Goal: Task Accomplishment & Management: Use online tool/utility

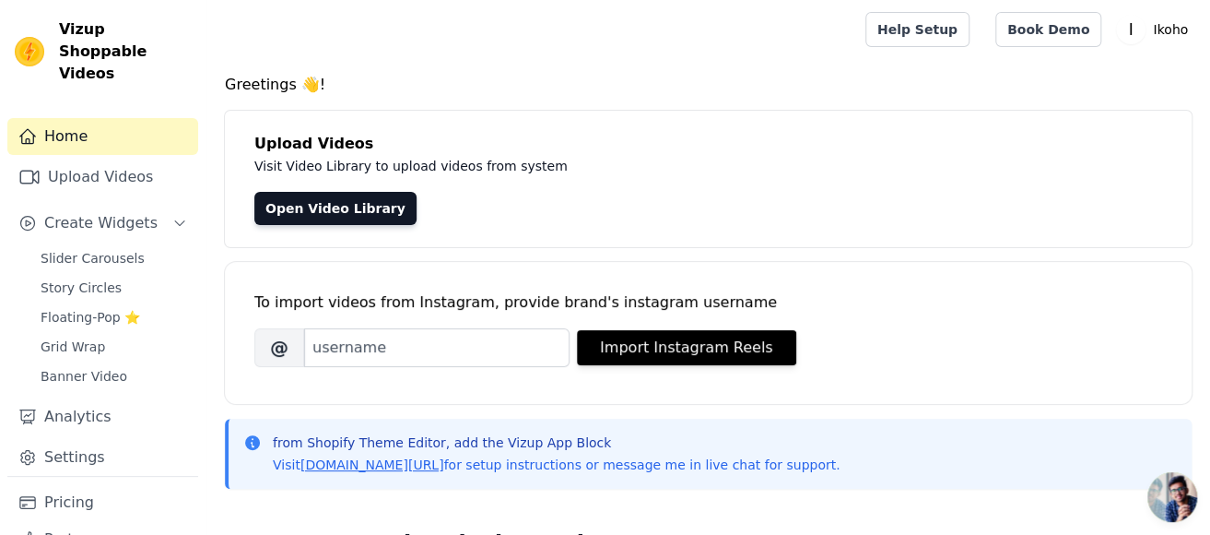
click at [406, 368] on div "To import videos from Instagram, provide brand's instagram username Brand's Ins…" at bounding box center [708, 318] width 908 height 112
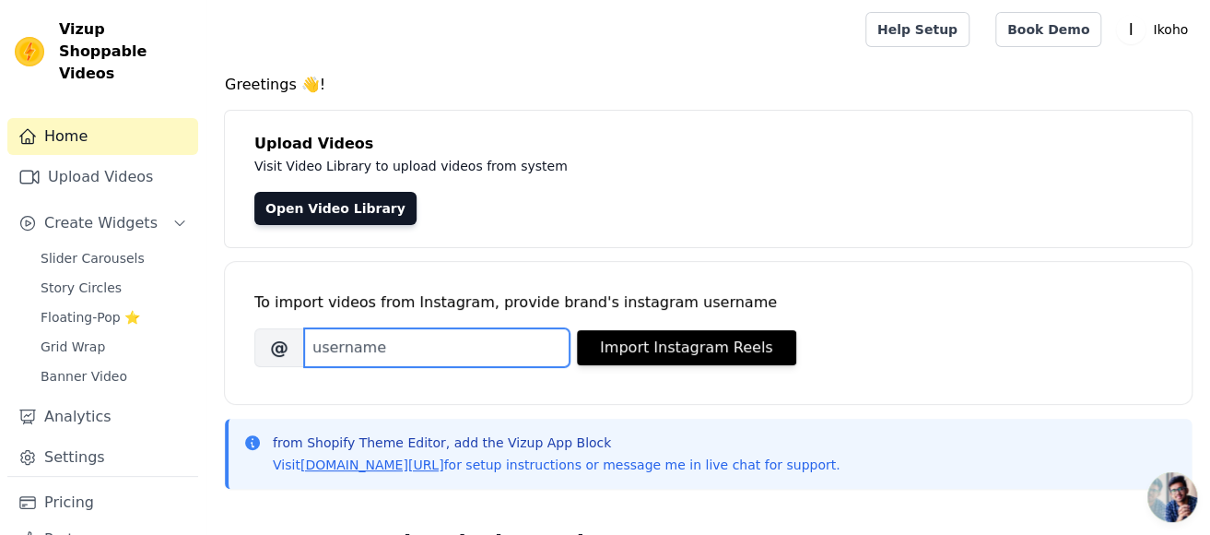
click at [417, 362] on input "Brand's Instagram Username" at bounding box center [436, 347] width 265 height 39
paste input "ik0h0"
type input "ik0h0"
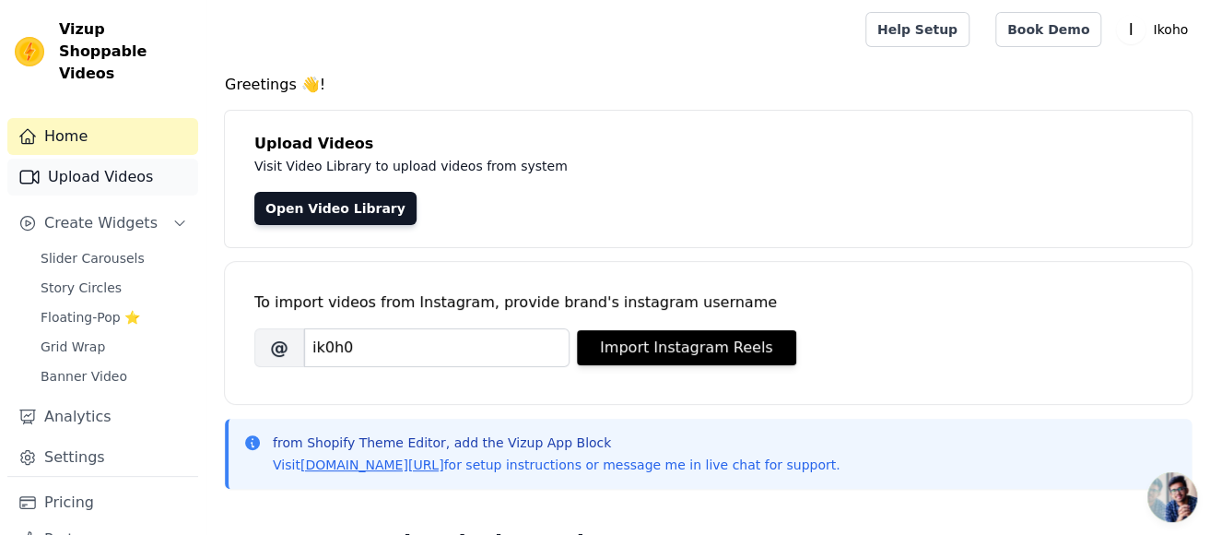
click at [111, 159] on link "Upload Videos" at bounding box center [102, 177] width 191 height 37
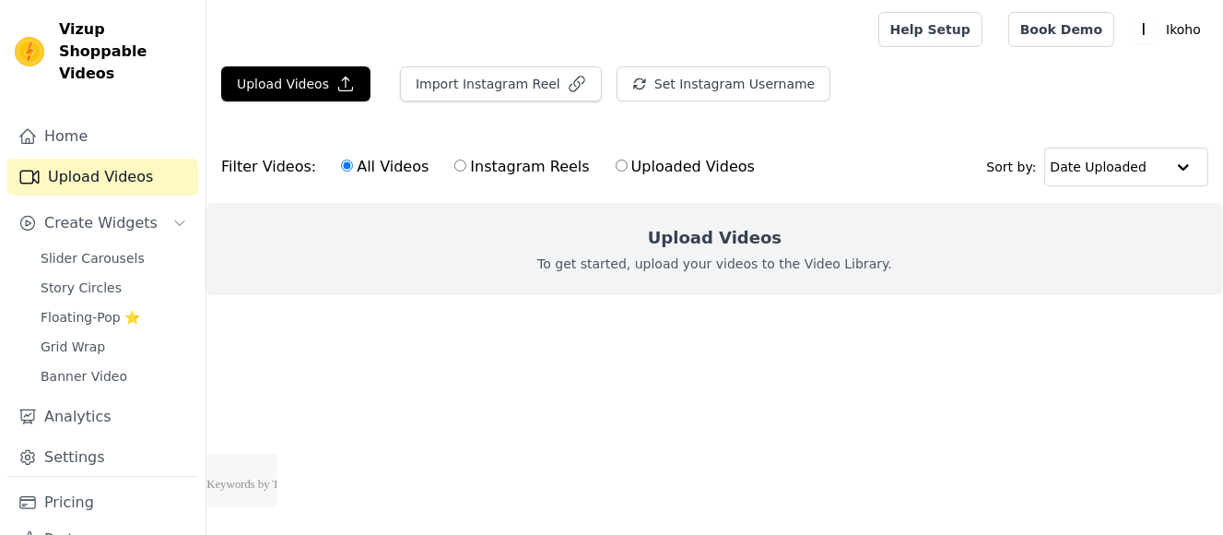
click at [676, 164] on label "Uploaded Videos" at bounding box center [685, 167] width 141 height 24
click at [628, 164] on input "Uploaded Videos" at bounding box center [622, 165] width 12 height 12
radio input "true"
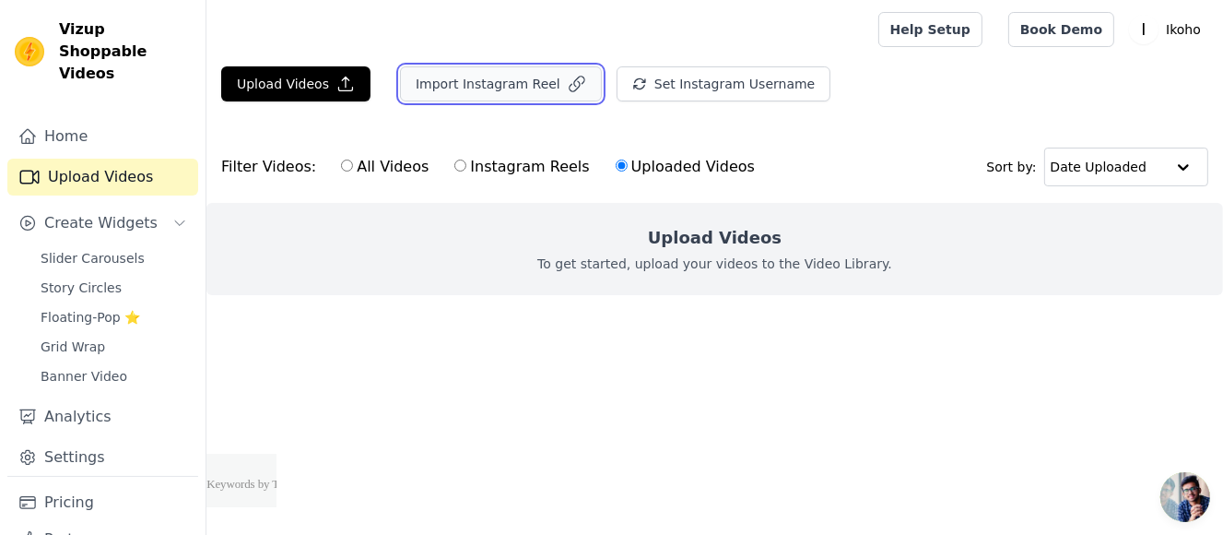
click at [509, 79] on button "Import Instagram Reel" at bounding box center [501, 83] width 202 height 35
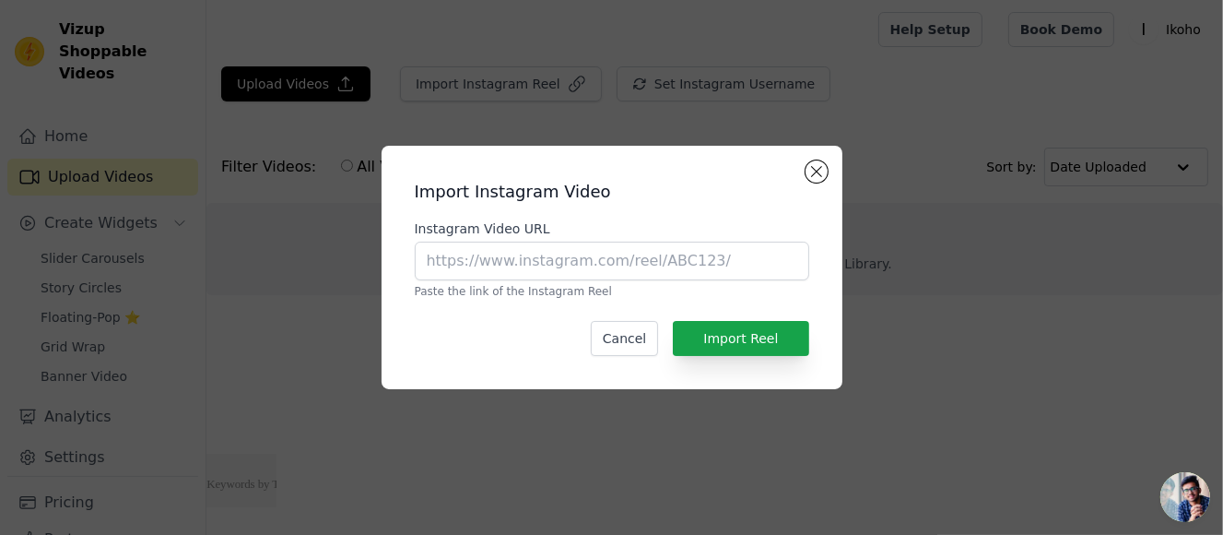
click at [459, 338] on div "Cancel Import Reel" at bounding box center [612, 338] width 394 height 35
click at [653, 251] on input "Instagram Video URL" at bounding box center [612, 260] width 394 height 39
paste input "https://www.instagram.com/reel/DNDjxJtvSVX/"
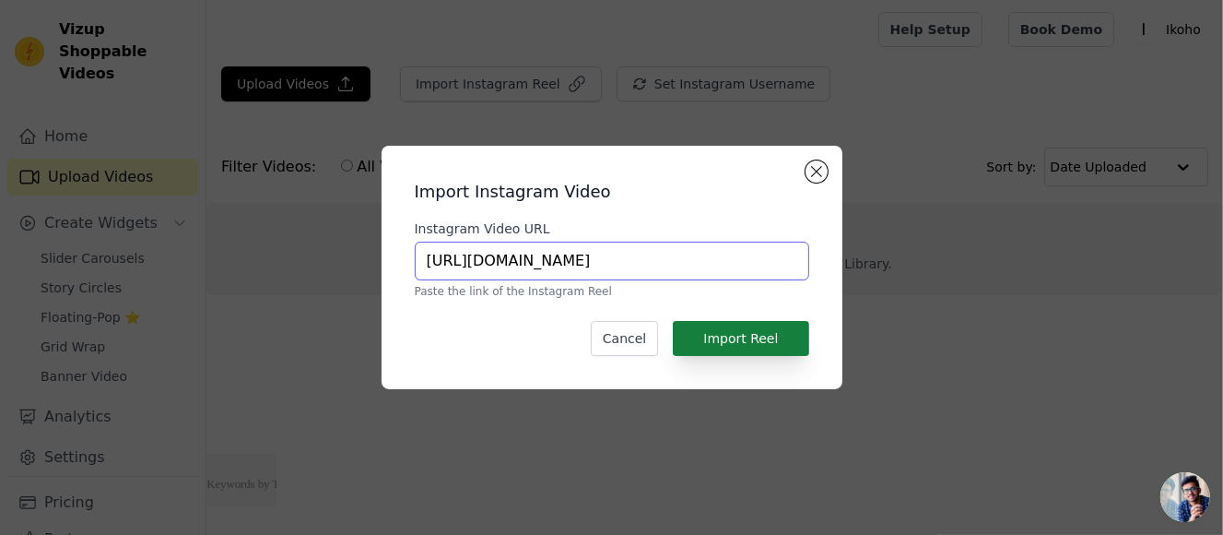
type input "https://www.instagram.com/reel/DNDjxJtvSVX/"
click at [748, 345] on button "Import Reel" at bounding box center [740, 338] width 135 height 35
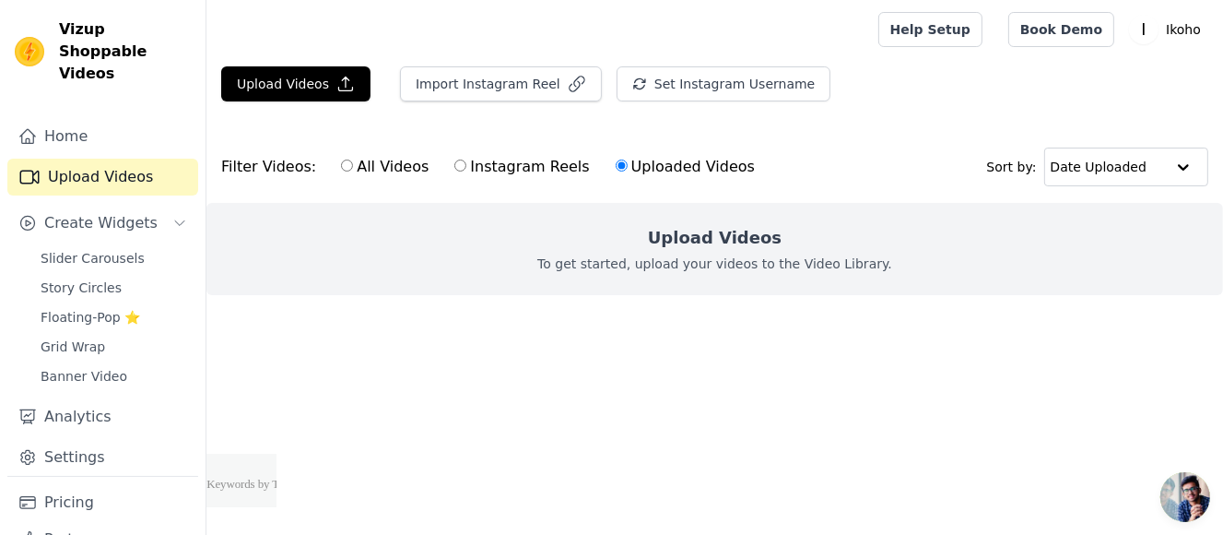
click at [358, 169] on label "All Videos" at bounding box center [384, 167] width 89 height 24
click at [353, 169] on input "All Videos" at bounding box center [347, 165] width 12 height 12
radio input "true"
click at [675, 173] on label "Uploaded Videos" at bounding box center [685, 167] width 141 height 24
click at [628, 171] on input "Uploaded Videos" at bounding box center [622, 165] width 12 height 12
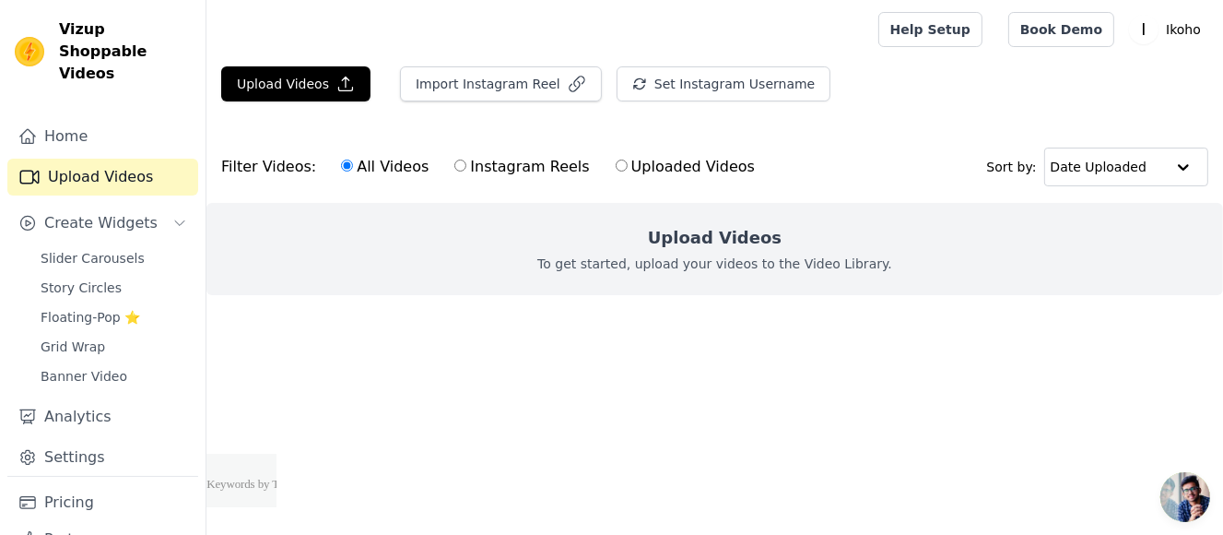
radio input "true"
click at [296, 86] on button "Upload Videos" at bounding box center [295, 83] width 149 height 35
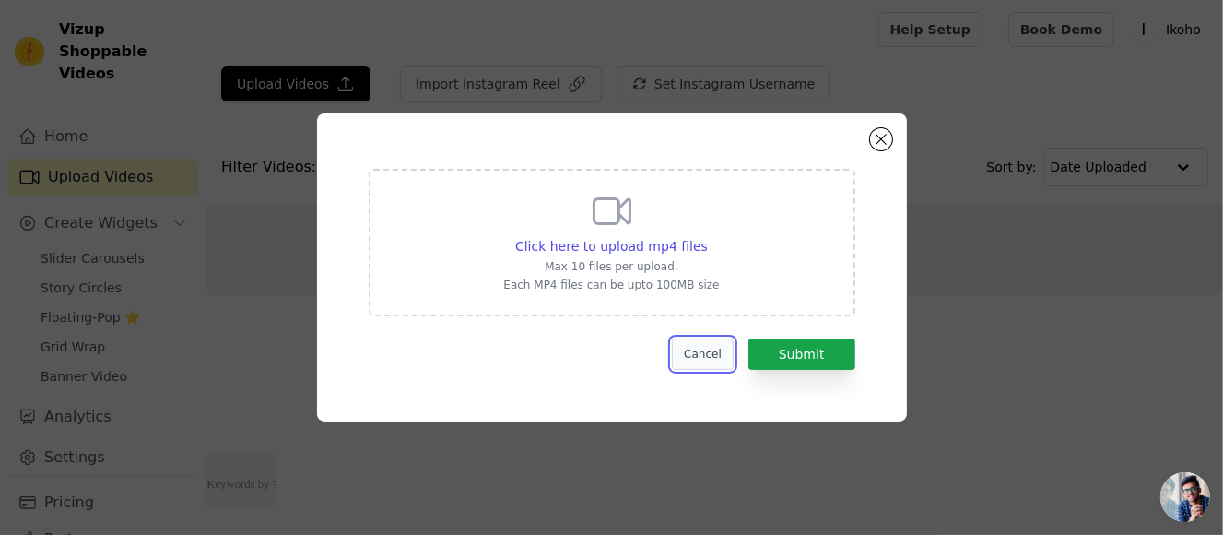
click at [726, 359] on button "Cancel" at bounding box center [703, 353] width 62 height 31
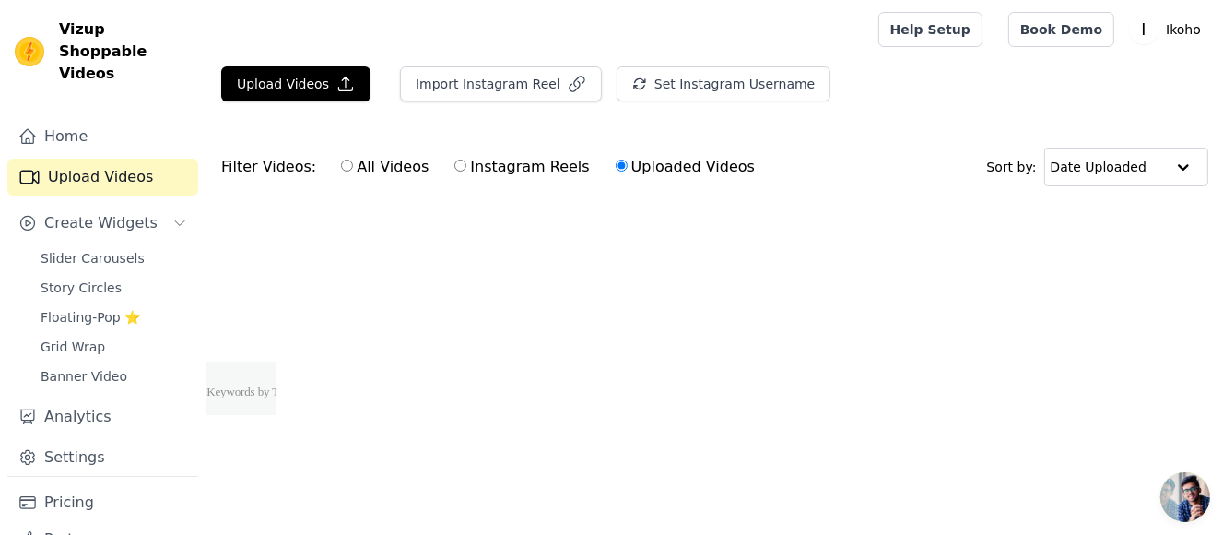
click at [500, 65] on main "Upload Videos Import Instagram Reel Set Instagram Username Import Latest IG Ree…" at bounding box center [714, 168] width 1017 height 218
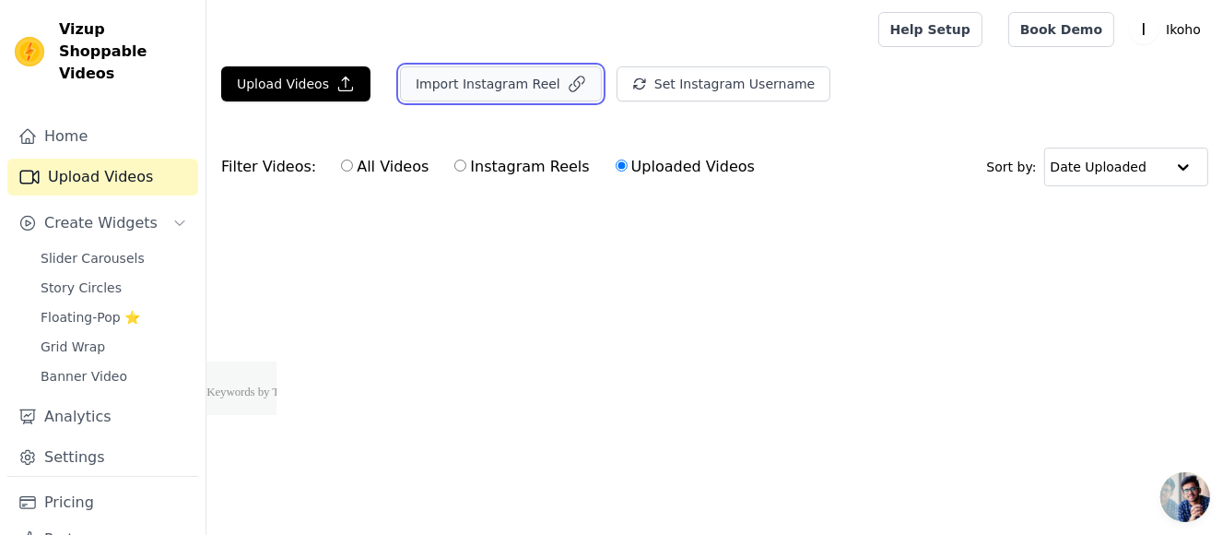
click at [515, 77] on button "Import Instagram Reel" at bounding box center [501, 83] width 202 height 35
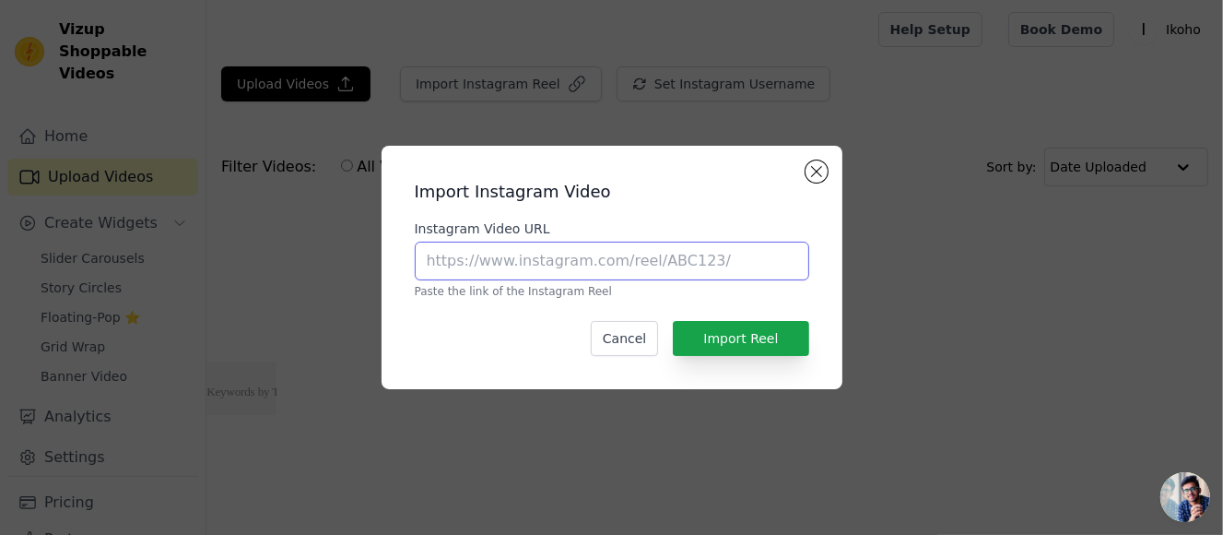
click at [567, 252] on input "Instagram Video URL" at bounding box center [612, 260] width 394 height 39
paste input "https://www.instagram.com/reel/DNDjxJtvSVX/"
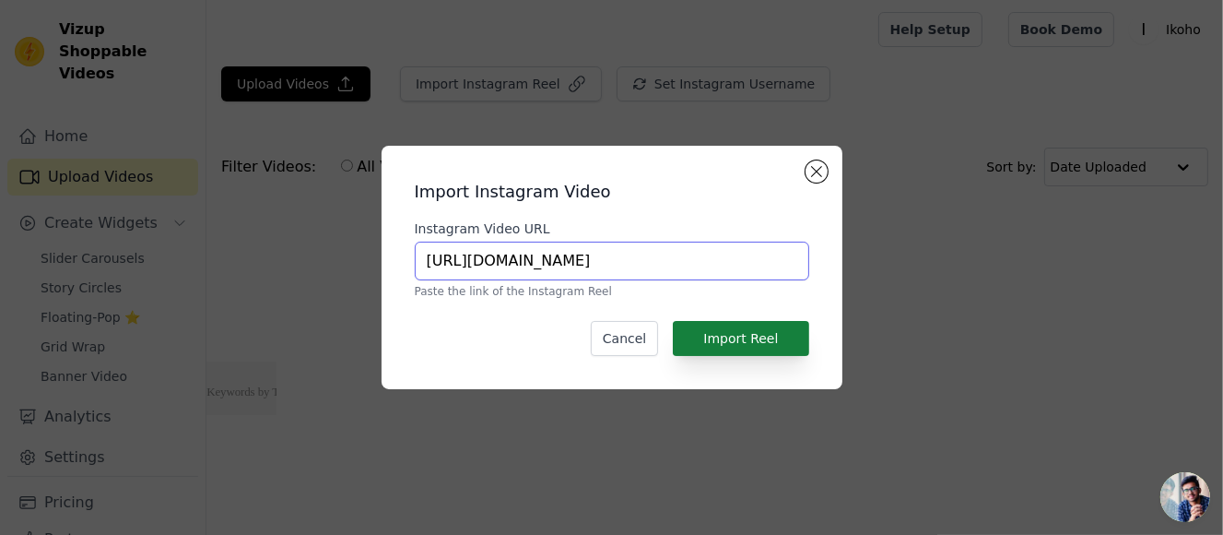
type input "https://www.instagram.com/reel/DNDjxJtvSVX/"
click at [767, 329] on button "Import Reel" at bounding box center [740, 338] width 135 height 35
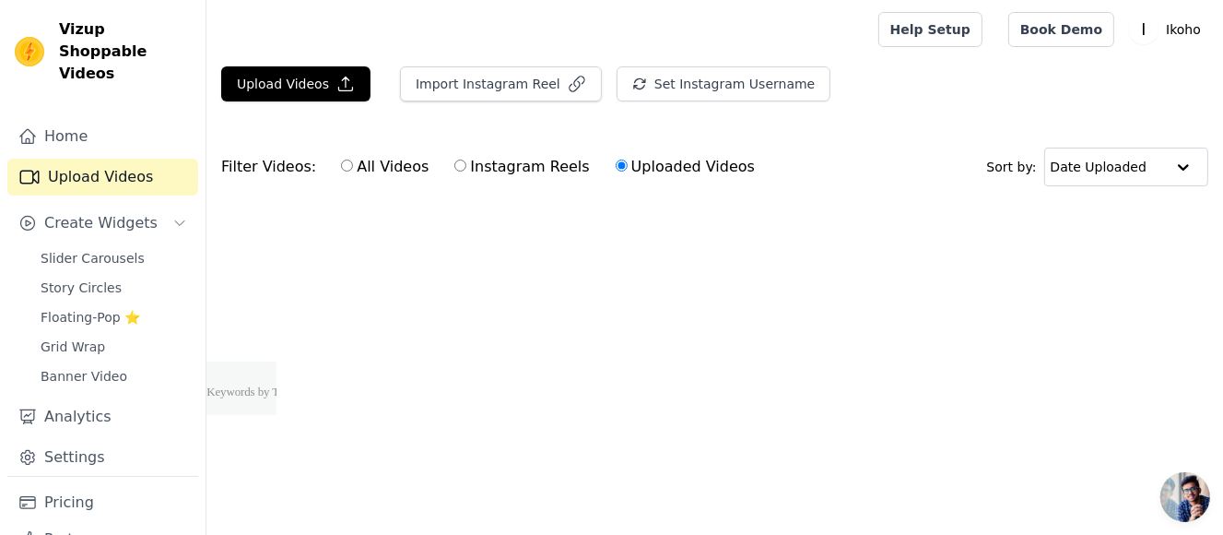
click at [375, 175] on label "All Videos" at bounding box center [384, 167] width 89 height 24
click at [353, 171] on input "All Videos" at bounding box center [347, 165] width 12 height 12
radio input "true"
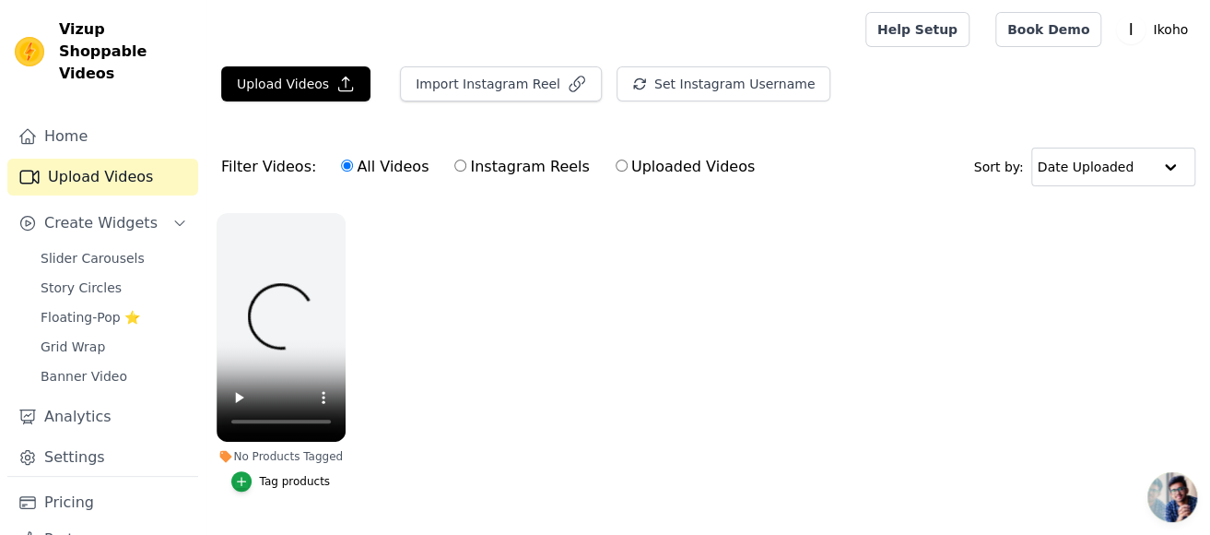
click at [379, 164] on label "All Videos" at bounding box center [384, 167] width 89 height 24
click at [353, 164] on input "All Videos" at bounding box center [347, 165] width 12 height 12
click at [530, 171] on label "Instagram Reels" at bounding box center [521, 167] width 136 height 24
click at [466, 171] on input "Instagram Reels" at bounding box center [460, 165] width 12 height 12
radio input "true"
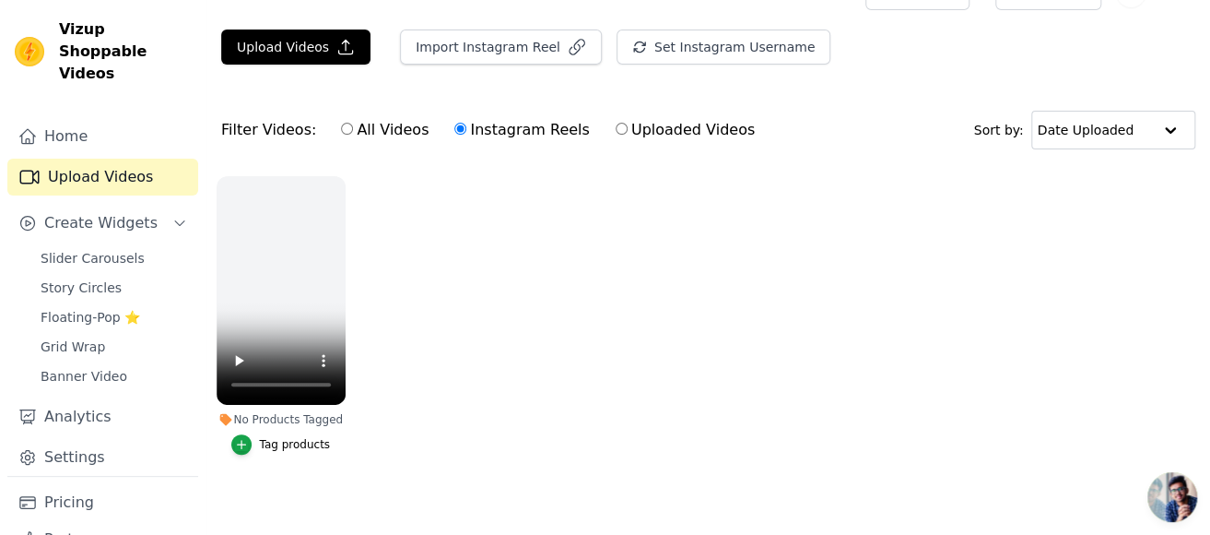
scroll to position [57, 0]
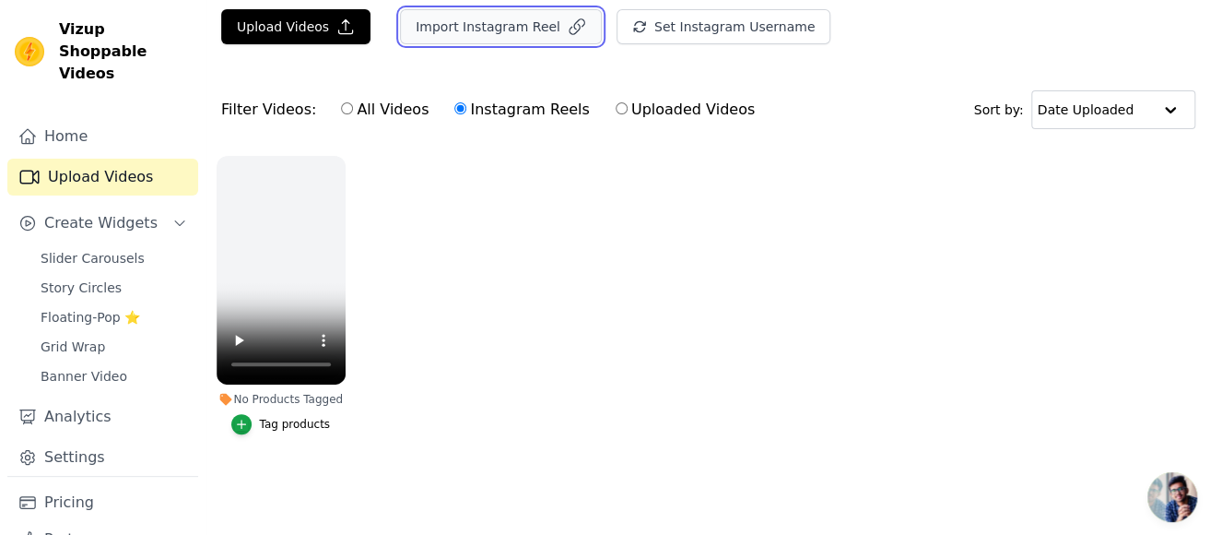
click at [487, 29] on button "Import Instagram Reel" at bounding box center [501, 26] width 202 height 35
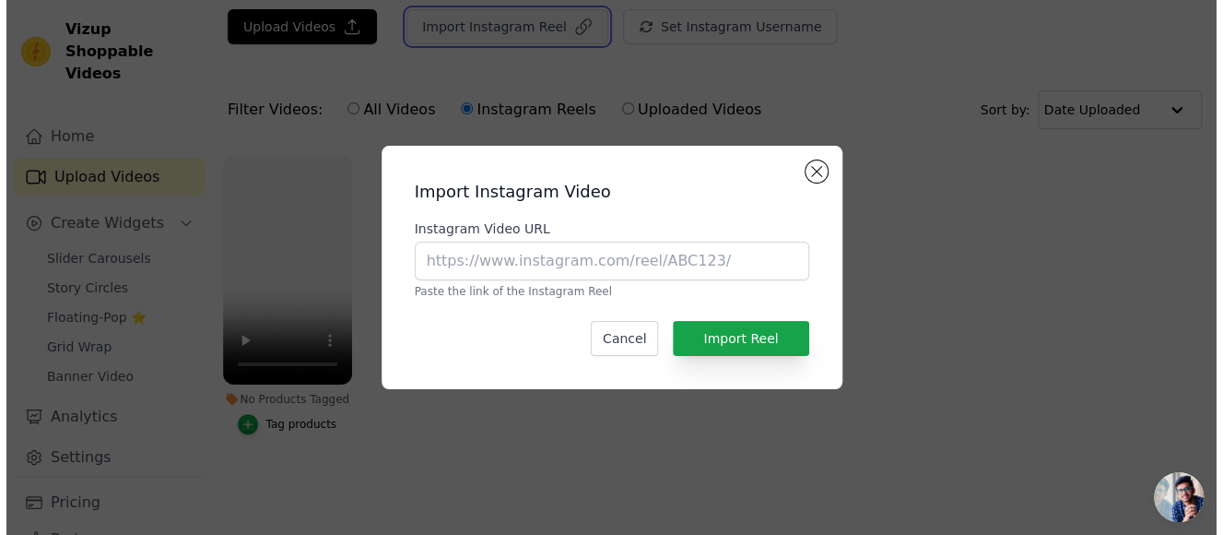
scroll to position [0, 0]
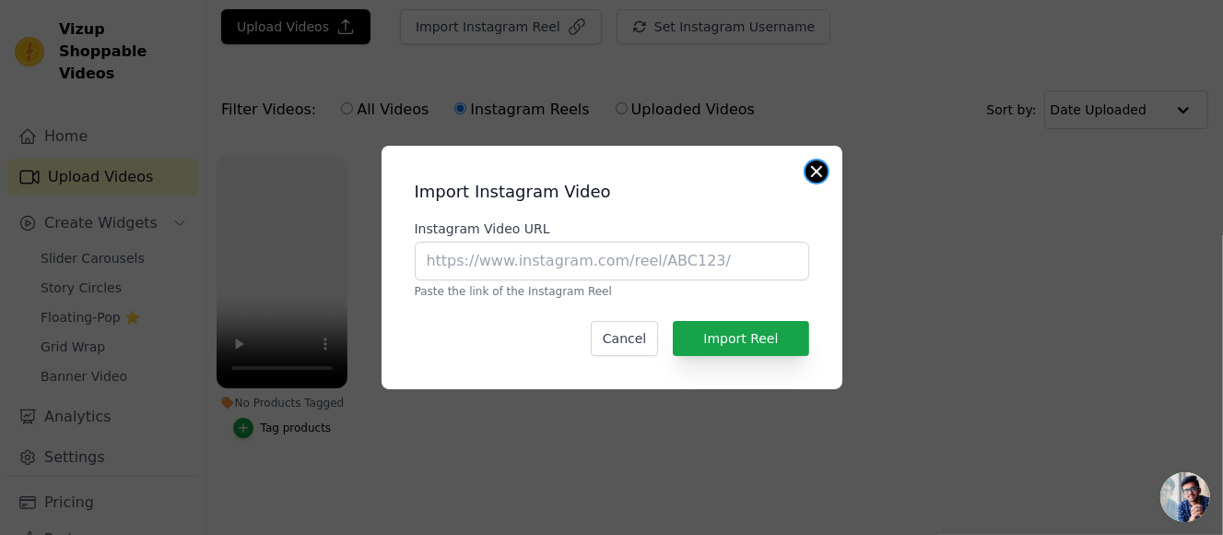
click at [821, 181] on div "Import Instagram Video Instagram Video URL Paste the link of the Instagram Reel…" at bounding box center [612, 267] width 461 height 243
click at [830, 170] on div "Import Instagram Video Instagram Video URL Paste the link of the Instagram Reel…" at bounding box center [612, 267] width 461 height 243
click at [818, 175] on button "Close modal" at bounding box center [817, 171] width 22 height 22
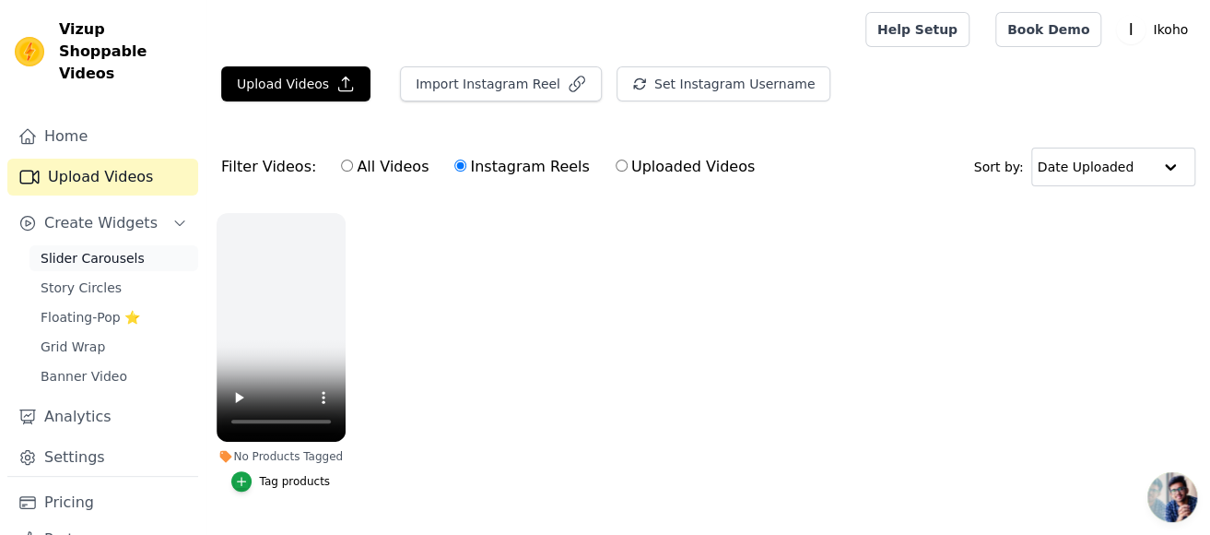
click at [94, 249] on span "Slider Carousels" at bounding box center [93, 258] width 104 height 18
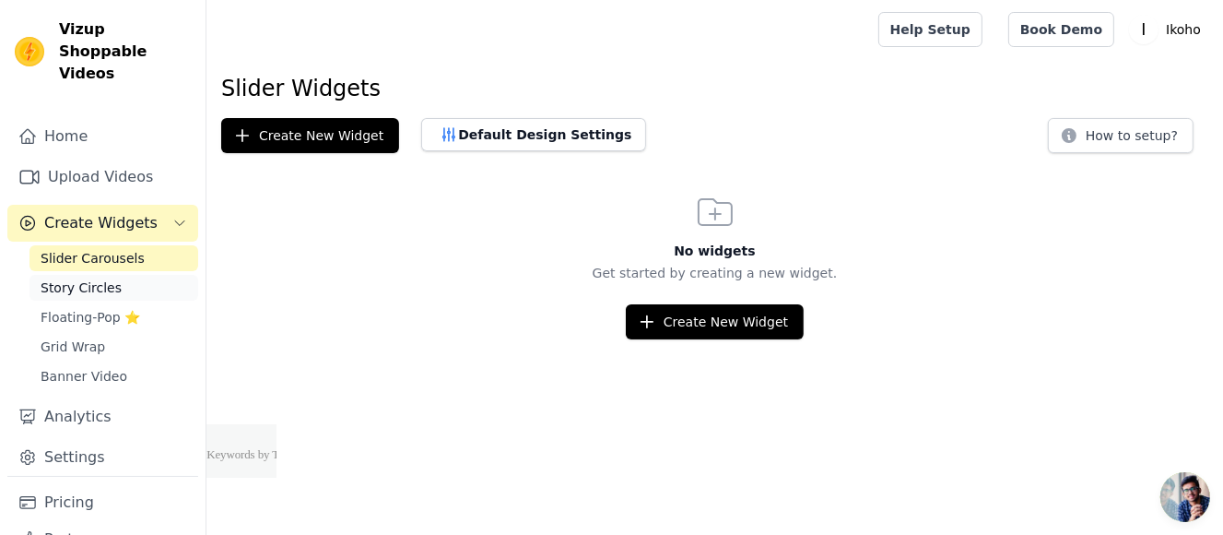
click at [70, 278] on span "Story Circles" at bounding box center [81, 287] width 81 height 18
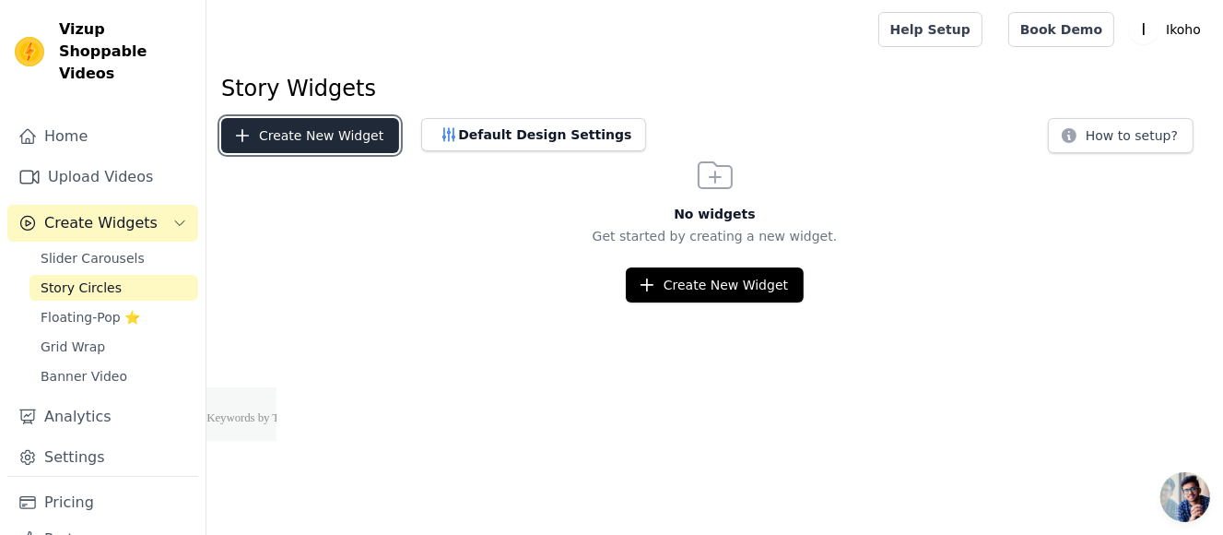
click at [323, 140] on button "Create New Widget" at bounding box center [310, 135] width 178 height 35
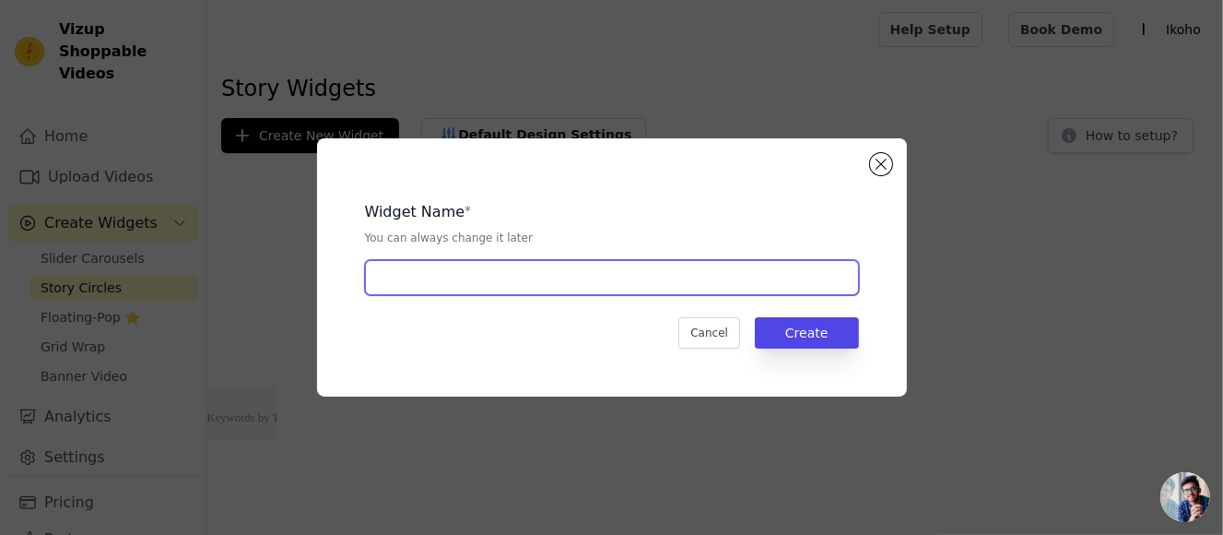
click at [611, 275] on input "text" at bounding box center [612, 277] width 494 height 35
click at [605, 275] on input "text" at bounding box center [612, 277] width 494 height 35
click at [599, 270] on input "text" at bounding box center [612, 277] width 494 height 35
click at [488, 288] on input "text" at bounding box center [612, 277] width 494 height 35
click at [508, 277] on input "text" at bounding box center [612, 277] width 494 height 35
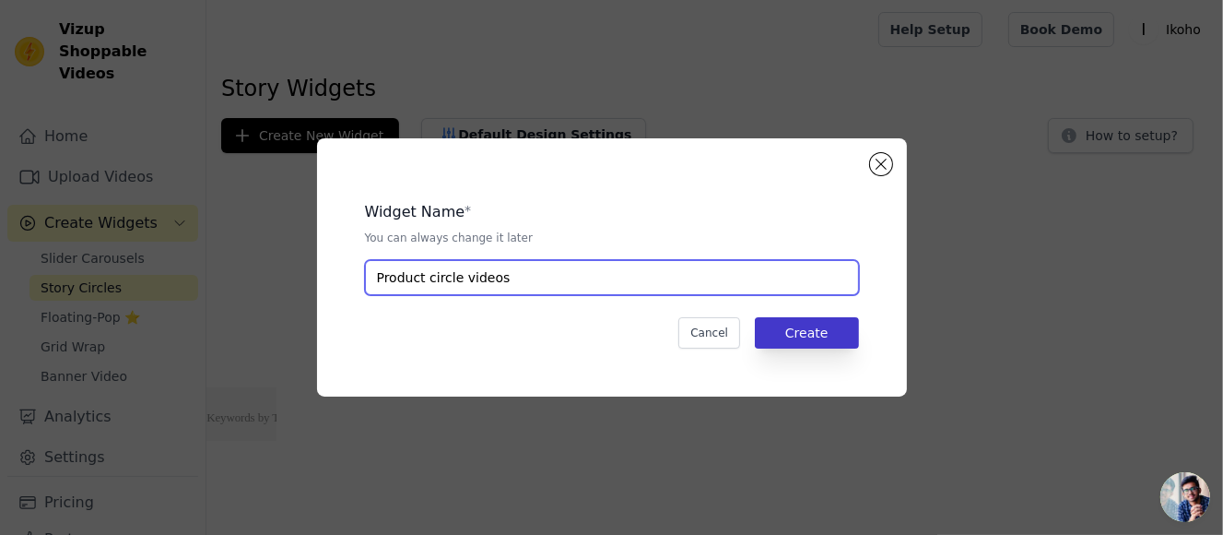
type input "Product circle videos"
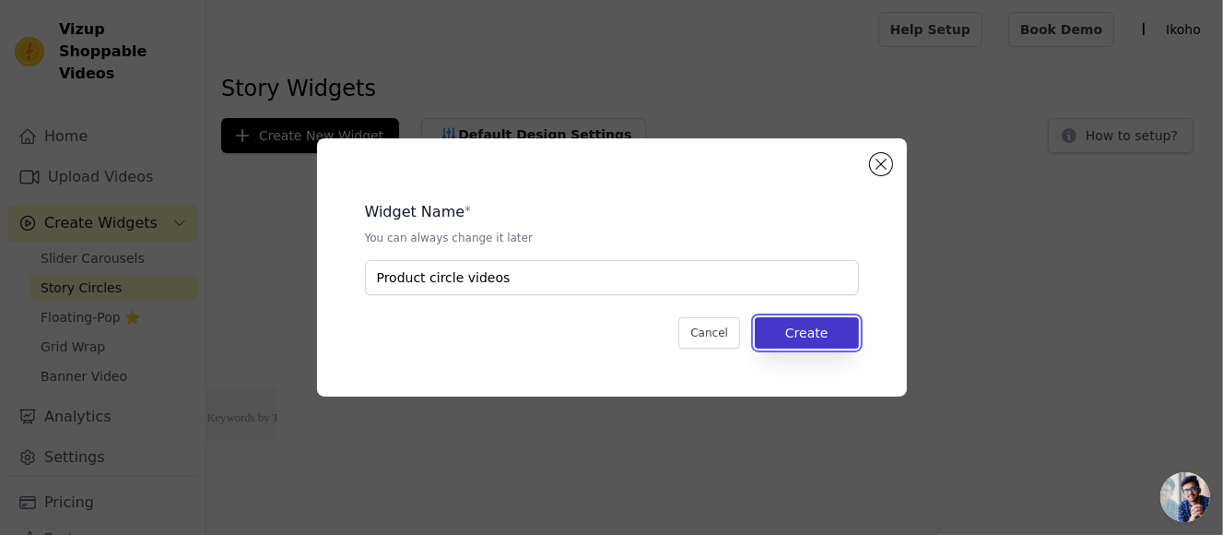
click at [847, 332] on button "Create" at bounding box center [807, 332] width 104 height 31
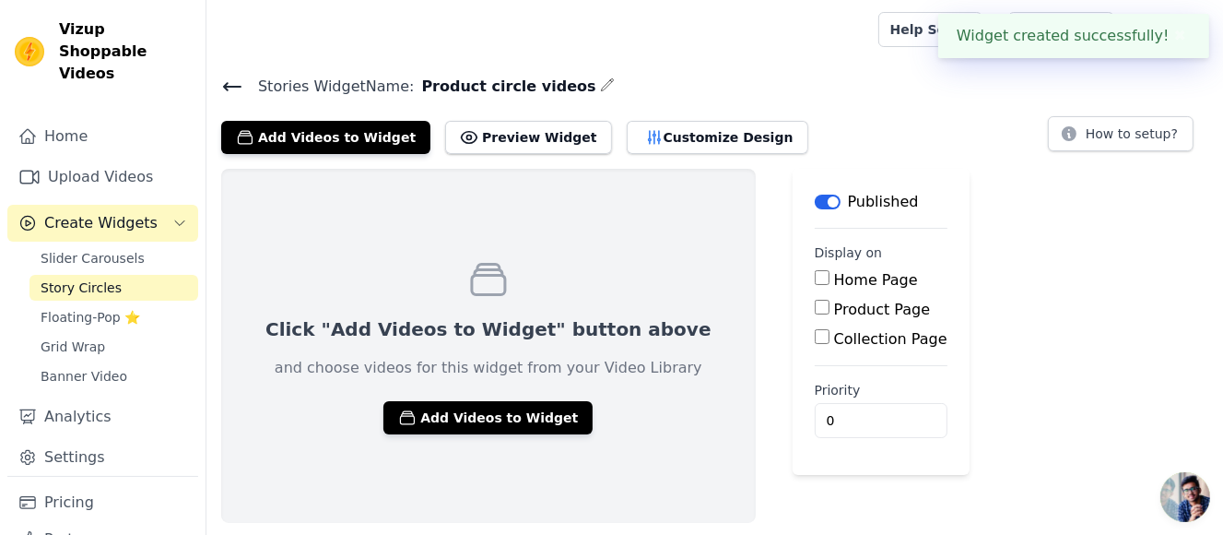
click at [834, 306] on label "Product Page" at bounding box center [882, 309] width 97 height 18
click at [823, 306] on input "Product Page" at bounding box center [822, 307] width 15 height 15
checkbox input "true"
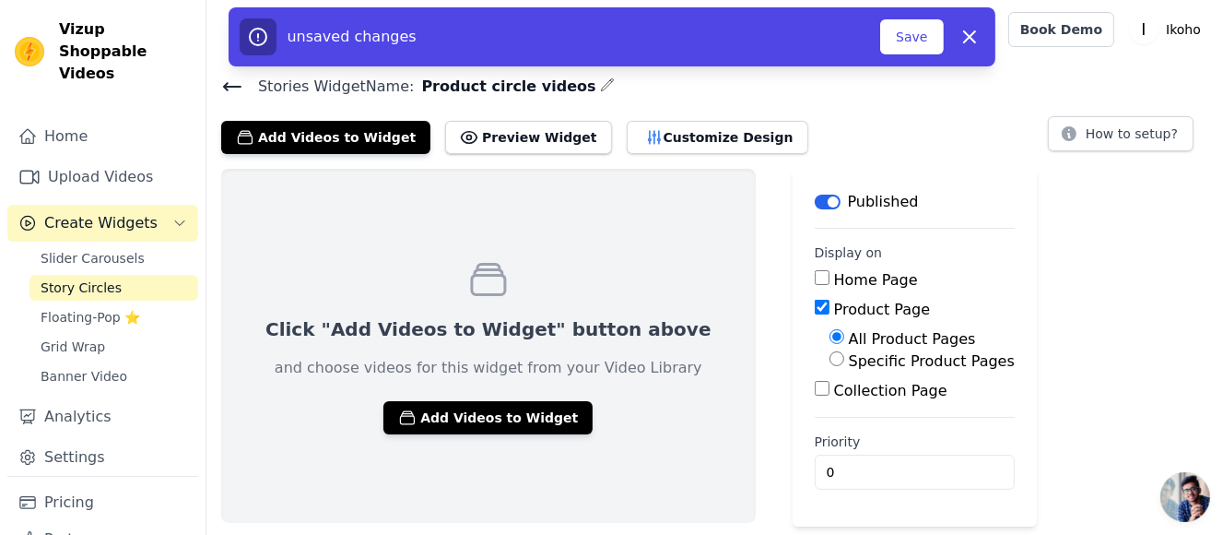
click at [884, 363] on label "Specific Product Pages" at bounding box center [932, 361] width 166 height 18
click at [844, 363] on input "Specific Product Pages" at bounding box center [837, 358] width 15 height 15
radio input "true"
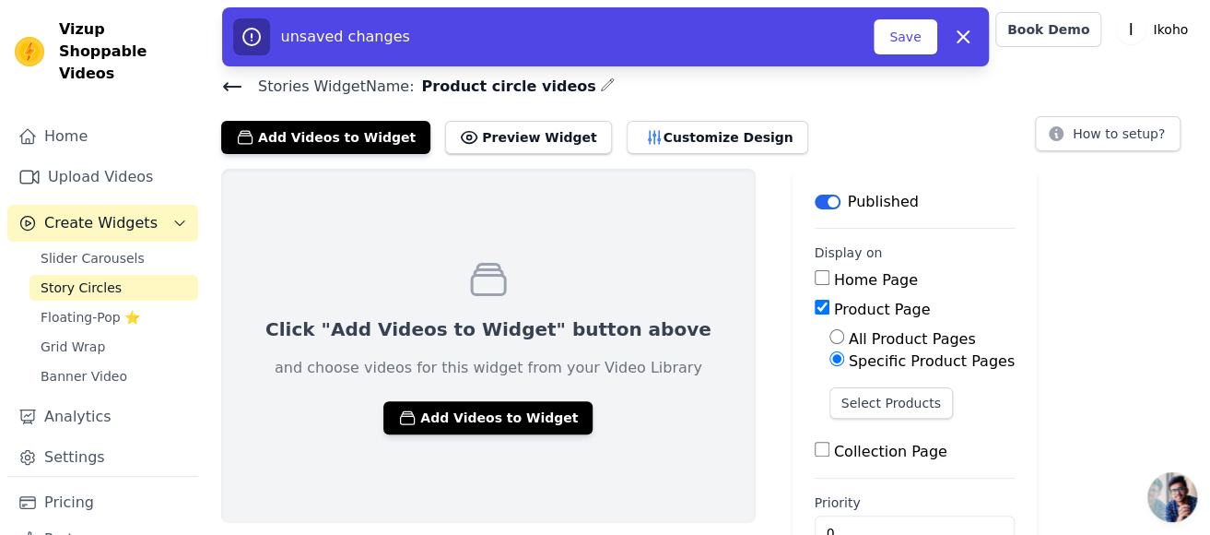
scroll to position [51, 0]
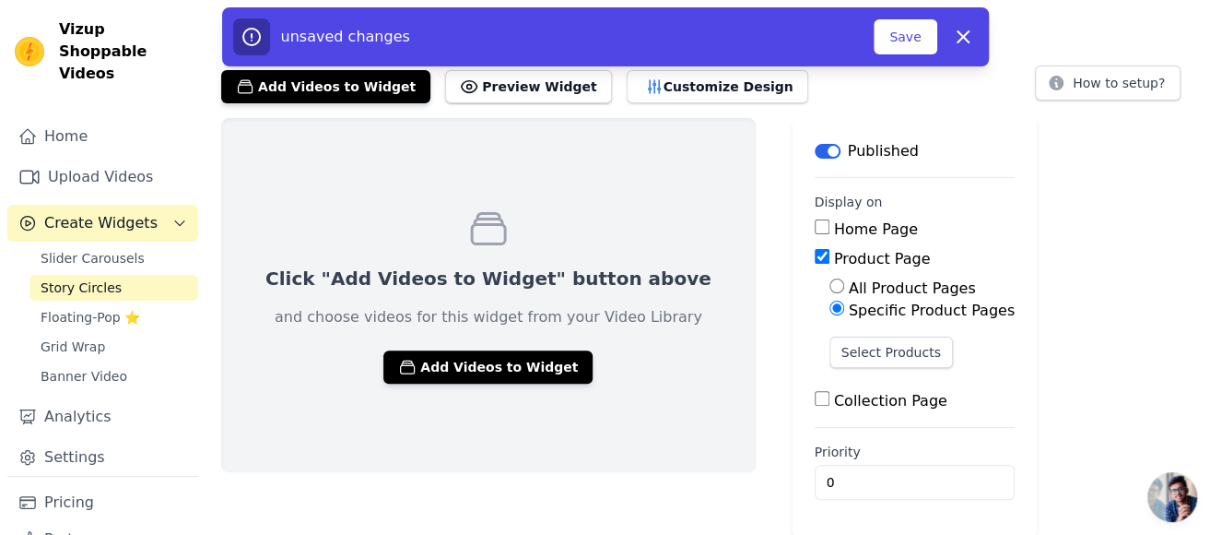
click at [849, 284] on label "All Product Pages" at bounding box center [912, 288] width 127 height 18
click at [844, 284] on input "All Product Pages" at bounding box center [837, 285] width 15 height 15
radio input "true"
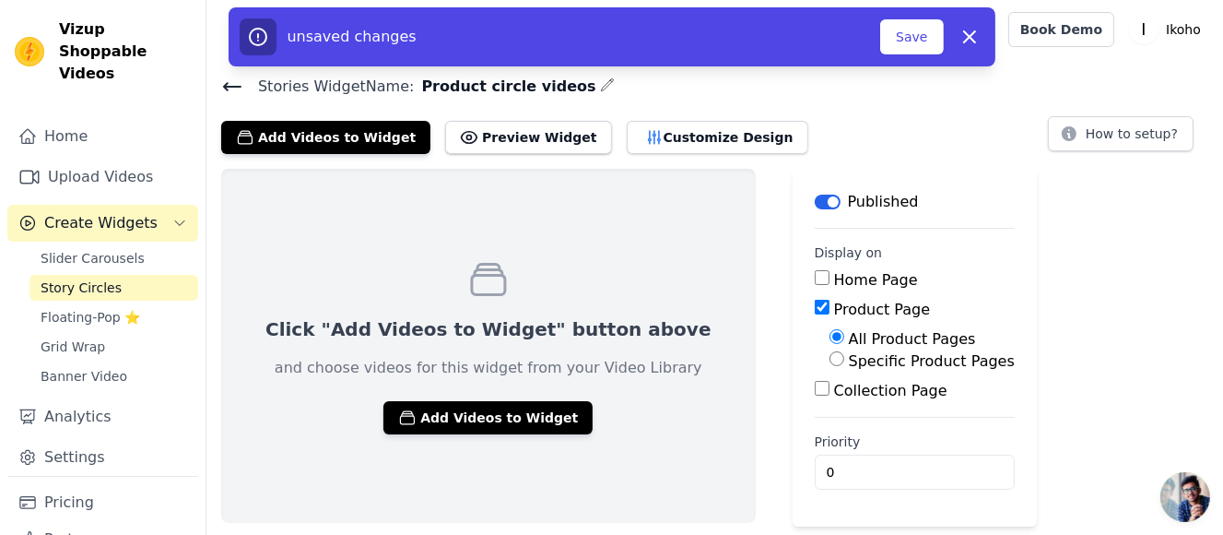
click at [841, 393] on label "Collection Page" at bounding box center [890, 391] width 113 height 18
click at [830, 393] on input "Collection Page" at bounding box center [822, 388] width 15 height 15
checkbox input "true"
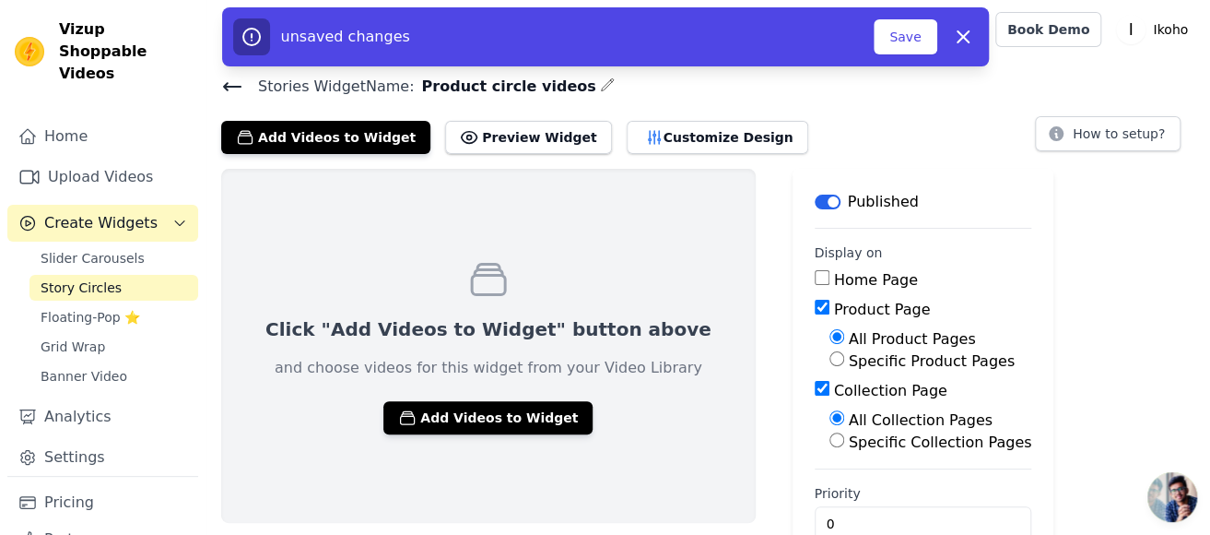
click at [834, 301] on label "Product Page" at bounding box center [882, 309] width 97 height 18
click at [815, 301] on input "Product Page" at bounding box center [822, 307] width 15 height 15
checkbox input "false"
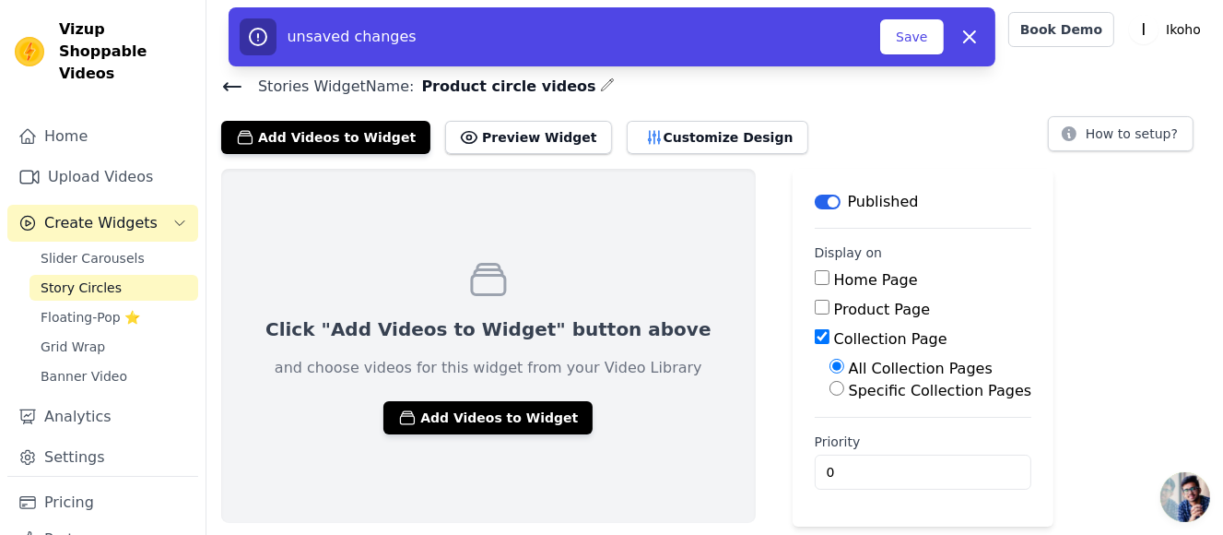
click at [849, 383] on label "Specific Collection Pages" at bounding box center [940, 391] width 183 height 18
click at [839, 383] on input "Specific Collection Pages" at bounding box center [837, 388] width 15 height 15
radio input "true"
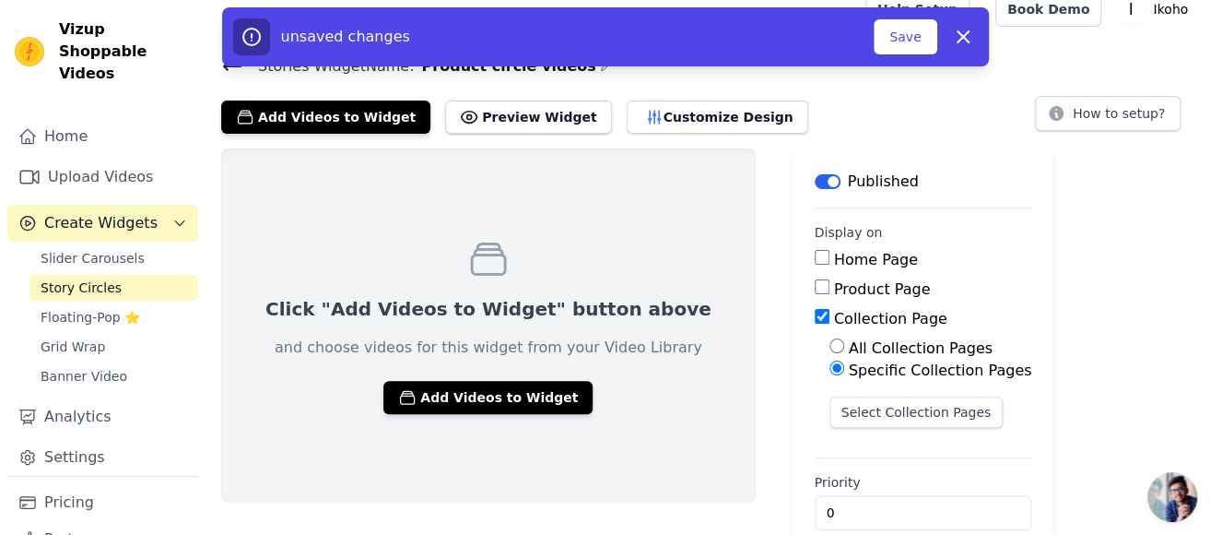
scroll to position [51, 0]
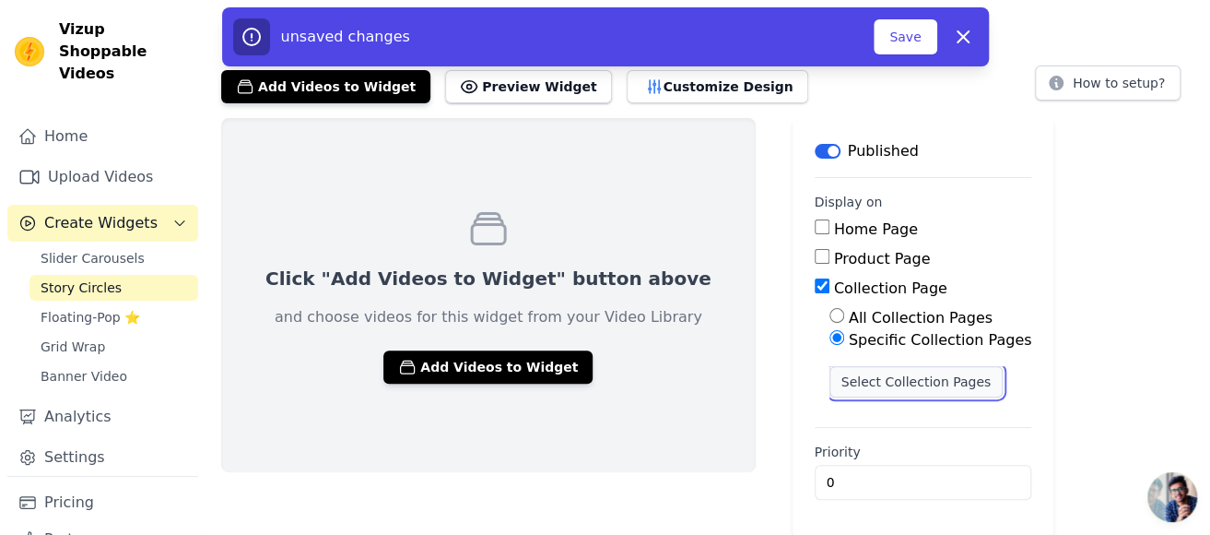
click at [866, 380] on button "Select Collection Pages" at bounding box center [917, 381] width 174 height 31
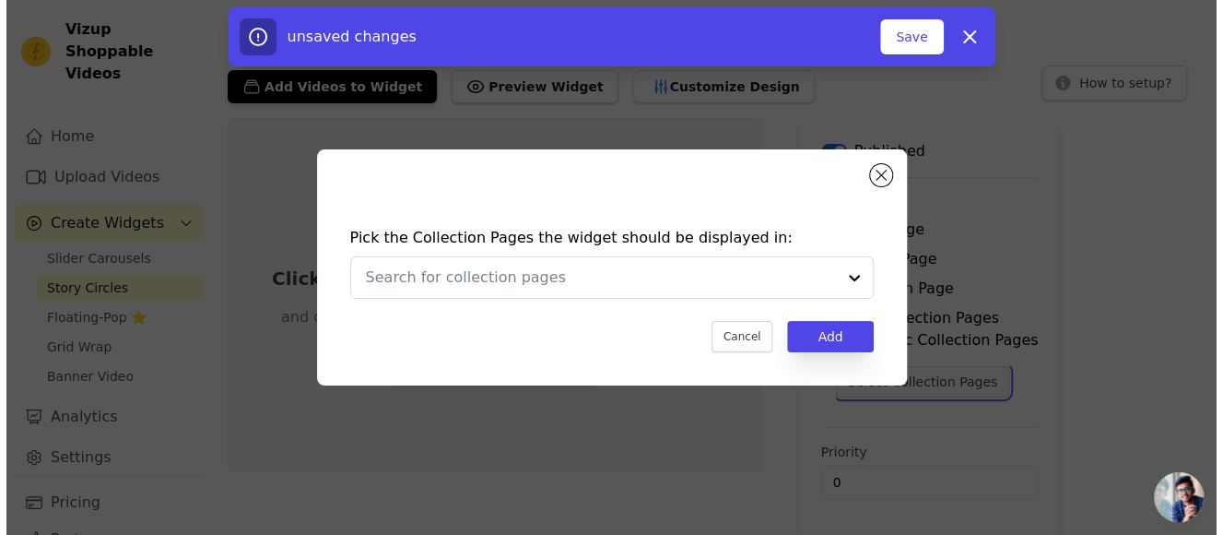
scroll to position [0, 0]
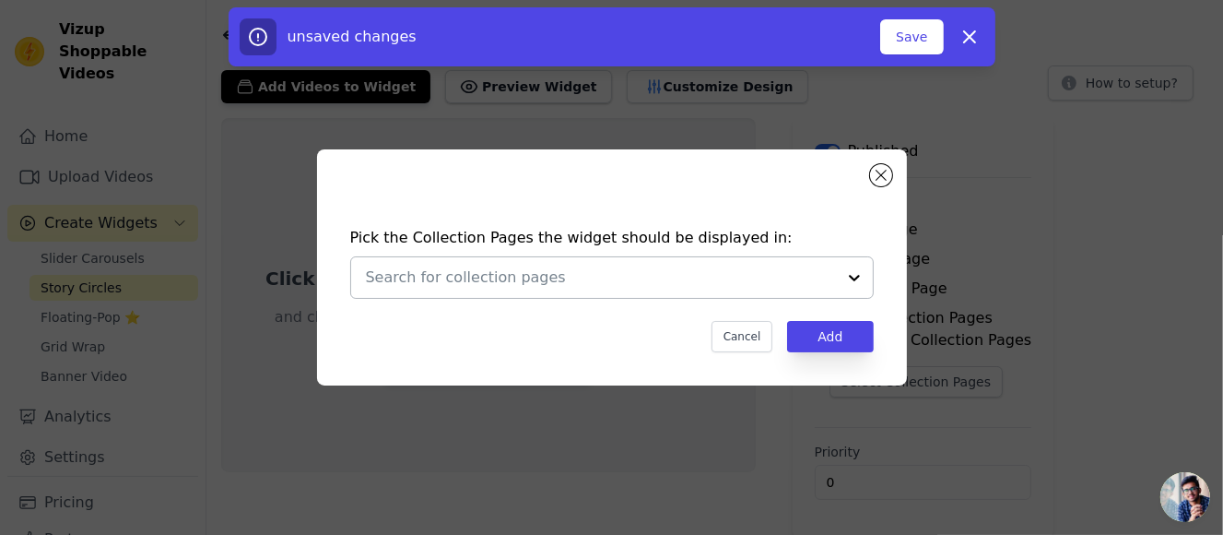
click at [581, 274] on input "text" at bounding box center [601, 277] width 470 height 22
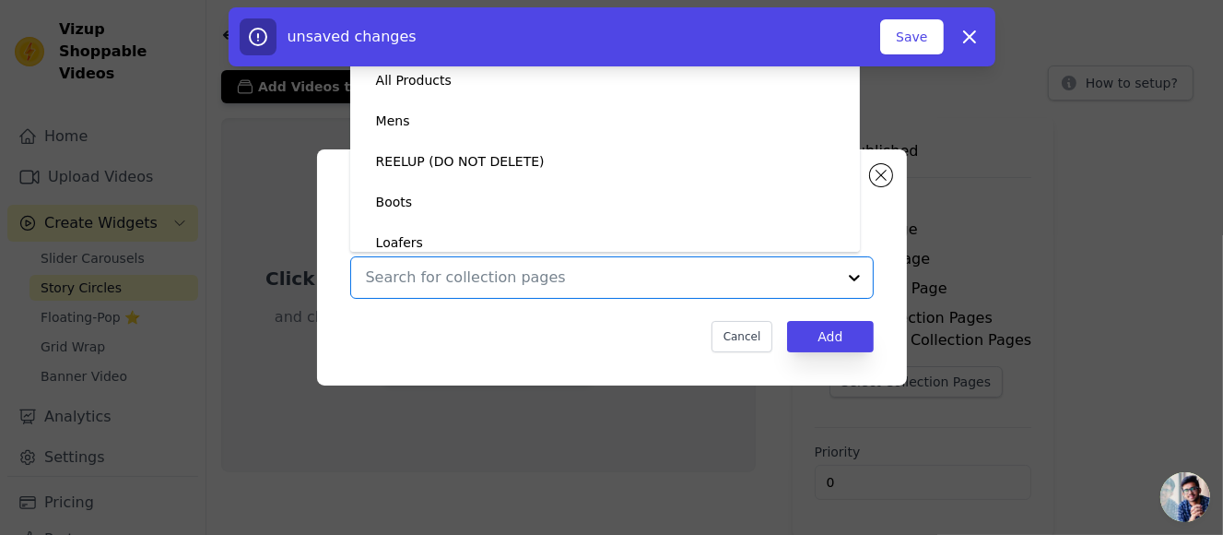
scroll to position [10, 0]
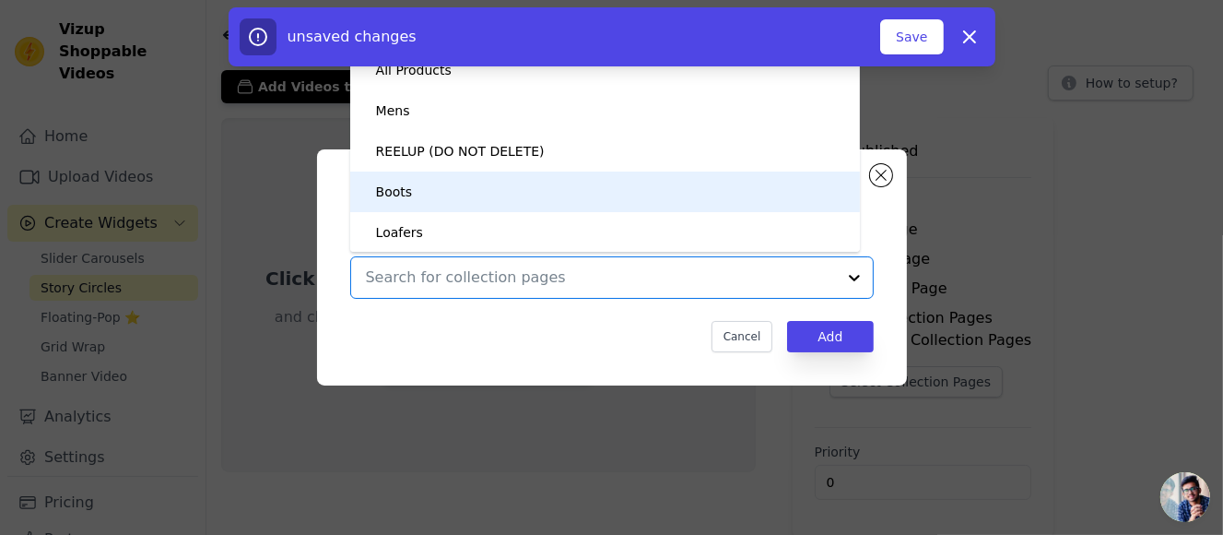
click at [509, 191] on div "Boots" at bounding box center [605, 191] width 473 height 41
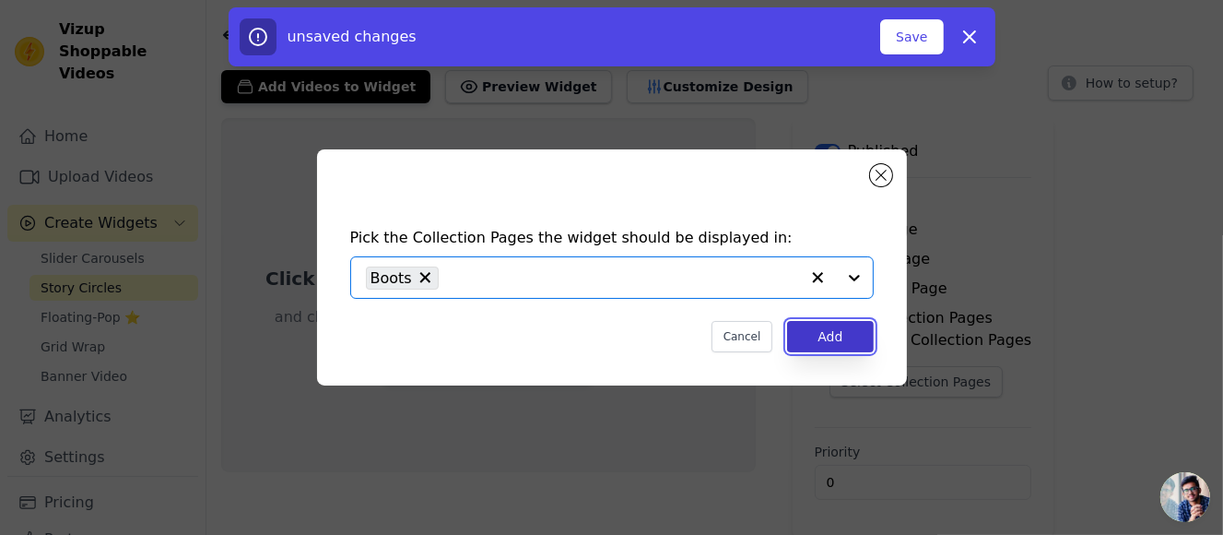
click at [827, 340] on button "Add" at bounding box center [830, 336] width 86 height 31
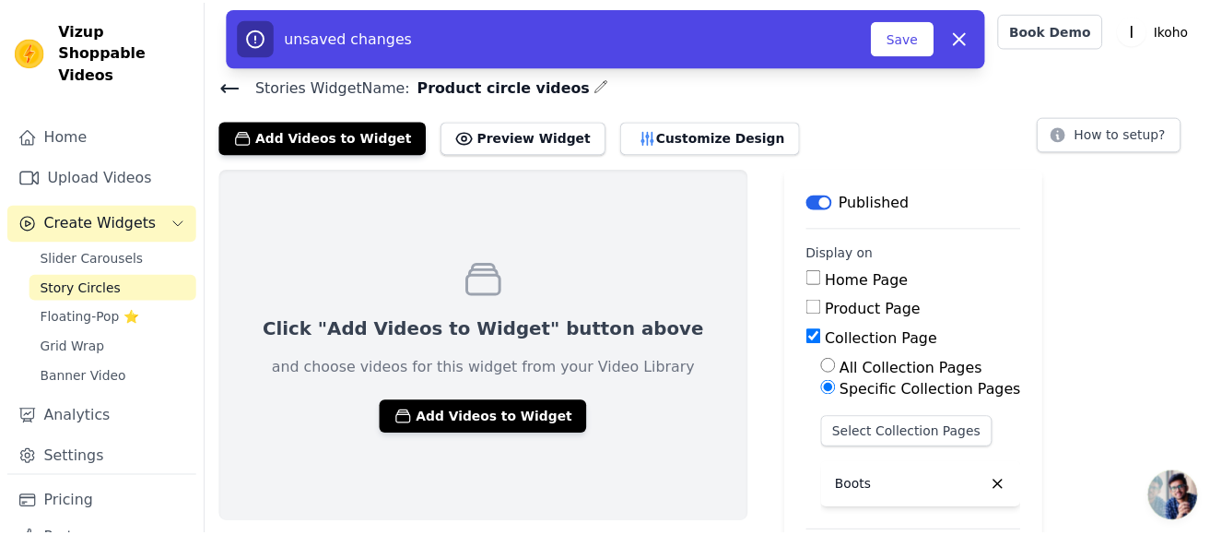
scroll to position [51, 0]
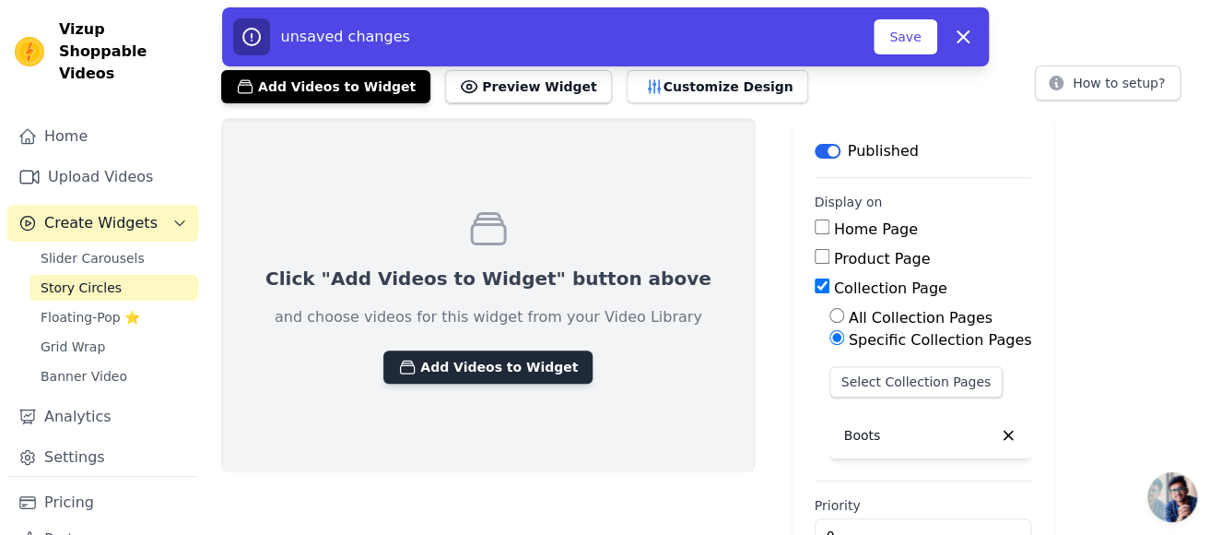
click at [467, 370] on button "Add Videos to Widget" at bounding box center [487, 366] width 209 height 33
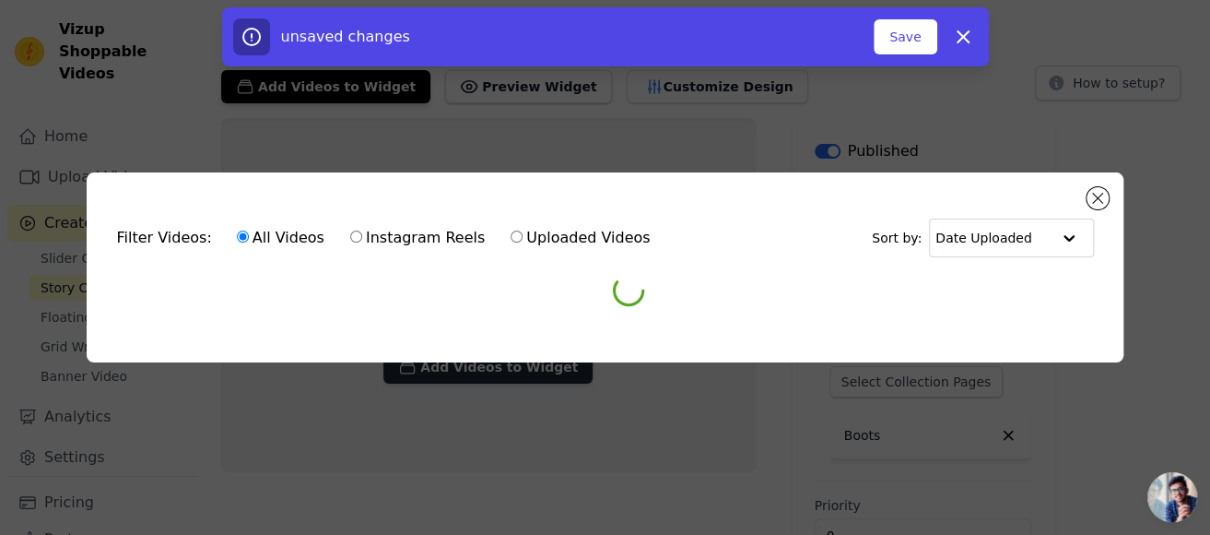
scroll to position [0, 0]
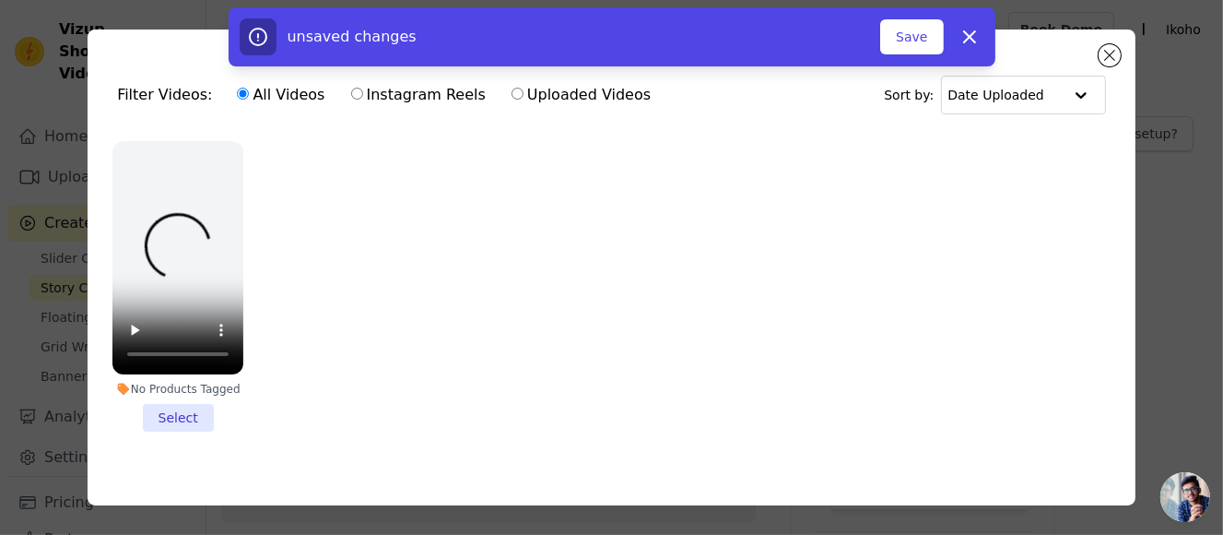
click at [389, 99] on label "Instagram Reels" at bounding box center [418, 95] width 136 height 24
click at [363, 99] on input "Instagram Reels" at bounding box center [357, 94] width 12 height 12
radio input "true"
click at [971, 39] on icon "button" at bounding box center [969, 36] width 11 height 11
checkbox input "false"
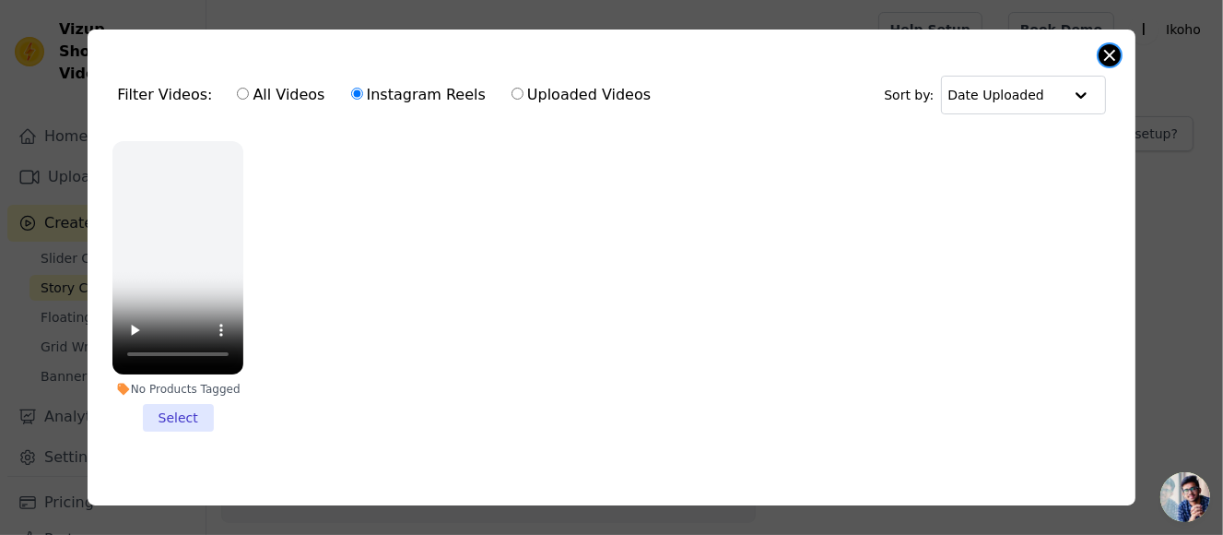
click at [1105, 58] on button "Close modal" at bounding box center [1110, 55] width 22 height 22
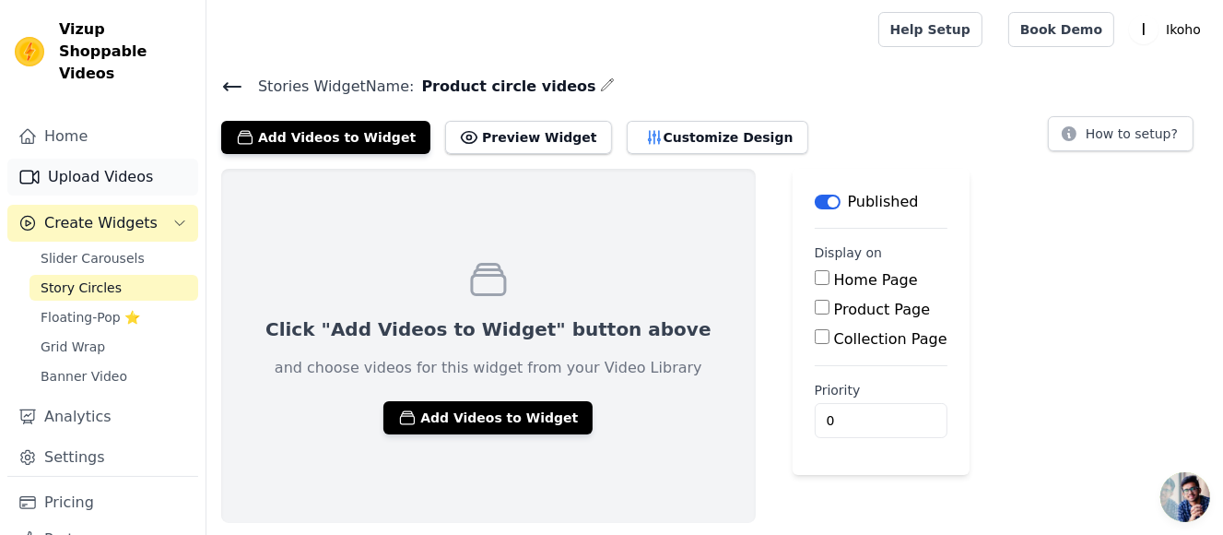
click at [112, 159] on link "Upload Videos" at bounding box center [102, 177] width 191 height 37
click at [119, 159] on link "Upload Videos" at bounding box center [102, 177] width 191 height 37
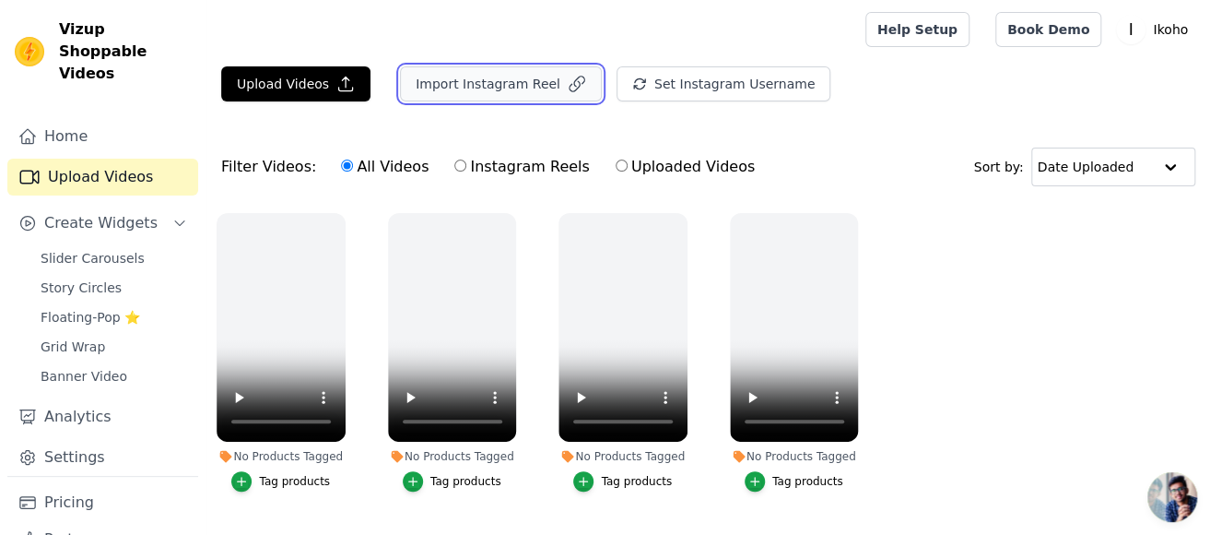
click at [491, 82] on button "Import Instagram Reel" at bounding box center [501, 83] width 202 height 35
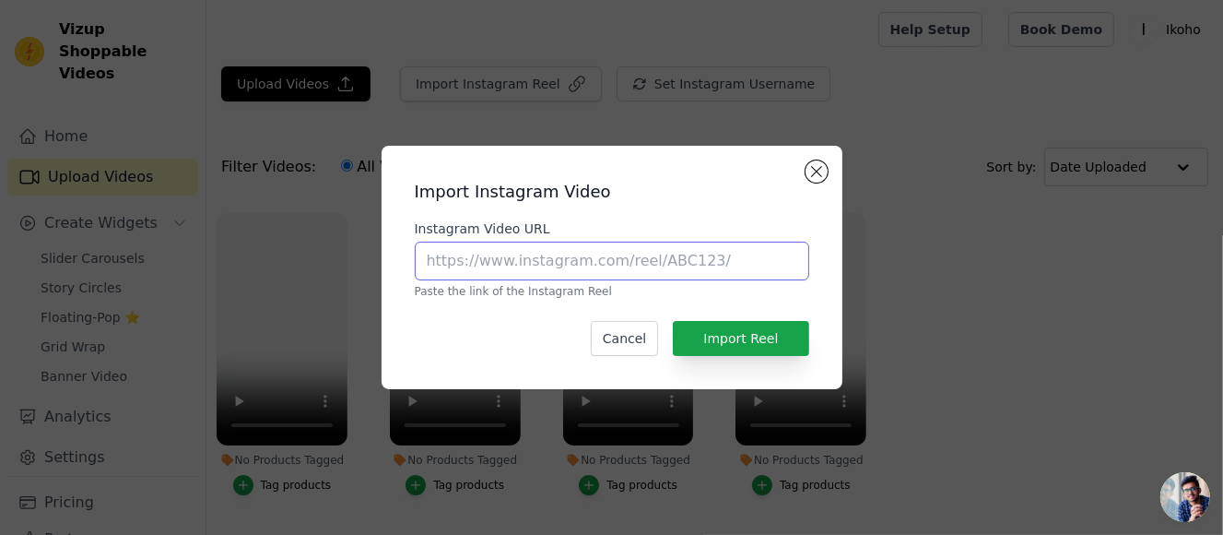
click at [621, 262] on input "Instagram Video URL" at bounding box center [612, 260] width 394 height 39
paste input "https://www.instagram.com/reel/DLwZqz5xg7q/"
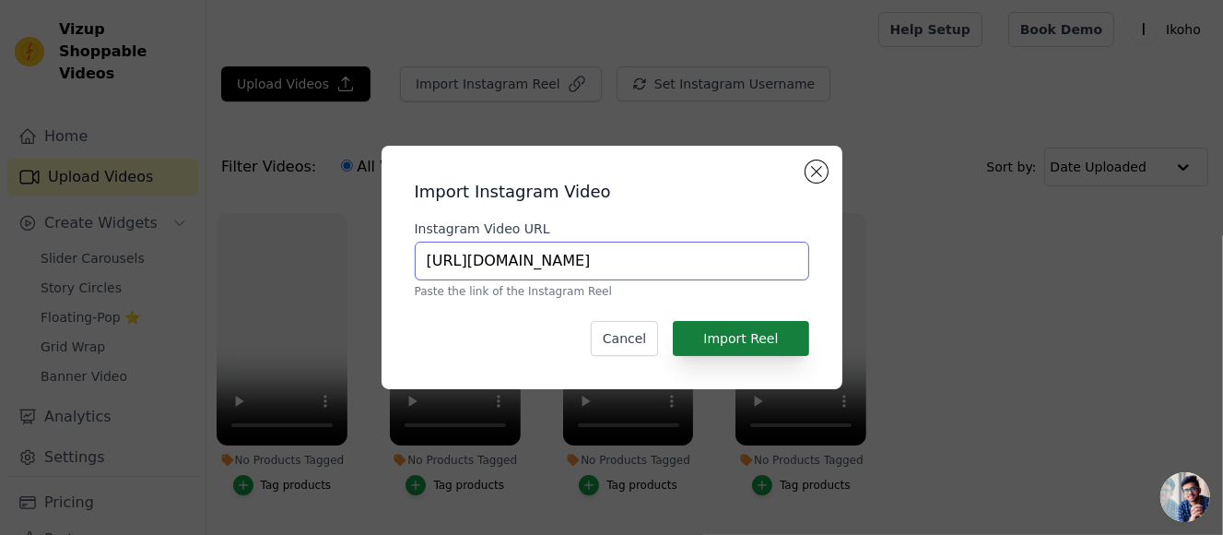
type input "https://www.instagram.com/reel/DLwZqz5xg7q/"
click at [764, 329] on button "Import Reel" at bounding box center [740, 338] width 135 height 35
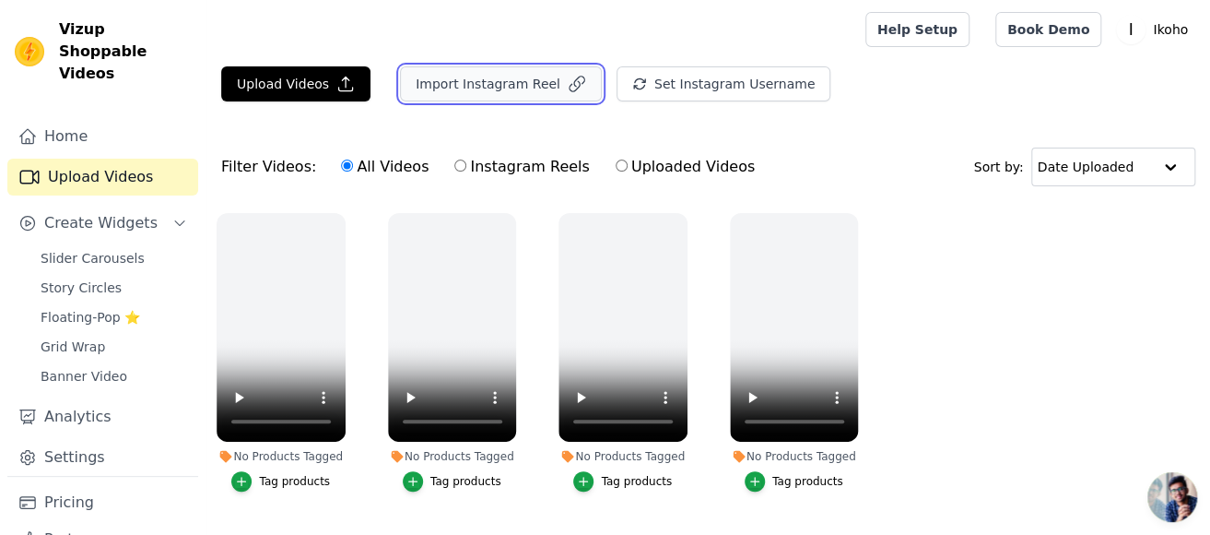
click at [518, 82] on button "Import Instagram Reel" at bounding box center [501, 83] width 202 height 35
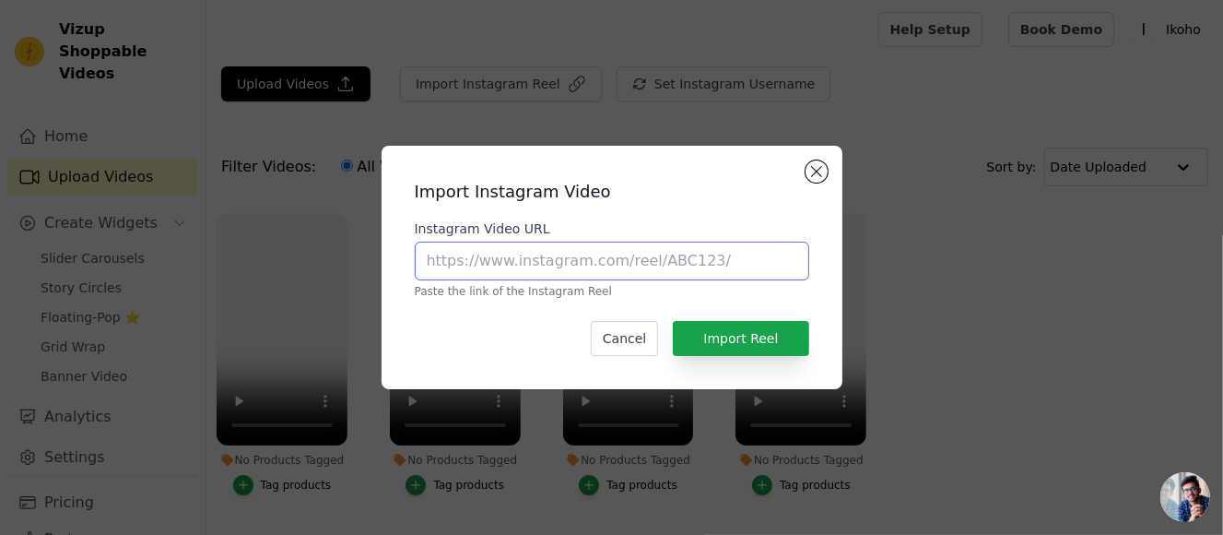
drag, startPoint x: 606, startPoint y: 253, endPoint x: 635, endPoint y: 254, distance: 29.5
click at [606, 253] on input "Instagram Video URL" at bounding box center [612, 260] width 394 height 39
paste input "https://www.instagram.com/reel/DLRgRUyS2wx/"
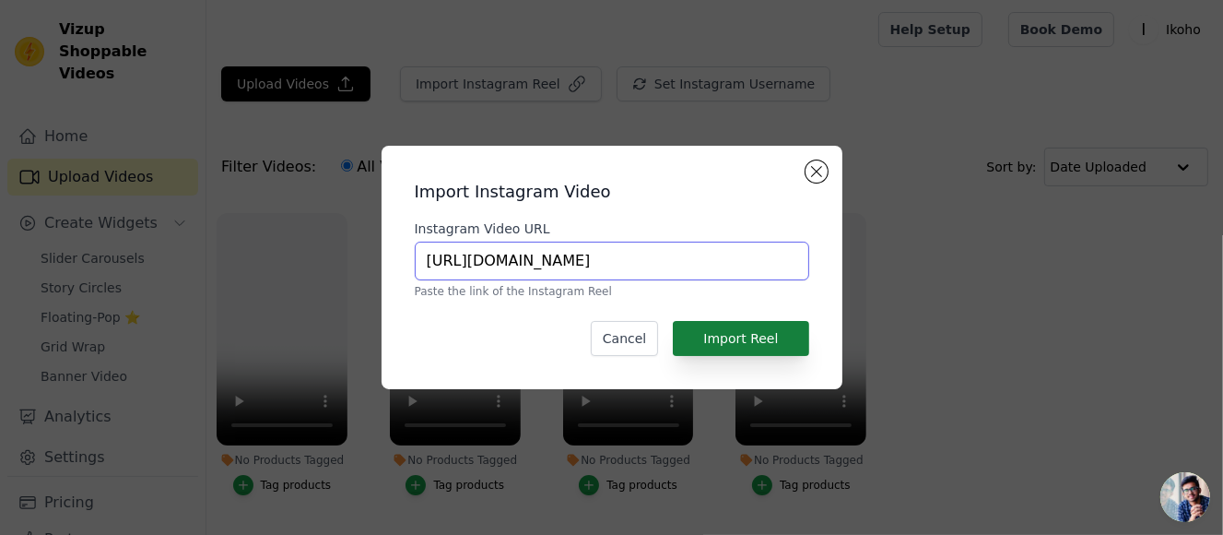
type input "https://www.instagram.com/reel/DLRgRUyS2wx/"
click at [766, 336] on button "Import Reel" at bounding box center [740, 338] width 135 height 35
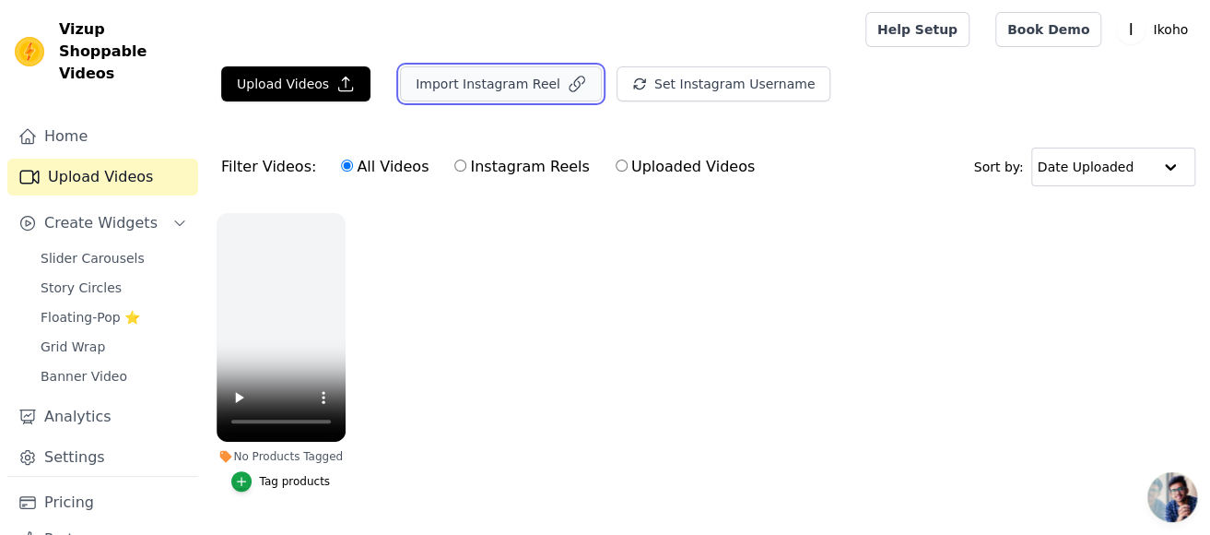
click at [543, 92] on button "Import Instagram Reel" at bounding box center [501, 83] width 202 height 35
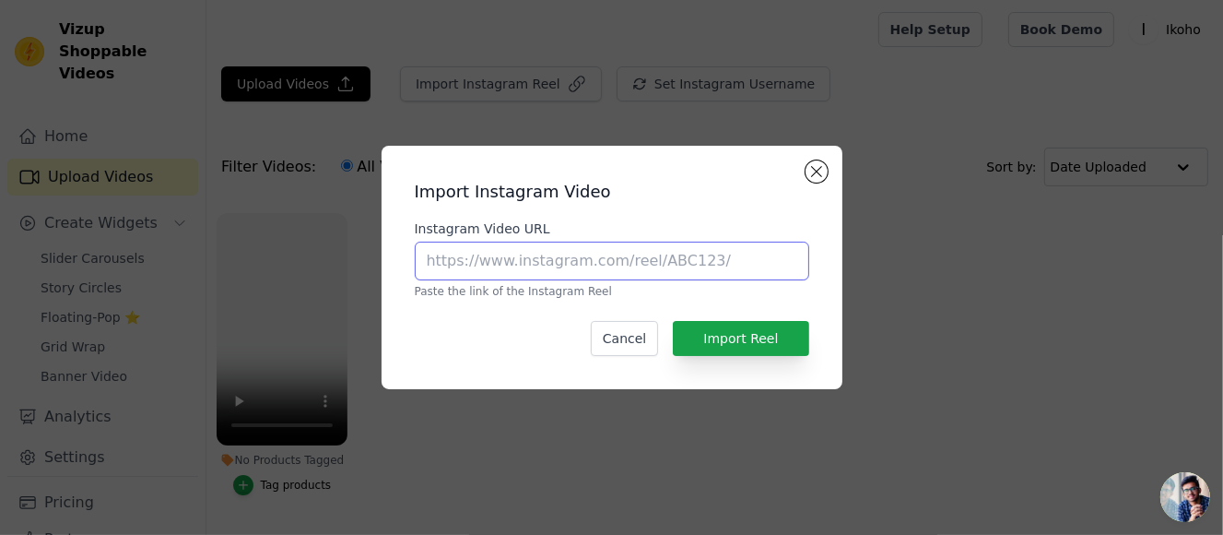
click at [645, 260] on input "Instagram Video URL" at bounding box center [612, 260] width 394 height 39
paste input "[URL][DOMAIN_NAME]"
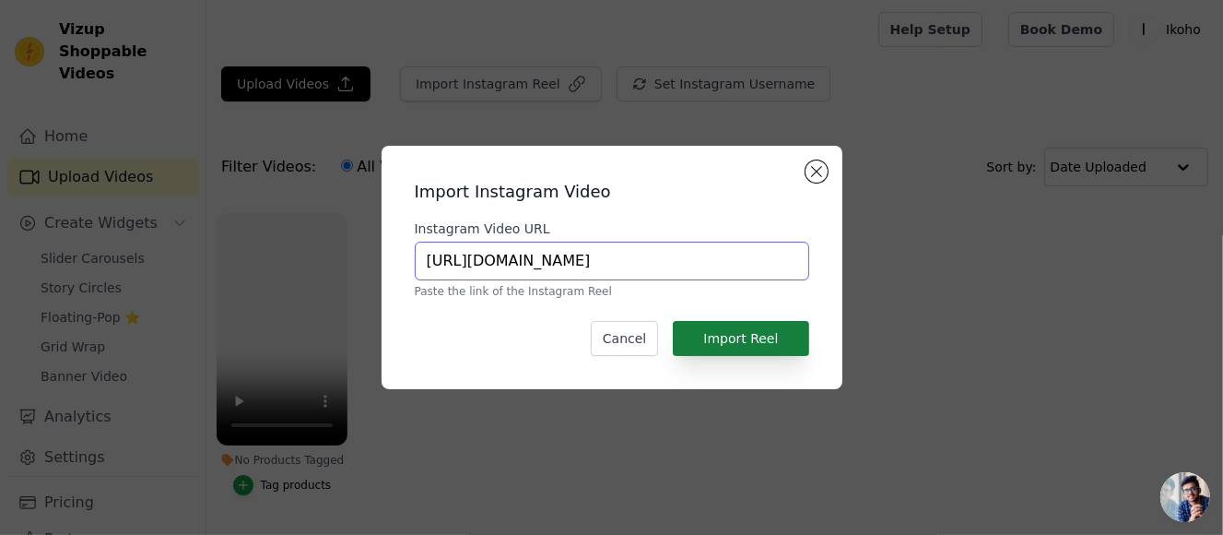
type input "[URL][DOMAIN_NAME]"
click at [785, 336] on button "Import Reel" at bounding box center [740, 338] width 135 height 35
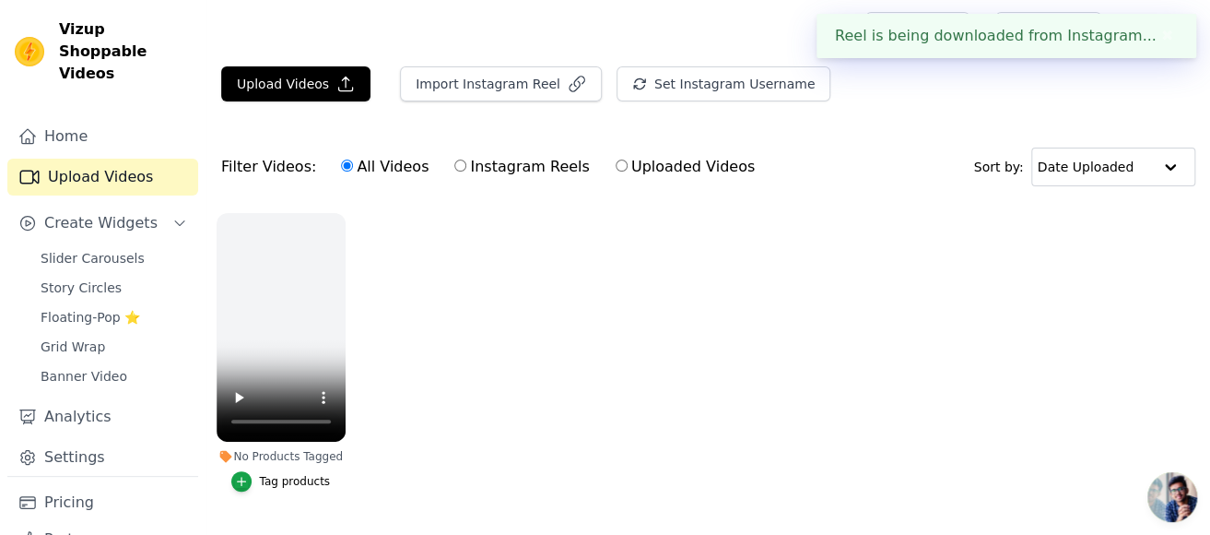
click at [692, 340] on ul "No Products Tagged Tag products" at bounding box center [708, 371] width 1004 height 336
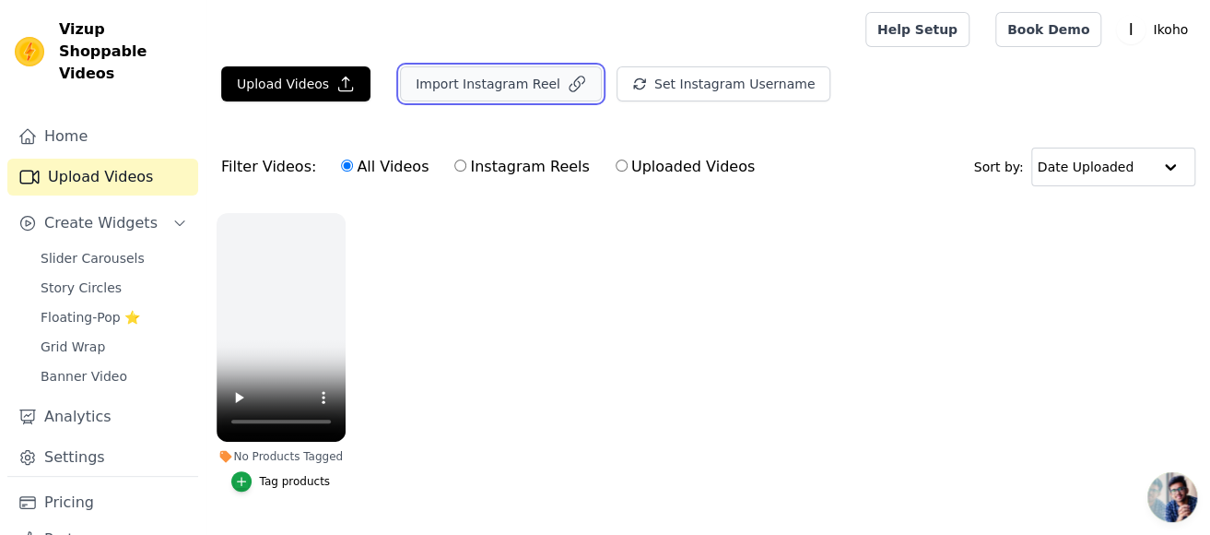
click at [476, 76] on button "Import Instagram Reel" at bounding box center [501, 83] width 202 height 35
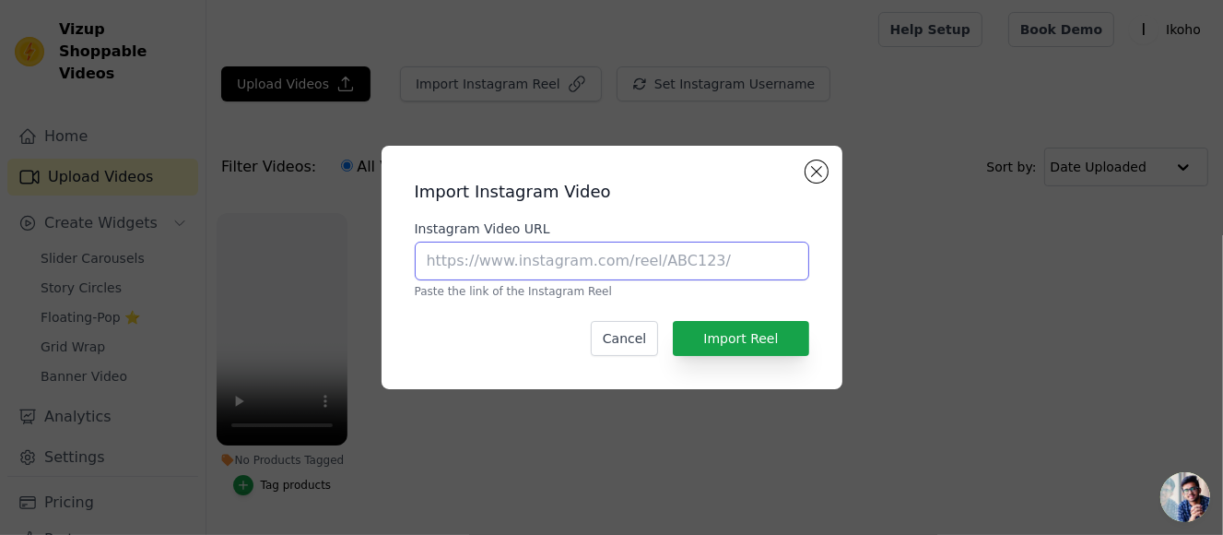
click at [598, 267] on input "Instagram Video URL" at bounding box center [612, 260] width 394 height 39
paste input "https://www.instagram.com/reel/DMaQ4VEpwFl/"
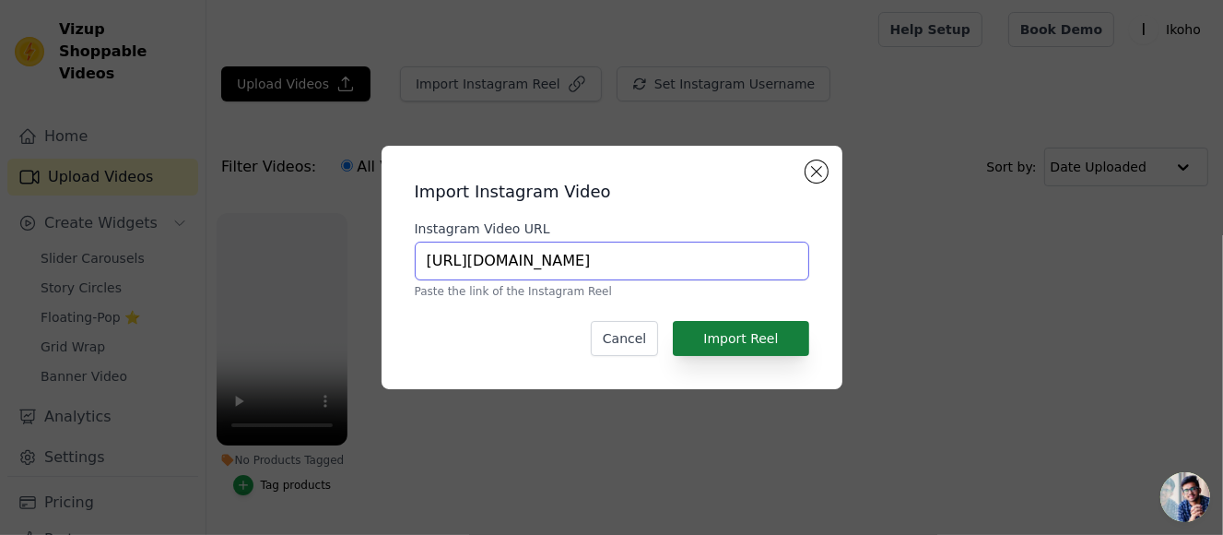
type input "https://www.instagram.com/reel/DMaQ4VEpwFl/"
click at [749, 337] on button "Import Reel" at bounding box center [740, 338] width 135 height 35
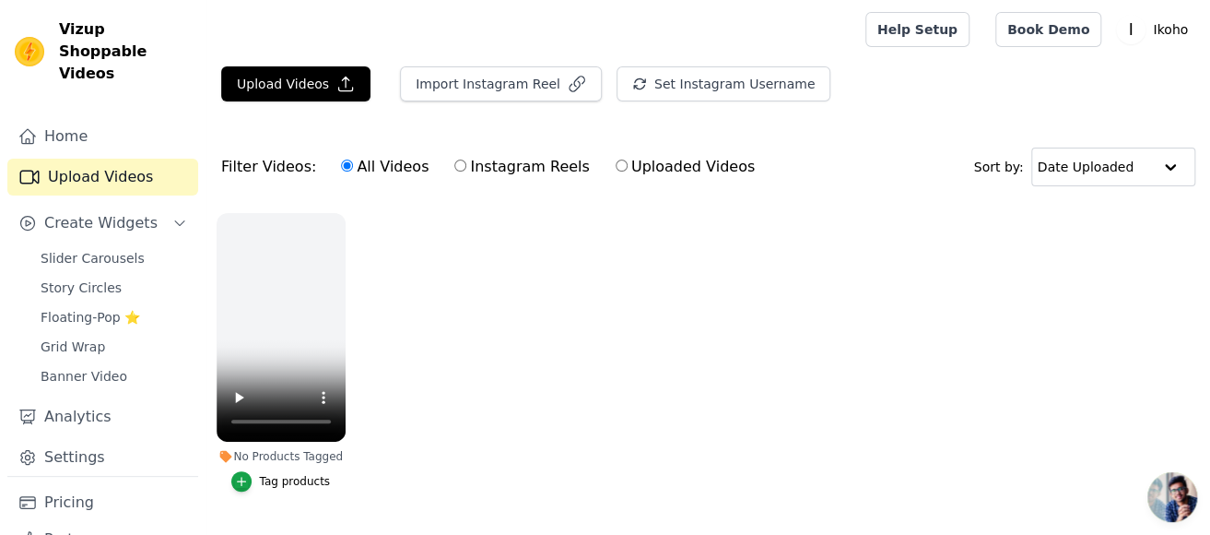
click at [112, 159] on link "Upload Videos" at bounding box center [102, 177] width 191 height 37
click at [540, 165] on label "Instagram Reels" at bounding box center [521, 167] width 136 height 24
click at [512, 170] on label "Instagram Reels" at bounding box center [521, 167] width 136 height 24
click at [466, 170] on input "Instagram Reels" at bounding box center [460, 165] width 12 height 12
radio input "true"
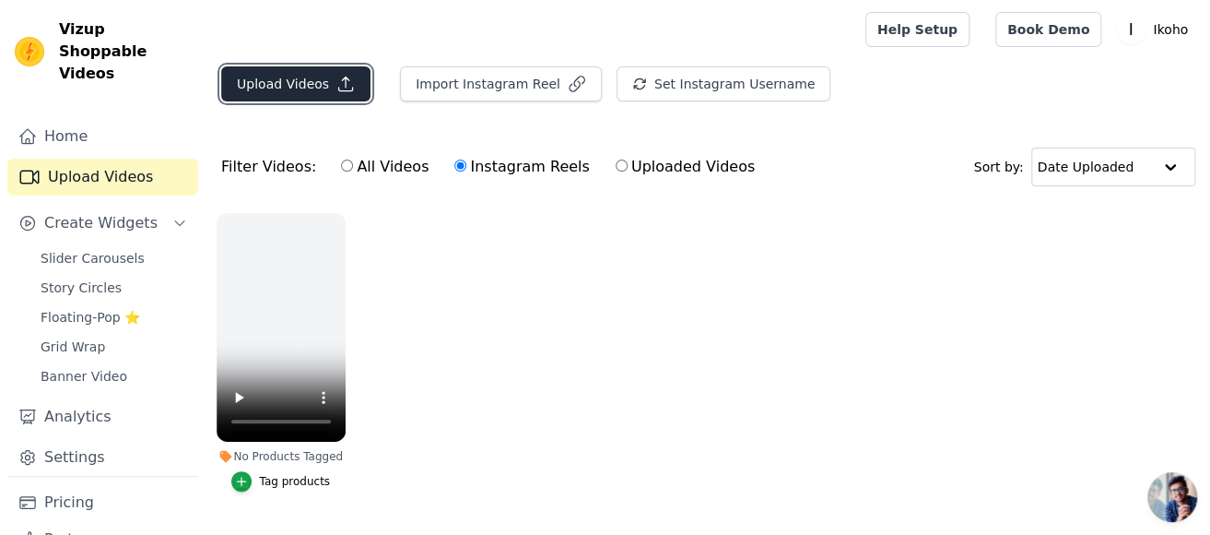
click at [294, 83] on button "Upload Videos" at bounding box center [295, 83] width 149 height 35
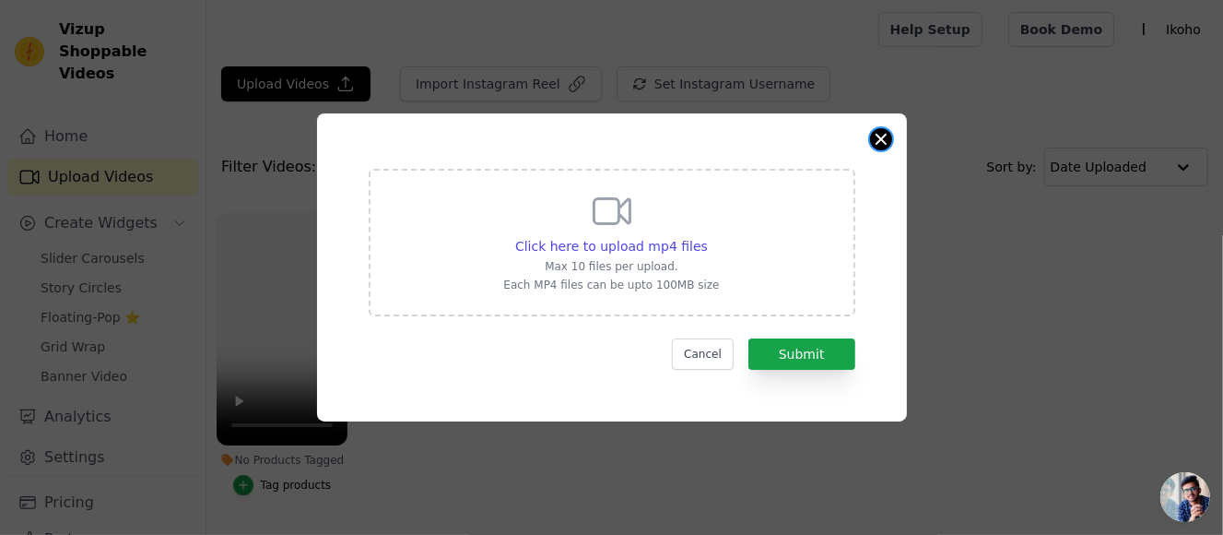
click at [887, 147] on button "Close modal" at bounding box center [881, 139] width 22 height 22
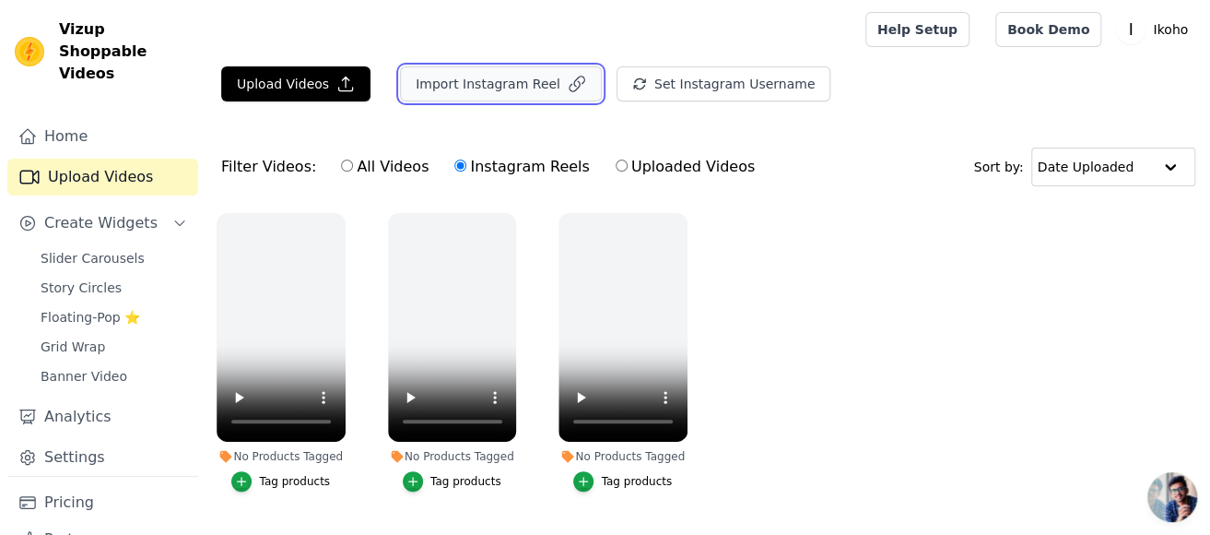
click at [511, 91] on button "Import Instagram Reel" at bounding box center [501, 83] width 202 height 35
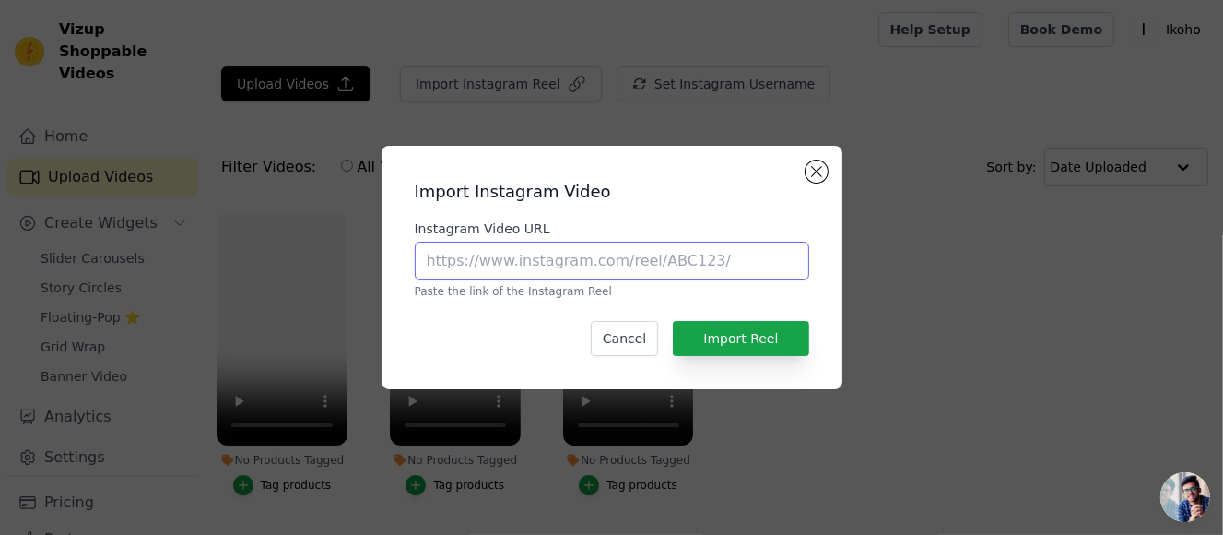
click at [637, 248] on input "Instagram Video URL" at bounding box center [612, 260] width 394 height 39
paste input "https://www.instagram.com/reel/DLuc0dqJbP9/"
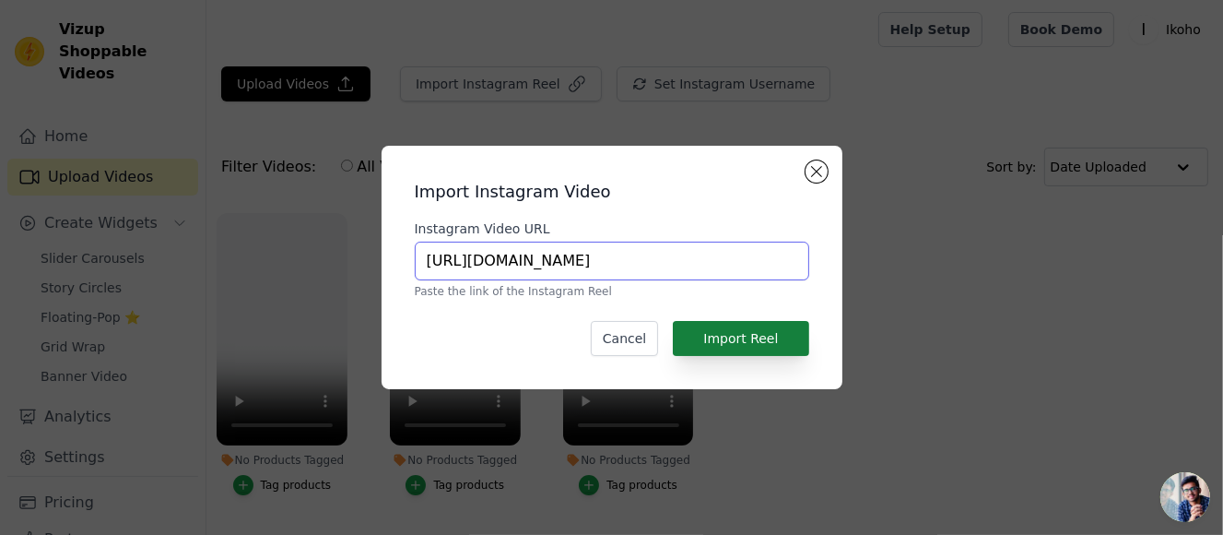
type input "https://www.instagram.com/reel/DLuc0dqJbP9/"
click at [770, 330] on button "Import Reel" at bounding box center [740, 338] width 135 height 35
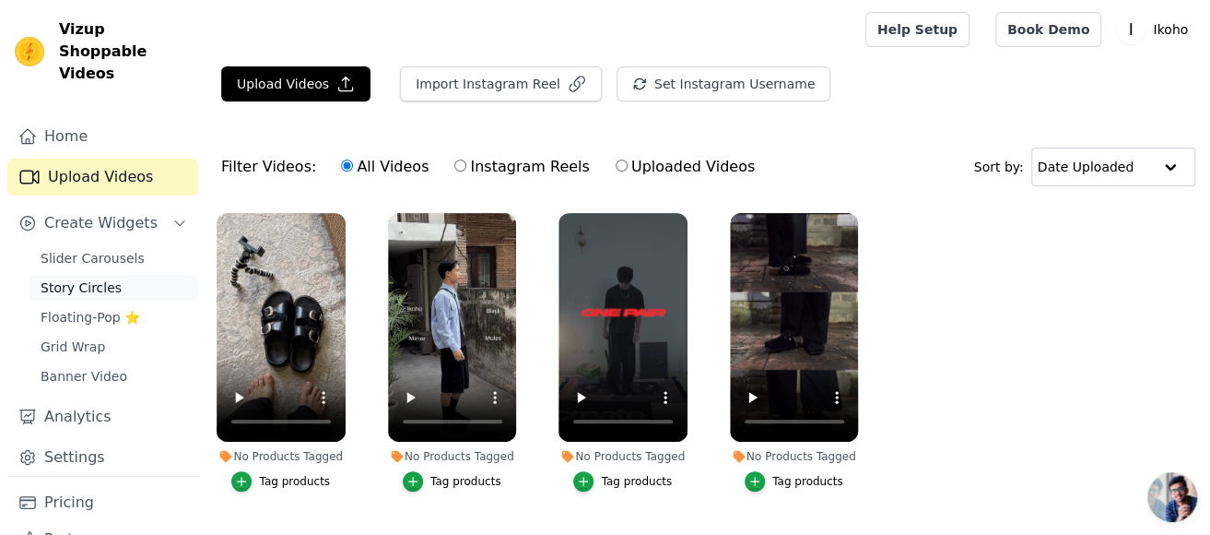
click at [79, 275] on link "Story Circles" at bounding box center [113, 288] width 169 height 26
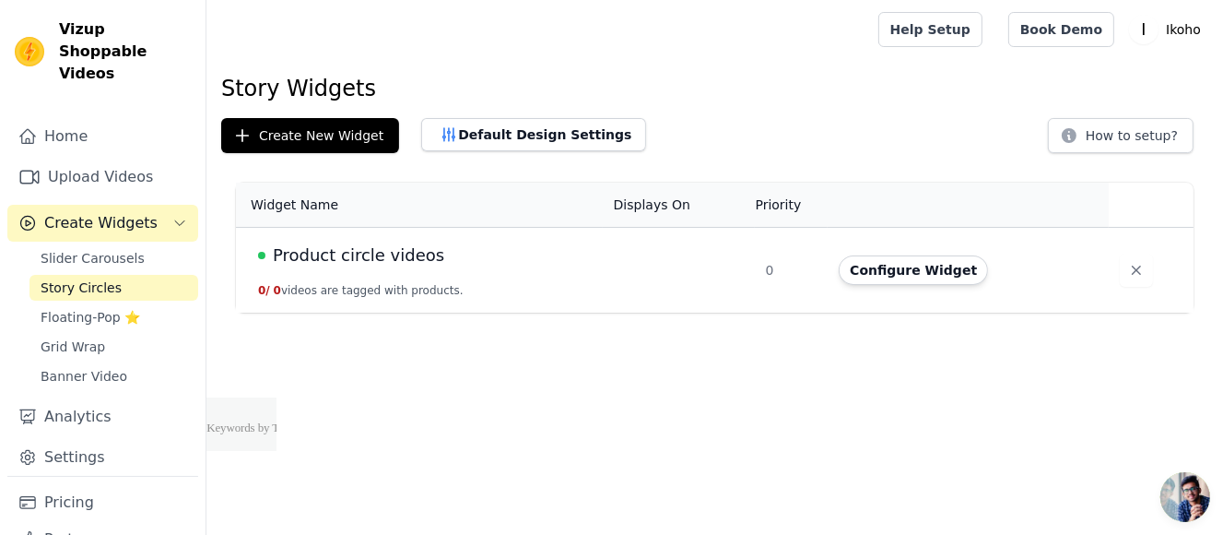
click at [489, 262] on div "Product circle videos" at bounding box center [425, 255] width 334 height 26
click at [372, 262] on span "Product circle videos" at bounding box center [358, 255] width 171 height 26
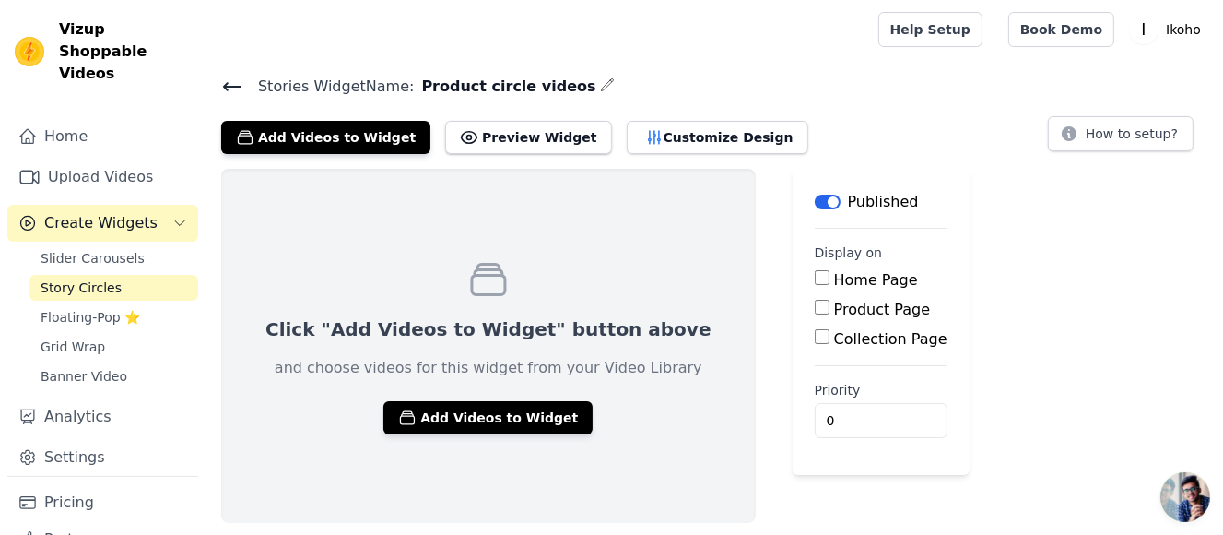
click at [600, 80] on icon "button" at bounding box center [607, 84] width 15 height 15
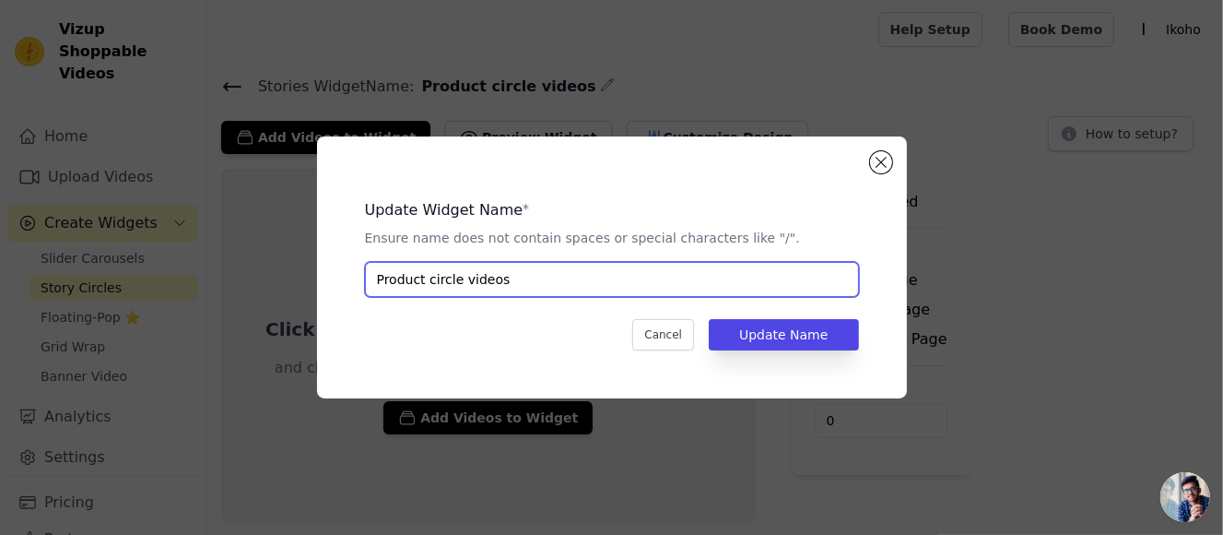
drag, startPoint x: 421, startPoint y: 284, endPoint x: 352, endPoint y: 282, distance: 69.2
click at [352, 282] on div "Update Widget Name * Ensure name does not contain spaces or special characters …" at bounding box center [612, 267] width 531 height 203
click at [494, 279] on input "Product circle videos" at bounding box center [612, 279] width 494 height 35
drag, startPoint x: 419, startPoint y: 280, endPoint x: 293, endPoint y: 277, distance: 126.3
click at [293, 277] on div "Update Widget Name * Ensure name does not contain spaces or special characters …" at bounding box center [611, 267] width 1164 height 321
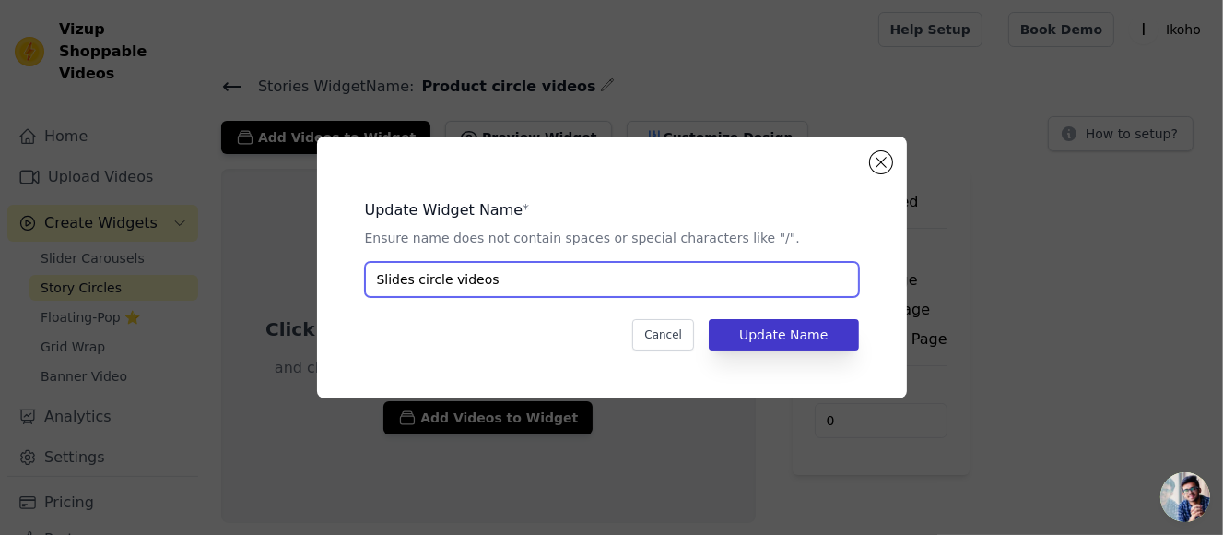
type input "Slides circle videos"
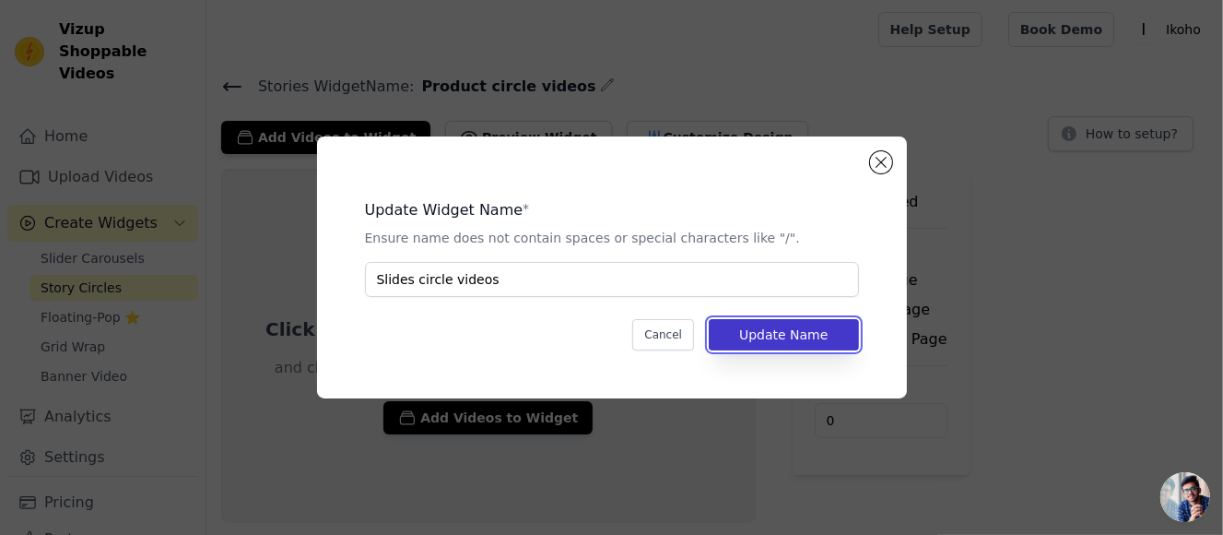
click at [806, 340] on button "Update Name" at bounding box center [783, 334] width 149 height 31
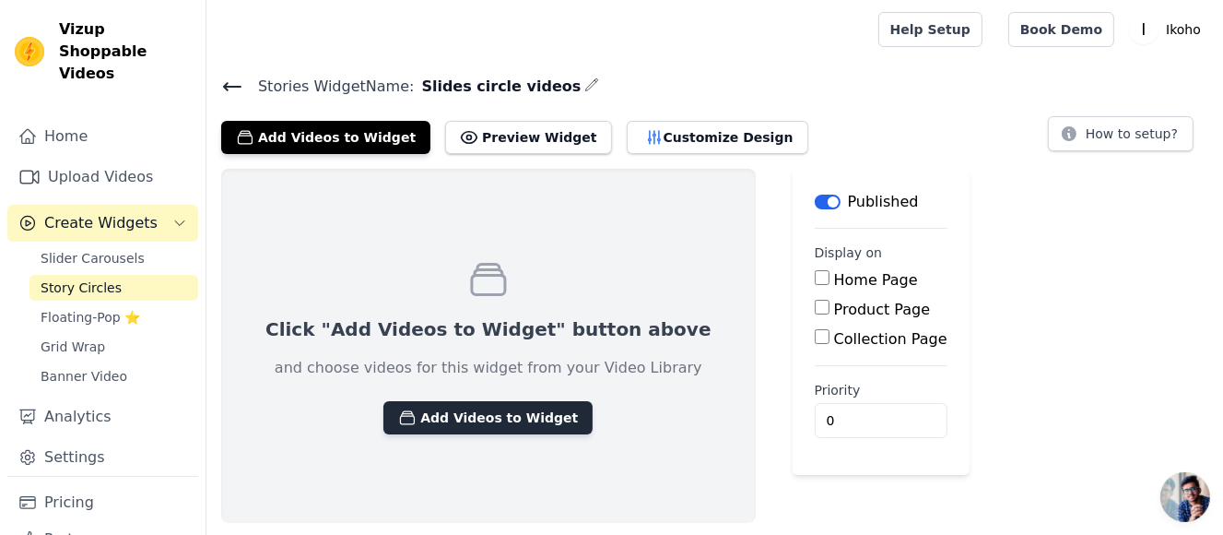
click at [464, 412] on button "Add Videos to Widget" at bounding box center [487, 417] width 209 height 33
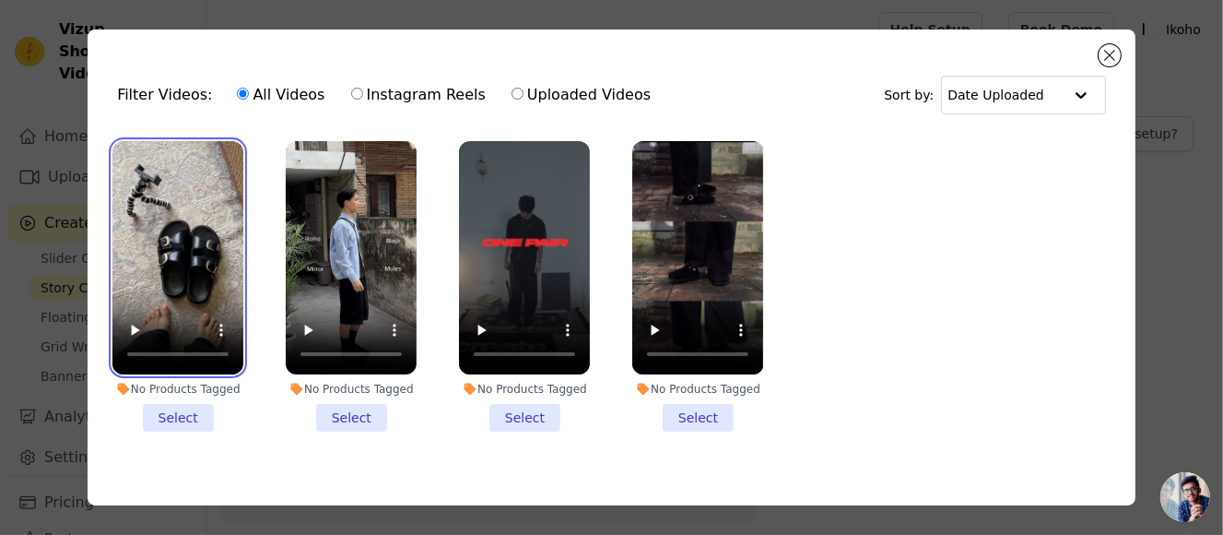
click at [217, 241] on video at bounding box center [177, 257] width 131 height 233
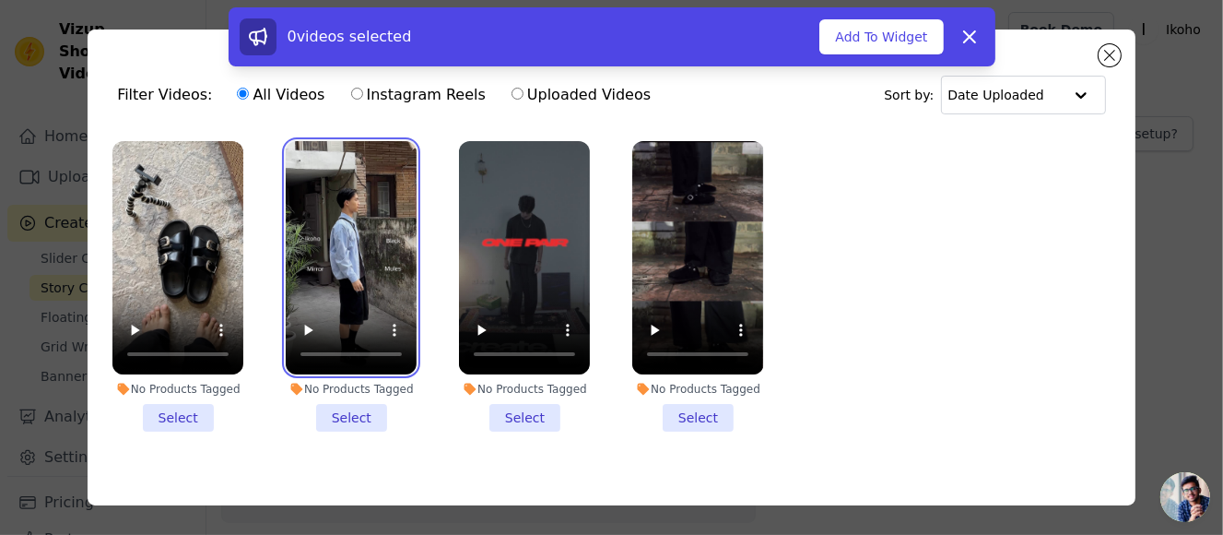
click at [349, 233] on video at bounding box center [351, 257] width 131 height 233
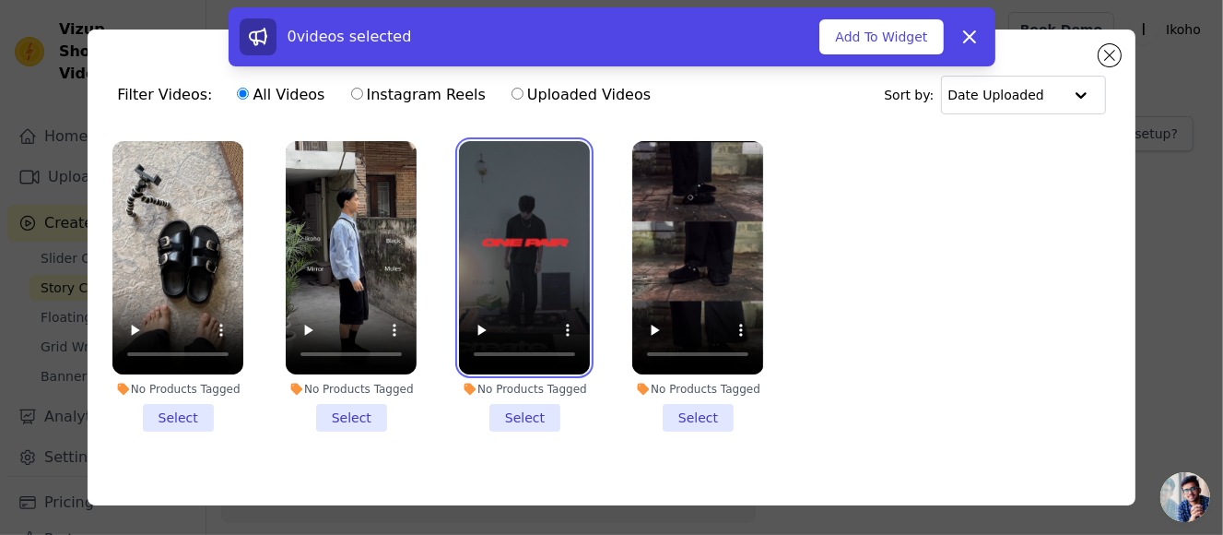
click at [489, 228] on video at bounding box center [524, 257] width 131 height 233
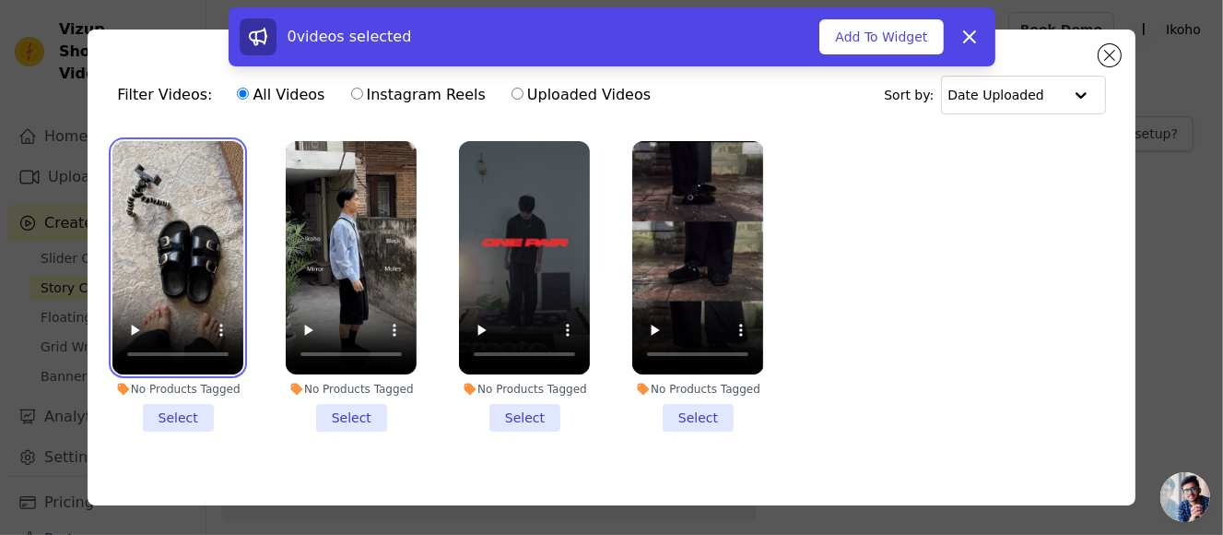
click at [185, 237] on video at bounding box center [177, 257] width 131 height 233
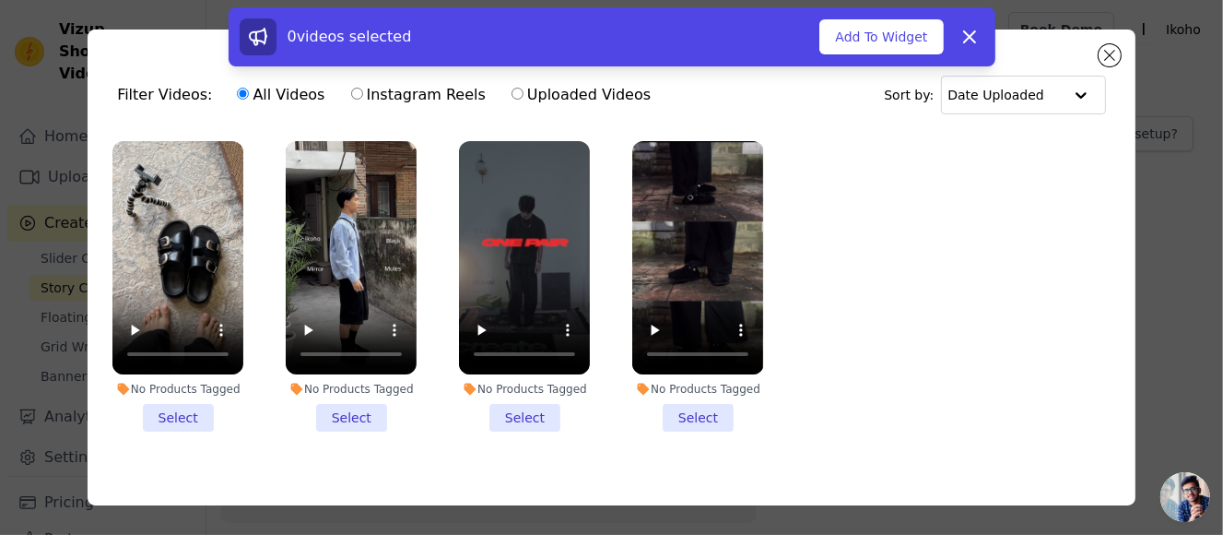
click at [181, 413] on li "No Products Tagged Select" at bounding box center [177, 286] width 131 height 290
click at [0, 0] on input "No Products Tagged Select" at bounding box center [0, 0] width 0 height 0
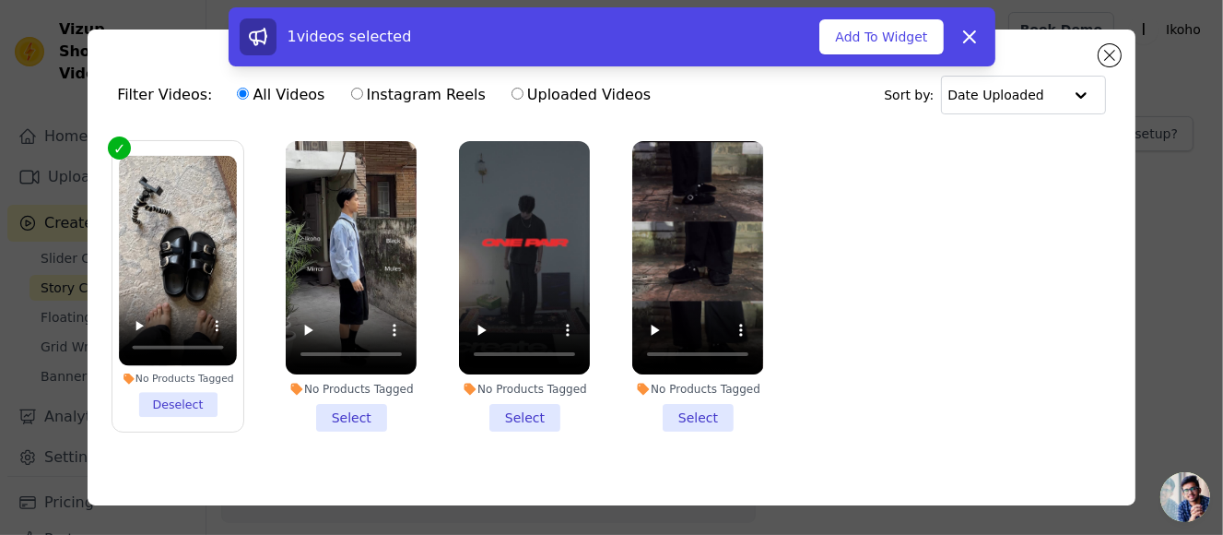
click at [337, 410] on li "No Products Tagged Select" at bounding box center [351, 286] width 131 height 290
click at [0, 0] on input "No Products Tagged Select" at bounding box center [0, 0] width 0 height 0
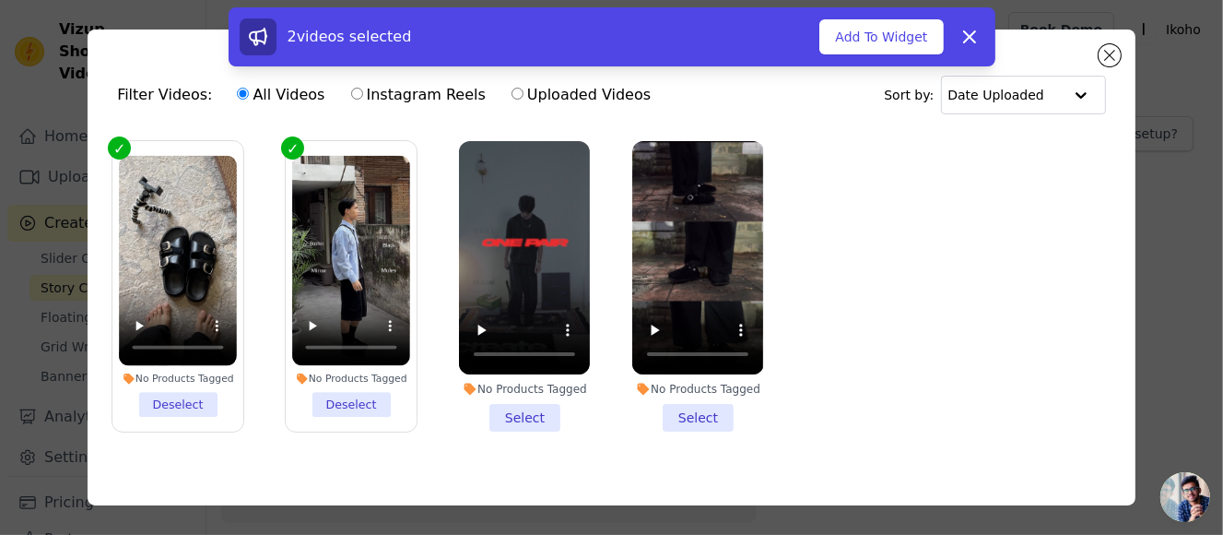
click at [511, 403] on li "No Products Tagged Select" at bounding box center [524, 286] width 131 height 290
click at [0, 0] on input "No Products Tagged Select" at bounding box center [0, 0] width 0 height 0
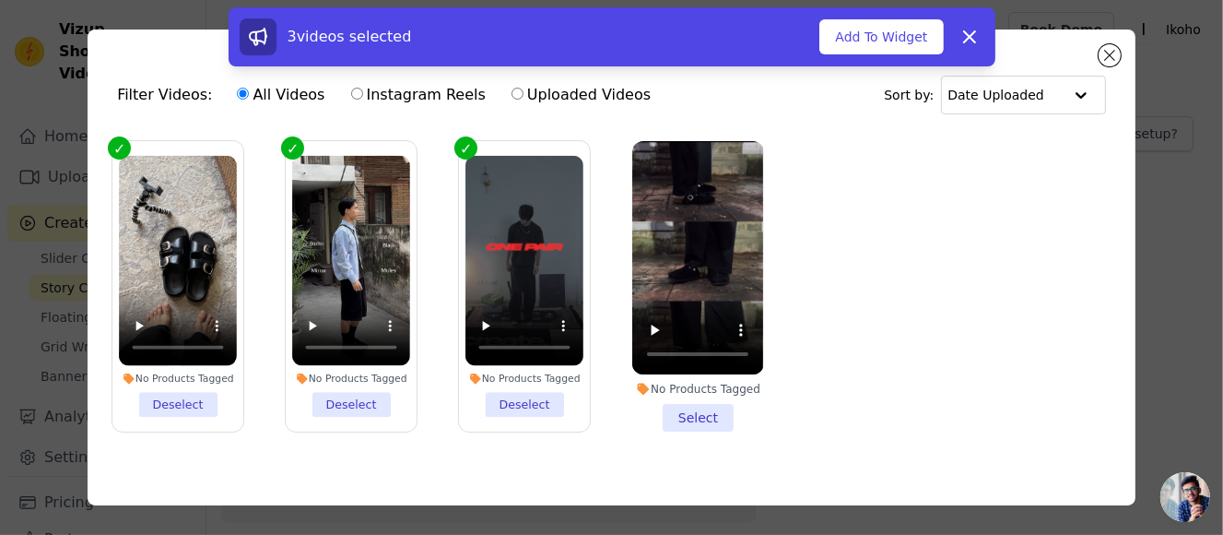
click at [695, 417] on li "No Products Tagged Select" at bounding box center [697, 286] width 131 height 290
click at [0, 0] on input "No Products Tagged Select" at bounding box center [0, 0] width 0 height 0
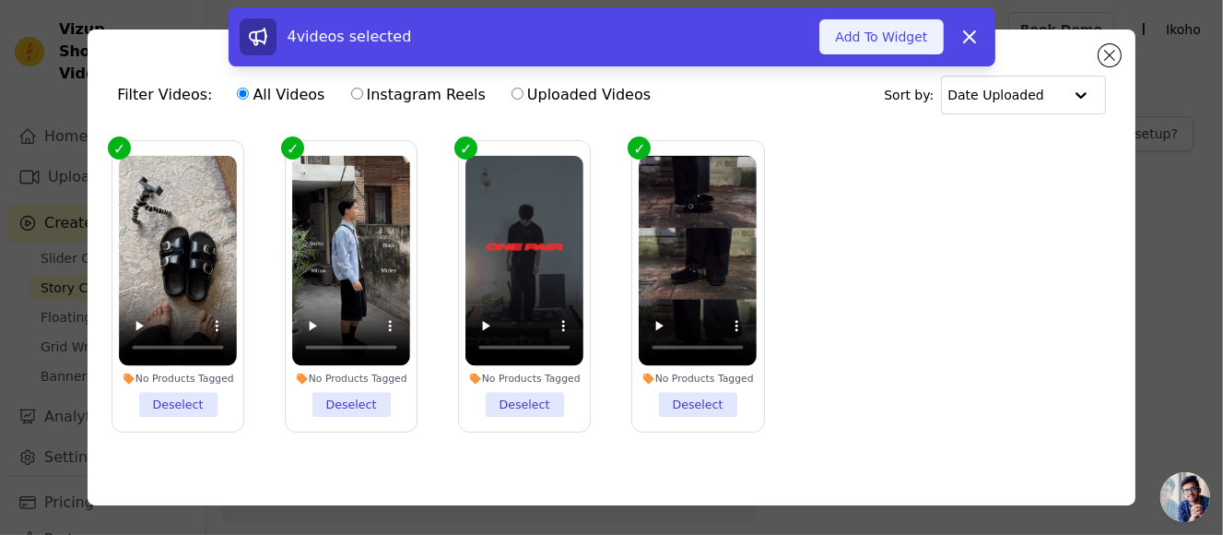
click at [837, 24] on button "Add To Widget" at bounding box center [881, 36] width 124 height 35
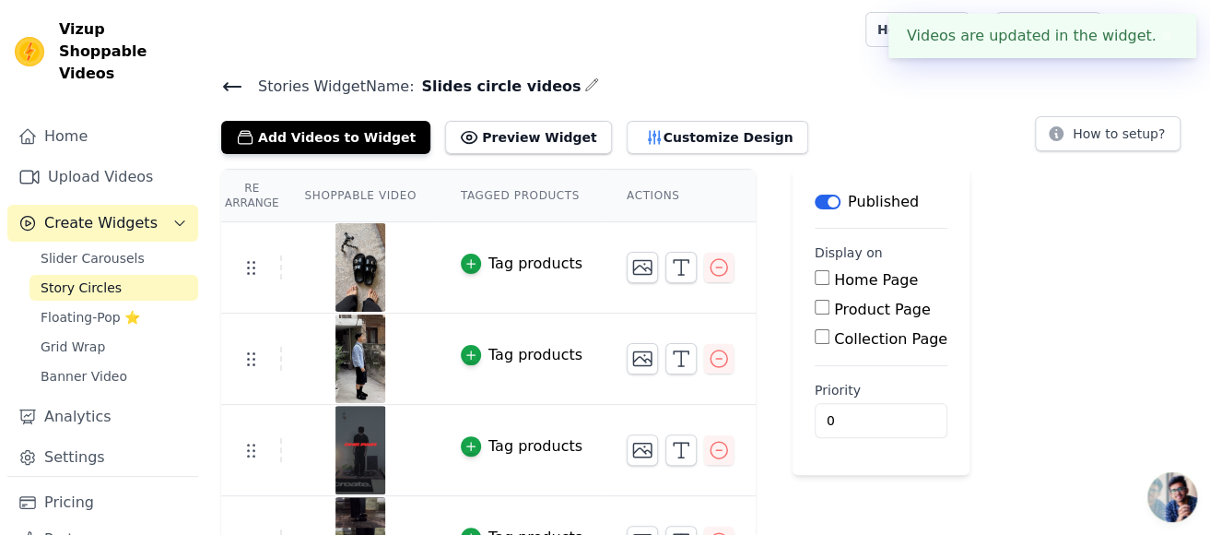
click at [888, 334] on label "Collection Page" at bounding box center [890, 339] width 113 height 18
click at [830, 334] on input "Collection Page" at bounding box center [822, 336] width 15 height 15
checkbox input "true"
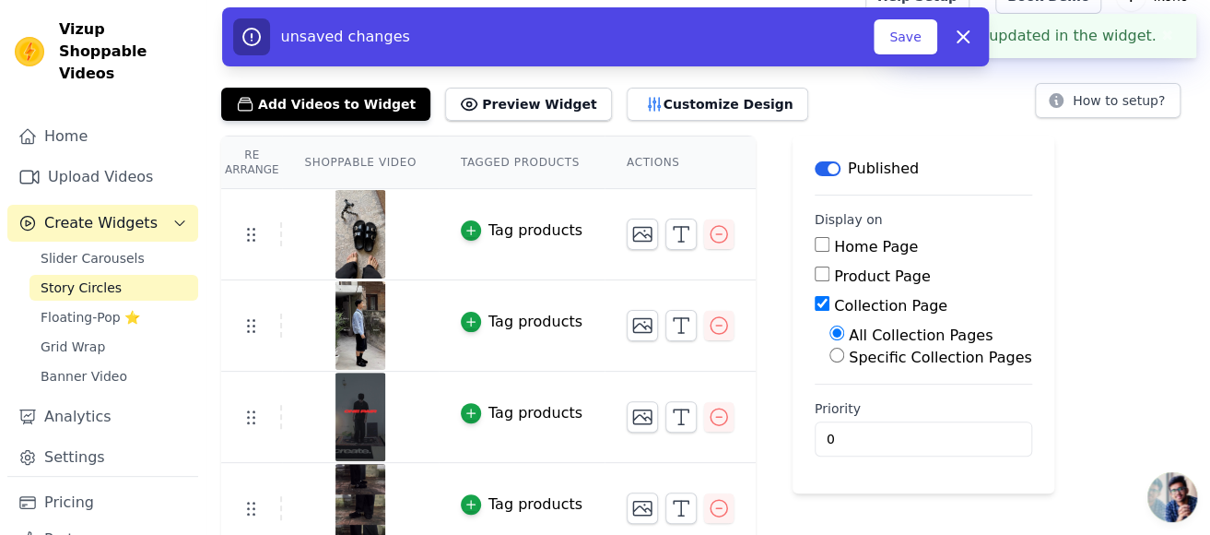
scroll to position [51, 0]
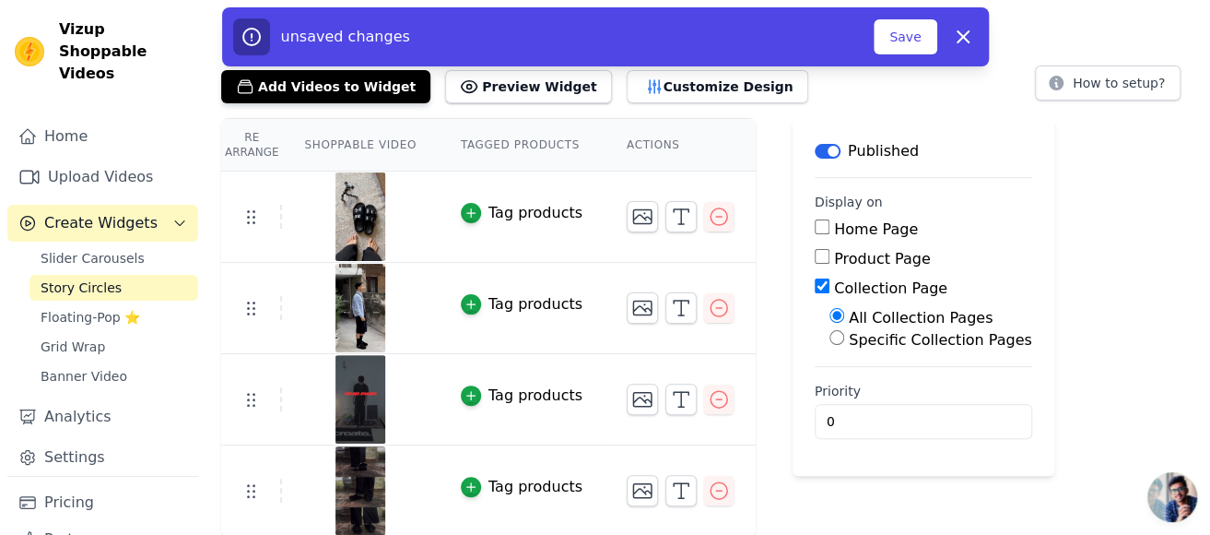
click at [943, 339] on label "Specific Collection Pages" at bounding box center [940, 340] width 183 height 18
click at [844, 339] on input "Specific Collection Pages" at bounding box center [837, 337] width 15 height 15
radio input "true"
click at [909, 380] on button "Select Collection Pages" at bounding box center [917, 381] width 174 height 31
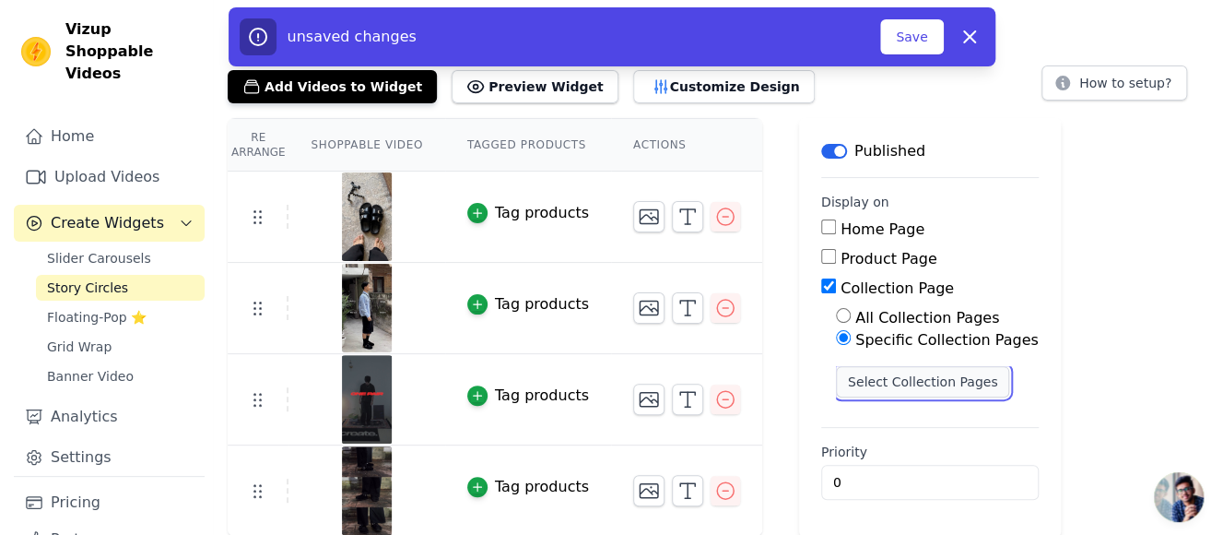
scroll to position [0, 0]
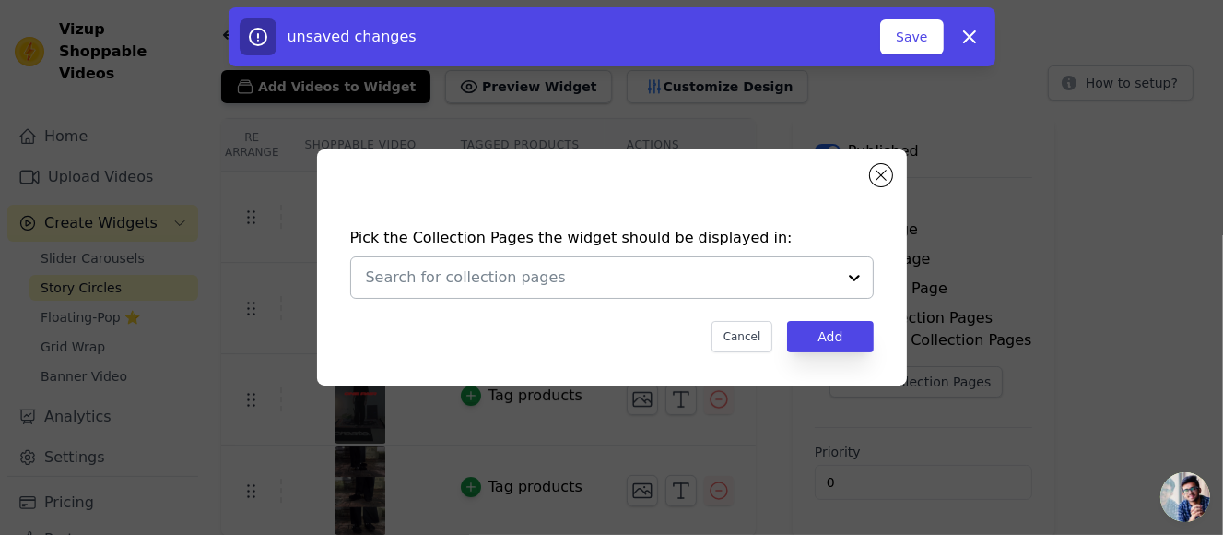
click at [524, 292] on div at bounding box center [601, 277] width 470 height 41
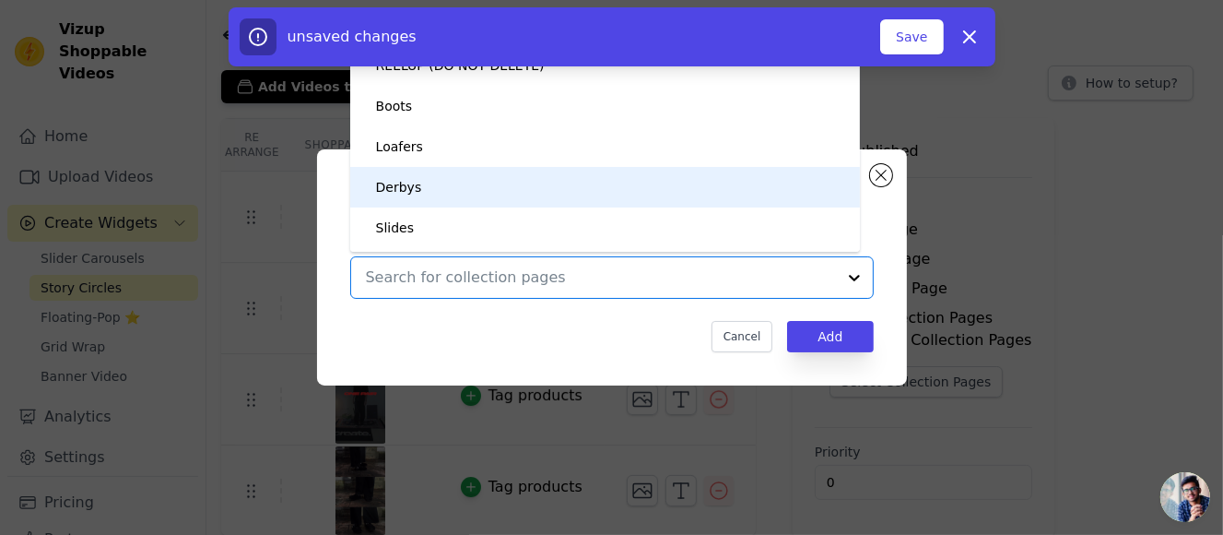
scroll to position [172, 0]
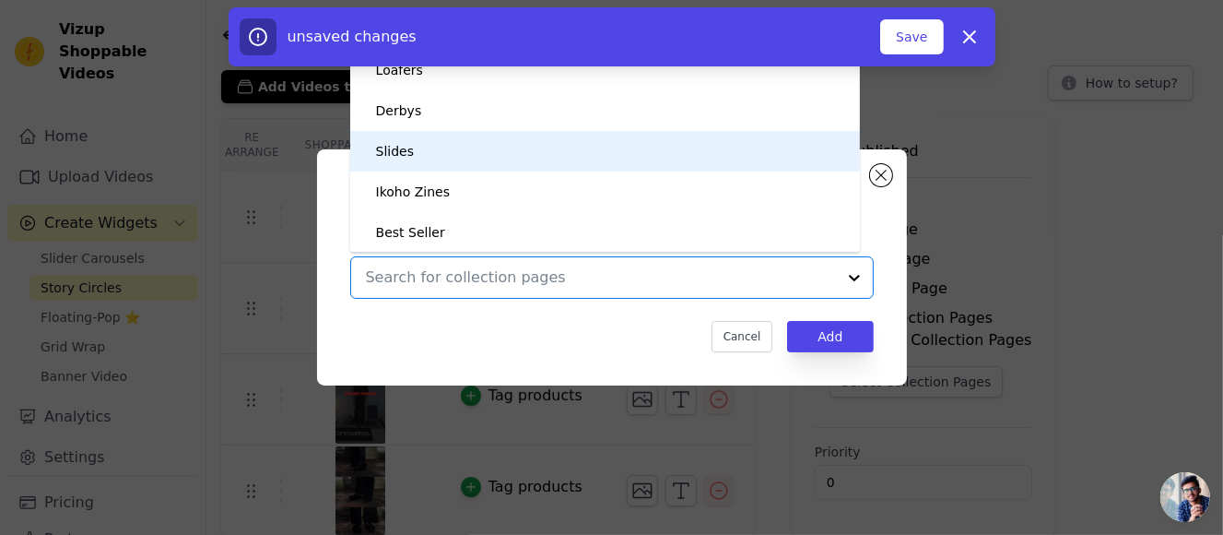
click at [492, 159] on div "Slides" at bounding box center [605, 151] width 473 height 41
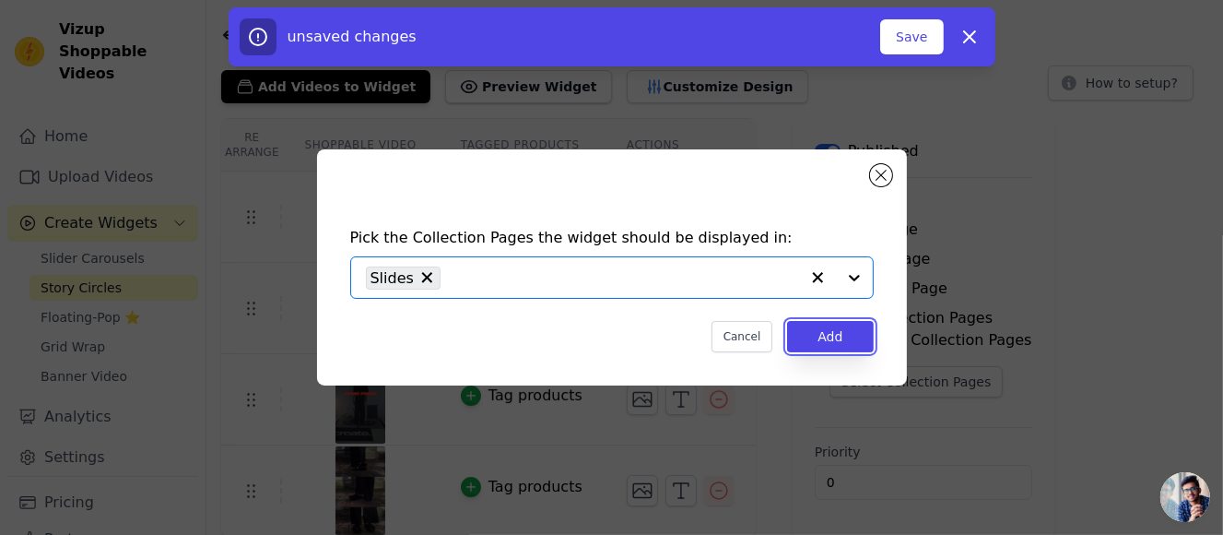
click at [848, 328] on button "Add" at bounding box center [830, 336] width 86 height 31
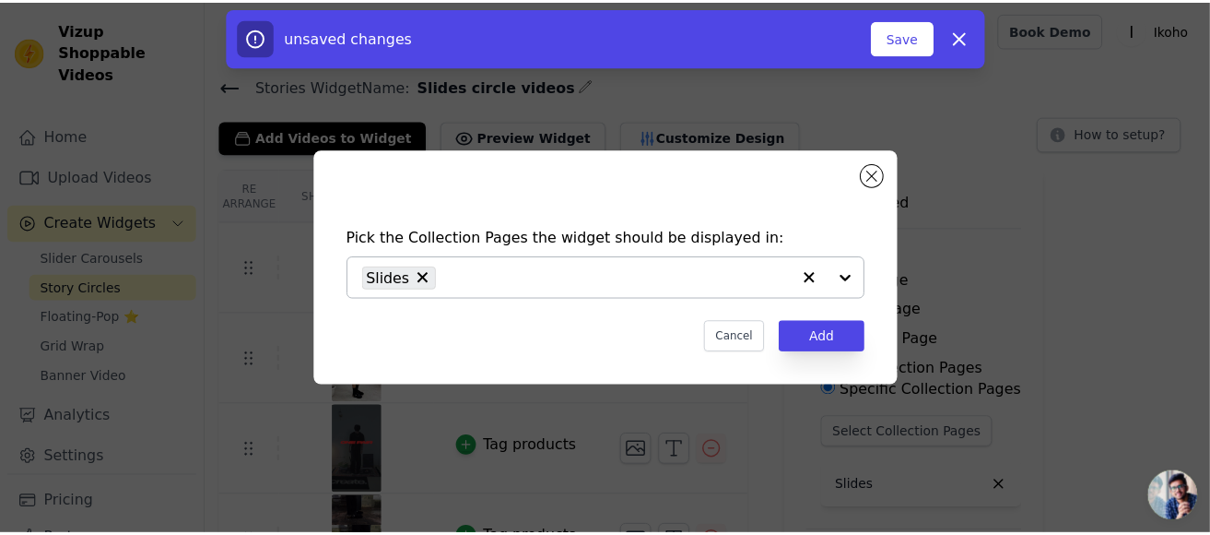
scroll to position [51, 0]
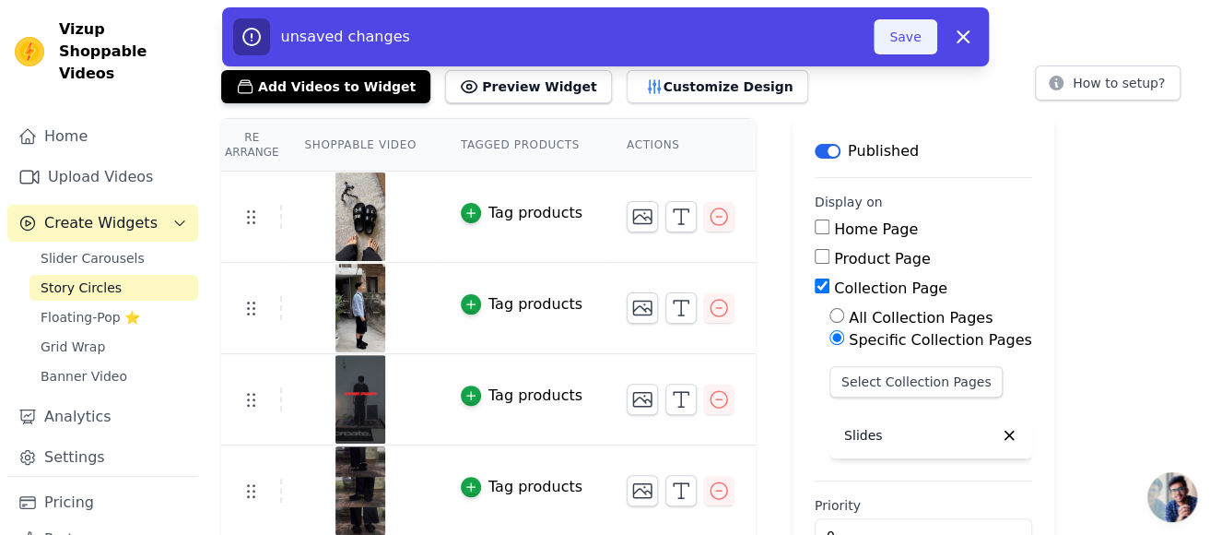
click at [901, 41] on button "Save" at bounding box center [905, 36] width 63 height 35
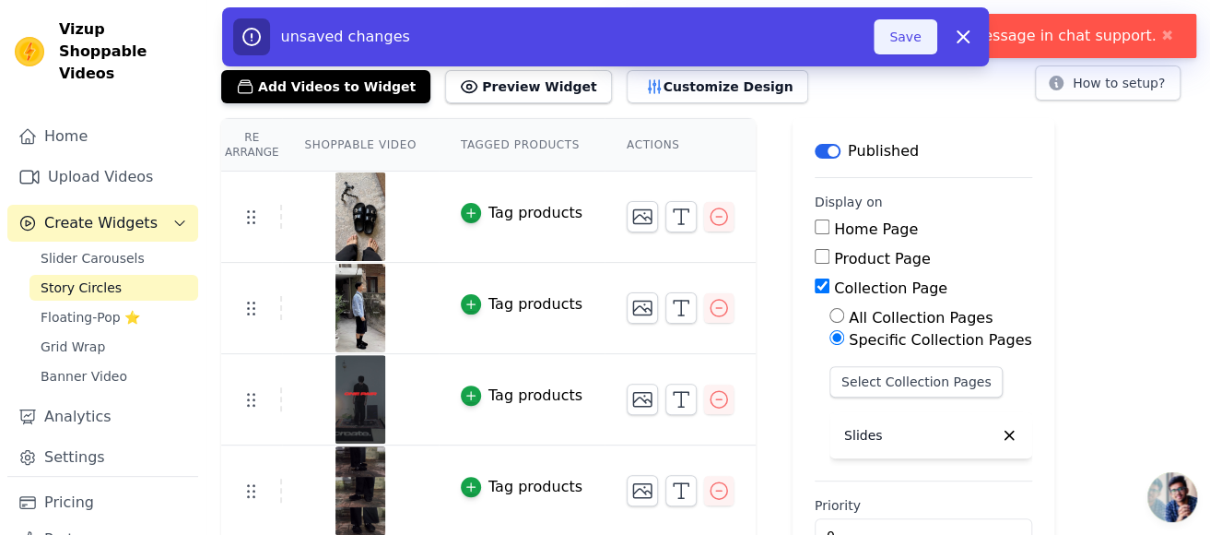
click at [928, 35] on button "Save" at bounding box center [905, 36] width 63 height 35
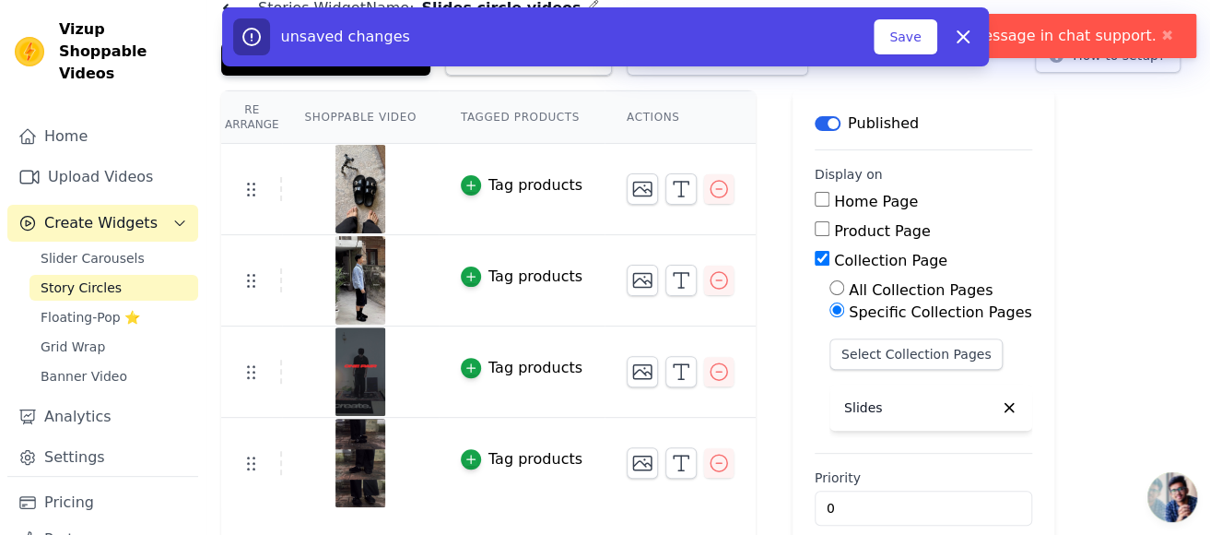
scroll to position [104, 0]
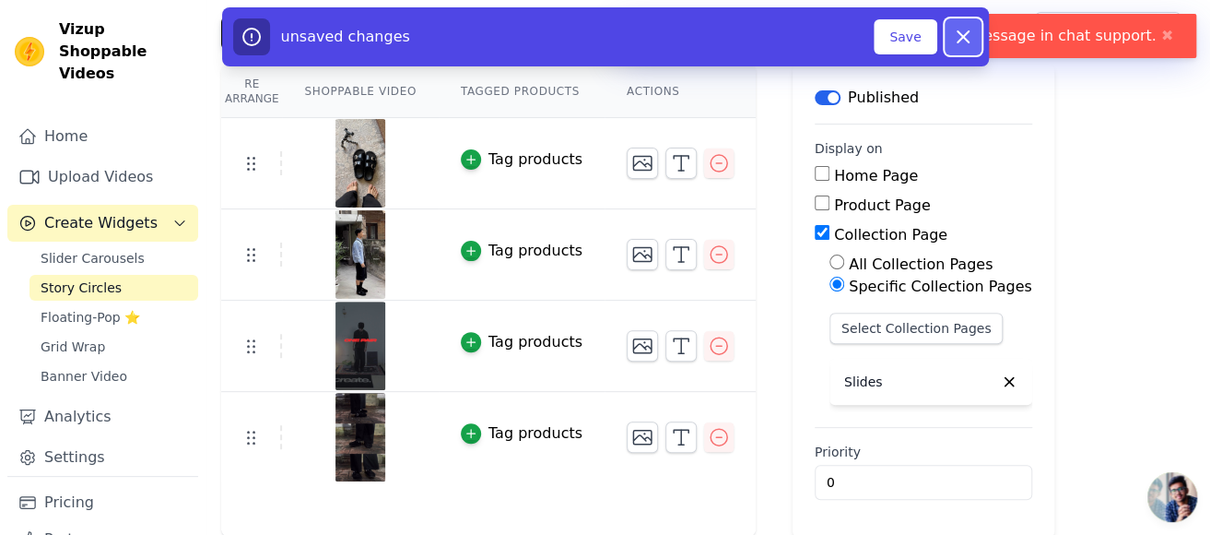
click at [960, 35] on icon "button" at bounding box center [963, 36] width 11 height 11
checkbox input "false"
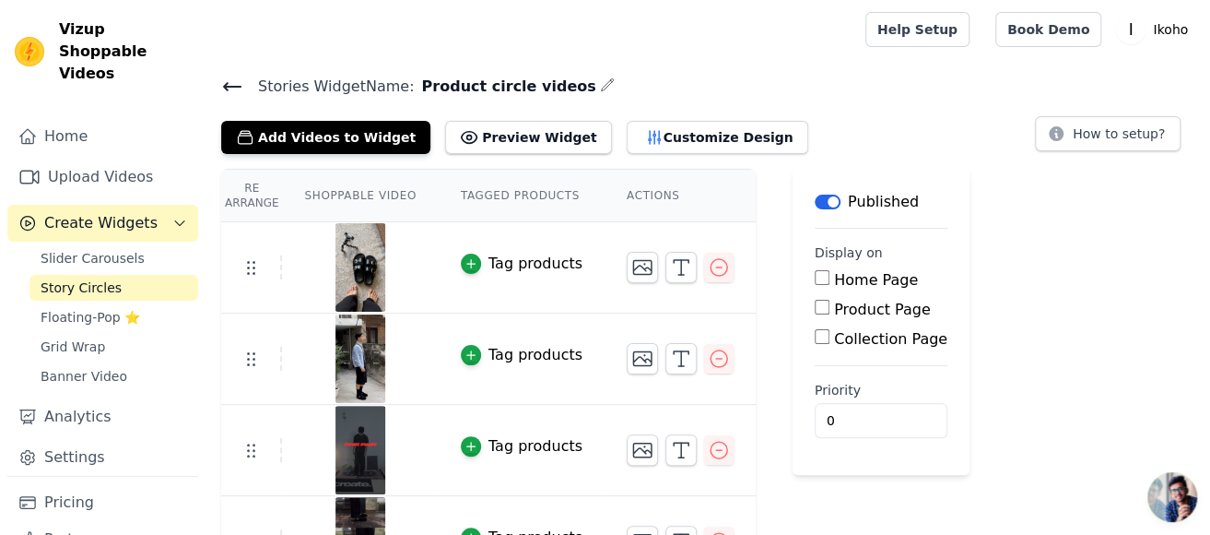
click at [870, 345] on label "Collection Page" at bounding box center [890, 339] width 113 height 18
click at [830, 344] on input "Collection Page" at bounding box center [822, 336] width 15 height 15
checkbox input "true"
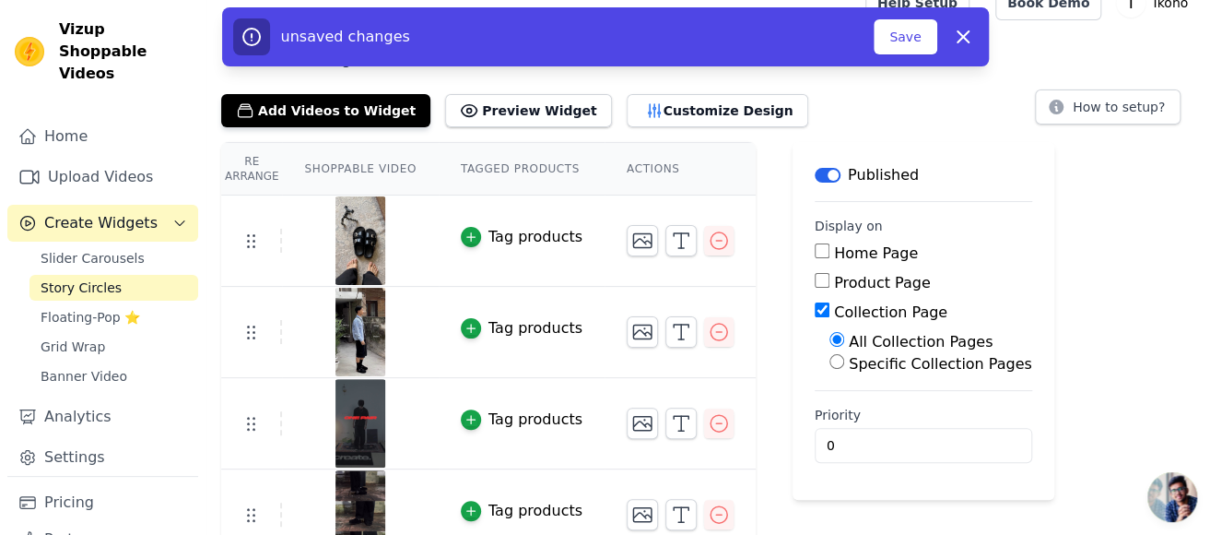
scroll to position [51, 0]
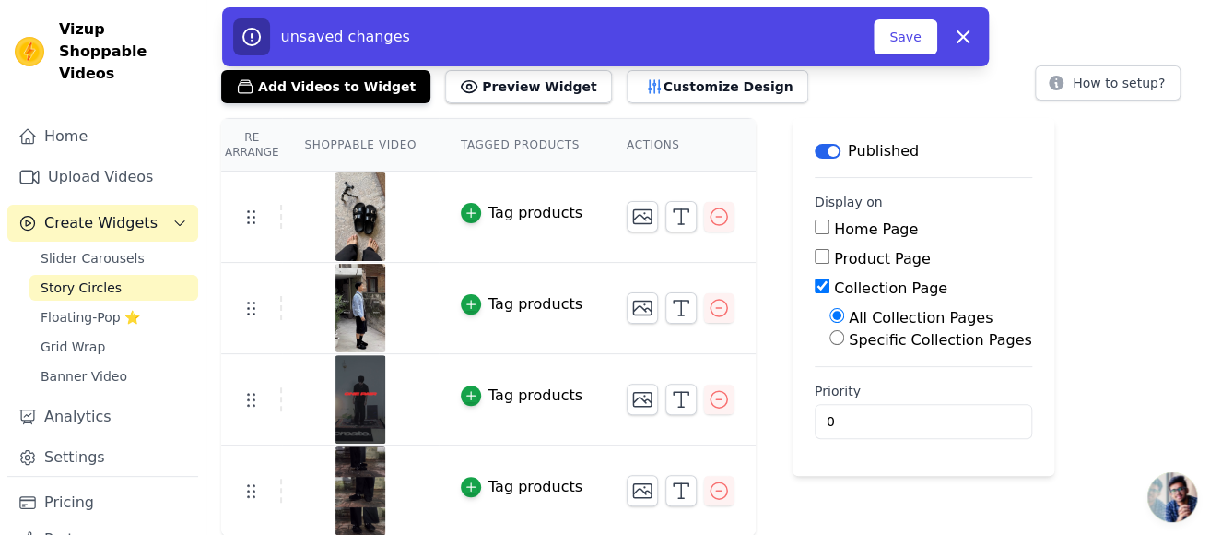
click at [894, 341] on label "Specific Collection Pages" at bounding box center [940, 340] width 183 height 18
click at [844, 341] on input "Specific Collection Pages" at bounding box center [837, 337] width 15 height 15
radio input "true"
click at [910, 372] on button "Select Collection Pages" at bounding box center [917, 381] width 174 height 31
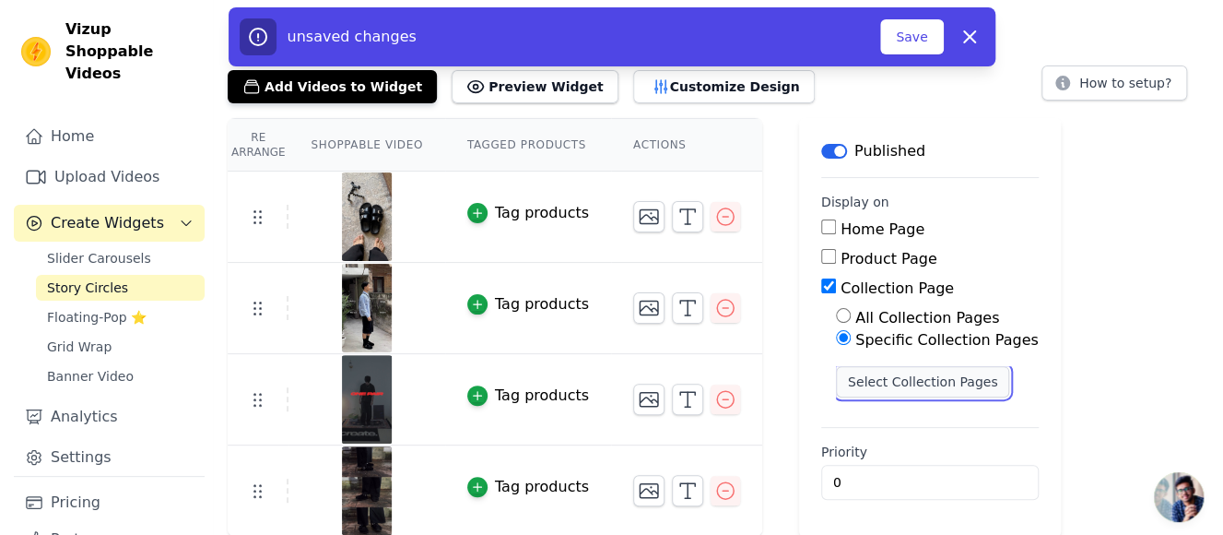
scroll to position [0, 0]
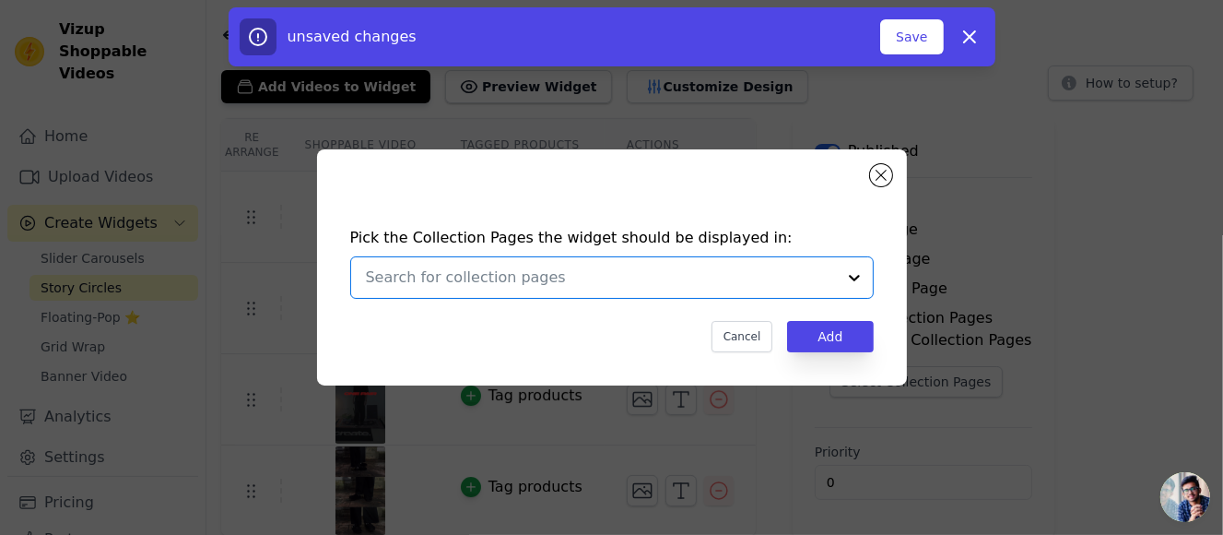
click at [524, 287] on input "text" at bounding box center [601, 277] width 470 height 22
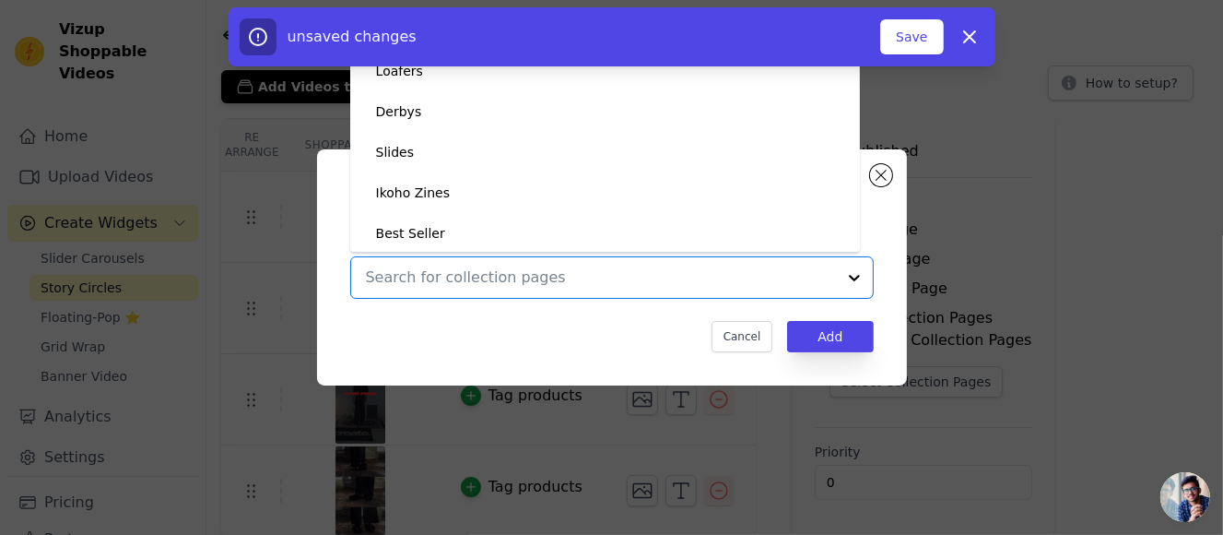
scroll to position [172, 0]
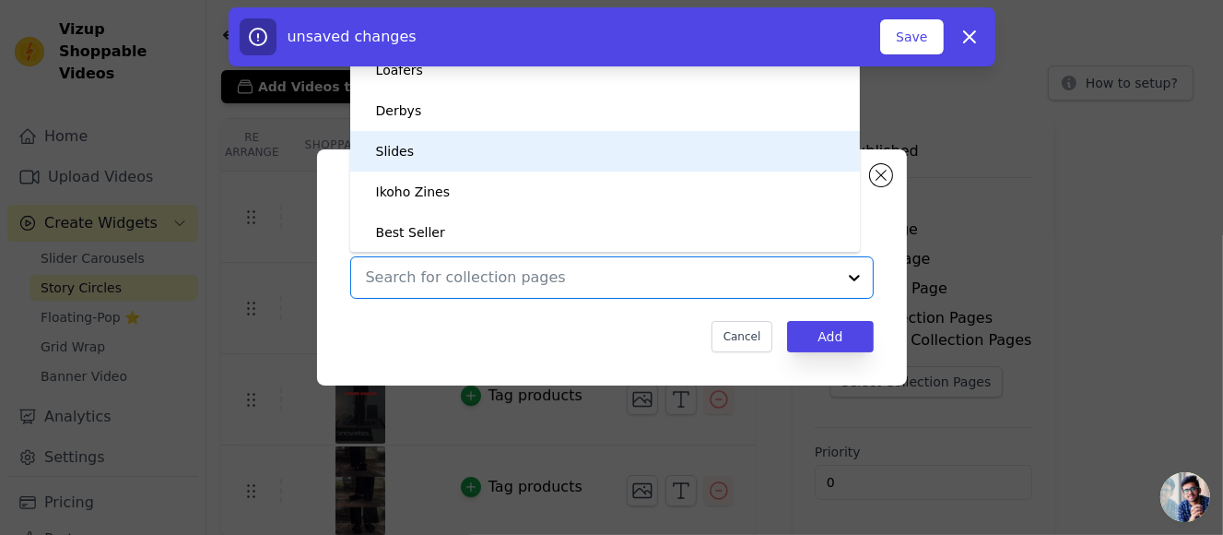
click at [461, 153] on div "Slides" at bounding box center [605, 151] width 473 height 41
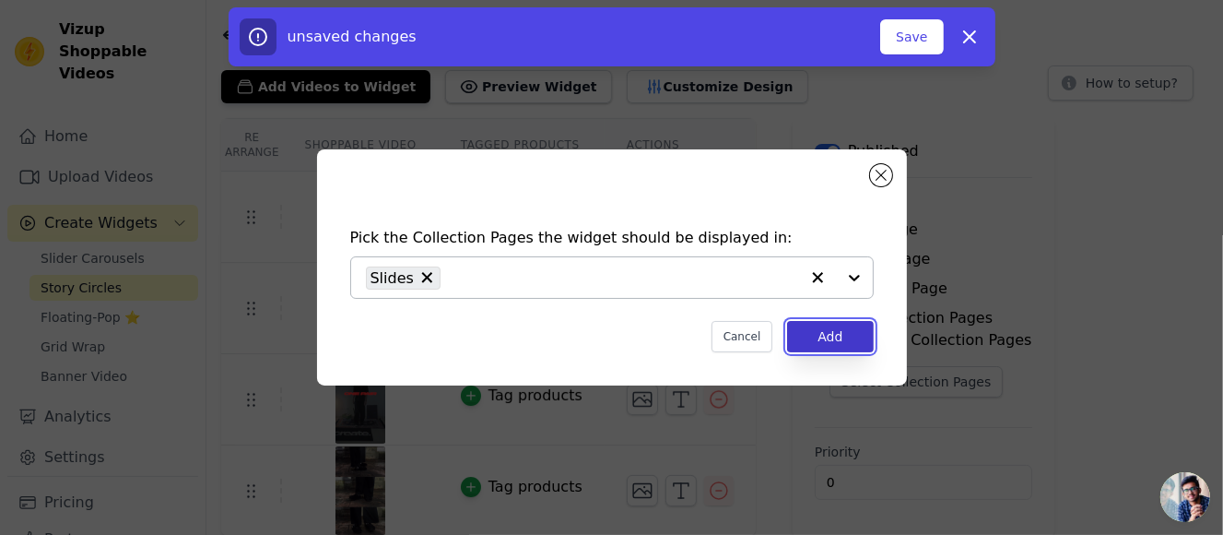
click at [856, 326] on button "Add" at bounding box center [830, 336] width 86 height 31
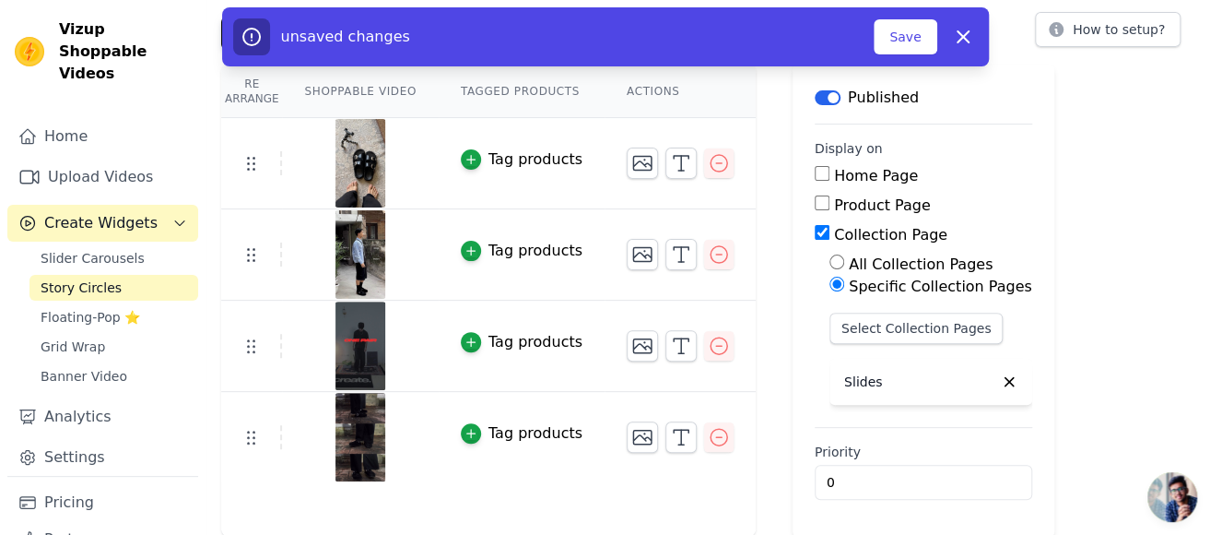
scroll to position [0, 0]
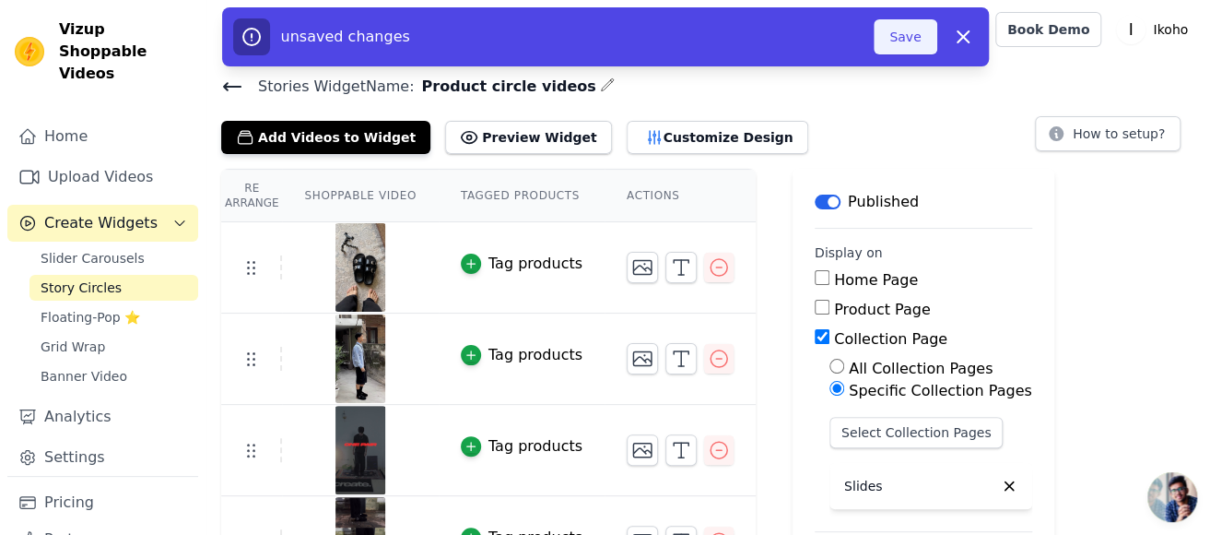
click at [919, 41] on button "Save" at bounding box center [905, 36] width 63 height 35
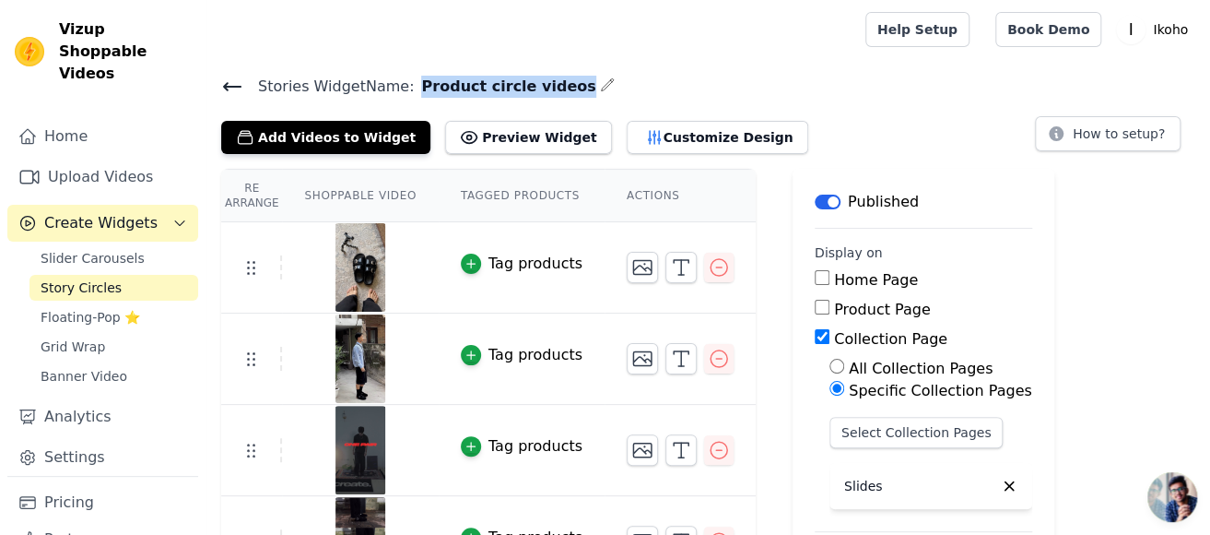
drag, startPoint x: 402, startPoint y: 70, endPoint x: 543, endPoint y: 80, distance: 141.4
click at [543, 80] on main "Stories Widget Name: Product circle videos Add Videos to Widget Preview Widget …" at bounding box center [708, 350] width 1004 height 582
copy span "Product circle videos"
click at [601, 86] on icon "button" at bounding box center [607, 84] width 12 height 12
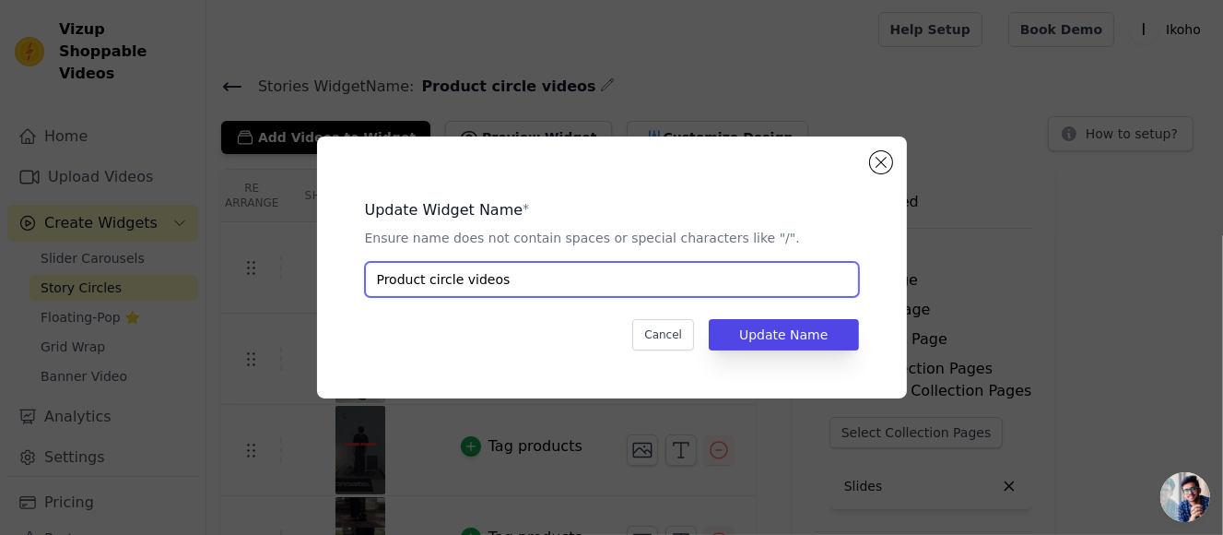
click at [531, 285] on input "Product circle videos" at bounding box center [612, 279] width 494 height 35
click at [380, 279] on input "Product circle videos" at bounding box center [612, 279] width 494 height 35
click at [378, 279] on input "Product circle videos" at bounding box center [612, 279] width 494 height 35
drag, startPoint x: 379, startPoint y: 288, endPoint x: 338, endPoint y: 298, distance: 41.8
click at [340, 297] on div "Update Widget Name * Ensure name does not contain spaces or special characters …" at bounding box center [612, 267] width 590 height 262
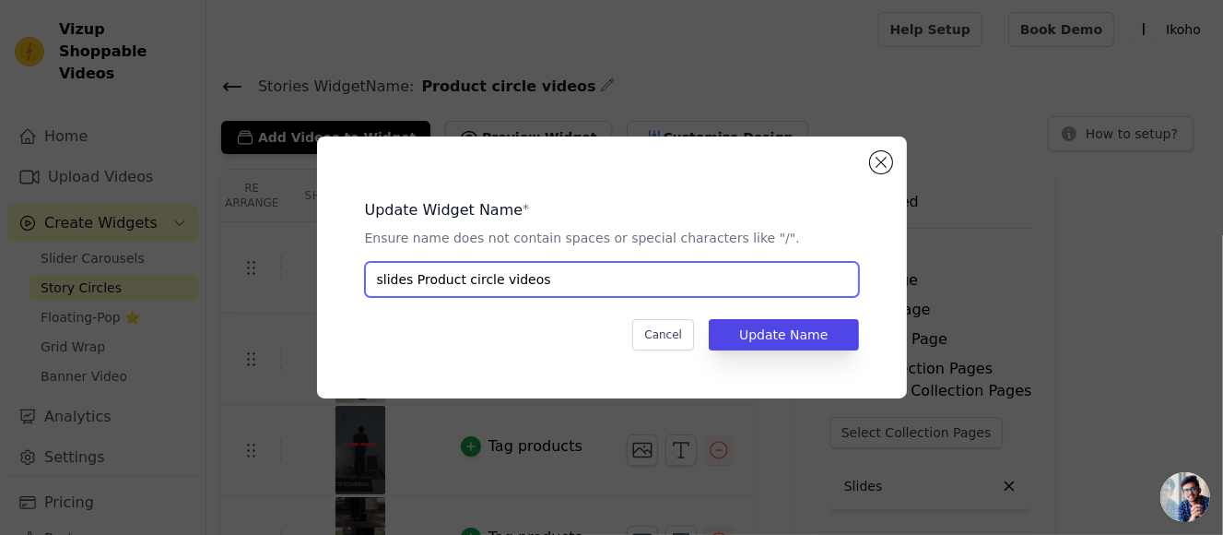
click at [375, 281] on input "slides Product circle videos" at bounding box center [612, 279] width 494 height 35
type input "Slides Product circle videos"
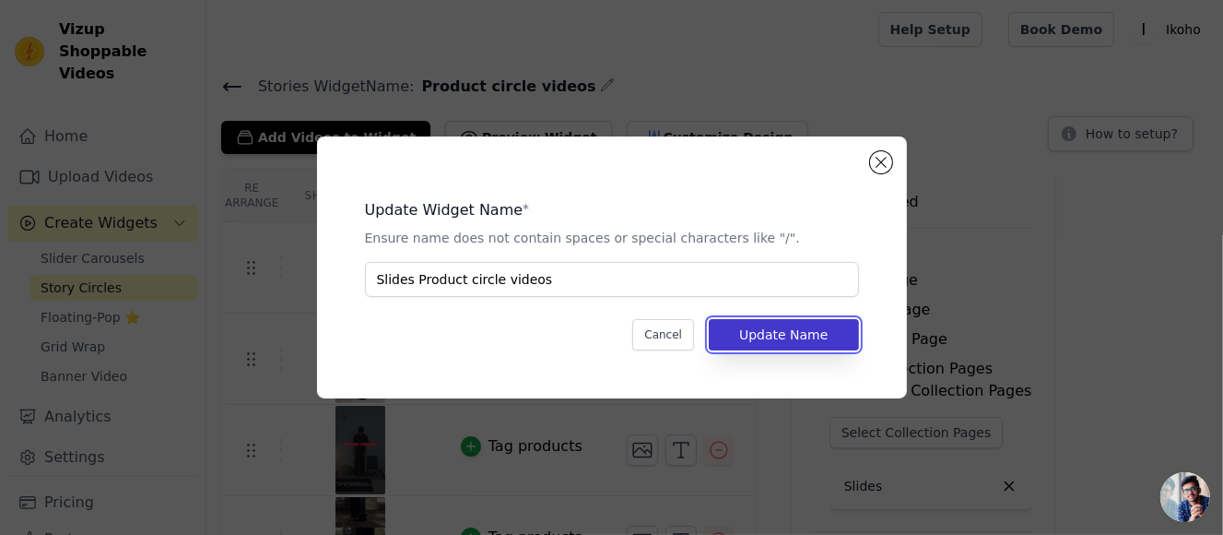
click at [842, 341] on button "Update Name" at bounding box center [783, 334] width 149 height 31
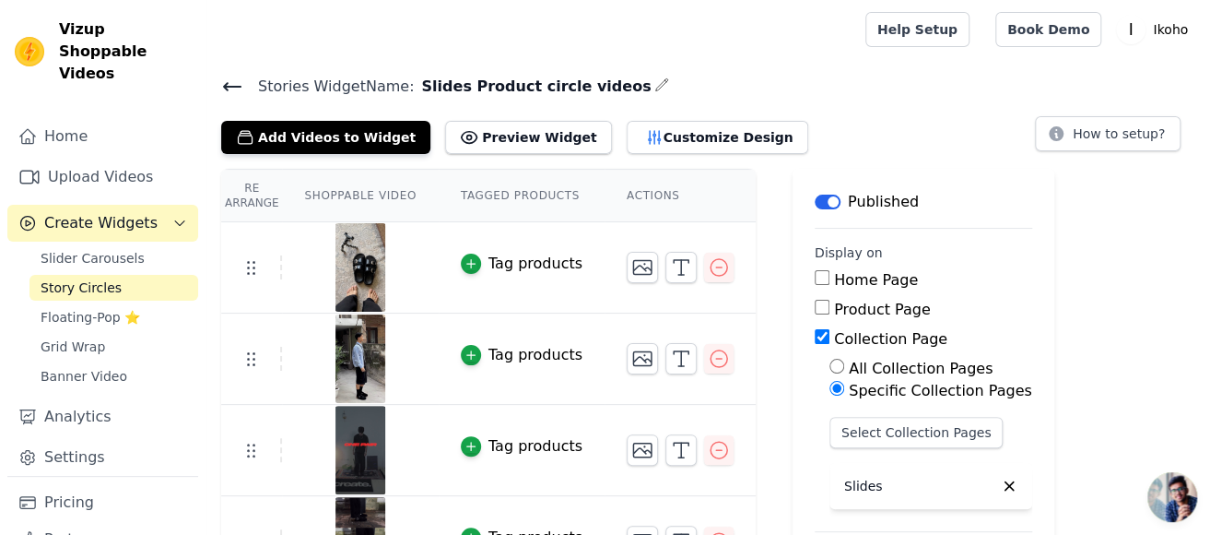
click at [228, 80] on icon at bounding box center [232, 87] width 22 height 22
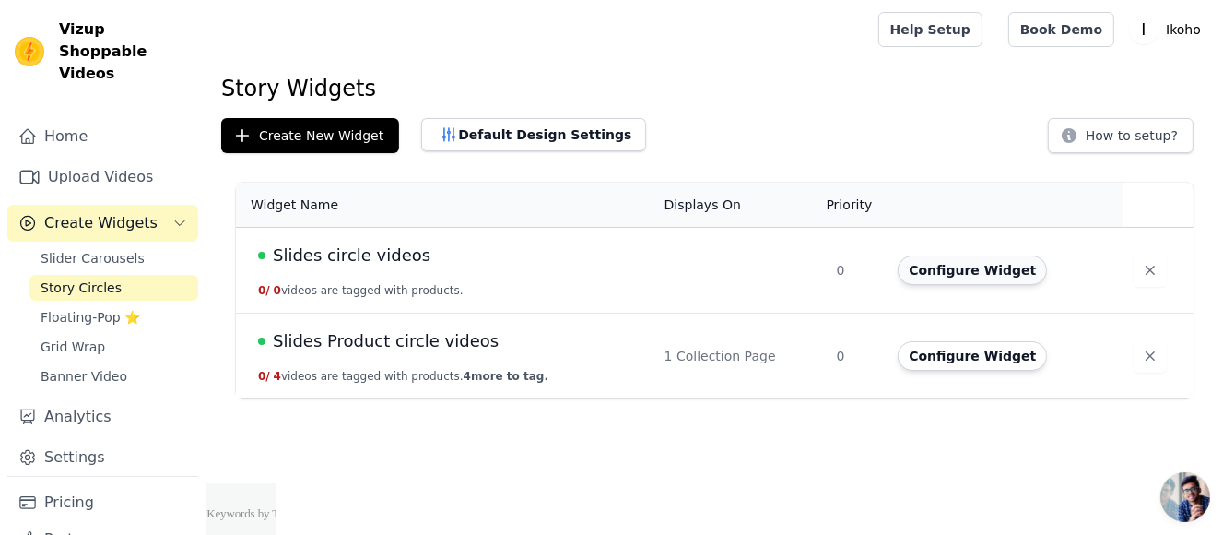
click at [992, 268] on button "Configure Widget" at bounding box center [972, 269] width 149 height 29
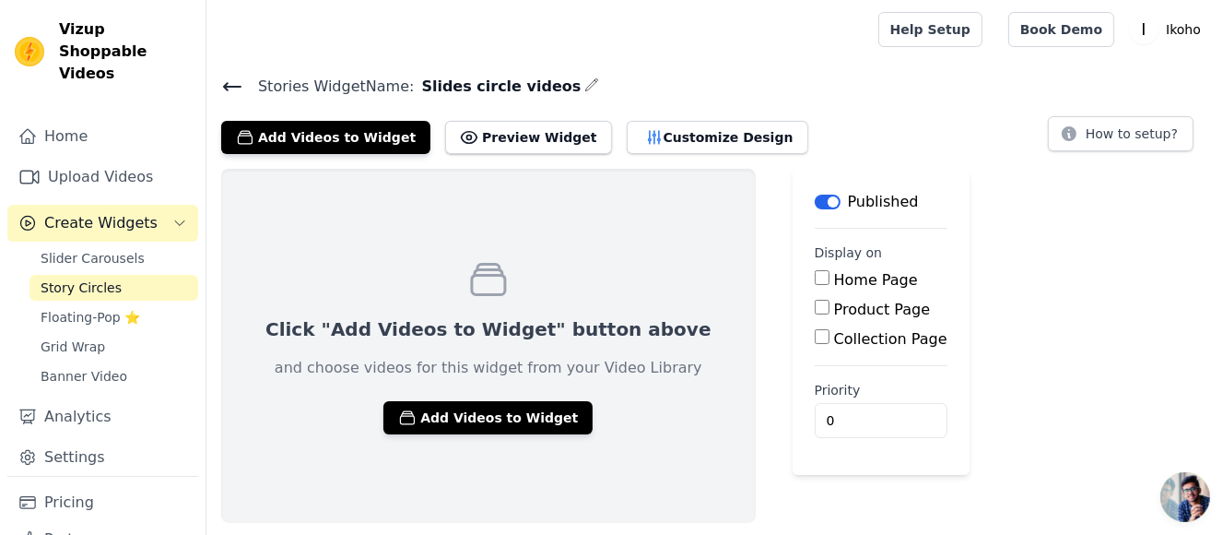
click at [586, 80] on icon "button" at bounding box center [592, 84] width 12 height 12
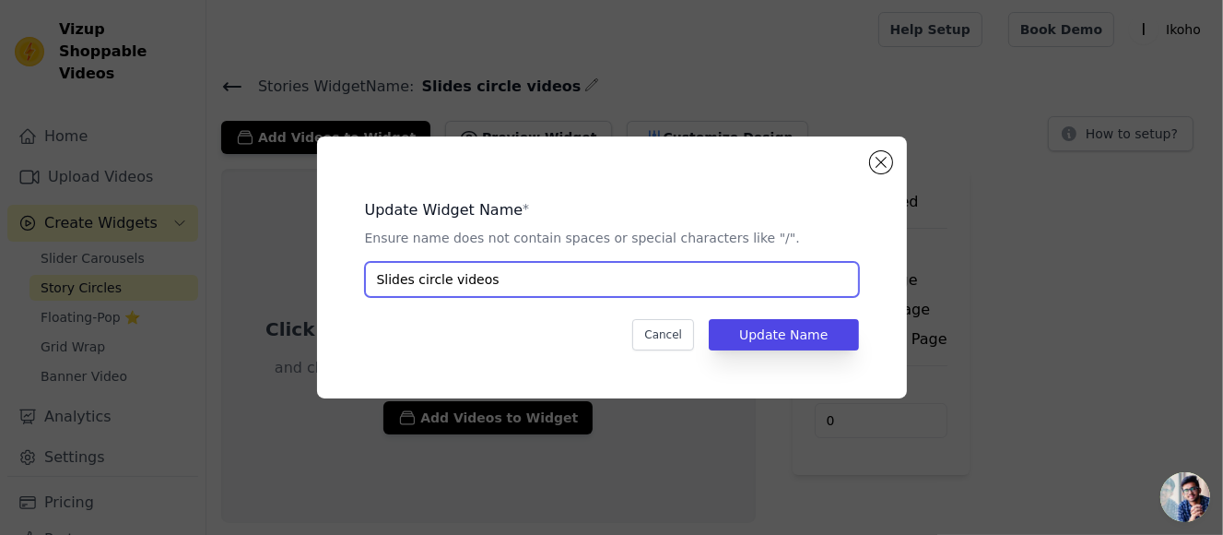
drag, startPoint x: 406, startPoint y: 284, endPoint x: 316, endPoint y: 277, distance: 89.7
click at [321, 274] on div "Update Widget Name * Ensure name does not contain spaces or special characters …" at bounding box center [612, 267] width 590 height 262
click at [408, 290] on input "Slides circle videos" at bounding box center [612, 279] width 494 height 35
drag, startPoint x: 411, startPoint y: 280, endPoint x: 373, endPoint y: 281, distance: 37.8
click at [373, 281] on input "Slides circle videos" at bounding box center [612, 279] width 494 height 35
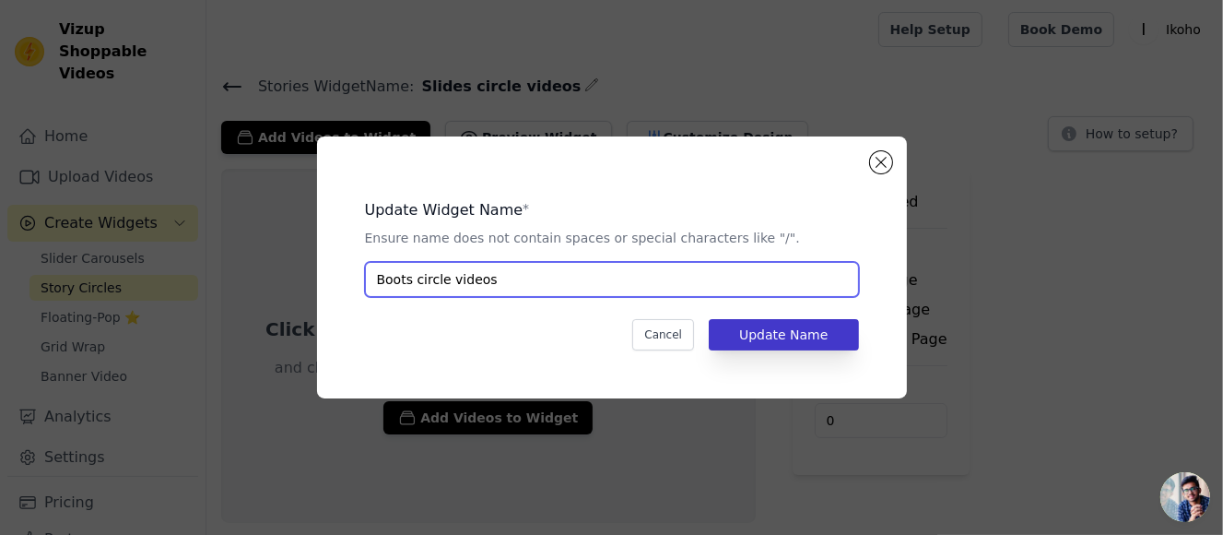
type input "Boots circle videos"
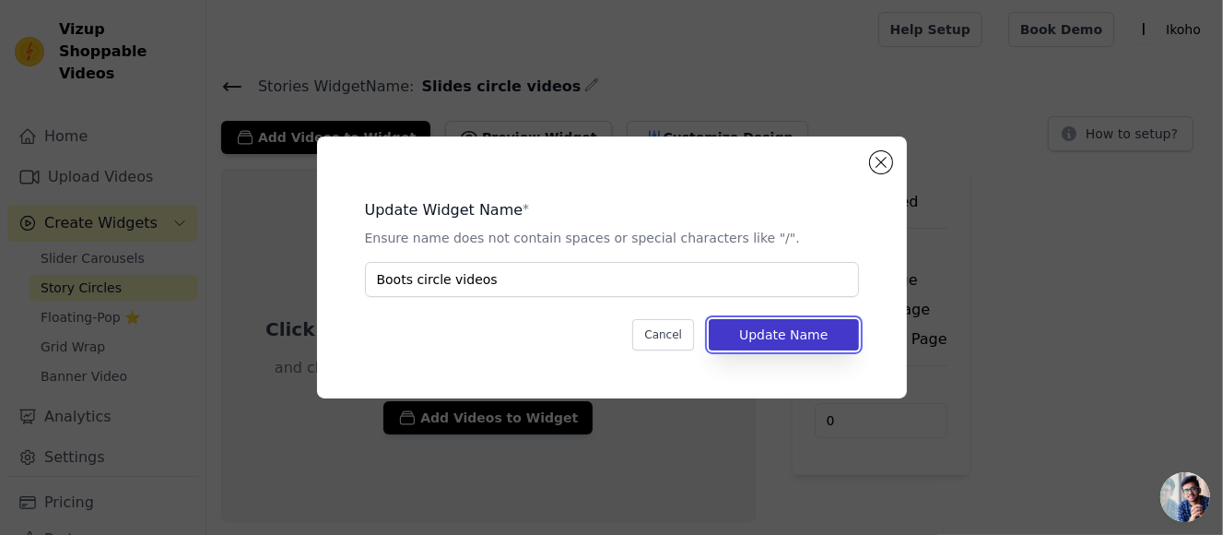
click at [762, 328] on button "Update Name" at bounding box center [783, 334] width 149 height 31
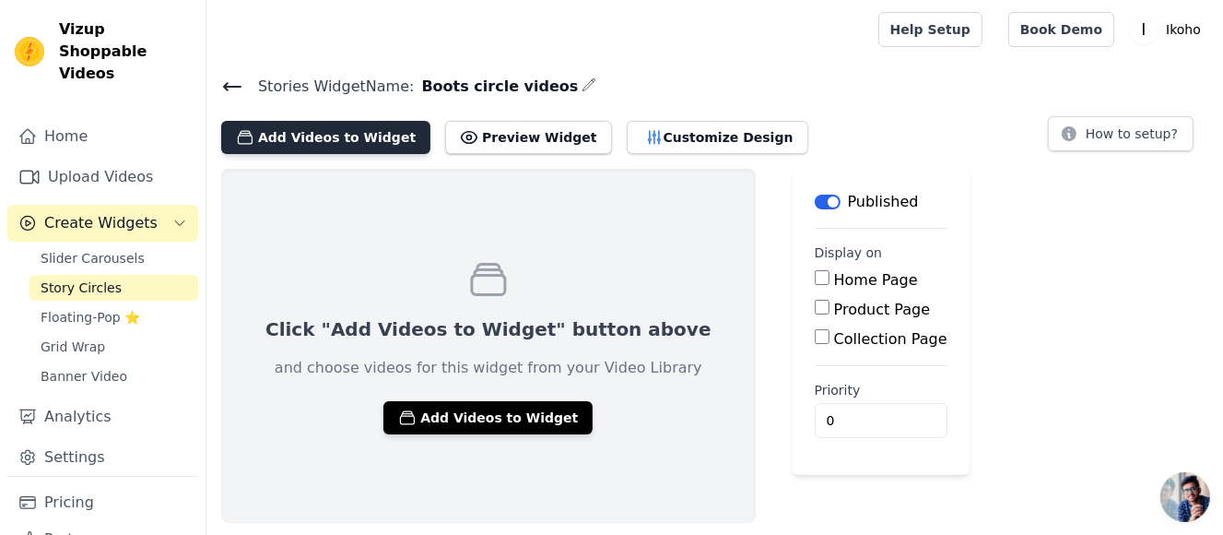
click at [319, 142] on button "Add Videos to Widget" at bounding box center [325, 137] width 209 height 33
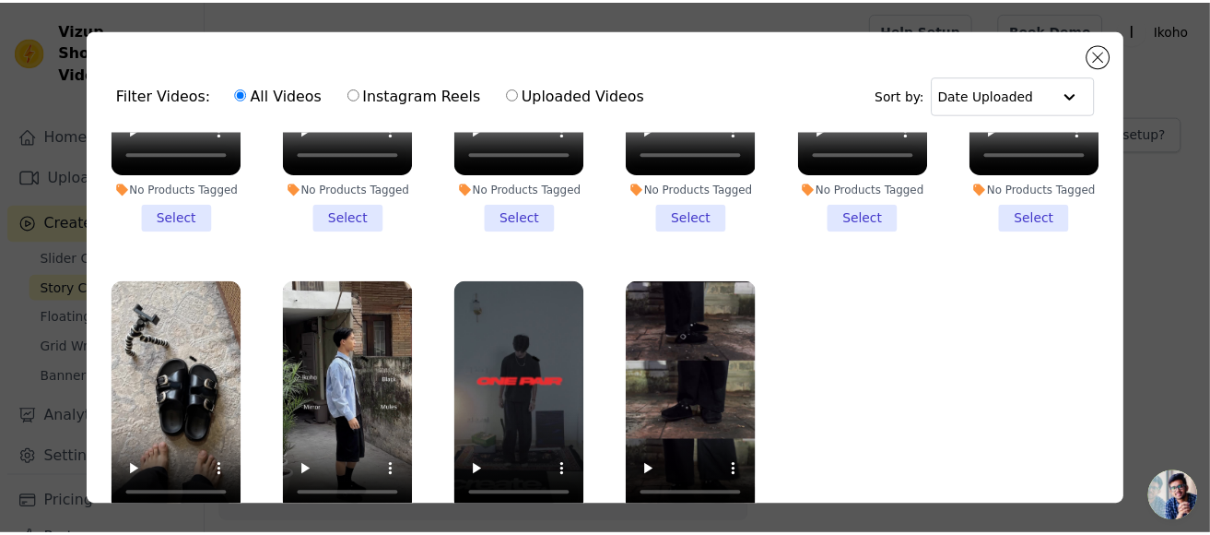
scroll to position [16, 0]
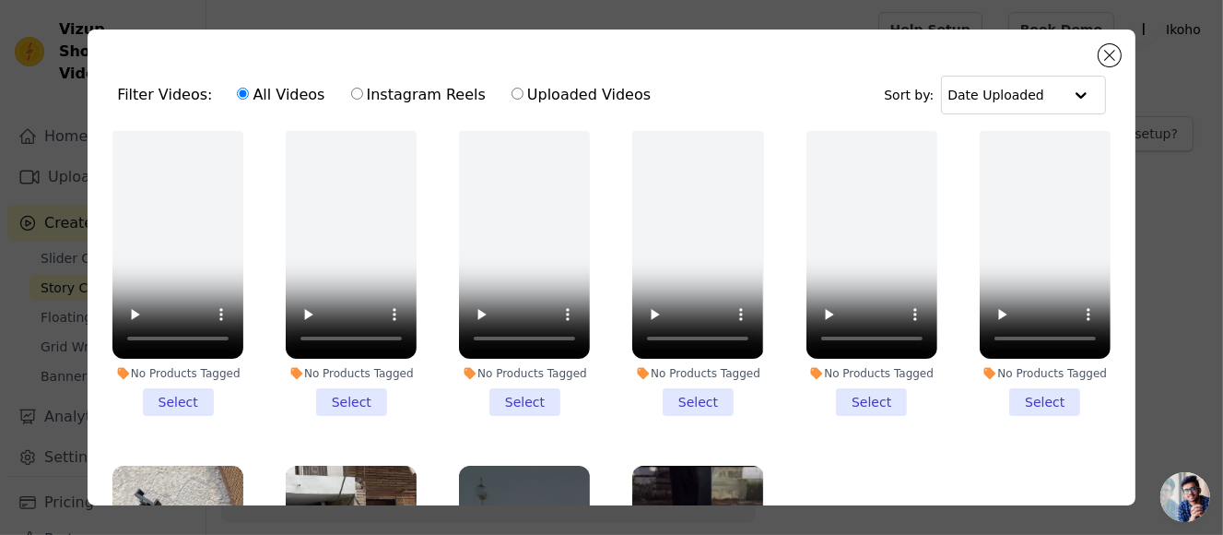
click at [182, 398] on li "No Products Tagged Select" at bounding box center [177, 270] width 131 height 290
click at [0, 0] on input "No Products Tagged Select" at bounding box center [0, 0] width 0 height 0
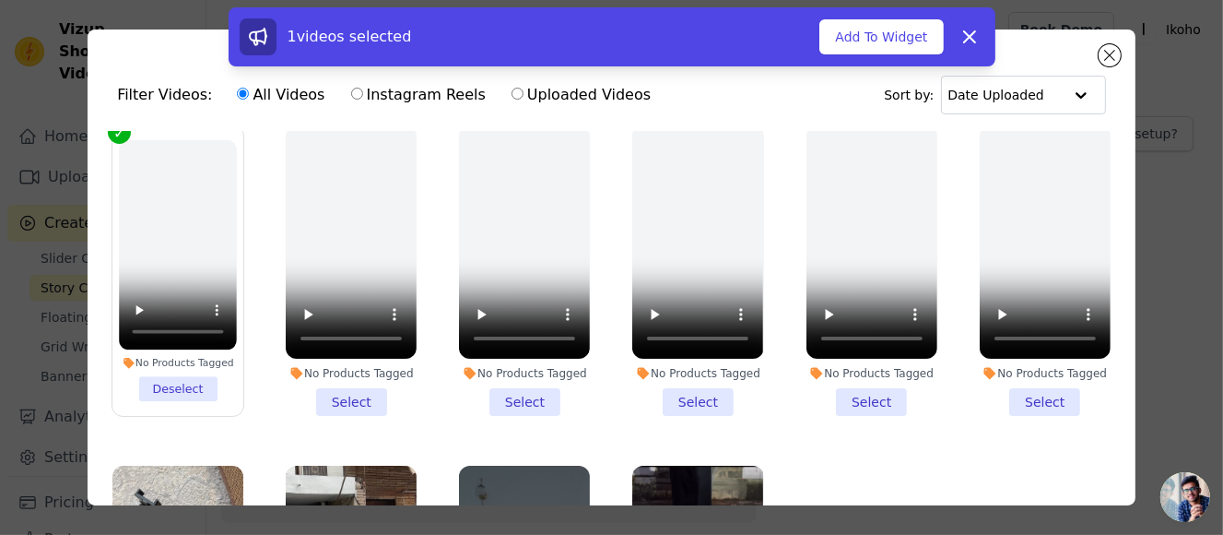
click at [353, 388] on li "No Products Tagged Select" at bounding box center [351, 270] width 131 height 290
click at [0, 0] on input "No Products Tagged Select" at bounding box center [0, 0] width 0 height 0
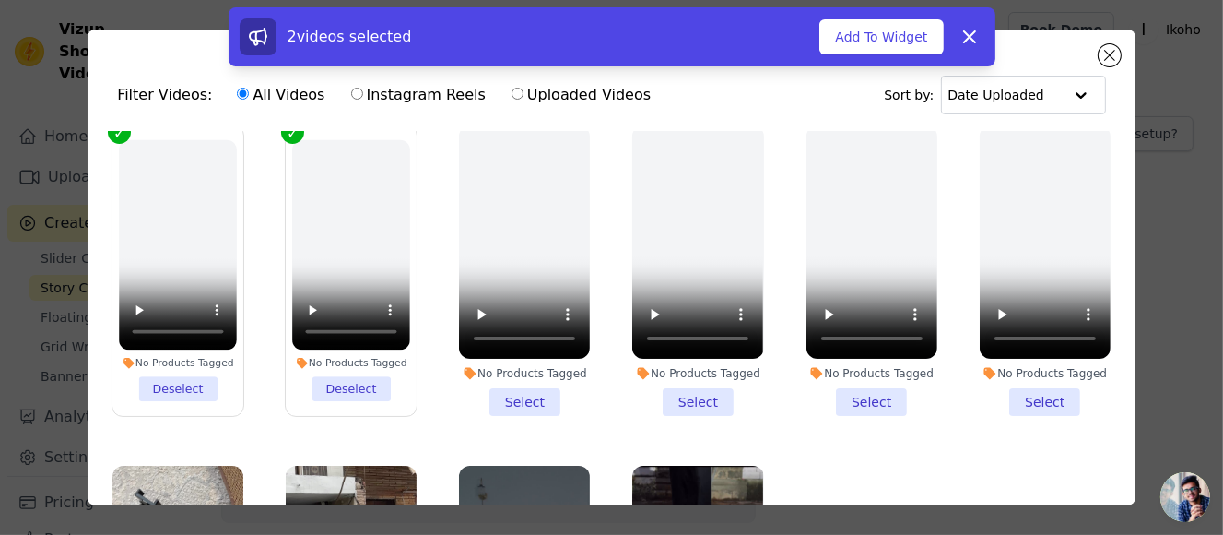
click at [536, 386] on li "No Products Tagged Select" at bounding box center [524, 270] width 131 height 290
click at [0, 0] on input "No Products Tagged Select" at bounding box center [0, 0] width 0 height 0
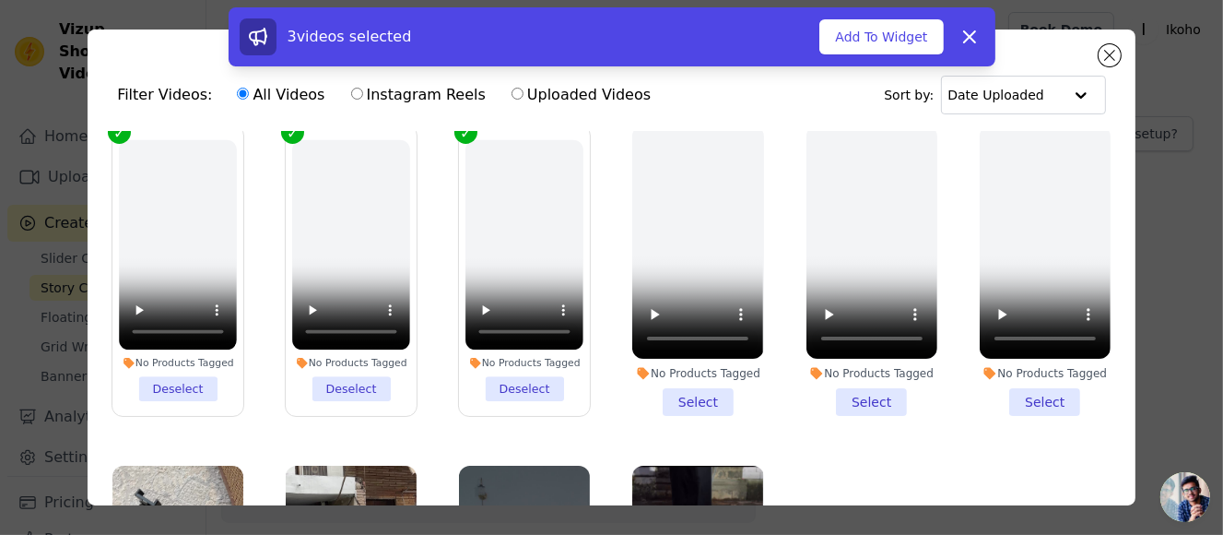
click at [698, 386] on li "No Products Tagged Select" at bounding box center [697, 270] width 131 height 290
click at [0, 0] on input "No Products Tagged Select" at bounding box center [0, 0] width 0 height 0
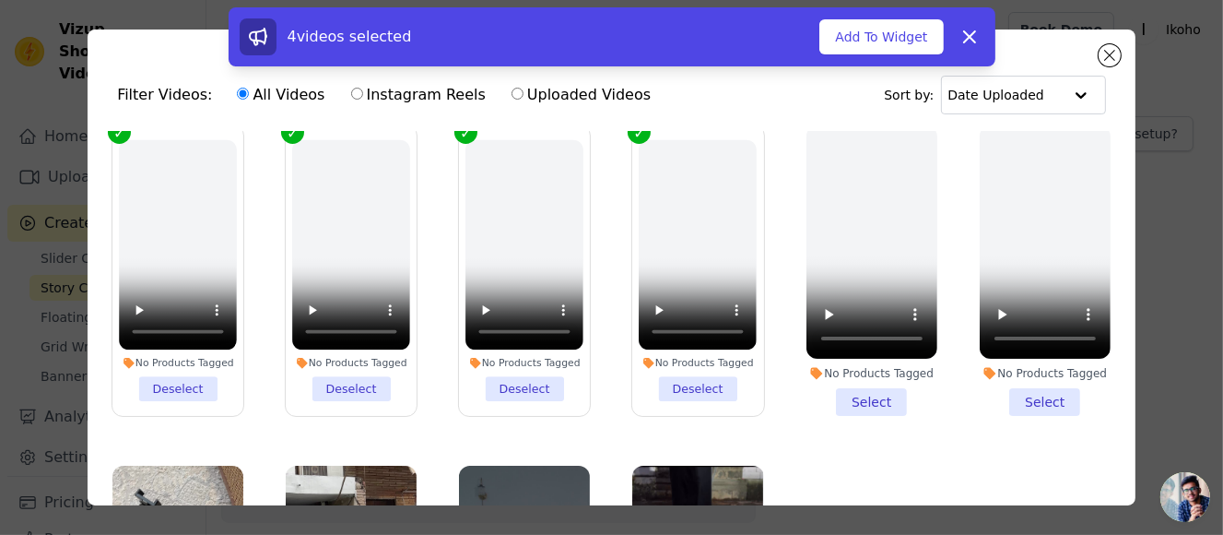
click at [852, 397] on li "No Products Tagged Select" at bounding box center [872, 270] width 131 height 290
click at [0, 0] on input "No Products Tagged Select" at bounding box center [0, 0] width 0 height 0
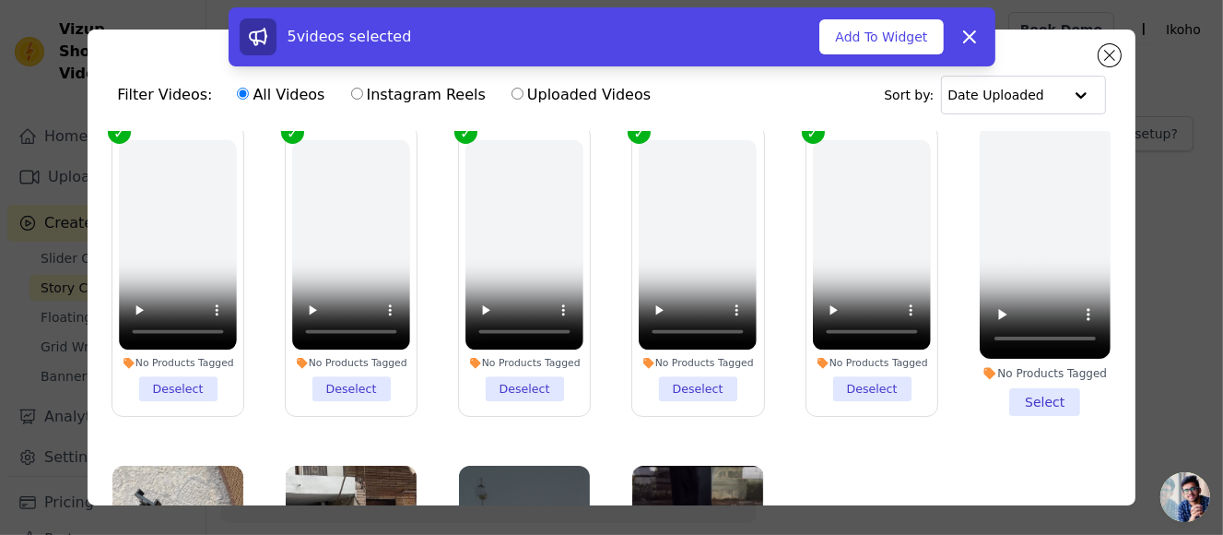
click at [1065, 393] on li "No Products Tagged Select" at bounding box center [1045, 270] width 131 height 290
click at [0, 0] on input "No Products Tagged Select" at bounding box center [0, 0] width 0 height 0
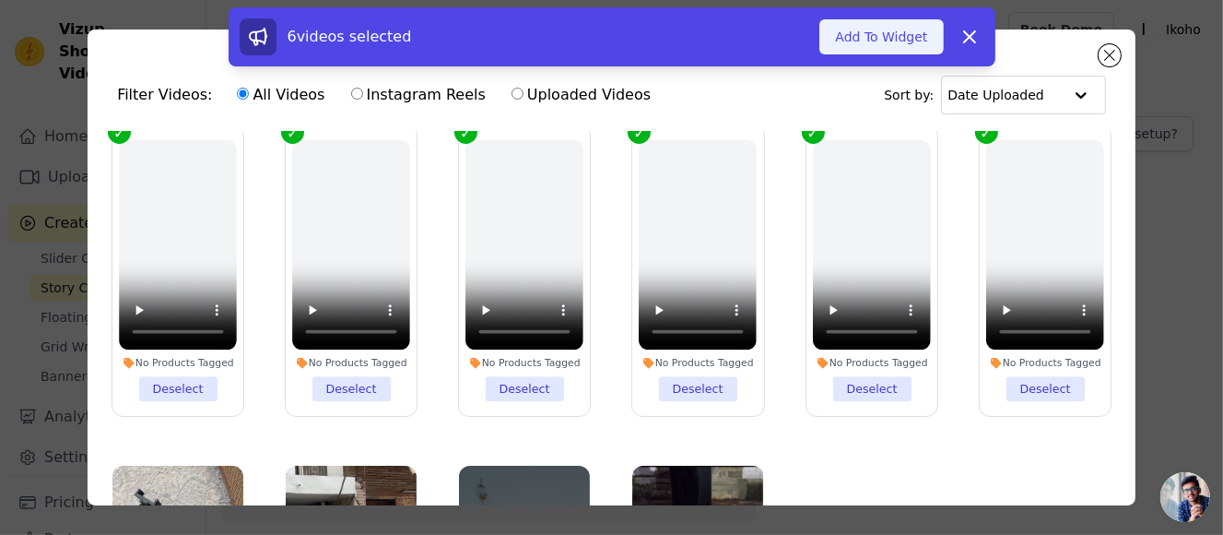
click at [889, 36] on button "Add To Widget" at bounding box center [881, 36] width 124 height 35
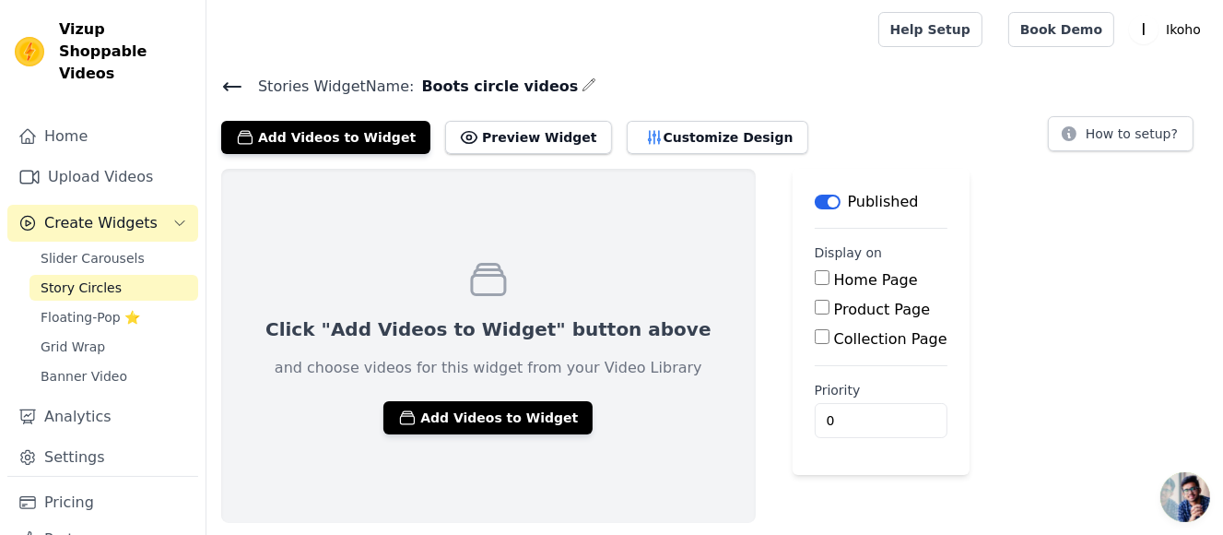
click at [834, 342] on label "Collection Page" at bounding box center [890, 339] width 113 height 18
click at [815, 342] on input "Collection Page" at bounding box center [822, 336] width 15 height 15
checkbox input "true"
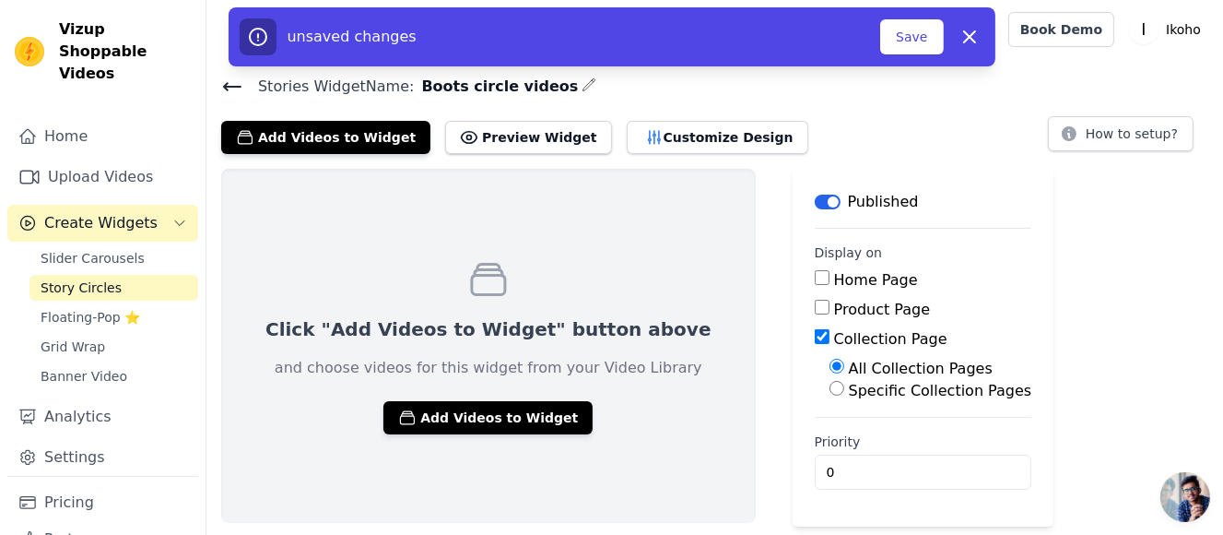
click at [890, 383] on label "Specific Collection Pages" at bounding box center [940, 391] width 183 height 18
click at [844, 383] on input "Specific Collection Pages" at bounding box center [837, 388] width 15 height 15
radio input "true"
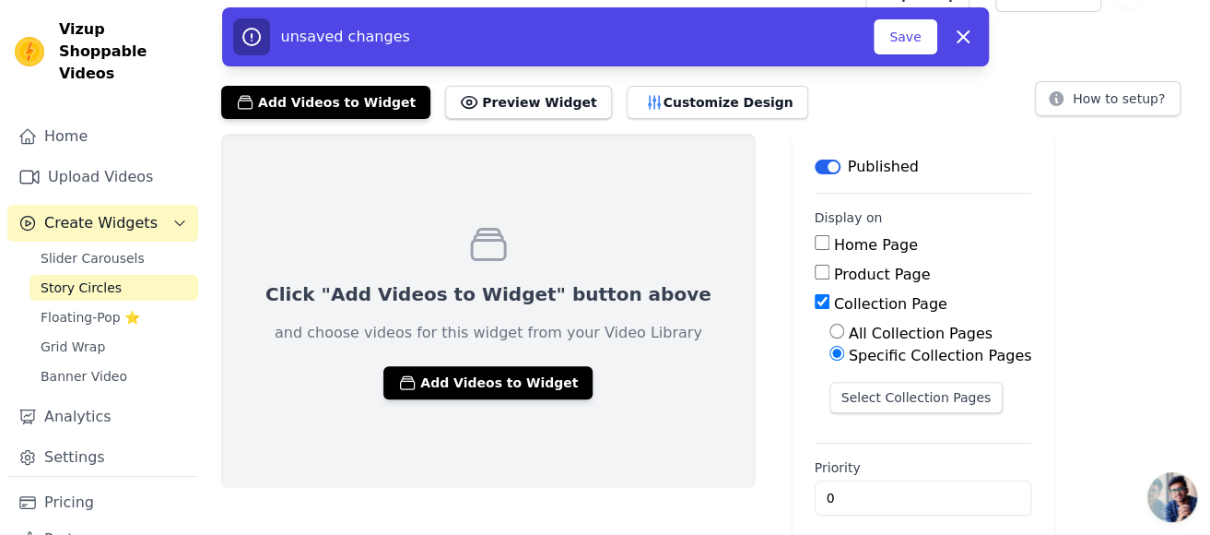
scroll to position [51, 0]
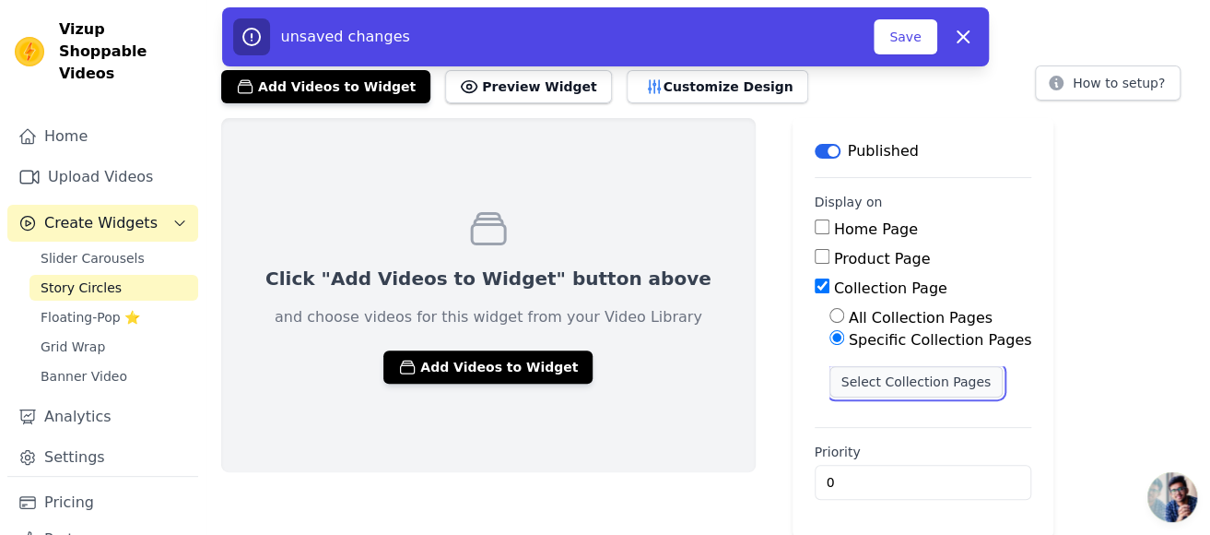
click at [860, 380] on button "Select Collection Pages" at bounding box center [917, 381] width 174 height 31
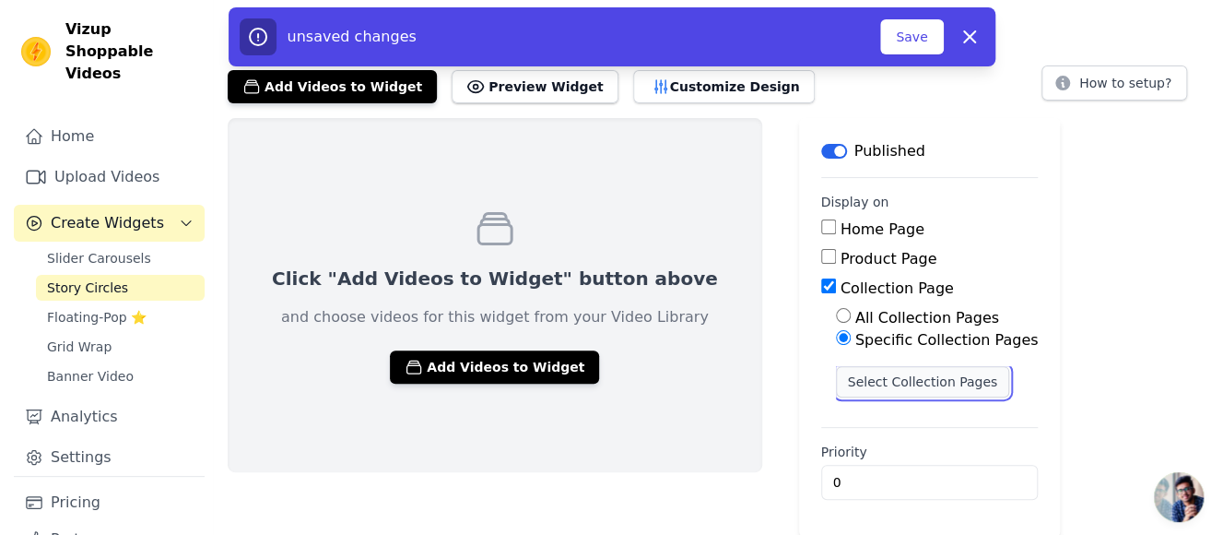
scroll to position [0, 0]
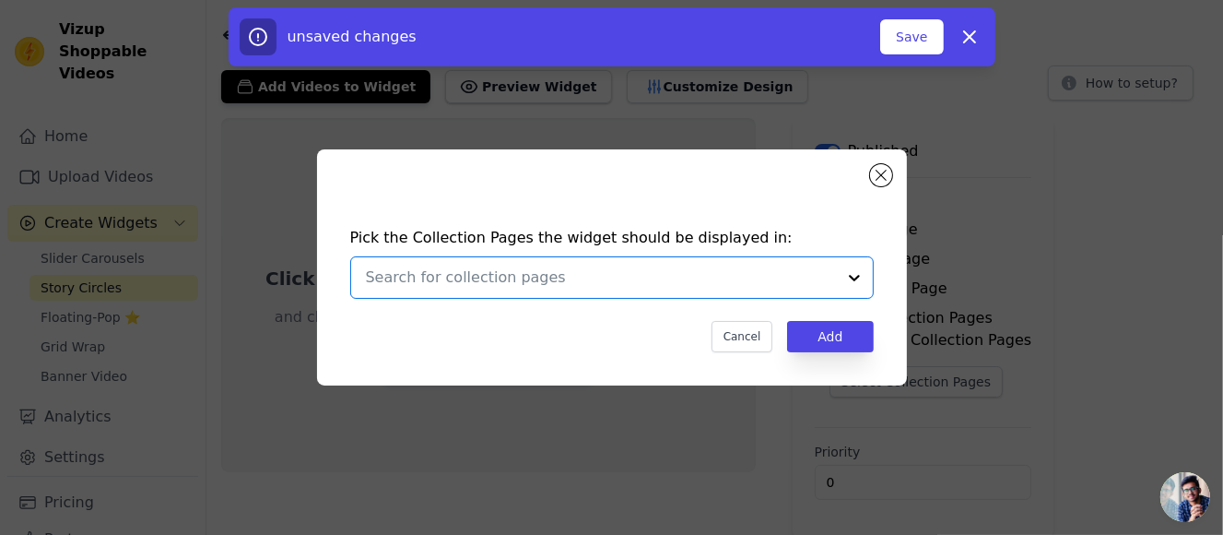
click at [504, 276] on input "text" at bounding box center [601, 277] width 470 height 22
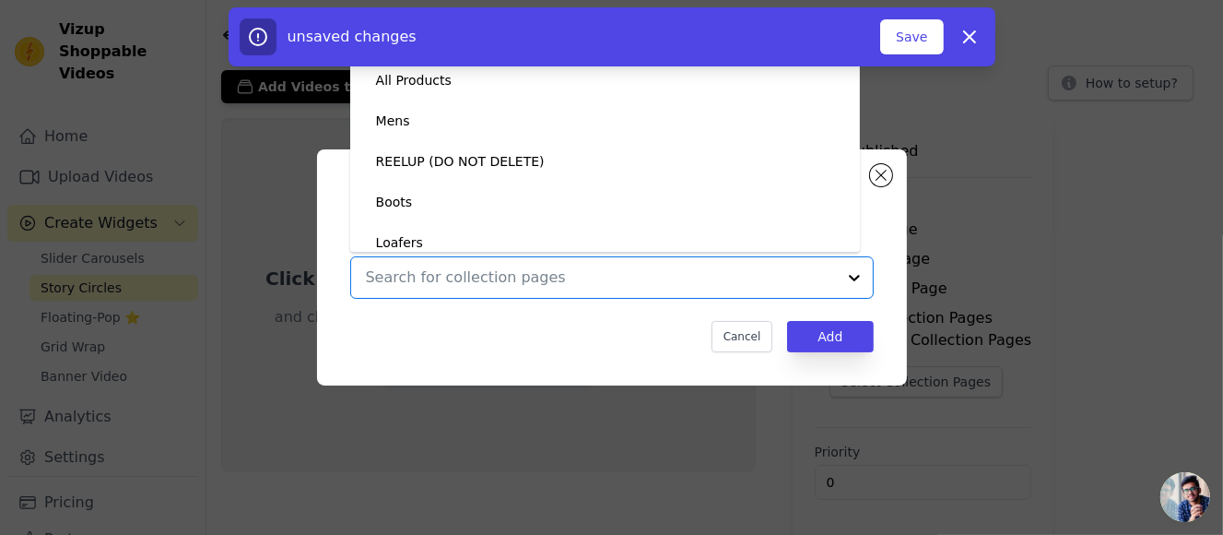
scroll to position [10, 0]
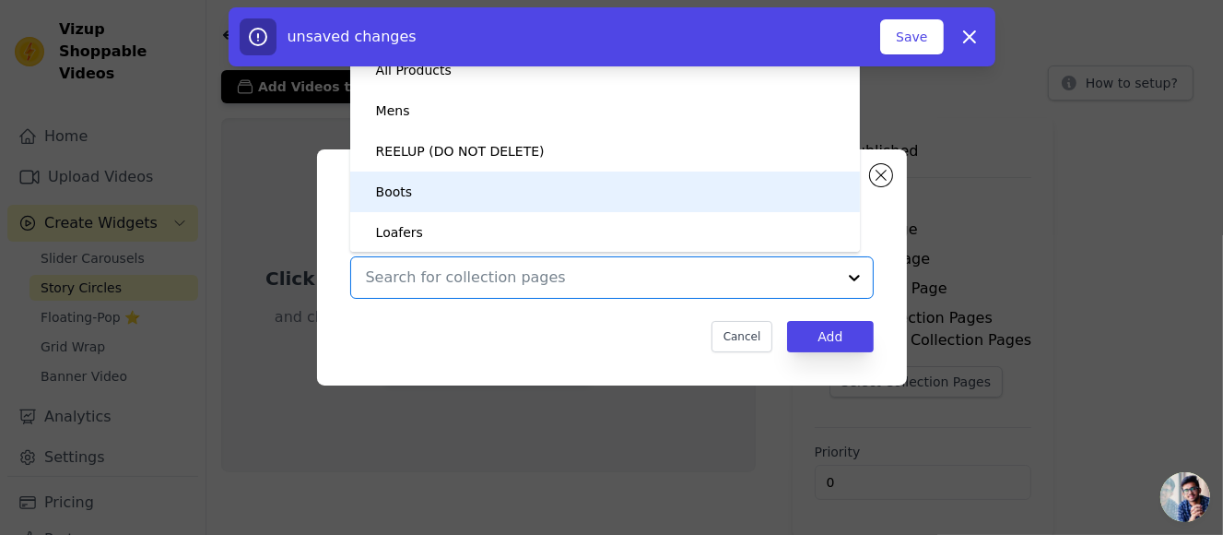
click at [480, 190] on div "Boots" at bounding box center [605, 191] width 473 height 41
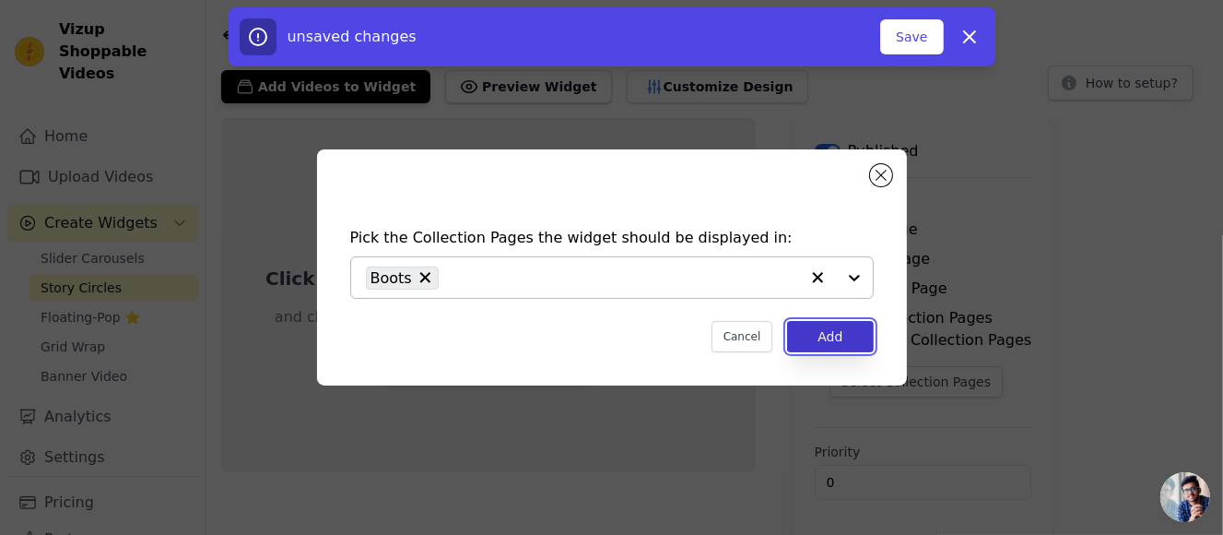
click at [854, 336] on button "Add" at bounding box center [830, 336] width 86 height 31
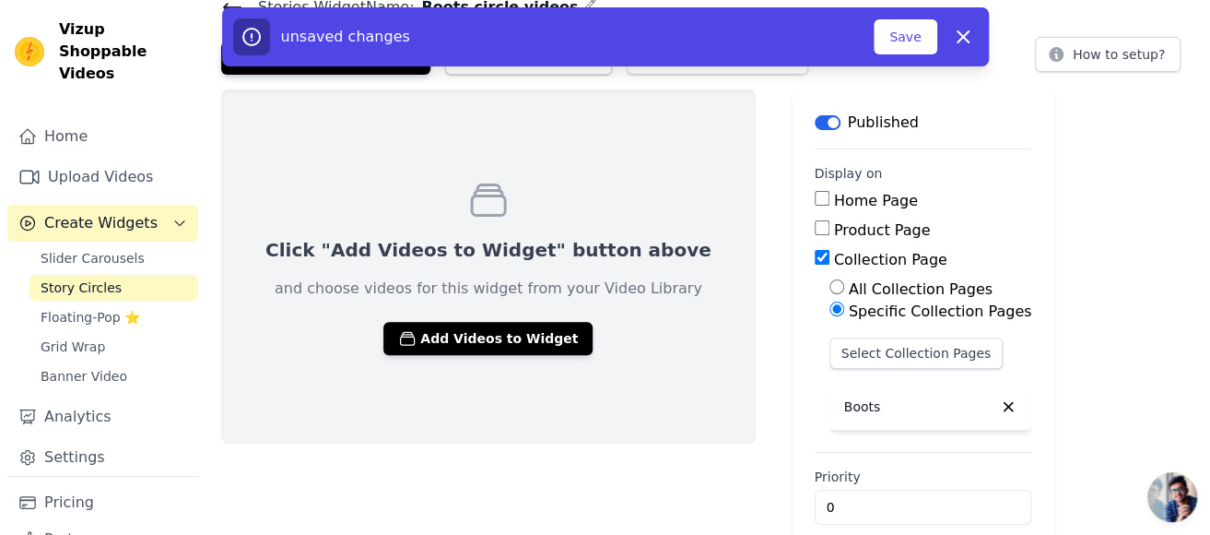
scroll to position [104, 0]
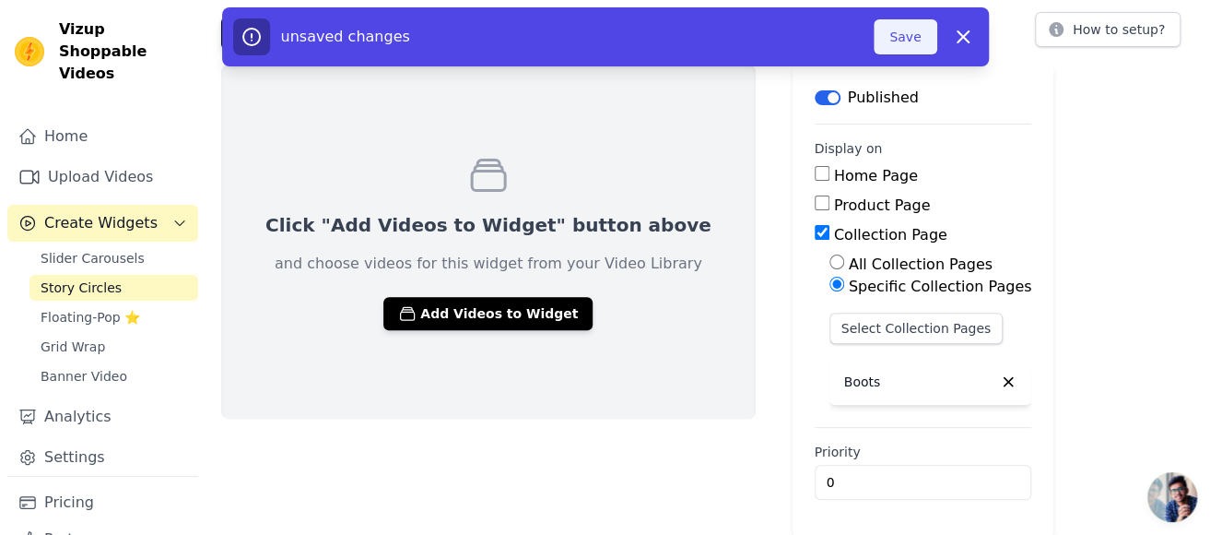
click at [900, 50] on button "Save" at bounding box center [905, 36] width 63 height 35
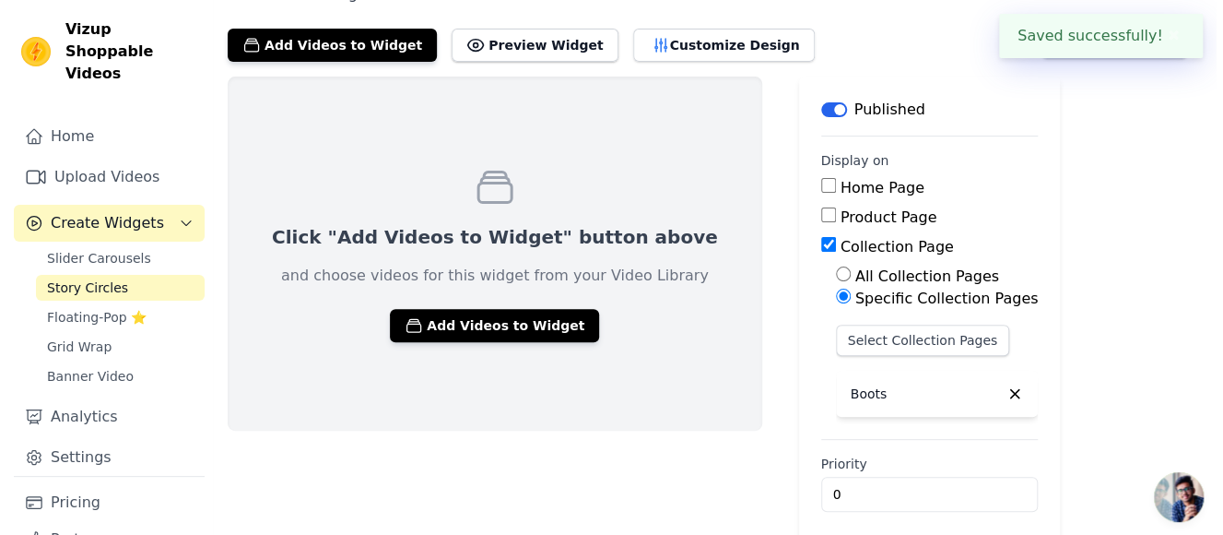
scroll to position [0, 0]
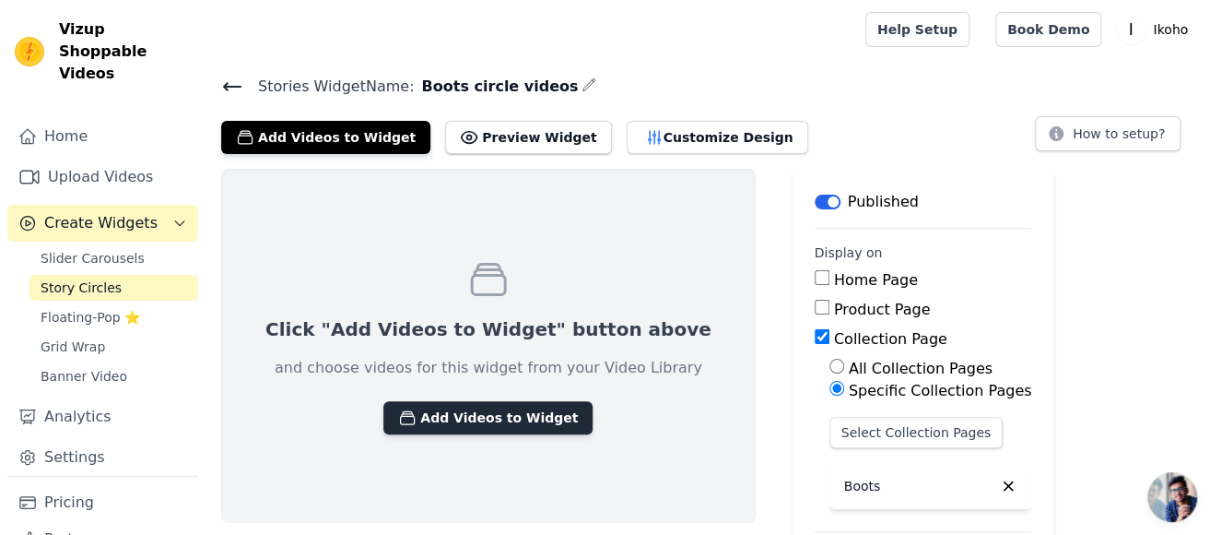
click at [465, 428] on button "Add Videos to Widget" at bounding box center [487, 417] width 209 height 33
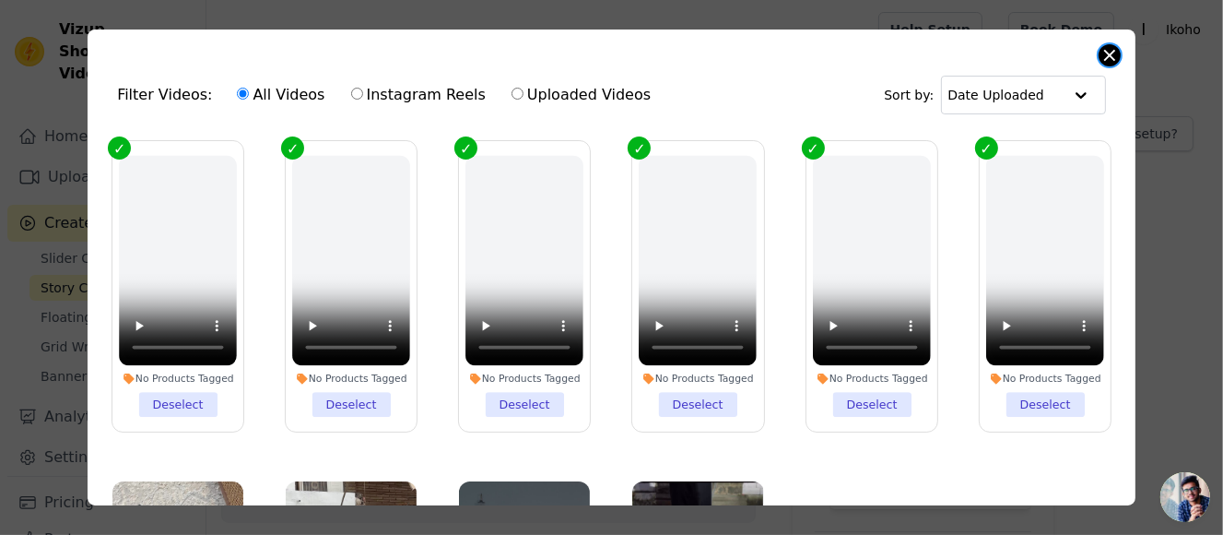
click at [1113, 58] on button "Close modal" at bounding box center [1110, 55] width 22 height 22
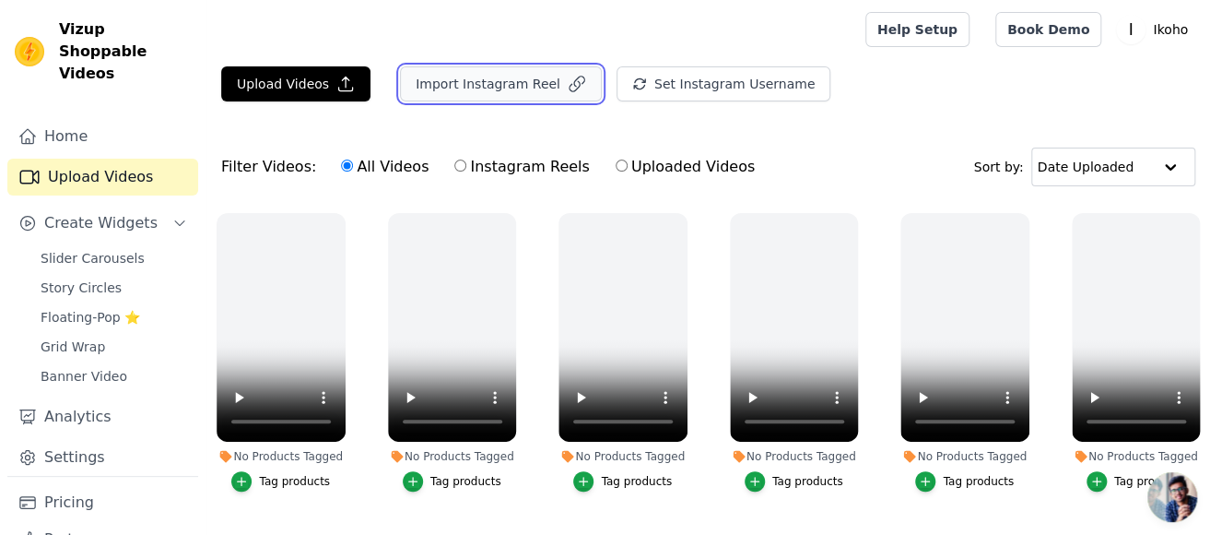
click at [479, 78] on button "Import Instagram Reel" at bounding box center [501, 83] width 202 height 35
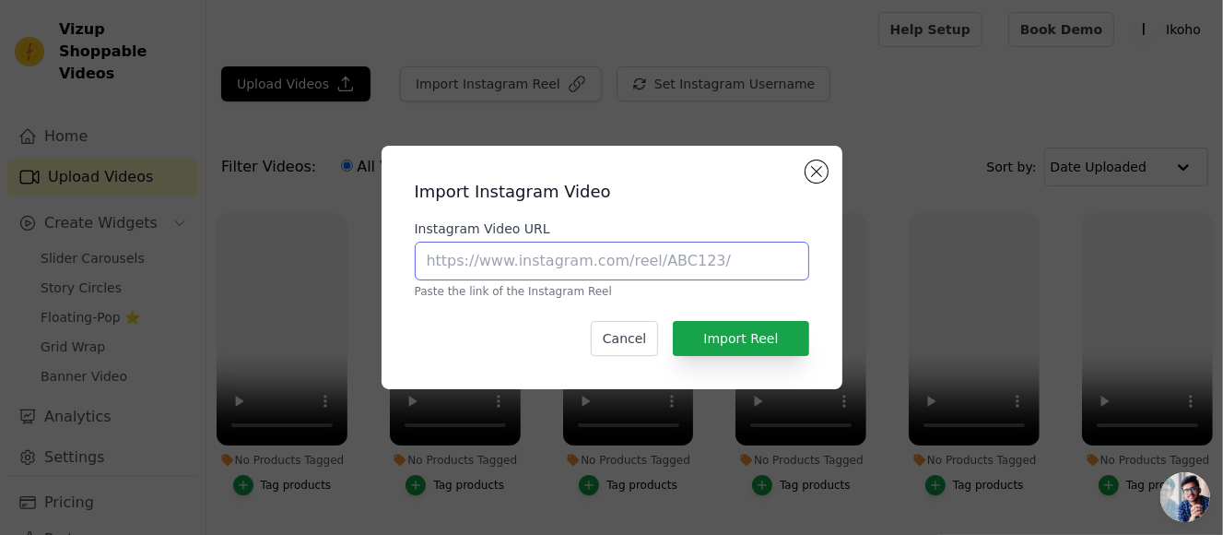
click at [610, 257] on input "Instagram Video URL" at bounding box center [612, 260] width 394 height 39
paste input "[URL][DOMAIN_NAME]"
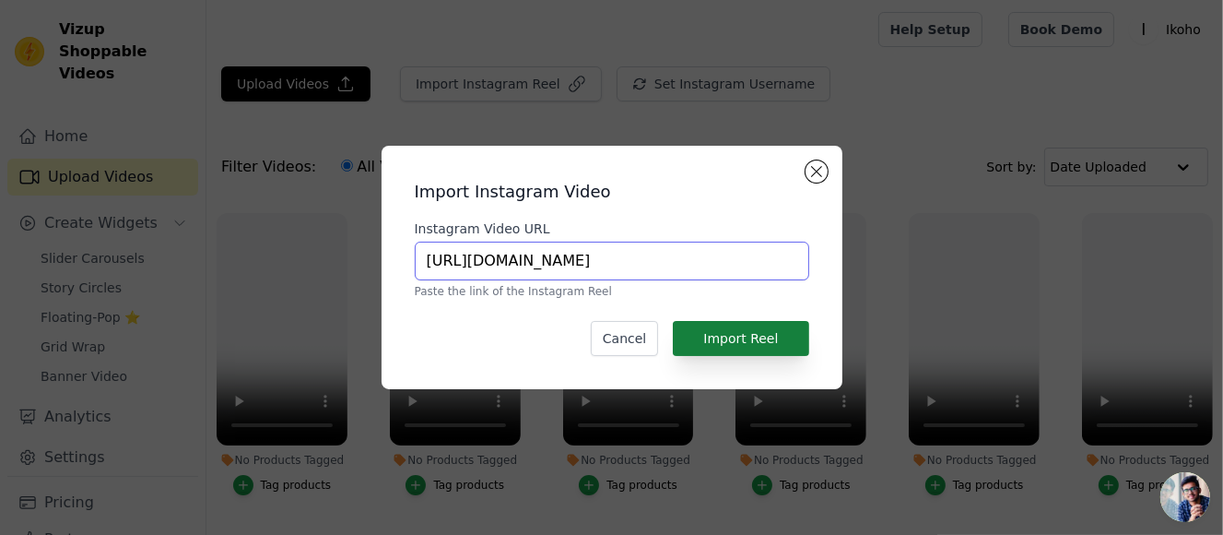
type input "[URL][DOMAIN_NAME]"
click at [768, 338] on button "Import Reel" at bounding box center [740, 338] width 135 height 35
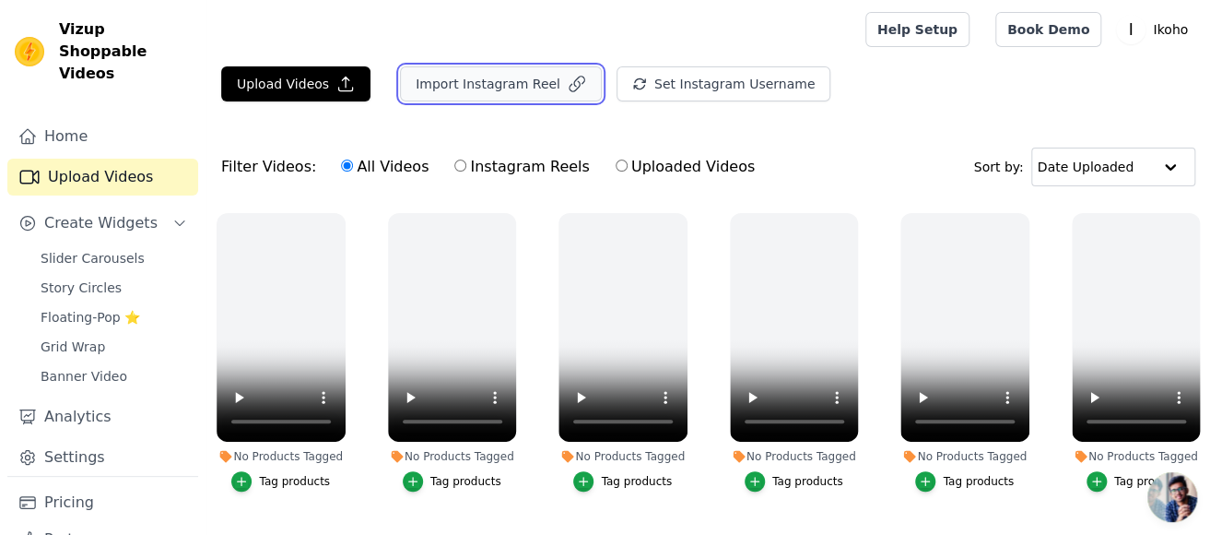
click at [514, 79] on button "Import Instagram Reel" at bounding box center [501, 83] width 202 height 35
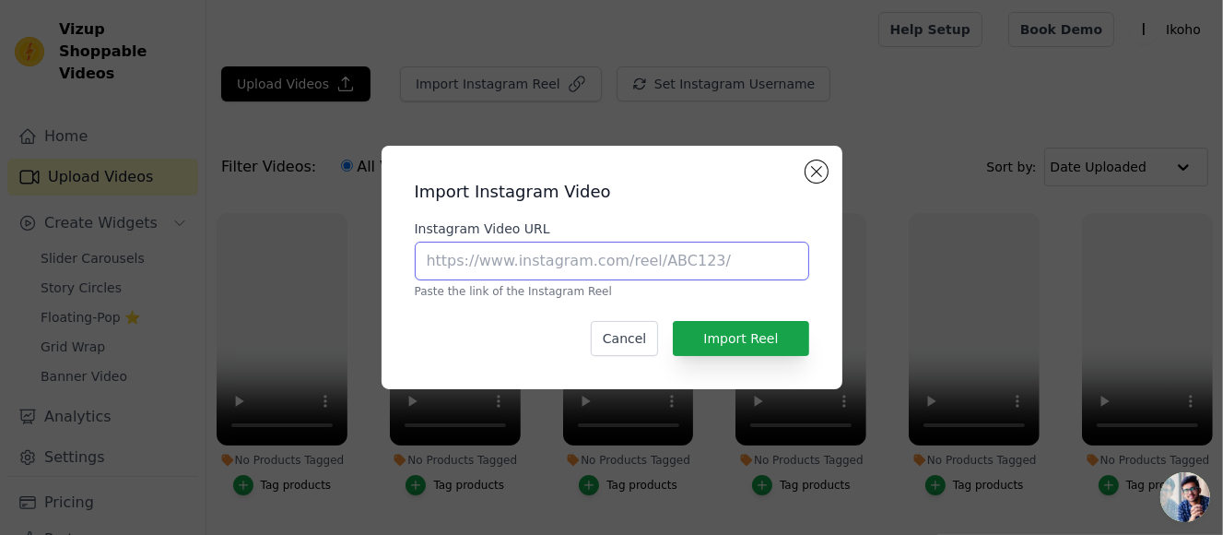
click at [677, 260] on input "Instagram Video URL" at bounding box center [612, 260] width 394 height 39
paste input "[URL][DOMAIN_NAME]"
type input "[URL][DOMAIN_NAME]"
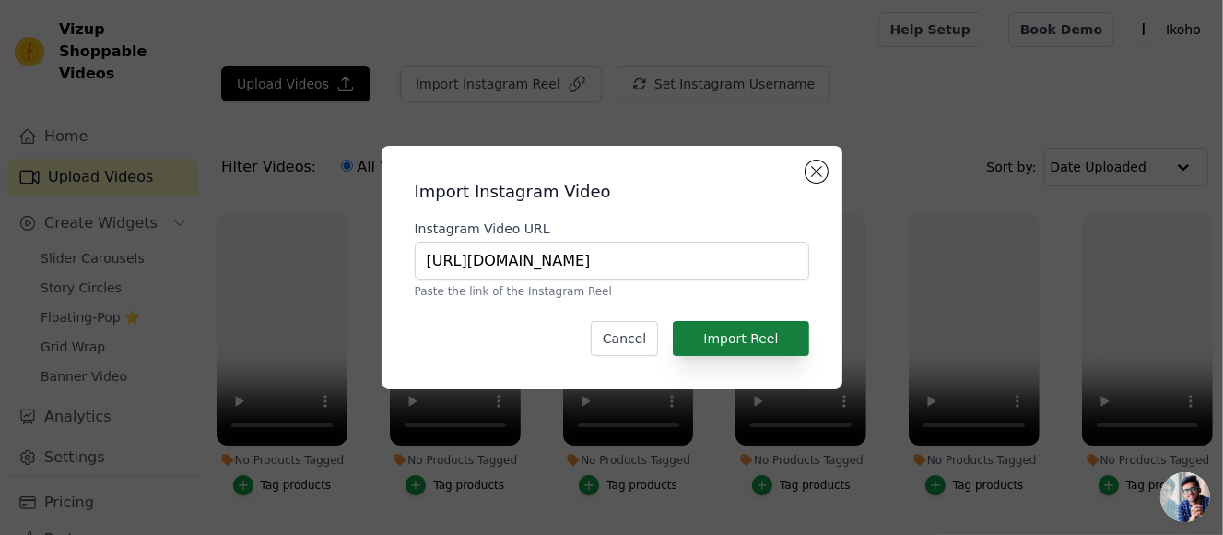
drag, startPoint x: 748, startPoint y: 318, endPoint x: 757, endPoint y: 331, distance: 15.3
click at [750, 323] on div "Import Instagram Video Instagram Video URL [URL][DOMAIN_NAME] Paste the link of…" at bounding box center [611, 267] width 431 height 214
click at [757, 331] on button "Import Reel" at bounding box center [740, 338] width 135 height 35
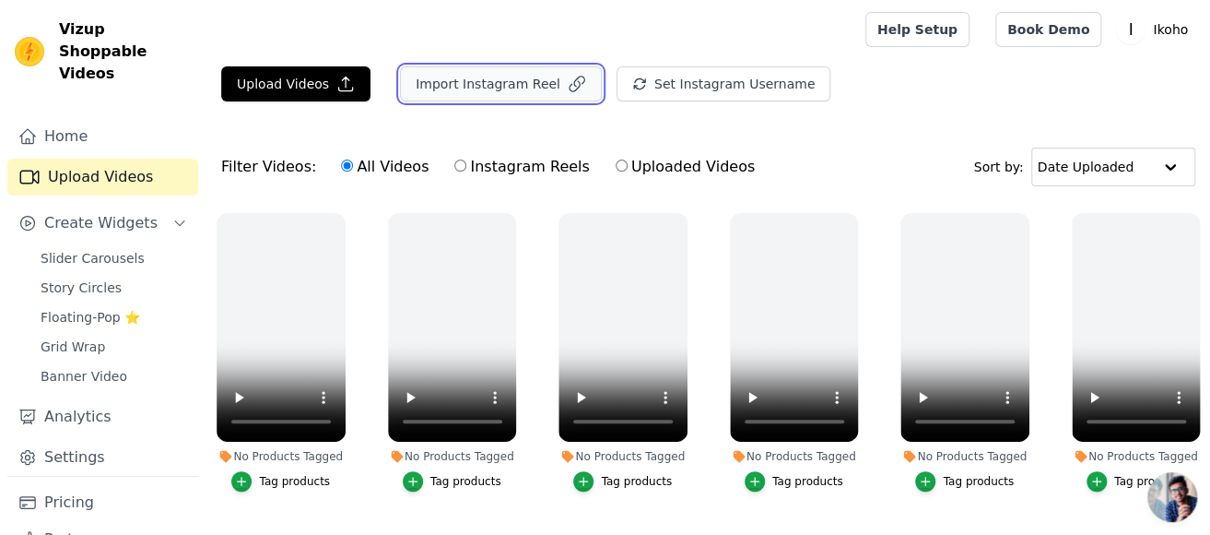
click at [504, 88] on button "Import Instagram Reel" at bounding box center [501, 83] width 202 height 35
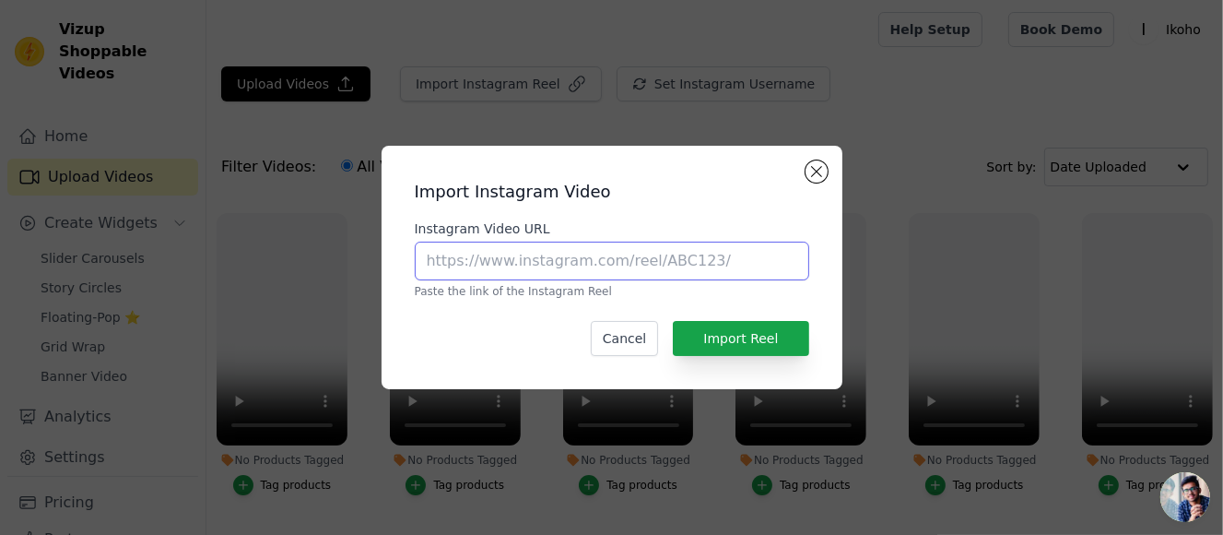
click at [674, 265] on input "Instagram Video URL" at bounding box center [612, 260] width 394 height 39
paste input "[URL][DOMAIN_NAME]"
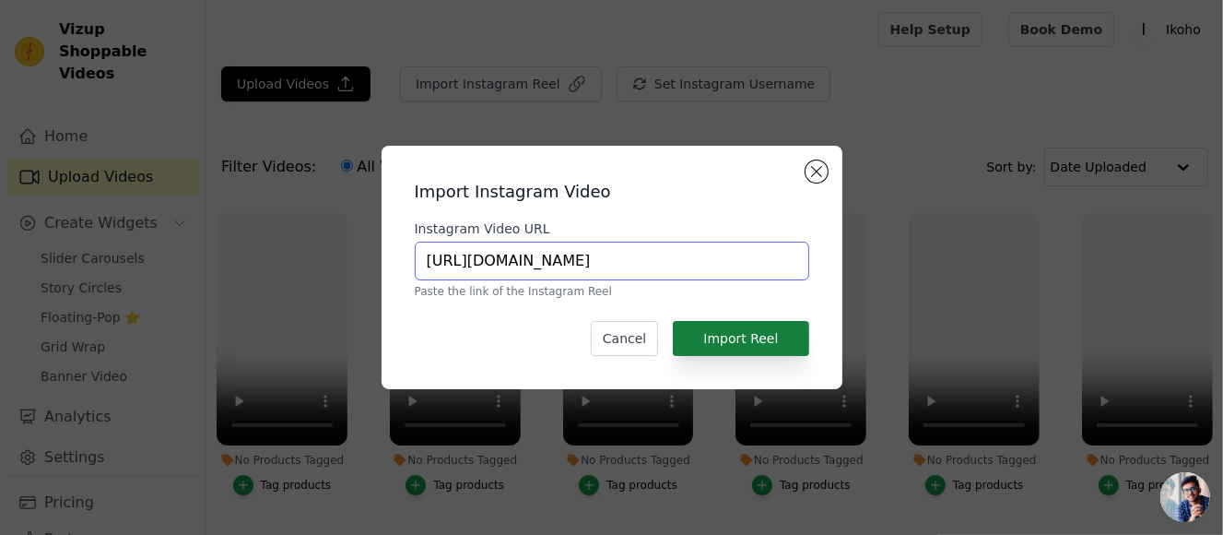
type input "[URL][DOMAIN_NAME]"
click at [727, 329] on button "Import Reel" at bounding box center [740, 338] width 135 height 35
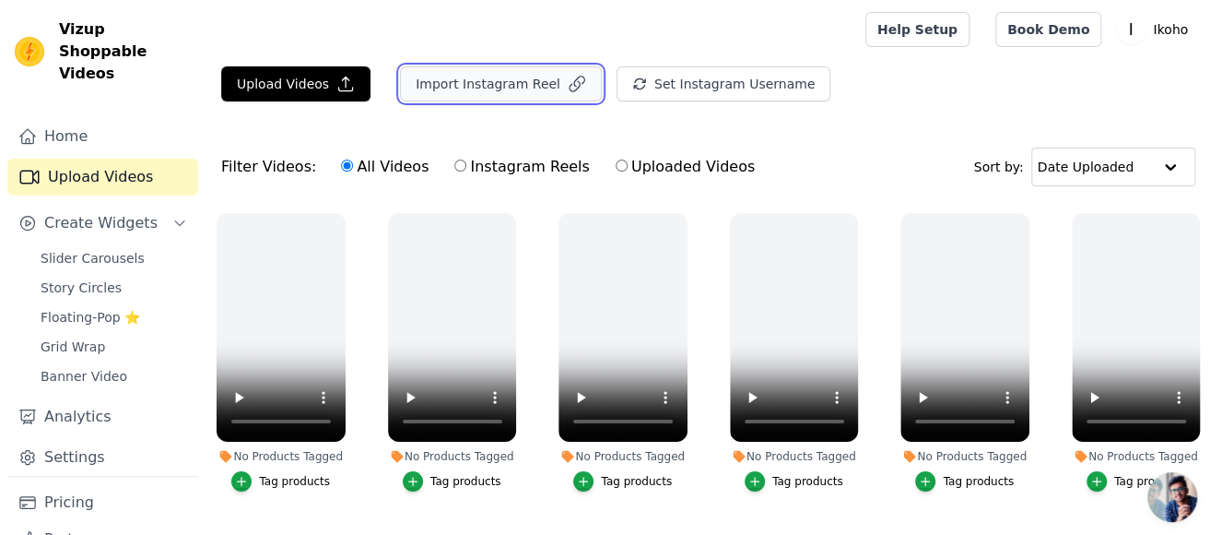
click at [518, 90] on button "Import Instagram Reel" at bounding box center [501, 83] width 202 height 35
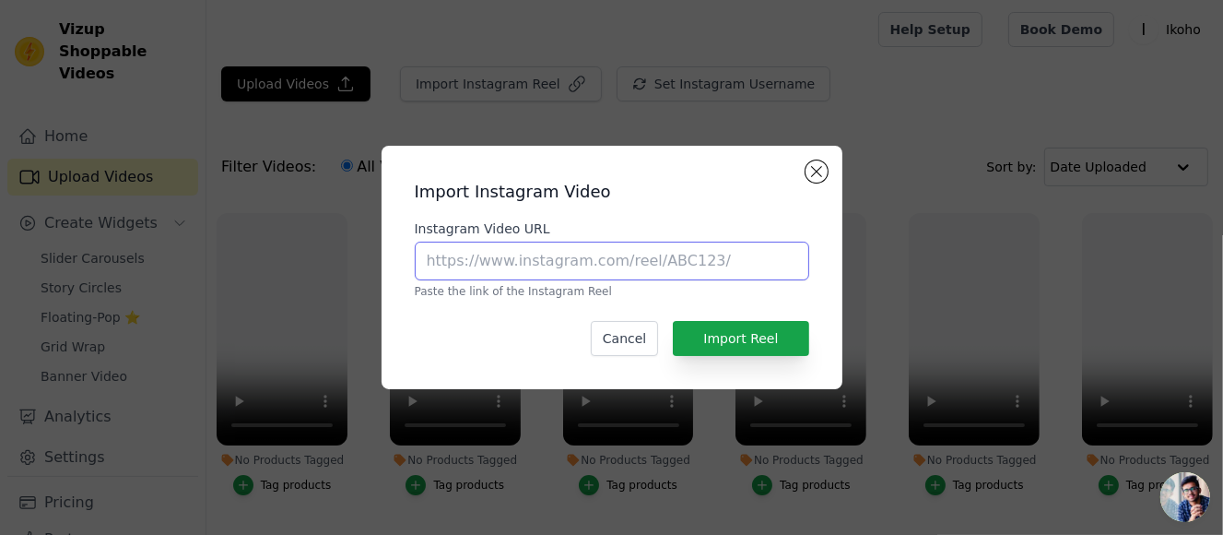
click at [581, 269] on input "Instagram Video URL" at bounding box center [612, 260] width 394 height 39
paste input "https://www.instagram.com/reel/DGstRscyDTN/"
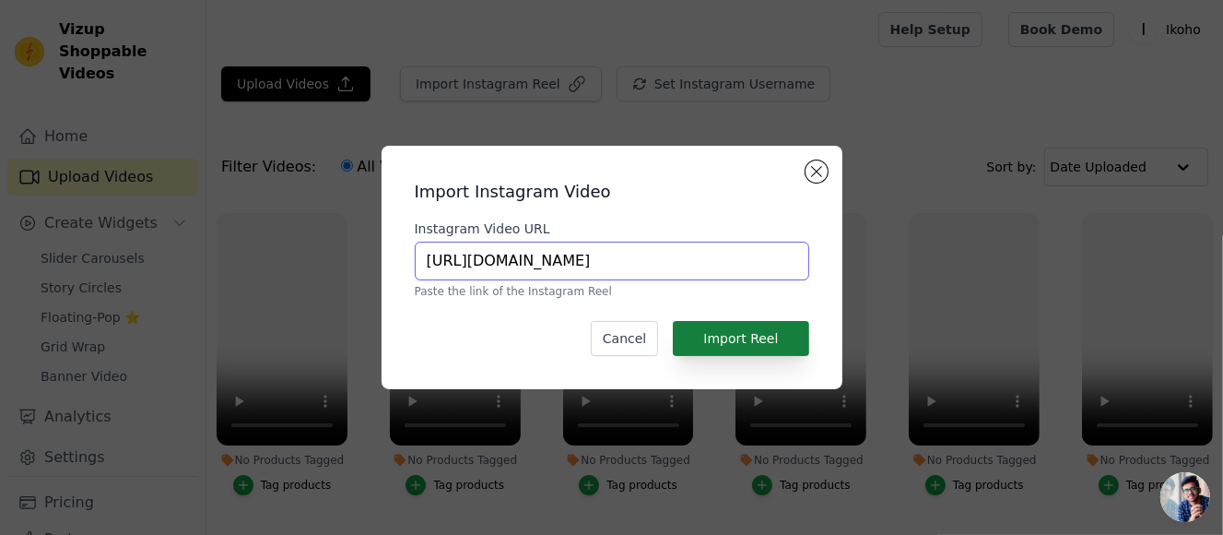
type input "https://www.instagram.com/reel/DGstRscyDTN/"
click at [732, 332] on button "Import Reel" at bounding box center [740, 338] width 135 height 35
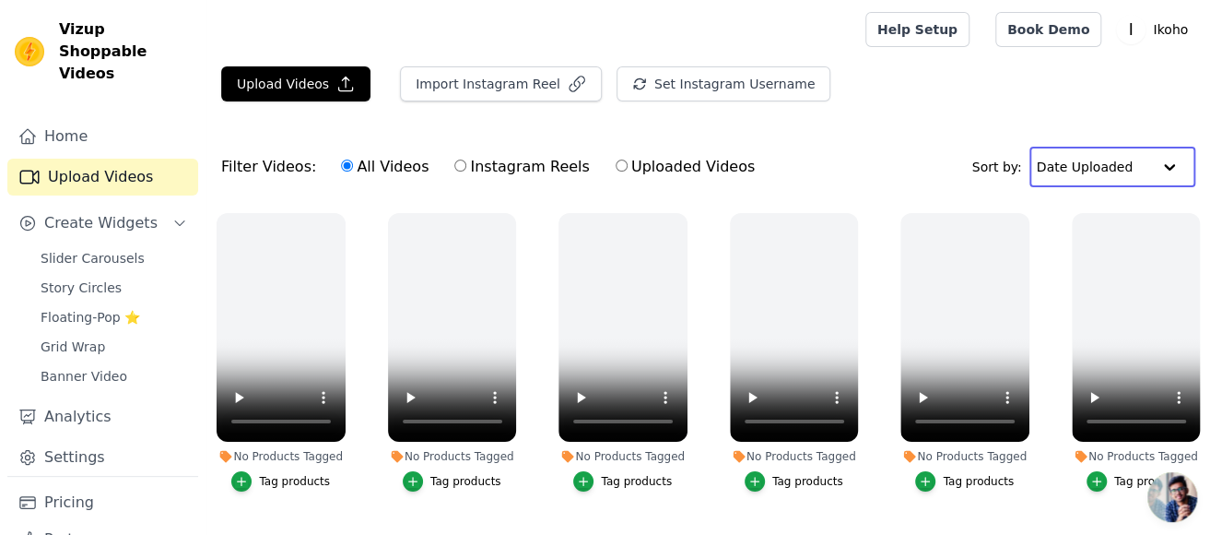
click at [1102, 168] on input "text" at bounding box center [1094, 166] width 114 height 37
click at [879, 121] on div "Upload Videos Import Instagram Reel Set Instagram Username Import Latest IG Ree…" at bounding box center [708, 372] width 1004 height 612
click at [115, 159] on link "Upload Videos" at bounding box center [102, 177] width 191 height 37
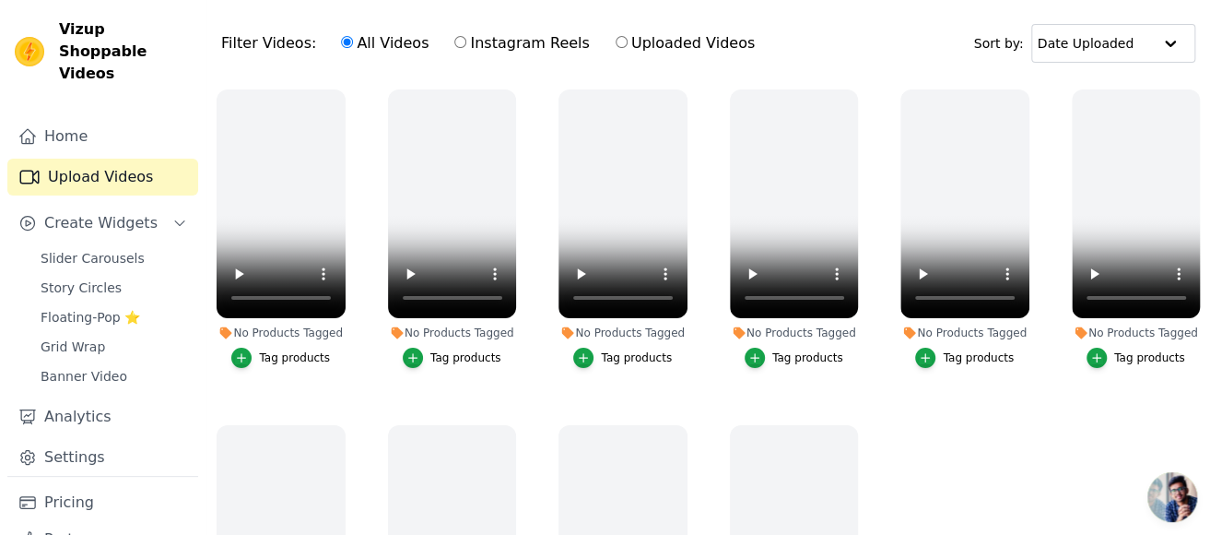
scroll to position [92, 0]
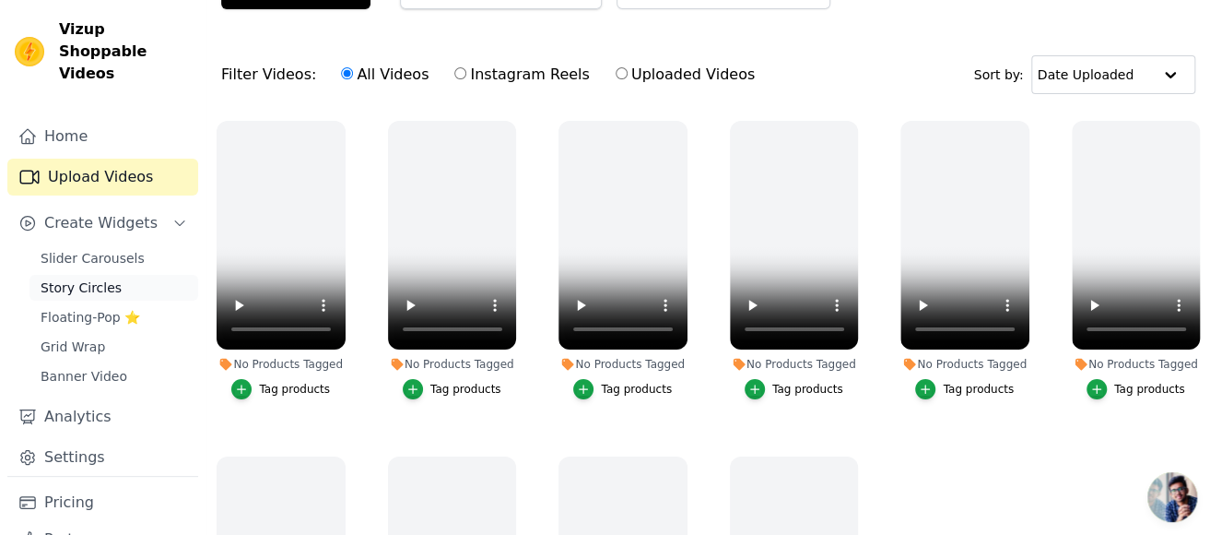
click at [86, 278] on span "Story Circles" at bounding box center [81, 287] width 81 height 18
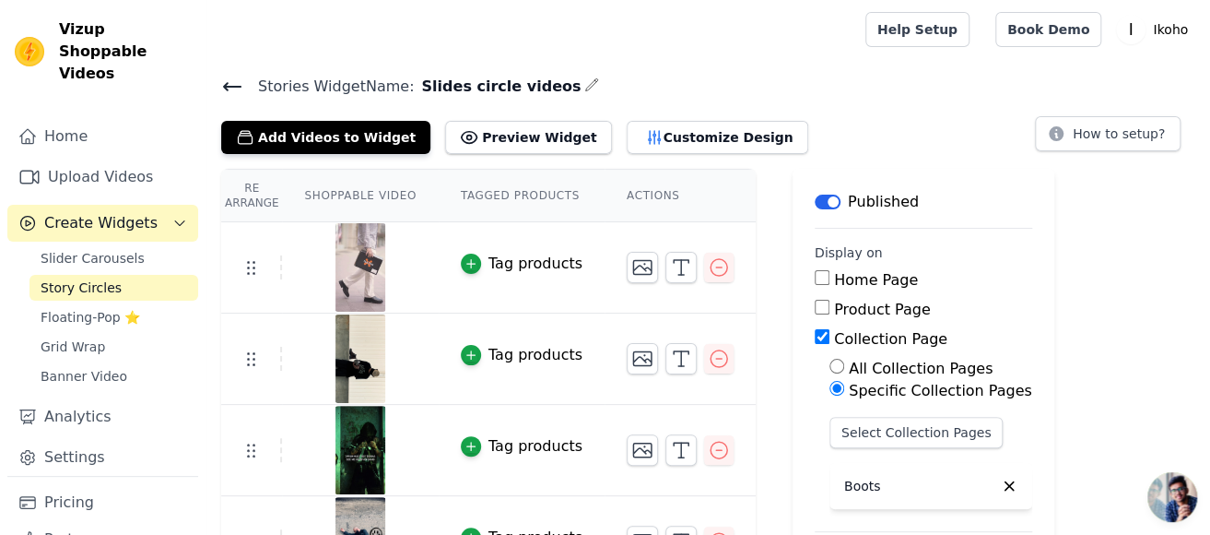
click at [551, 73] on main "Stories Widget Name: Slides circle videos Add Videos to Widget Preview Widget C…" at bounding box center [708, 414] width 1004 height 711
click at [586, 80] on icon "button" at bounding box center [592, 84] width 12 height 12
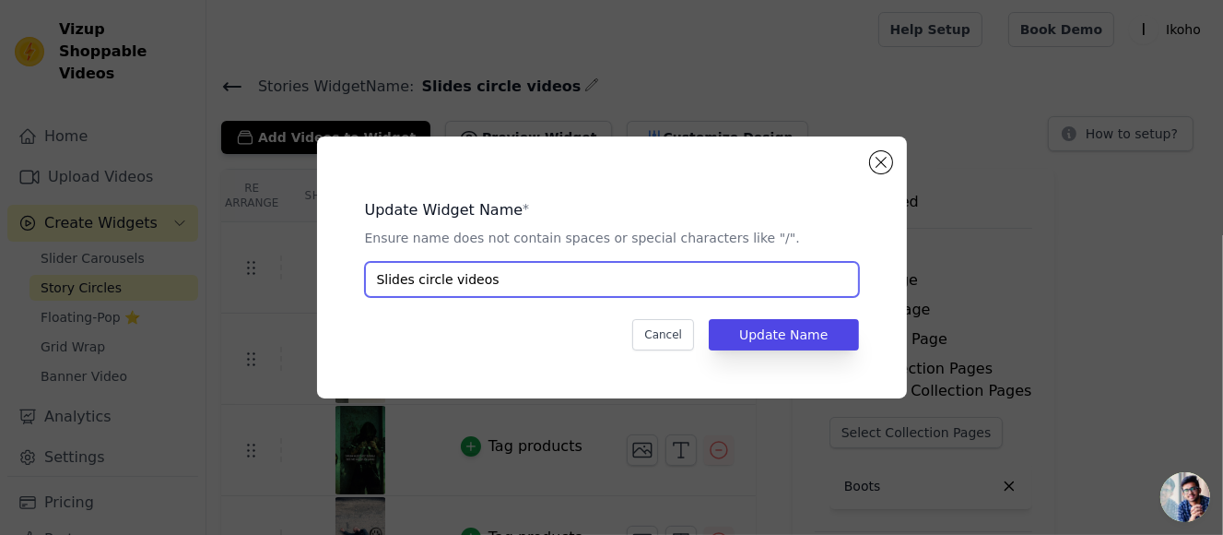
drag, startPoint x: 411, startPoint y: 280, endPoint x: 365, endPoint y: 276, distance: 46.3
click at [365, 276] on input "Slides circle videos" at bounding box center [612, 279] width 494 height 35
type input "Boots circle videos"
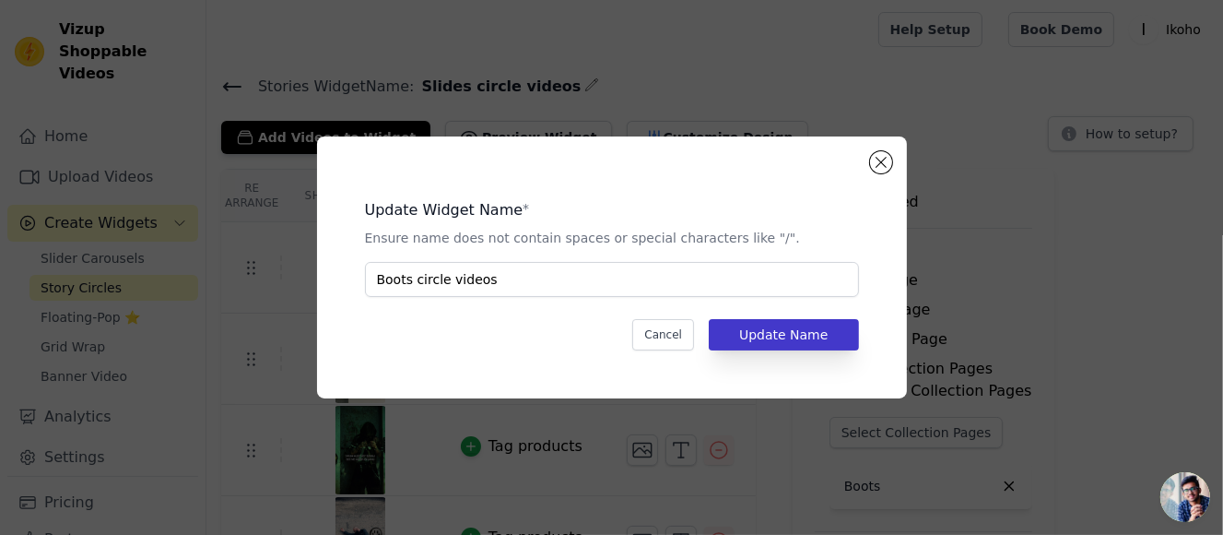
drag, startPoint x: 722, startPoint y: 375, endPoint x: 765, endPoint y: 343, distance: 54.0
click at [726, 371] on div "Update Widget Name * Ensure name does not contain spaces or special characters …" at bounding box center [612, 267] width 590 height 262
click at [767, 334] on button "Update Name" at bounding box center [783, 334] width 149 height 31
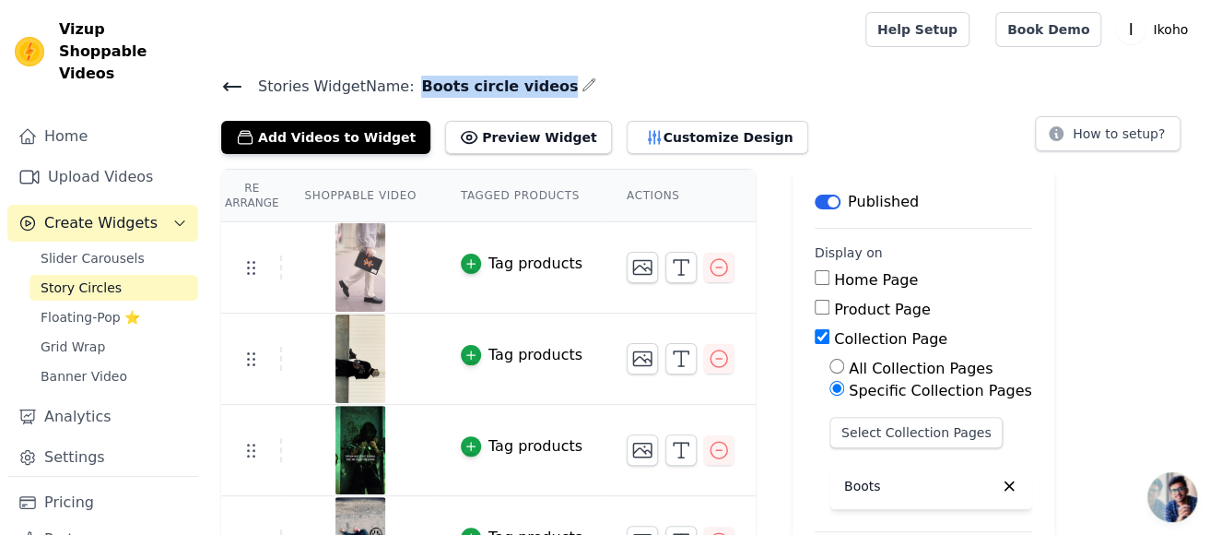
drag, startPoint x: 406, startPoint y: 77, endPoint x: 531, endPoint y: 77, distance: 125.4
click at [531, 77] on h4 "Stories Widget Name: Boots circle videos" at bounding box center [708, 86] width 974 height 25
copy span "Boots circle videos"
click at [117, 162] on link "Upload Videos" at bounding box center [102, 177] width 191 height 37
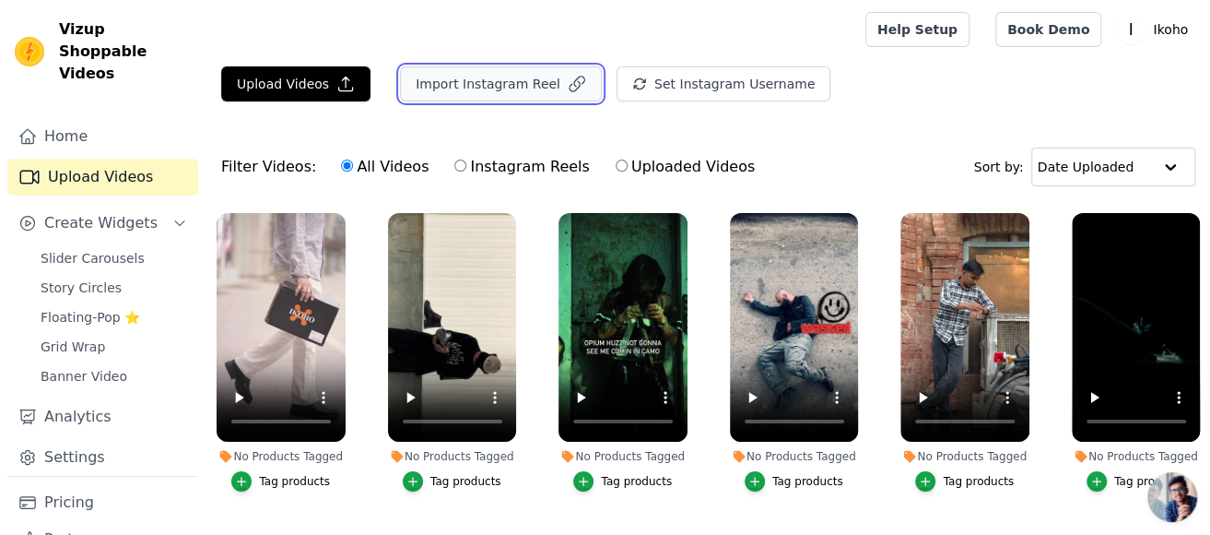
click at [512, 80] on button "Import Instagram Reel" at bounding box center [501, 83] width 202 height 35
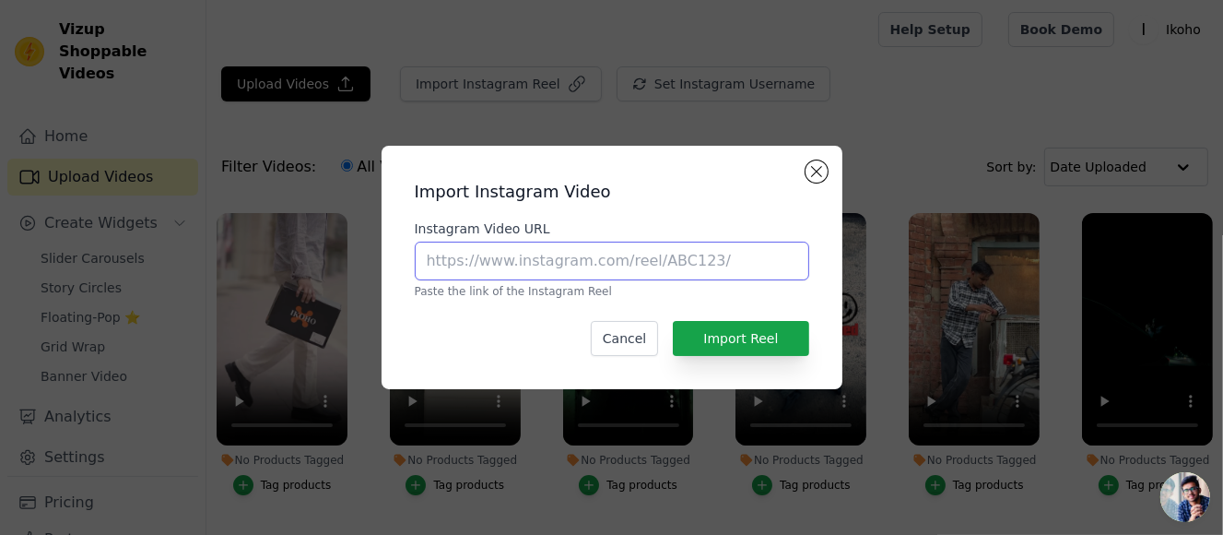
click at [642, 257] on input "Instagram Video URL" at bounding box center [612, 260] width 394 height 39
paste input "https://www.instagram.com/reel/DNA2exVpMGu/"
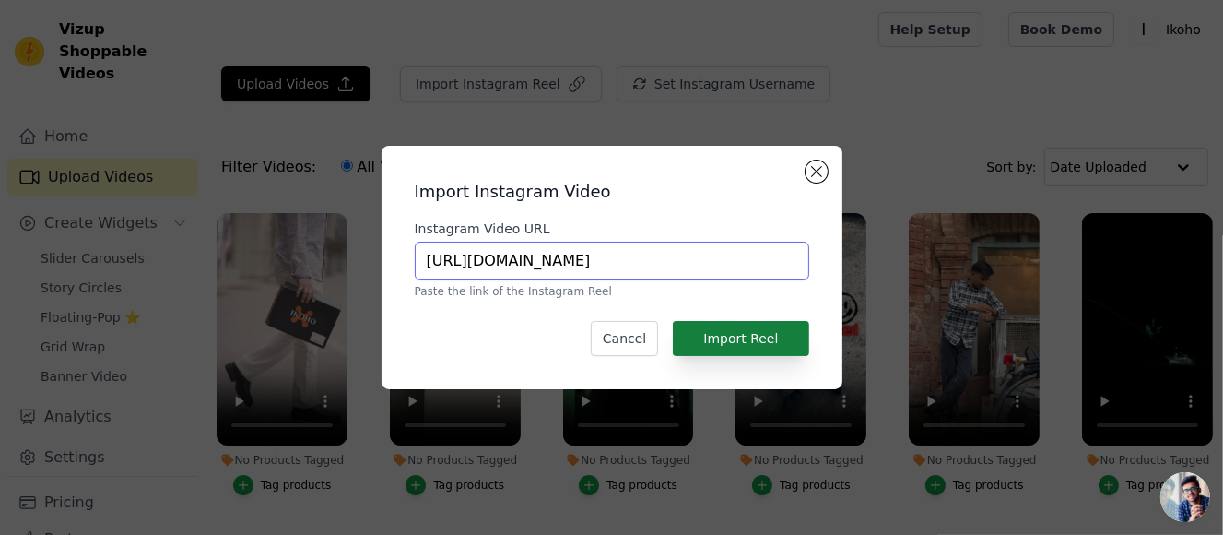
type input "https://www.instagram.com/reel/DNA2exVpMGu/"
click at [751, 332] on button "Import Reel" at bounding box center [740, 338] width 135 height 35
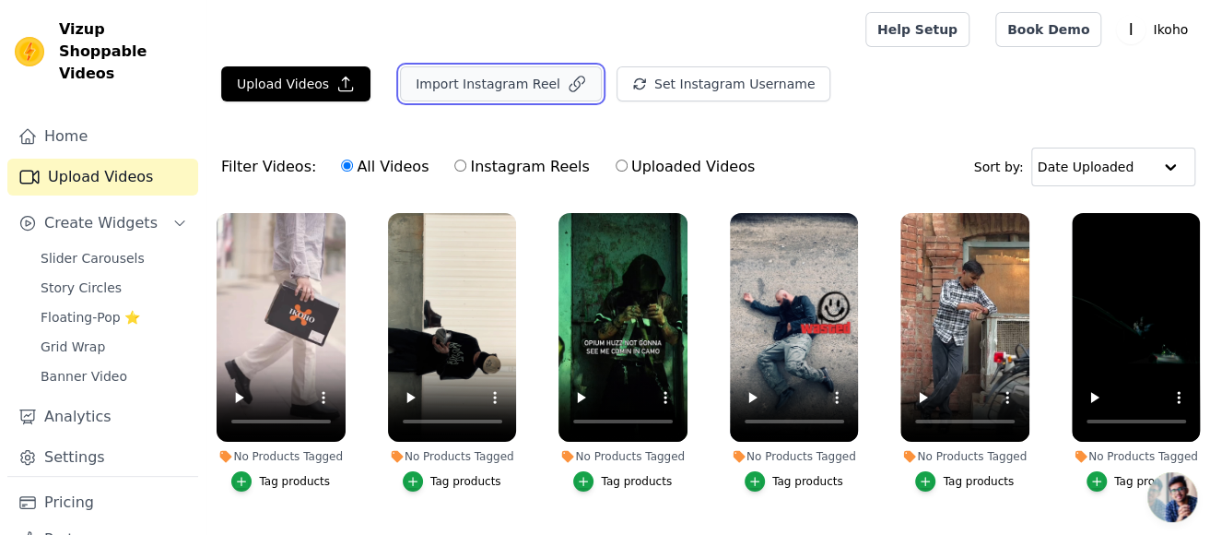
click at [474, 90] on button "Import Instagram Reel" at bounding box center [501, 83] width 202 height 35
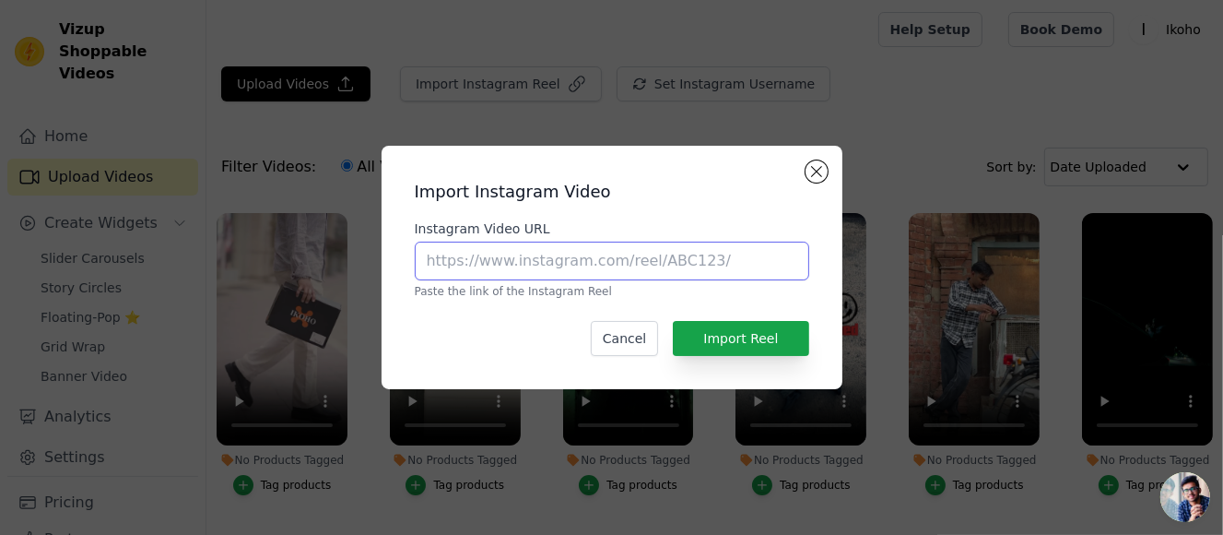
click at [620, 269] on input "Instagram Video URL" at bounding box center [612, 260] width 394 height 39
paste input "https://www.instagram.com/reel/DM7ukySNfu7/"
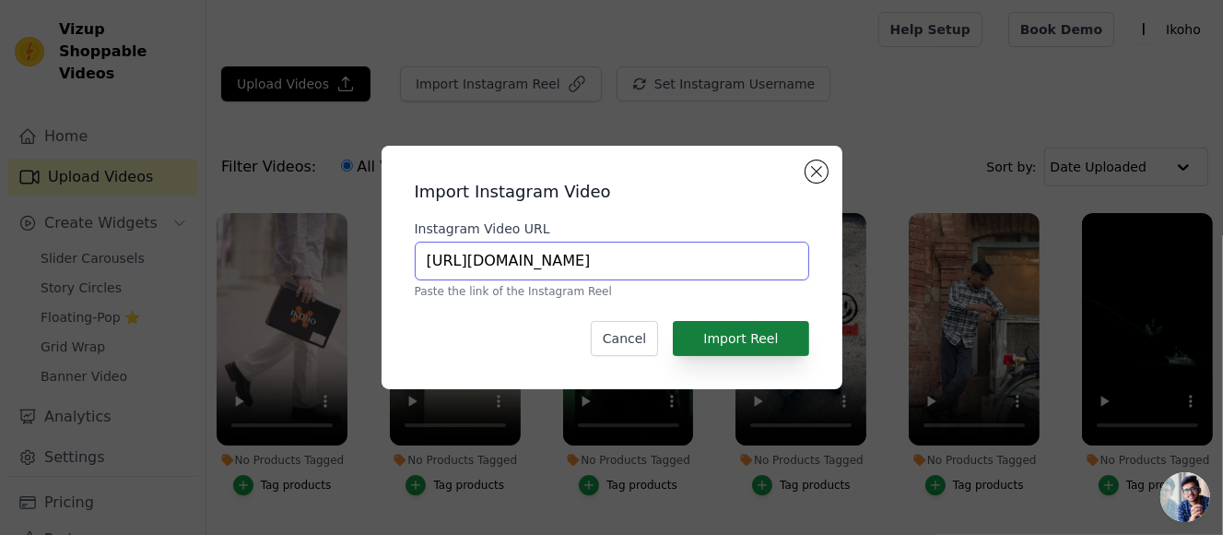
type input "https://www.instagram.com/reel/DM7ukySNfu7/"
click at [768, 343] on button "Import Reel" at bounding box center [740, 338] width 135 height 35
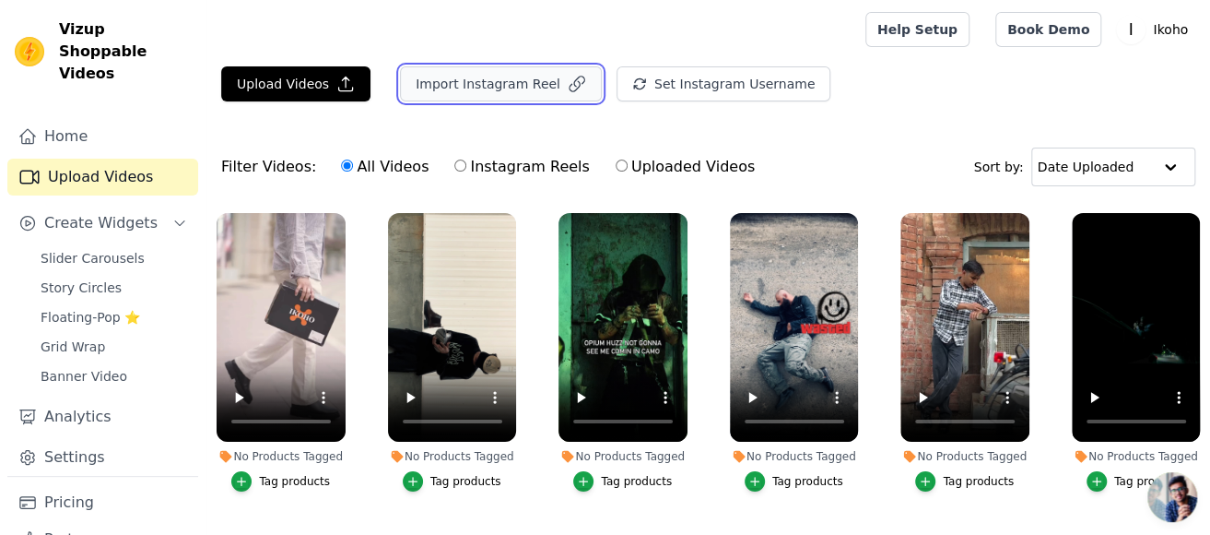
click at [460, 71] on button "Import Instagram Reel" at bounding box center [501, 83] width 202 height 35
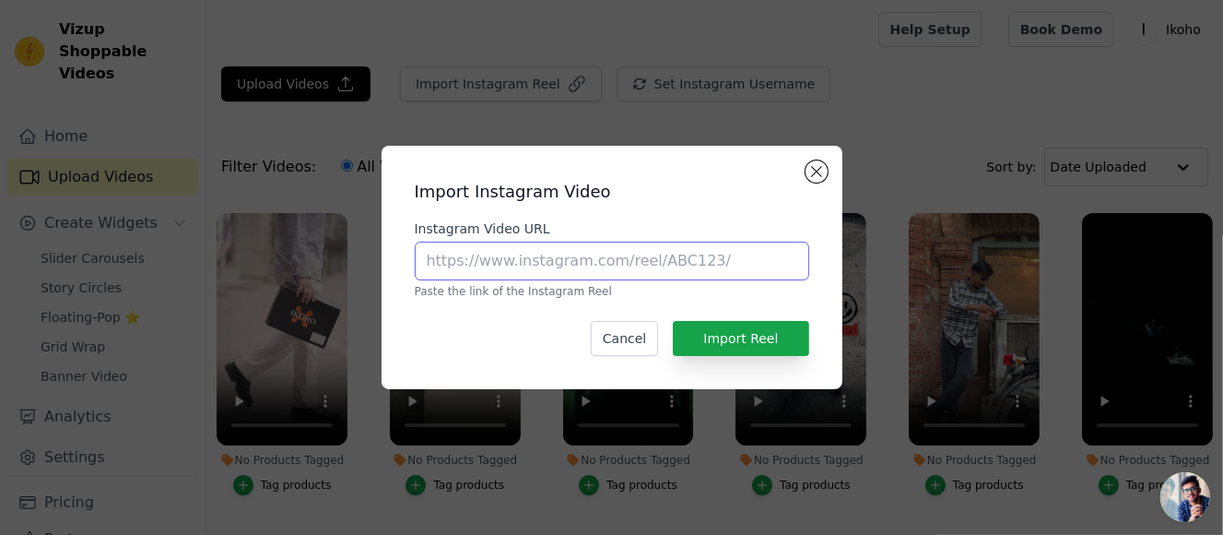
click at [618, 254] on input "Instagram Video URL" at bounding box center [612, 260] width 394 height 39
paste input "https://www.instagram.com/reel/DM5Ja1FyPZy/"
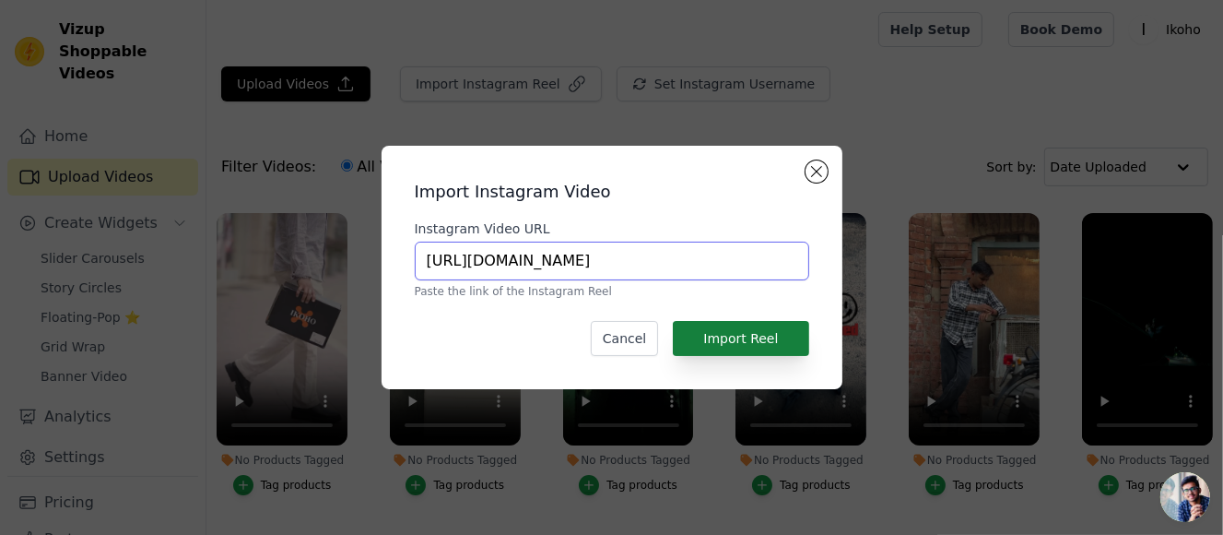
type input "https://www.instagram.com/reel/DM5Ja1FyPZy/"
click at [785, 337] on button "Import Reel" at bounding box center [740, 338] width 135 height 35
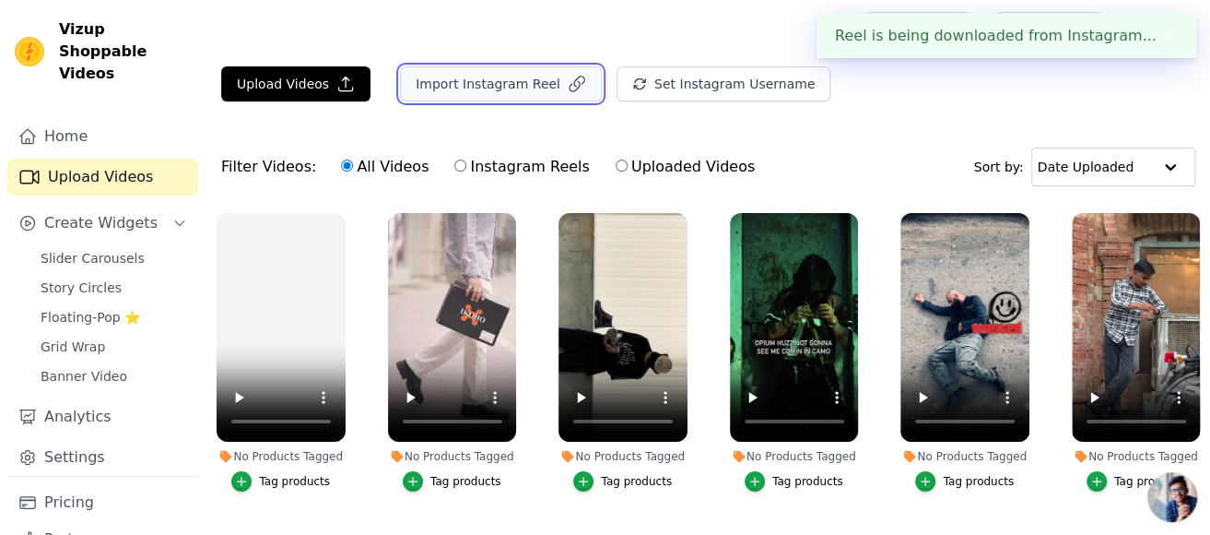
click at [453, 90] on button "Import Instagram Reel" at bounding box center [501, 83] width 202 height 35
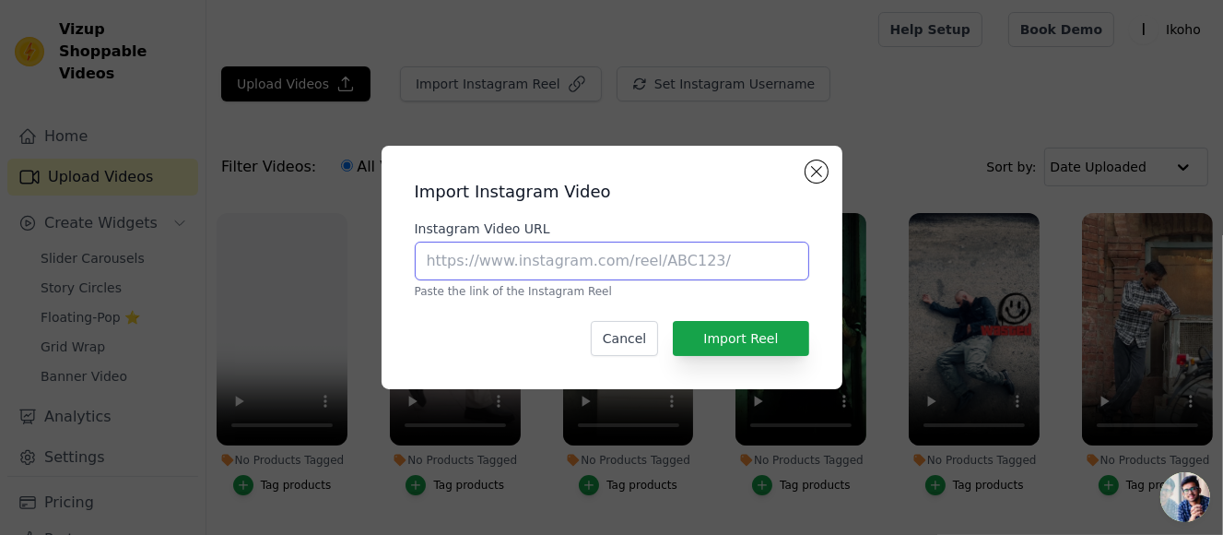
click at [583, 255] on input "Instagram Video URL" at bounding box center [612, 260] width 394 height 39
paste input "https://www.instagram.com/reel/DL2Ei-LvOda/"
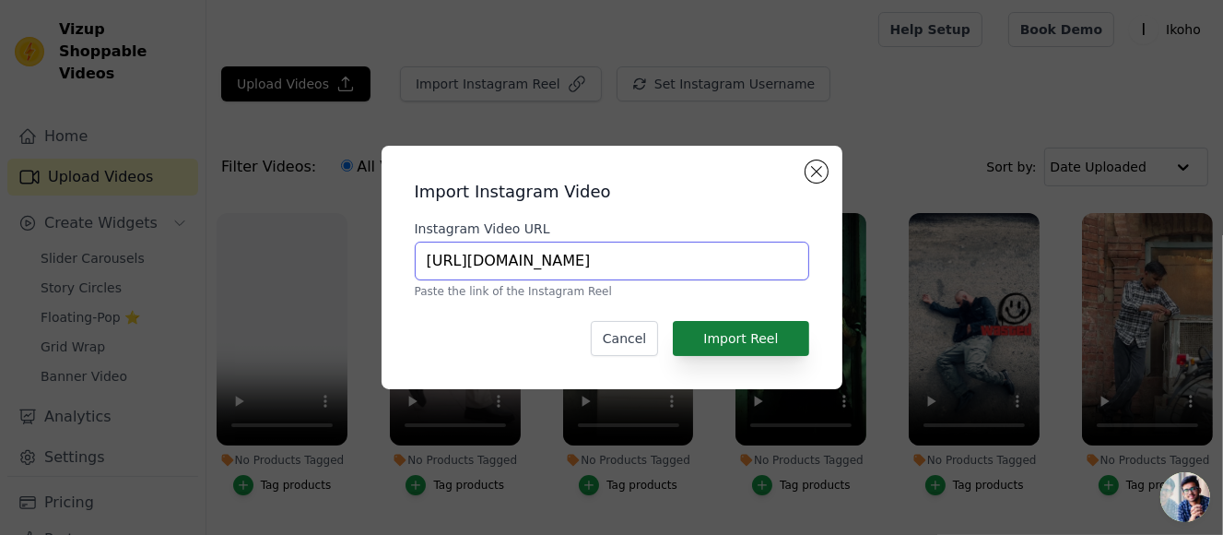
type input "https://www.instagram.com/reel/DL2Ei-LvOda/"
click at [766, 336] on button "Import Reel" at bounding box center [740, 338] width 135 height 35
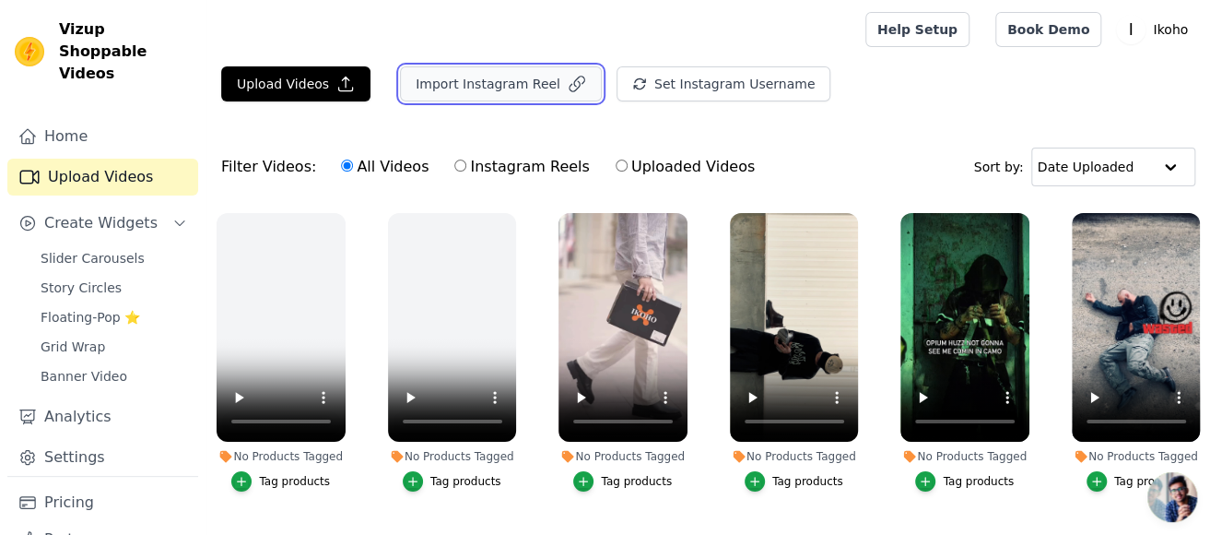
click at [468, 72] on button "Import Instagram Reel" at bounding box center [501, 83] width 202 height 35
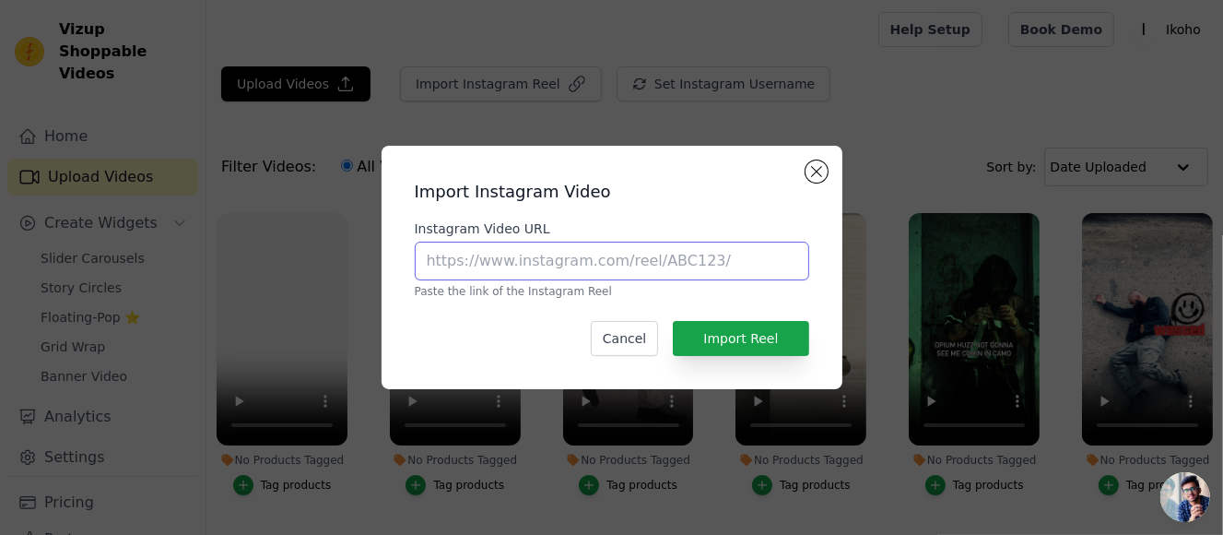
click at [688, 264] on input "Instagram Video URL" at bounding box center [612, 260] width 394 height 39
paste input "https://www.instagram.com/reel/DLcaU_PvjUu/"
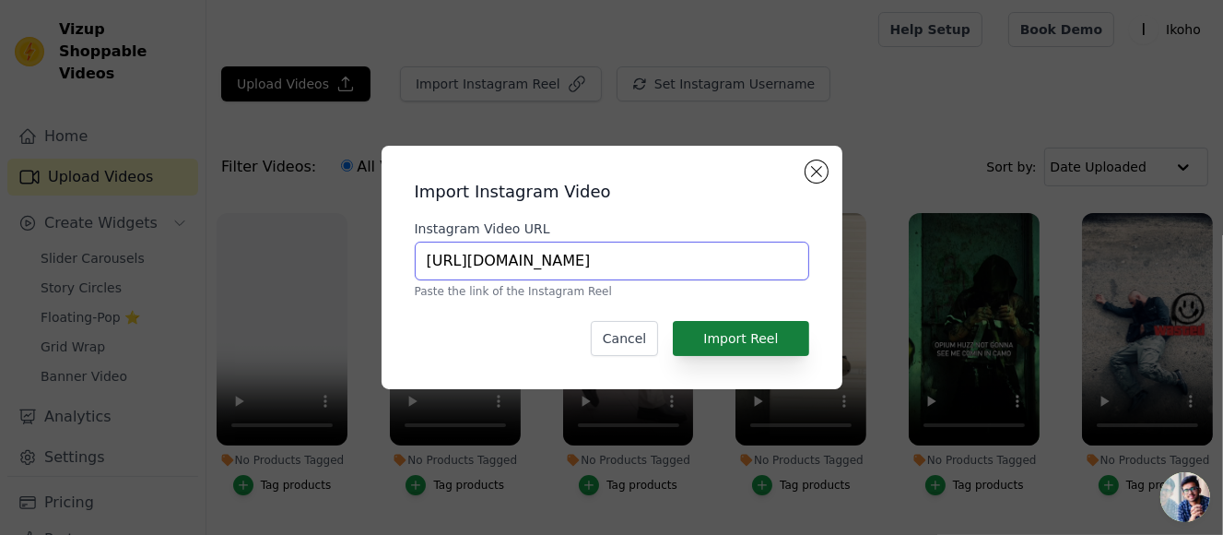
type input "https://www.instagram.com/reel/DLcaU_PvjUu/"
click at [779, 332] on button "Import Reel" at bounding box center [740, 338] width 135 height 35
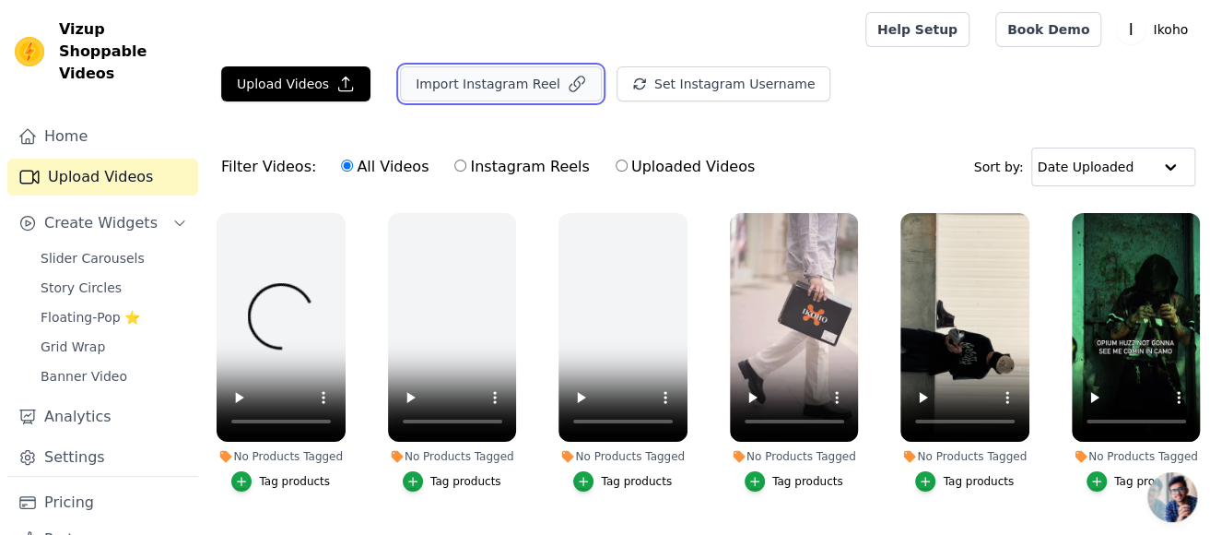
click at [514, 87] on button "Import Instagram Reel" at bounding box center [501, 83] width 202 height 35
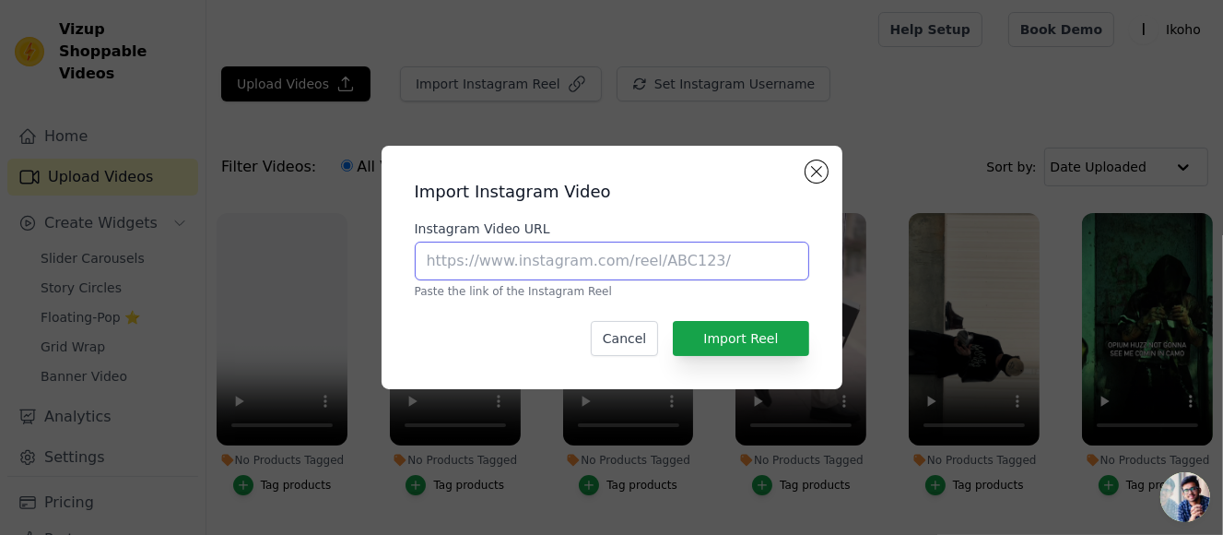
click at [632, 264] on input "Instagram Video URL" at bounding box center [612, 260] width 394 height 39
paste input "https://www.instagram.com/reel/DLXTkDuS-ai/"
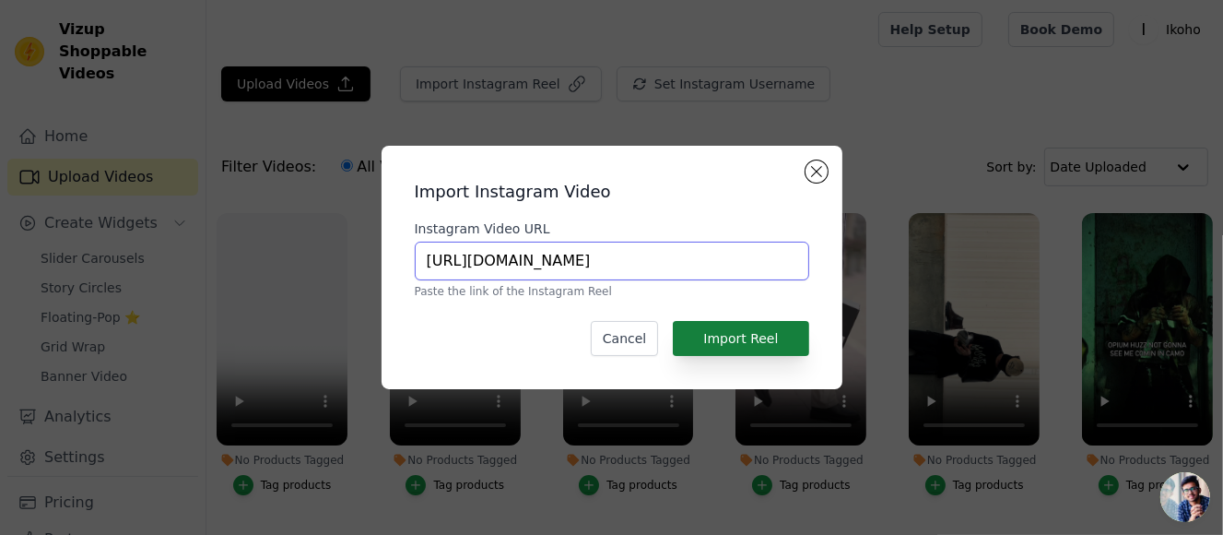
type input "https://www.instagram.com/reel/DLXTkDuS-ai/"
click at [758, 331] on button "Import Reel" at bounding box center [740, 338] width 135 height 35
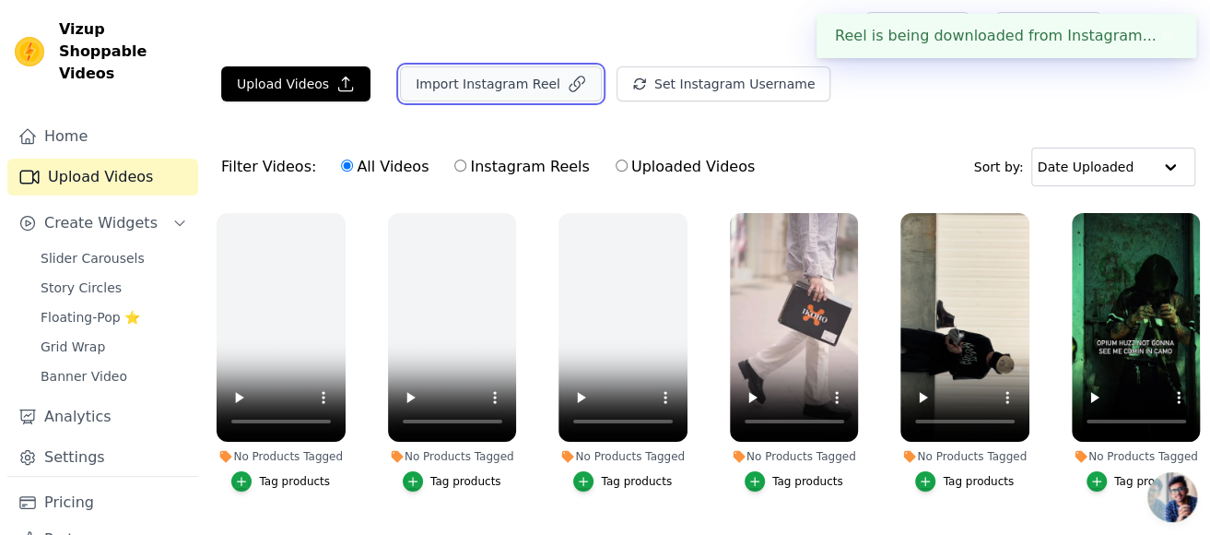
click at [512, 89] on button "Import Instagram Reel" at bounding box center [501, 83] width 202 height 35
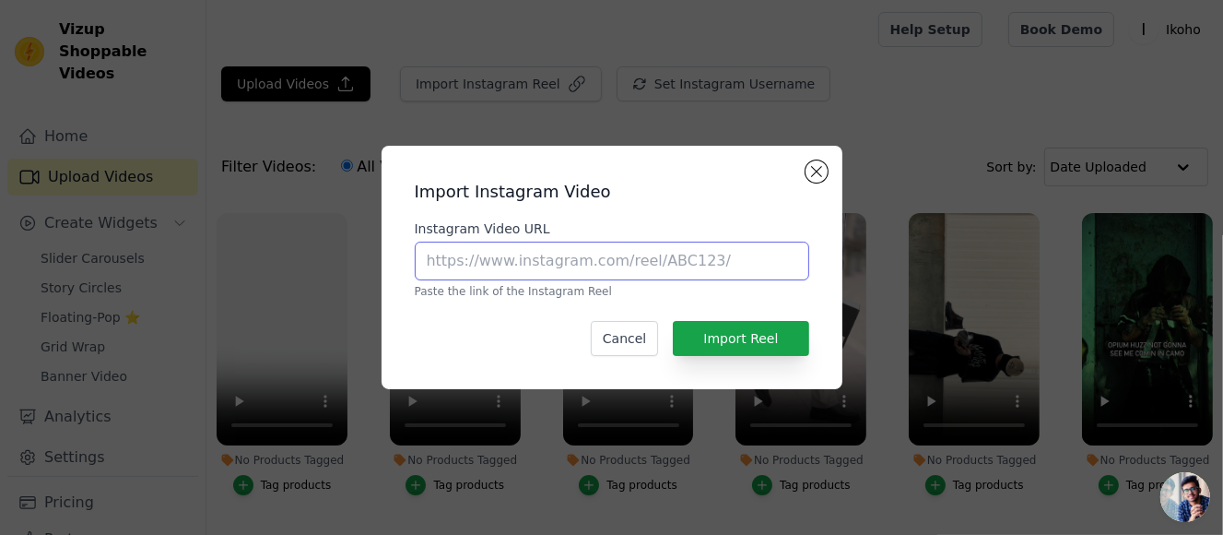
click at [643, 256] on input "Instagram Video URL" at bounding box center [612, 260] width 394 height 39
paste input "https://www.instagram.com/reel/DJ6AyIKSAT2/"
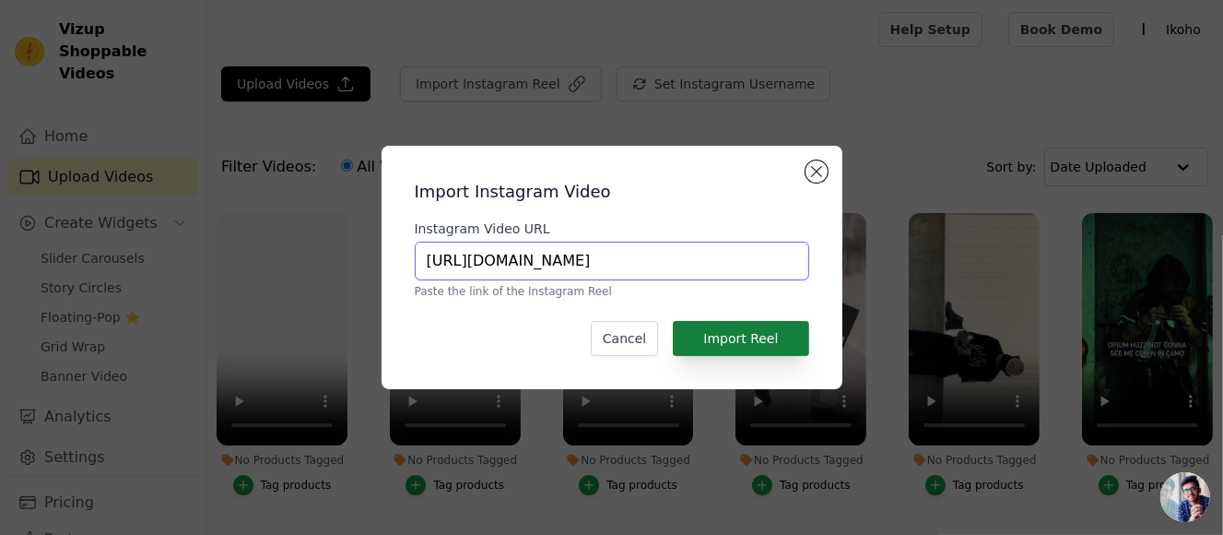
type input "https://www.instagram.com/reel/DJ6AyIKSAT2/"
click at [753, 323] on button "Import Reel" at bounding box center [740, 338] width 135 height 35
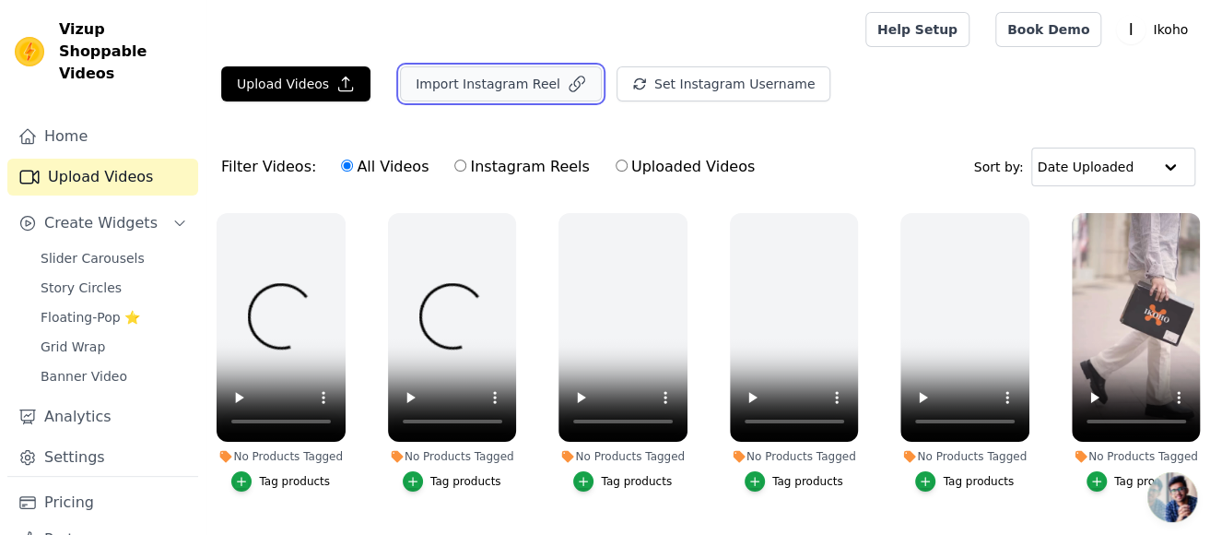
click at [470, 90] on button "Import Instagram Reel" at bounding box center [501, 83] width 202 height 35
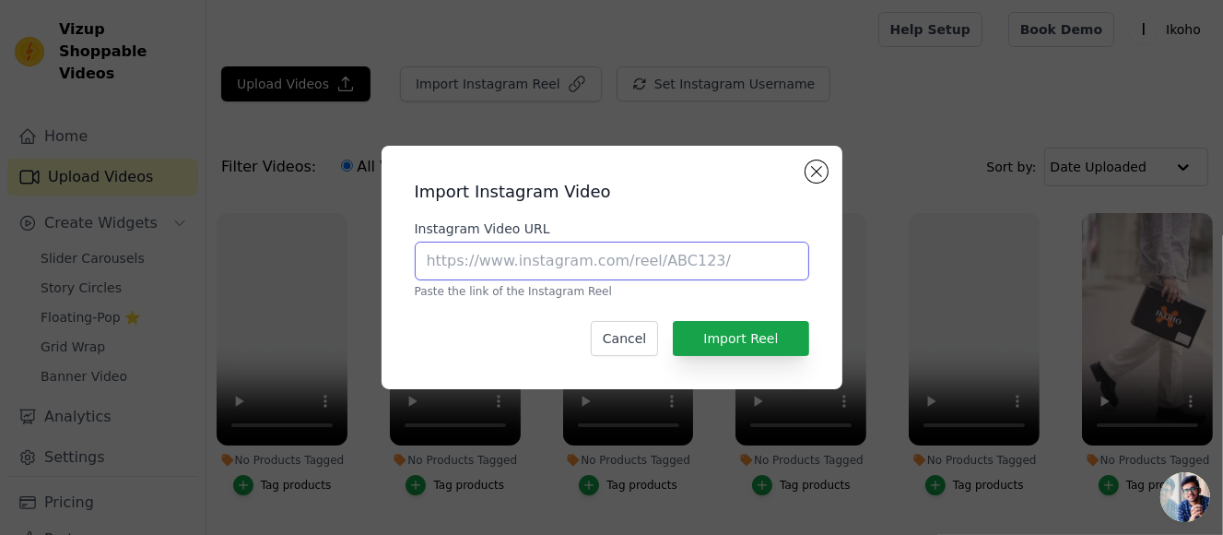
click at [591, 274] on input "Instagram Video URL" at bounding box center [612, 260] width 394 height 39
paste input "https://www.instagram.com/reel/DJErF01PsXe/"
click at [431, 254] on input "https://www.instagram.com/reel/DJErF01PsXe/" at bounding box center [612, 260] width 394 height 39
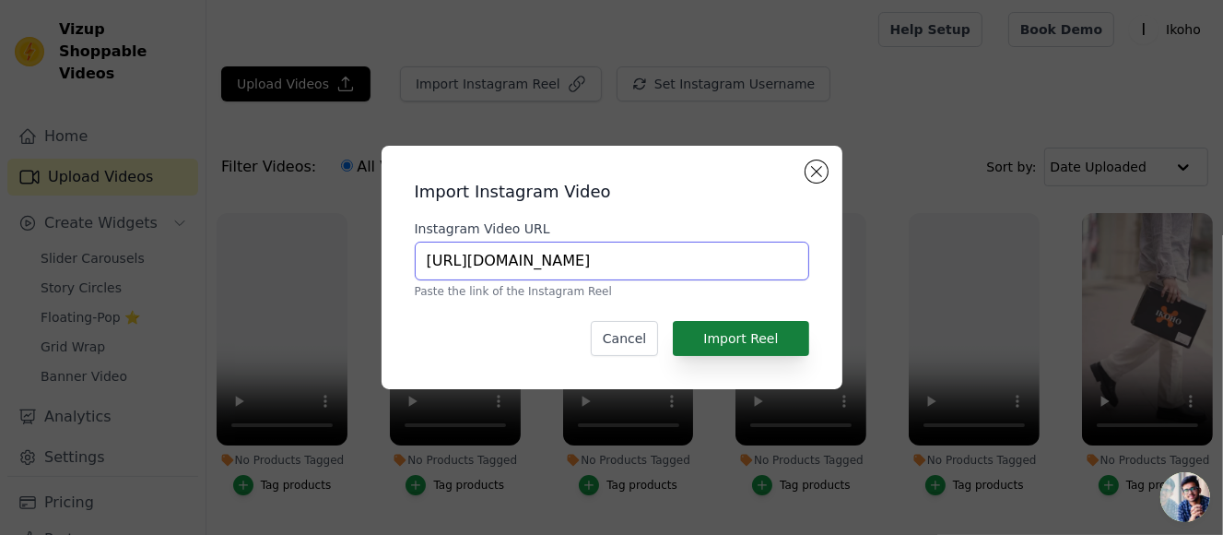
type input "https://www.instagram.com/reel/DJErF01PsXe/"
click at [793, 340] on button "Import Reel" at bounding box center [740, 338] width 135 height 35
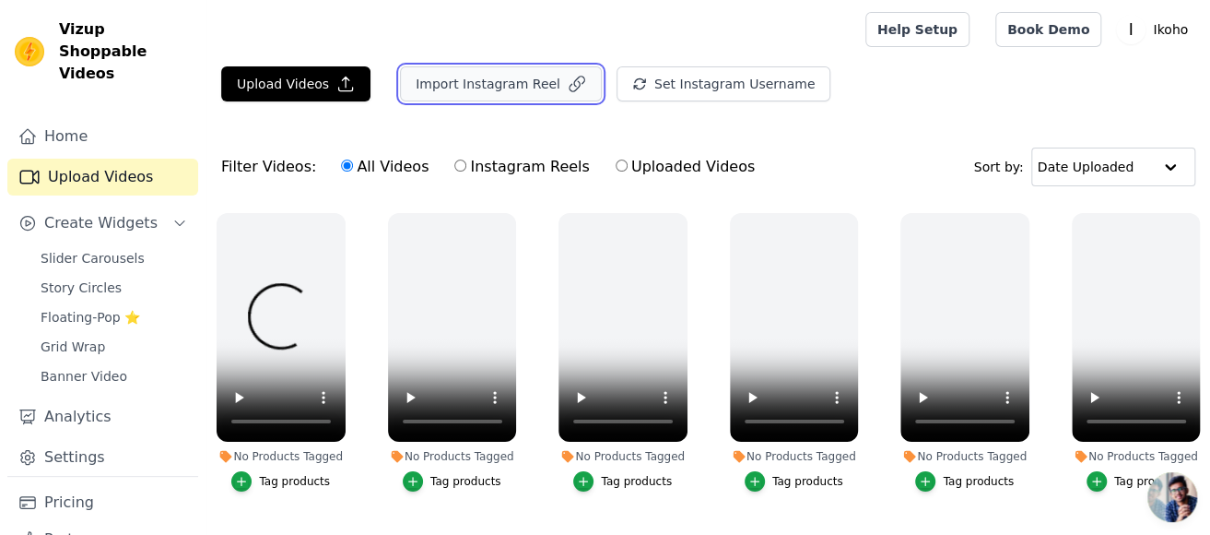
click at [512, 99] on button "Import Instagram Reel" at bounding box center [501, 83] width 202 height 35
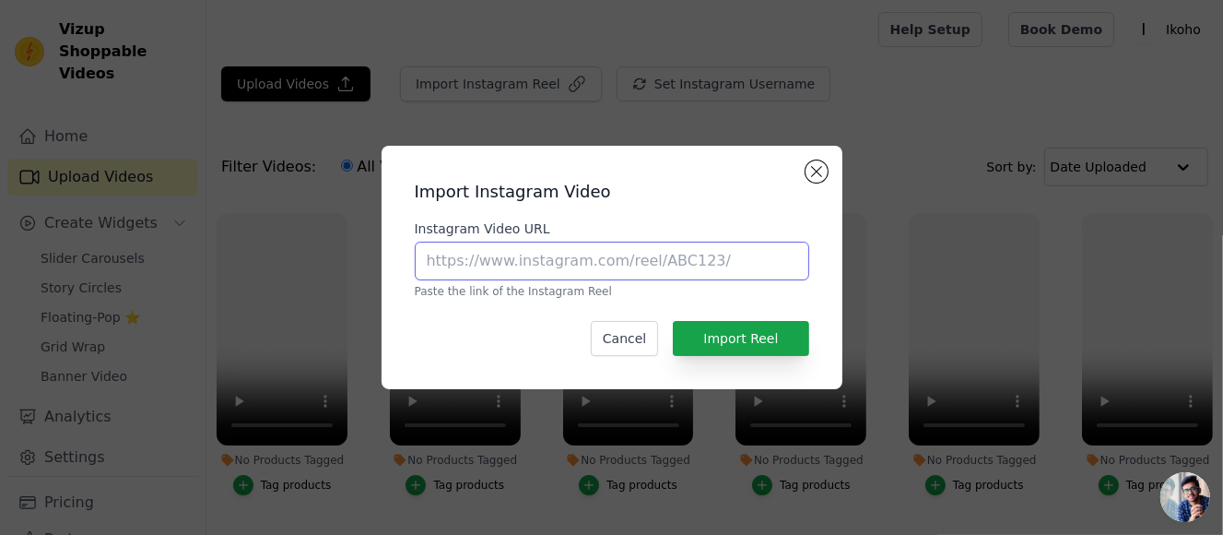
click at [622, 256] on input "Instagram Video URL" at bounding box center [612, 260] width 394 height 39
paste input "https://www.instagram.com/reel/DEr-ahzSuBP/"
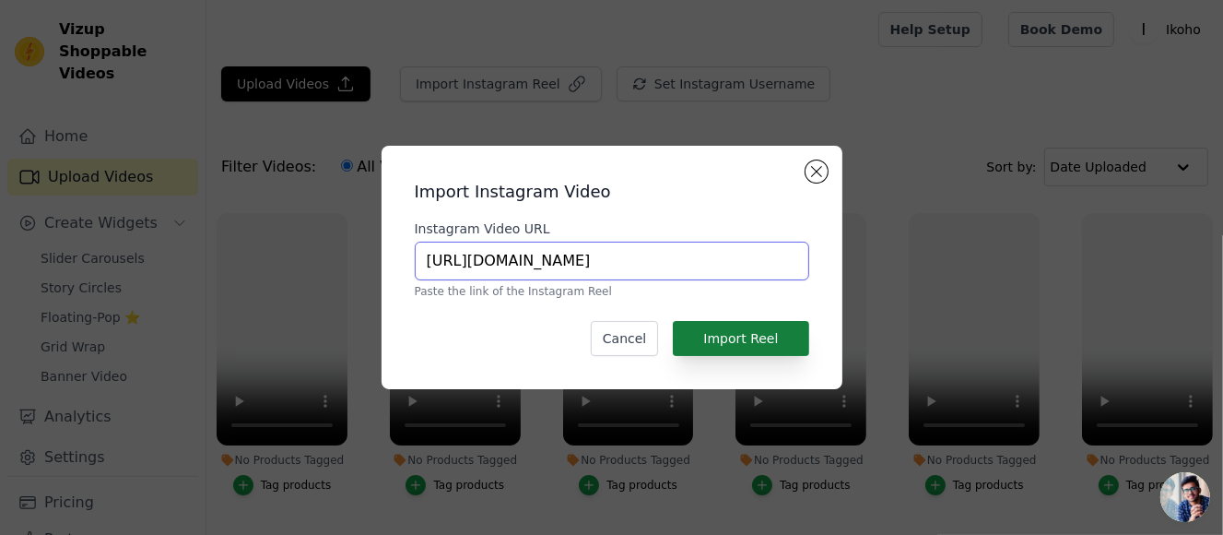
type input "https://www.instagram.com/reel/DEr-ahzSuBP/"
click at [754, 330] on button "Import Reel" at bounding box center [740, 338] width 135 height 35
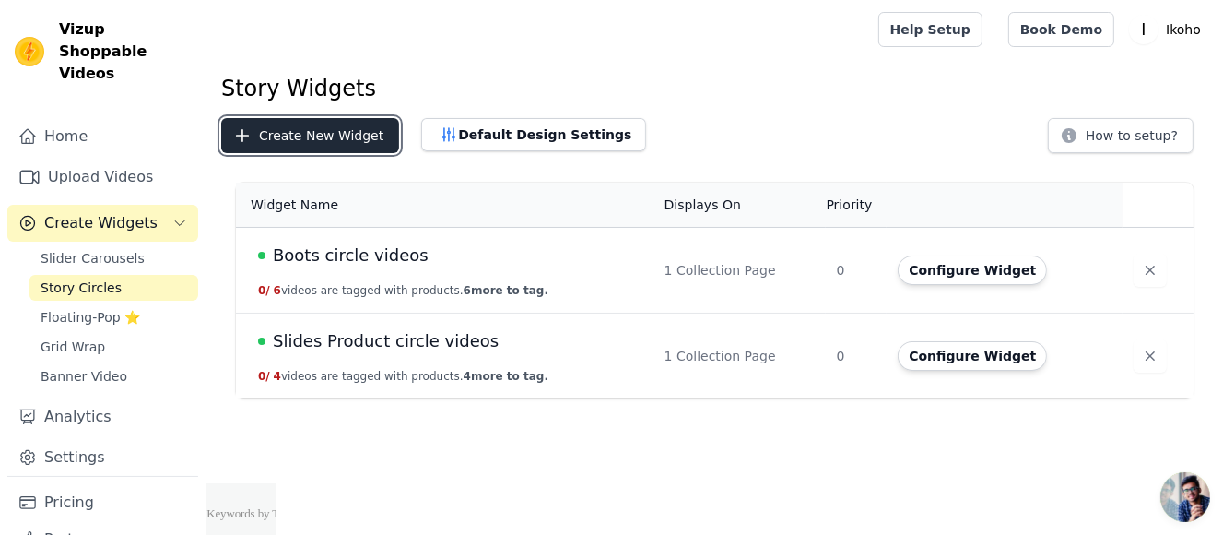
click at [332, 137] on button "Create New Widget" at bounding box center [310, 135] width 178 height 35
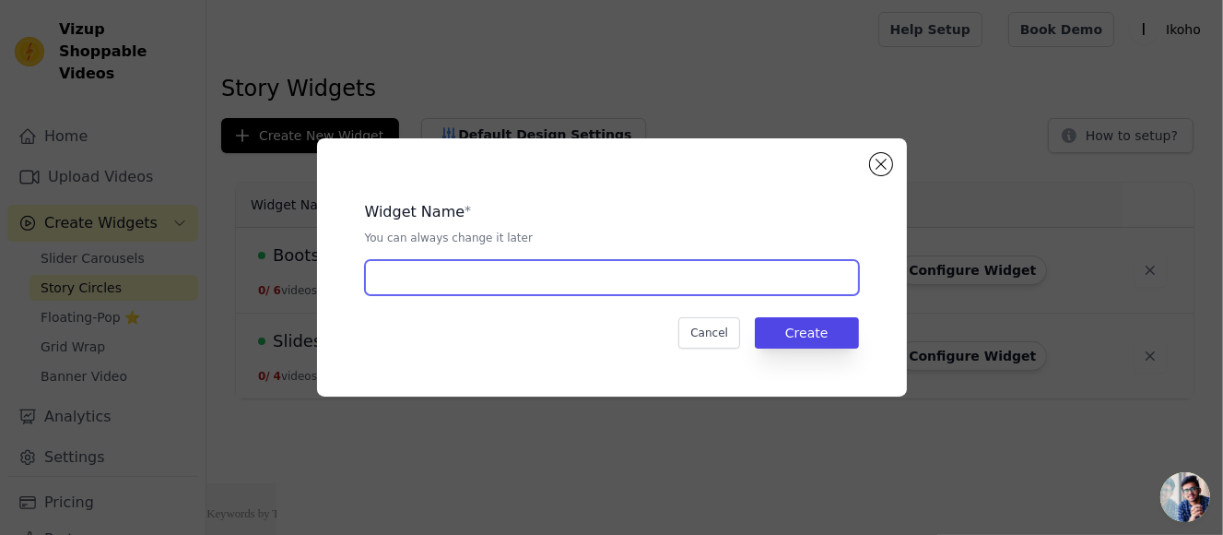
click at [510, 271] on input "text" at bounding box center [612, 277] width 494 height 35
click at [440, 284] on input "text" at bounding box center [612, 277] width 494 height 35
type input "Derby circle videos"
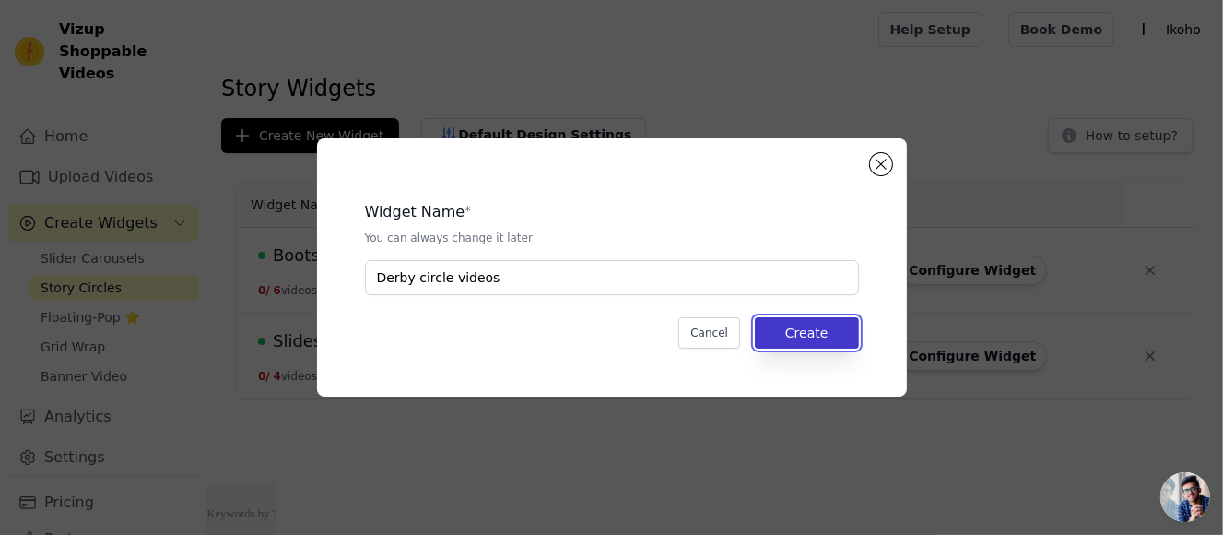
click at [818, 332] on button "Create" at bounding box center [807, 332] width 104 height 31
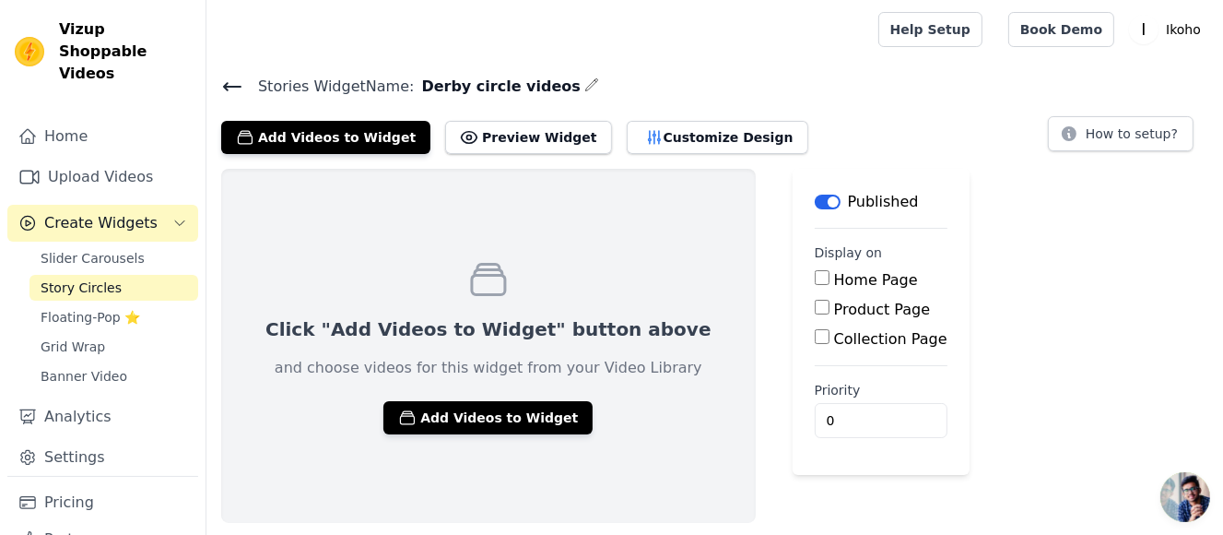
click at [837, 345] on label "Collection Page" at bounding box center [890, 339] width 113 height 18
click at [830, 344] on input "Collection Page" at bounding box center [822, 336] width 15 height 15
checkbox input "true"
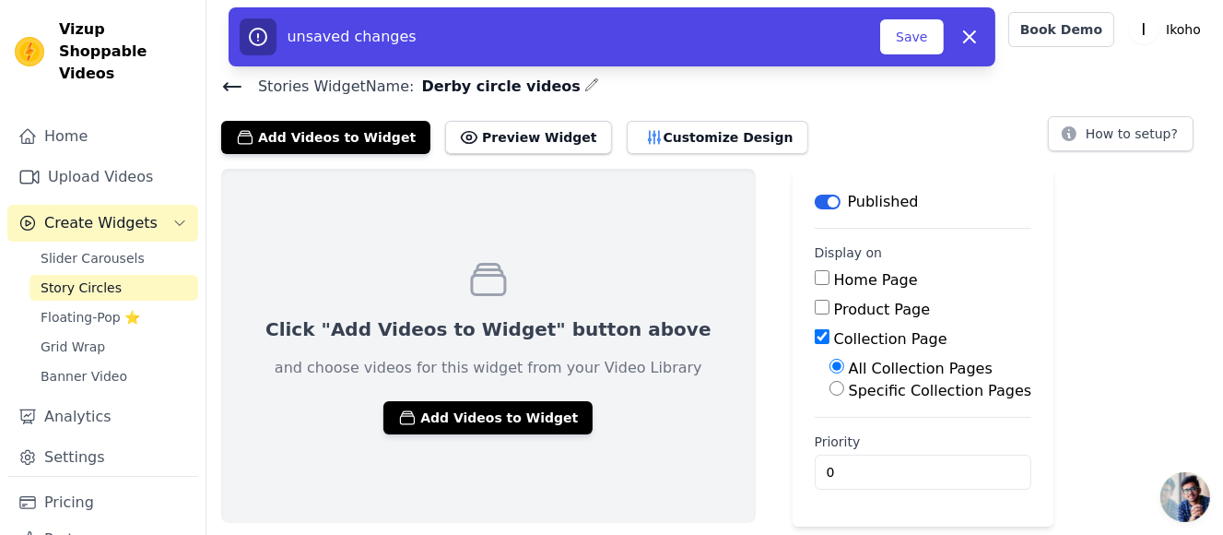
click at [889, 386] on label "Specific Collection Pages" at bounding box center [940, 391] width 183 height 18
click at [844, 386] on input "Specific Collection Pages" at bounding box center [837, 388] width 15 height 15
radio input "true"
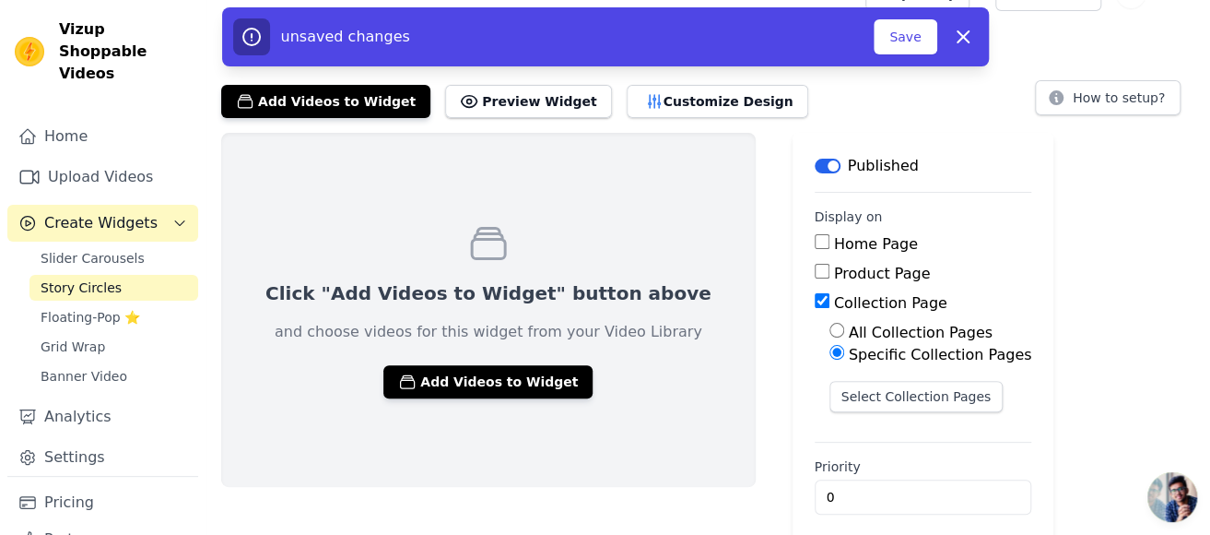
scroll to position [51, 0]
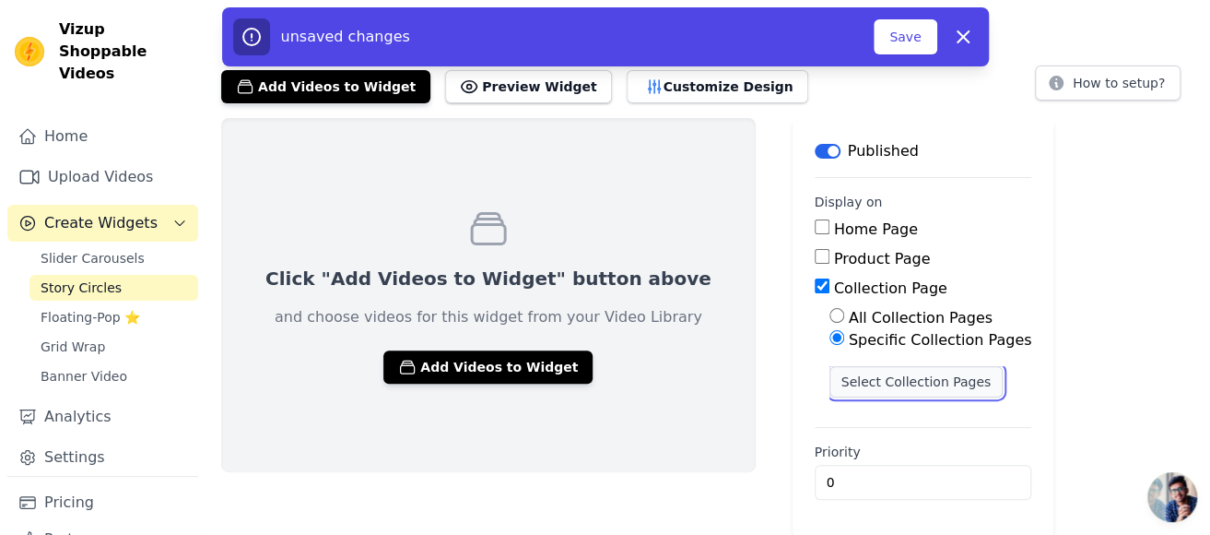
click at [889, 380] on button "Select Collection Pages" at bounding box center [917, 381] width 174 height 31
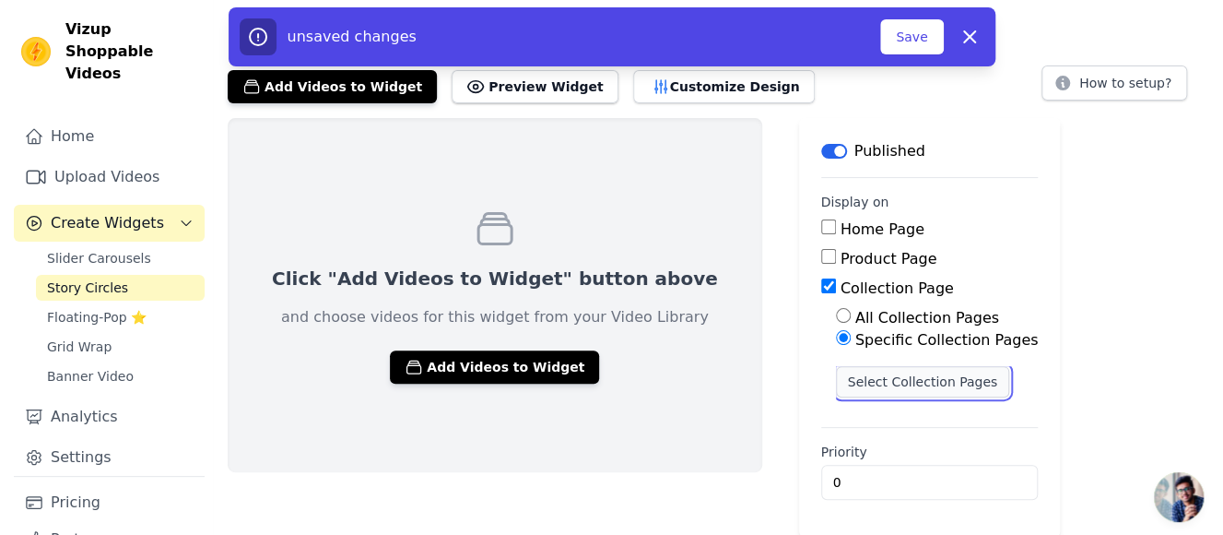
scroll to position [0, 0]
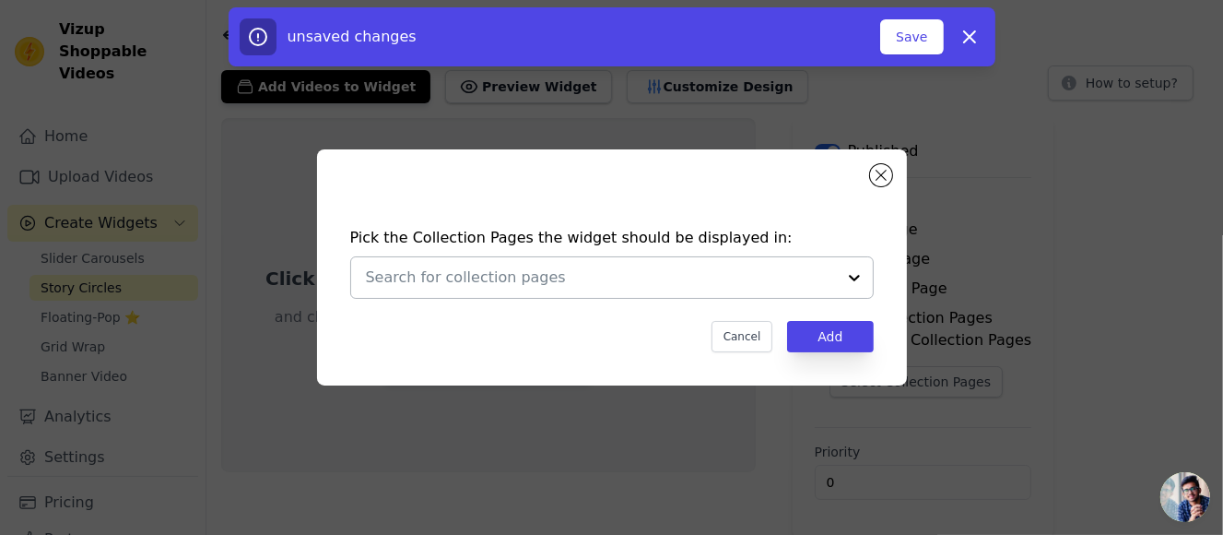
click at [477, 282] on input "text" at bounding box center [601, 277] width 470 height 22
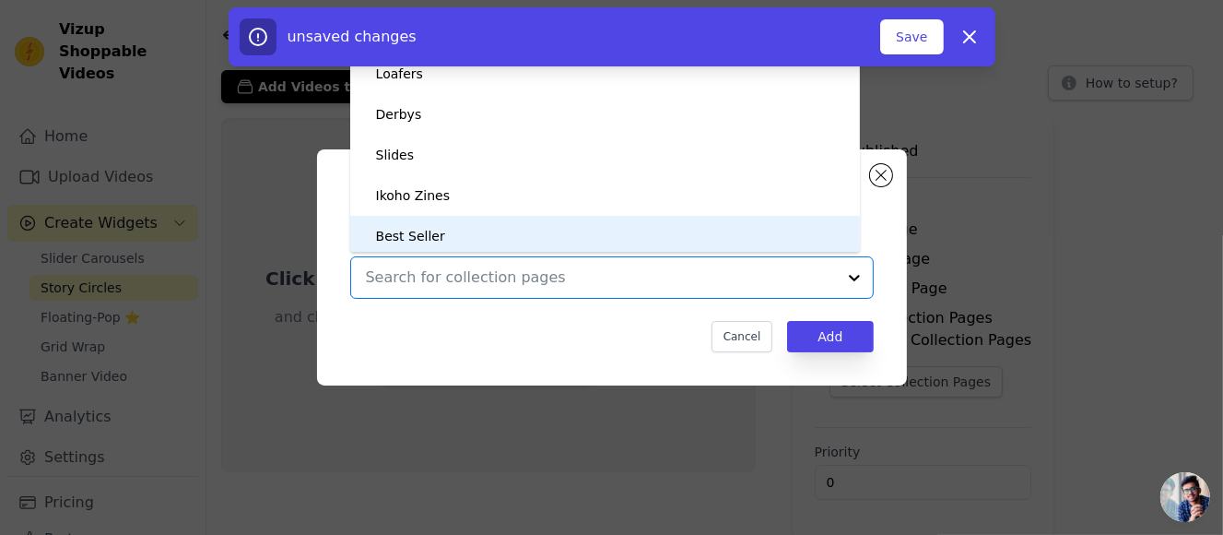
scroll to position [172, 0]
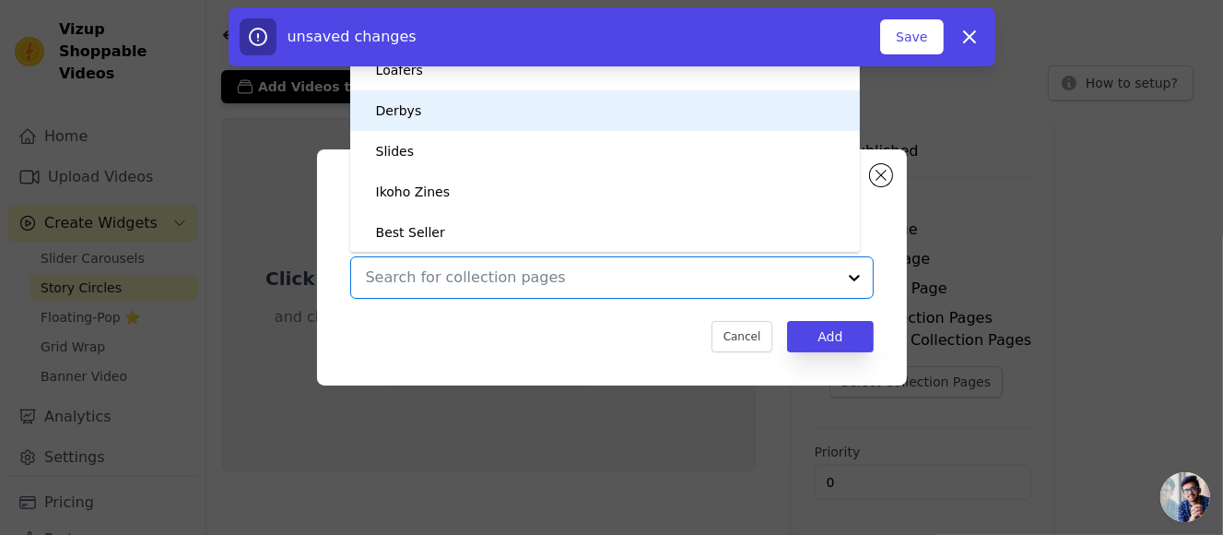
click at [445, 114] on div "Derbys" at bounding box center [605, 110] width 473 height 41
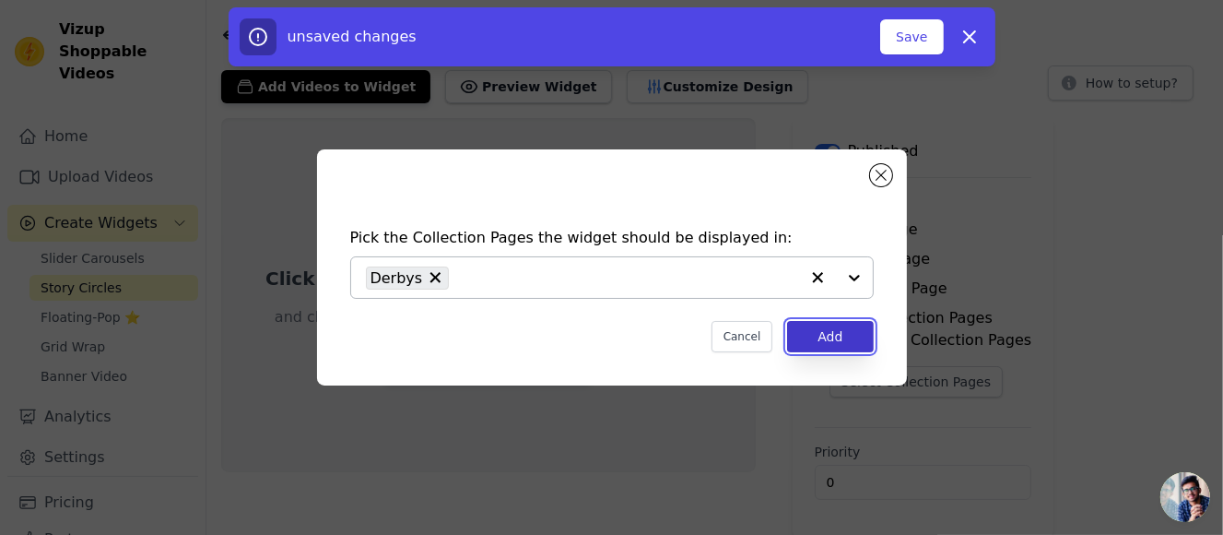
click at [815, 338] on button "Add" at bounding box center [830, 336] width 86 height 31
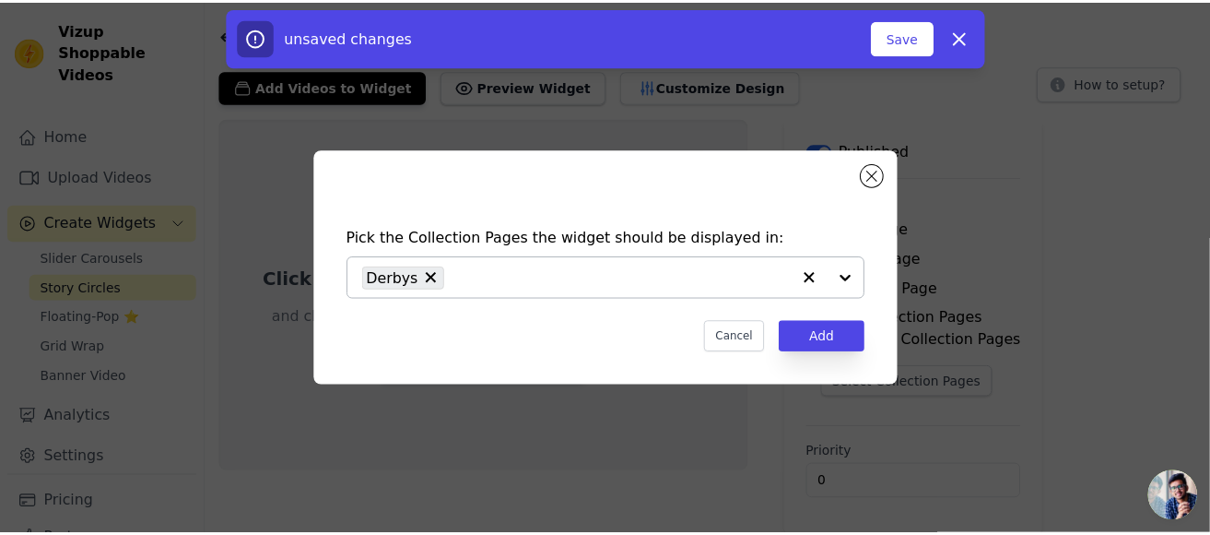
scroll to position [51, 0]
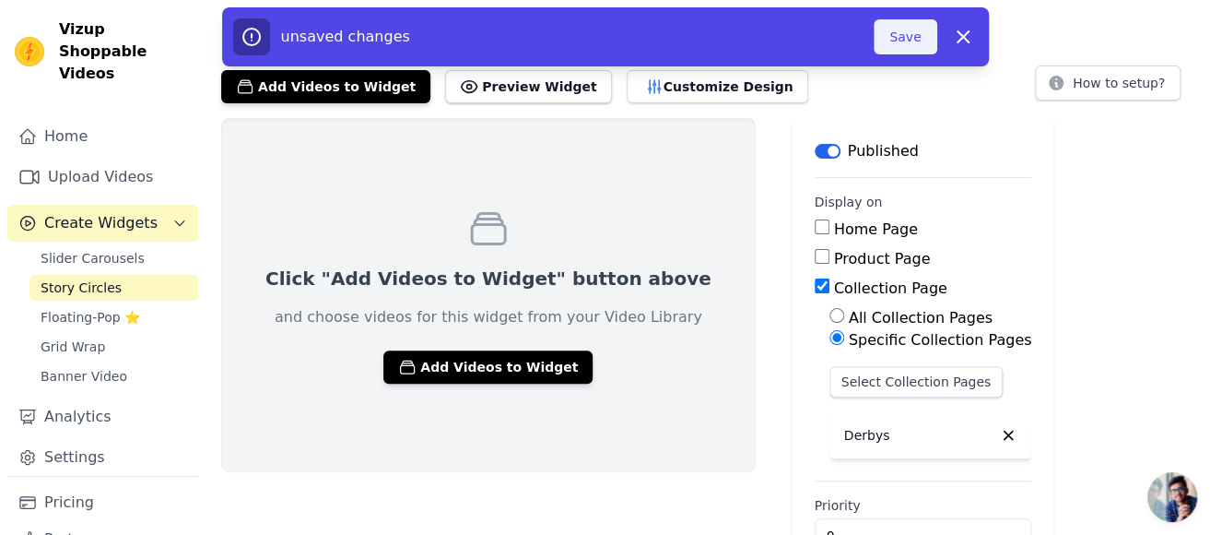
click at [885, 42] on button "Save" at bounding box center [905, 36] width 63 height 35
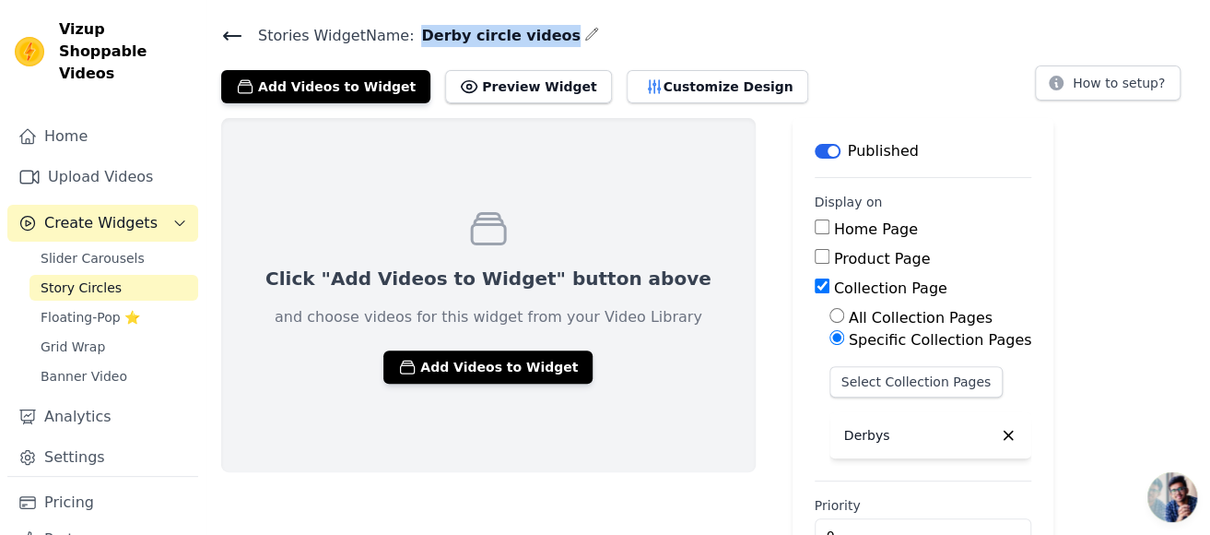
drag, startPoint x: 407, startPoint y: 29, endPoint x: 538, endPoint y: 29, distance: 130.9
click at [538, 29] on h4 "Stories Widget Name: Derby circle videos" at bounding box center [708, 35] width 974 height 25
copy div "Derby circle videos"
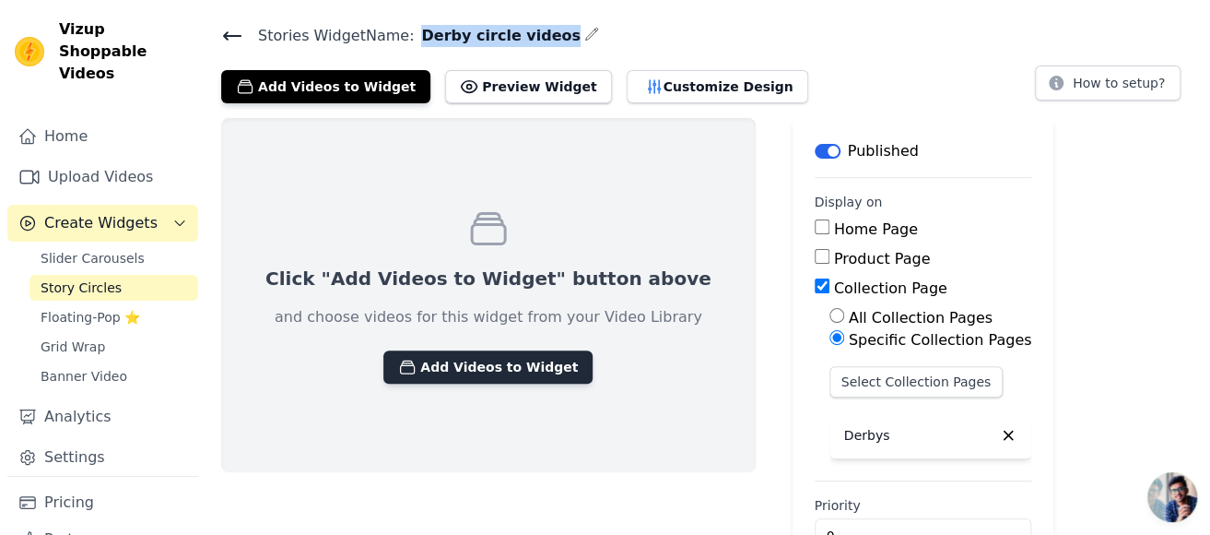
click at [482, 369] on button "Add Videos to Widget" at bounding box center [487, 366] width 209 height 33
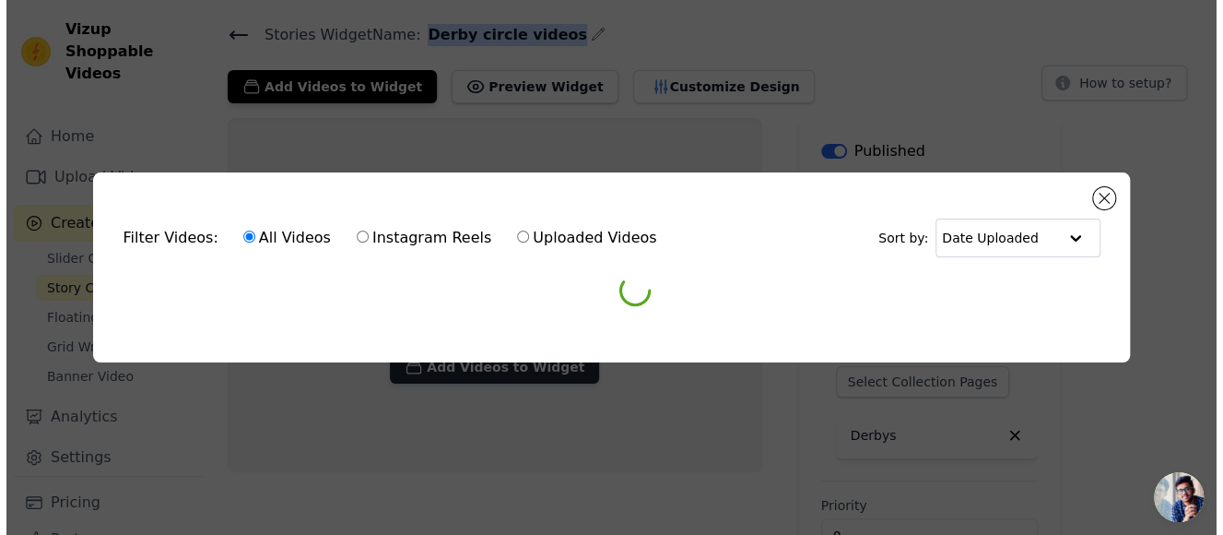
scroll to position [0, 0]
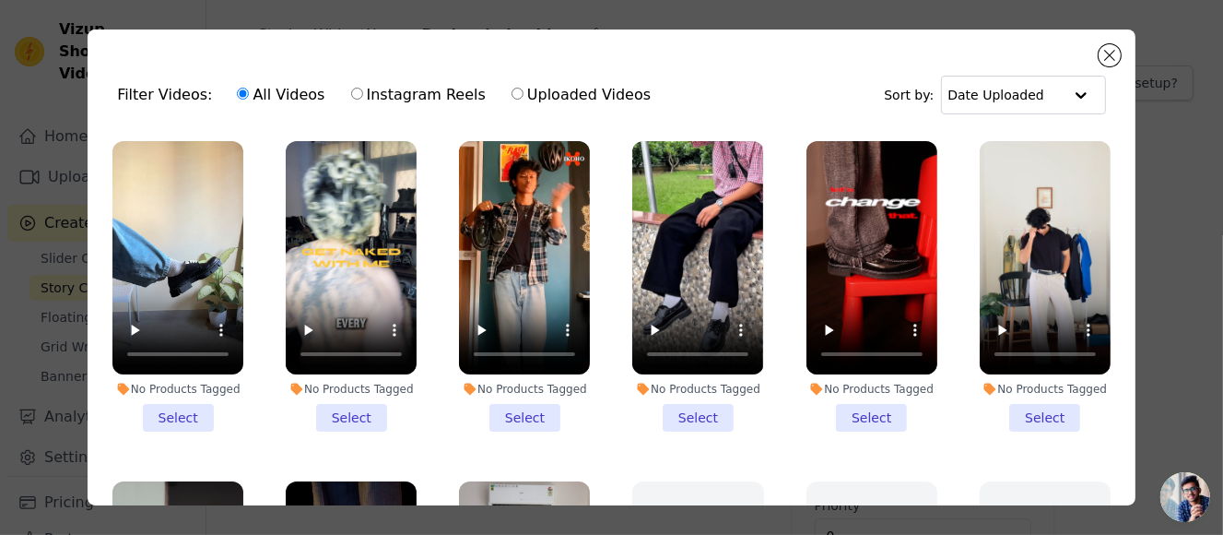
click at [185, 407] on li "No Products Tagged Select" at bounding box center [177, 286] width 131 height 290
click at [0, 0] on input "No Products Tagged Select" at bounding box center [0, 0] width 0 height 0
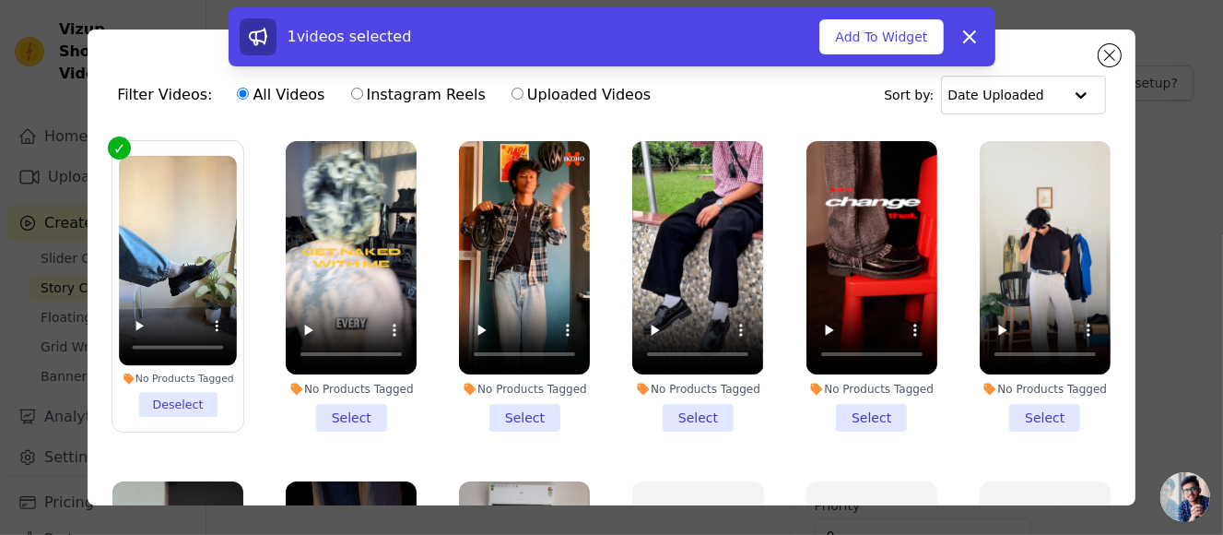
click at [337, 411] on li "No Products Tagged Select" at bounding box center [351, 286] width 131 height 290
click at [0, 0] on input "No Products Tagged Select" at bounding box center [0, 0] width 0 height 0
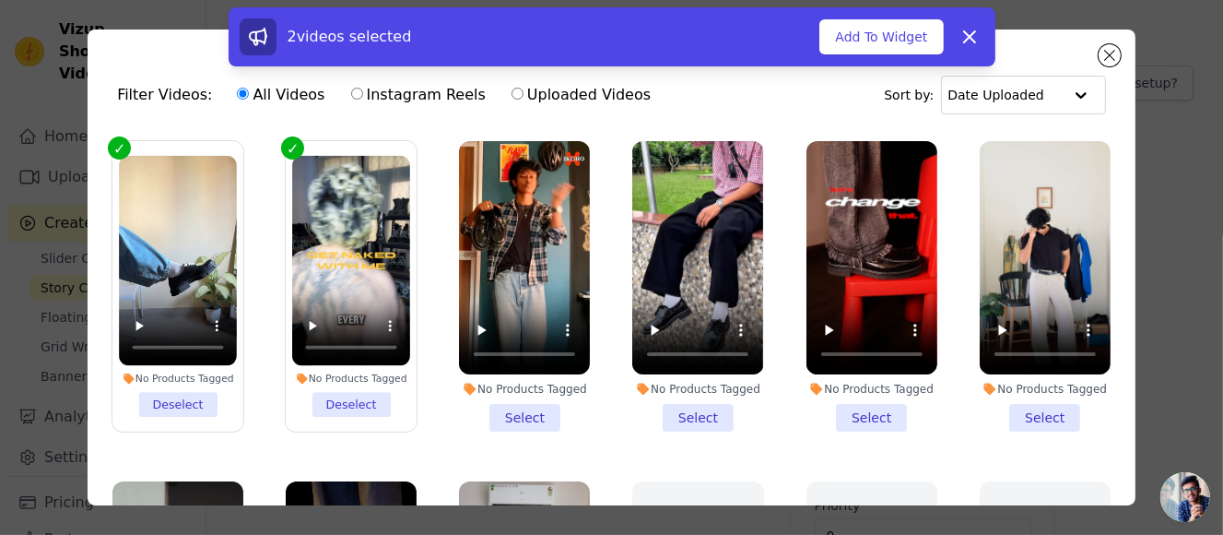
drag, startPoint x: 497, startPoint y: 403, endPoint x: 742, endPoint y: 417, distance: 245.6
click at [505, 403] on li "No Products Tagged Select" at bounding box center [524, 286] width 131 height 290
click at [701, 417] on li "No Products Tagged Select" at bounding box center [697, 286] width 131 height 290
click at [0, 0] on input "No Products Tagged Select" at bounding box center [0, 0] width 0 height 0
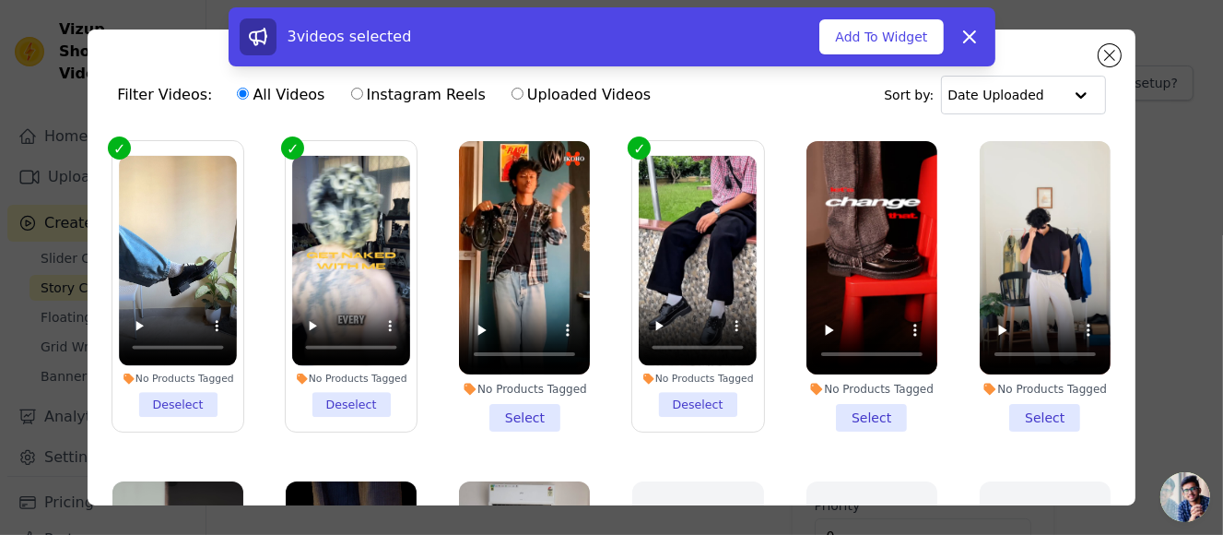
click at [857, 413] on li "No Products Tagged Select" at bounding box center [872, 286] width 131 height 290
click at [0, 0] on input "No Products Tagged Select" at bounding box center [0, 0] width 0 height 0
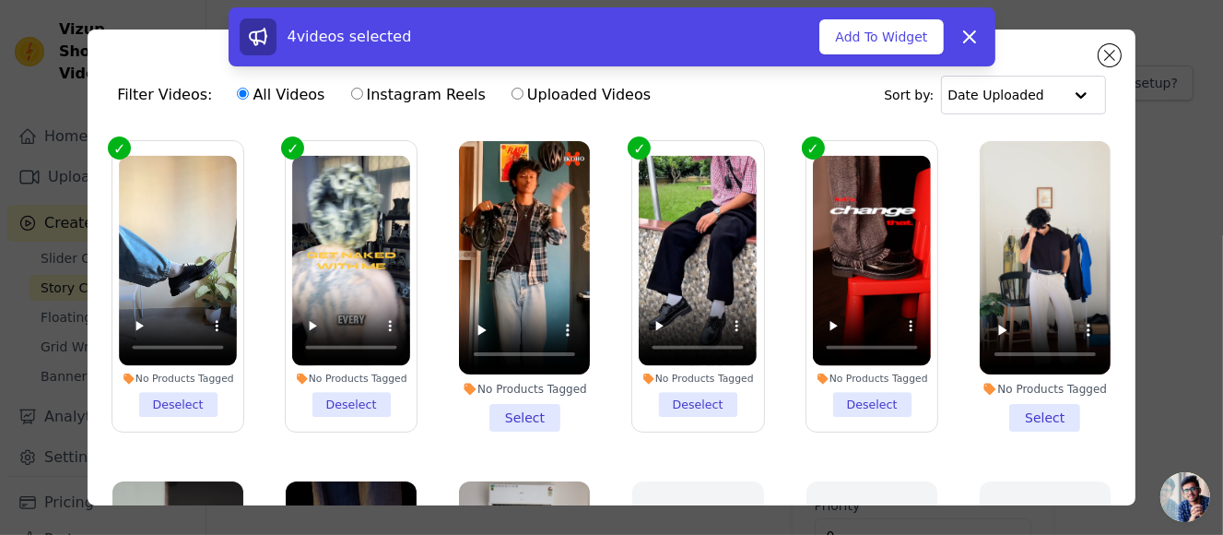
click at [512, 410] on li "No Products Tagged Select" at bounding box center [524, 286] width 131 height 290
click at [0, 0] on input "No Products Tagged Select" at bounding box center [0, 0] width 0 height 0
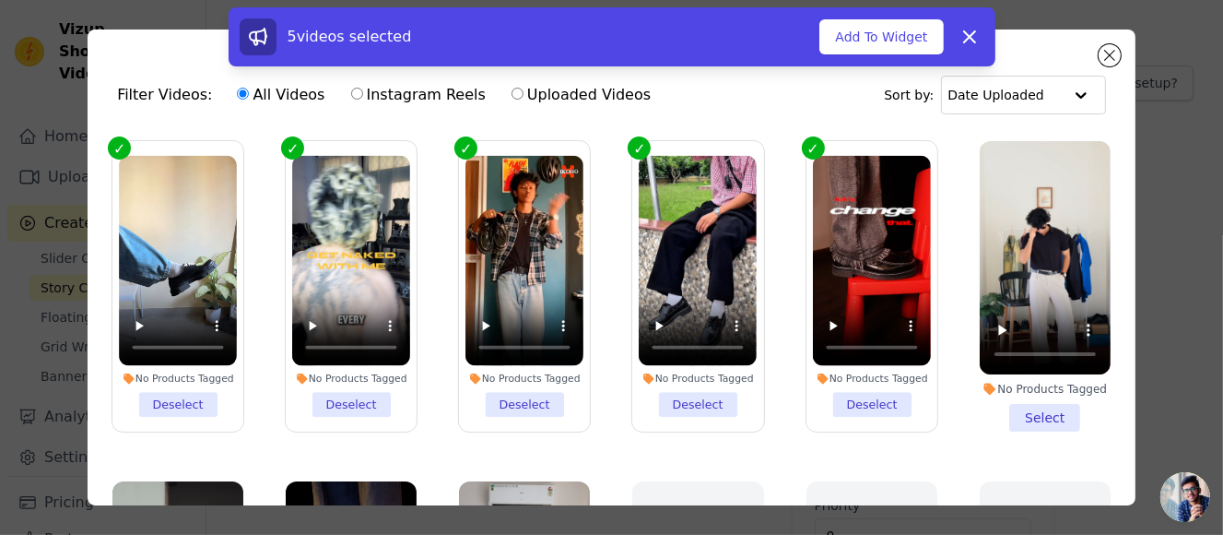
click at [1009, 418] on li "No Products Tagged Select" at bounding box center [1045, 286] width 131 height 290
click at [0, 0] on input "No Products Tagged Select" at bounding box center [0, 0] width 0 height 0
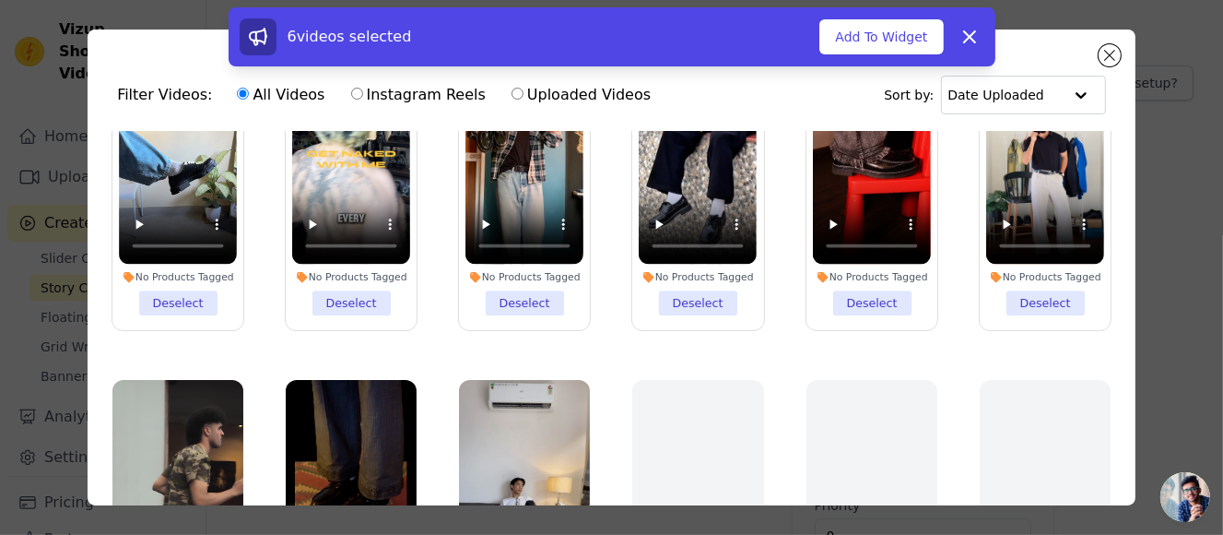
scroll to position [277, 0]
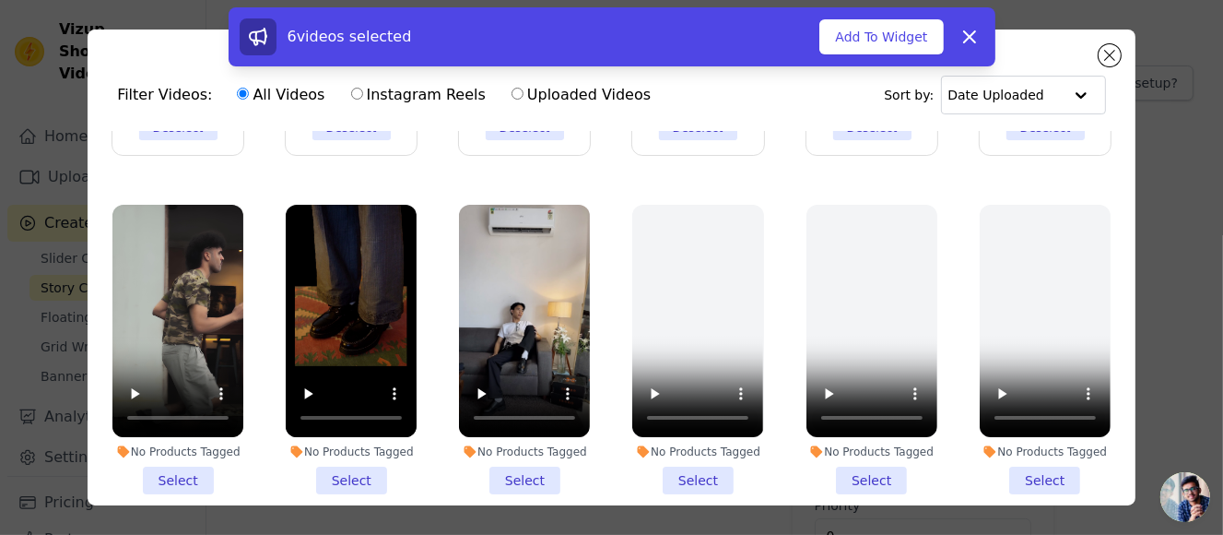
click at [191, 473] on li "No Products Tagged Select" at bounding box center [177, 350] width 131 height 290
click at [0, 0] on input "No Products Tagged Select" at bounding box center [0, 0] width 0 height 0
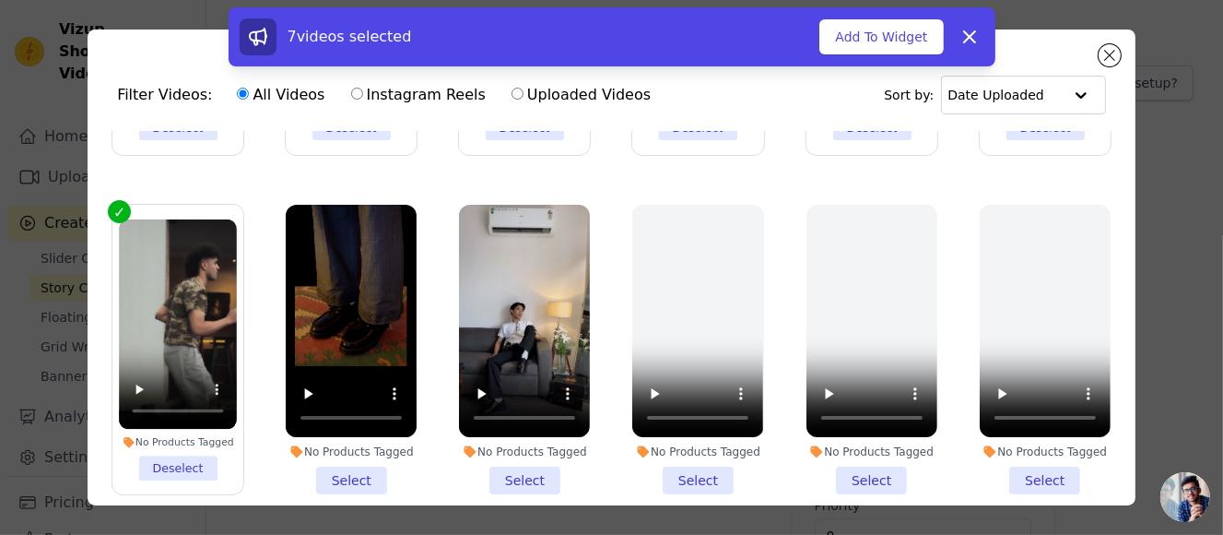
click at [350, 461] on li "No Products Tagged Select" at bounding box center [351, 350] width 131 height 290
click at [0, 0] on input "No Products Tagged Select" at bounding box center [0, 0] width 0 height 0
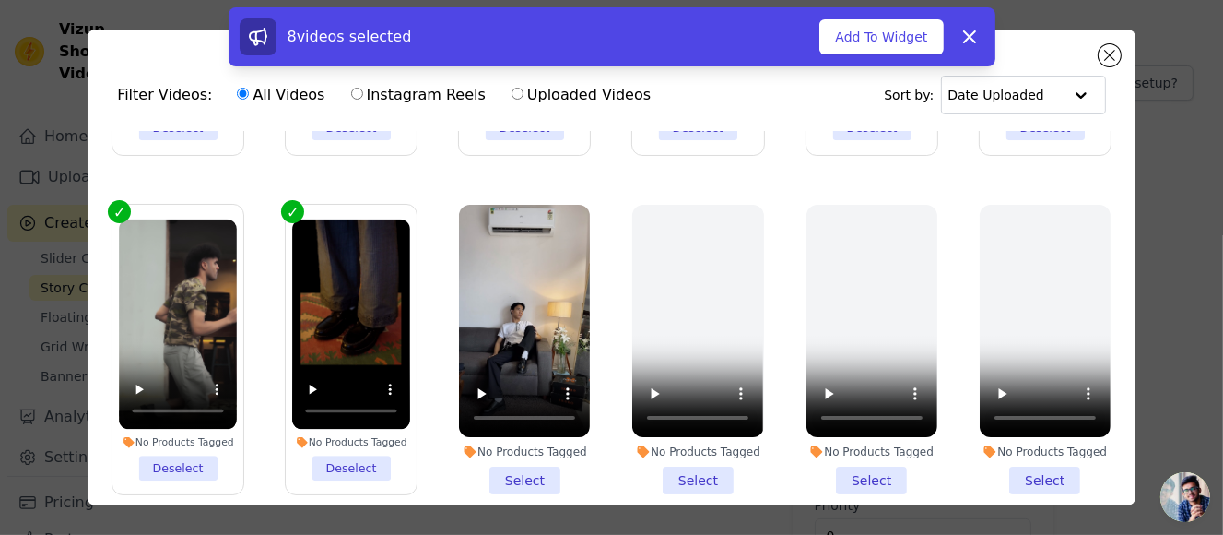
click at [521, 469] on li "No Products Tagged Select" at bounding box center [524, 350] width 131 height 290
click at [0, 0] on input "No Products Tagged Select" at bounding box center [0, 0] width 0 height 0
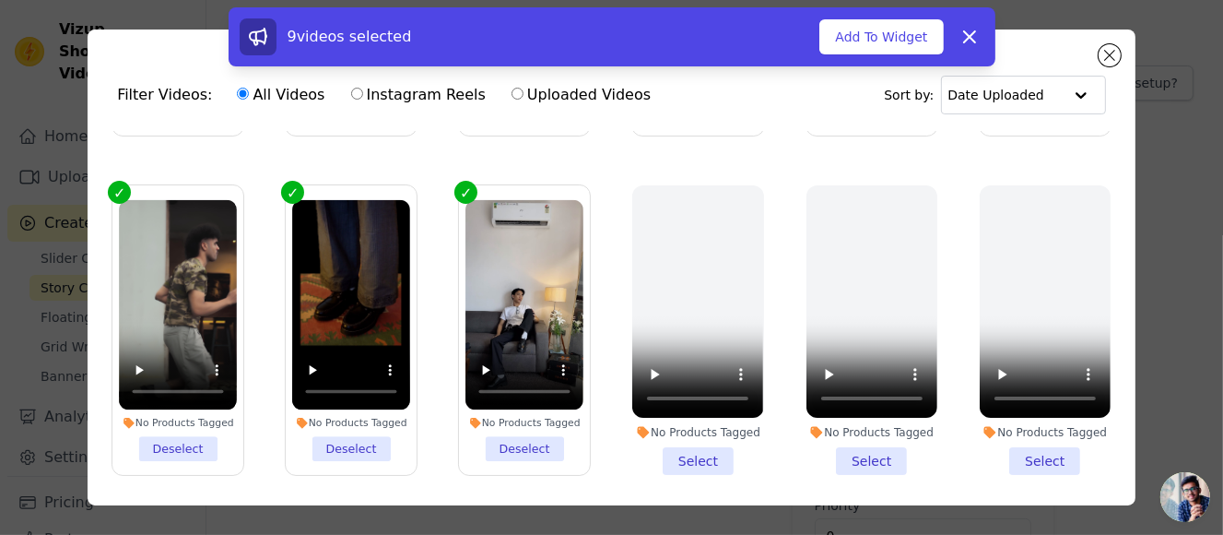
scroll to position [461, 0]
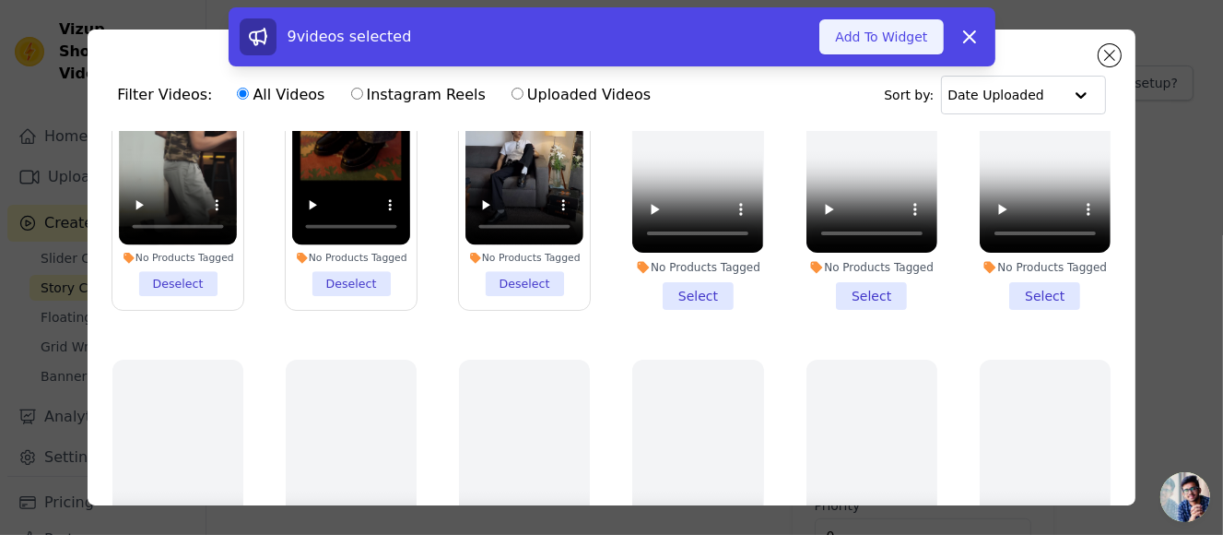
click at [874, 32] on button "Add To Widget" at bounding box center [881, 36] width 124 height 35
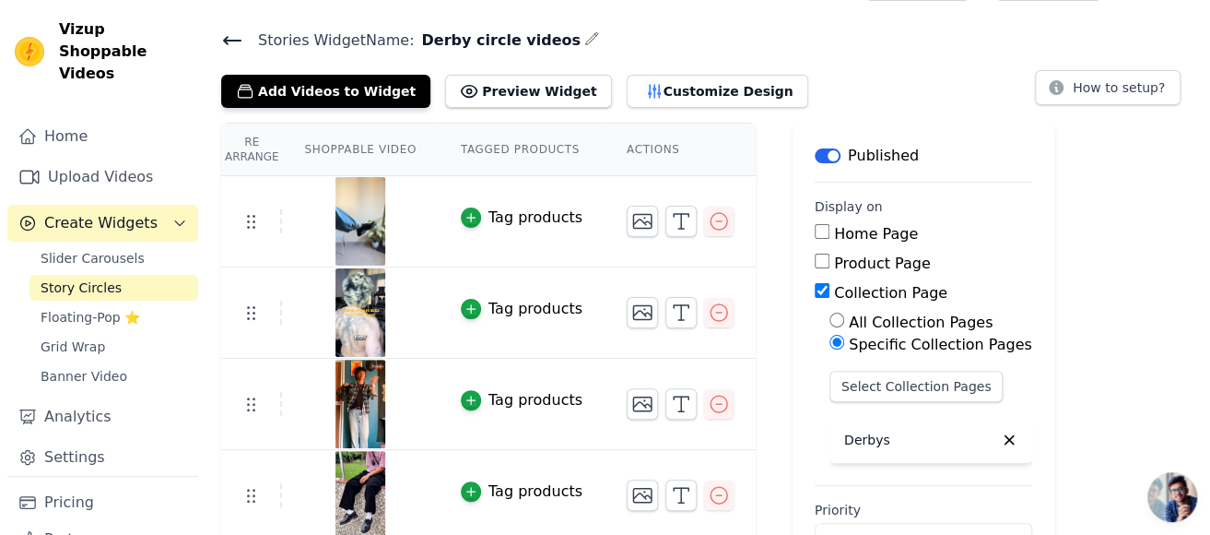
scroll to position [0, 0]
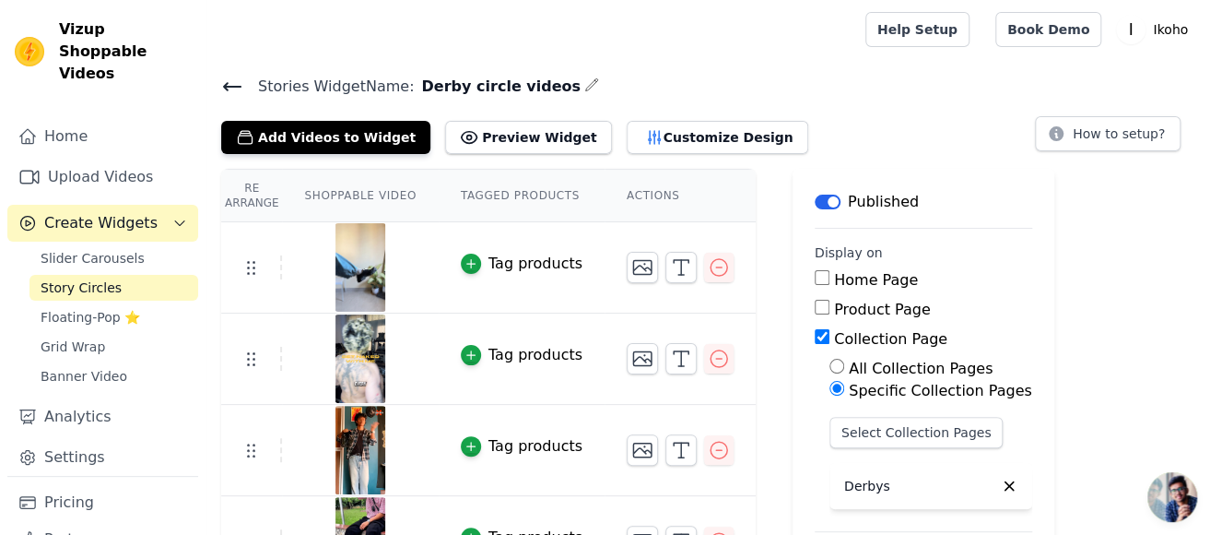
click at [235, 84] on icon at bounding box center [232, 87] width 22 height 22
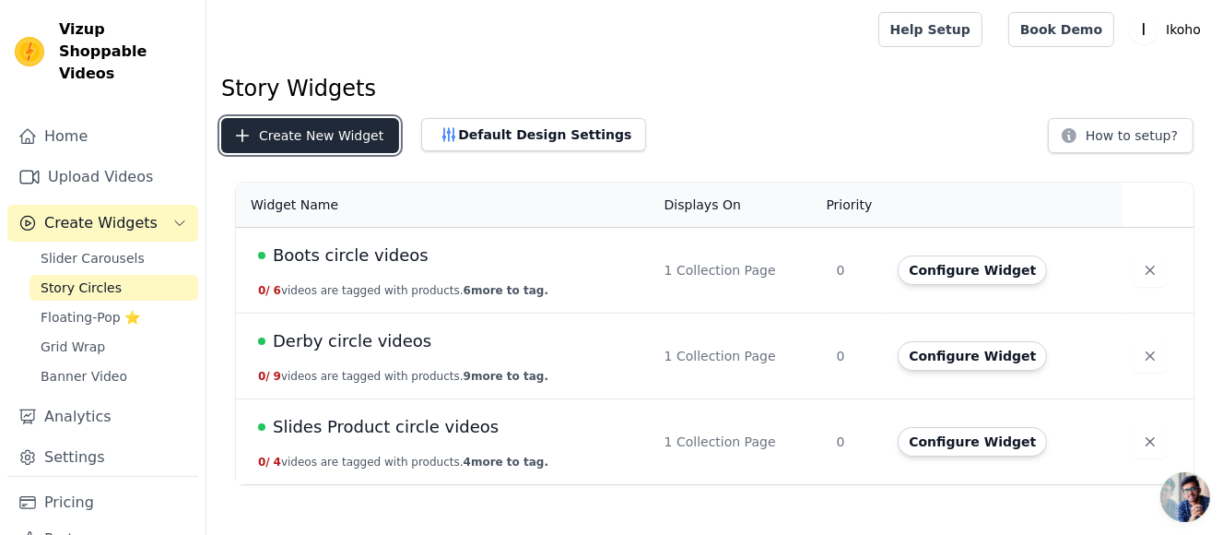
click at [303, 133] on button "Create New Widget" at bounding box center [310, 135] width 178 height 35
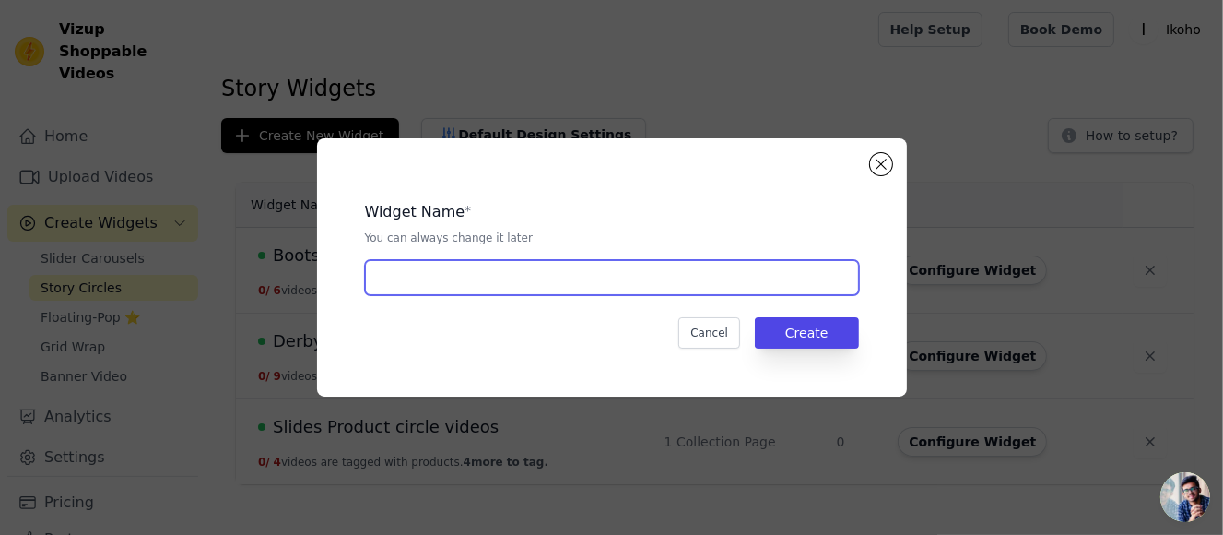
click at [515, 265] on input "text" at bounding box center [612, 277] width 494 height 35
type input "Loafer circle video"
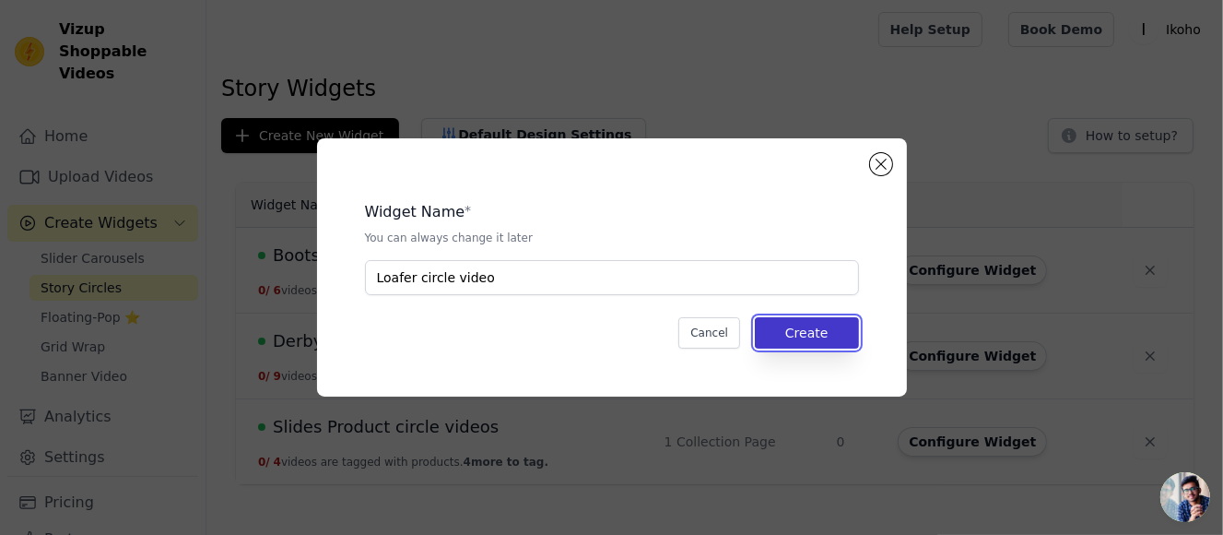
click at [854, 328] on button "Create" at bounding box center [807, 332] width 104 height 31
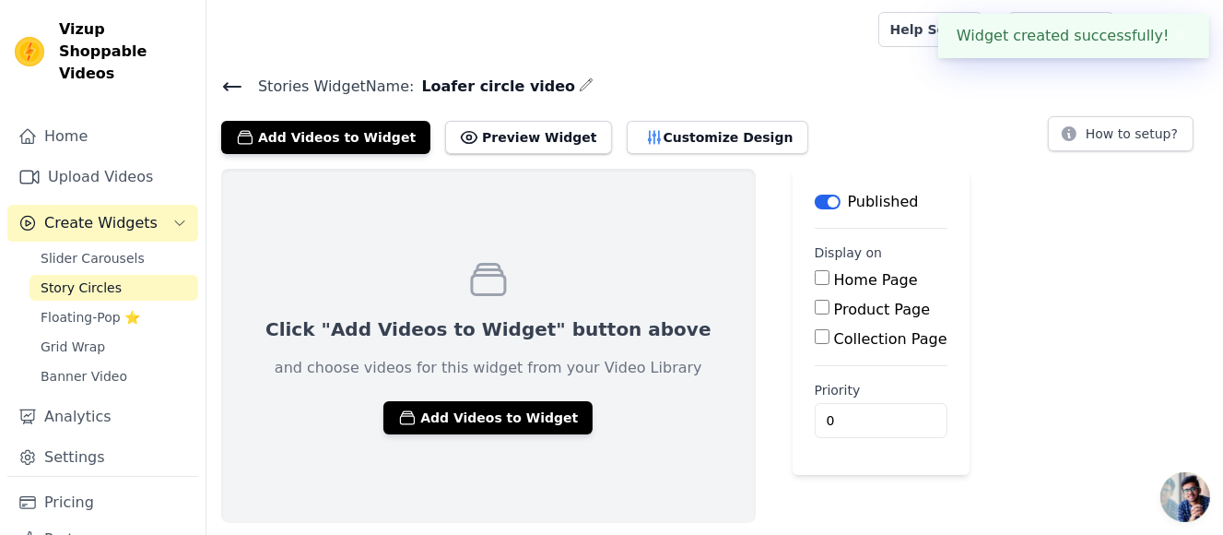
click at [834, 330] on label "Collection Page" at bounding box center [890, 339] width 113 height 18
click at [830, 329] on input "Collection Page" at bounding box center [822, 336] width 15 height 15
checkbox input "true"
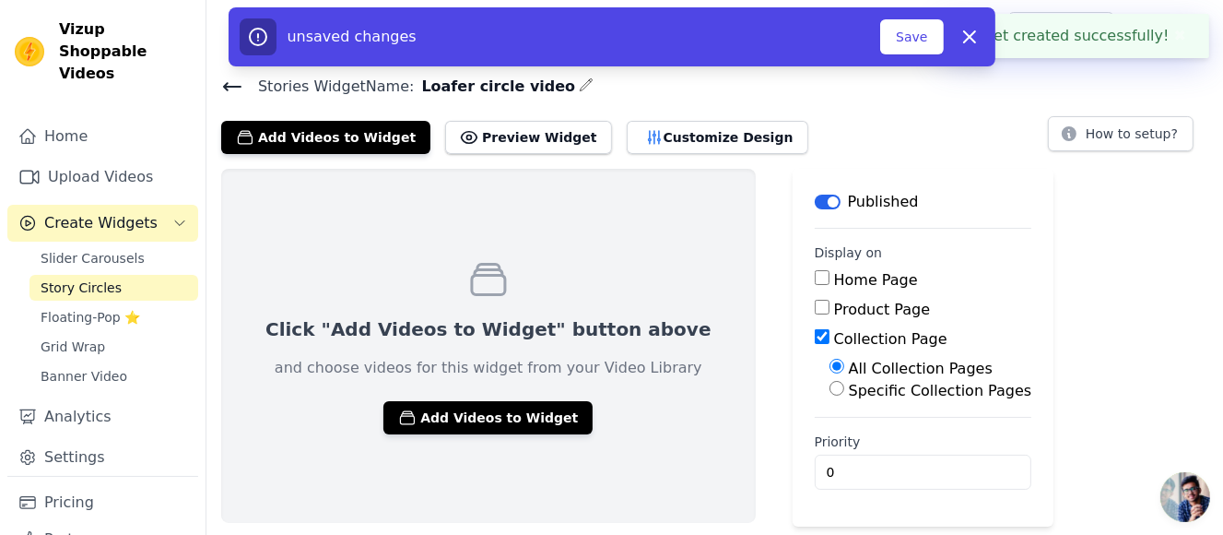
click at [872, 397] on label "Specific Collection Pages" at bounding box center [940, 391] width 183 height 18
click at [844, 395] on input "Specific Collection Pages" at bounding box center [837, 388] width 15 height 15
radio input "true"
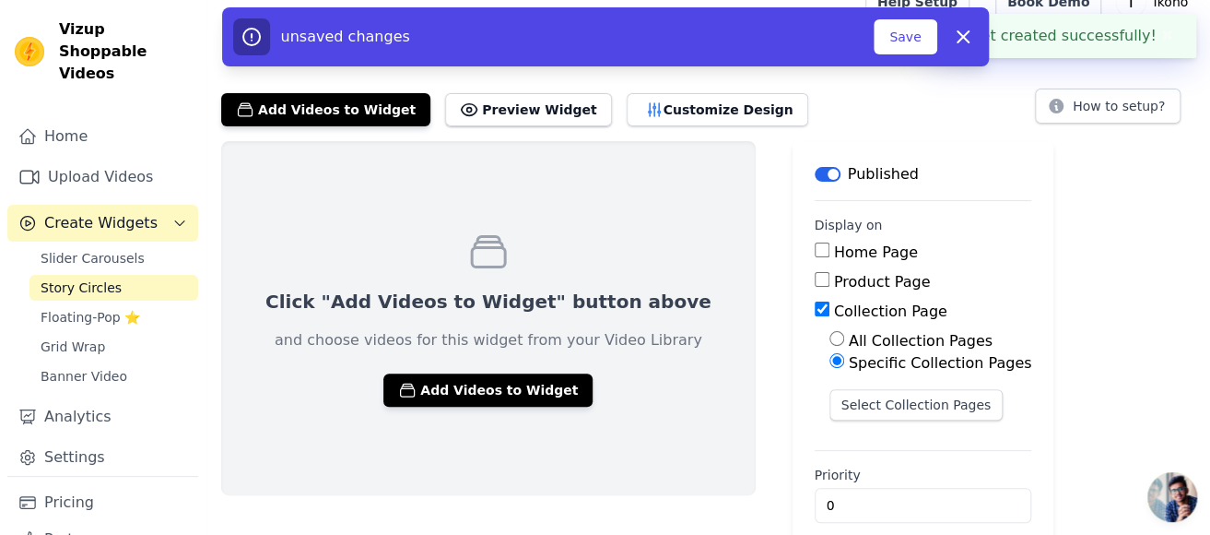
scroll to position [51, 0]
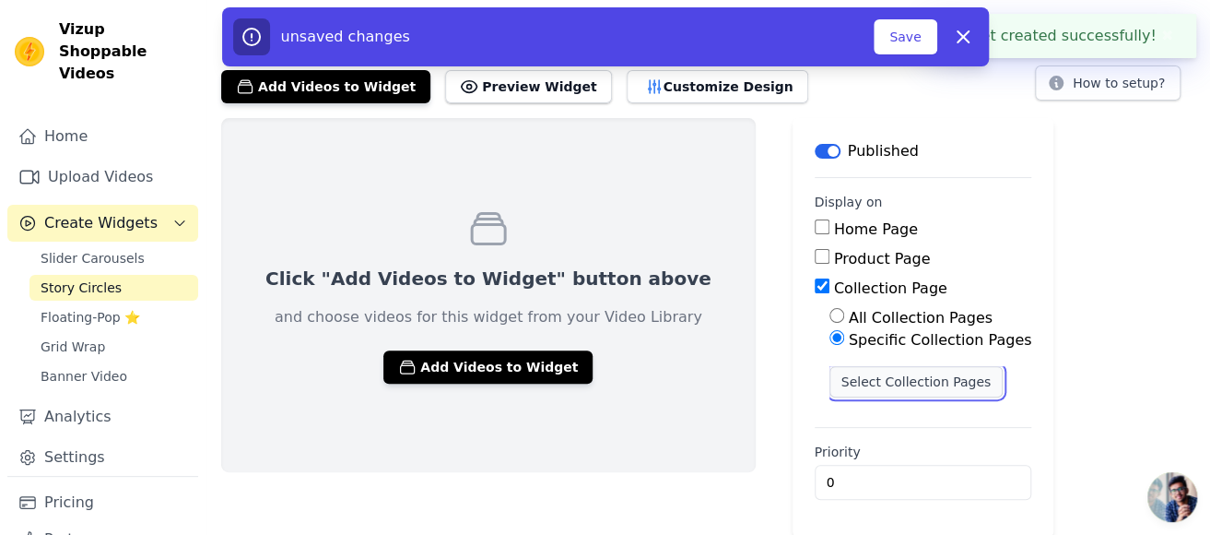
click at [859, 366] on button "Select Collection Pages" at bounding box center [917, 381] width 174 height 31
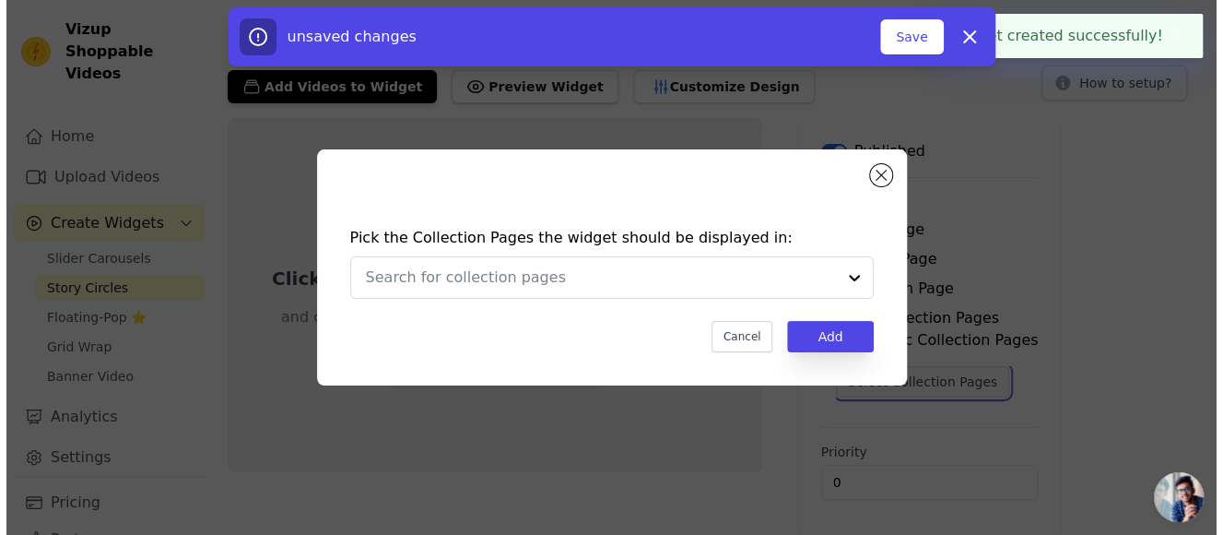
scroll to position [0, 0]
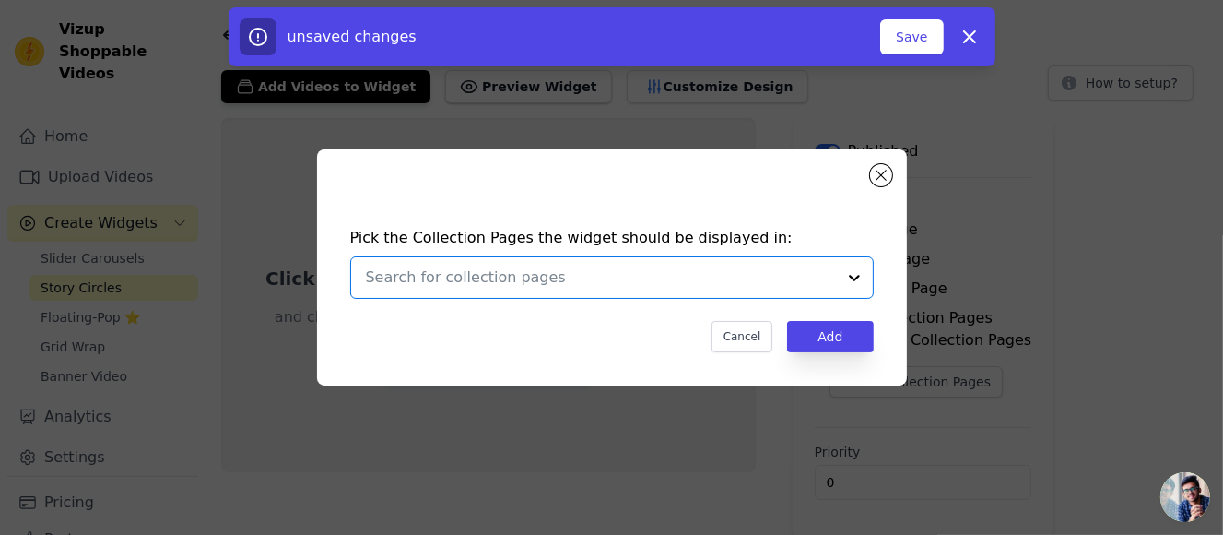
click at [589, 276] on input "text" at bounding box center [601, 277] width 470 height 22
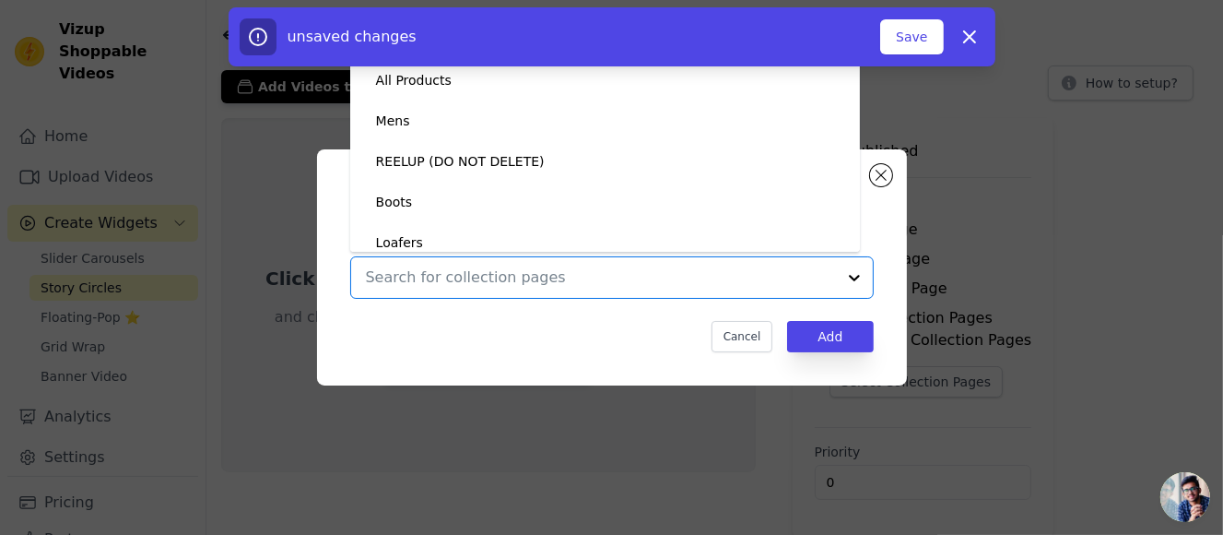
scroll to position [10, 0]
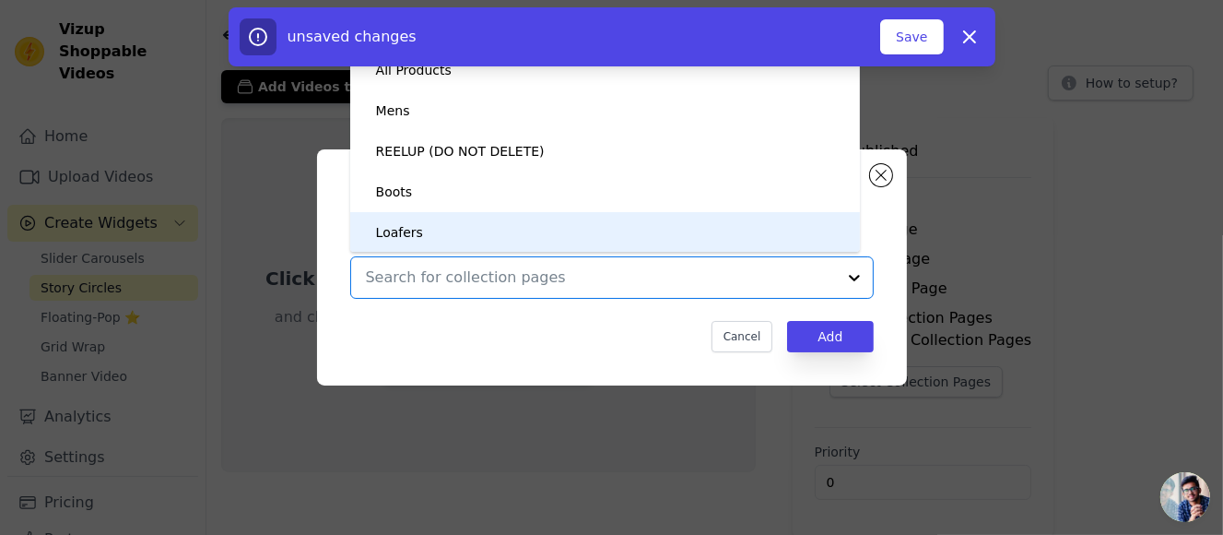
click at [555, 232] on div "Loafers" at bounding box center [605, 232] width 473 height 41
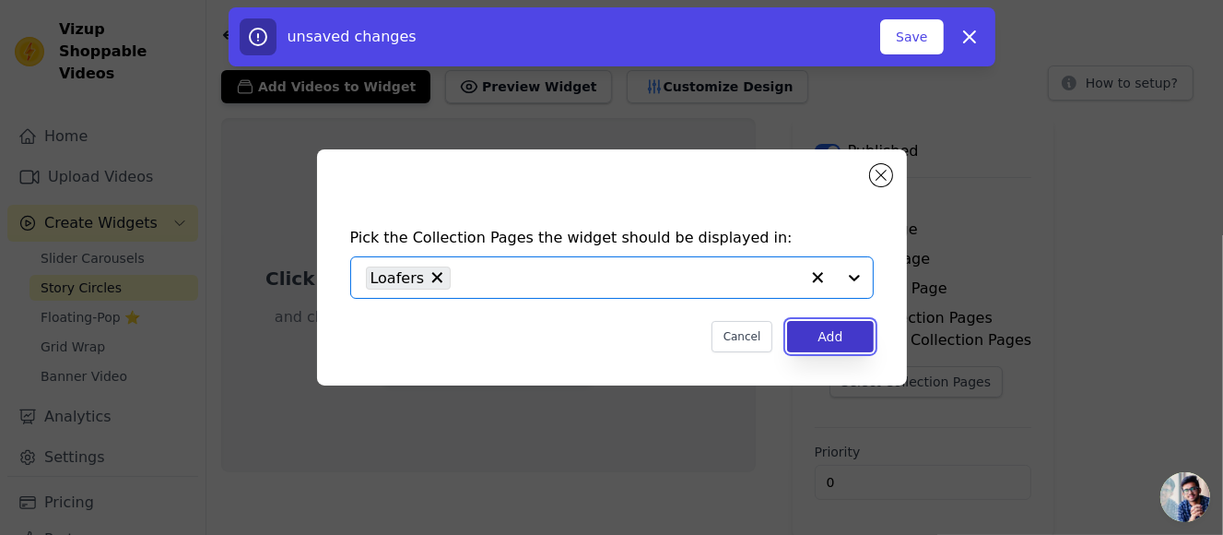
click at [848, 331] on button "Add" at bounding box center [830, 336] width 86 height 31
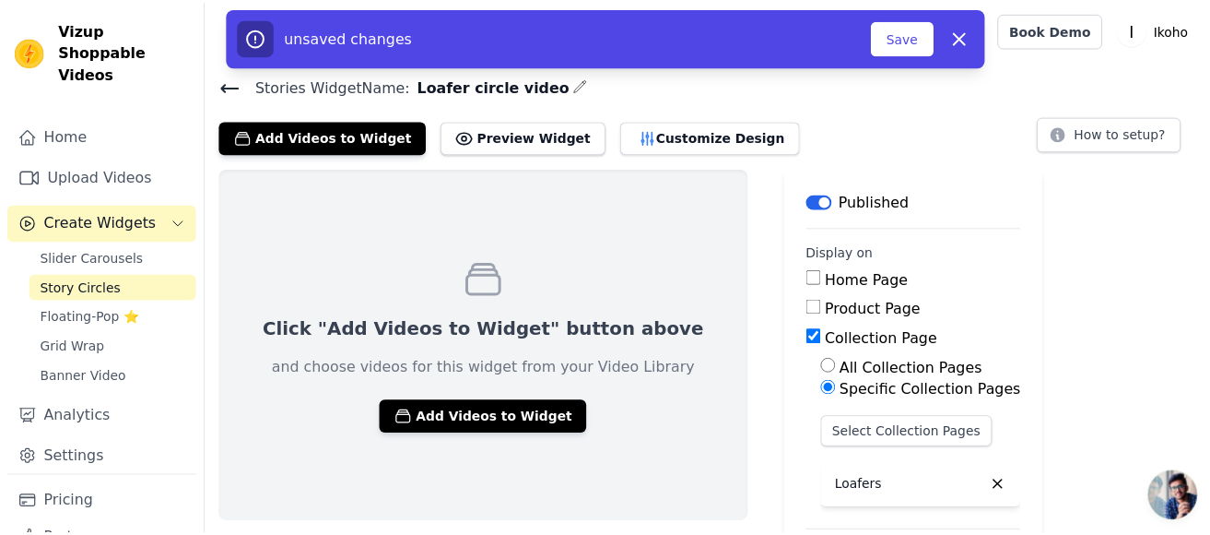
scroll to position [51, 0]
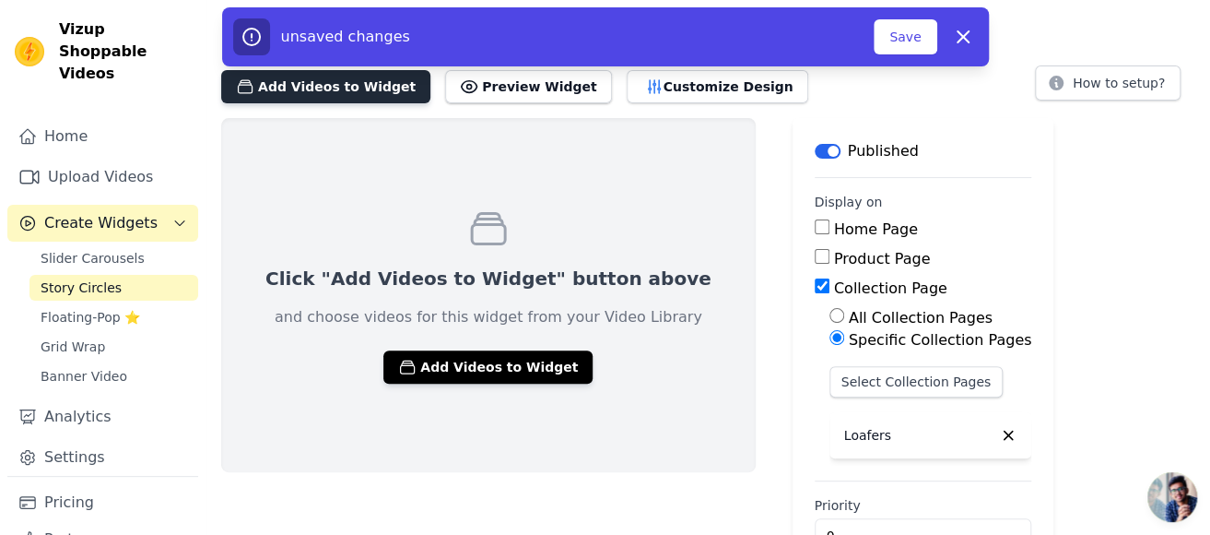
click at [321, 89] on button "Add Videos to Widget" at bounding box center [325, 86] width 209 height 33
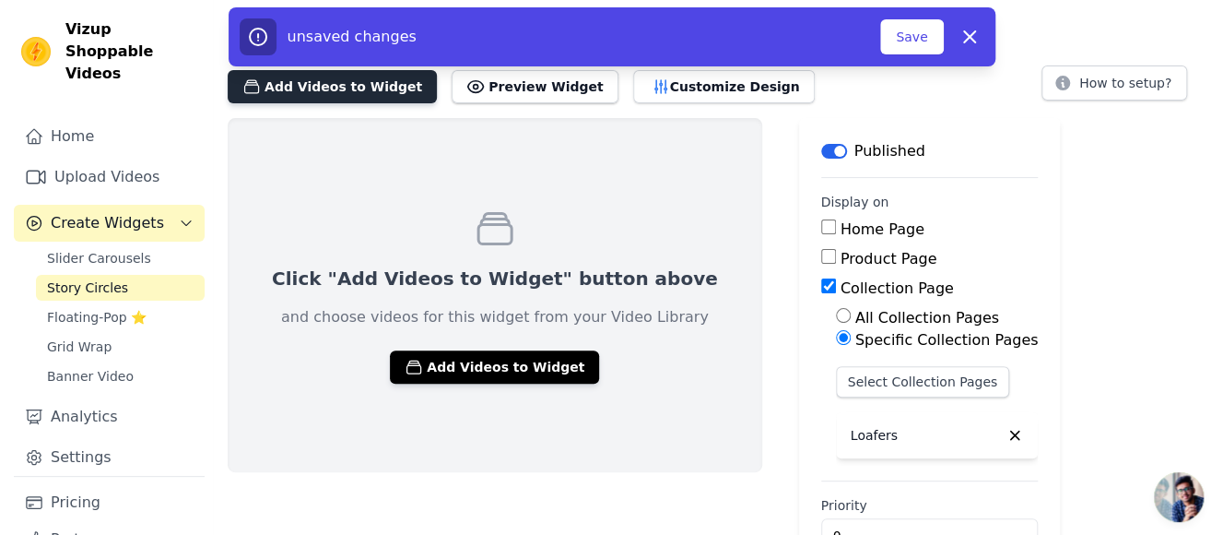
scroll to position [0, 0]
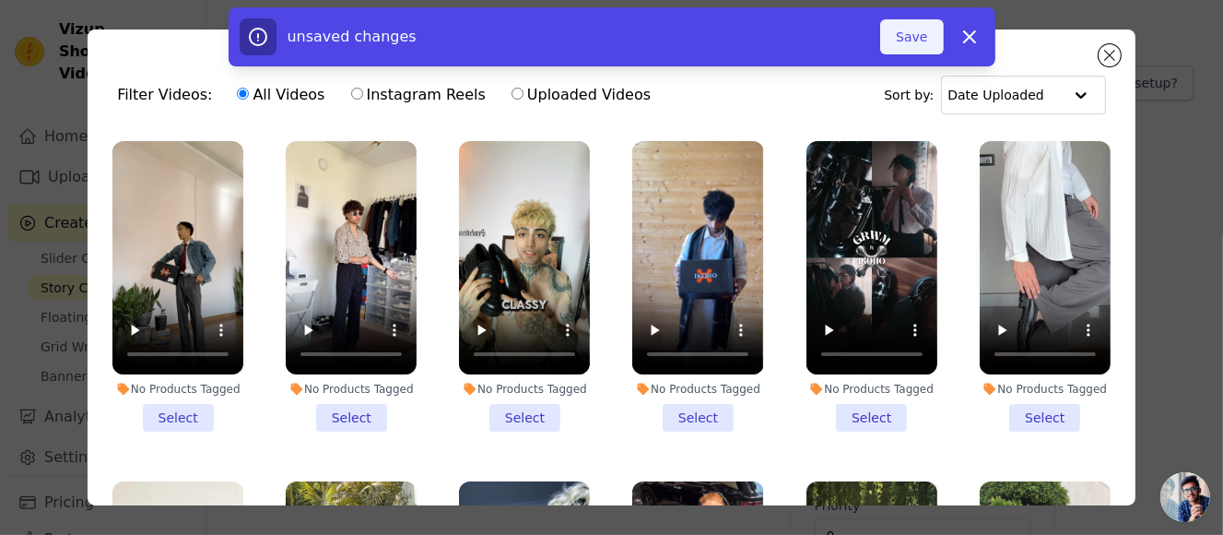
click at [919, 41] on button "Save" at bounding box center [911, 36] width 63 height 35
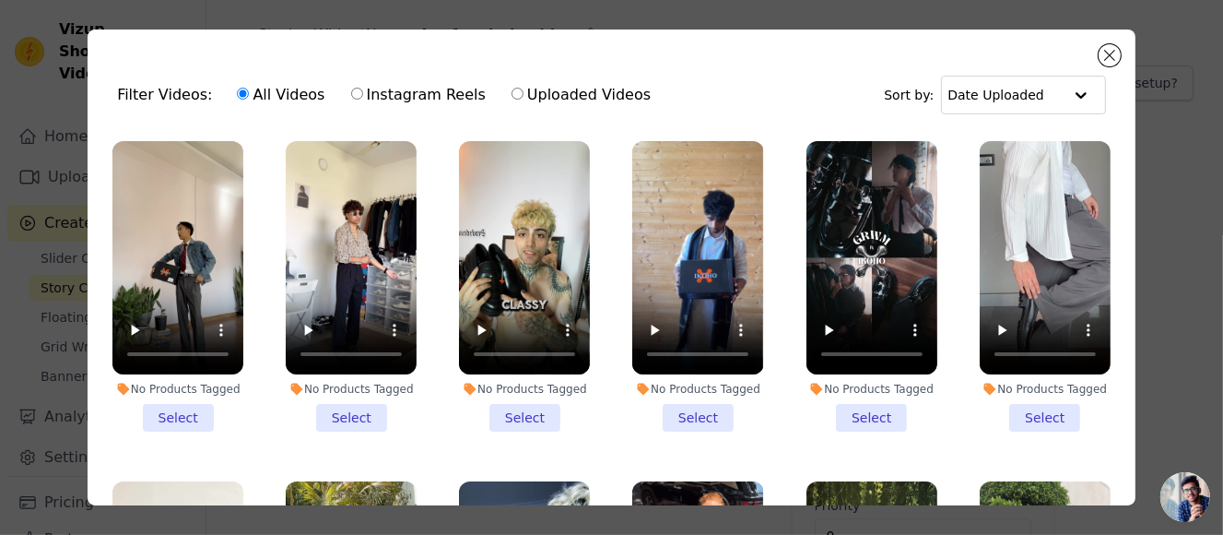
click at [188, 412] on li "No Products Tagged Select" at bounding box center [177, 286] width 131 height 290
click at [0, 0] on input "No Products Tagged Select" at bounding box center [0, 0] width 0 height 0
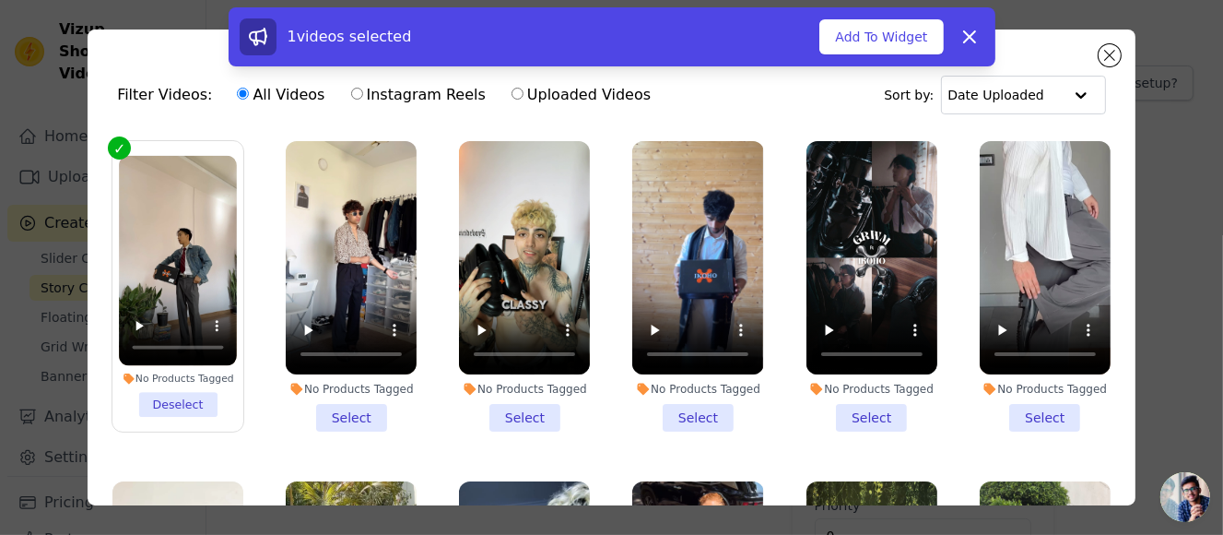
click at [346, 405] on li "No Products Tagged Select" at bounding box center [351, 286] width 131 height 290
click at [0, 0] on input "No Products Tagged Select" at bounding box center [0, 0] width 0 height 0
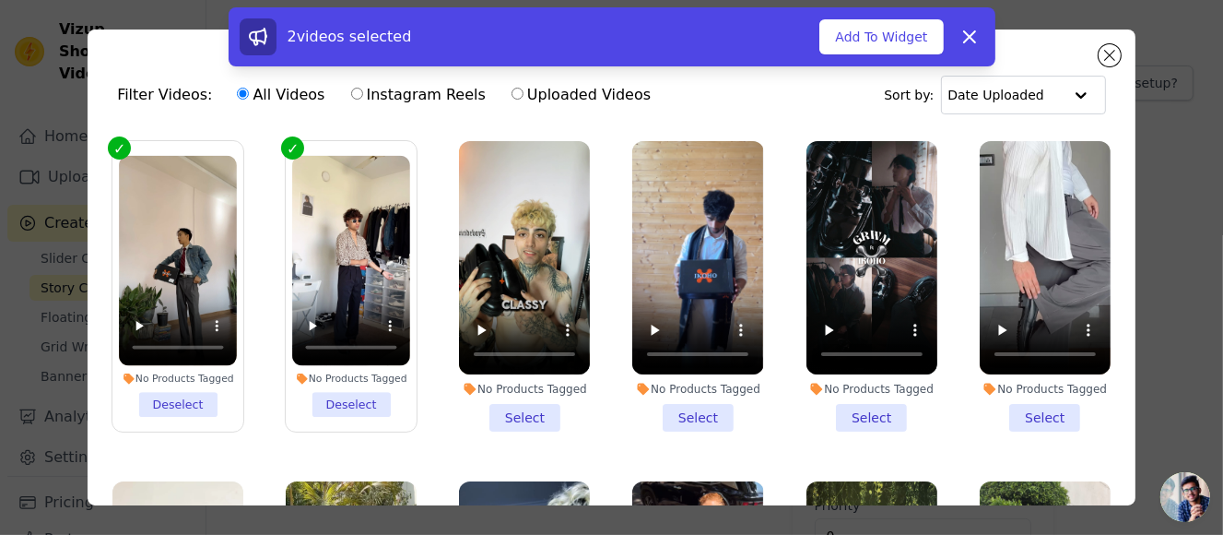
click at [512, 410] on li "No Products Tagged Select" at bounding box center [524, 286] width 131 height 290
click at [0, 0] on input "No Products Tagged Select" at bounding box center [0, 0] width 0 height 0
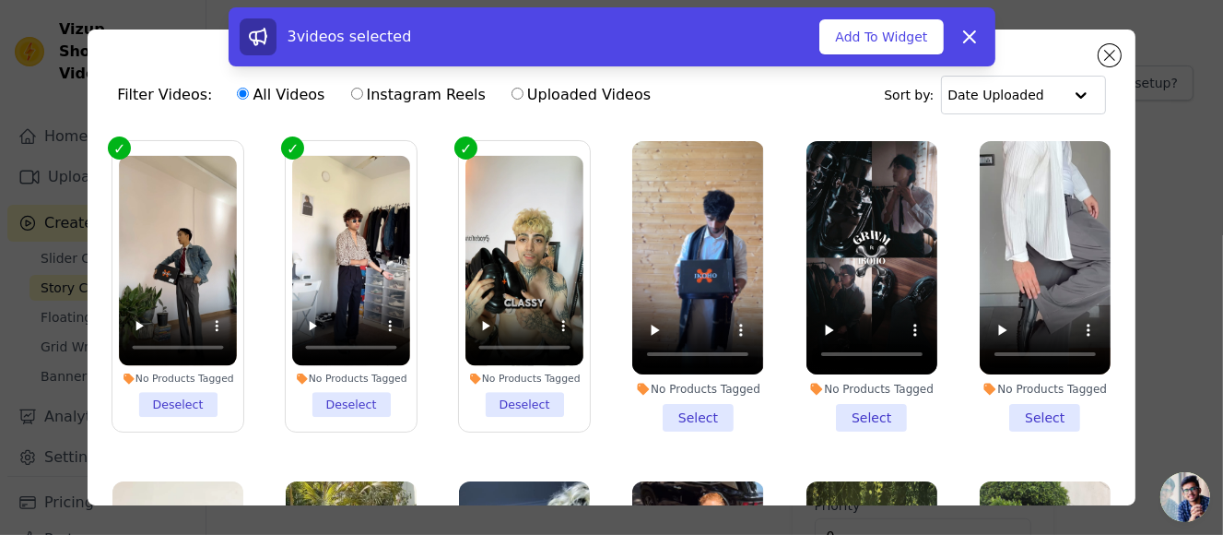
click at [701, 408] on li "No Products Tagged Select" at bounding box center [697, 286] width 131 height 290
click at [0, 0] on input "No Products Tagged Select" at bounding box center [0, 0] width 0 height 0
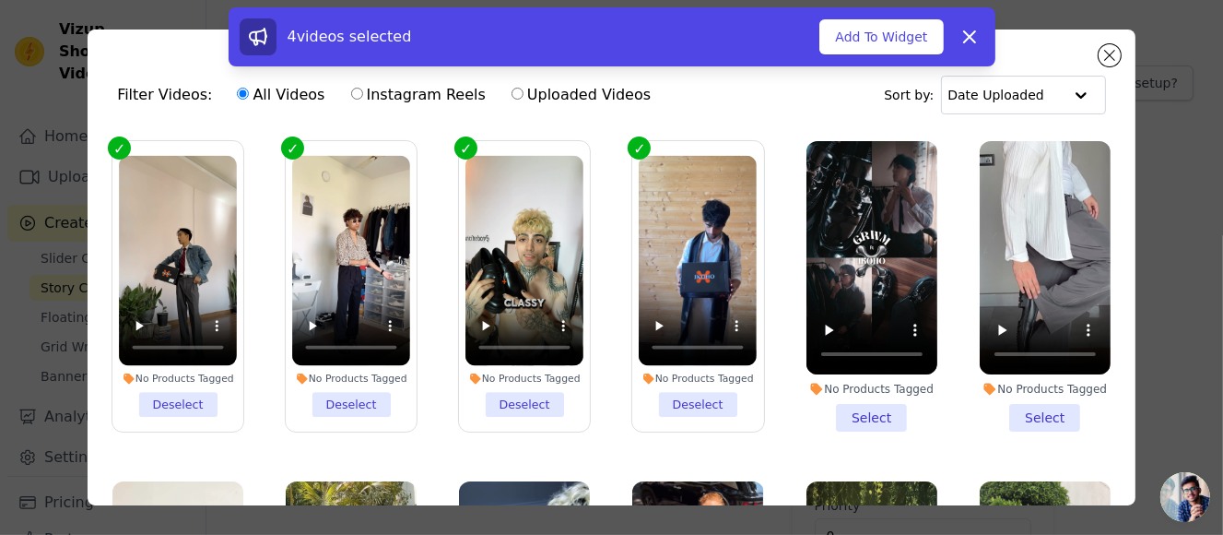
click at [846, 410] on li "No Products Tagged Select" at bounding box center [872, 286] width 131 height 290
click at [0, 0] on input "No Products Tagged Select" at bounding box center [0, 0] width 0 height 0
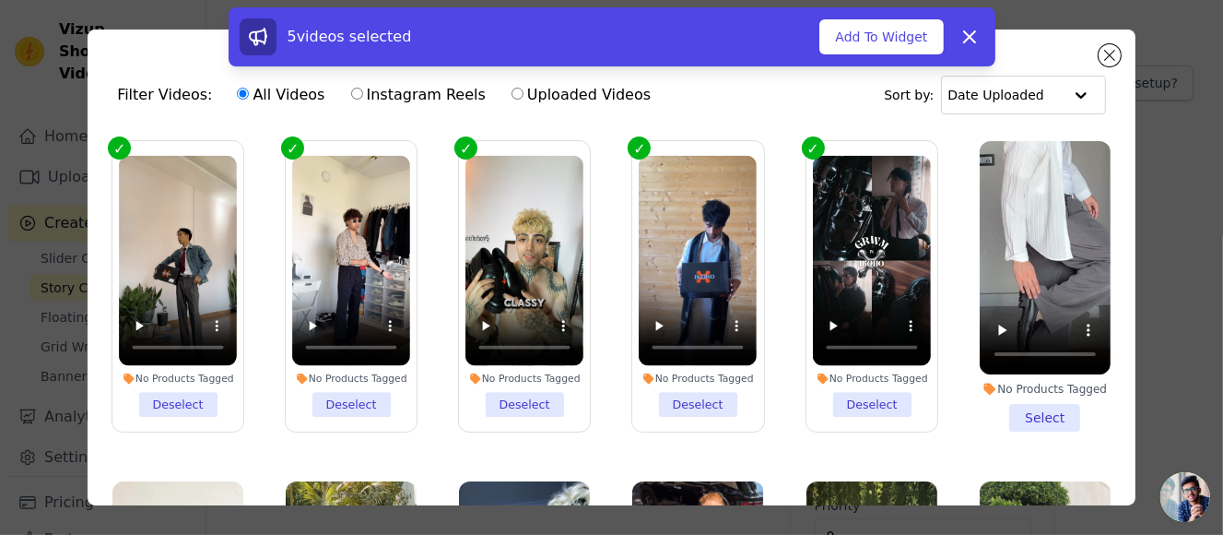
click at [1029, 403] on li "No Products Tagged Select" at bounding box center [1045, 286] width 131 height 290
click at [0, 0] on input "No Products Tagged Select" at bounding box center [0, 0] width 0 height 0
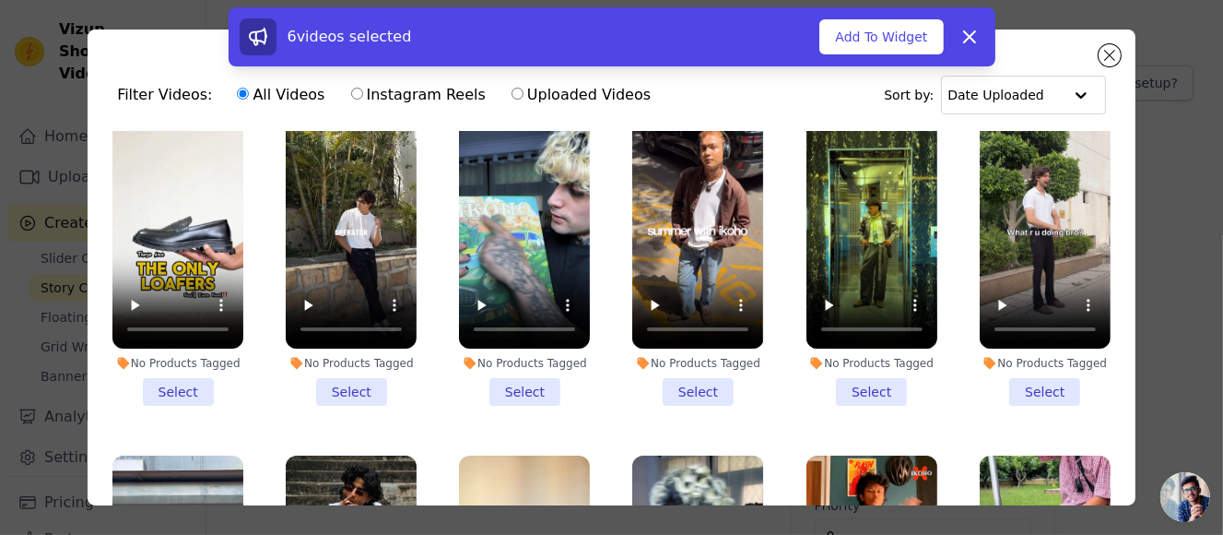
scroll to position [369, 0]
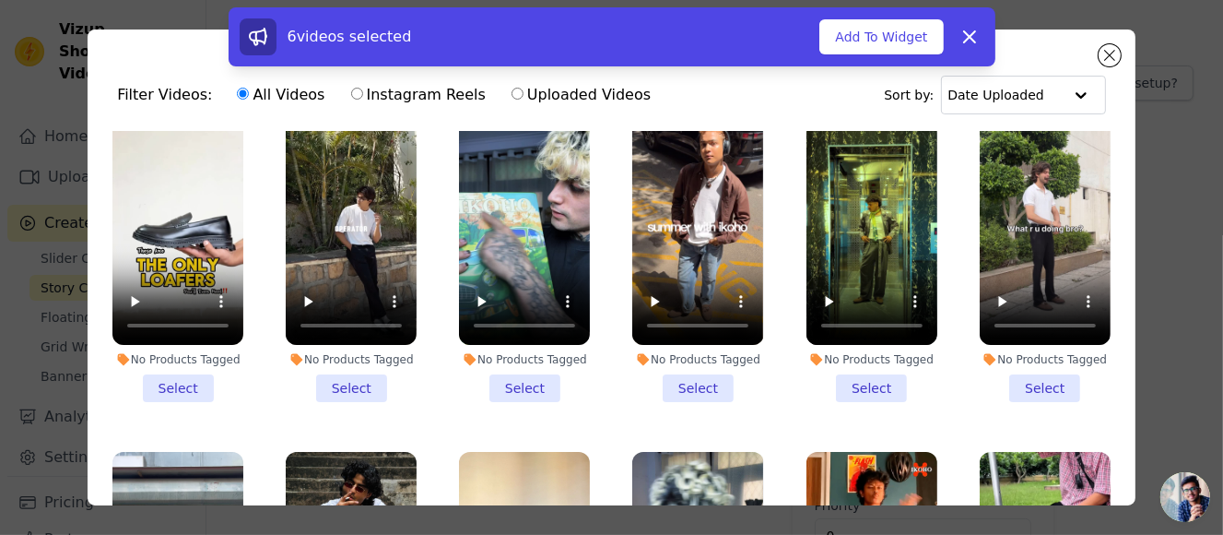
click at [163, 369] on li "No Products Tagged Select" at bounding box center [177, 257] width 131 height 290
click at [0, 0] on input "No Products Tagged Select" at bounding box center [0, 0] width 0 height 0
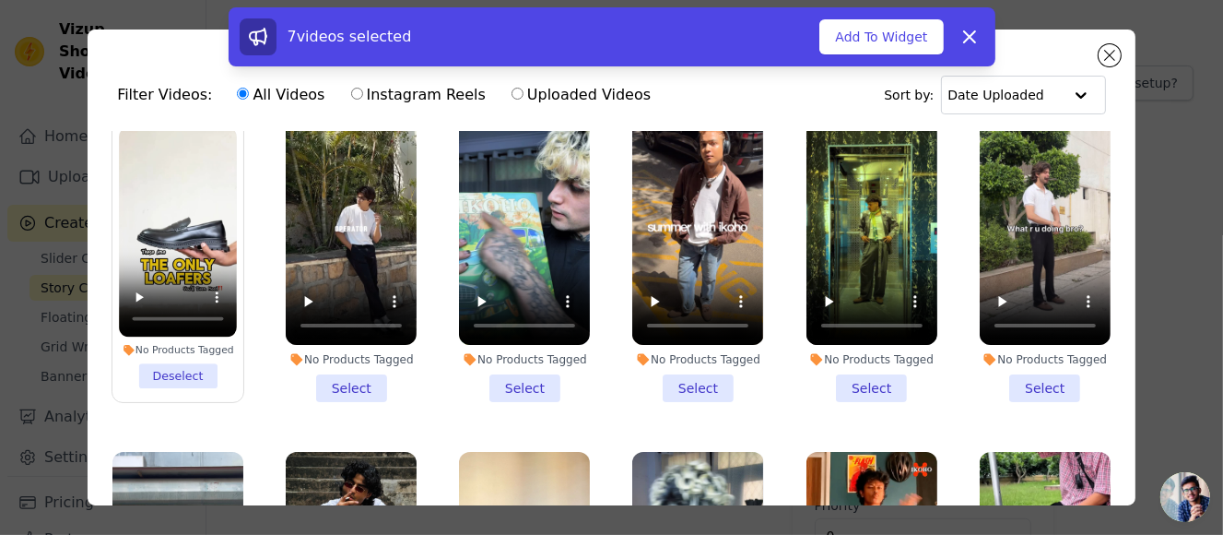
click at [374, 368] on li "No Products Tagged Select" at bounding box center [351, 257] width 131 height 290
click at [0, 0] on input "No Products Tagged Select" at bounding box center [0, 0] width 0 height 0
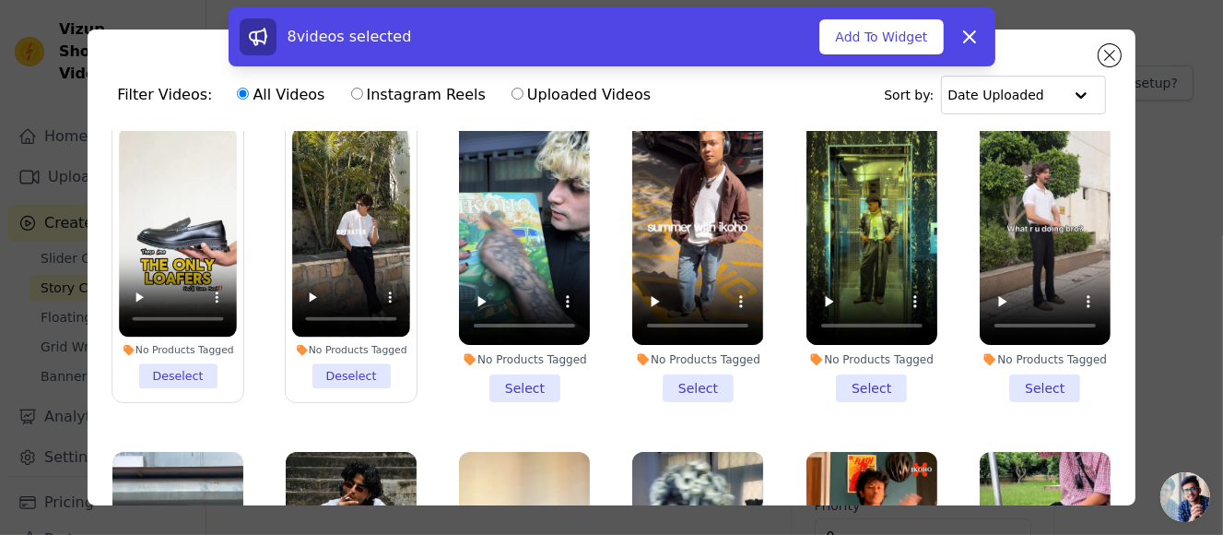
click at [521, 383] on li "No Products Tagged Select" at bounding box center [524, 257] width 131 height 290
click at [0, 0] on input "No Products Tagged Select" at bounding box center [0, 0] width 0 height 0
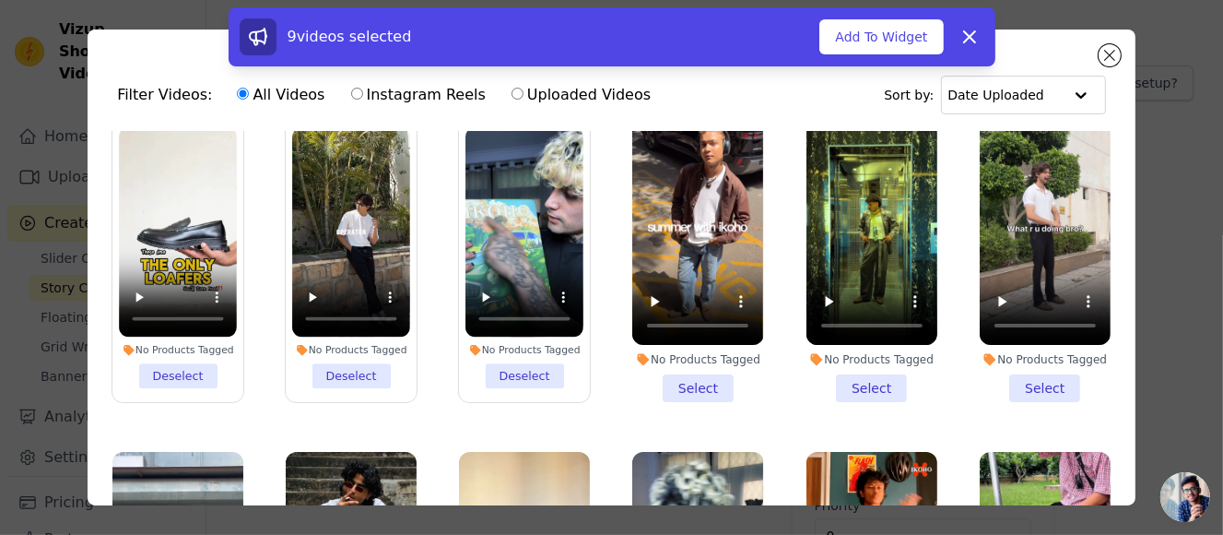
click at [709, 379] on li "No Products Tagged Select" at bounding box center [697, 257] width 131 height 290
click at [0, 0] on input "No Products Tagged Select" at bounding box center [0, 0] width 0 height 0
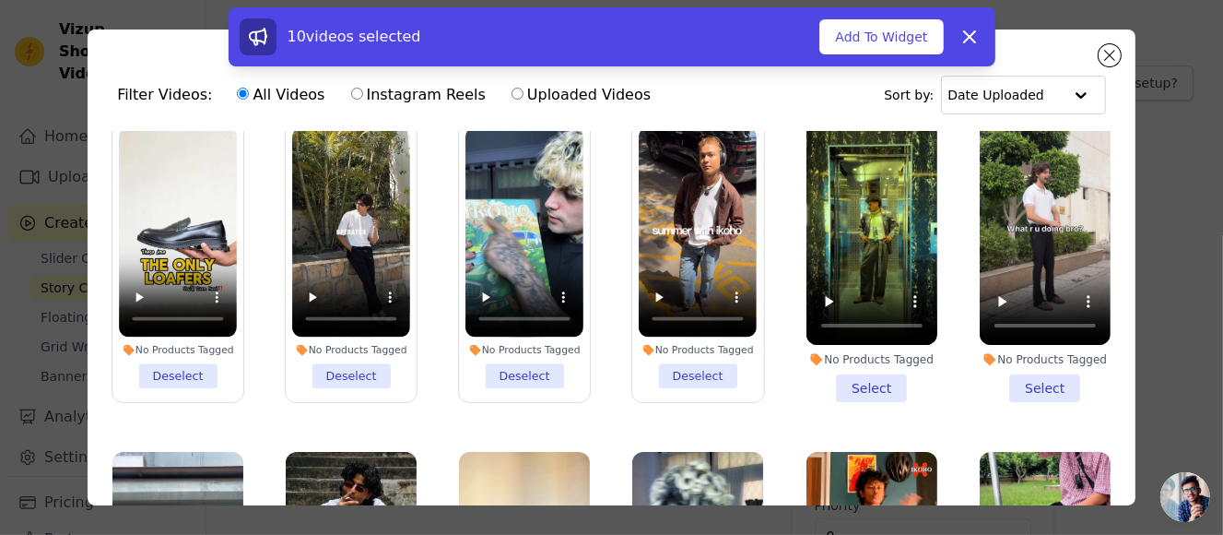
click at [865, 378] on li "No Products Tagged Select" at bounding box center [872, 257] width 131 height 290
click at [0, 0] on input "No Products Tagged Select" at bounding box center [0, 0] width 0 height 0
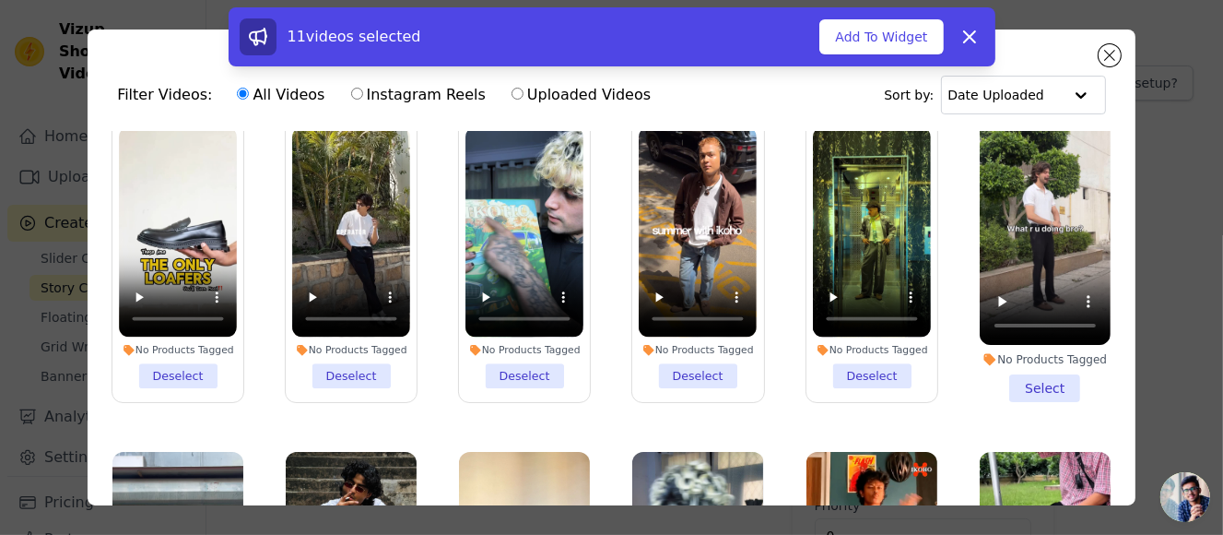
click at [1009, 370] on li "No Products Tagged Select" at bounding box center [1045, 257] width 131 height 290
click at [0, 0] on input "No Products Tagged Select" at bounding box center [0, 0] width 0 height 0
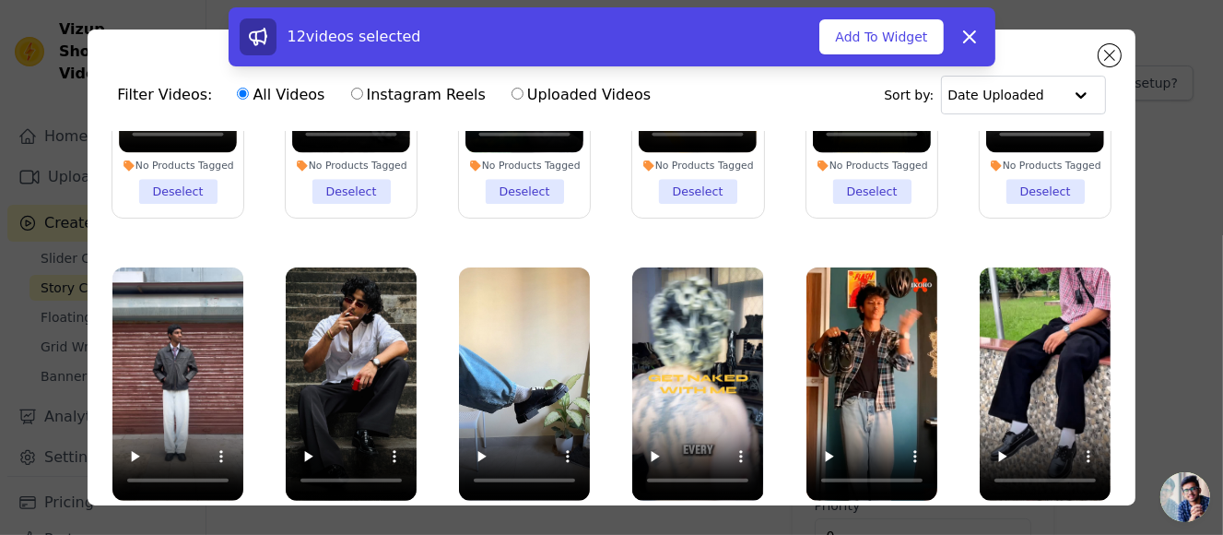
scroll to position [737, 0]
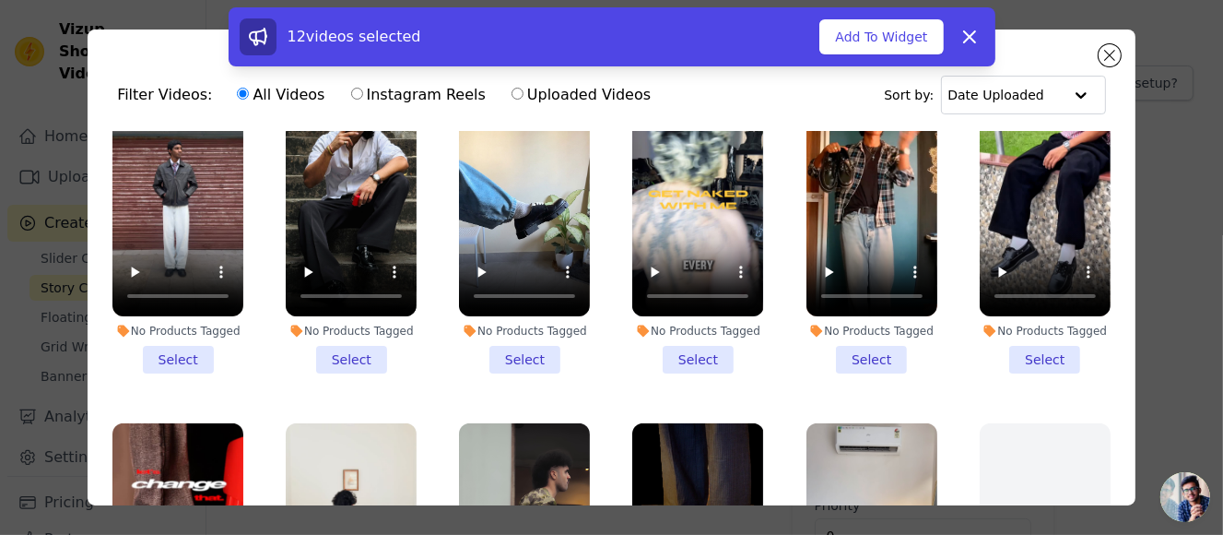
click at [179, 334] on li "No Products Tagged Select" at bounding box center [177, 228] width 131 height 290
click at [0, 0] on input "No Products Tagged Select" at bounding box center [0, 0] width 0 height 0
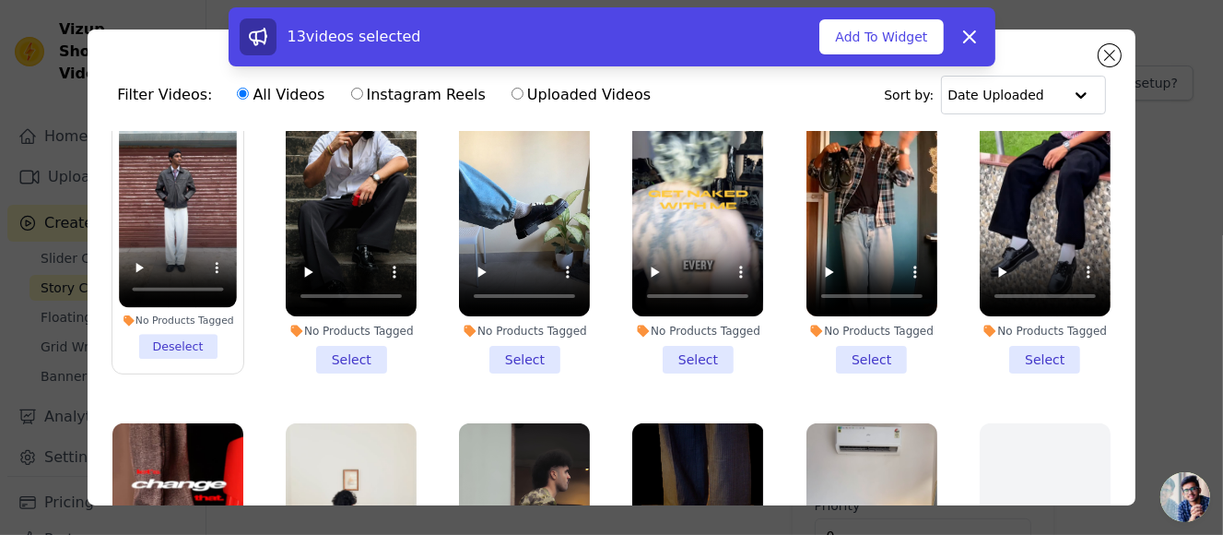
click at [336, 336] on li "No Products Tagged Select" at bounding box center [351, 228] width 131 height 290
click at [0, 0] on input "No Products Tagged Select" at bounding box center [0, 0] width 0 height 0
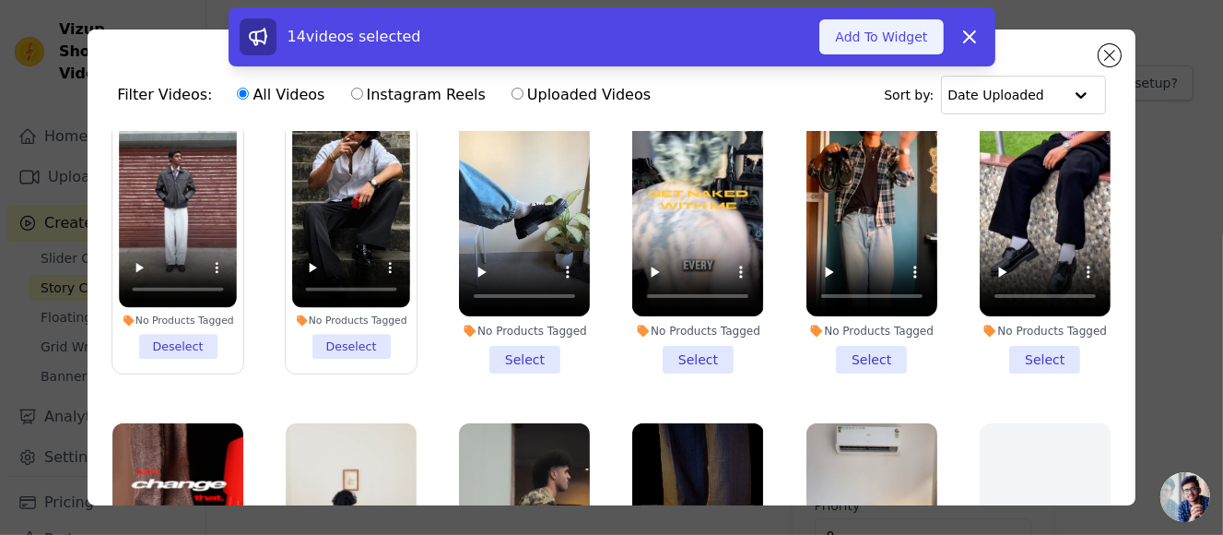
click at [897, 30] on button "Add To Widget" at bounding box center [881, 36] width 124 height 35
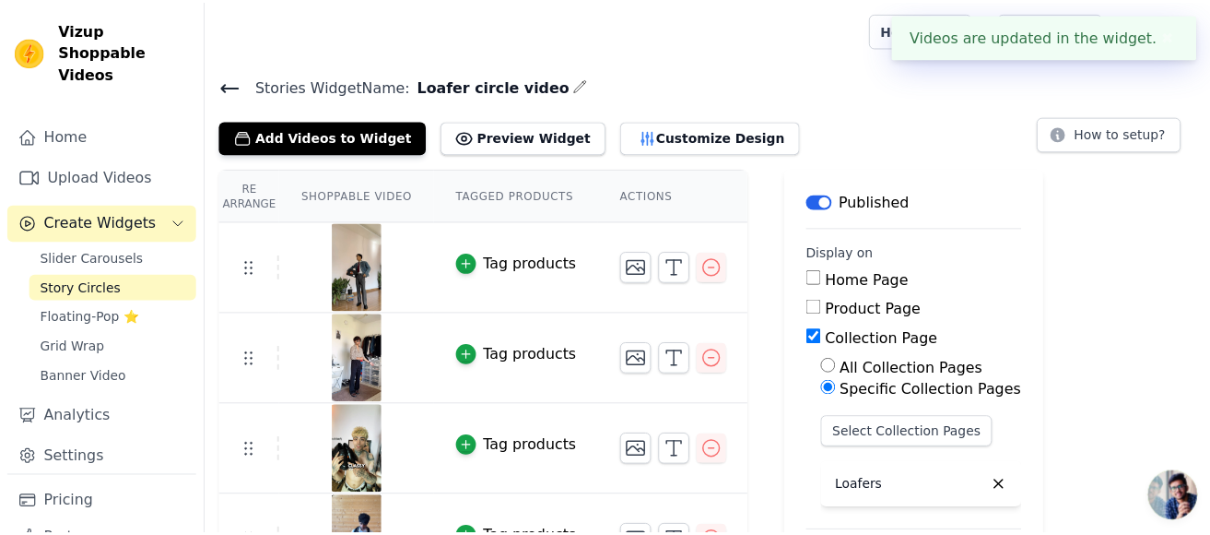
scroll to position [51, 0]
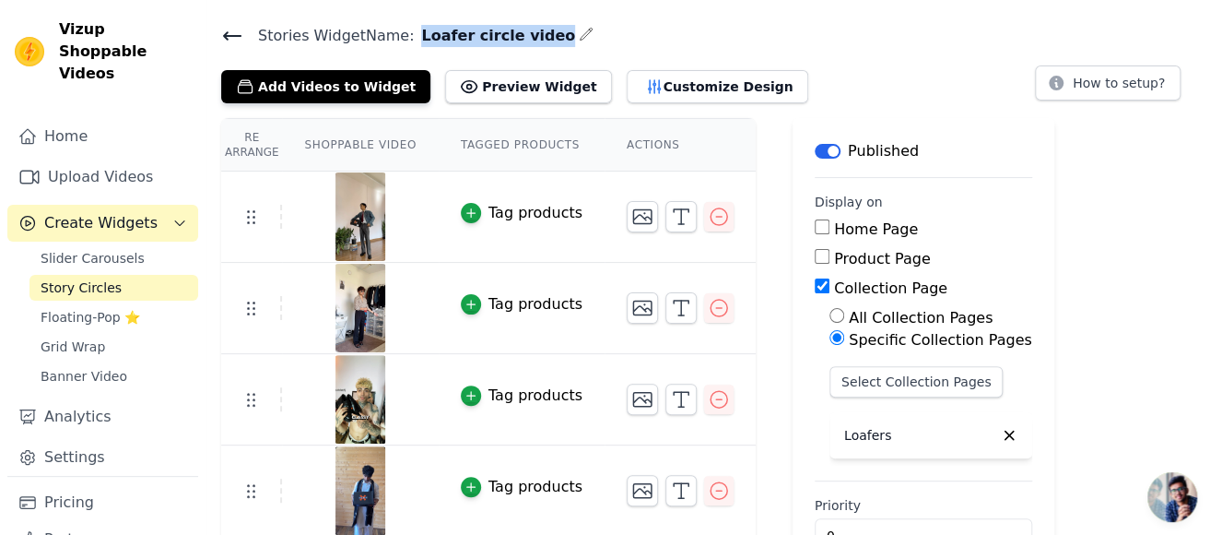
drag, startPoint x: 406, startPoint y: 36, endPoint x: 524, endPoint y: 37, distance: 117.1
click at [524, 37] on span "Loafer circle video" at bounding box center [494, 36] width 161 height 22
copy span "Loafer circle video"
click at [120, 249] on span "Slider Carousels" at bounding box center [93, 258] width 104 height 18
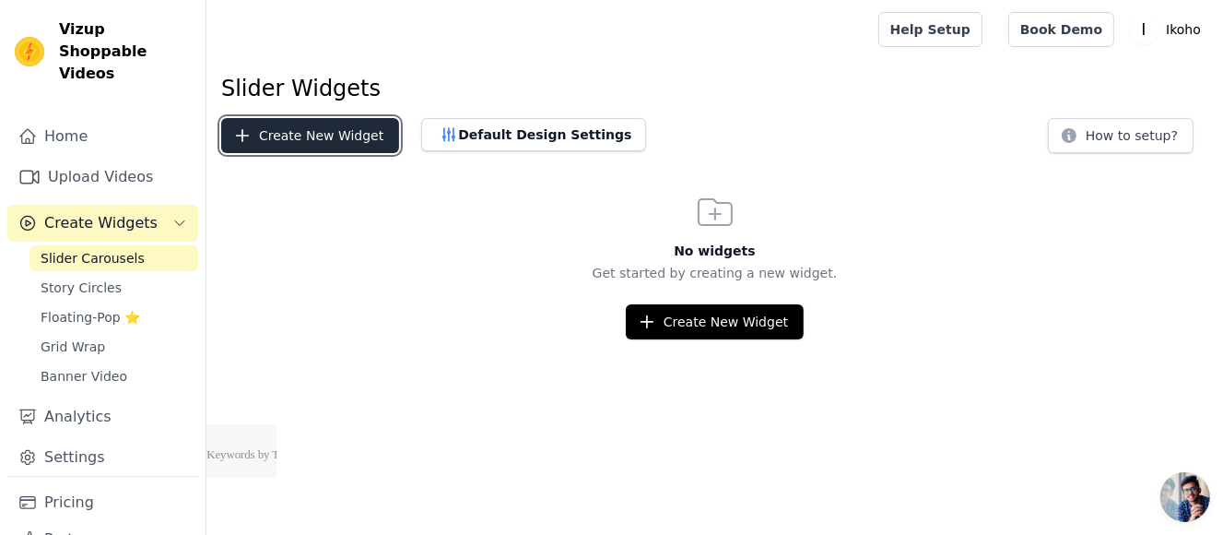
click at [354, 135] on button "Create New Widget" at bounding box center [310, 135] width 178 height 35
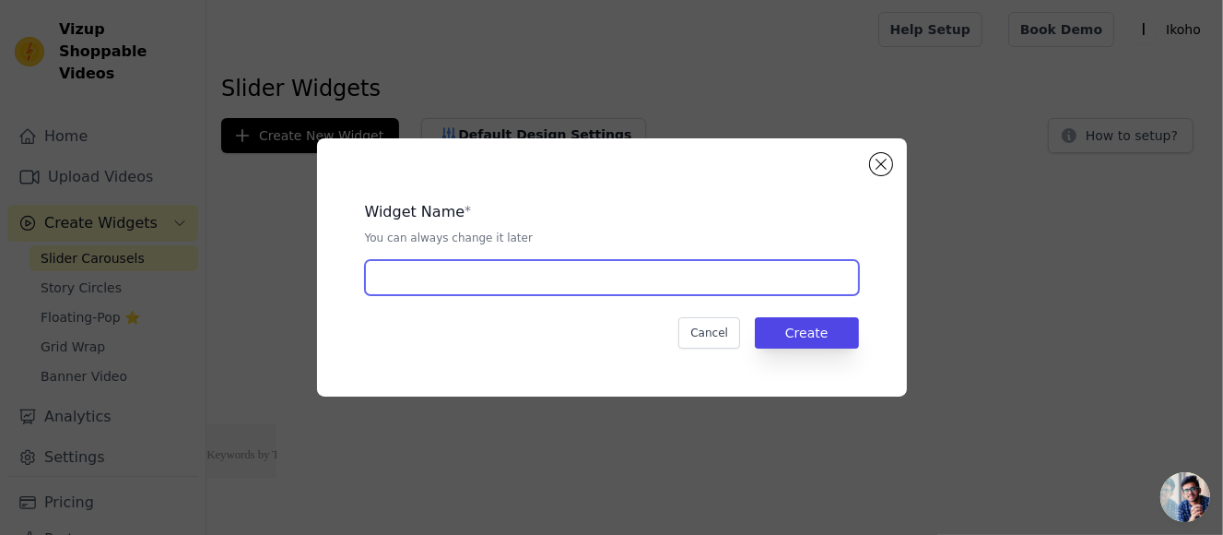
click at [512, 288] on input "text" at bounding box center [612, 277] width 494 height 35
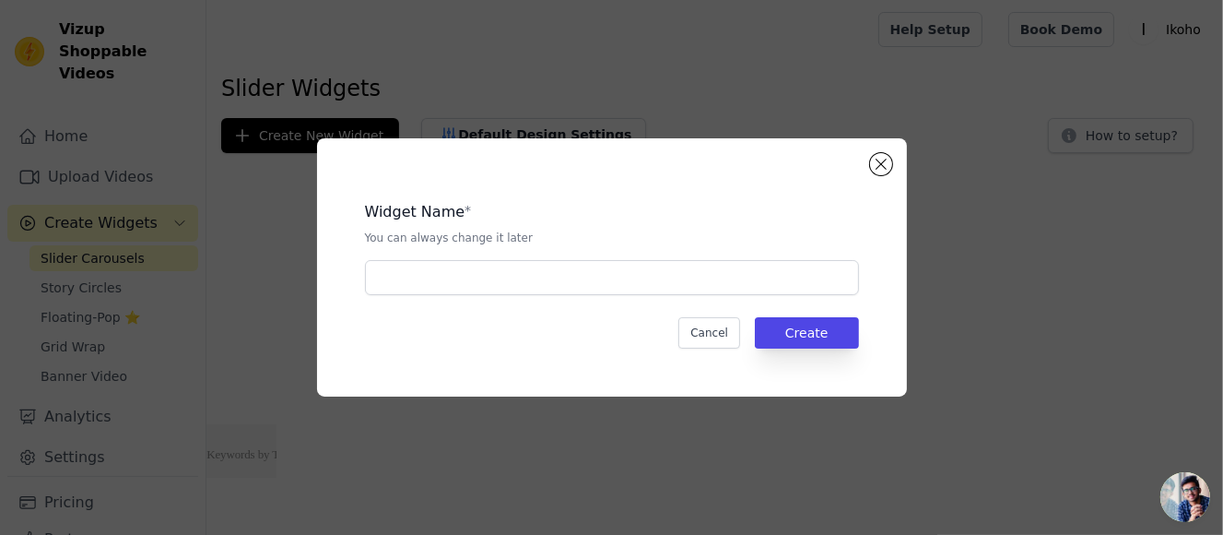
click at [1136, 255] on div "Widget Name * You can always change it later Cancel Create" at bounding box center [611, 267] width 1164 height 317
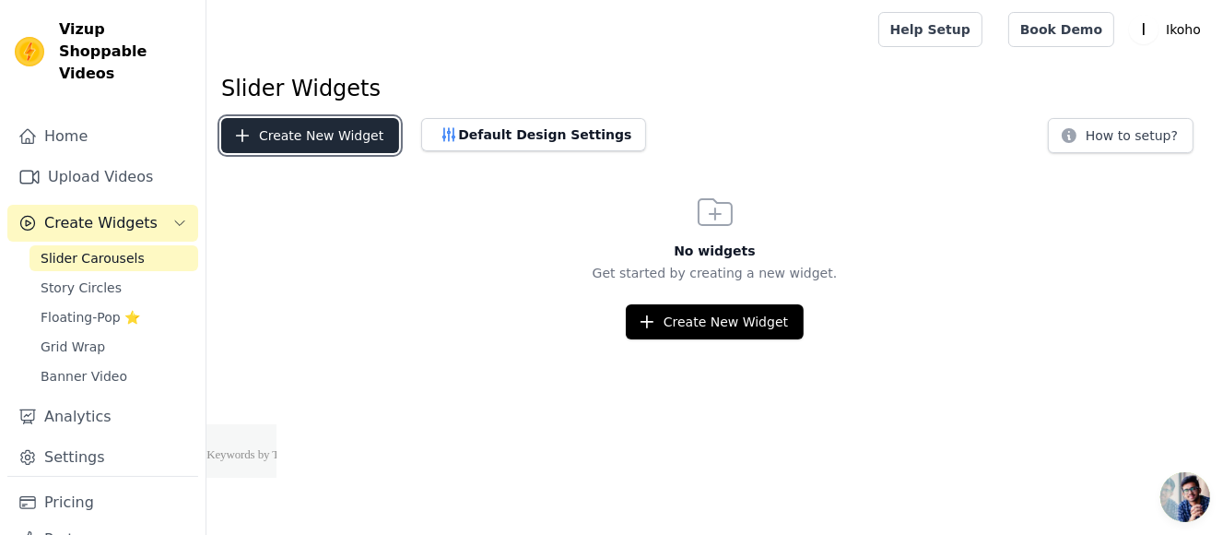
click at [308, 135] on button "Create New Widget" at bounding box center [310, 135] width 178 height 35
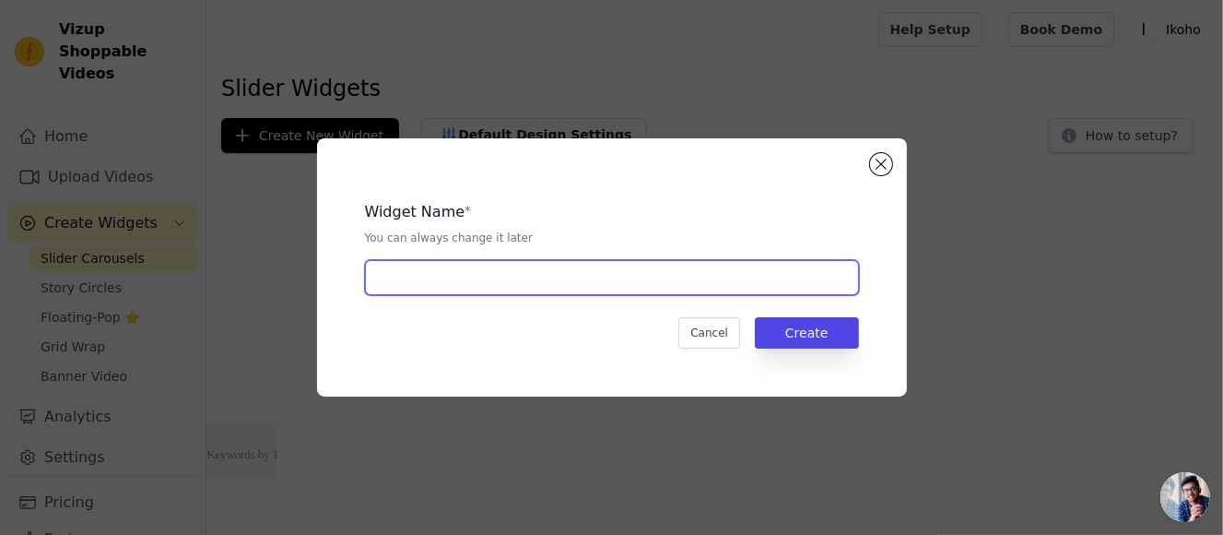
click at [512, 273] on input "text" at bounding box center [612, 277] width 494 height 35
type input "G"
type input "Collection page grid video"
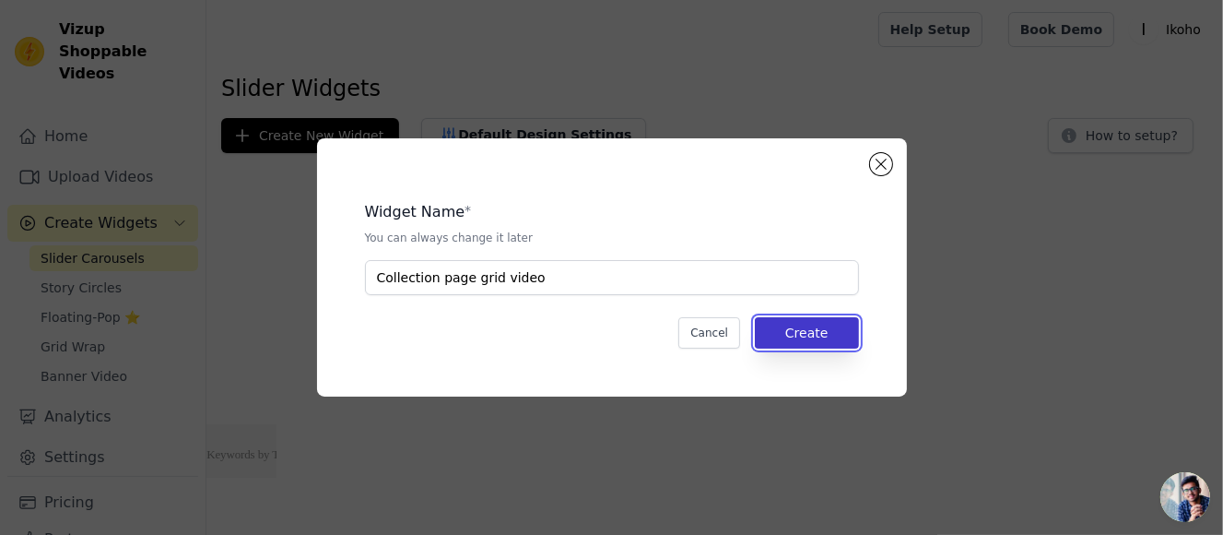
click at [832, 330] on button "Create" at bounding box center [807, 332] width 104 height 31
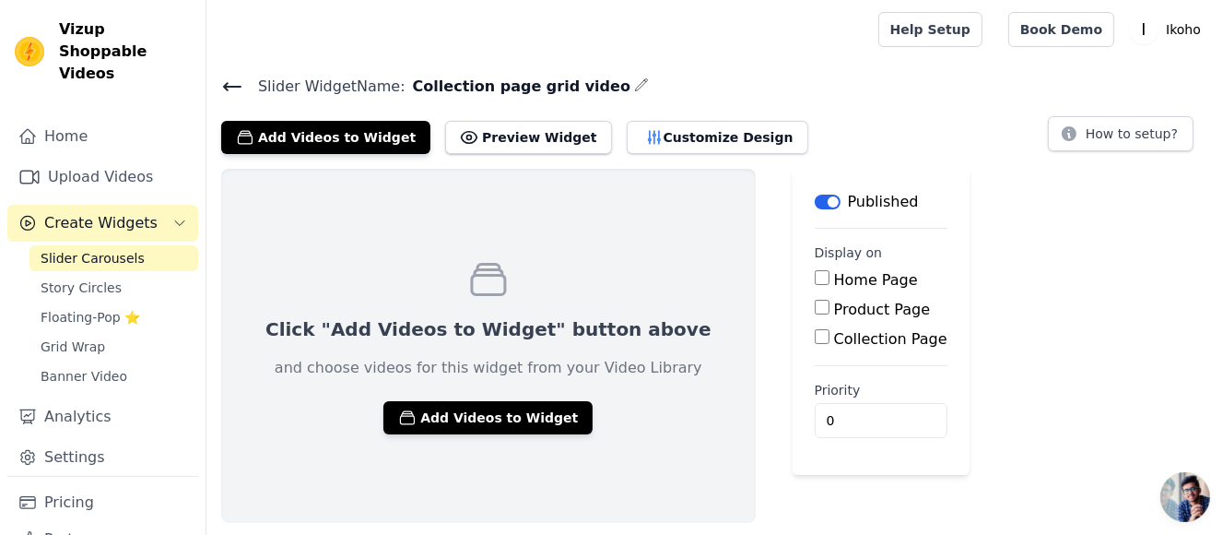
click at [834, 336] on label "Collection Page" at bounding box center [890, 339] width 113 height 18
click at [818, 336] on input "Collection Page" at bounding box center [822, 336] width 15 height 15
checkbox input "true"
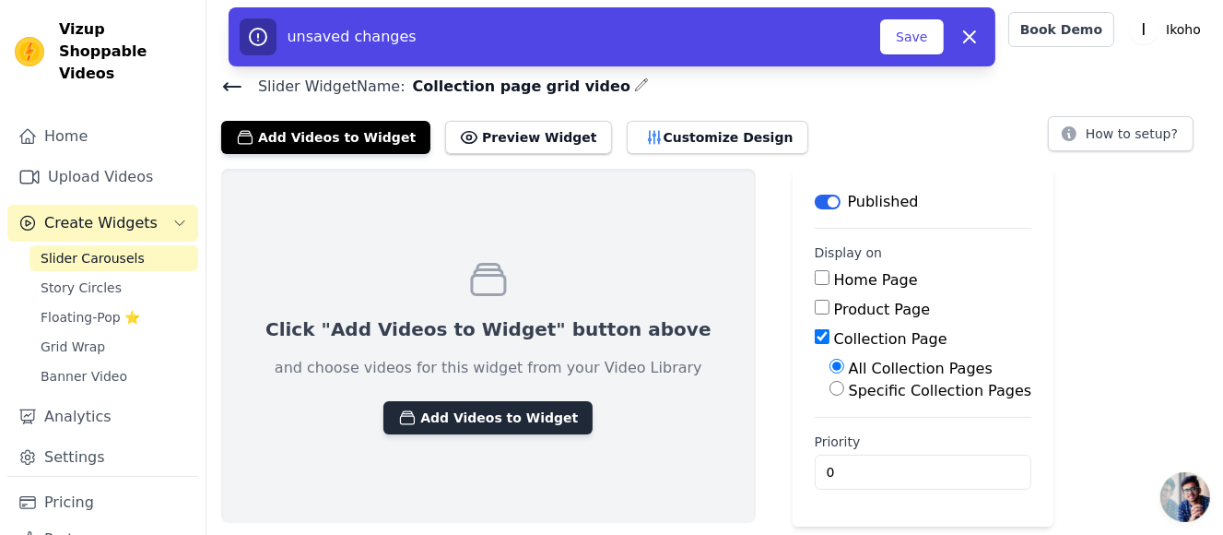
click at [500, 425] on button "Add Videos to Widget" at bounding box center [487, 417] width 209 height 33
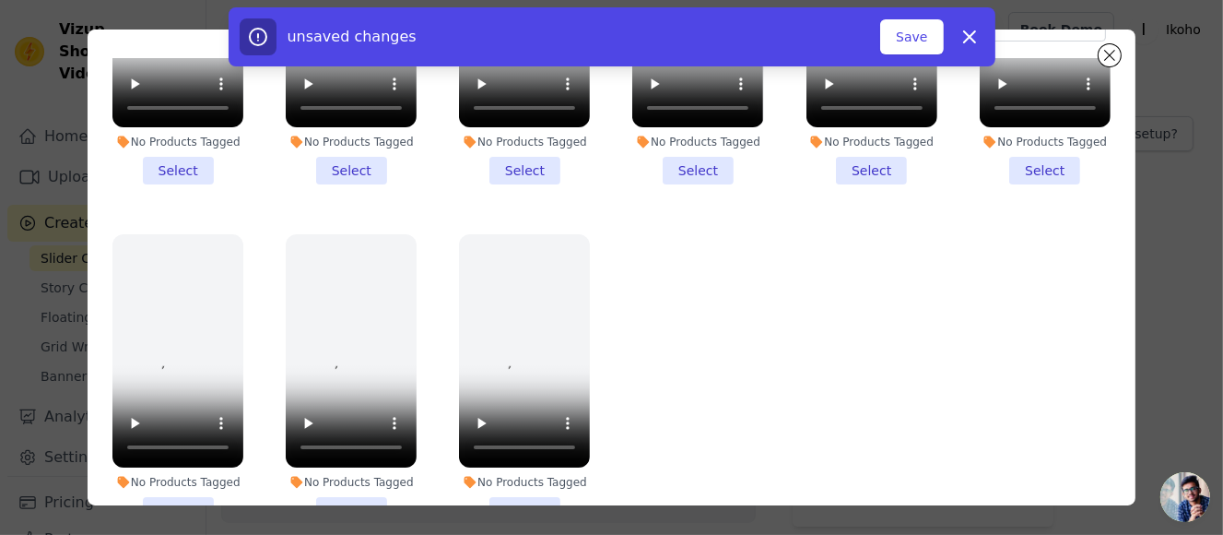
scroll to position [159, 0]
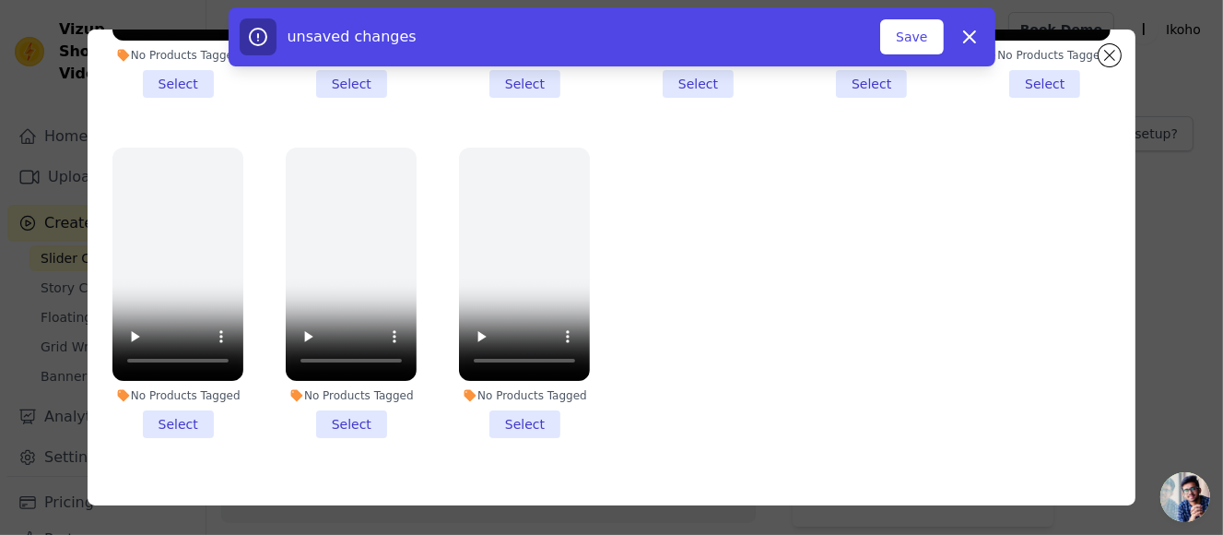
click at [362, 382] on li "No Products Tagged Select" at bounding box center [351, 292] width 131 height 290
click at [0, 0] on input "No Products Tagged Select" at bounding box center [0, 0] width 0 height 0
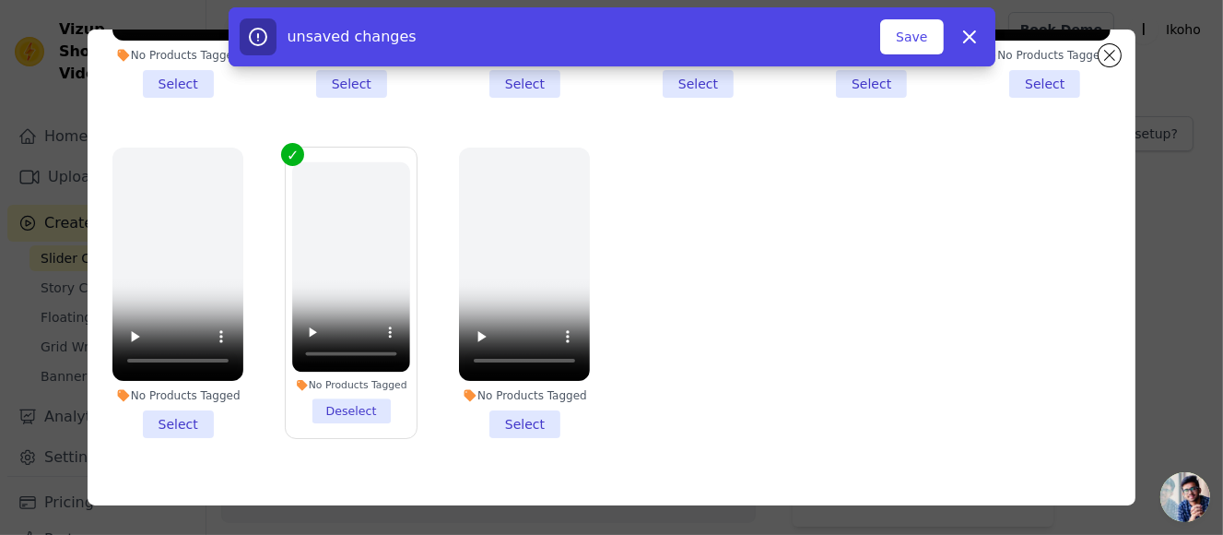
click at [506, 383] on li "No Products Tagged Select" at bounding box center [524, 292] width 131 height 290
click at [0, 0] on input "No Products Tagged Select" at bounding box center [0, 0] width 0 height 0
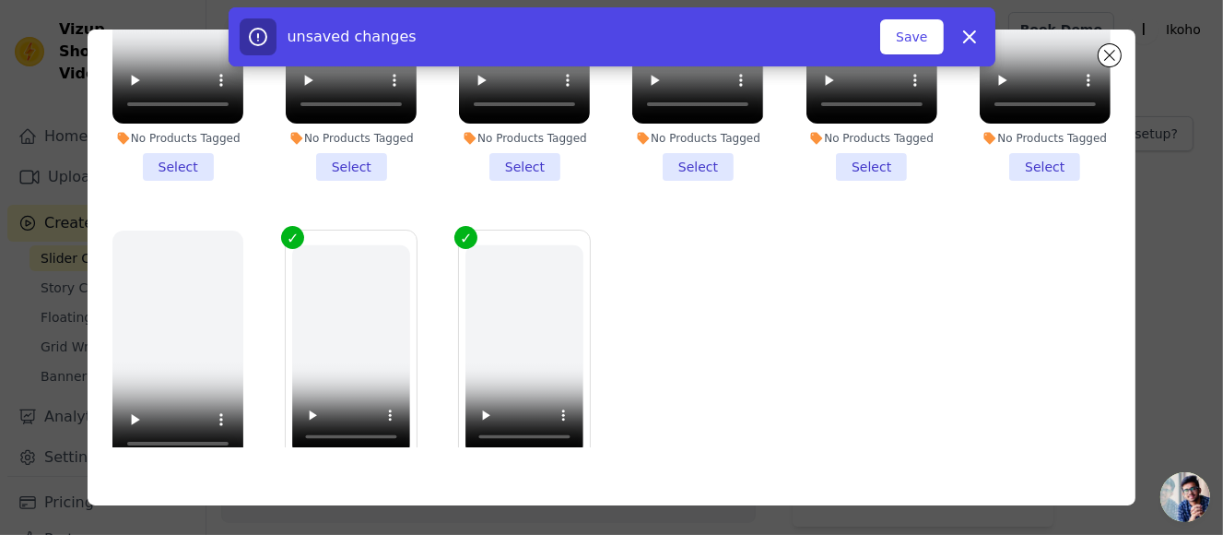
scroll to position [1533, 0]
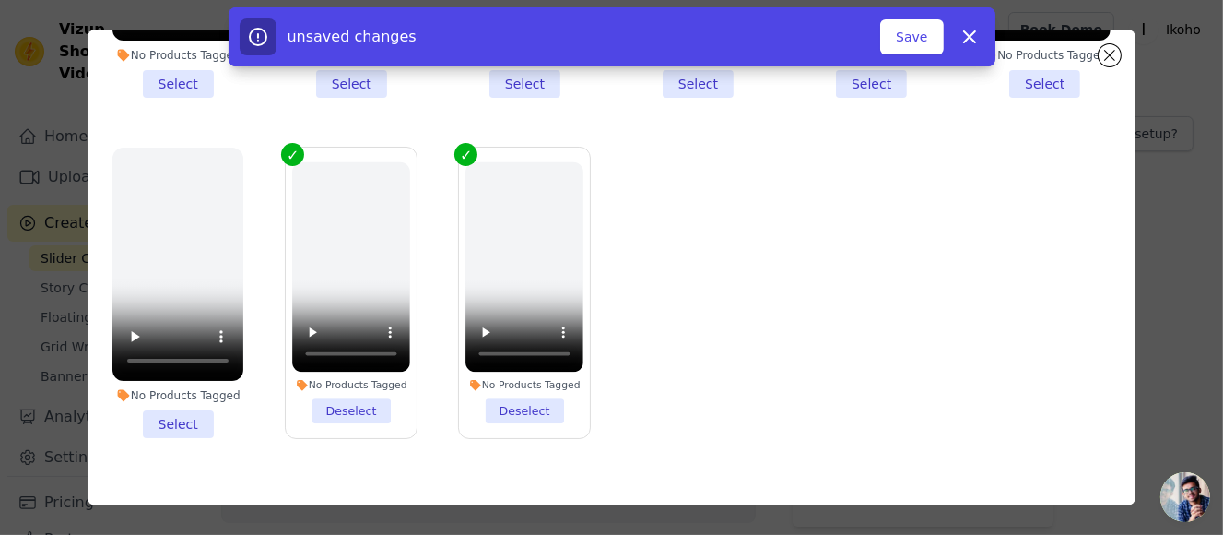
click at [182, 385] on li "No Products Tagged Select" at bounding box center [177, 292] width 131 height 290
click at [0, 0] on input "No Products Tagged Select" at bounding box center [0, 0] width 0 height 0
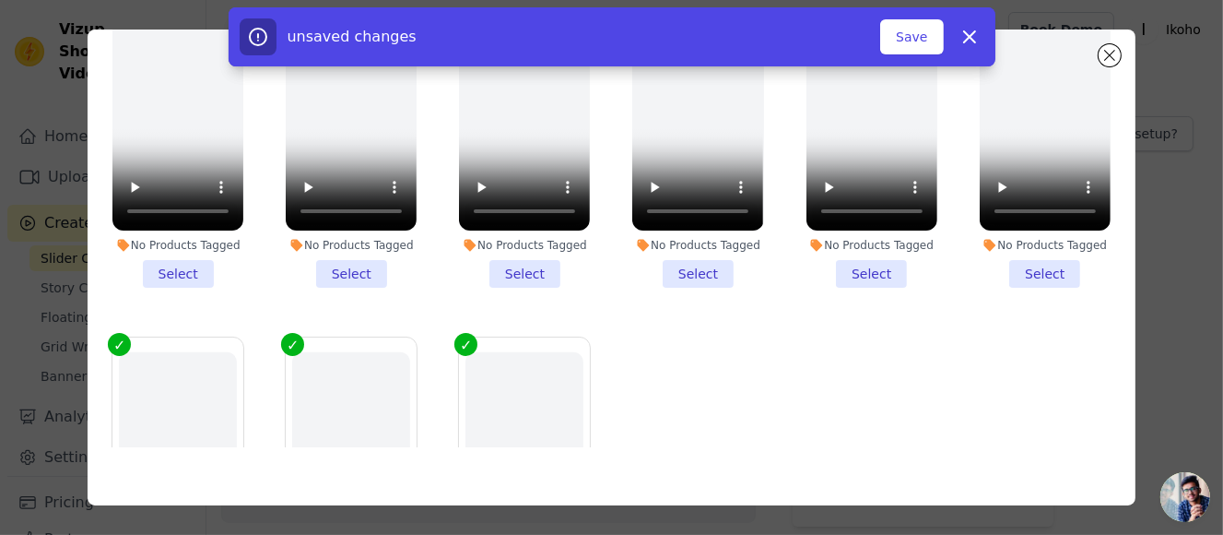
scroll to position [1164, 0]
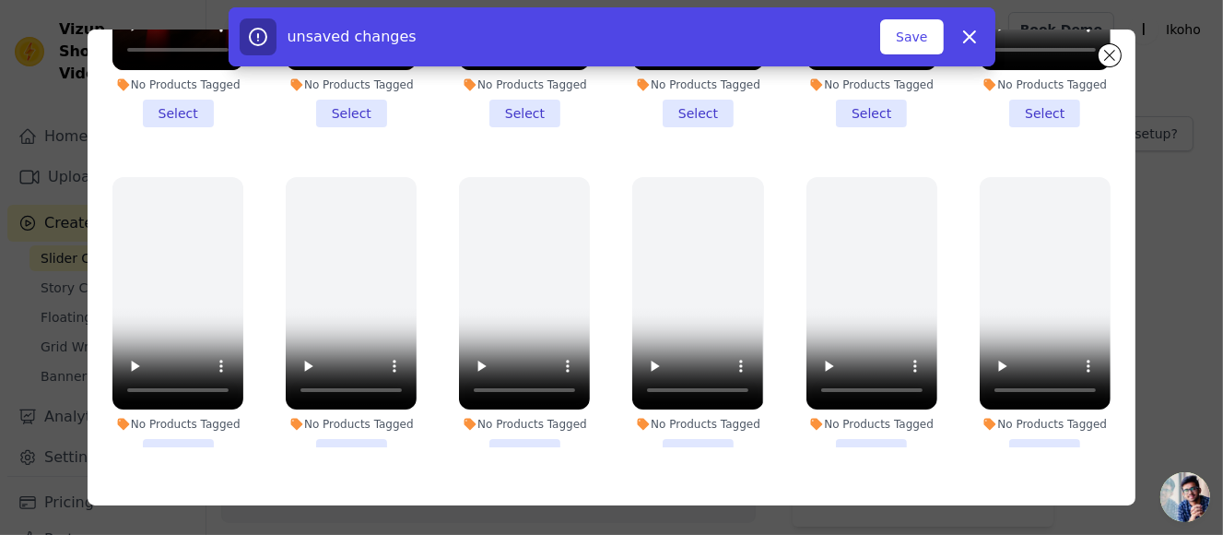
click at [1013, 430] on li "No Products Tagged Select" at bounding box center [1045, 322] width 131 height 290
click at [0, 0] on input "No Products Tagged Select" at bounding box center [0, 0] width 0 height 0
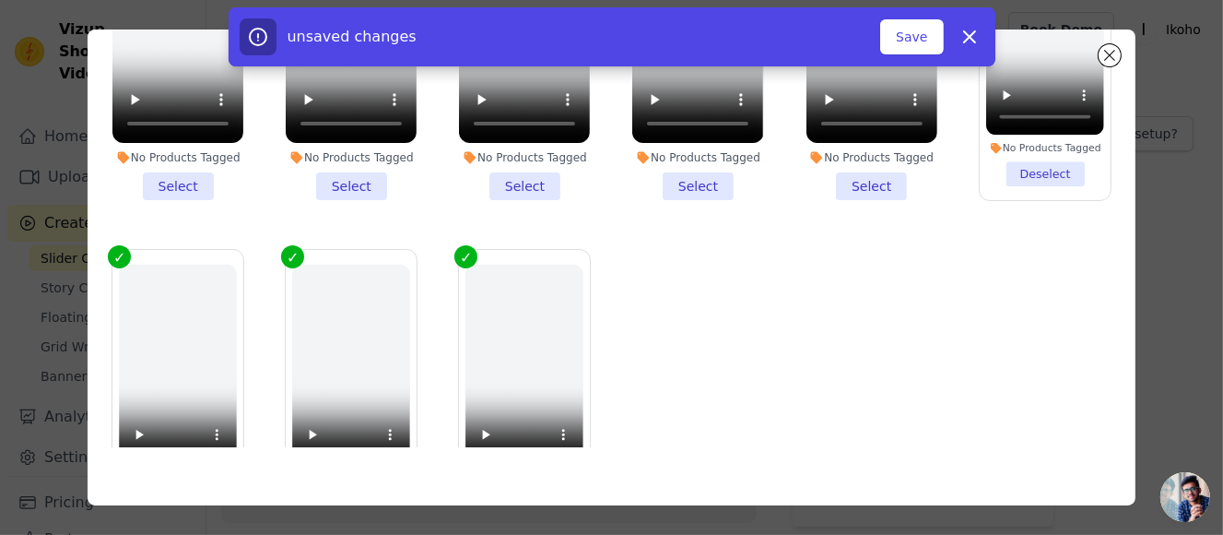
scroll to position [1533, 0]
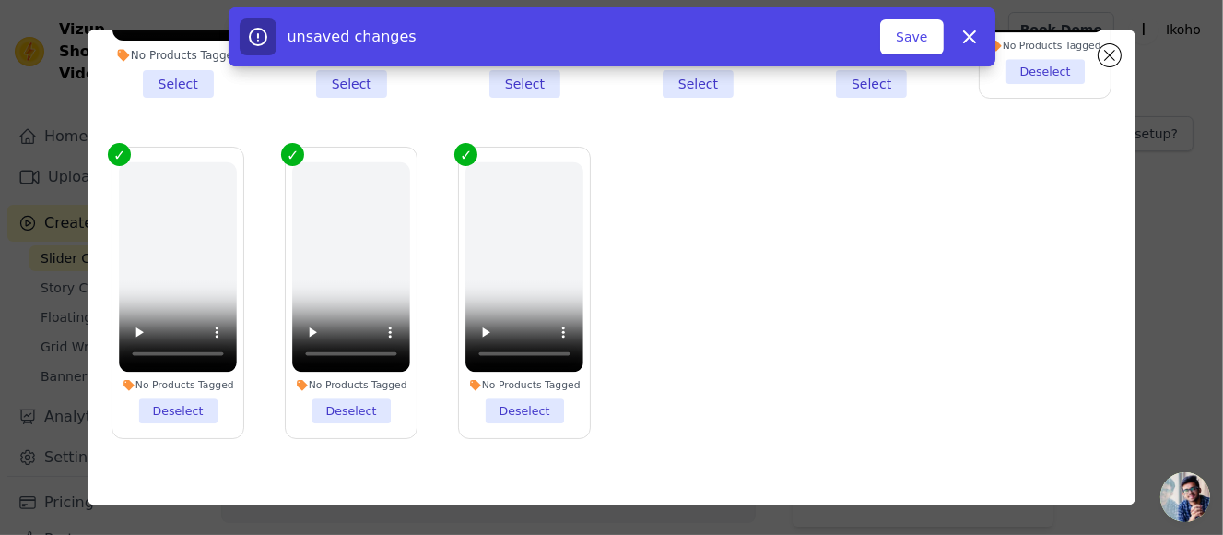
click at [187, 369] on li "No Products Tagged Deselect" at bounding box center [178, 292] width 118 height 261
click at [0, 0] on input "No Products Tagged Deselect" at bounding box center [0, 0] width 0 height 0
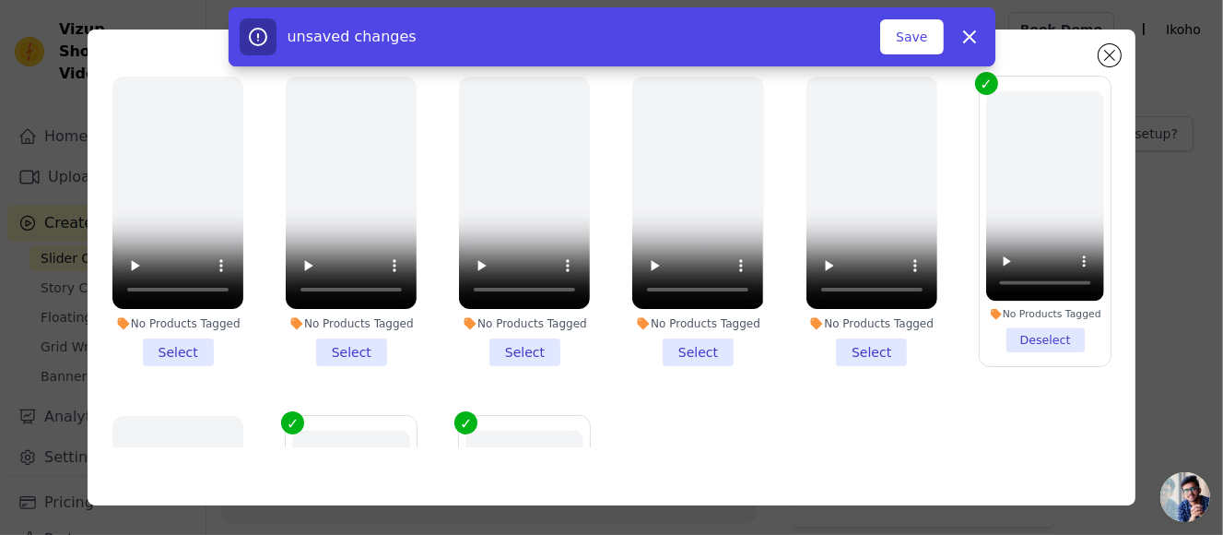
scroll to position [1256, 0]
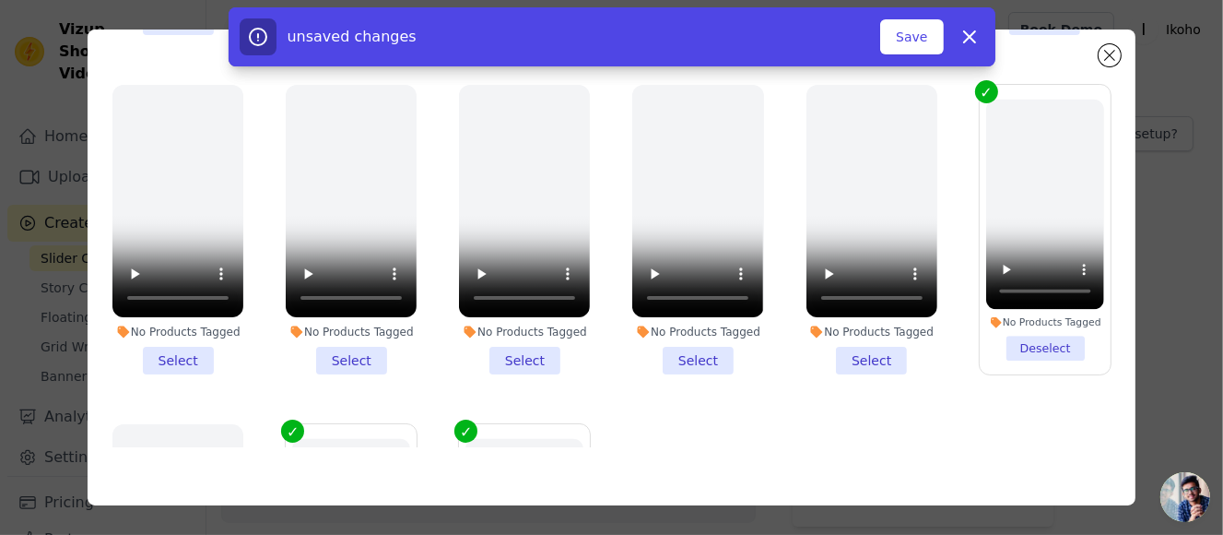
click at [1013, 311] on li "No Products Tagged Deselect" at bounding box center [1045, 229] width 118 height 261
click at [0, 0] on input "No Products Tagged Deselect" at bounding box center [0, 0] width 0 height 0
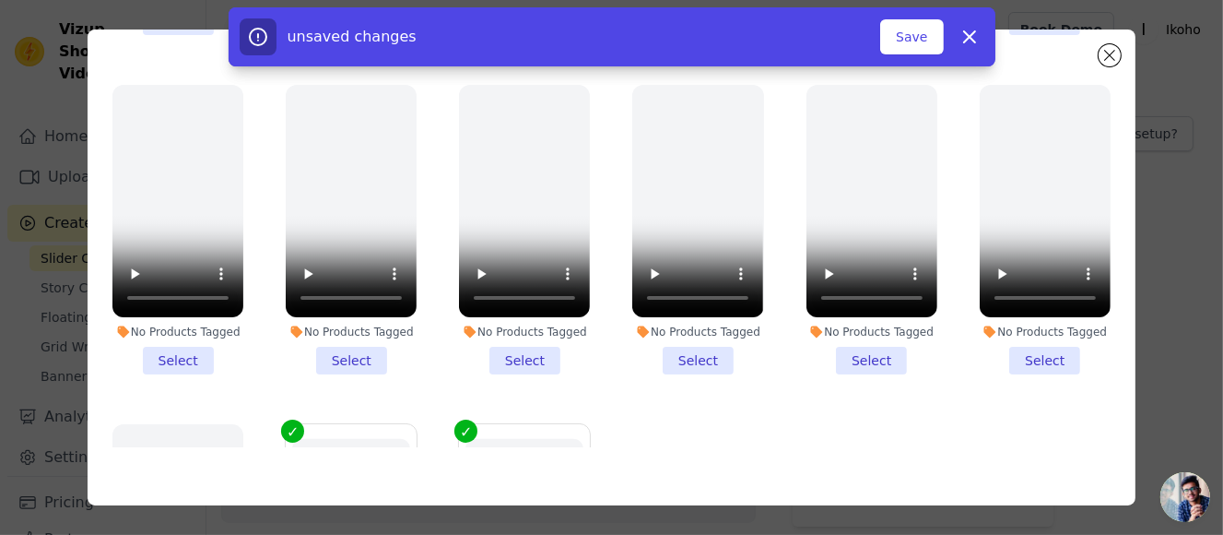
click at [536, 324] on li "No Products Tagged Select" at bounding box center [524, 230] width 131 height 290
click at [0, 0] on input "No Products Tagged Select" at bounding box center [0, 0] width 0 height 0
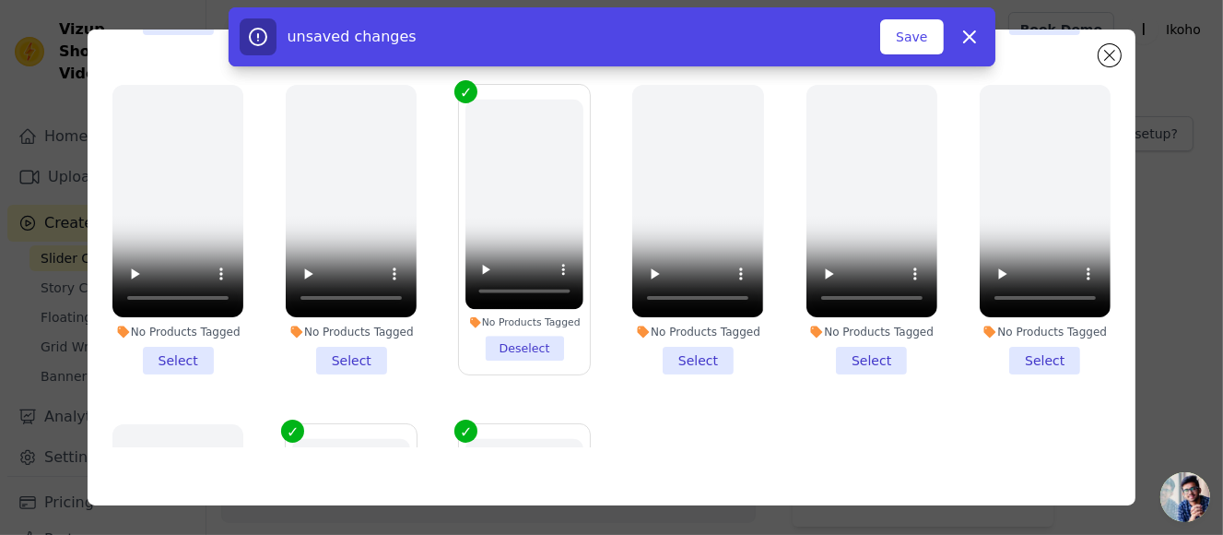
click at [349, 330] on li "No Products Tagged Select" at bounding box center [351, 230] width 131 height 290
click at [0, 0] on input "No Products Tagged Select" at bounding box center [0, 0] width 0 height 0
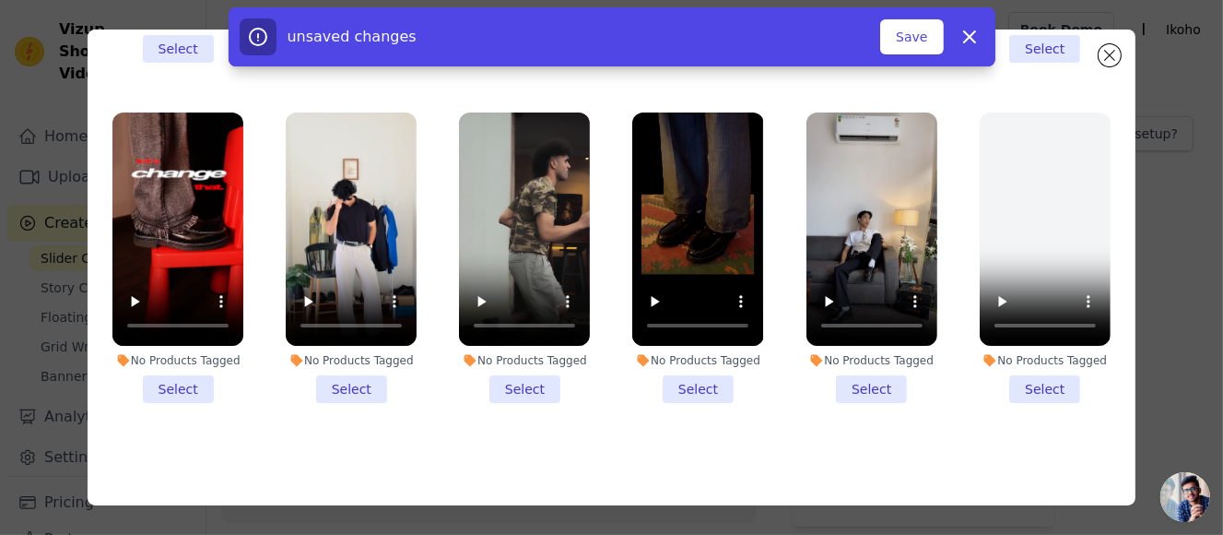
scroll to position [888, 0]
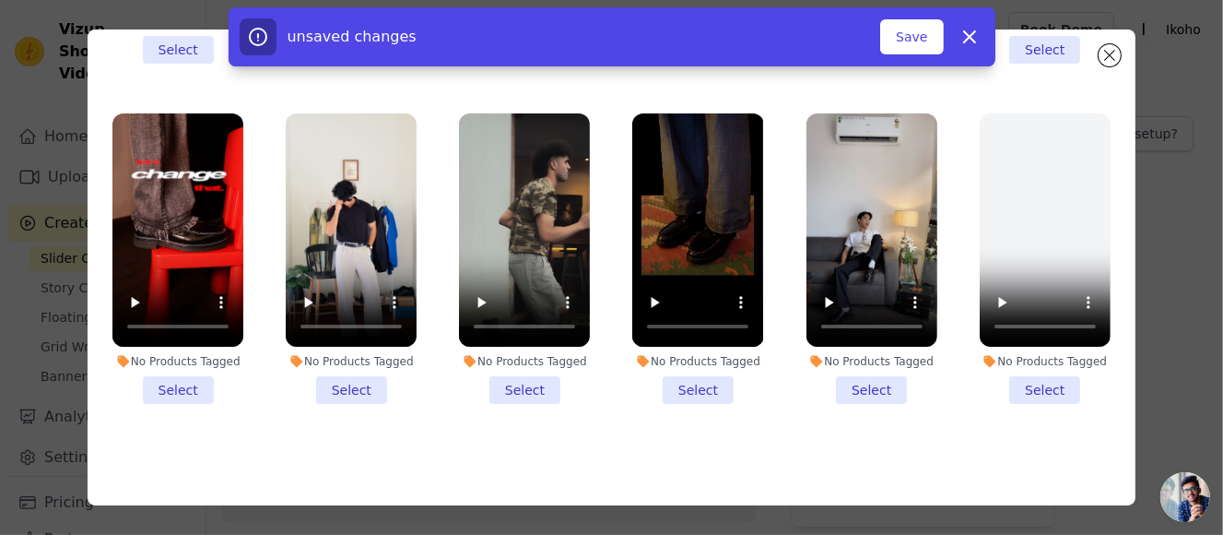
drag, startPoint x: 342, startPoint y: 365, endPoint x: 285, endPoint y: 365, distance: 57.1
click at [331, 365] on li "No Products Tagged Select" at bounding box center [351, 258] width 131 height 290
click at [198, 361] on li "No Products Tagged Select" at bounding box center [177, 258] width 131 height 290
click at [0, 0] on input "No Products Tagged Select" at bounding box center [0, 0] width 0 height 0
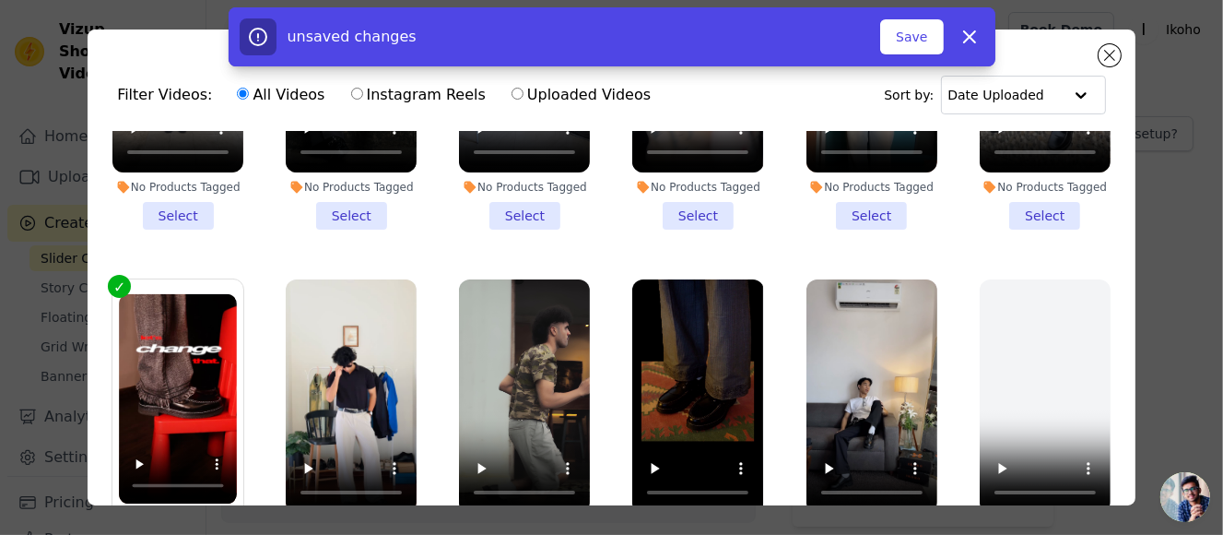
scroll to position [737, 0]
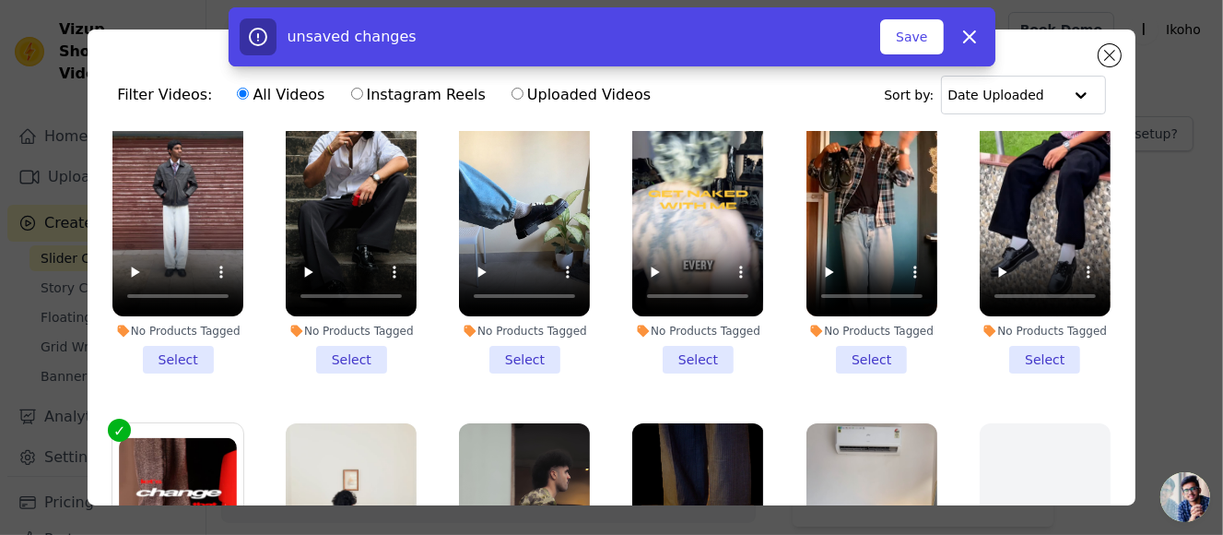
click at [860, 338] on li "No Products Tagged Select" at bounding box center [872, 228] width 131 height 290
click at [0, 0] on input "No Products Tagged Select" at bounding box center [0, 0] width 0 height 0
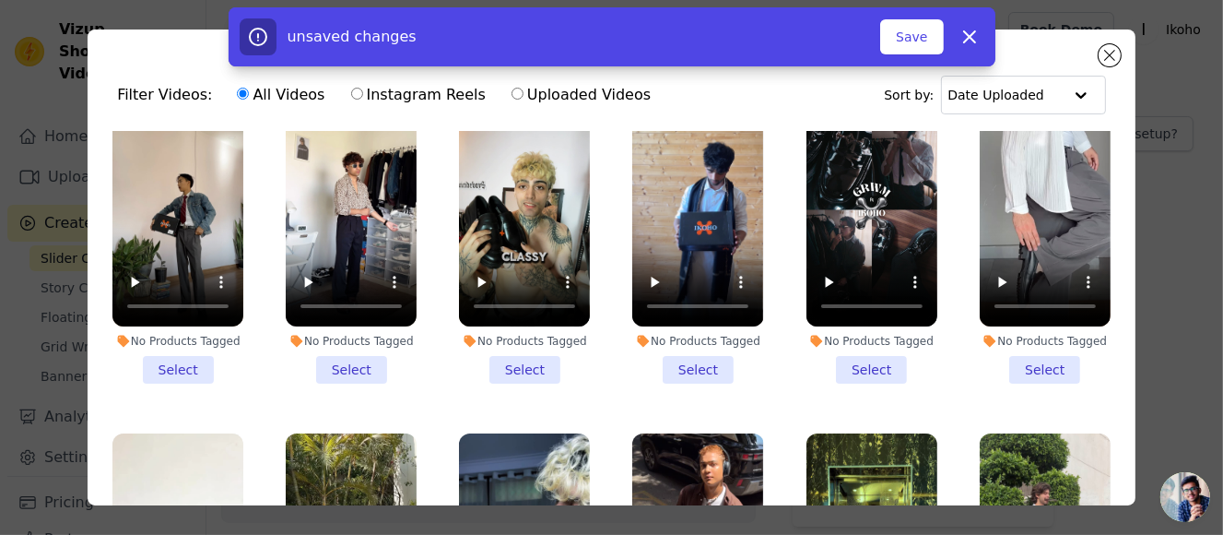
scroll to position [0, 0]
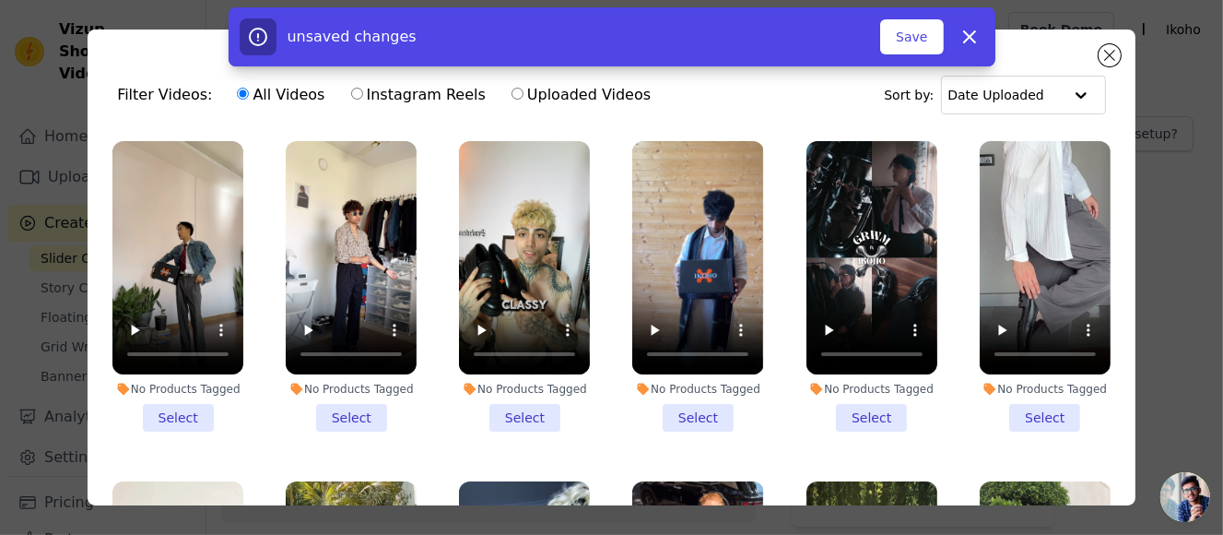
click at [200, 412] on li "No Products Tagged Select" at bounding box center [177, 286] width 131 height 290
click at [0, 0] on input "No Products Tagged Select" at bounding box center [0, 0] width 0 height 0
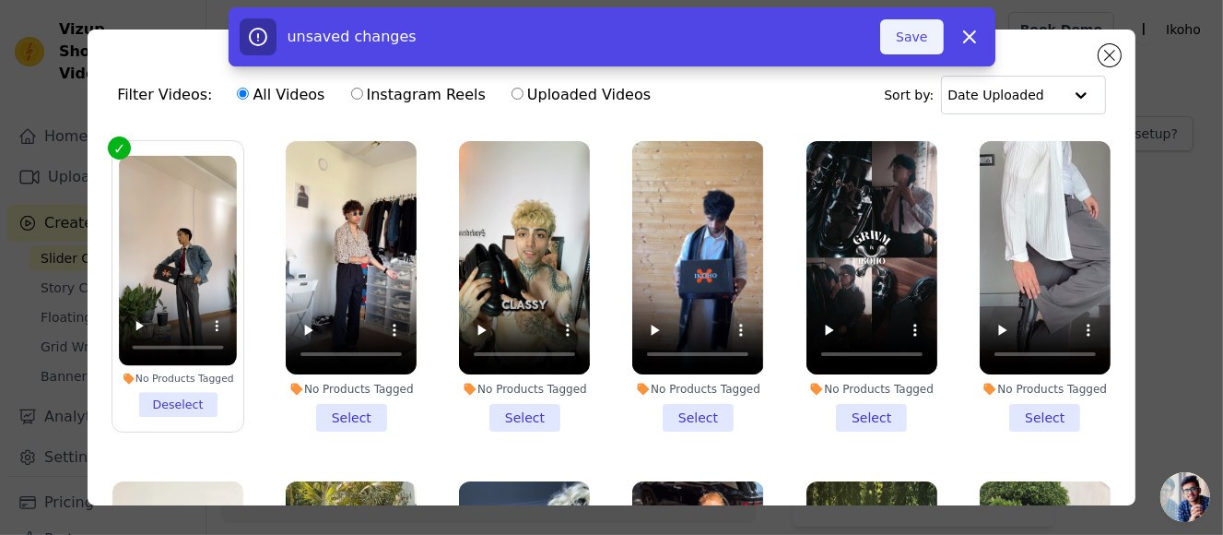
click at [928, 42] on button "Save" at bounding box center [911, 36] width 63 height 35
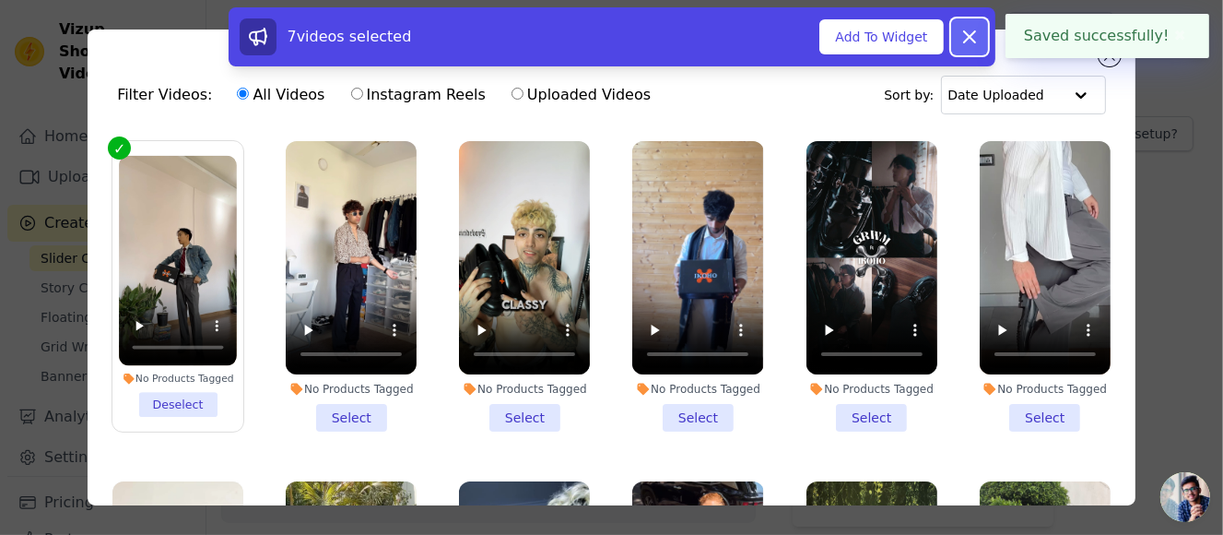
click at [972, 39] on icon at bounding box center [970, 37] width 22 height 22
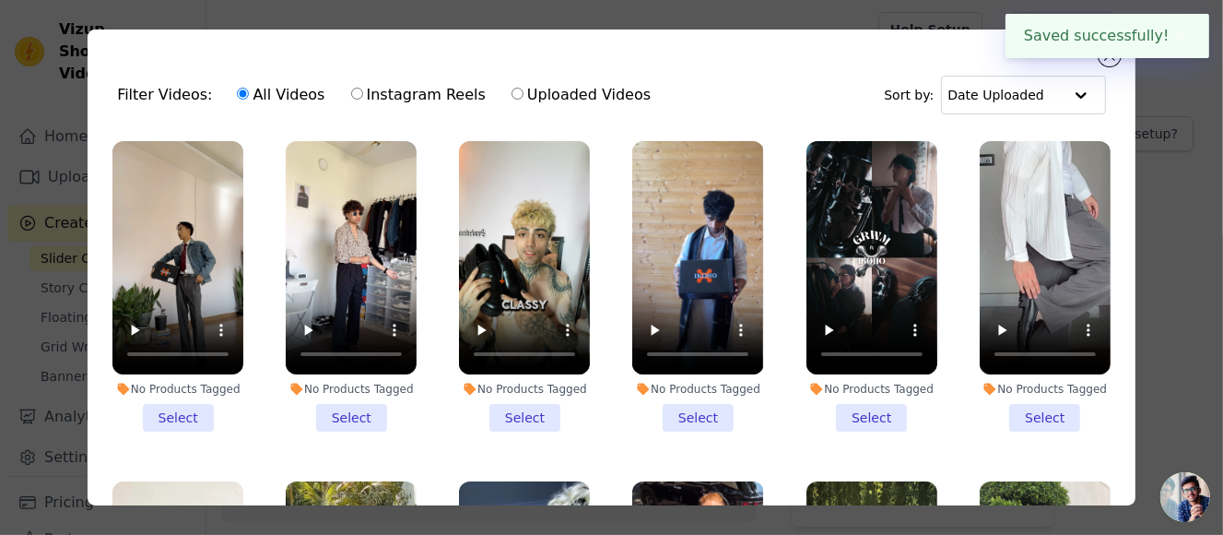
click at [1111, 66] on div "Filter Videos: All Videos Instagram Reels Uploaded Videos Sort by: Date Uploade…" at bounding box center [612, 267] width 1048 height 476
click at [1112, 62] on button "Close modal" at bounding box center [1110, 55] width 22 height 22
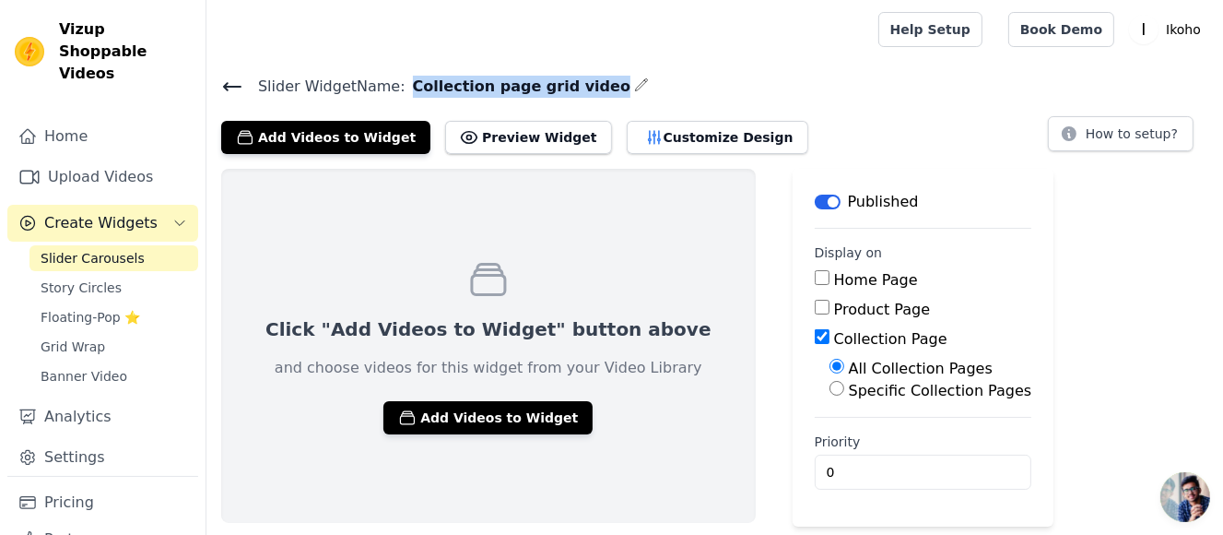
drag, startPoint x: 401, startPoint y: 82, endPoint x: 574, endPoint y: 88, distance: 173.4
click at [574, 88] on span "Collection page grid video" at bounding box center [518, 87] width 225 height 22
copy span "Collection page grid video"
click at [827, 104] on div "Slider Widget Name: Collection page grid video Add Videos to Widget Preview Wid…" at bounding box center [714, 114] width 1017 height 80
click at [518, 137] on button "Preview Widget" at bounding box center [528, 137] width 166 height 33
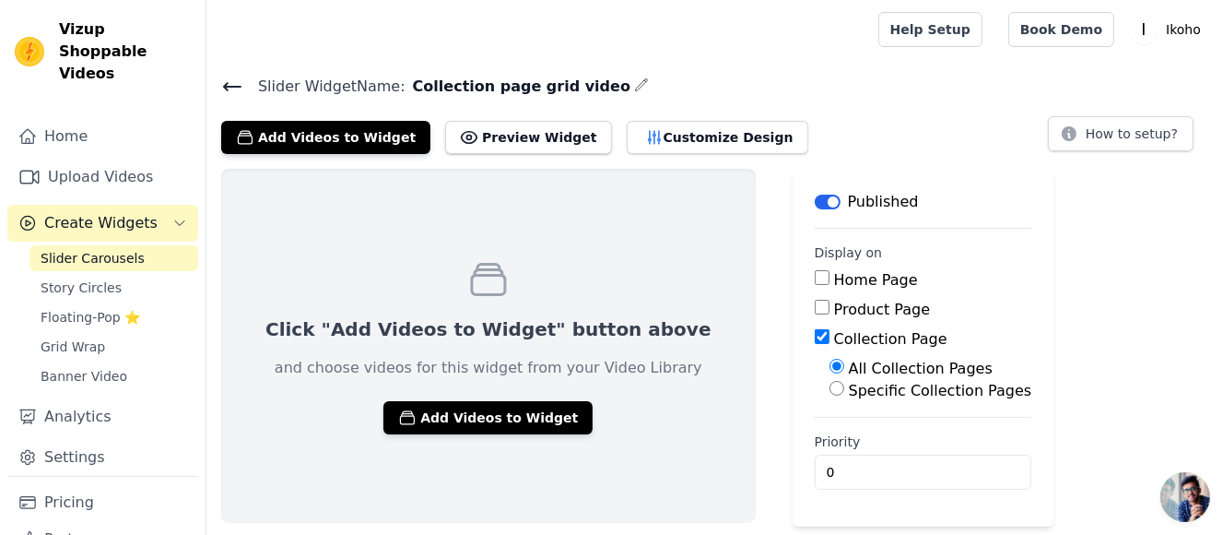
click at [81, 249] on span "Slider Carousels" at bounding box center [93, 258] width 104 height 18
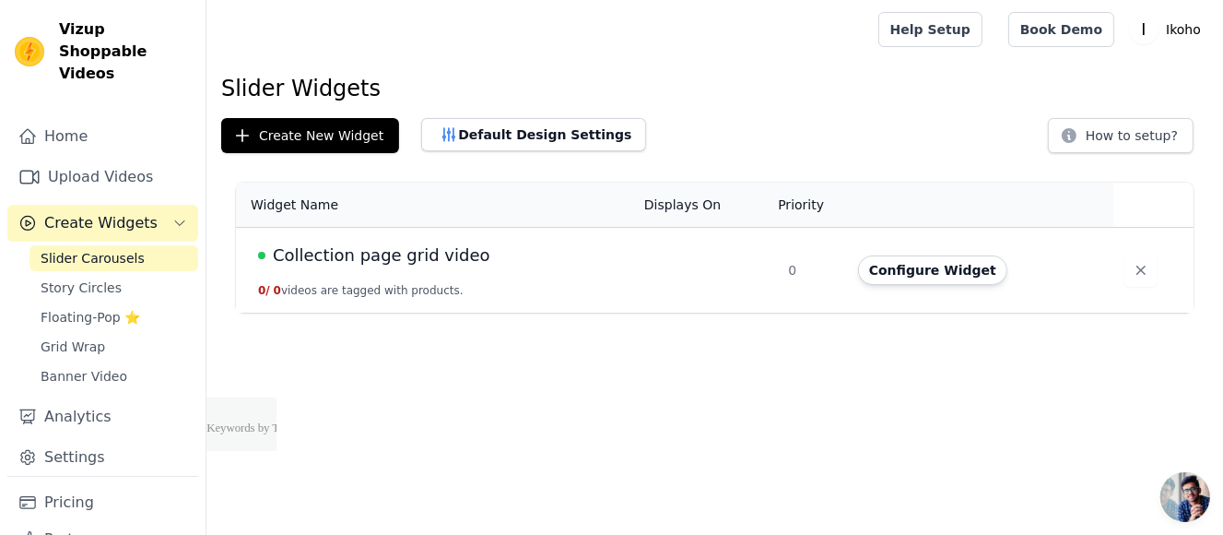
click at [516, 267] on div "Collection page grid video" at bounding box center [440, 255] width 364 height 26
click at [453, 257] on span "Collection page grid video" at bounding box center [382, 255] width 218 height 26
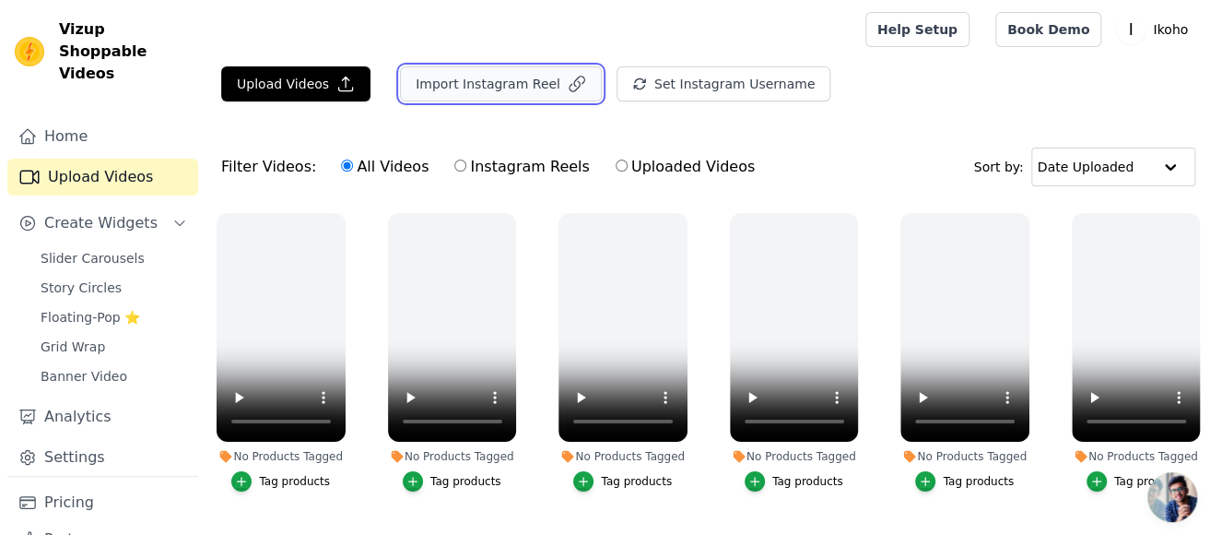
click at [512, 90] on button "Import Instagram Reel" at bounding box center [501, 83] width 202 height 35
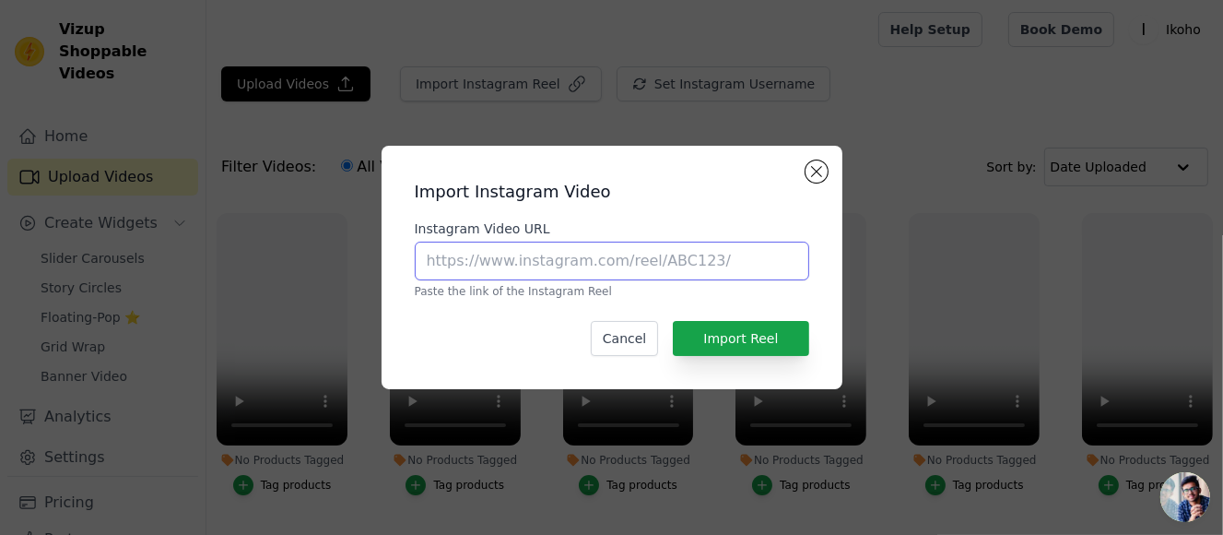
click at [614, 257] on input "Instagram Video URL" at bounding box center [612, 260] width 394 height 39
paste input "https://www.instagram.com/reel/DKRQIqwzlbv/"
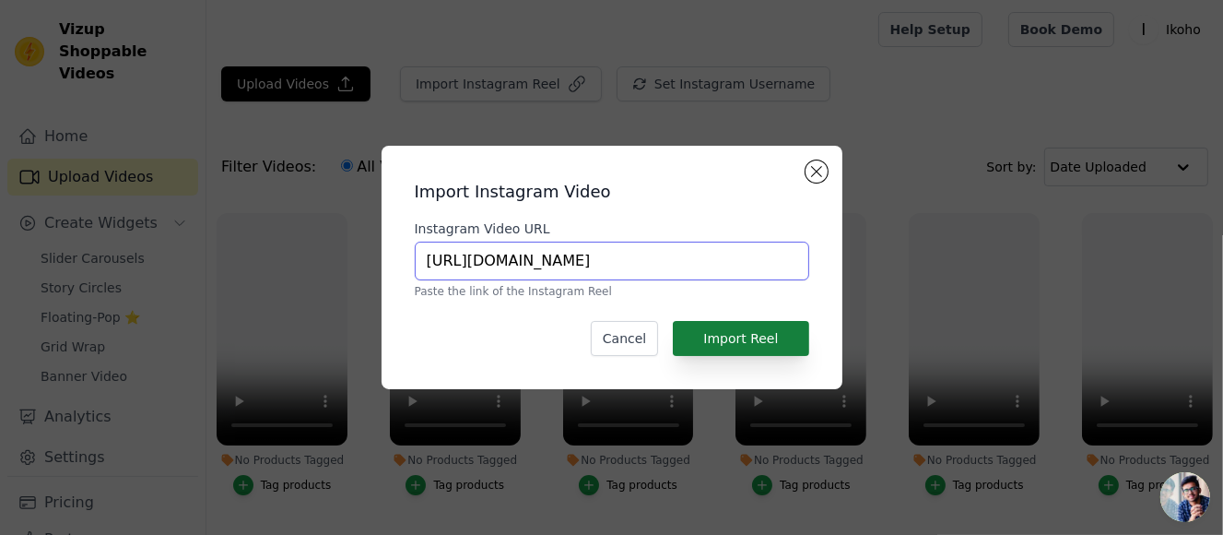
type input "https://www.instagram.com/reel/DKRQIqwzlbv/"
click at [781, 331] on button "Import Reel" at bounding box center [740, 338] width 135 height 35
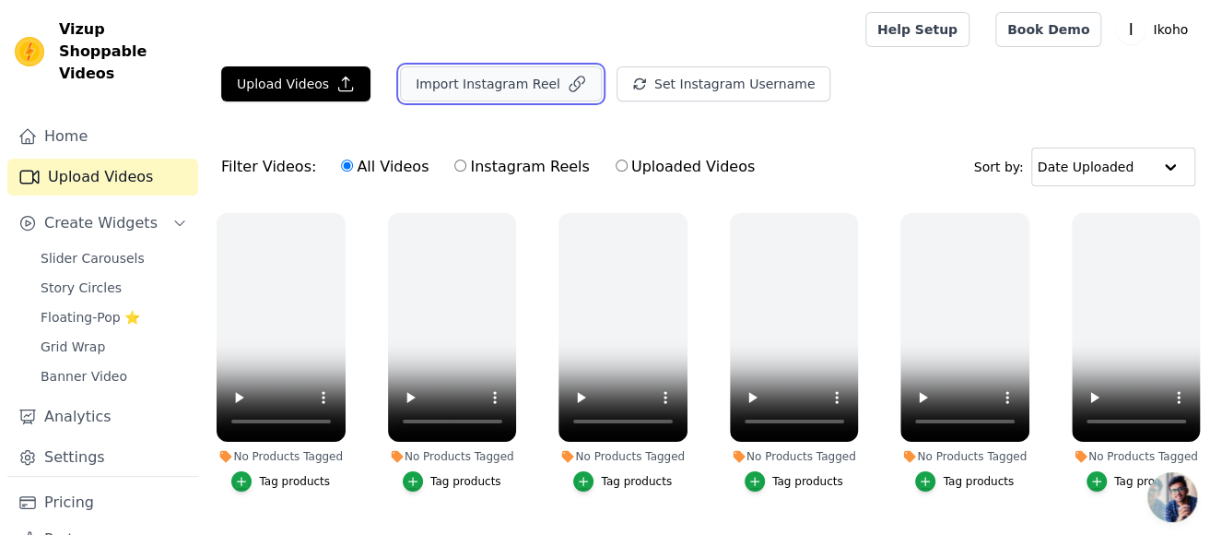
click at [534, 85] on button "Import Instagram Reel" at bounding box center [501, 83] width 202 height 35
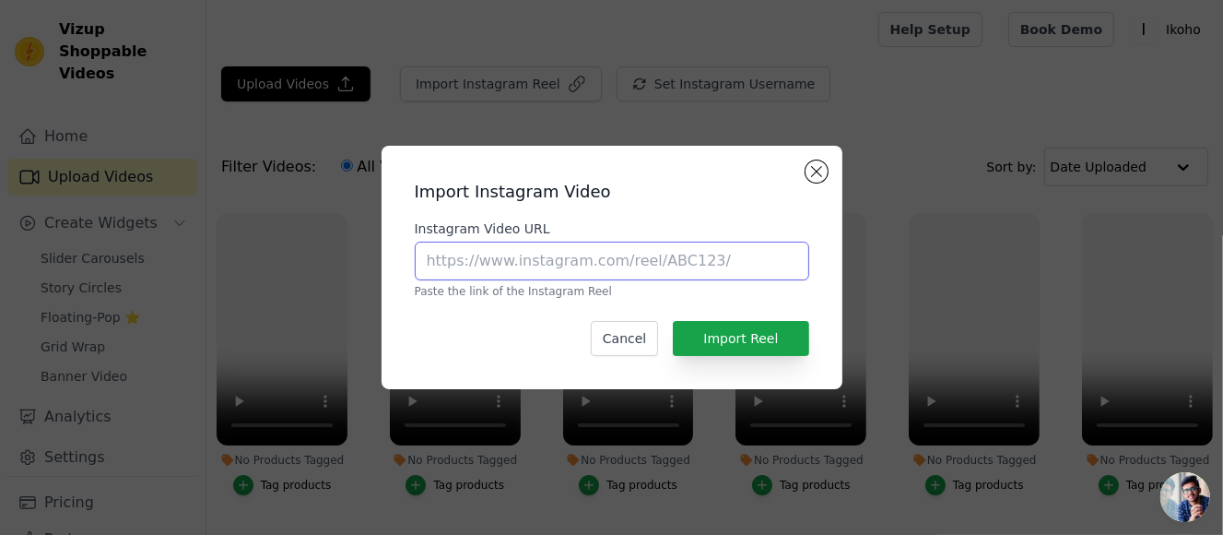
click at [665, 252] on input "Instagram Video URL" at bounding box center [612, 260] width 394 height 39
paste input "https://www.instagram.com/reel/DJ6RDGayBzU/"
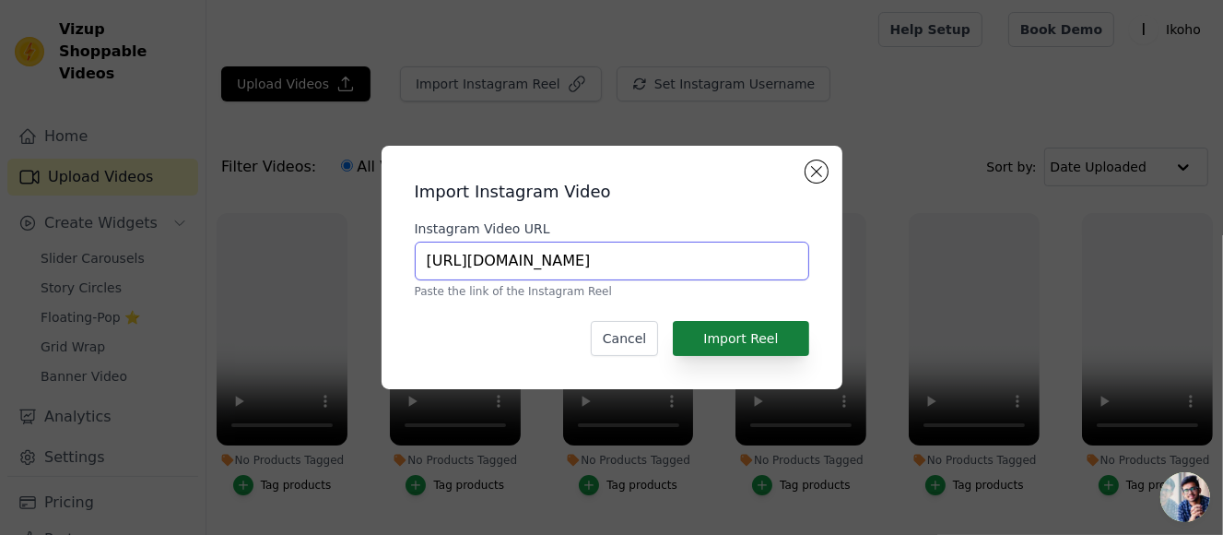
type input "https://www.instagram.com/reel/DJ6RDGayBzU/"
click at [762, 343] on button "Import Reel" at bounding box center [740, 338] width 135 height 35
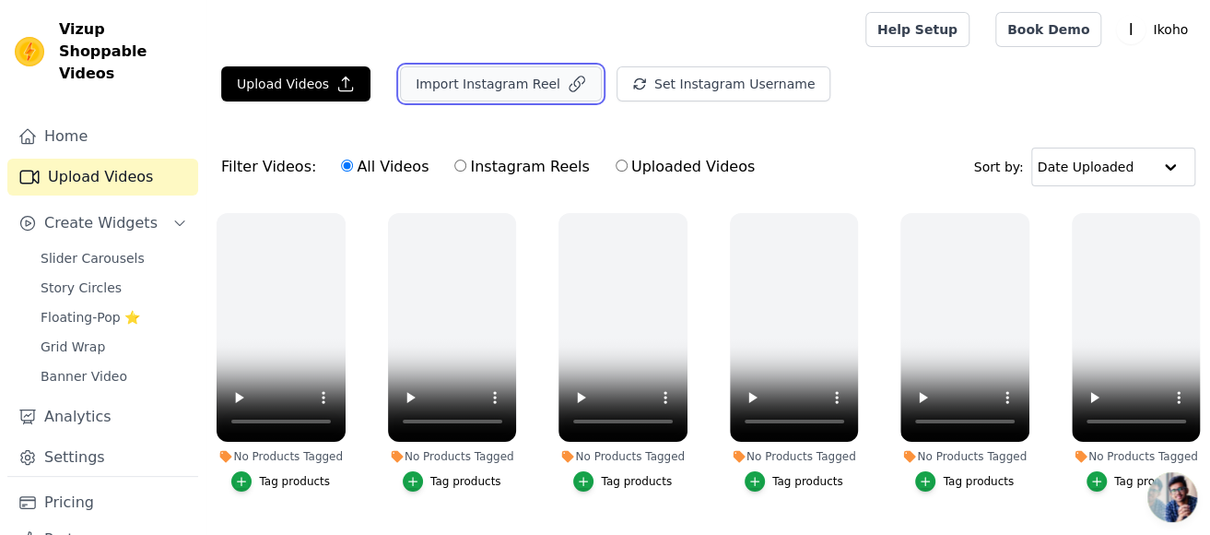
click at [535, 81] on button "Import Instagram Reel" at bounding box center [501, 83] width 202 height 35
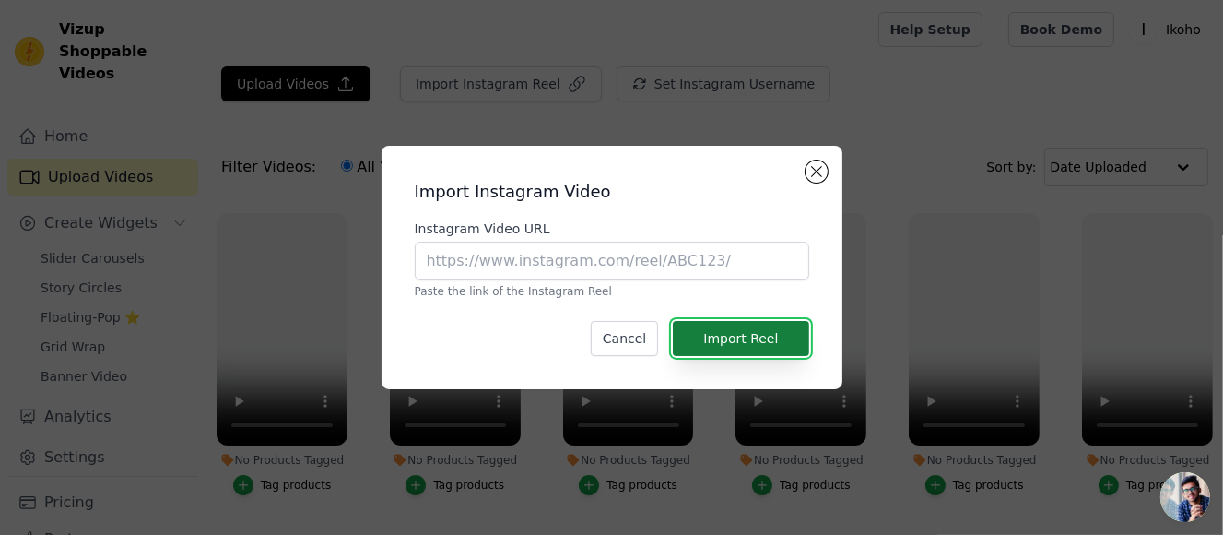
click at [740, 331] on button "Import Reel" at bounding box center [740, 338] width 135 height 35
click at [622, 241] on input "Instagram Video URL" at bounding box center [612, 260] width 394 height 39
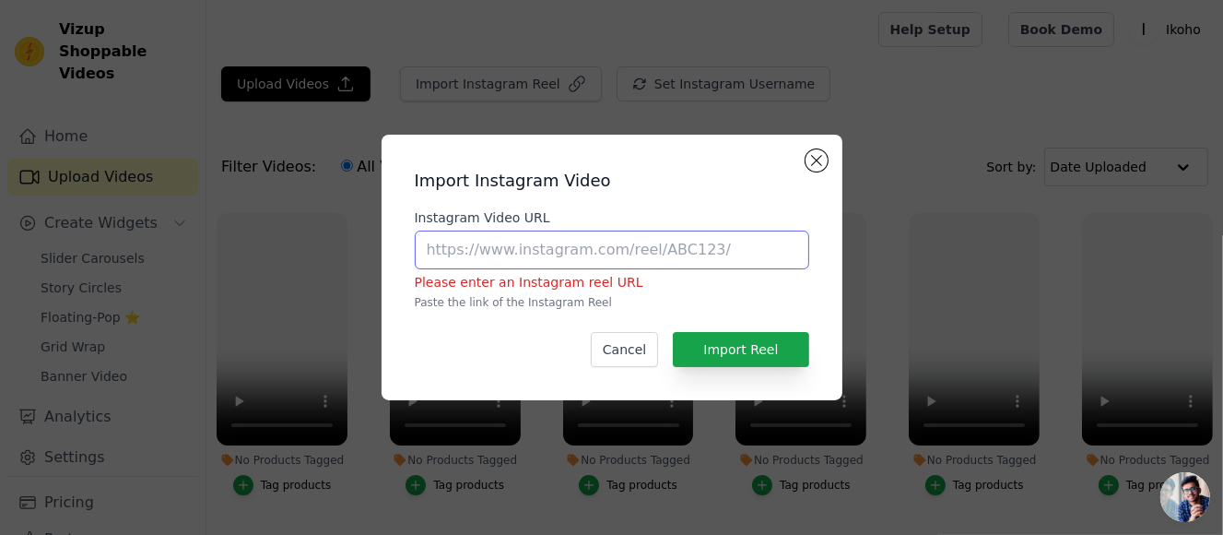
click at [718, 240] on input "Instagram Video URL" at bounding box center [612, 249] width 394 height 39
paste input "https://www.instagram.com/reel/DJy4q1UTprV/"
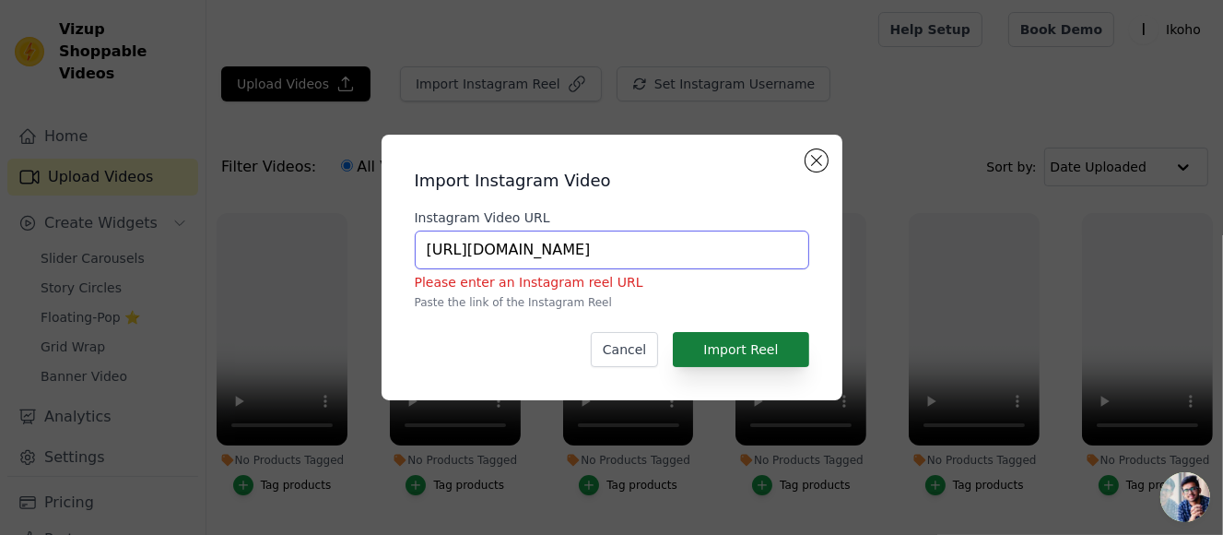
type input "https://www.instagram.com/reel/DJy4q1UTprV/"
click at [770, 350] on button "Import Reel" at bounding box center [740, 349] width 135 height 35
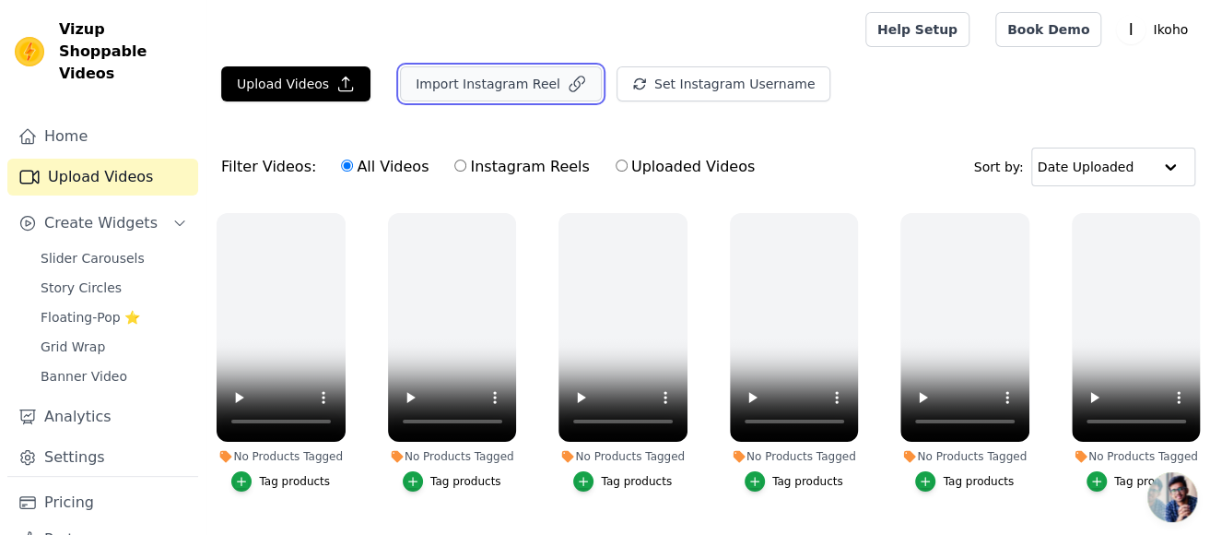
click at [478, 81] on button "Import Instagram Reel" at bounding box center [501, 83] width 202 height 35
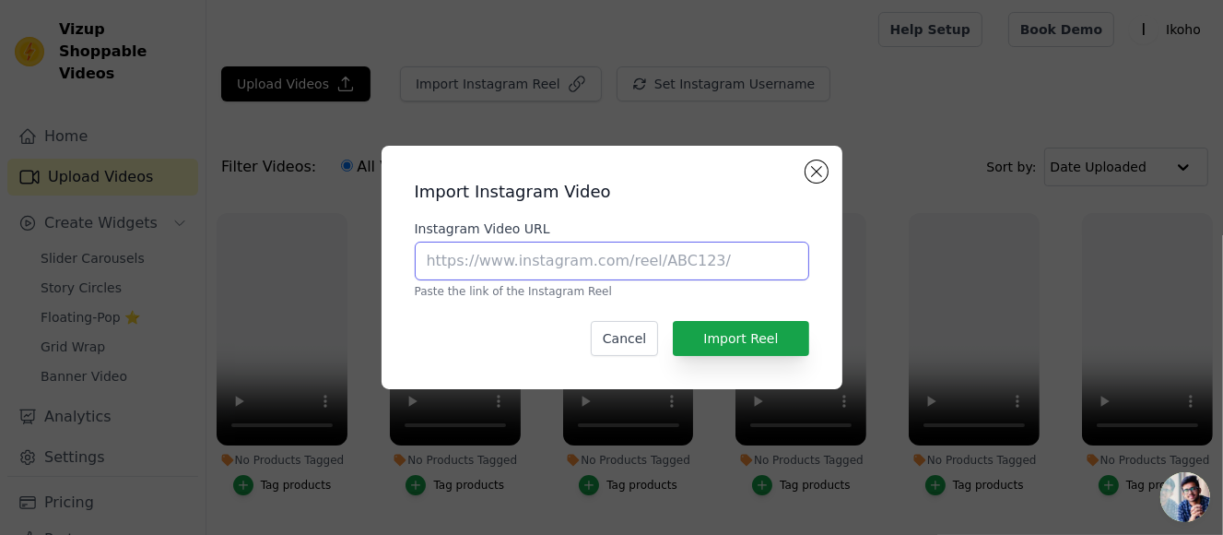
click at [671, 264] on input "Instagram Video URL" at bounding box center [612, 260] width 394 height 39
paste input "https://www.instagram.com/reel/DJePpEwS4Tz/"
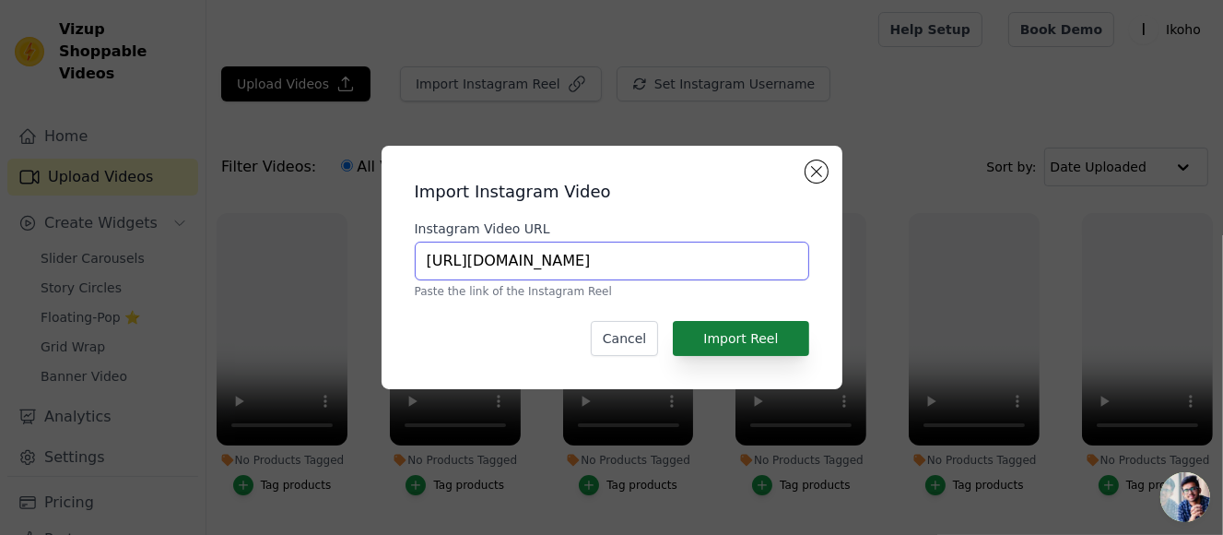
type input "https://www.instagram.com/reel/DJePpEwS4Tz/"
click at [767, 335] on button "Import Reel" at bounding box center [740, 338] width 135 height 35
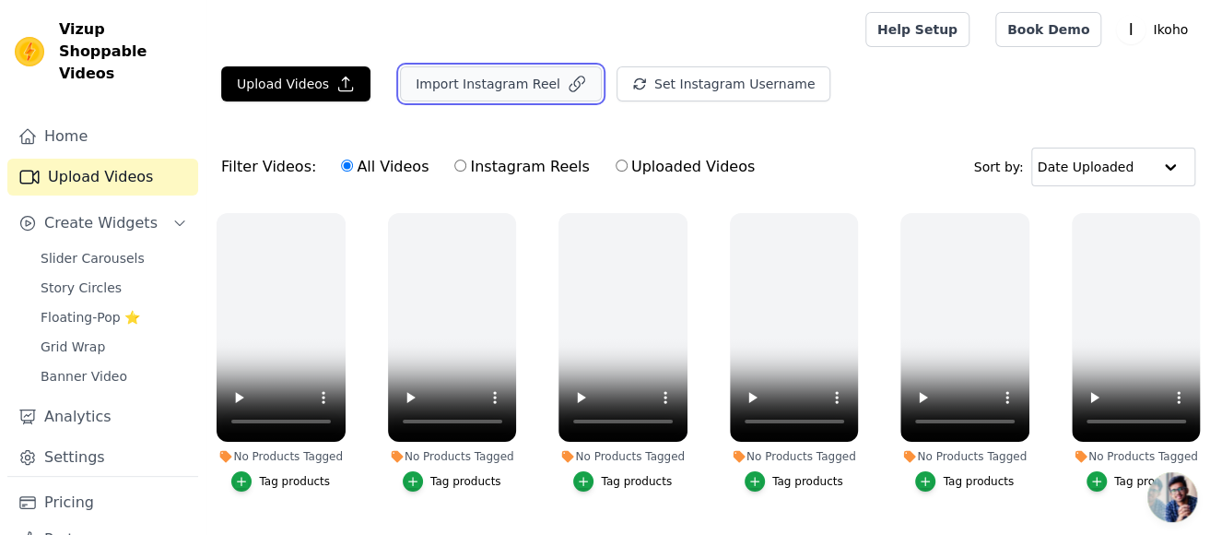
click at [482, 98] on button "Import Instagram Reel" at bounding box center [501, 83] width 202 height 35
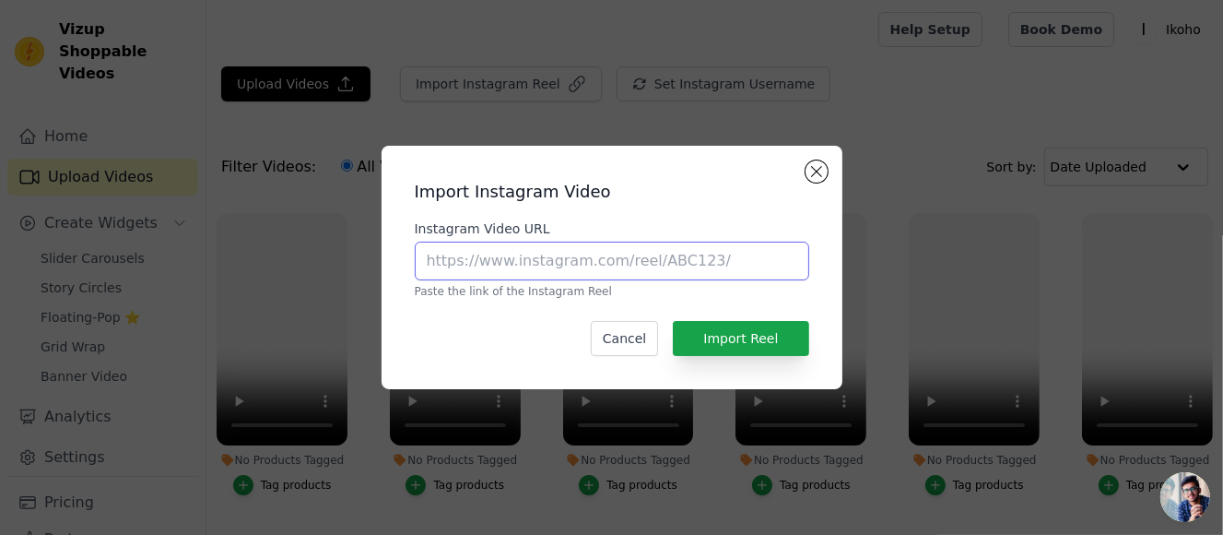
drag, startPoint x: 662, startPoint y: 265, endPoint x: 759, endPoint y: 286, distance: 99.8
click at [662, 265] on input "Instagram Video URL" at bounding box center [612, 260] width 394 height 39
paste input "https://www.instagram.com/reel/DJEagGfPFlb/"
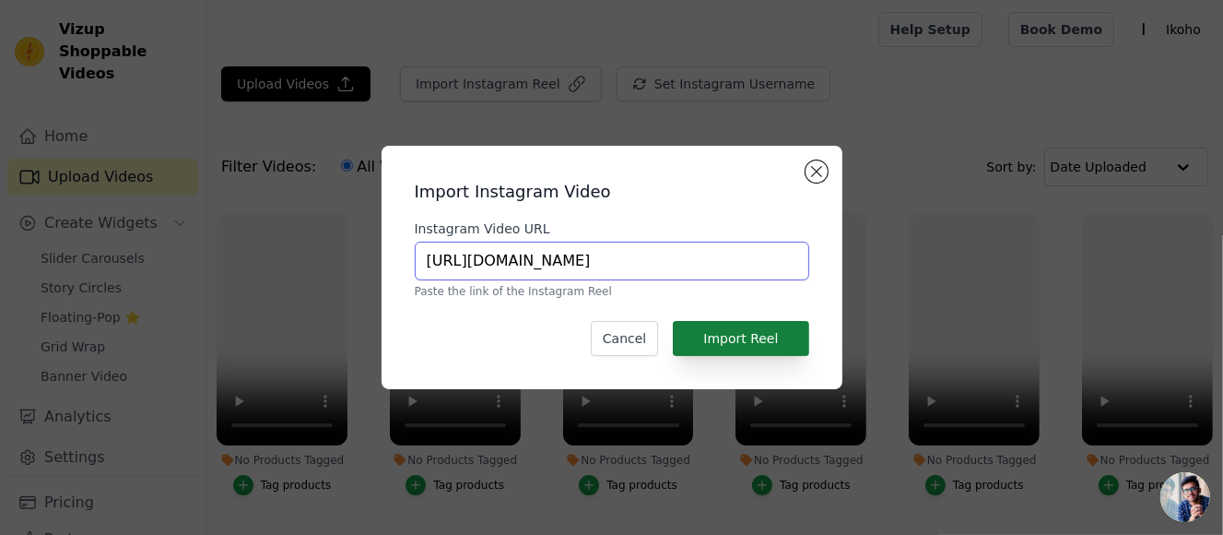
type input "https://www.instagram.com/reel/DJEagGfPFlb/"
click at [780, 336] on button "Import Reel" at bounding box center [740, 338] width 135 height 35
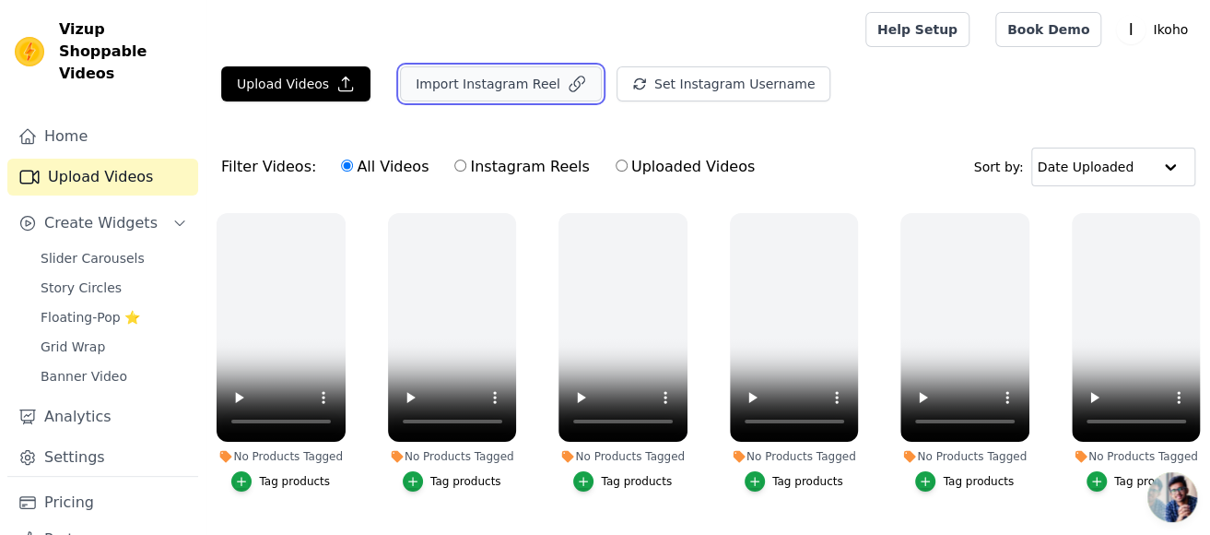
click at [514, 88] on button "Import Instagram Reel" at bounding box center [501, 83] width 202 height 35
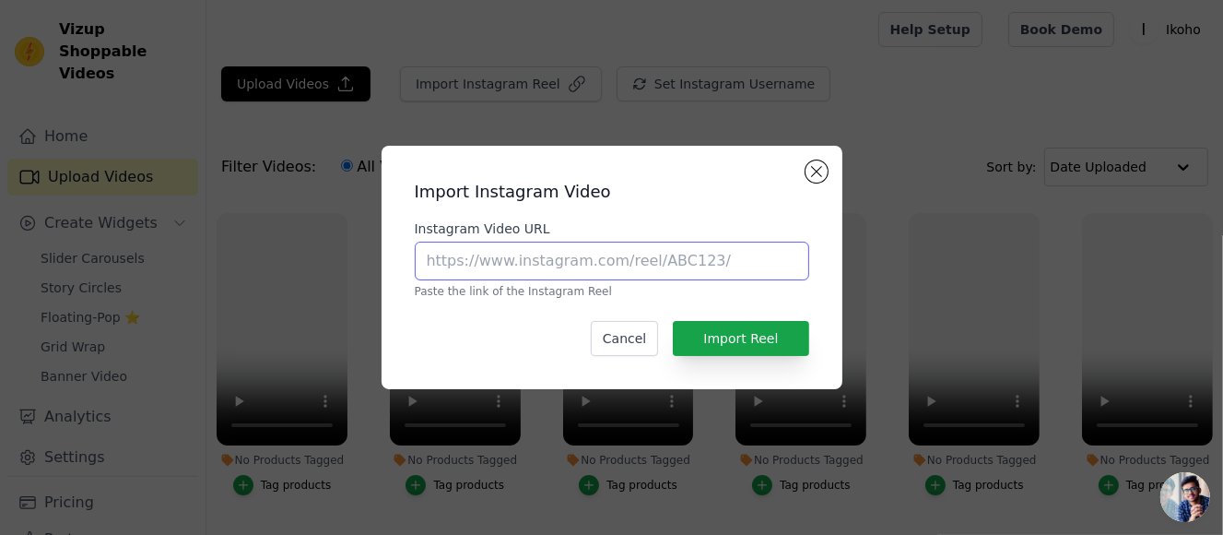
click at [668, 257] on input "Instagram Video URL" at bounding box center [612, 260] width 394 height 39
paste input "https://www.instagram.com/reel/DI6LL_bP0QD/"
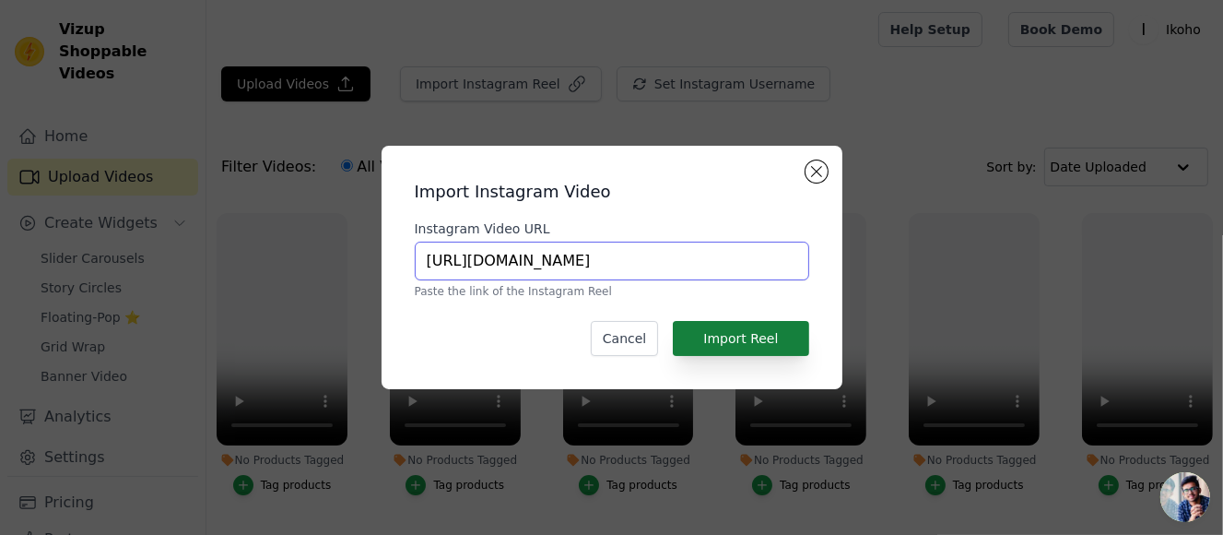
type input "https://www.instagram.com/reel/DI6LL_bP0QD/"
click at [752, 333] on button "Import Reel" at bounding box center [740, 338] width 135 height 35
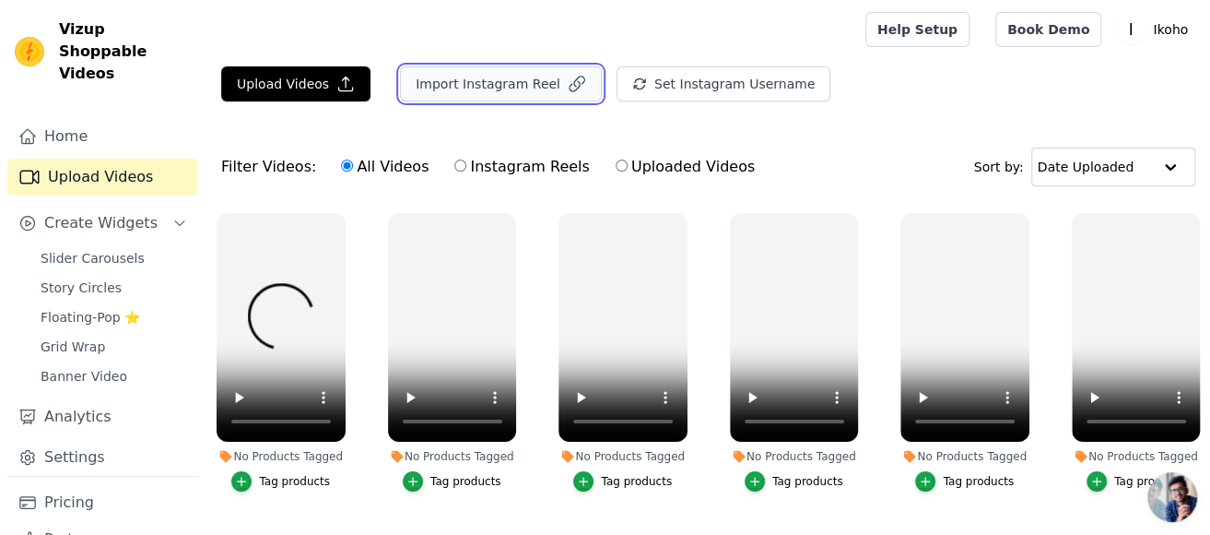
click at [505, 91] on button "Import Instagram Reel" at bounding box center [501, 83] width 202 height 35
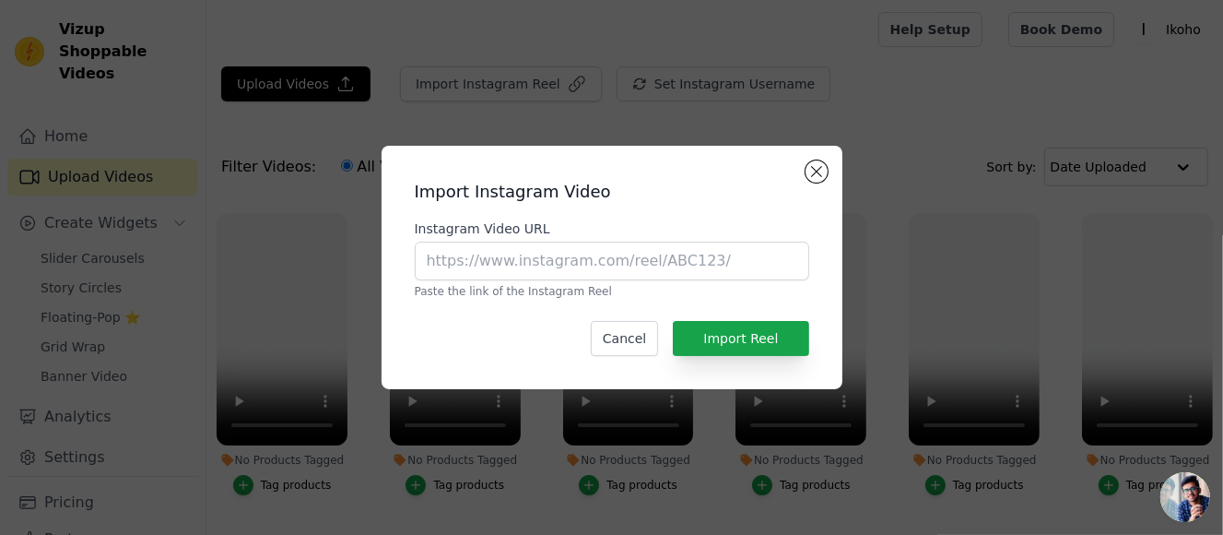
click at [677, 240] on div "Instagram Video URL Paste the link of the Instagram Reel" at bounding box center [612, 258] width 394 height 79
click at [706, 257] on input "Instagram Video URL" at bounding box center [612, 260] width 394 height 39
paste input "https://www.instagram.com/reel/DIoi1ppztqv/"
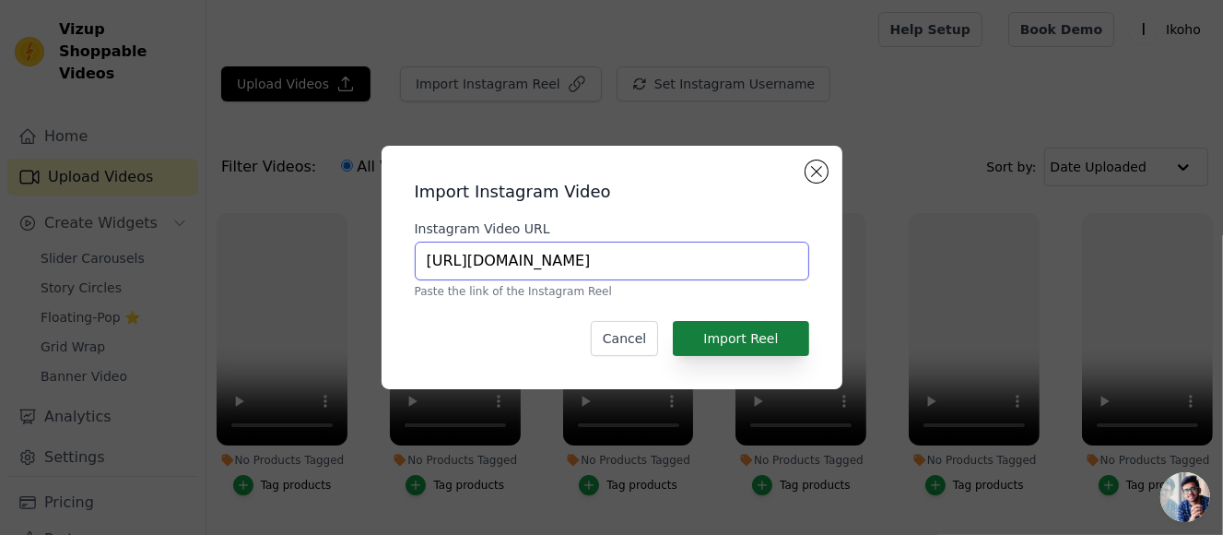
type input "https://www.instagram.com/reel/DIoi1ppztqv/"
click at [772, 330] on button "Import Reel" at bounding box center [740, 338] width 135 height 35
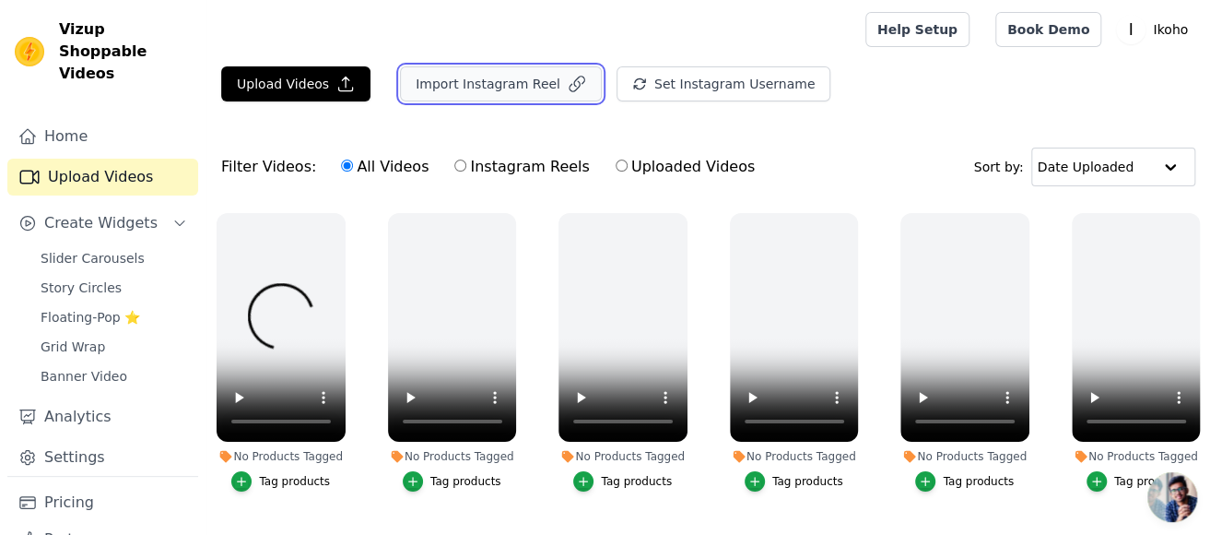
click at [477, 75] on button "Import Instagram Reel" at bounding box center [501, 83] width 202 height 35
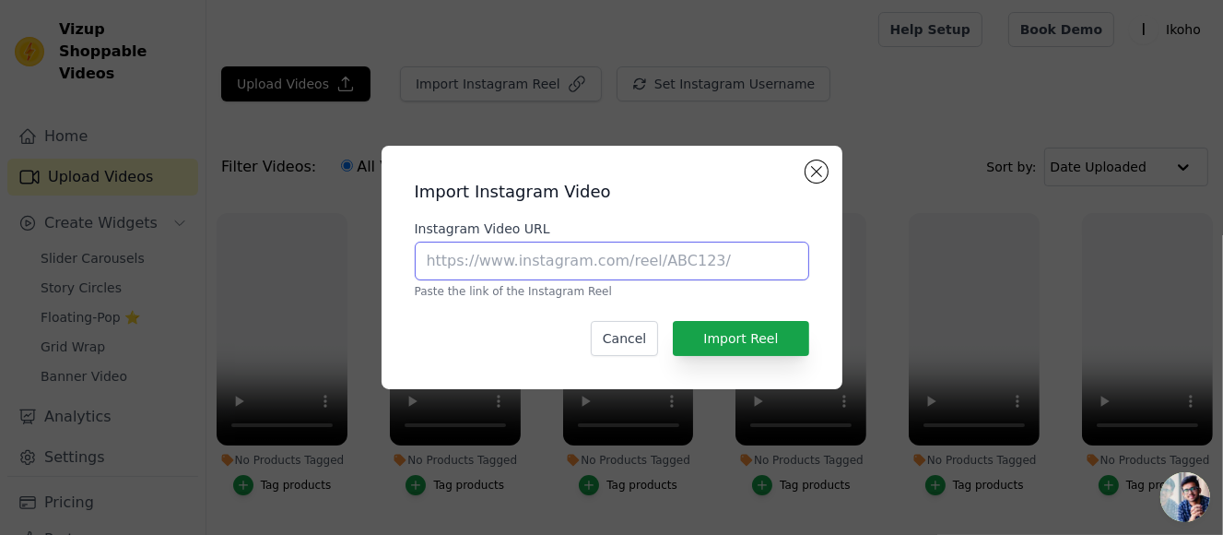
click at [608, 261] on input "Instagram Video URL" at bounding box center [612, 260] width 394 height 39
paste input "https://www.instagram.com/reel/DIgVeBiI6Vl/"
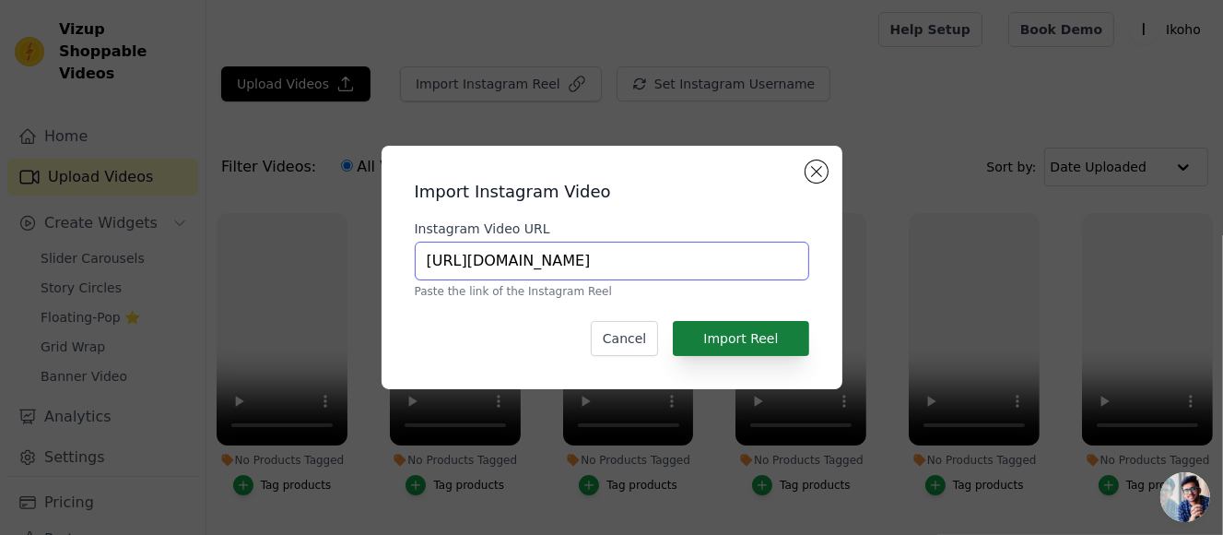
type input "https://www.instagram.com/reel/DIgVeBiI6Vl/"
click at [749, 347] on button "Import Reel" at bounding box center [740, 338] width 135 height 35
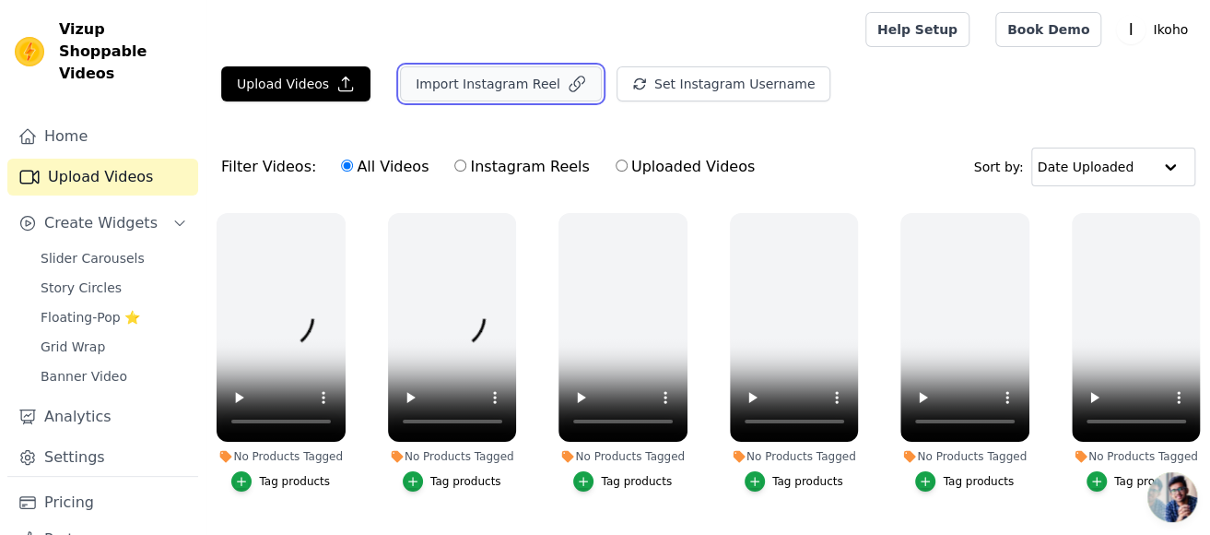
click at [487, 89] on button "Import Instagram Reel" at bounding box center [501, 83] width 202 height 35
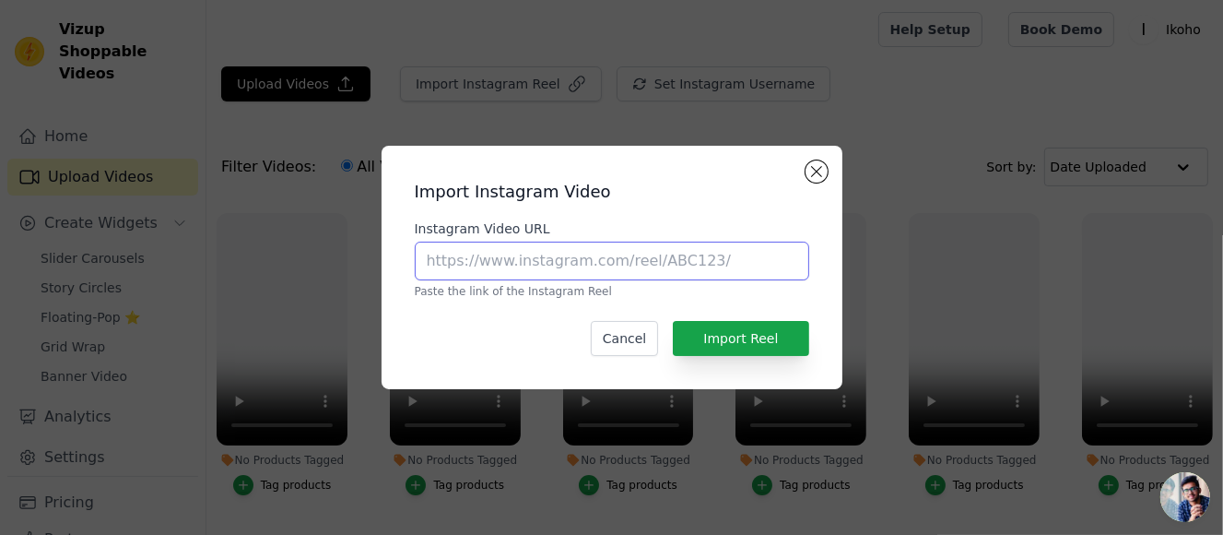
click at [604, 265] on input "Instagram Video URL" at bounding box center [612, 260] width 394 height 39
paste input "https://www.instagram.com/reel/DIbaQ7DPJgr/"
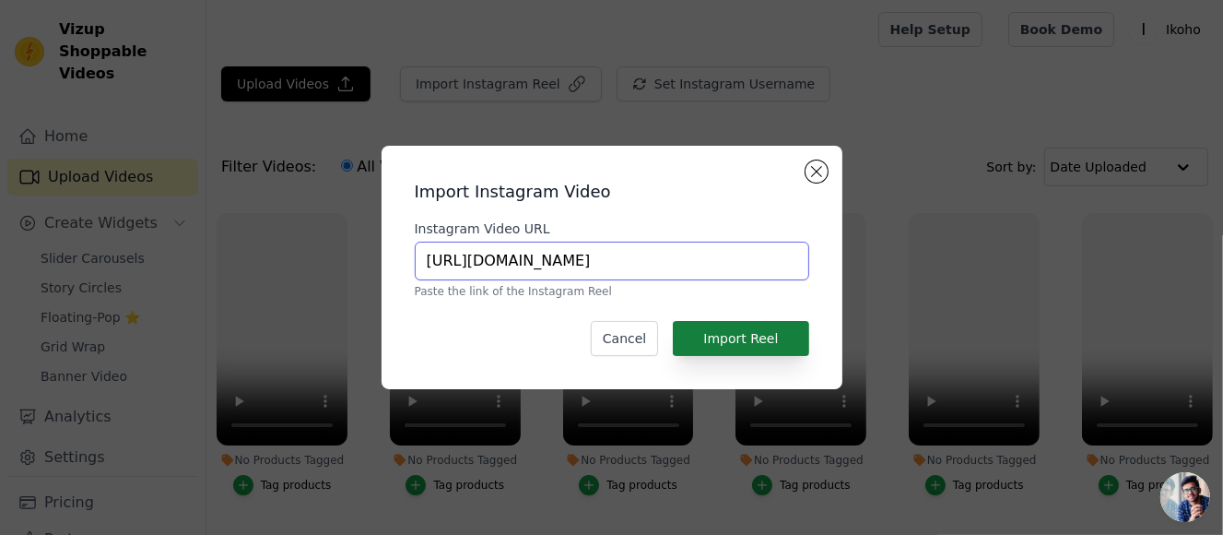
type input "https://www.instagram.com/reel/DIbaQ7DPJgr/"
click at [750, 331] on button "Import Reel" at bounding box center [740, 338] width 135 height 35
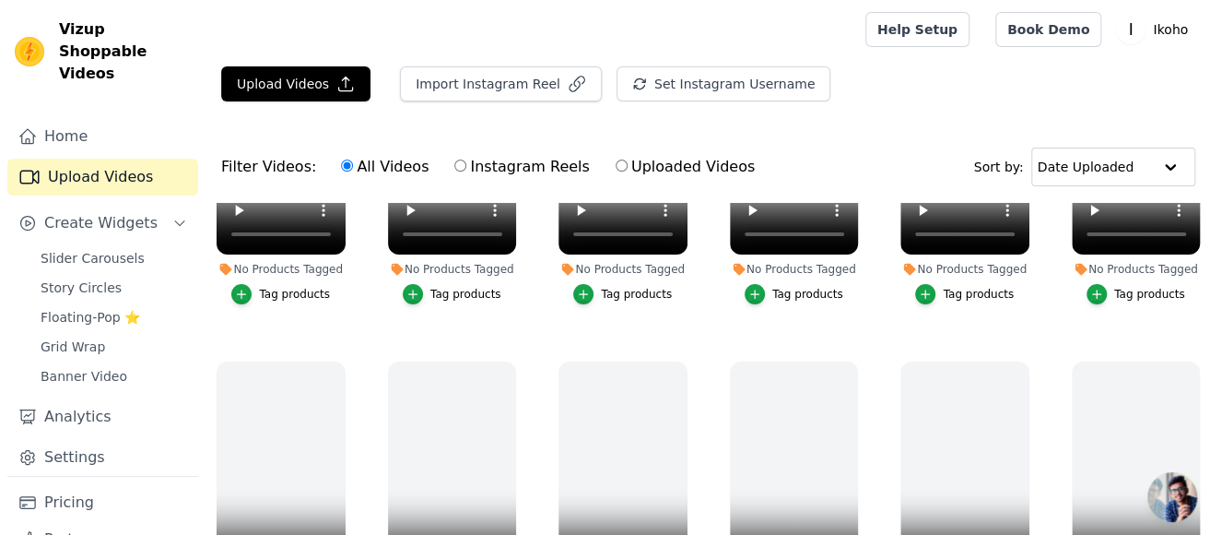
scroll to position [277, 0]
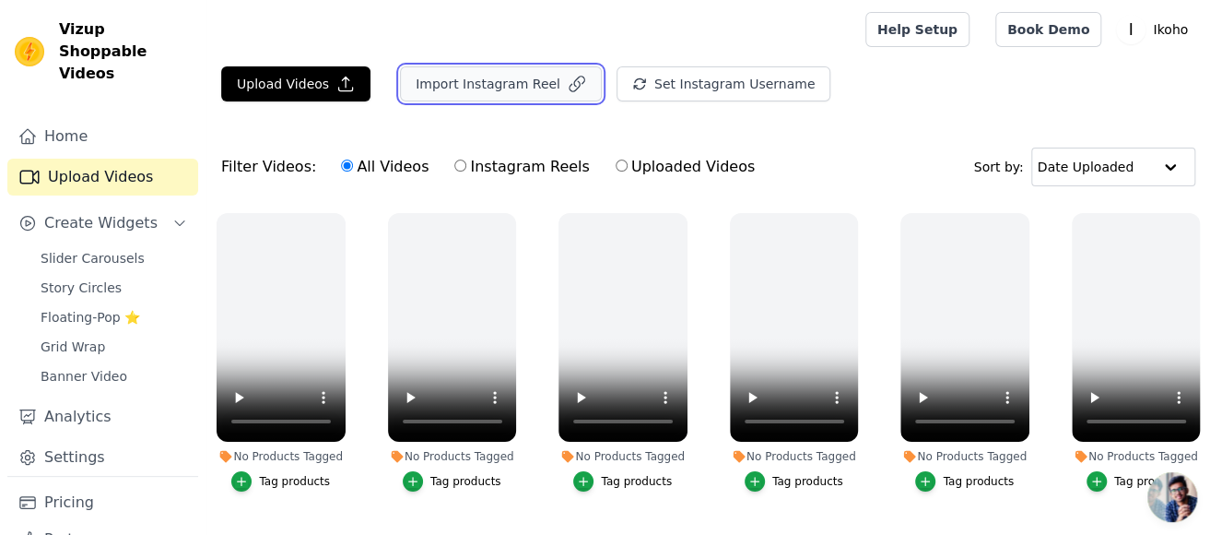
click at [533, 93] on button "Import Instagram Reel" at bounding box center [501, 83] width 202 height 35
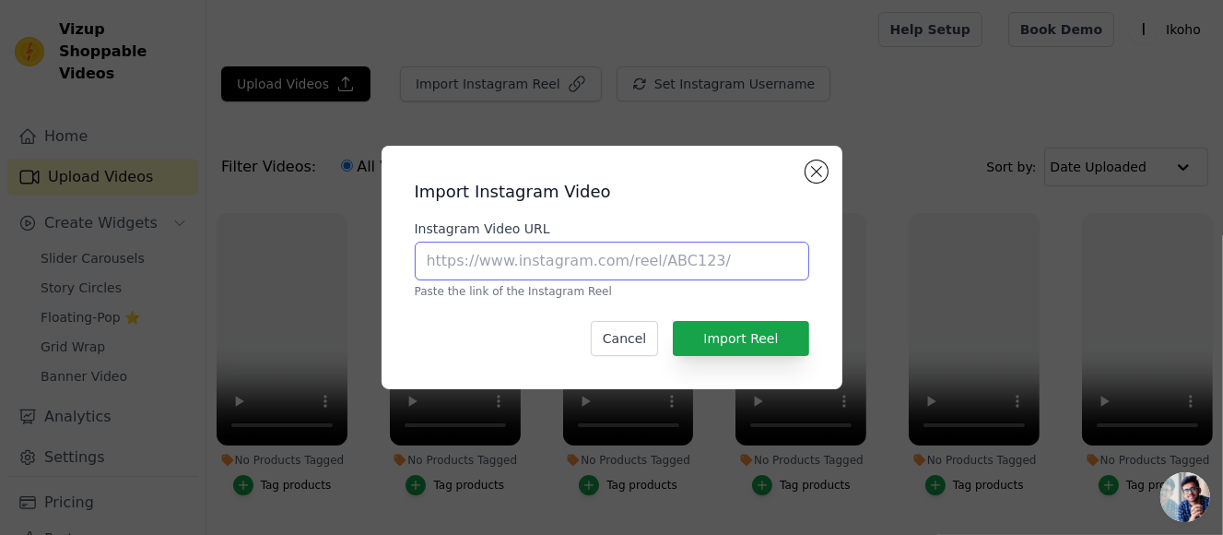
click at [681, 257] on input "Instagram Video URL" at bounding box center [612, 260] width 394 height 39
paste input "[URL][DOMAIN_NAME]"
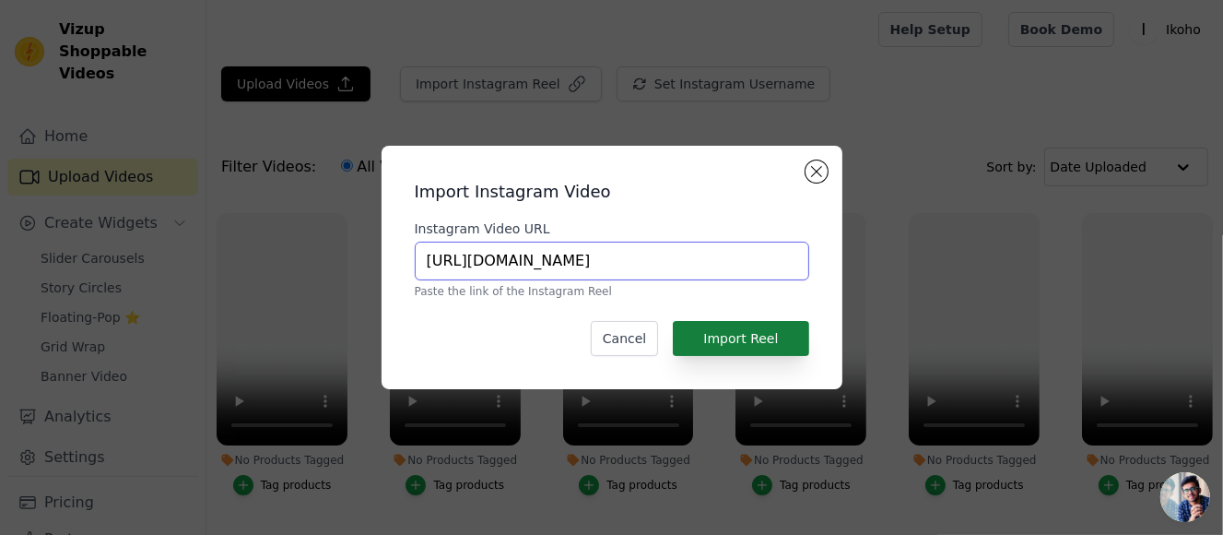
type input "[URL][DOMAIN_NAME]"
click at [761, 340] on button "Import Reel" at bounding box center [740, 338] width 135 height 35
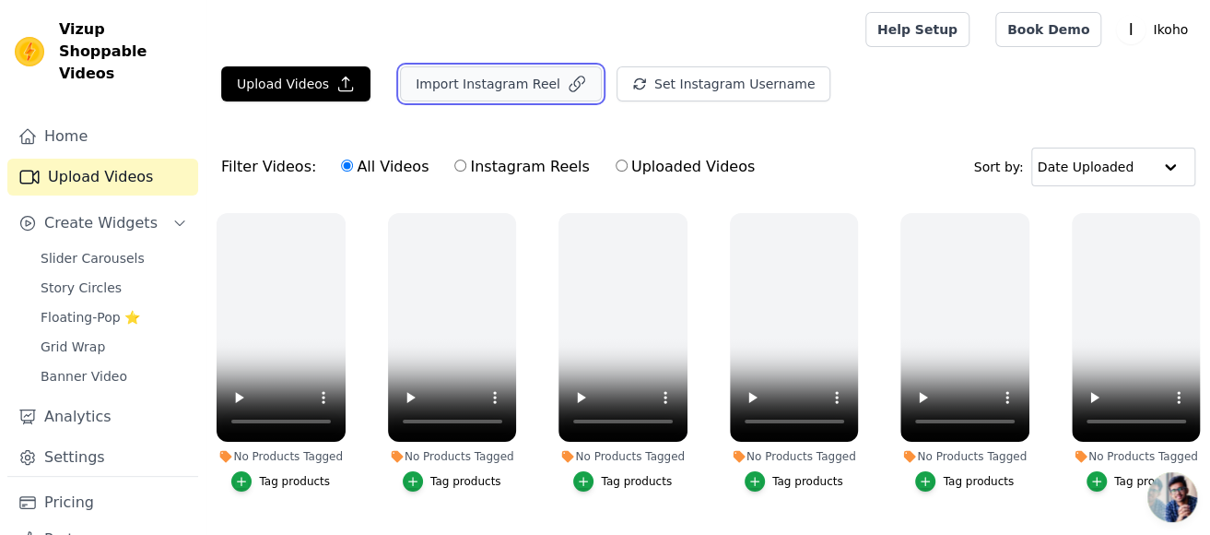
click at [510, 75] on button "Import Instagram Reel" at bounding box center [501, 83] width 202 height 35
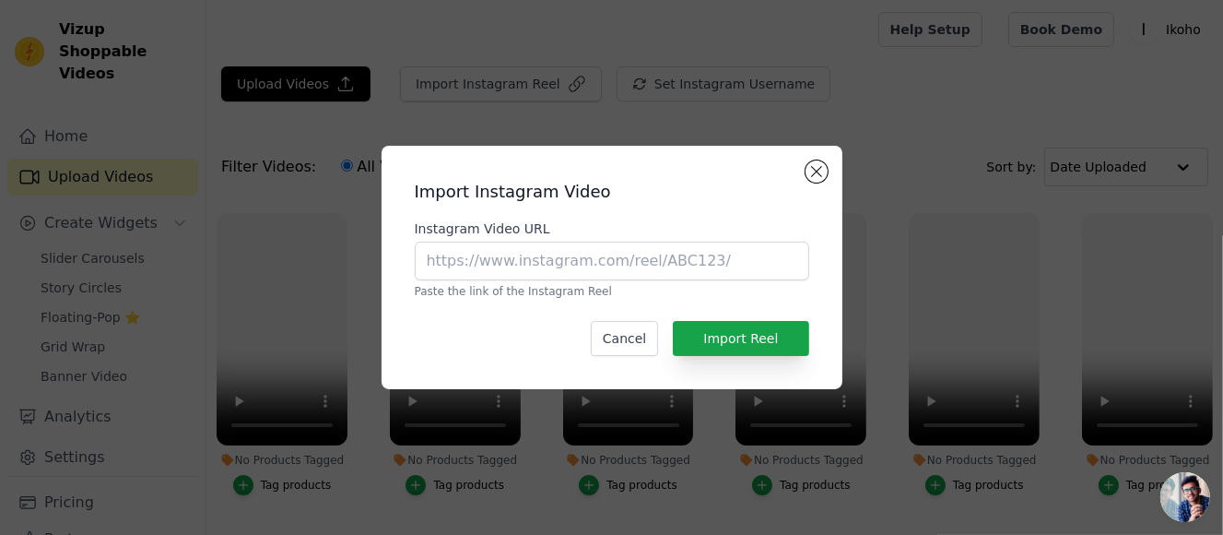
click at [664, 231] on label "Instagram Video URL" at bounding box center [612, 228] width 394 height 18
click at [664, 241] on input "Instagram Video URL" at bounding box center [612, 260] width 394 height 39
click at [687, 262] on input "Instagram Video URL" at bounding box center [612, 260] width 394 height 39
paste input "[URL][DOMAIN_NAME]"
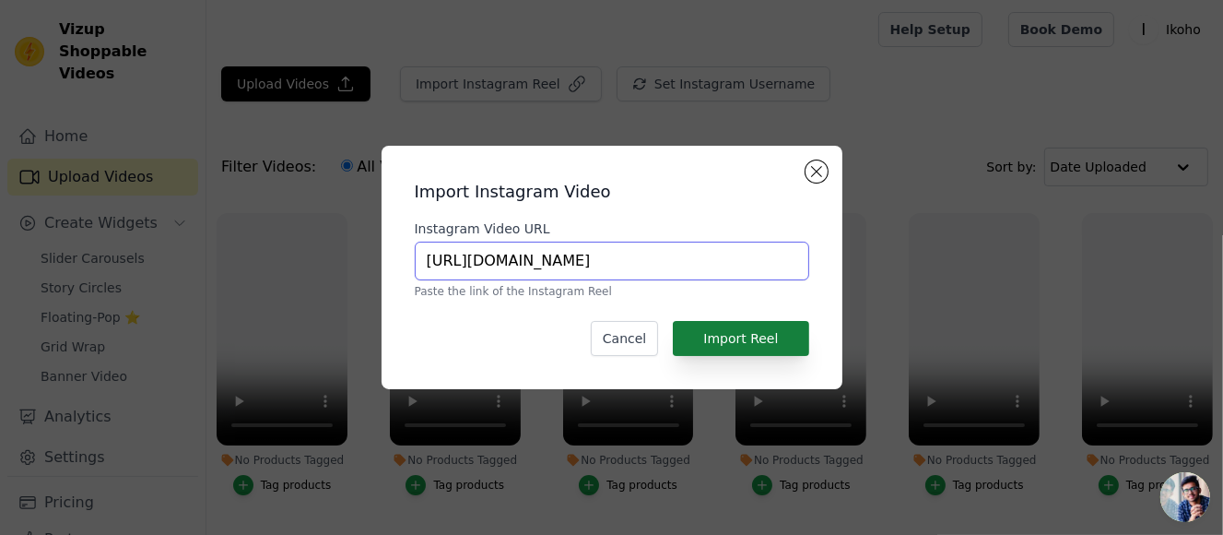
type input "[URL][DOMAIN_NAME]"
click at [765, 336] on button "Import Reel" at bounding box center [740, 338] width 135 height 35
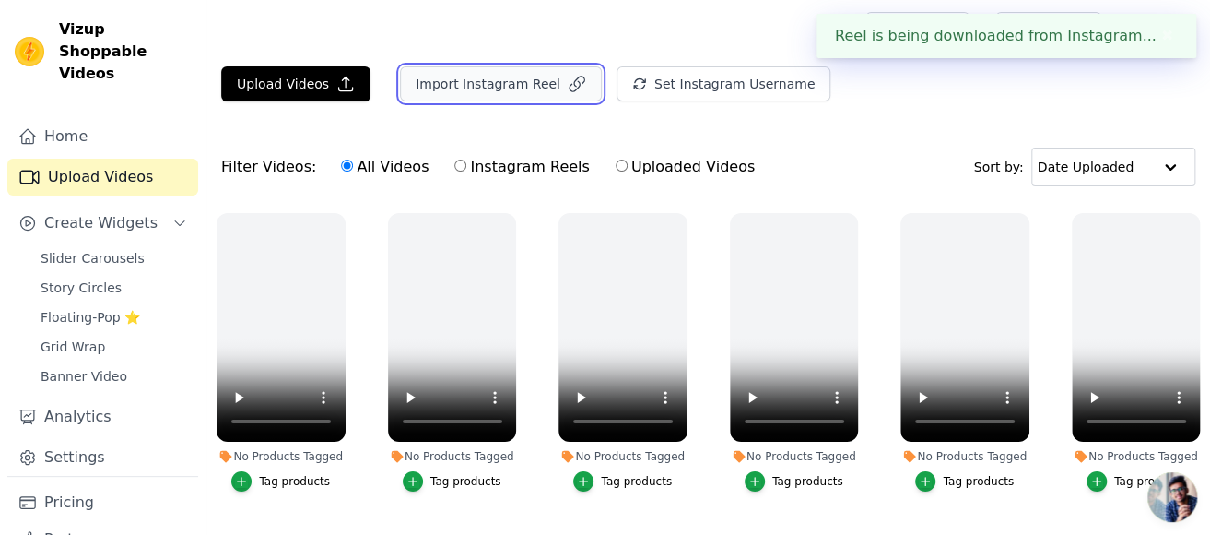
click at [483, 93] on button "Import Instagram Reel" at bounding box center [501, 83] width 202 height 35
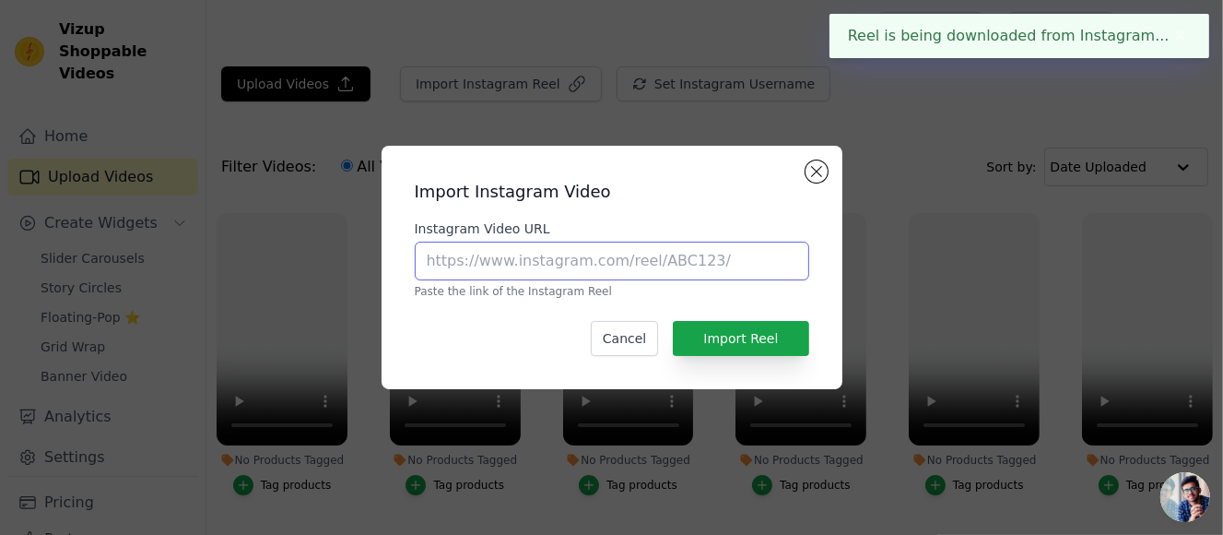
click at [646, 258] on input "Instagram Video URL" at bounding box center [612, 260] width 394 height 39
paste input "[URL][DOMAIN_NAME]"
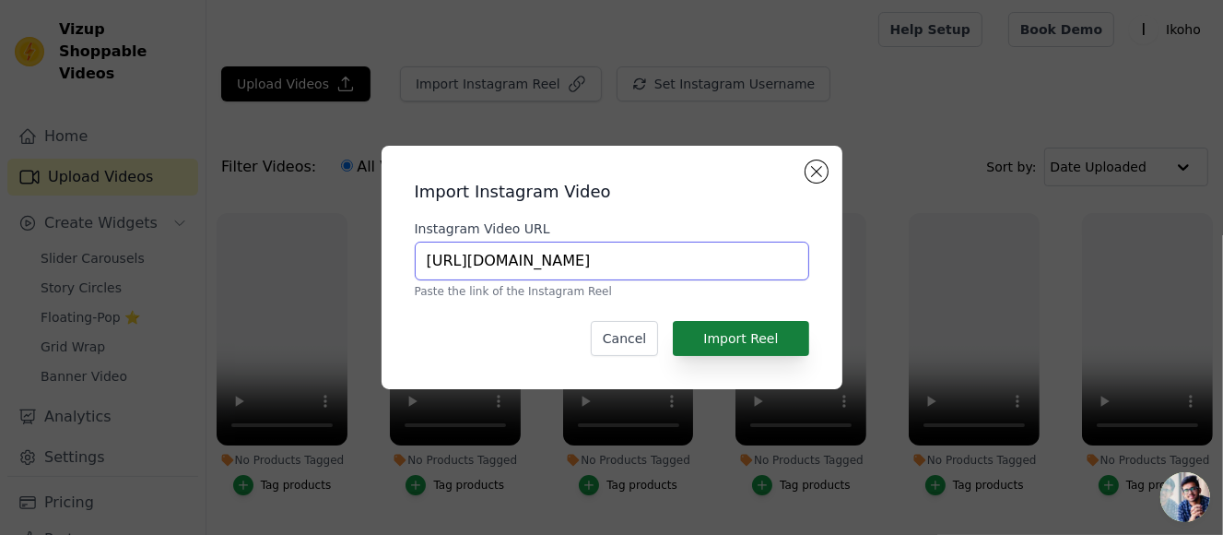
type input "[URL][DOMAIN_NAME]"
click at [776, 333] on button "Import Reel" at bounding box center [740, 338] width 135 height 35
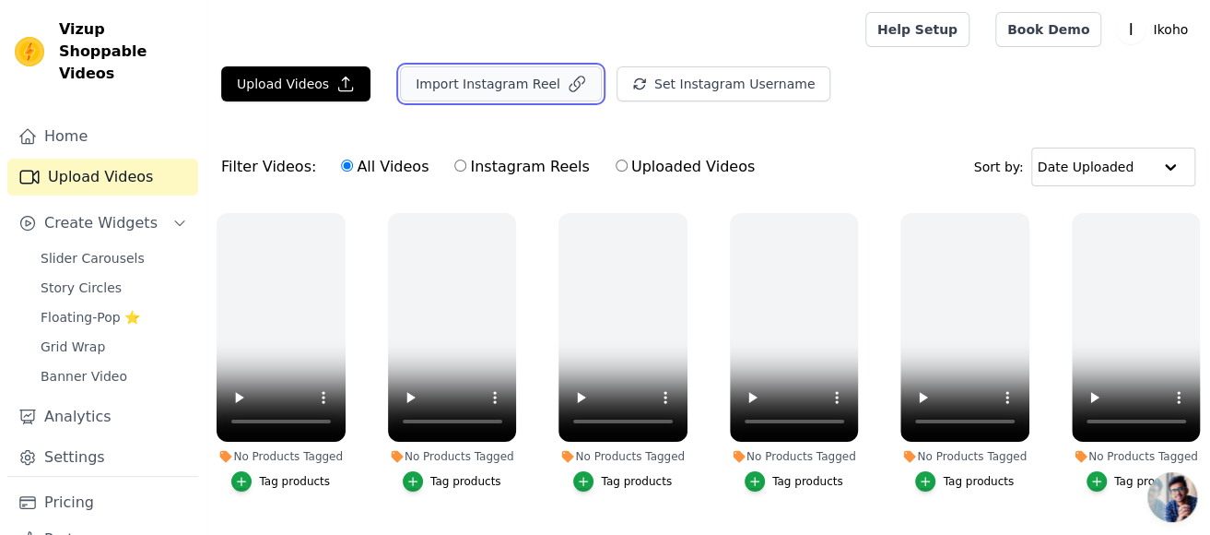
click at [462, 84] on button "Import Instagram Reel" at bounding box center [501, 83] width 202 height 35
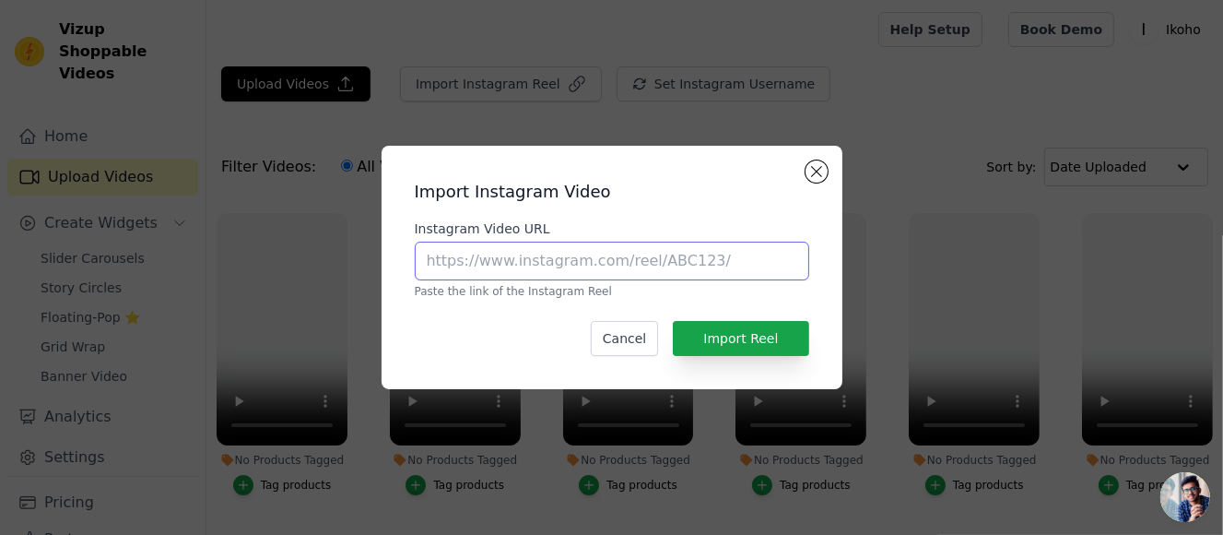
click at [627, 250] on input "Instagram Video URL" at bounding box center [612, 260] width 394 height 39
paste input "[URL][DOMAIN_NAME]"
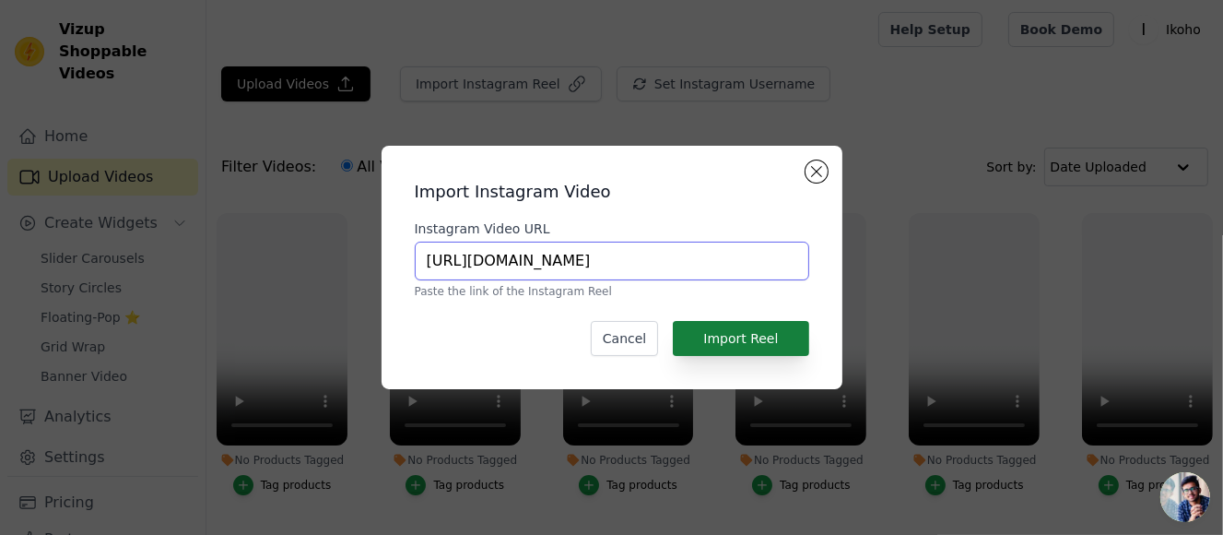
type input "[URL][DOMAIN_NAME]"
click at [753, 349] on button "Import Reel" at bounding box center [740, 338] width 135 height 35
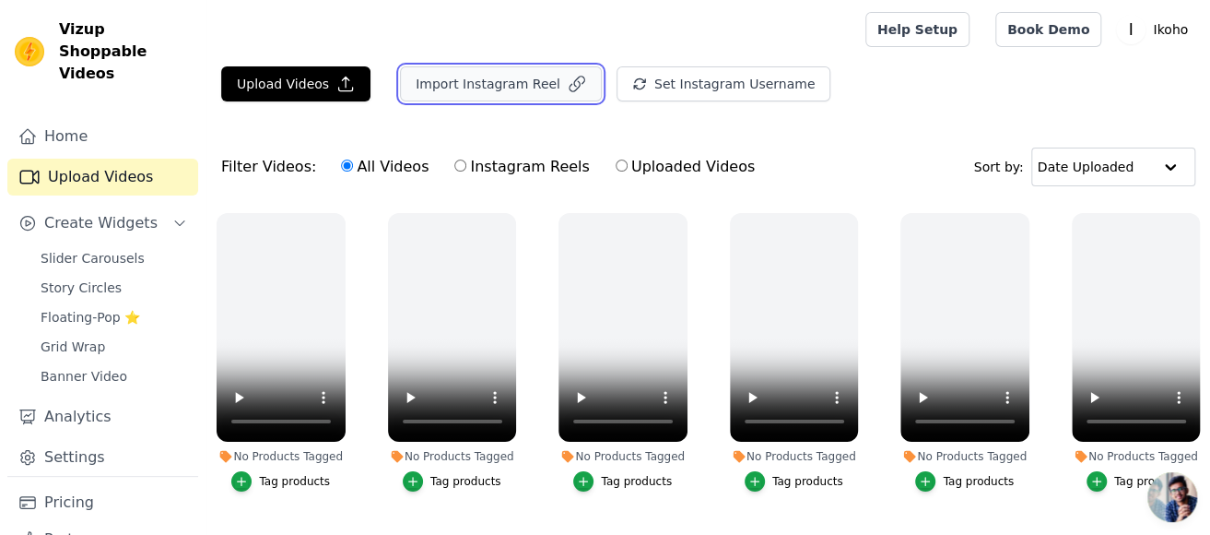
click at [454, 77] on button "Import Instagram Reel" at bounding box center [501, 83] width 202 height 35
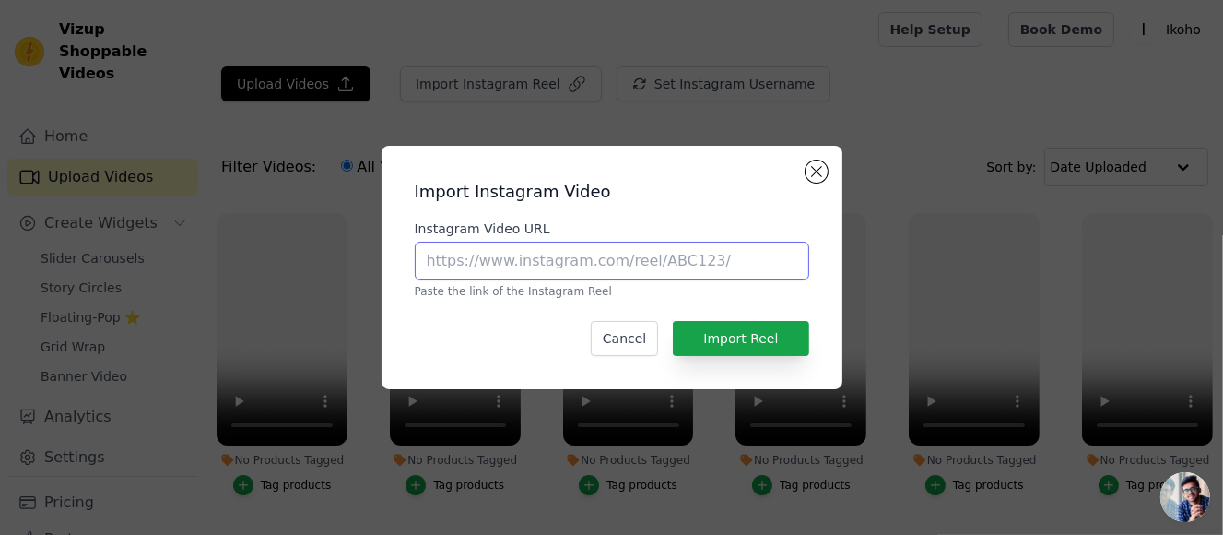
click at [653, 259] on input "Instagram Video URL" at bounding box center [612, 260] width 394 height 39
paste input "[URL][DOMAIN_NAME]"
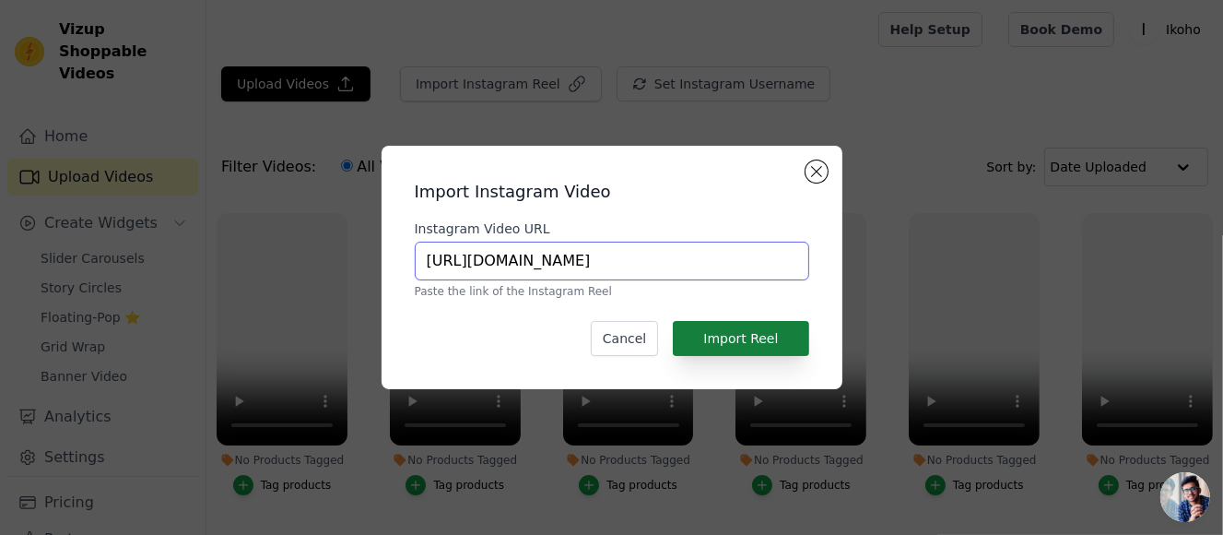
type input "[URL][DOMAIN_NAME]"
click at [748, 341] on button "Import Reel" at bounding box center [740, 338] width 135 height 35
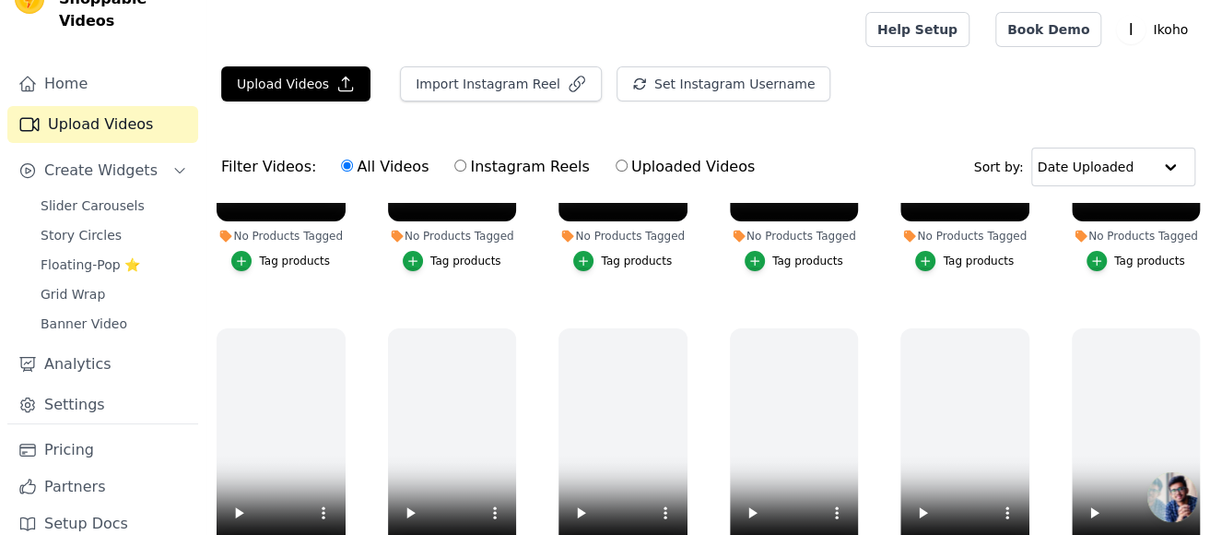
scroll to position [369, 0]
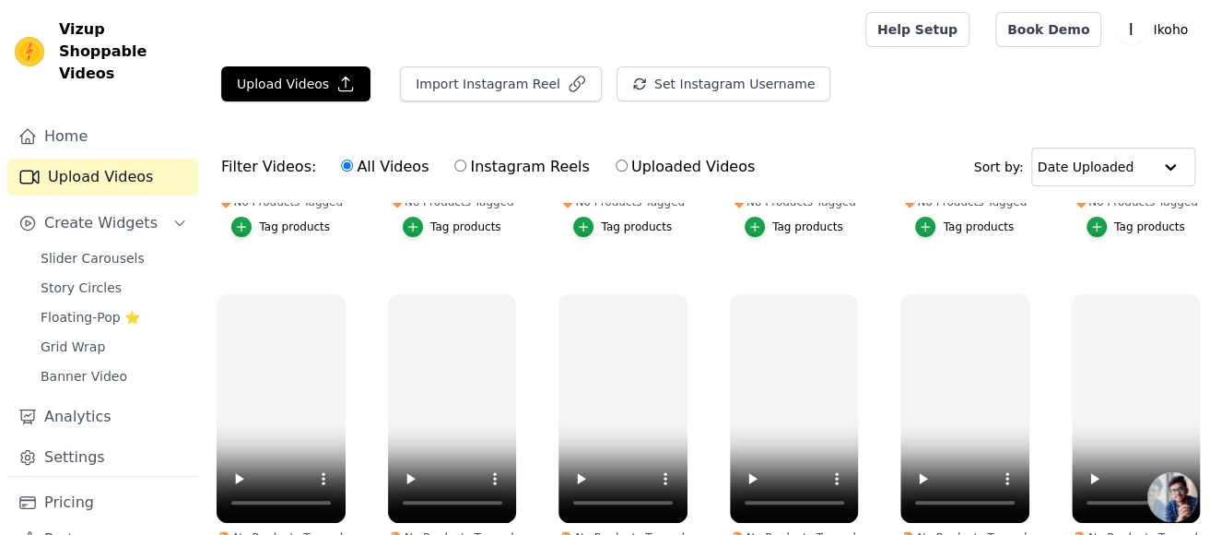
scroll to position [184, 0]
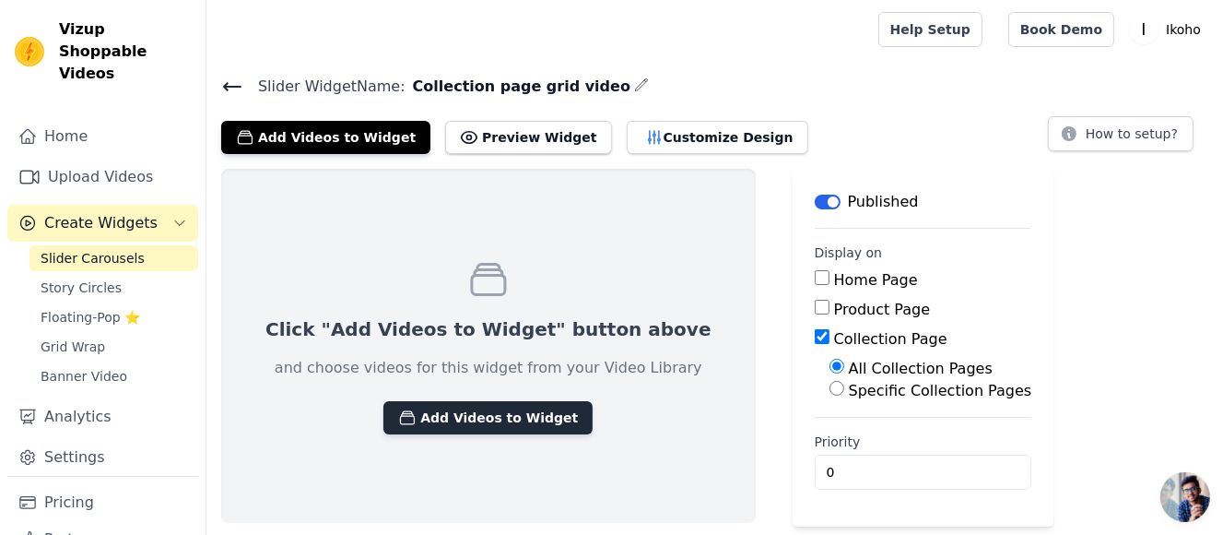
click at [480, 418] on button "Add Videos to Widget" at bounding box center [487, 417] width 209 height 33
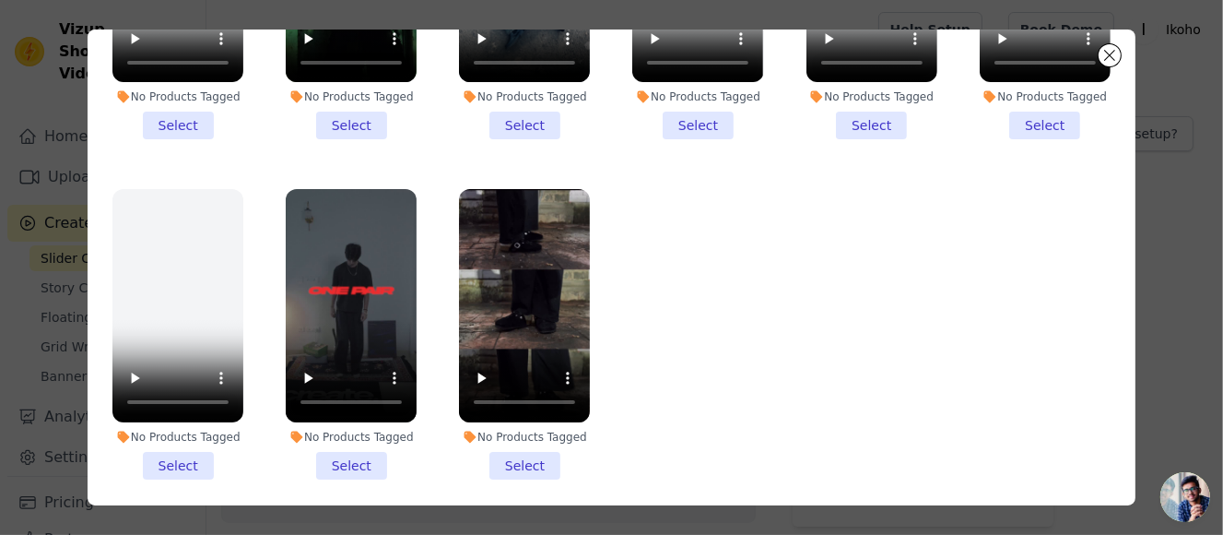
scroll to position [159, 0]
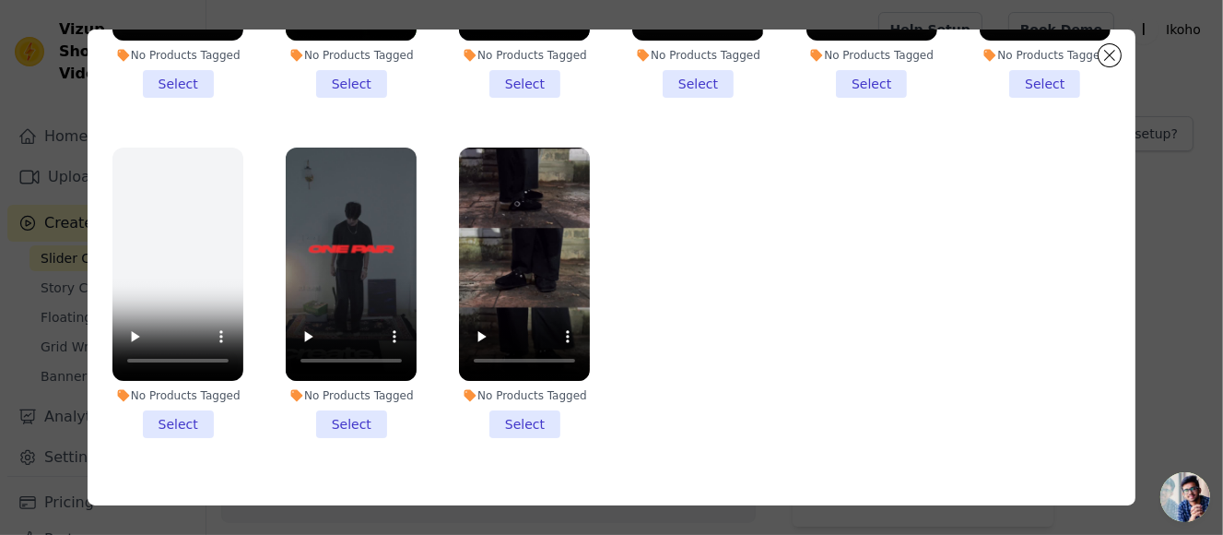
click at [526, 392] on li "No Products Tagged Select" at bounding box center [524, 292] width 131 height 290
click at [0, 0] on input "No Products Tagged Select" at bounding box center [0, 0] width 0 height 0
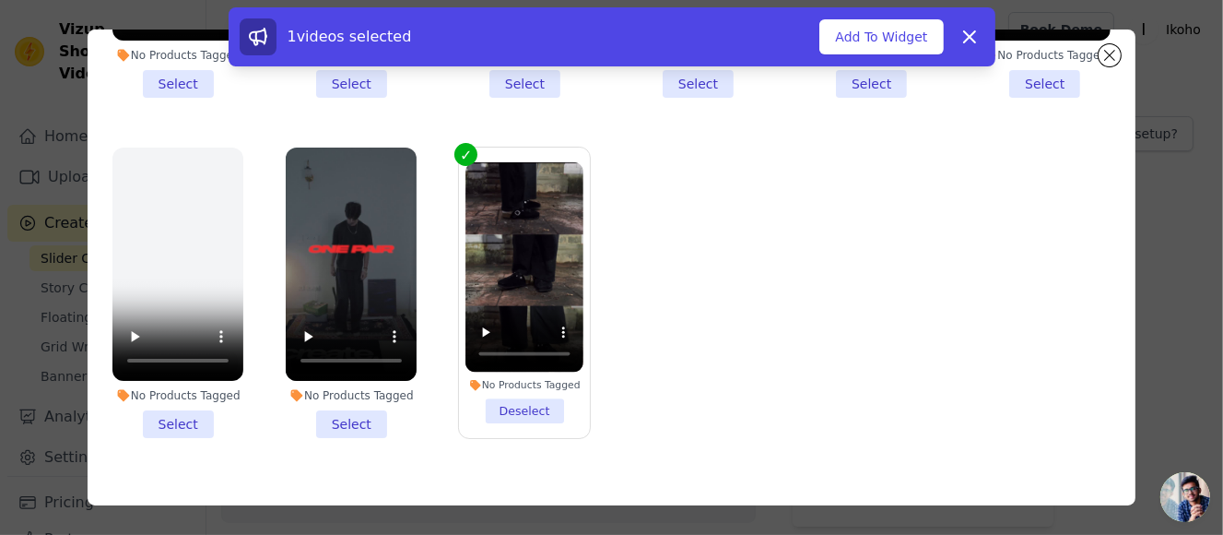
click at [358, 379] on li "No Products Tagged Select" at bounding box center [351, 292] width 131 height 290
click at [0, 0] on input "No Products Tagged Select" at bounding box center [0, 0] width 0 height 0
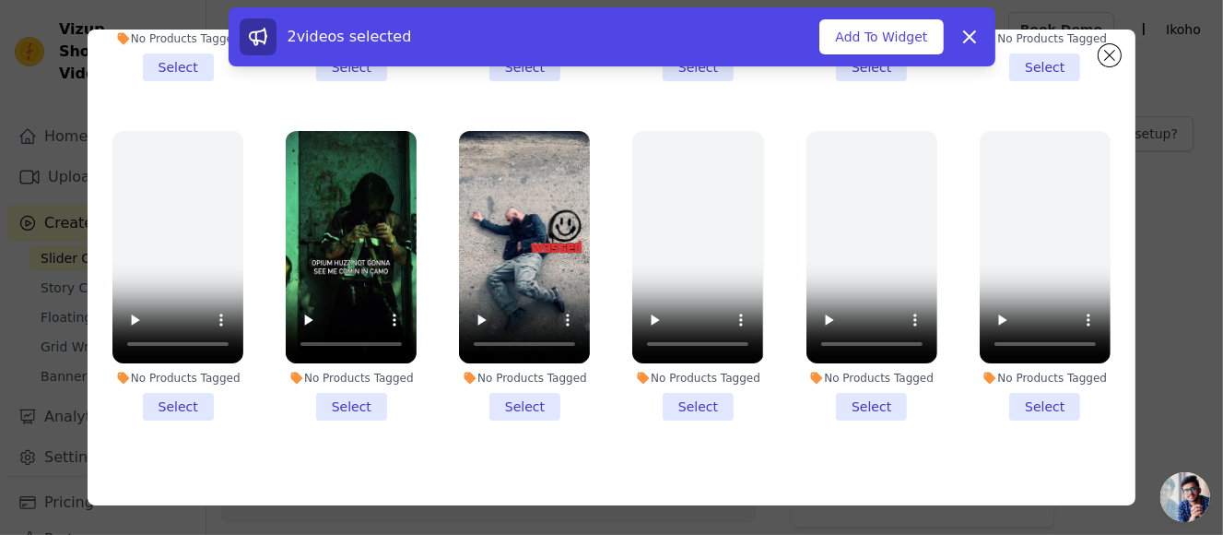
scroll to position [1164, 0]
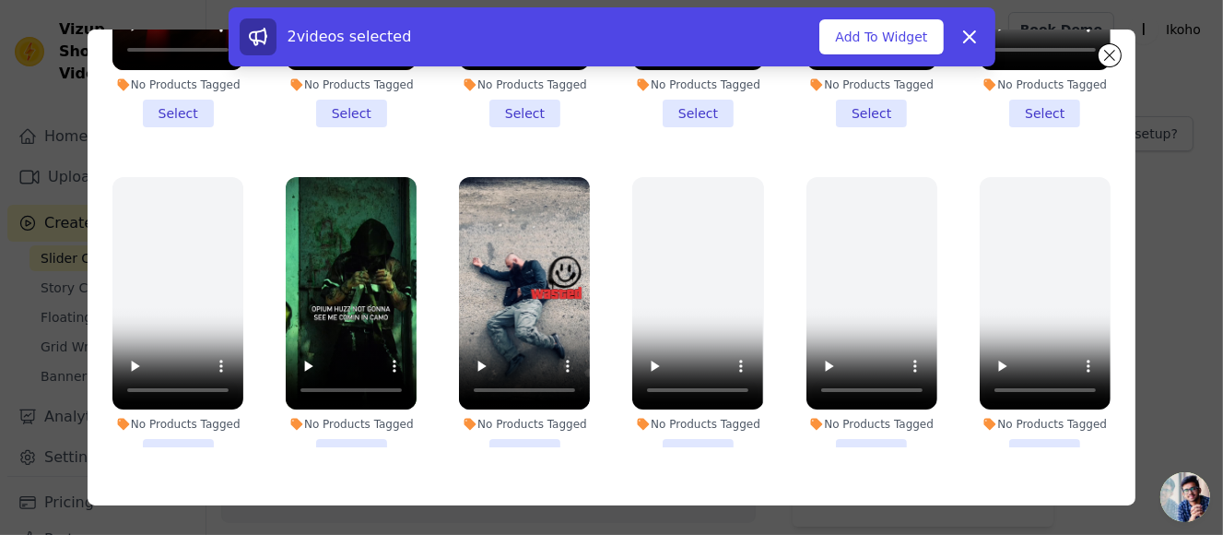
click at [528, 419] on li "No Products Tagged Select" at bounding box center [524, 322] width 131 height 290
click at [0, 0] on input "No Products Tagged Select" at bounding box center [0, 0] width 0 height 0
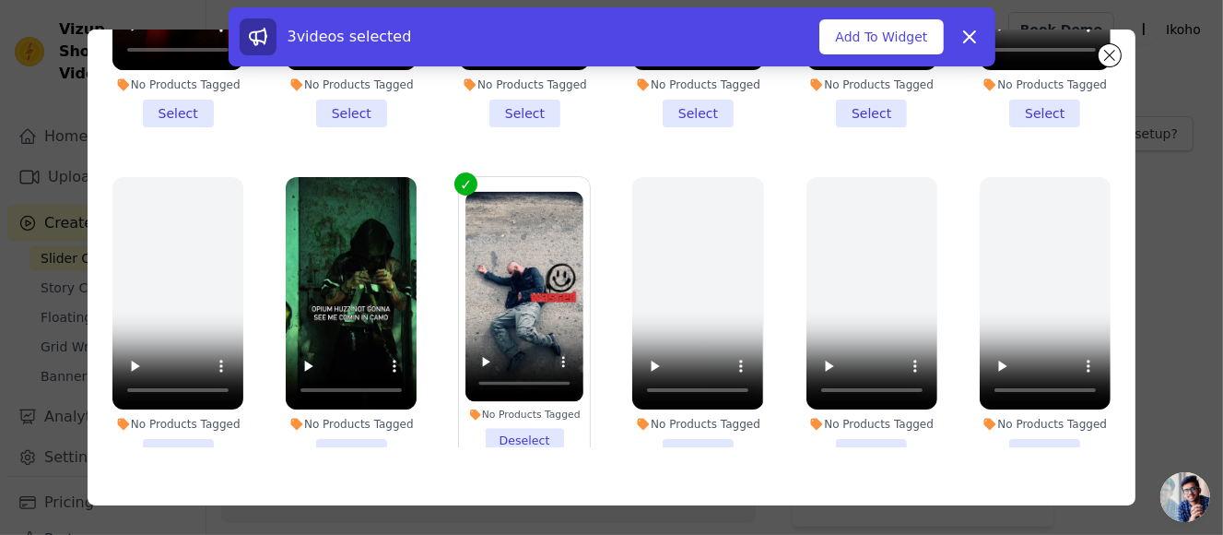
click at [348, 415] on li "No Products Tagged Select" at bounding box center [351, 322] width 131 height 290
click at [0, 0] on input "No Products Tagged Select" at bounding box center [0, 0] width 0 height 0
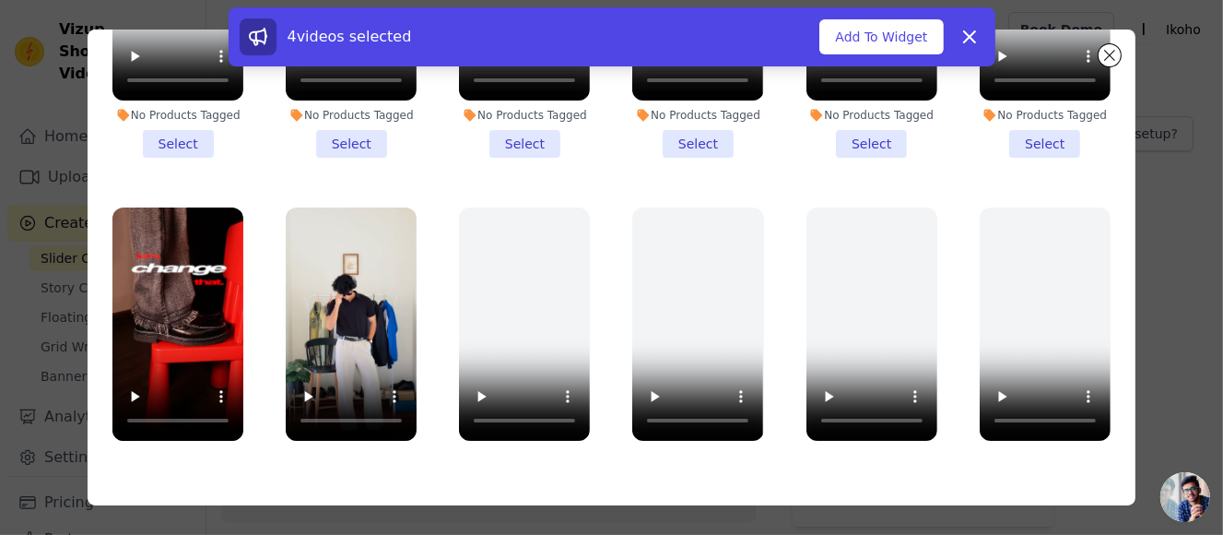
scroll to position [888, 0]
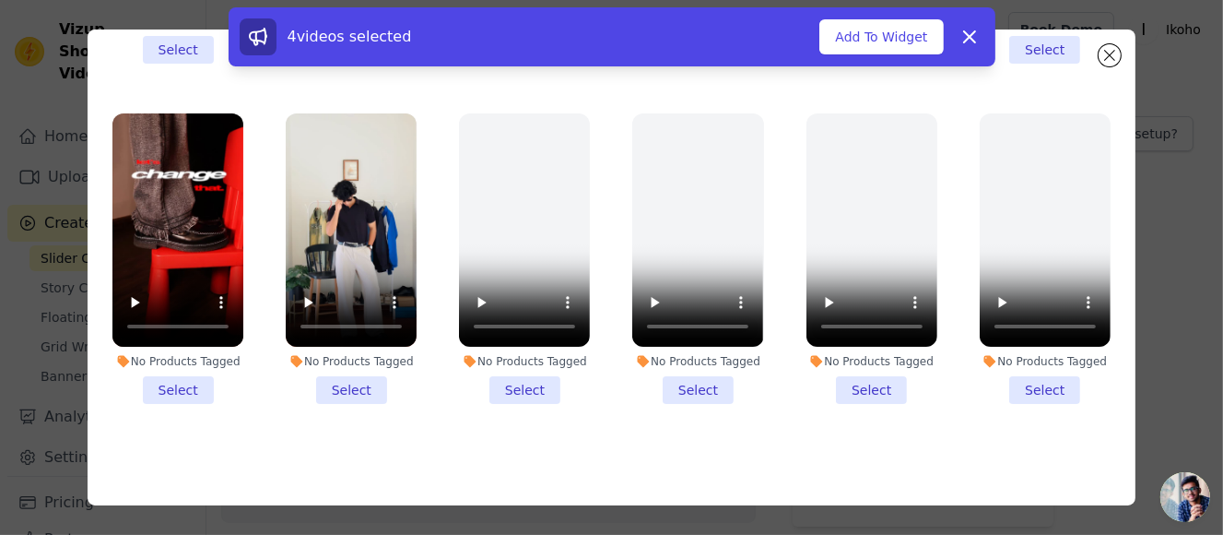
click at [164, 371] on li "No Products Tagged Select" at bounding box center [177, 258] width 131 height 290
click at [0, 0] on input "No Products Tagged Select" at bounding box center [0, 0] width 0 height 0
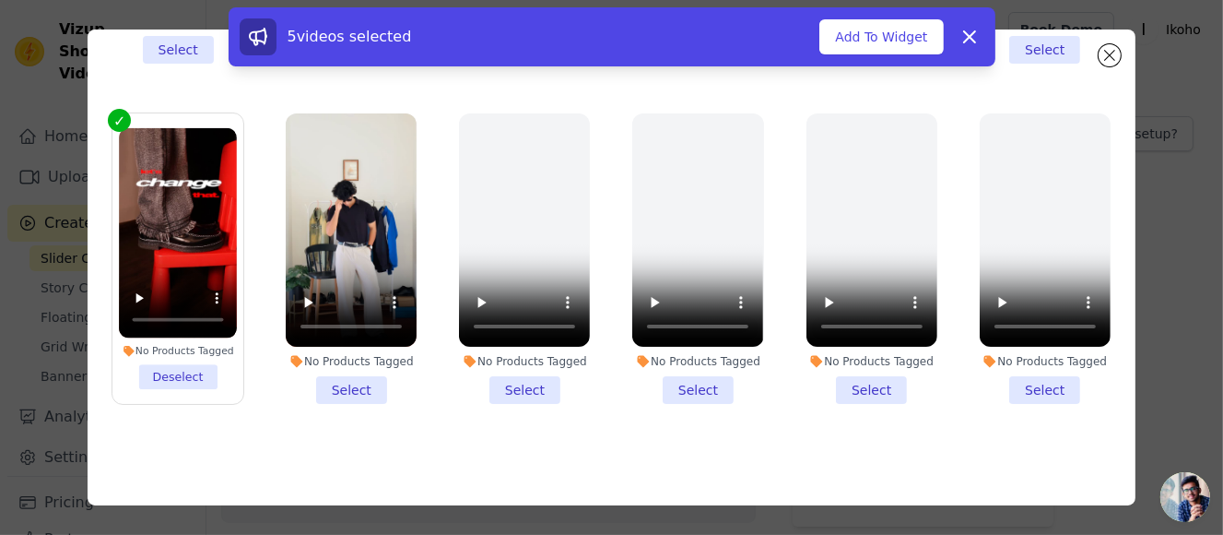
click at [312, 362] on li "No Products Tagged Select" at bounding box center [351, 258] width 131 height 290
click at [0, 0] on input "No Products Tagged Select" at bounding box center [0, 0] width 0 height 0
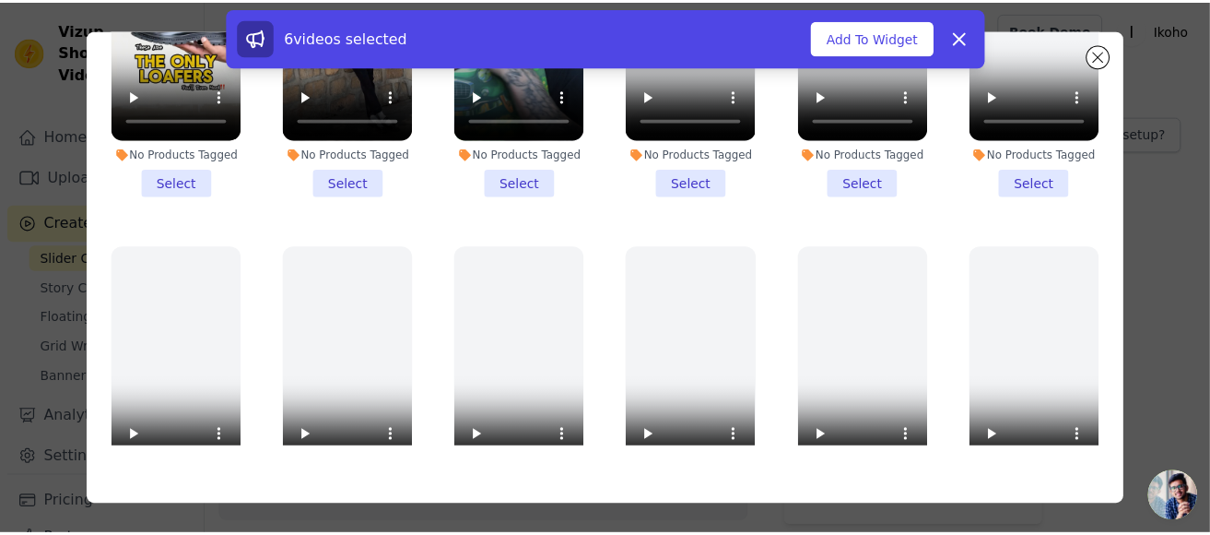
scroll to position [427, 0]
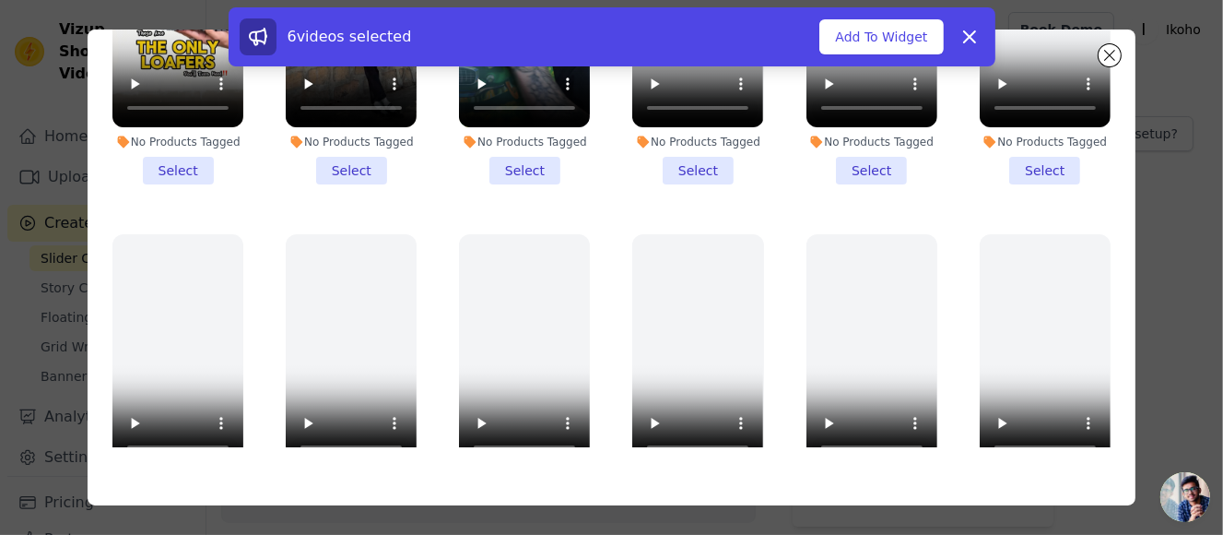
click at [174, 165] on li "No Products Tagged Select" at bounding box center [177, 40] width 131 height 290
click at [0, 0] on input "No Products Tagged Select" at bounding box center [0, 0] width 0 height 0
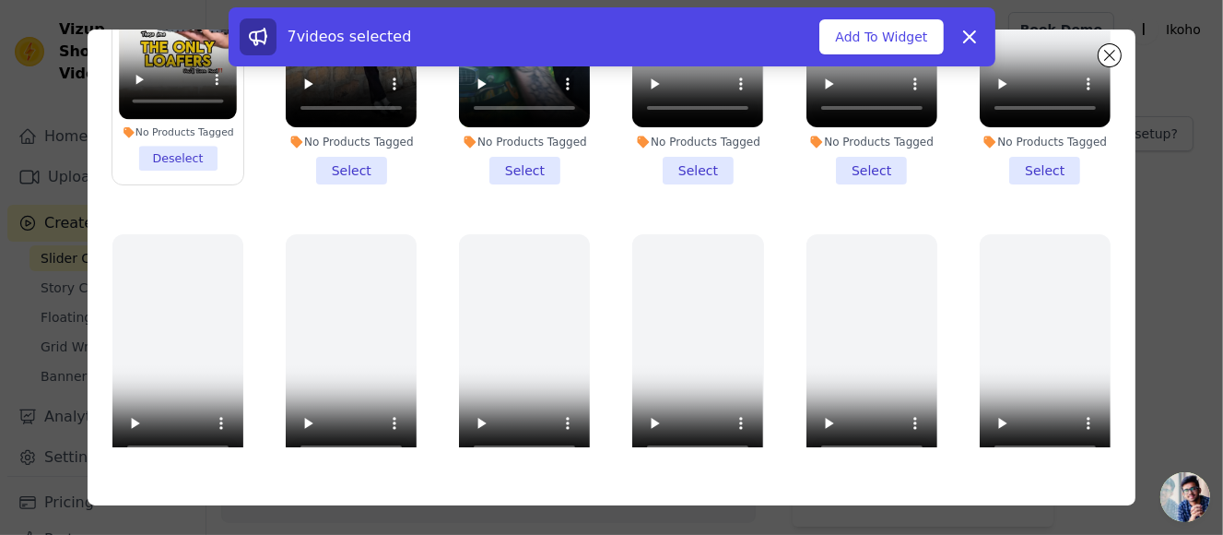
click at [342, 159] on li "No Products Tagged Select" at bounding box center [351, 40] width 131 height 290
click at [0, 0] on input "No Products Tagged Select" at bounding box center [0, 0] width 0 height 0
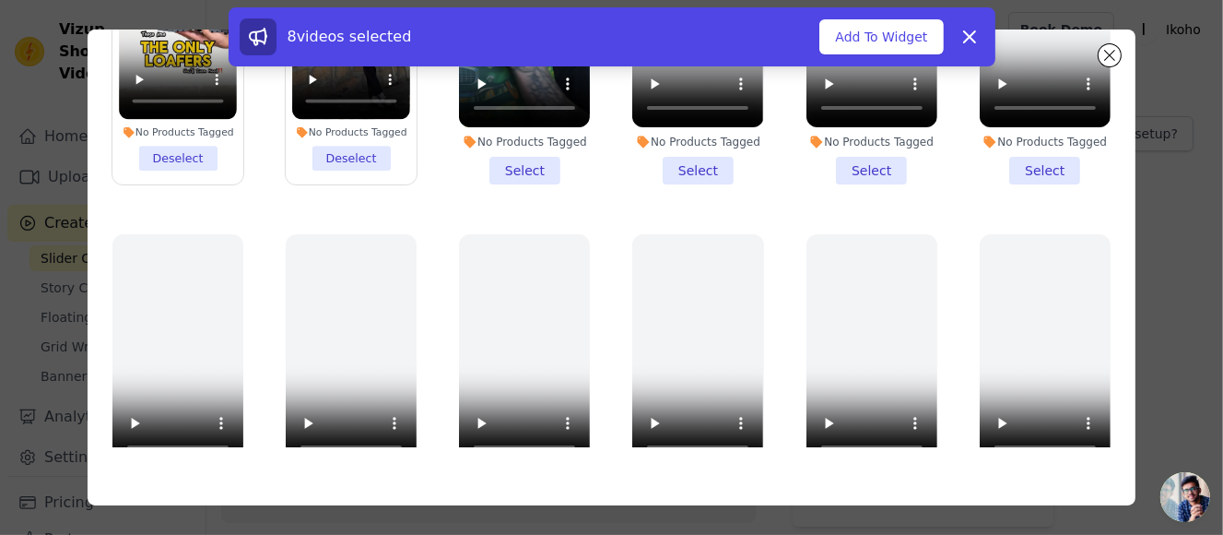
click at [502, 154] on li "No Products Tagged Select" at bounding box center [524, 40] width 131 height 290
click at [0, 0] on input "No Products Tagged Select" at bounding box center [0, 0] width 0 height 0
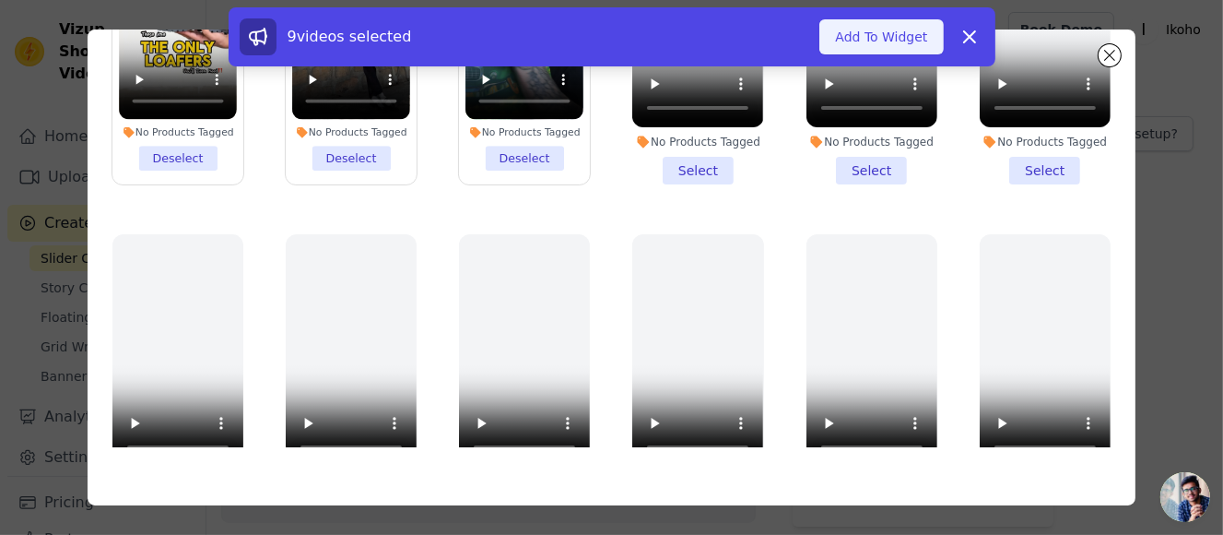
click at [896, 34] on button "Add To Widget" at bounding box center [881, 36] width 124 height 35
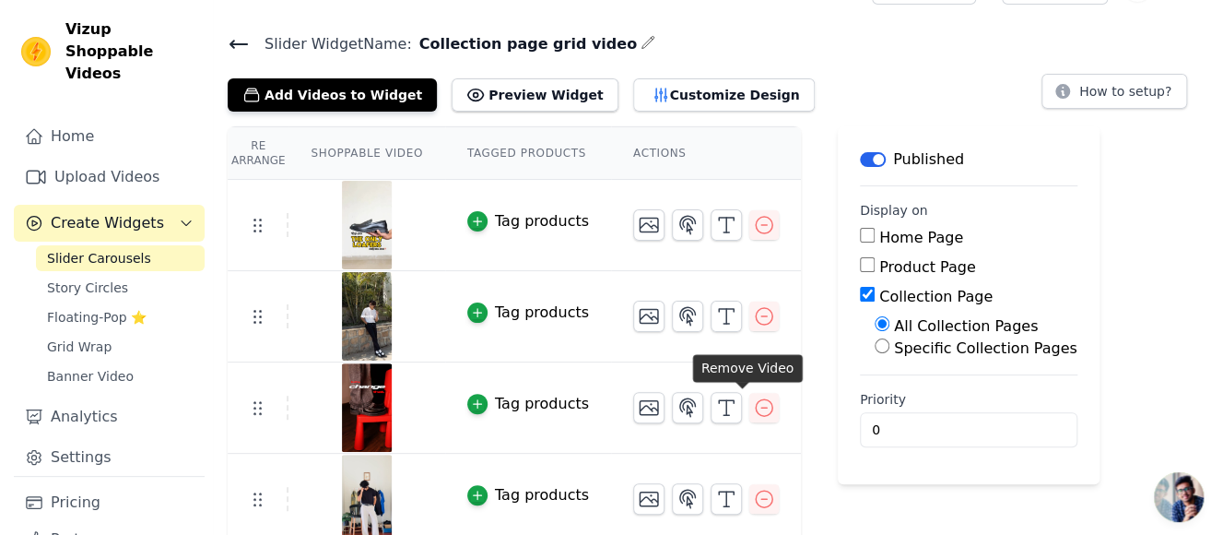
scroll to position [0, 0]
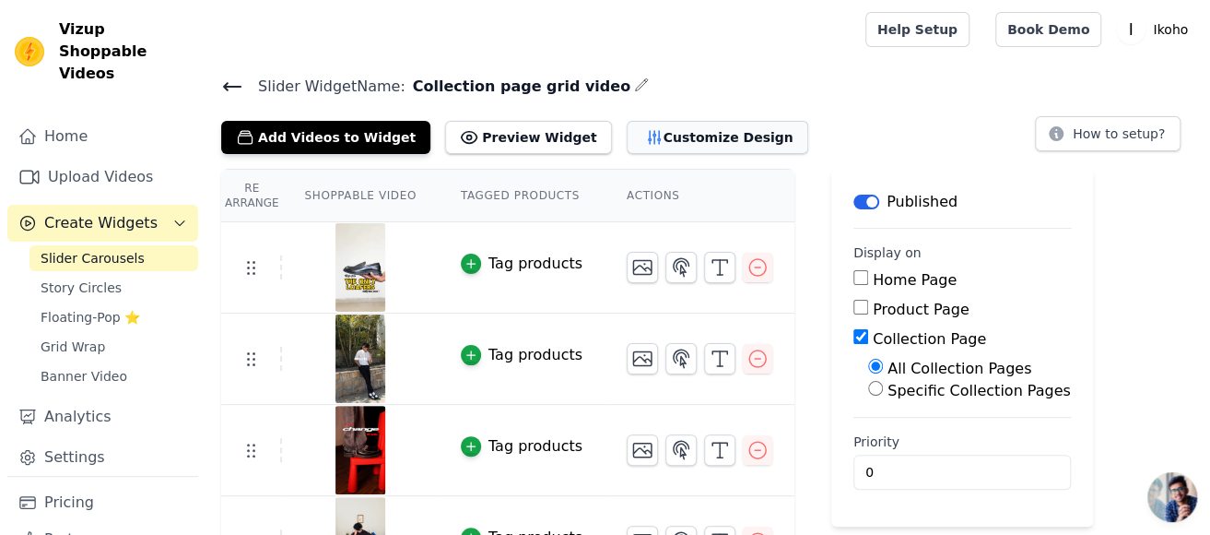
click at [708, 138] on button "Customize Design" at bounding box center [718, 137] width 182 height 33
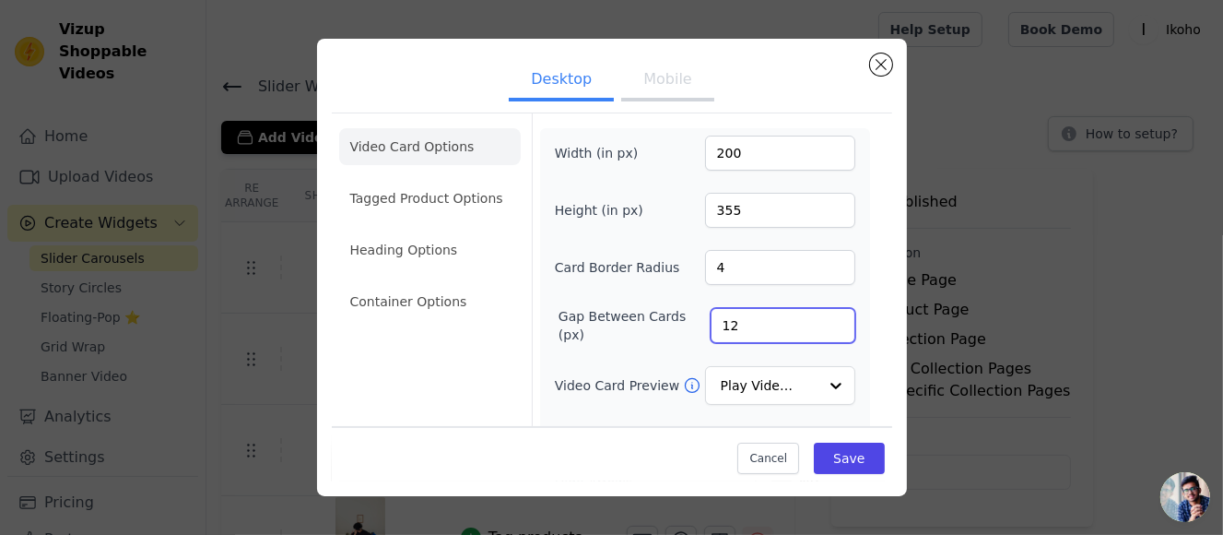
click at [715, 325] on input "12" at bounding box center [783, 325] width 145 height 35
type input "15"
click at [472, 367] on div "Video Card Options Tagged Product Options Heading Options Container Options" at bounding box center [430, 406] width 182 height 586
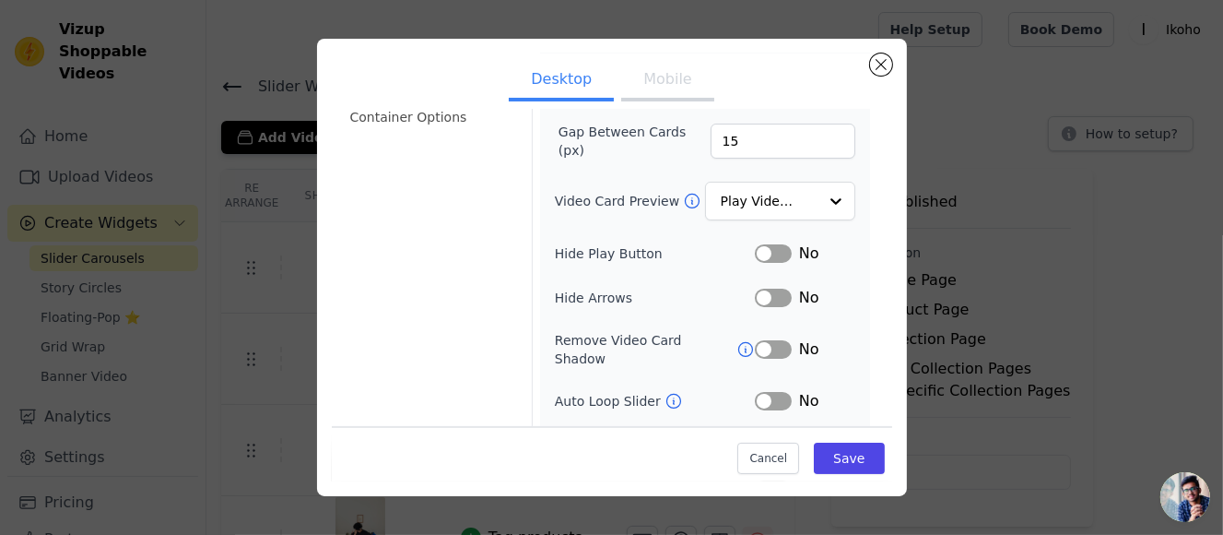
scroll to position [256, 0]
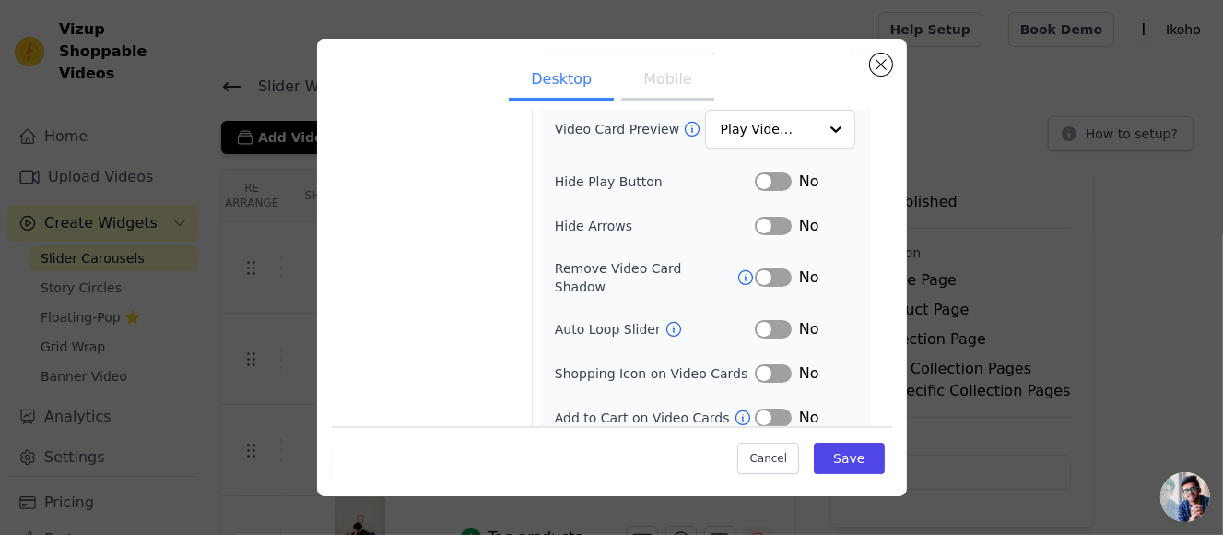
click at [762, 320] on button "Label" at bounding box center [773, 329] width 37 height 18
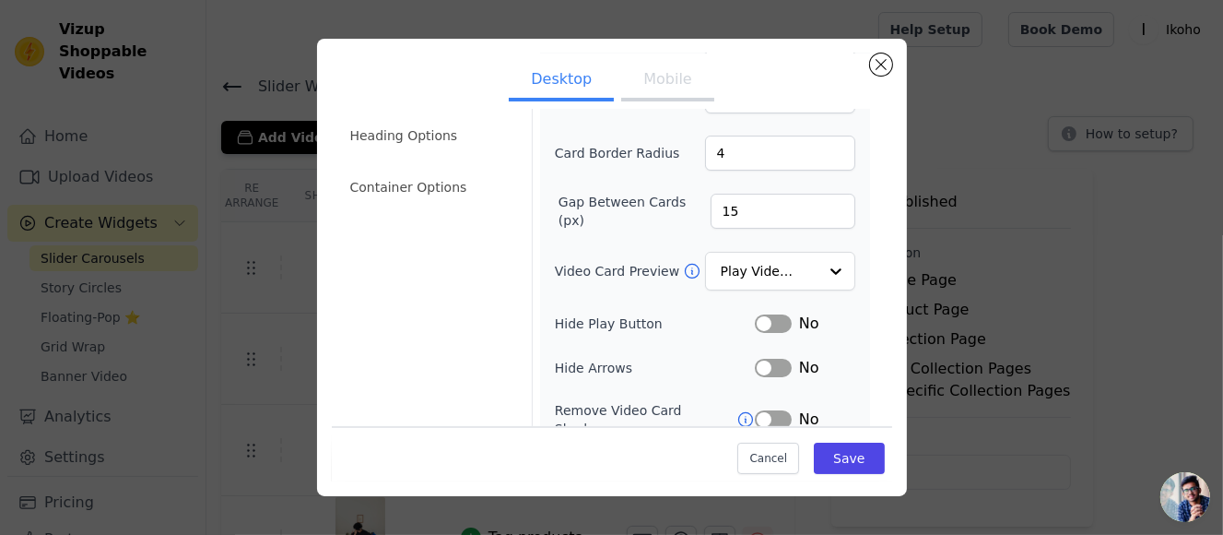
scroll to position [0, 0]
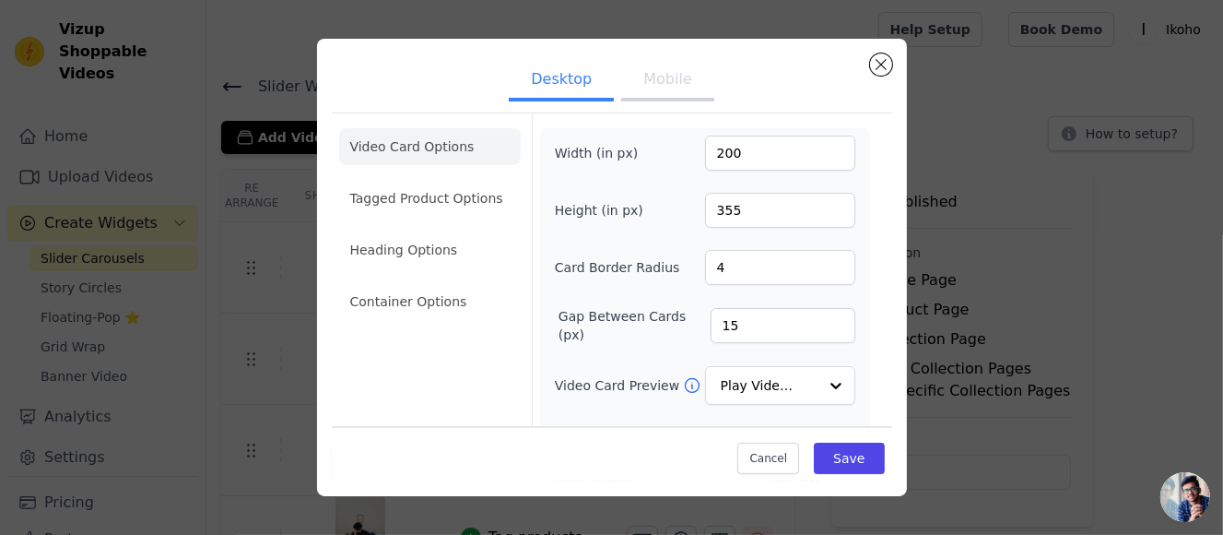
click at [675, 93] on button "Mobile" at bounding box center [667, 81] width 92 height 41
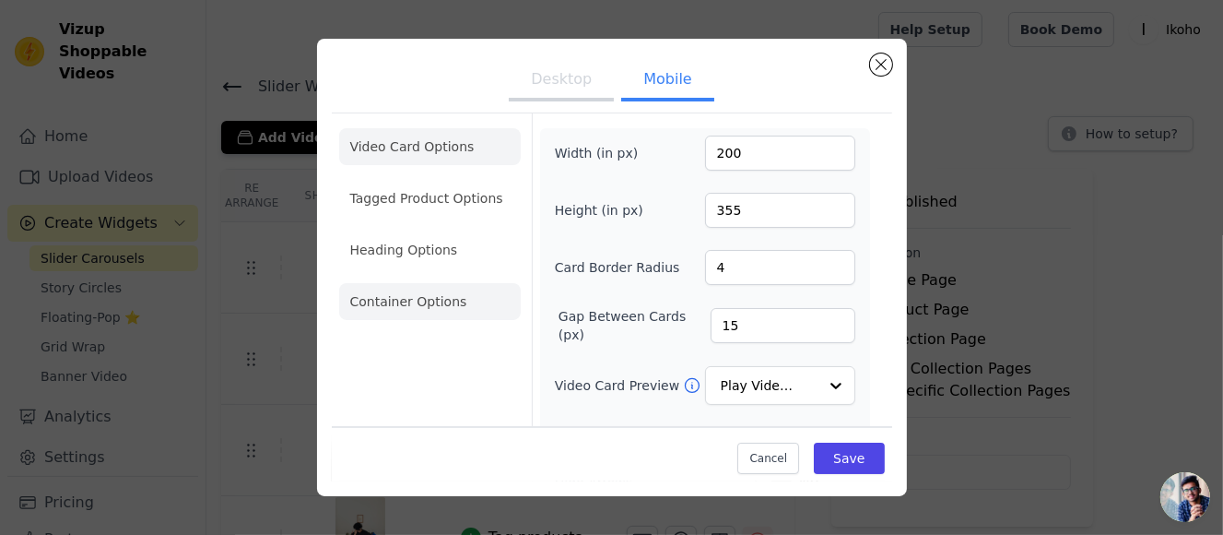
click at [430, 291] on li "Container Options" at bounding box center [430, 301] width 182 height 37
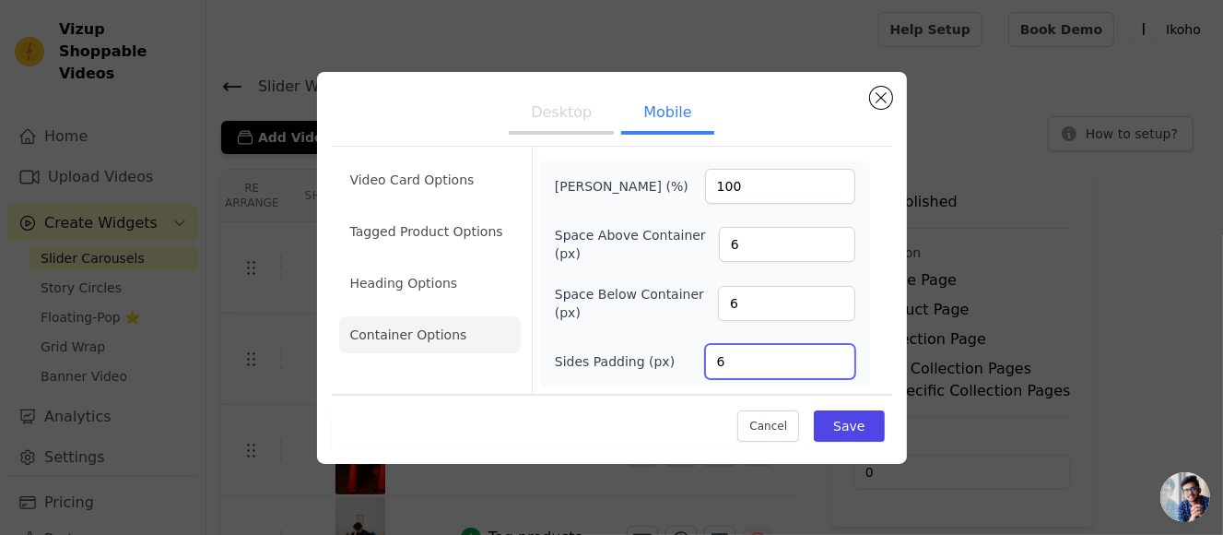
drag, startPoint x: 751, startPoint y: 359, endPoint x: 680, endPoint y: 355, distance: 71.1
click at [680, 355] on div "Sides Padding (px) 6" at bounding box center [705, 361] width 300 height 35
type input "0"
click at [669, 331] on div "Max Width (%) 100 Space Above Container (px) 6 Space Below Container (px) 6 Sid…" at bounding box center [705, 274] width 300 height 210
click at [422, 285] on li "Heading Options" at bounding box center [430, 283] width 182 height 37
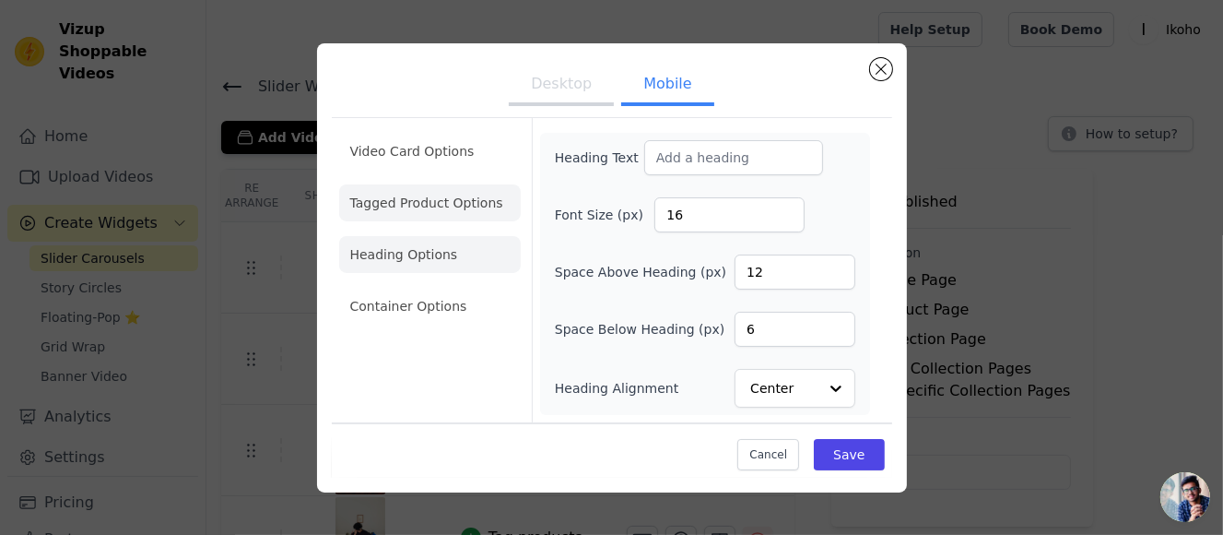
click at [465, 288] on li "Tagged Product Options" at bounding box center [430, 306] width 182 height 37
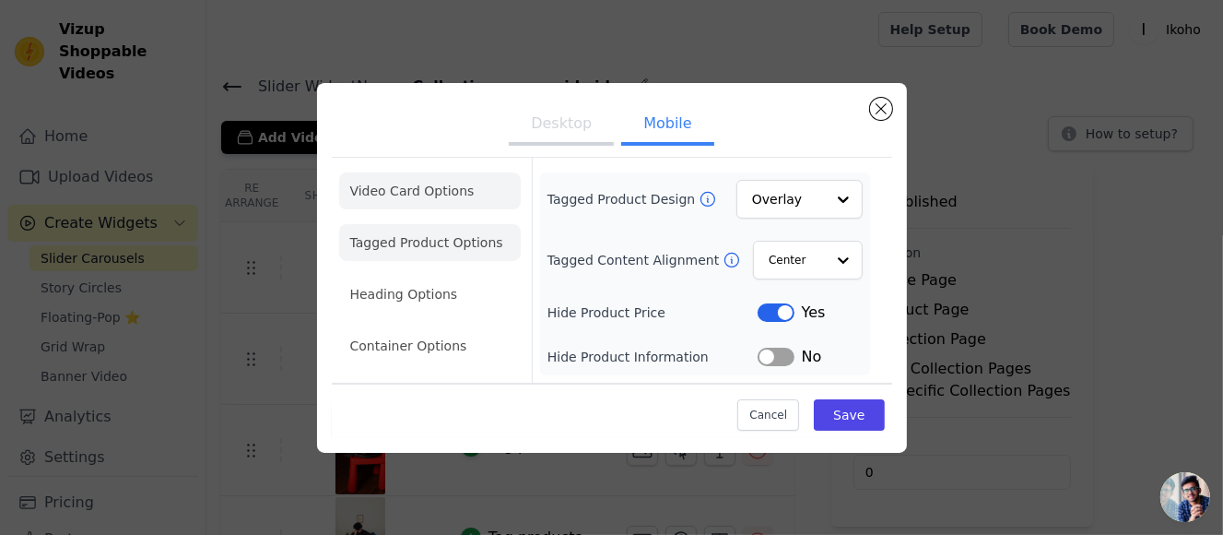
click at [442, 224] on li "Video Card Options" at bounding box center [430, 242] width 182 height 37
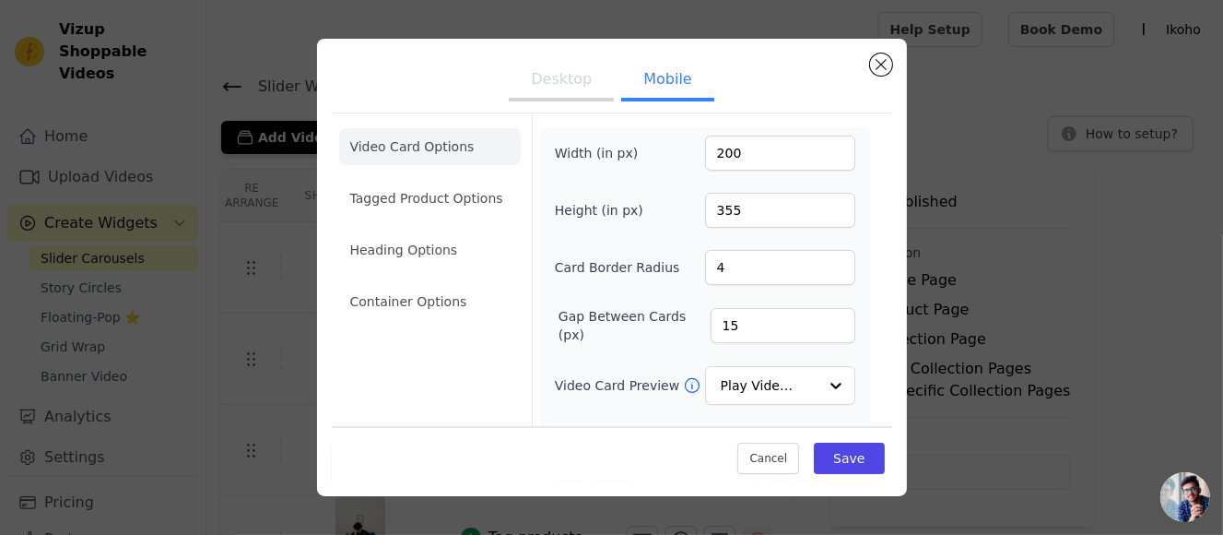
click at [564, 82] on button "Desktop" at bounding box center [561, 81] width 105 height 41
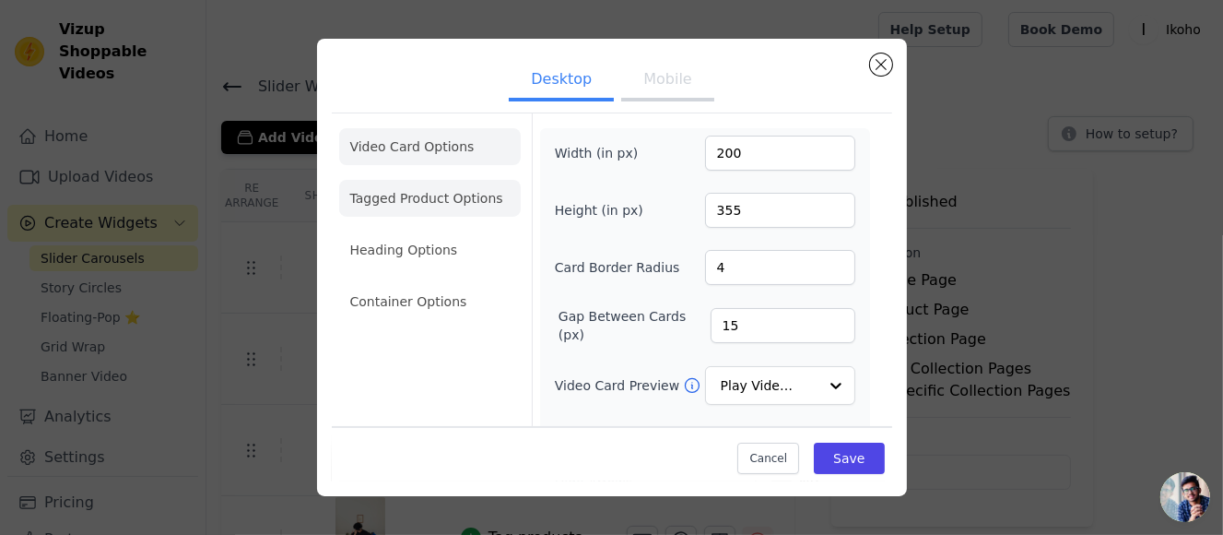
click at [454, 283] on li "Tagged Product Options" at bounding box center [430, 301] width 182 height 37
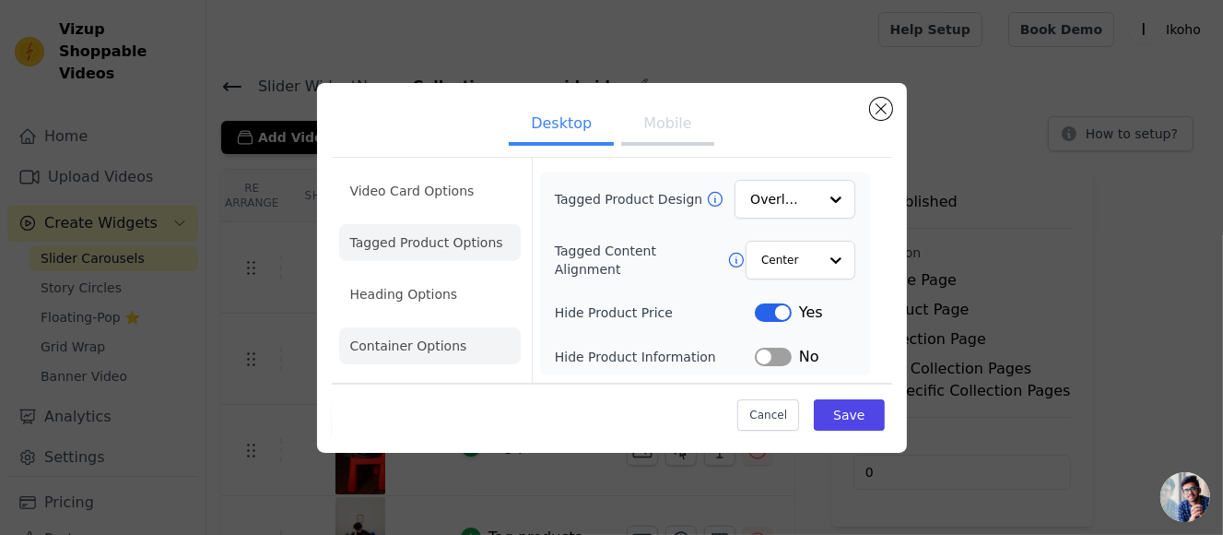
click at [399, 349] on li "Container Options" at bounding box center [430, 345] width 182 height 37
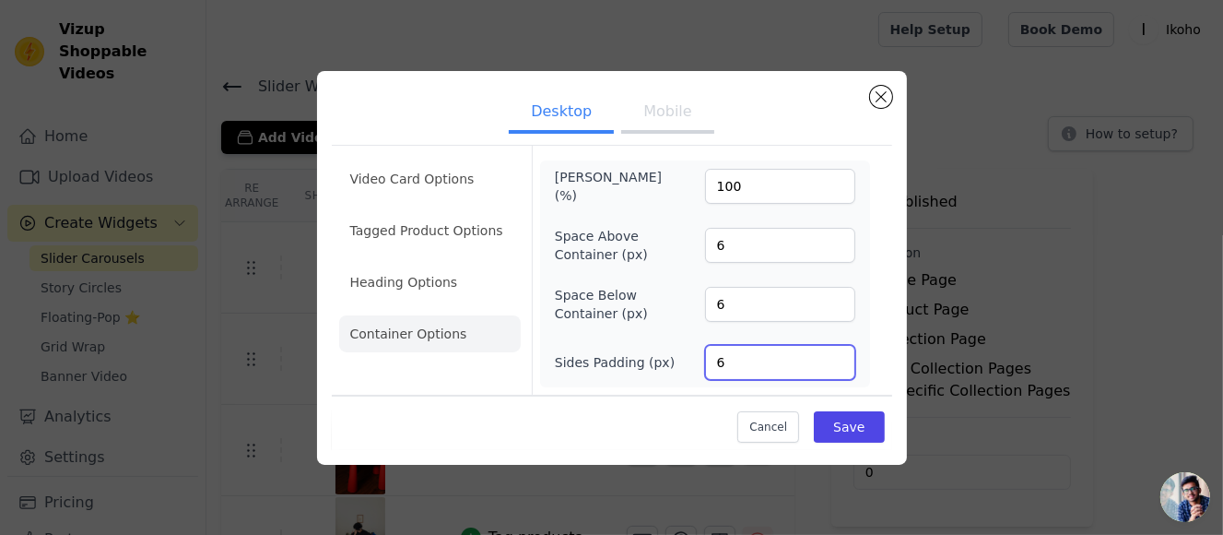
drag, startPoint x: 694, startPoint y: 367, endPoint x: 667, endPoint y: 363, distance: 27.0
click at [667, 363] on div "Sides Padding (px) 6" at bounding box center [705, 362] width 300 height 35
drag, startPoint x: 750, startPoint y: 368, endPoint x: 676, endPoint y: 363, distance: 74.8
click at [676, 363] on div "Sides Padding (px) 6" at bounding box center [705, 362] width 300 height 35
click at [868, 432] on button "Save" at bounding box center [849, 426] width 70 height 31
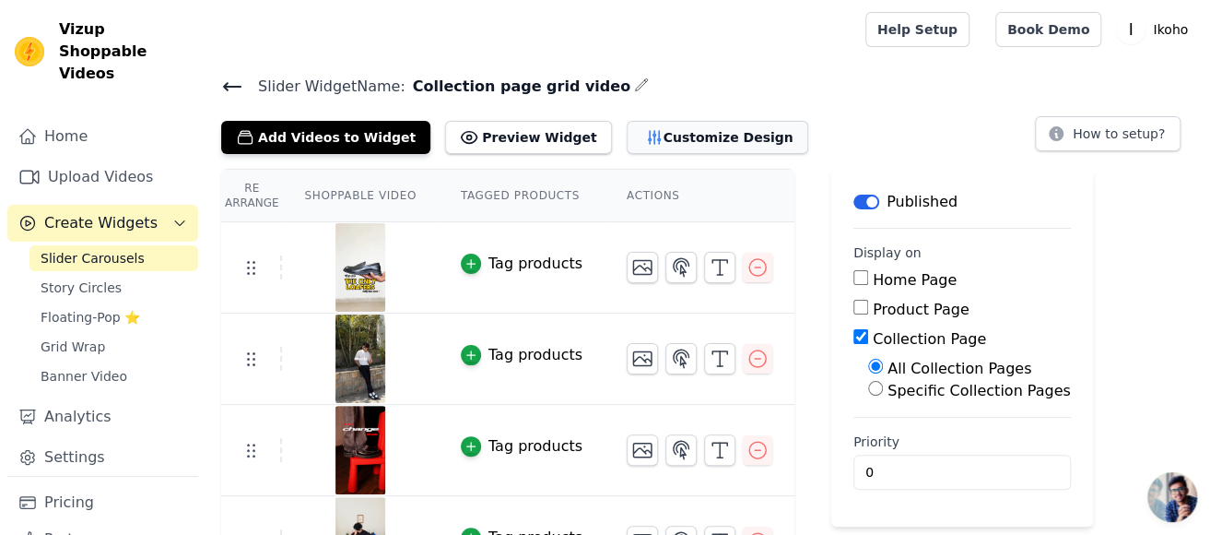
click at [657, 134] on button "Customize Design" at bounding box center [718, 137] width 182 height 33
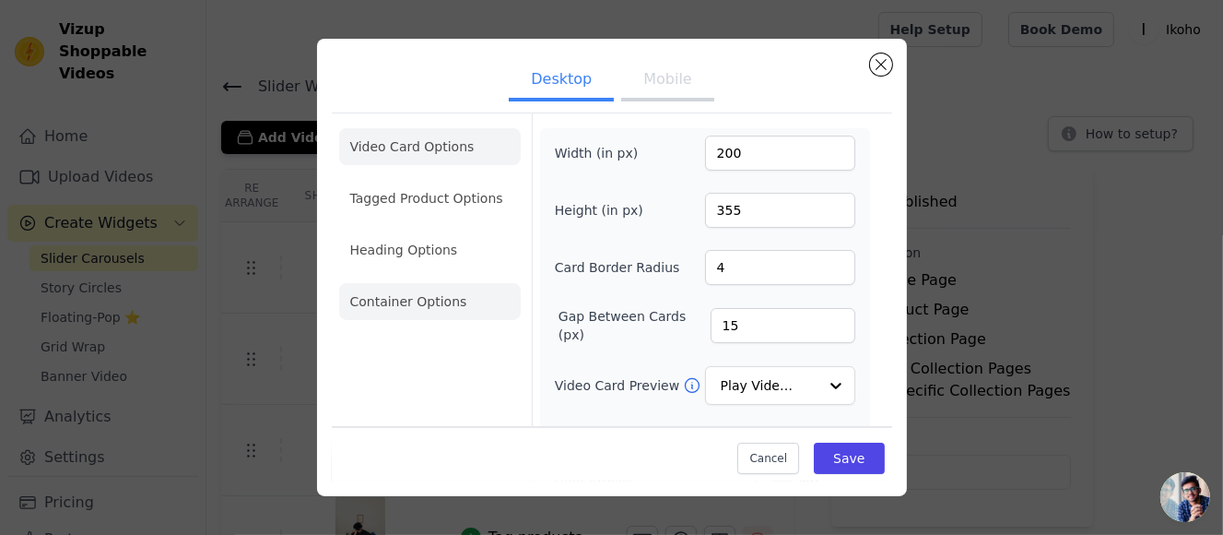
click at [451, 295] on li "Container Options" at bounding box center [430, 301] width 182 height 37
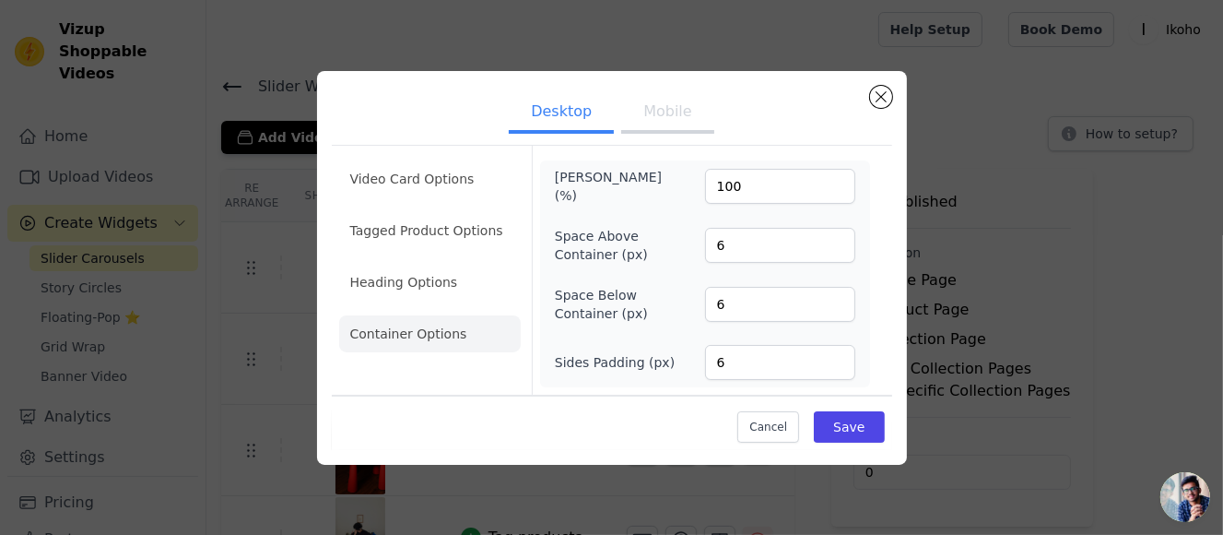
click at [682, 122] on button "Mobile" at bounding box center [667, 113] width 92 height 41
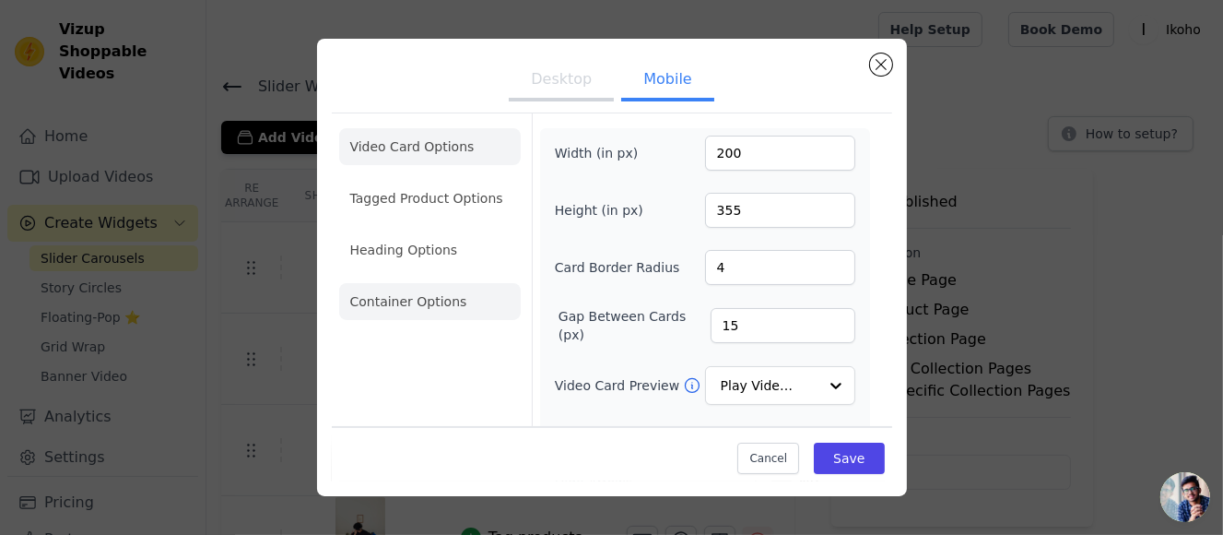
click at [405, 312] on li "Container Options" at bounding box center [430, 301] width 182 height 37
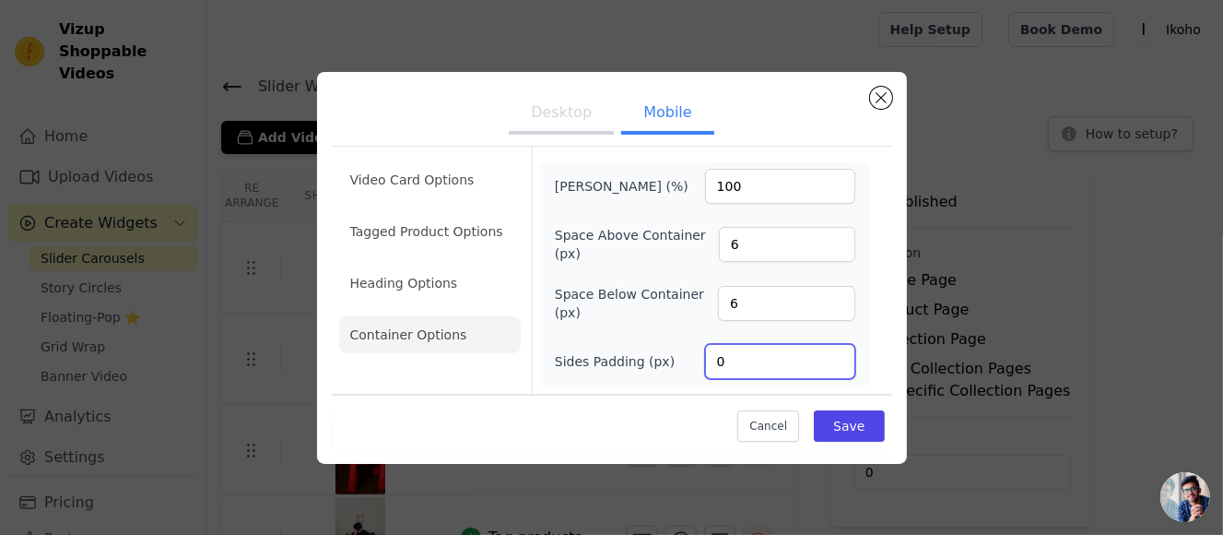
drag, startPoint x: 721, startPoint y: 352, endPoint x: 705, endPoint y: 353, distance: 15.7
click at [705, 353] on input "0" at bounding box center [780, 361] width 150 height 35
type input "6"
click at [832, 423] on button "Save" at bounding box center [849, 425] width 70 height 31
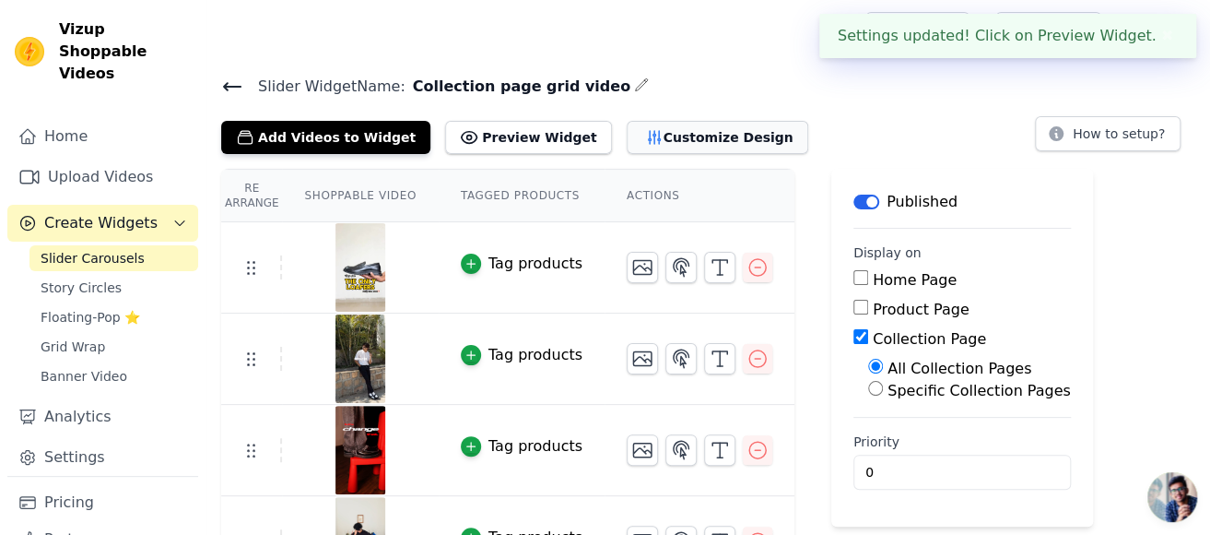
click at [680, 133] on button "Customize Design" at bounding box center [718, 137] width 182 height 33
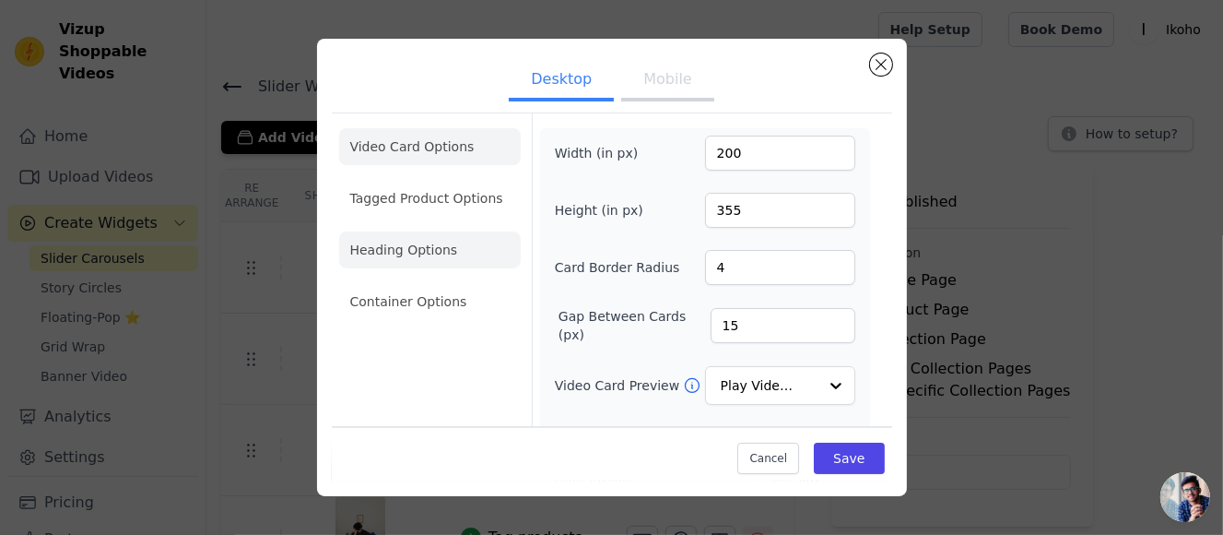
click at [430, 243] on li "Heading Options" at bounding box center [430, 249] width 182 height 37
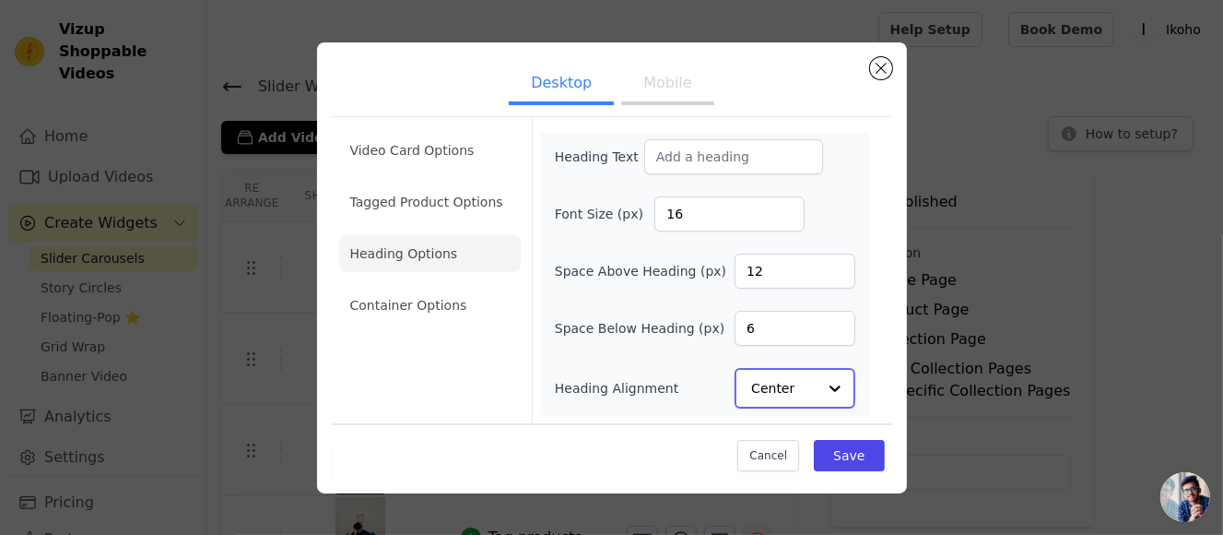
click at [811, 380] on input "Heading Alignment" at bounding box center [783, 388] width 65 height 37
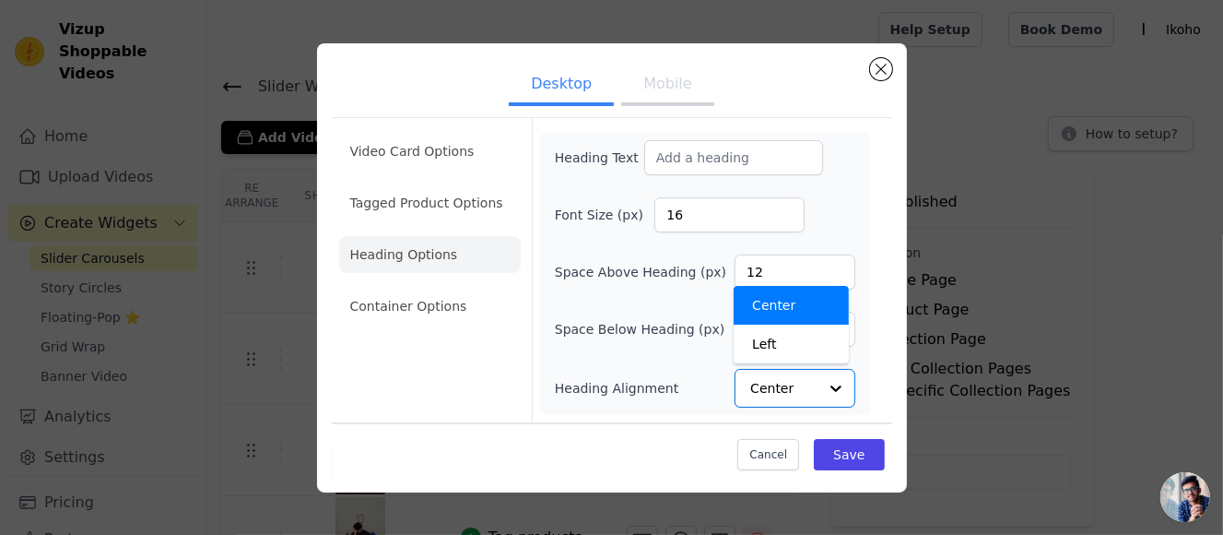
click at [439, 368] on div "Video Card Options Tagged Product Options Heading Options Container Options" at bounding box center [430, 270] width 182 height 304
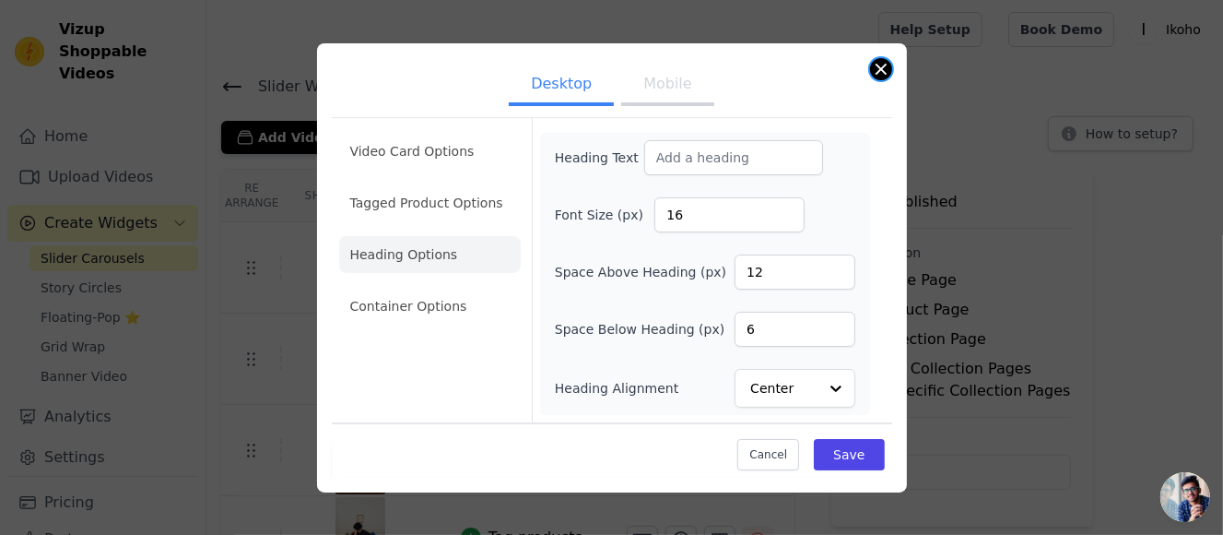
click at [880, 69] on button "Close modal" at bounding box center [881, 69] width 22 height 22
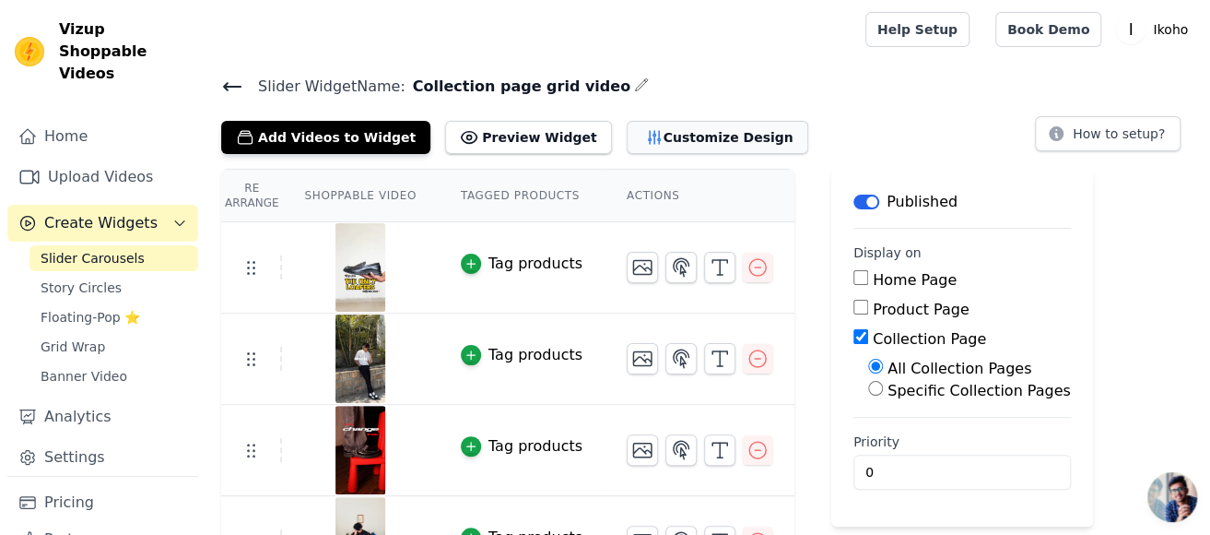
click at [654, 131] on button "Customize Design" at bounding box center [718, 137] width 182 height 33
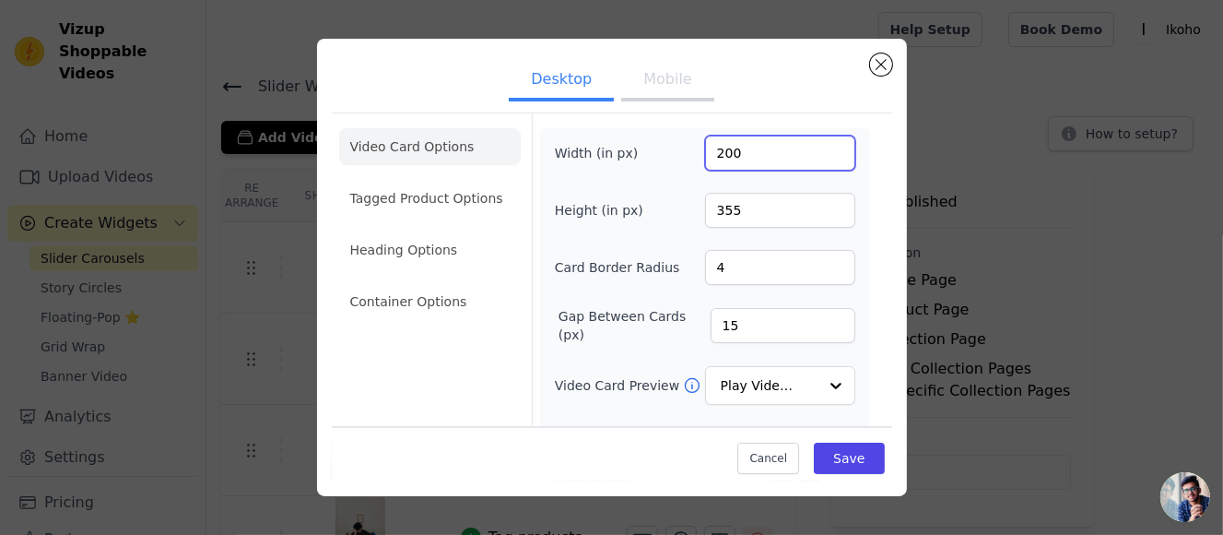
drag, startPoint x: 711, startPoint y: 154, endPoint x: 701, endPoint y: 157, distance: 10.5
click at [705, 157] on input "200" at bounding box center [780, 152] width 150 height 35
type input "300"
click at [830, 457] on button "Save" at bounding box center [849, 457] width 70 height 31
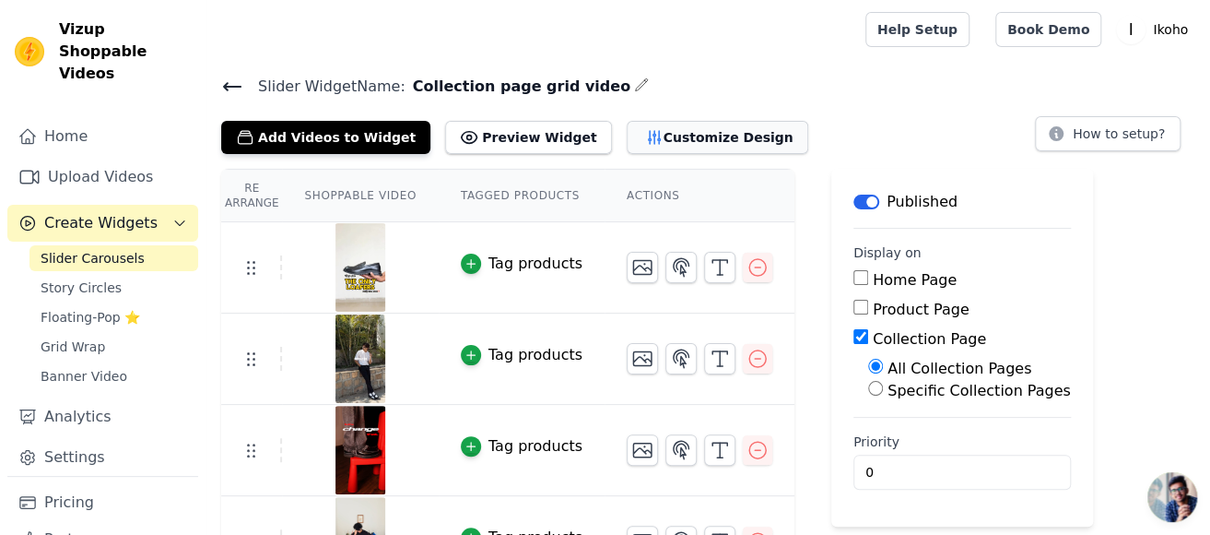
click at [645, 134] on button "Customize Design" at bounding box center [718, 137] width 182 height 33
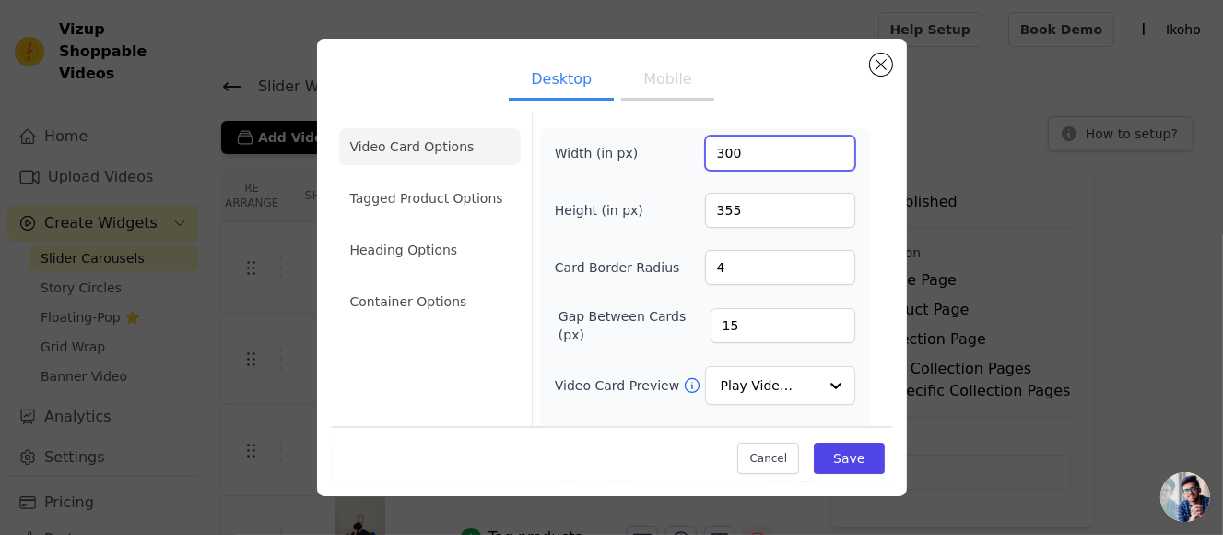
drag, startPoint x: 718, startPoint y: 149, endPoint x: 705, endPoint y: 153, distance: 13.4
click at [705, 153] on input "300" at bounding box center [780, 152] width 150 height 35
type input "250"
click at [839, 450] on button "Save" at bounding box center [849, 457] width 70 height 31
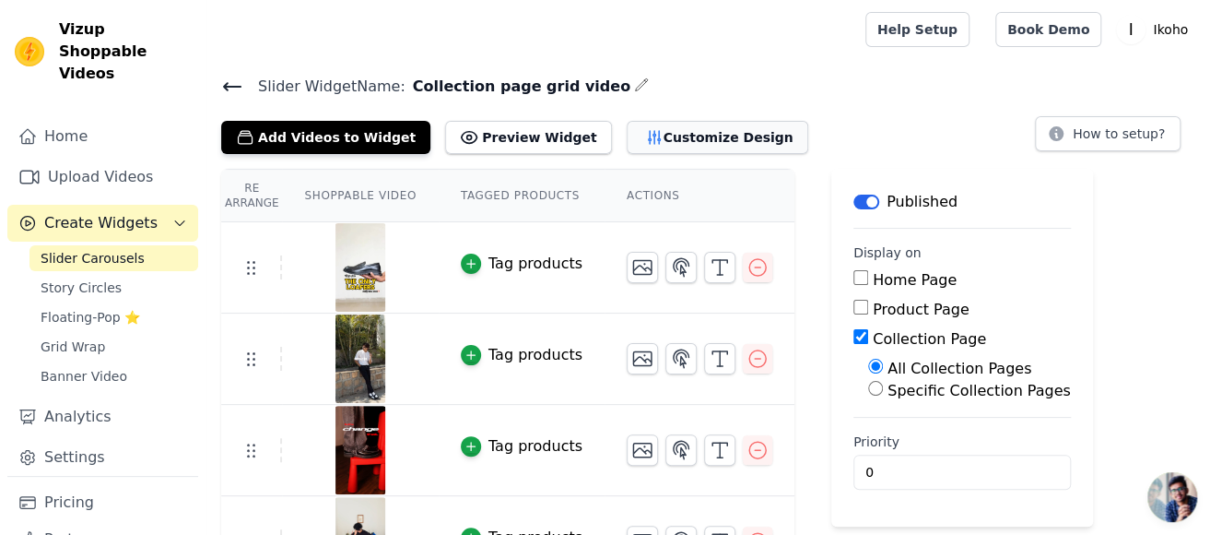
click at [665, 132] on button "Customize Design" at bounding box center [718, 137] width 182 height 33
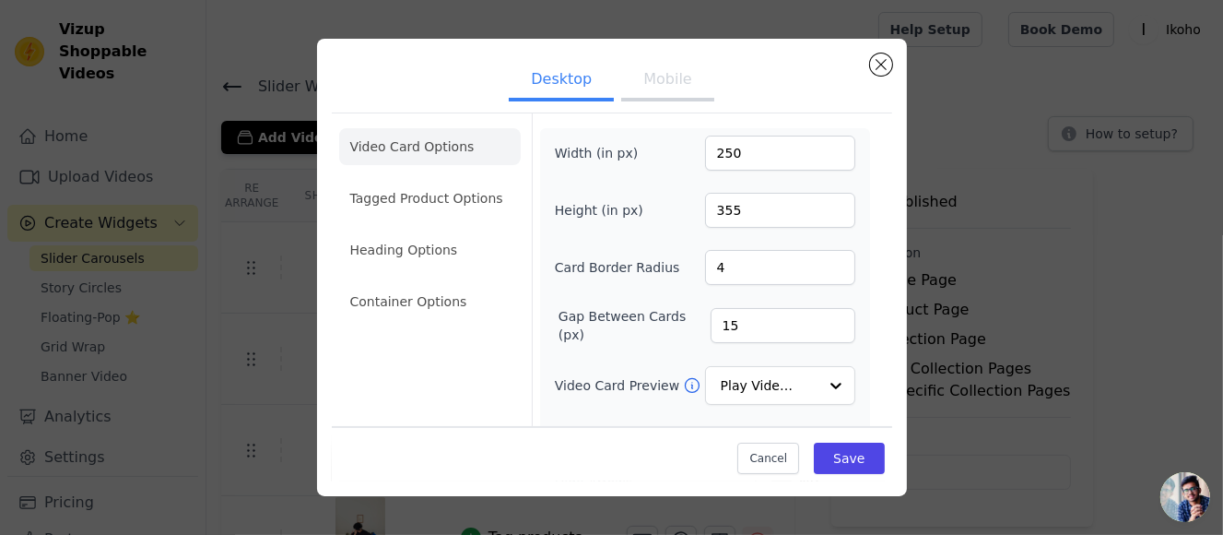
click at [676, 82] on button "Mobile" at bounding box center [667, 81] width 92 height 41
click at [551, 97] on button "Desktop" at bounding box center [561, 81] width 105 height 41
click at [651, 85] on button "Mobile" at bounding box center [667, 81] width 92 height 41
click at [562, 79] on button "Desktop" at bounding box center [561, 81] width 105 height 41
click at [642, 66] on button "Mobile" at bounding box center [667, 81] width 92 height 41
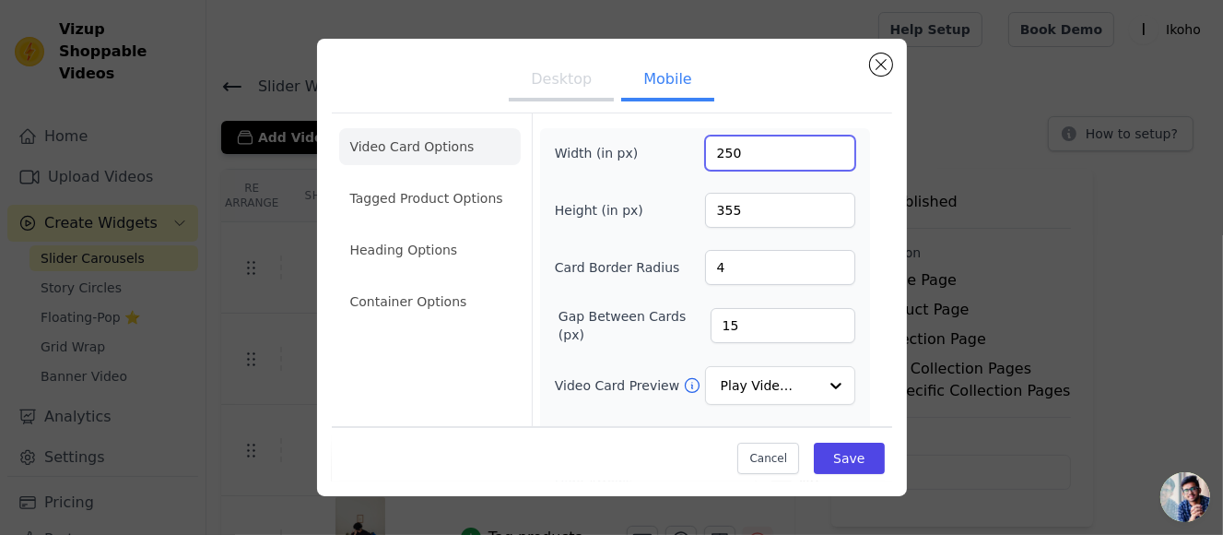
click at [716, 157] on input "250" at bounding box center [780, 152] width 150 height 35
click at [724, 164] on input "250" at bounding box center [780, 152] width 150 height 35
drag, startPoint x: 721, startPoint y: 154, endPoint x: 706, endPoint y: 155, distance: 14.8
click at [706, 155] on input "250" at bounding box center [780, 152] width 150 height 35
type input "300"
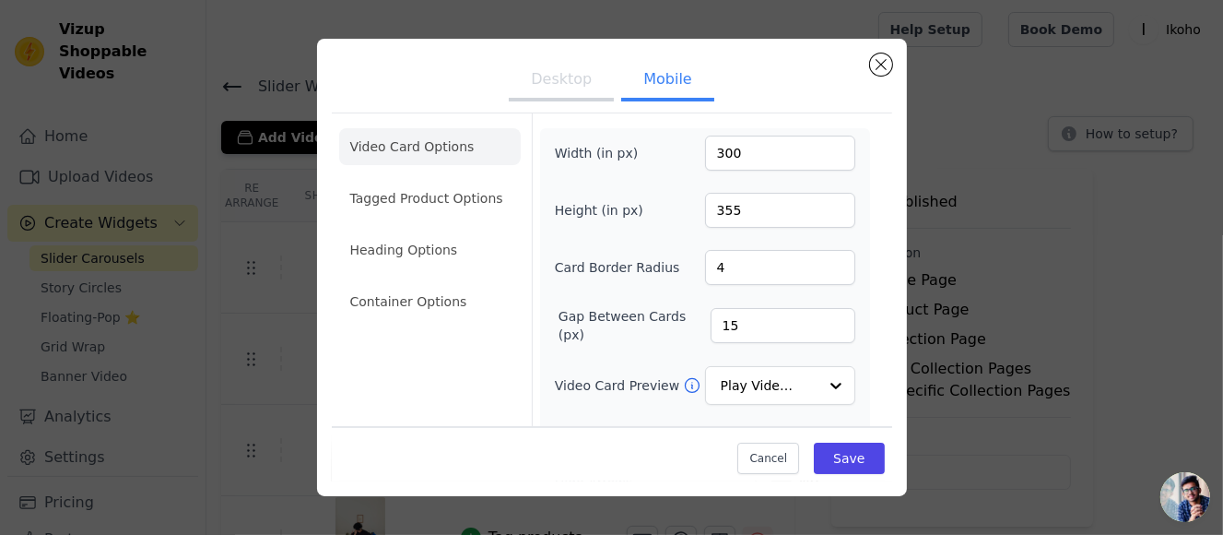
click at [857, 225] on form "Width (in px) 300 Height (in px) 355 Card Border Radius 4 Gap Between Cards (px…" at bounding box center [705, 428] width 346 height 630
click at [827, 459] on button "Save" at bounding box center [849, 457] width 70 height 31
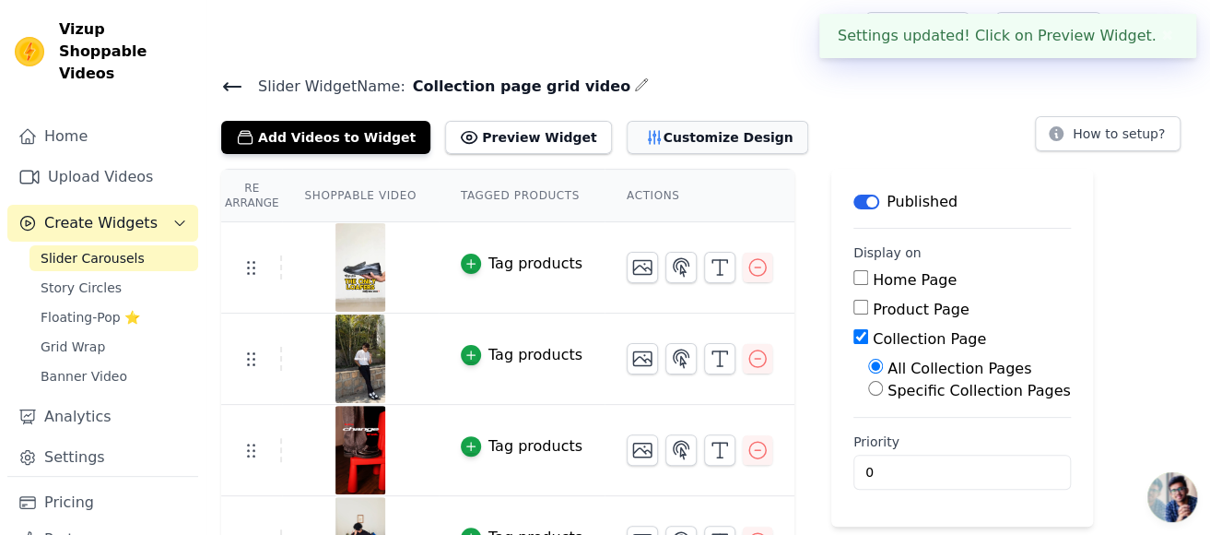
click at [704, 138] on button "Customize Design" at bounding box center [718, 137] width 182 height 33
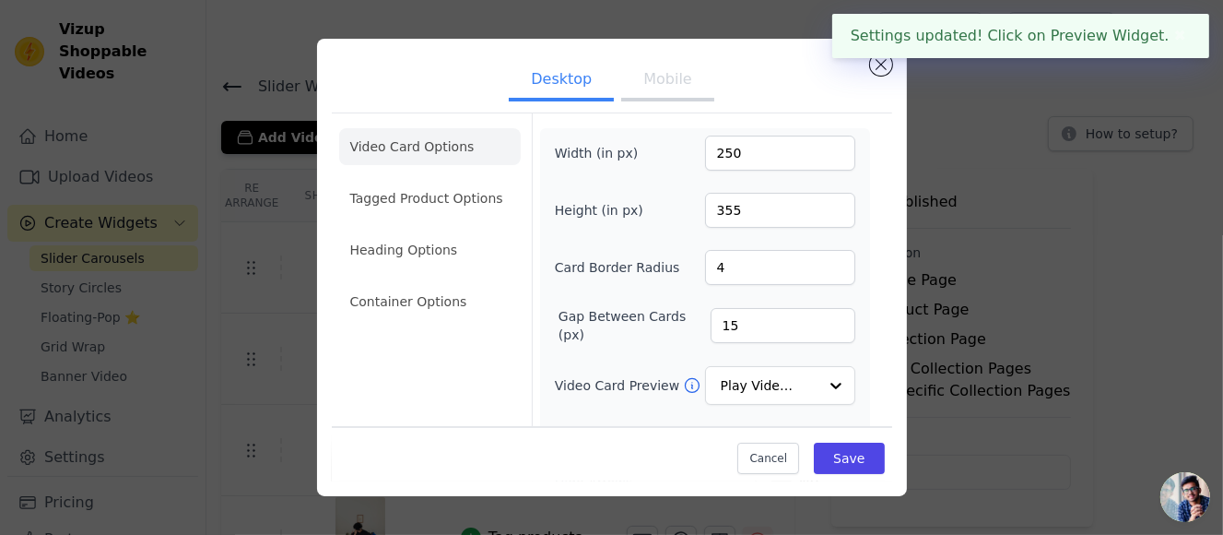
click at [654, 77] on button "Mobile" at bounding box center [667, 81] width 92 height 41
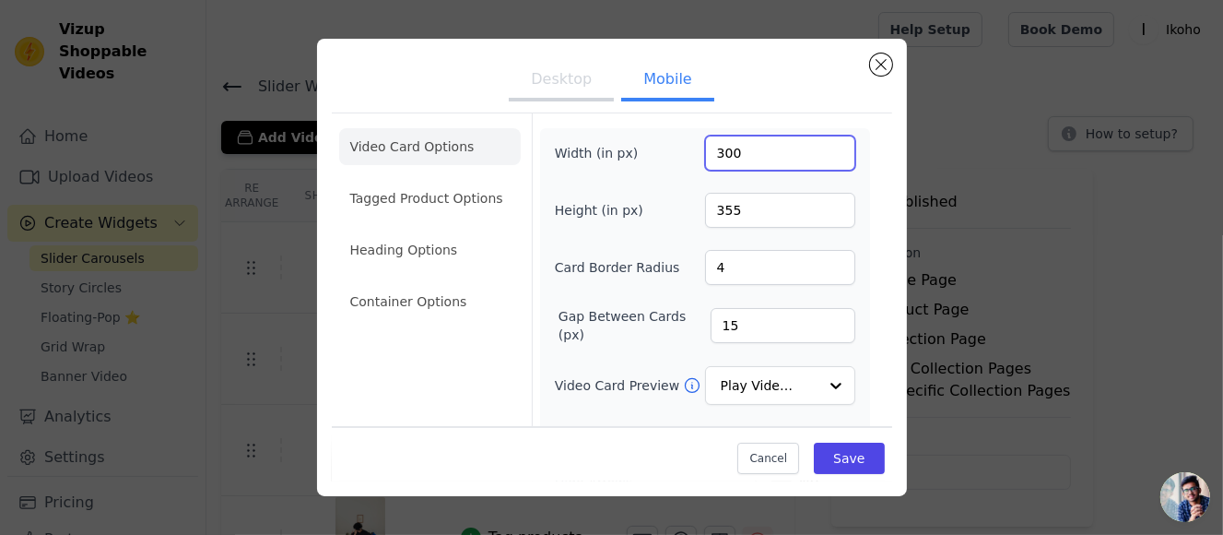
drag, startPoint x: 722, startPoint y: 152, endPoint x: 703, endPoint y: 154, distance: 18.5
click at [705, 154] on input "300" at bounding box center [780, 152] width 150 height 35
type input "250"
click at [847, 449] on button "Save" at bounding box center [849, 457] width 70 height 31
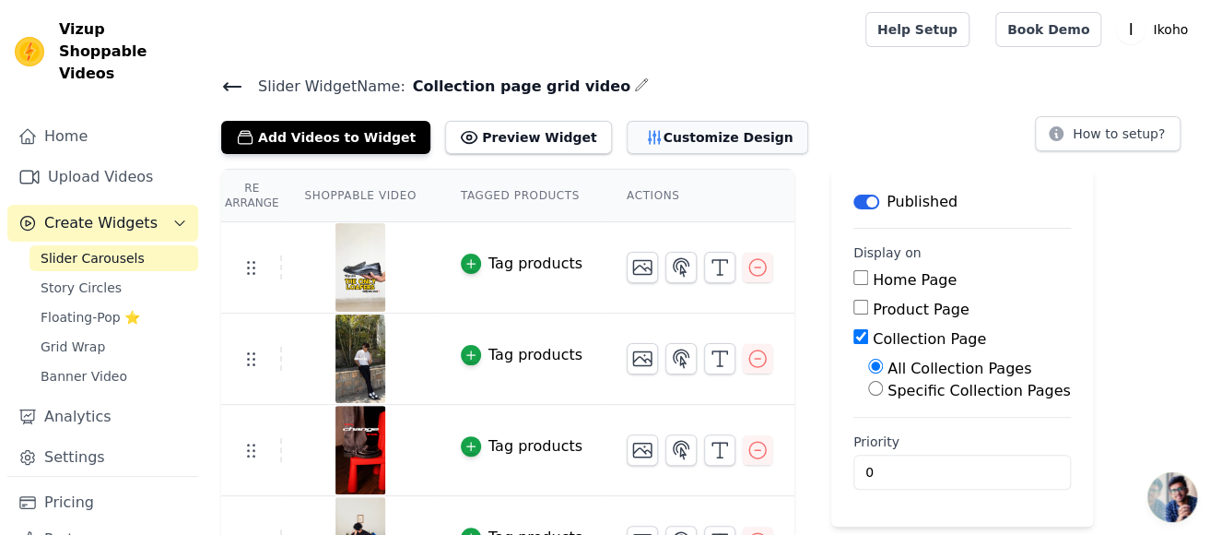
click at [663, 135] on button "Customize Design" at bounding box center [718, 137] width 182 height 33
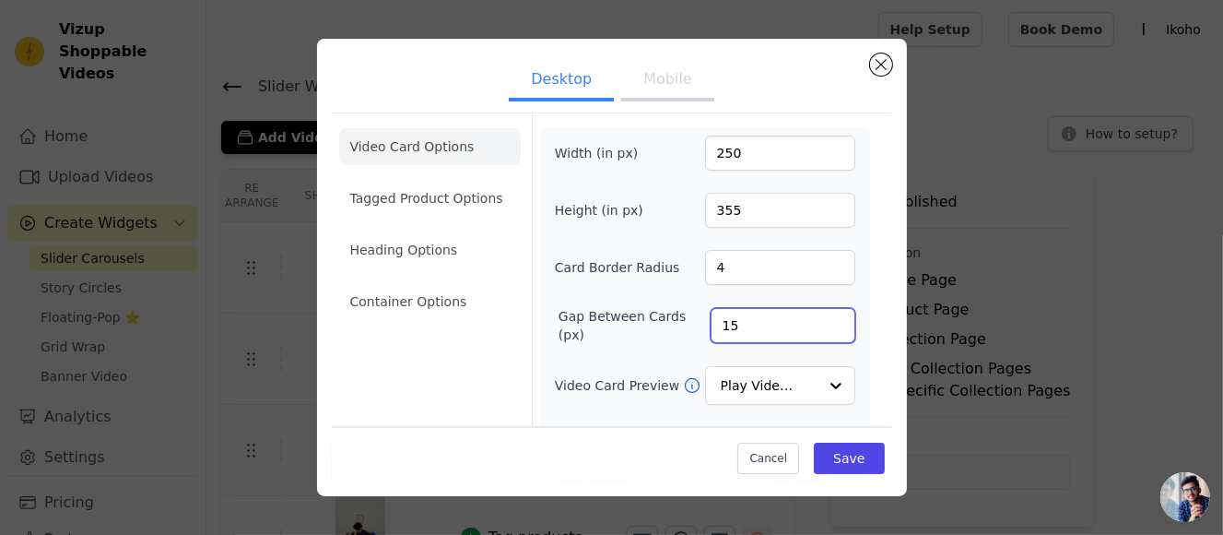
click at [715, 324] on input "15" at bounding box center [783, 325] width 145 height 35
type input "10"
click at [835, 462] on button "Save" at bounding box center [849, 457] width 70 height 31
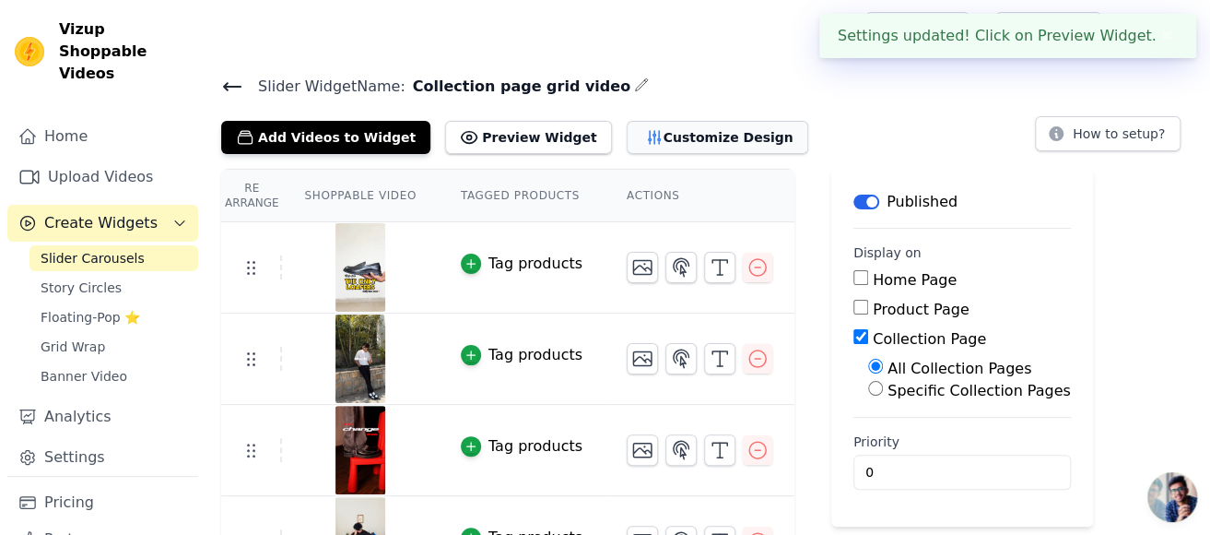
click at [627, 140] on button "Customize Design" at bounding box center [718, 137] width 182 height 33
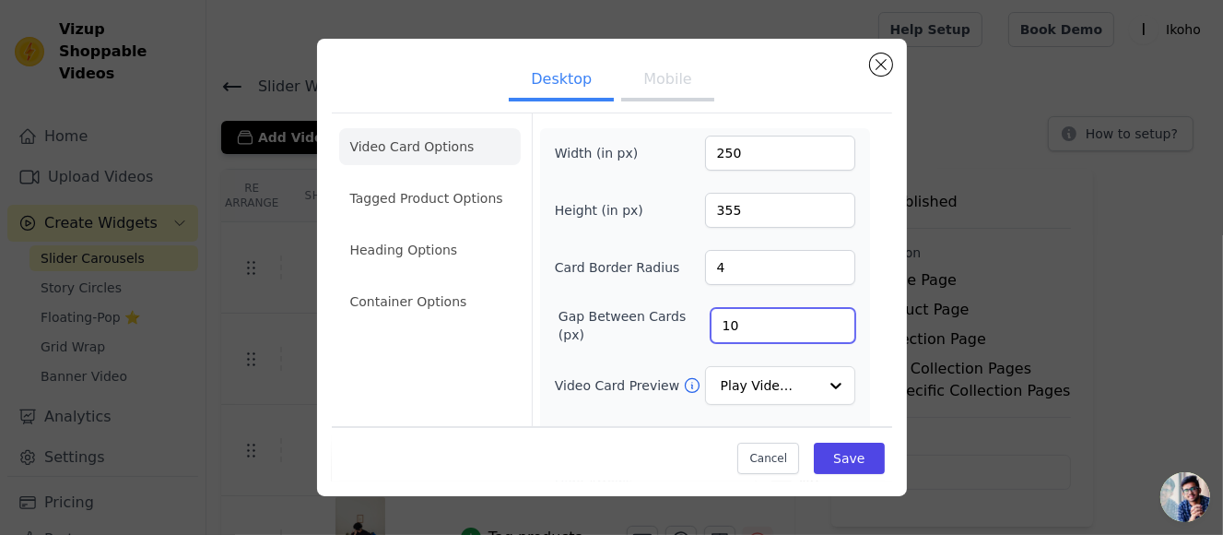
drag, startPoint x: 712, startPoint y: 323, endPoint x: 723, endPoint y: 321, distance: 11.2
click at [723, 321] on input "10" at bounding box center [783, 325] width 145 height 35
type input "15"
click at [678, 91] on button "Mobile" at bounding box center [667, 81] width 92 height 41
drag, startPoint x: 712, startPoint y: 327, endPoint x: 737, endPoint y: 328, distance: 25.8
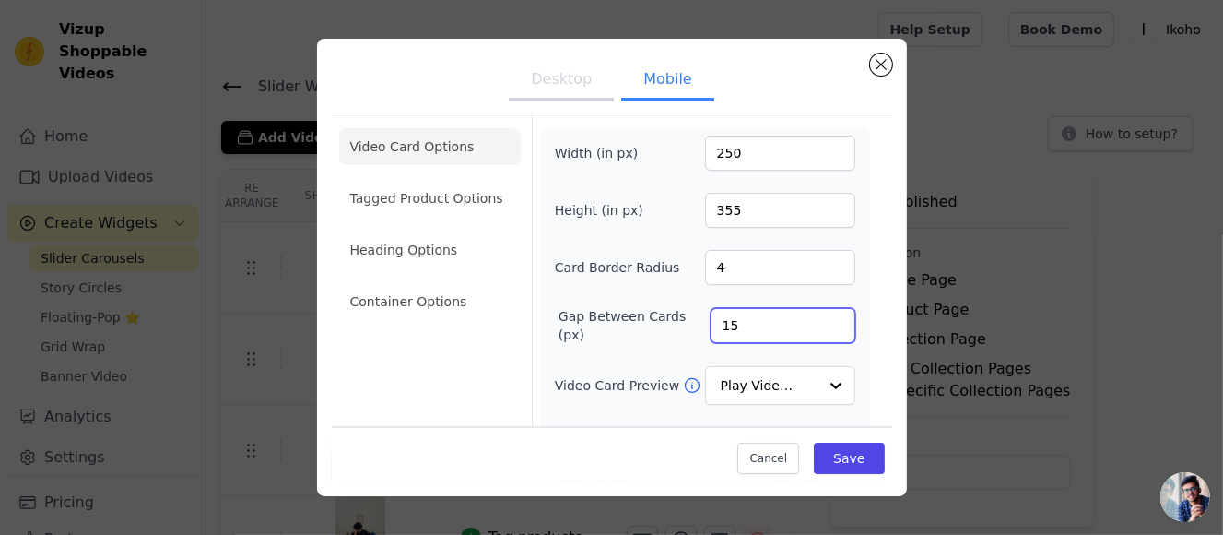
click at [737, 328] on input "15" at bounding box center [783, 325] width 145 height 35
type input "10"
click at [839, 462] on button "Save" at bounding box center [849, 457] width 70 height 31
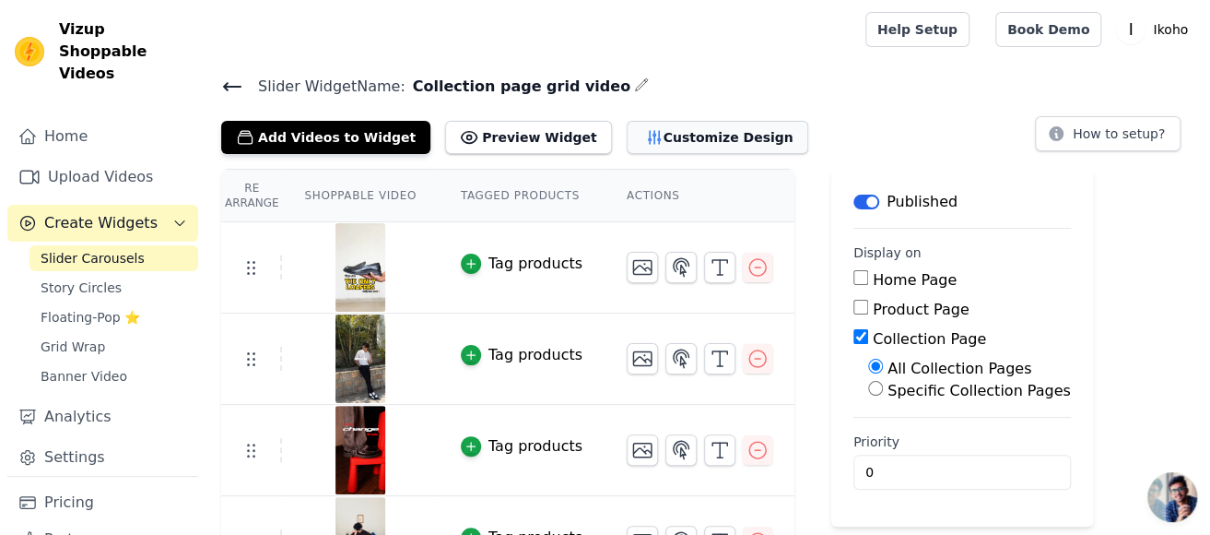
click at [641, 135] on button "Customize Design" at bounding box center [718, 137] width 182 height 33
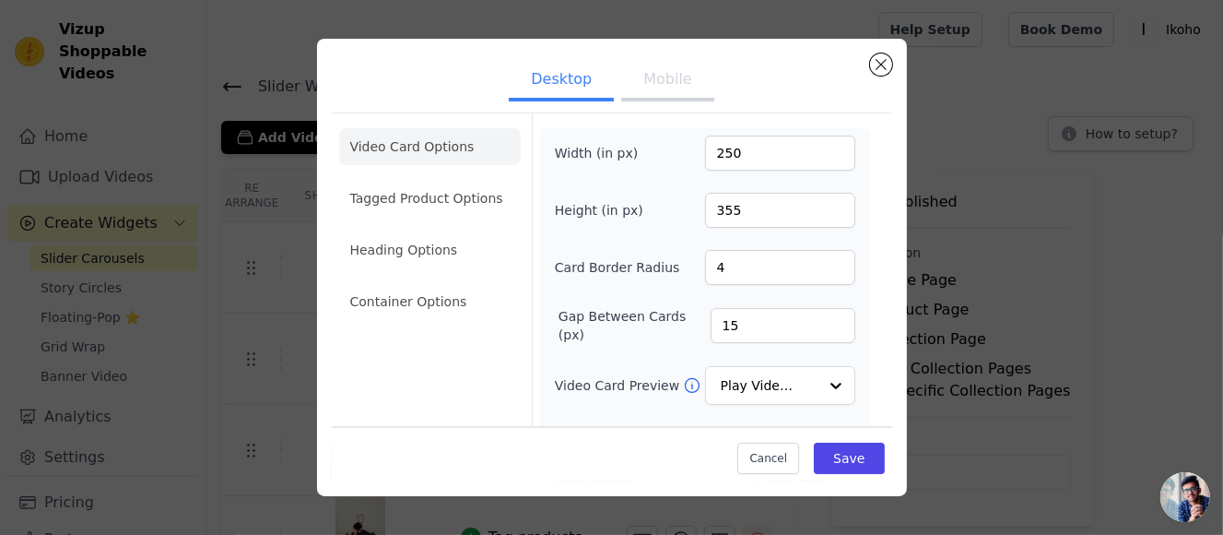
click at [663, 90] on button "Mobile" at bounding box center [667, 81] width 92 height 41
click at [426, 320] on ul "Video Card Options Tagged Product Options Heading Options Container Options" at bounding box center [430, 224] width 182 height 206
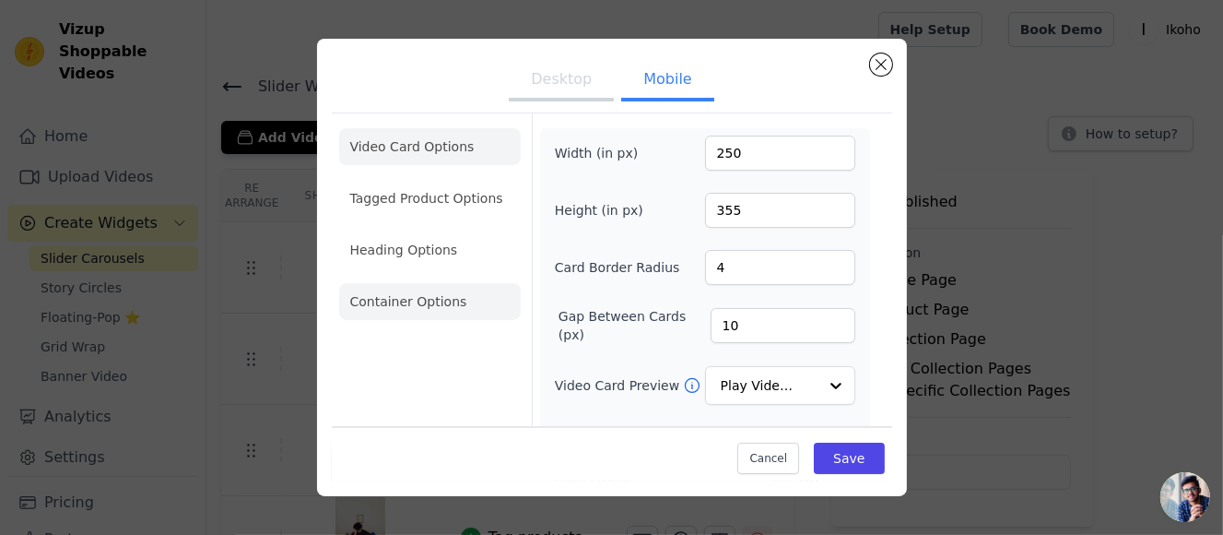
click at [440, 298] on li "Container Options" at bounding box center [430, 301] width 182 height 37
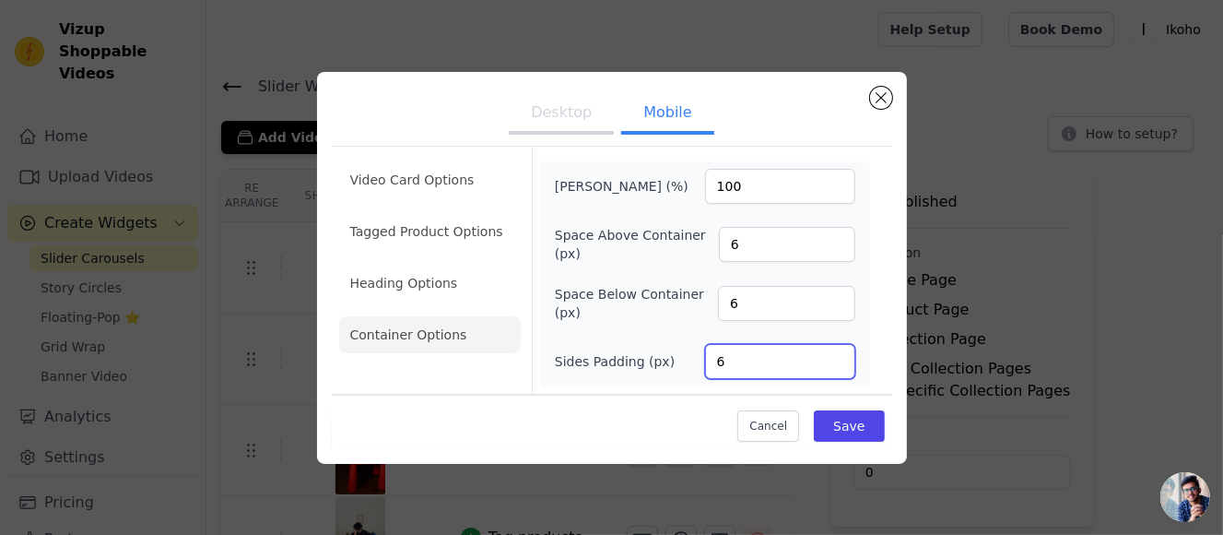
drag, startPoint x: 756, startPoint y: 367, endPoint x: 697, endPoint y: 369, distance: 59.0
click at [697, 369] on div "Sides Padding (px) 6" at bounding box center [705, 361] width 300 height 35
type input "0"
drag, startPoint x: 772, startPoint y: 305, endPoint x: 704, endPoint y: 303, distance: 68.2
click at [704, 303] on div "Space Below Container (px) 6" at bounding box center [705, 303] width 300 height 37
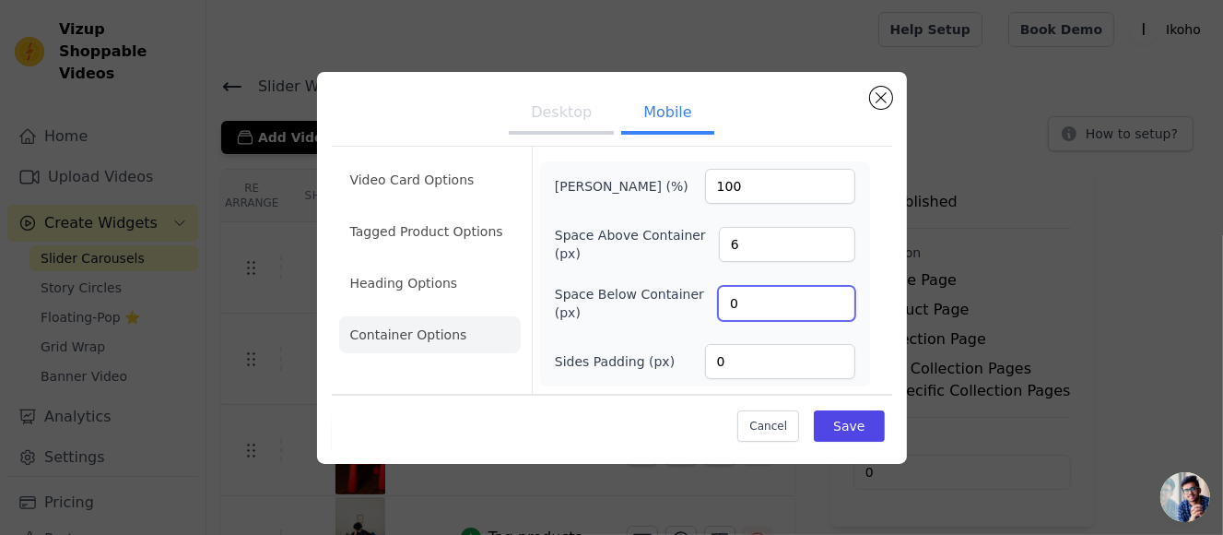
type input "0"
drag, startPoint x: 770, startPoint y: 221, endPoint x: 676, endPoint y: 230, distance: 94.5
click at [676, 230] on div "Max Width (%) 100 Space Above Container (px) 6 Space Below Container (px) 0 Sid…" at bounding box center [705, 274] width 300 height 210
drag, startPoint x: 756, startPoint y: 238, endPoint x: 720, endPoint y: 242, distance: 36.2
click at [720, 242] on input "6" at bounding box center [787, 244] width 136 height 35
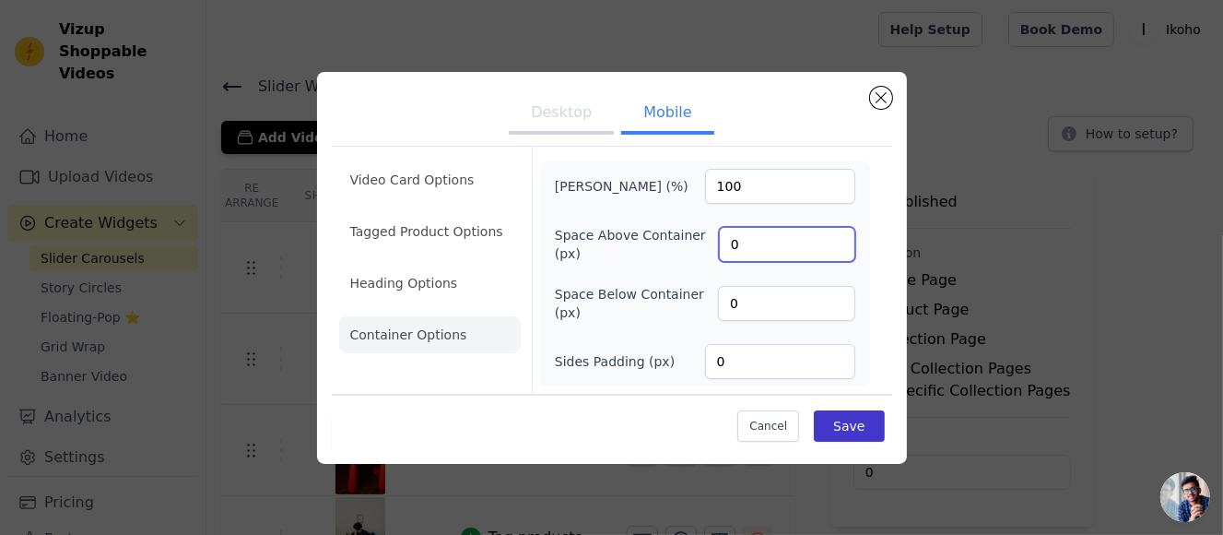
type input "0"
click at [847, 418] on button "Save" at bounding box center [849, 425] width 70 height 31
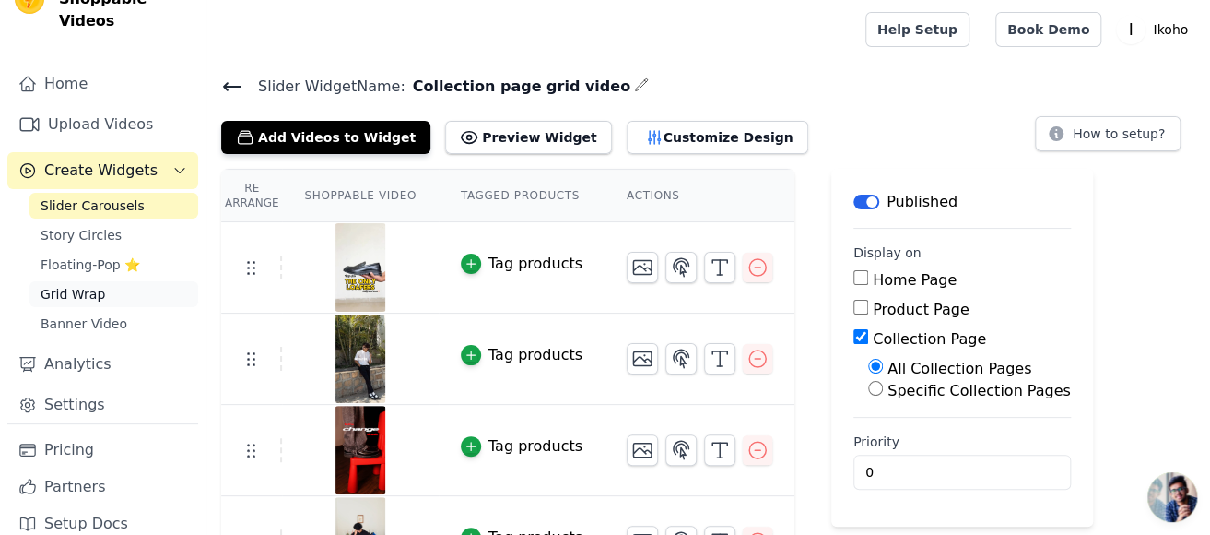
click at [121, 281] on link "Grid Wrap" at bounding box center [113, 294] width 169 height 26
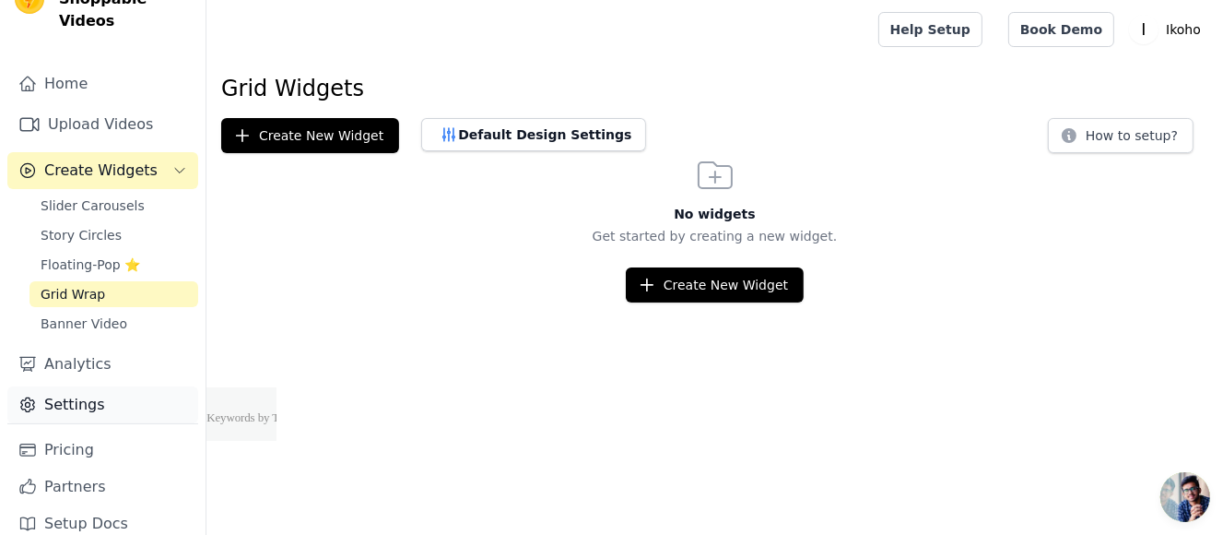
click at [117, 386] on link "Settings" at bounding box center [102, 404] width 191 height 37
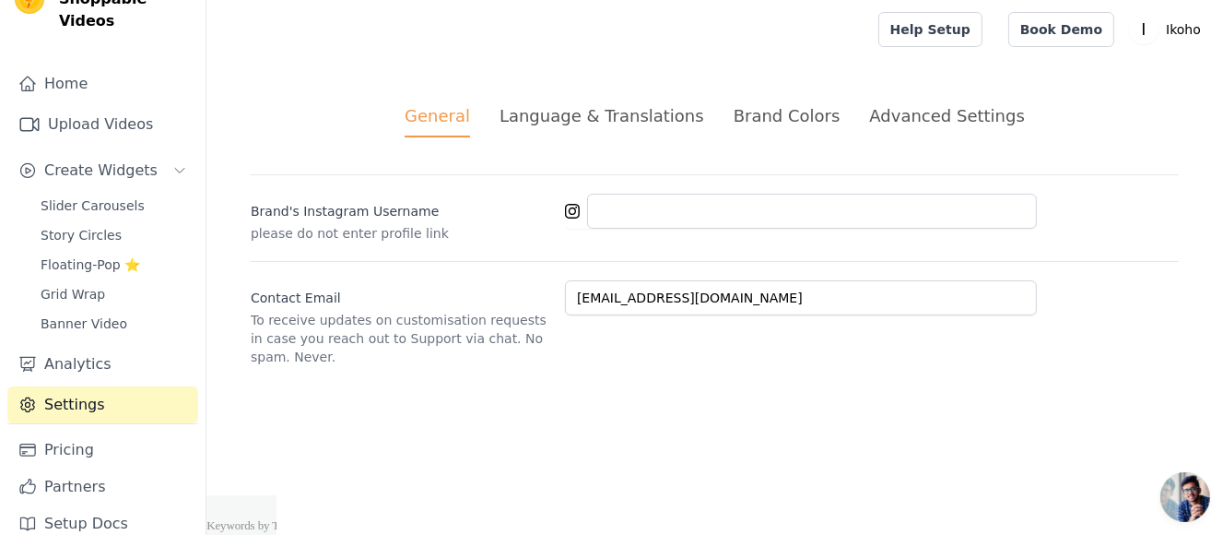
click at [783, 116] on div "Brand Colors" at bounding box center [787, 115] width 107 height 25
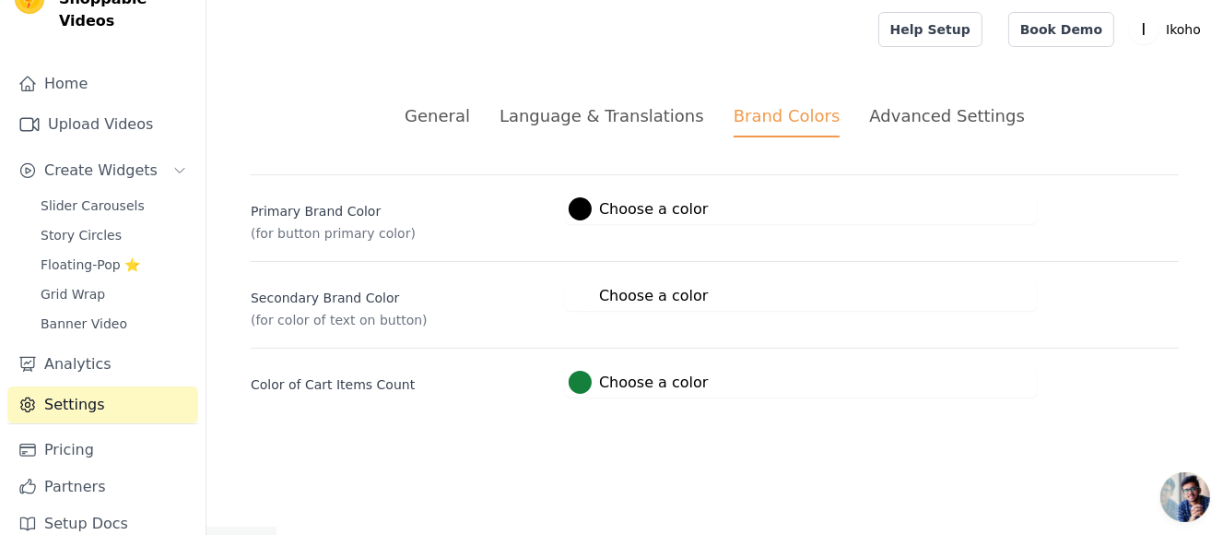
click at [934, 122] on div "Advanced Settings" at bounding box center [946, 115] width 155 height 25
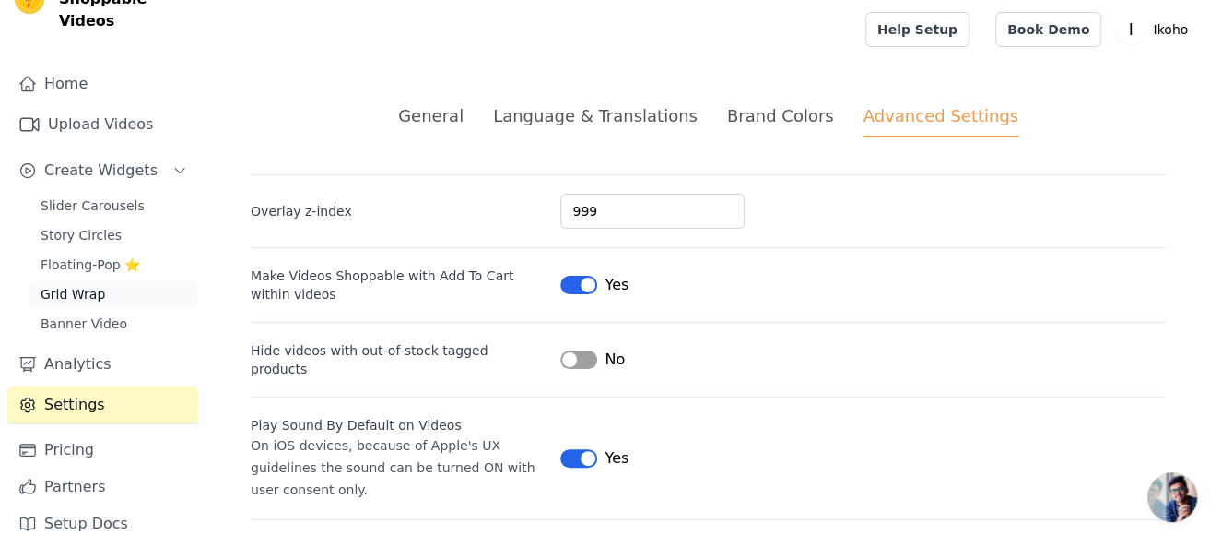
click at [88, 285] on span "Grid Wrap" at bounding box center [73, 294] width 65 height 18
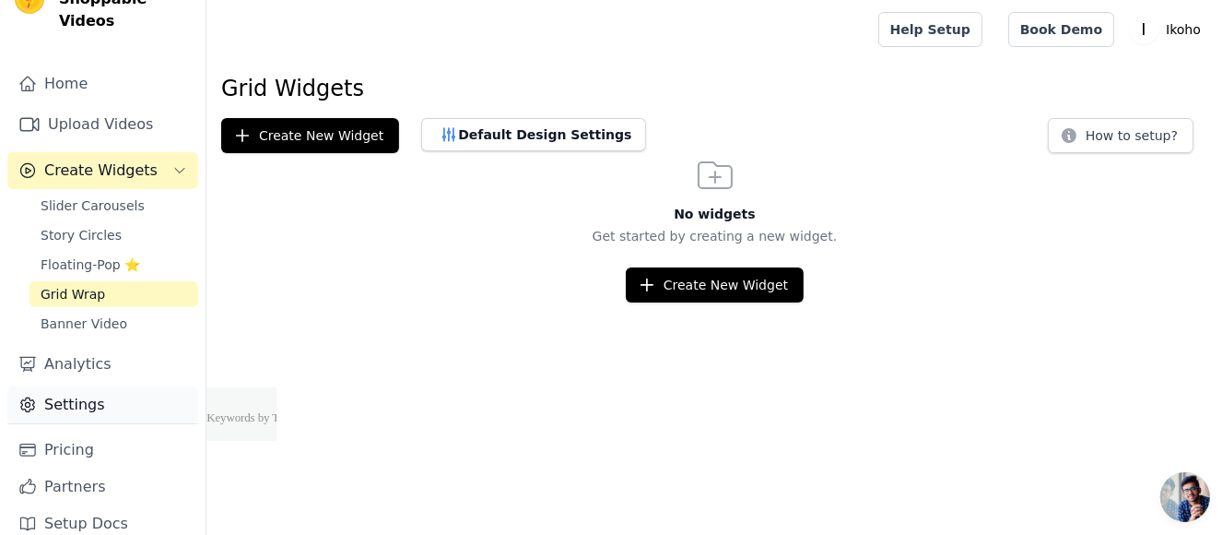
click at [123, 386] on link "Settings" at bounding box center [102, 404] width 191 height 37
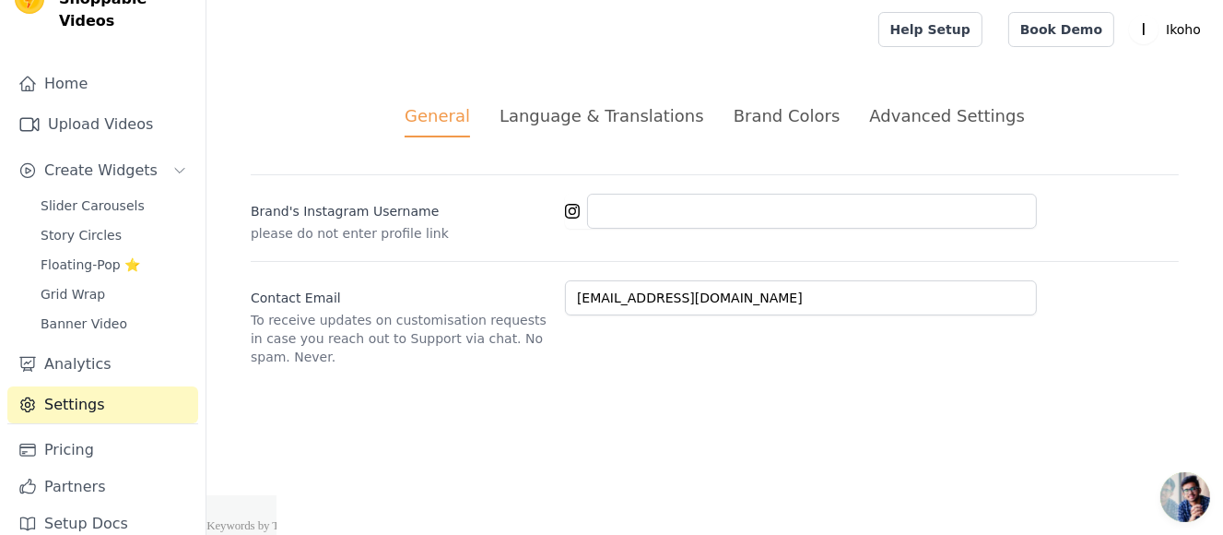
click at [651, 109] on div "Language & Translations" at bounding box center [602, 115] width 205 height 25
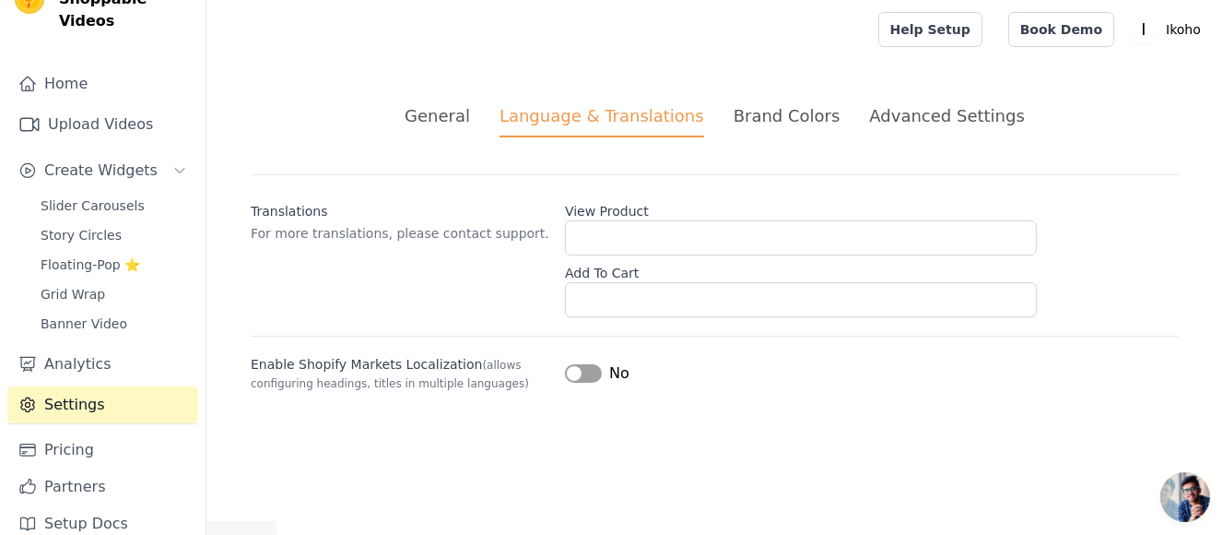
click at [807, 105] on div "Brand Colors" at bounding box center [787, 115] width 107 height 25
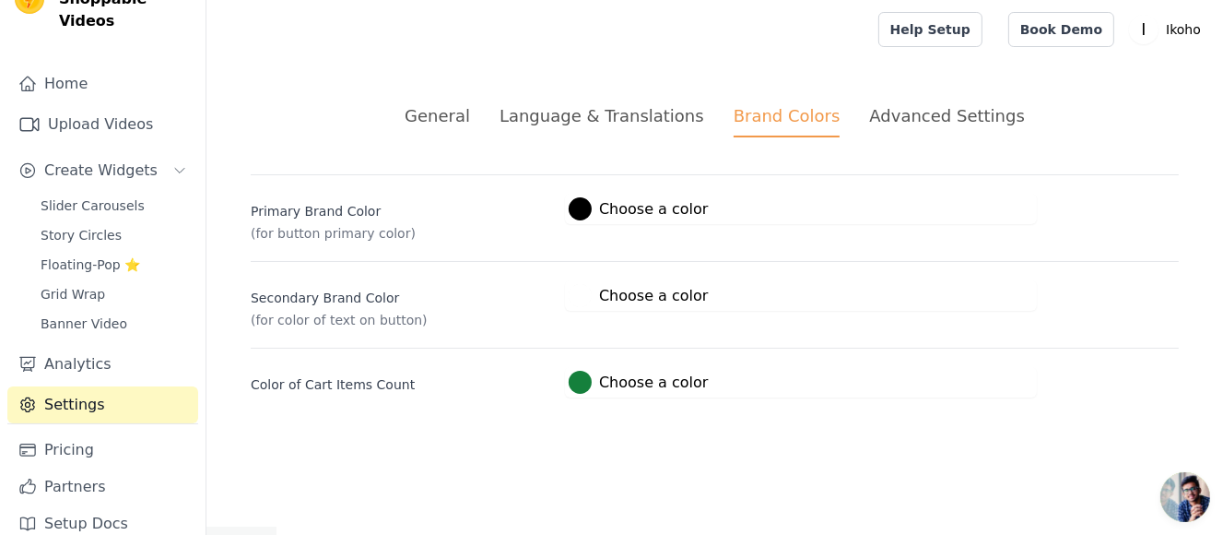
click at [944, 122] on div "Advanced Settings" at bounding box center [946, 115] width 155 height 25
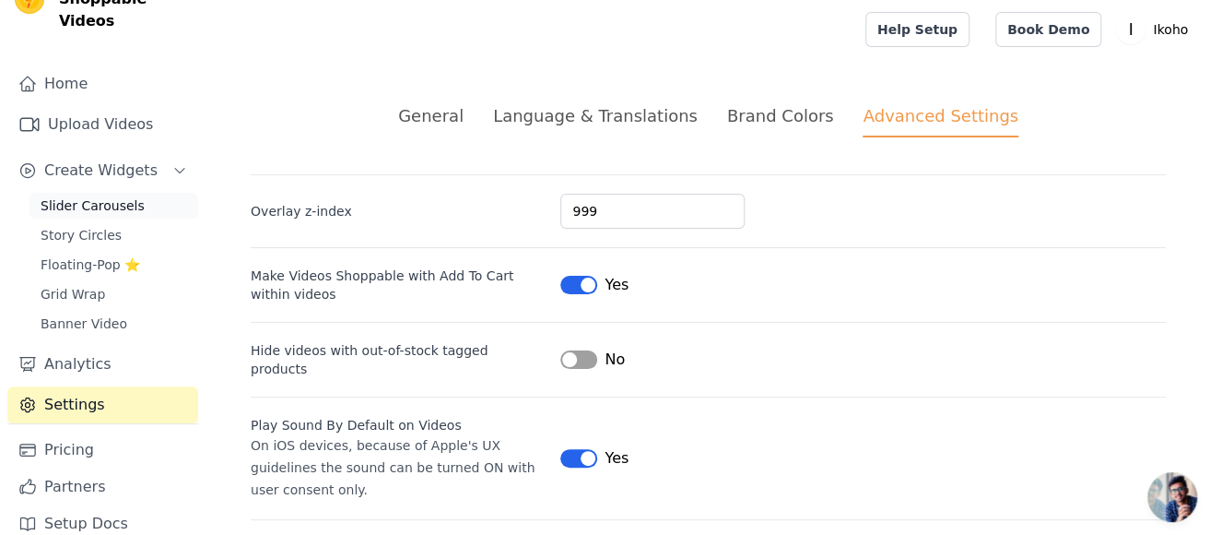
click at [129, 196] on span "Slider Carousels" at bounding box center [93, 205] width 104 height 18
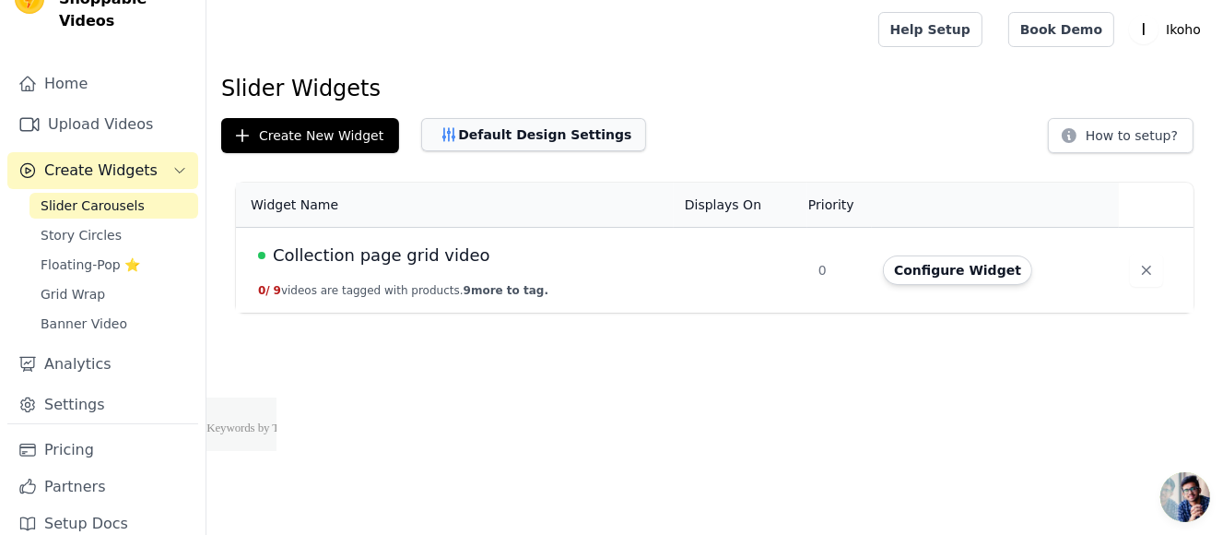
click at [520, 134] on button "Default Design Settings" at bounding box center [533, 134] width 225 height 33
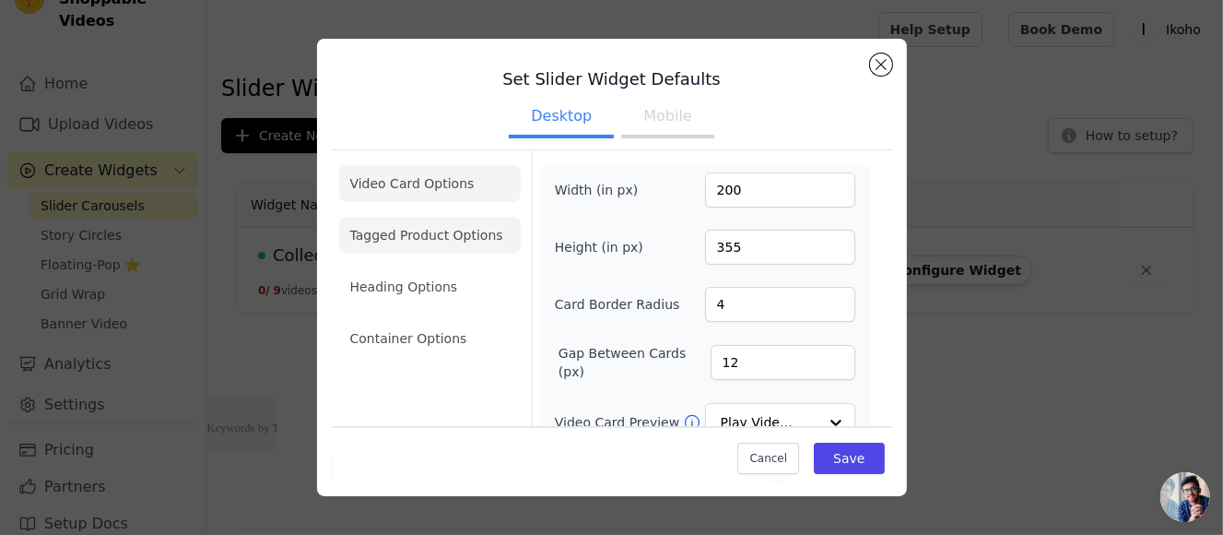
click at [489, 320] on li "Tagged Product Options" at bounding box center [430, 338] width 182 height 37
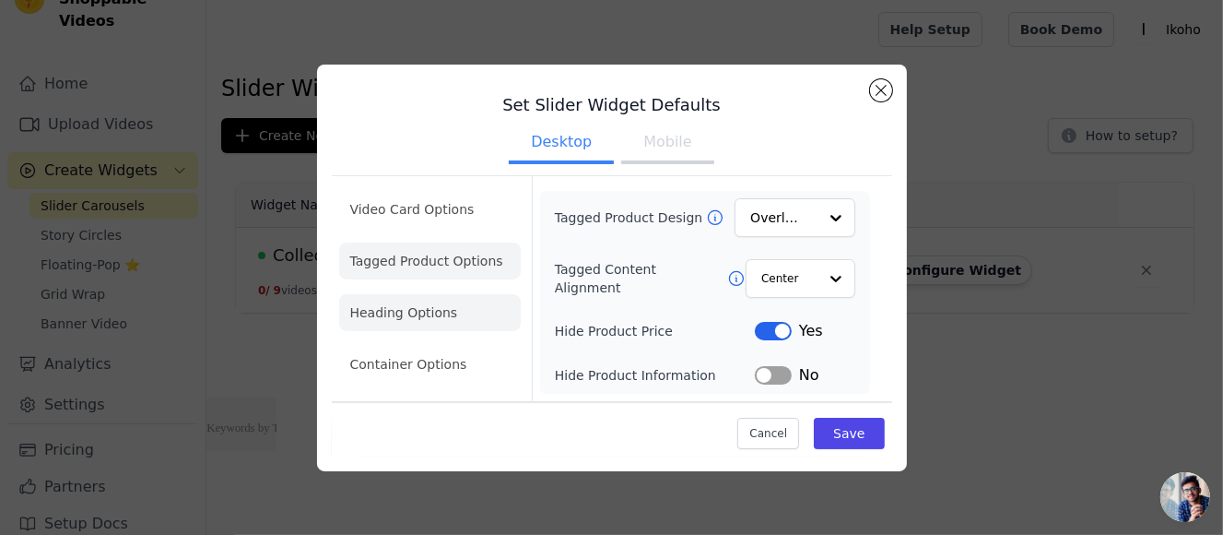
click at [439, 312] on li "Heading Options" at bounding box center [430, 312] width 182 height 37
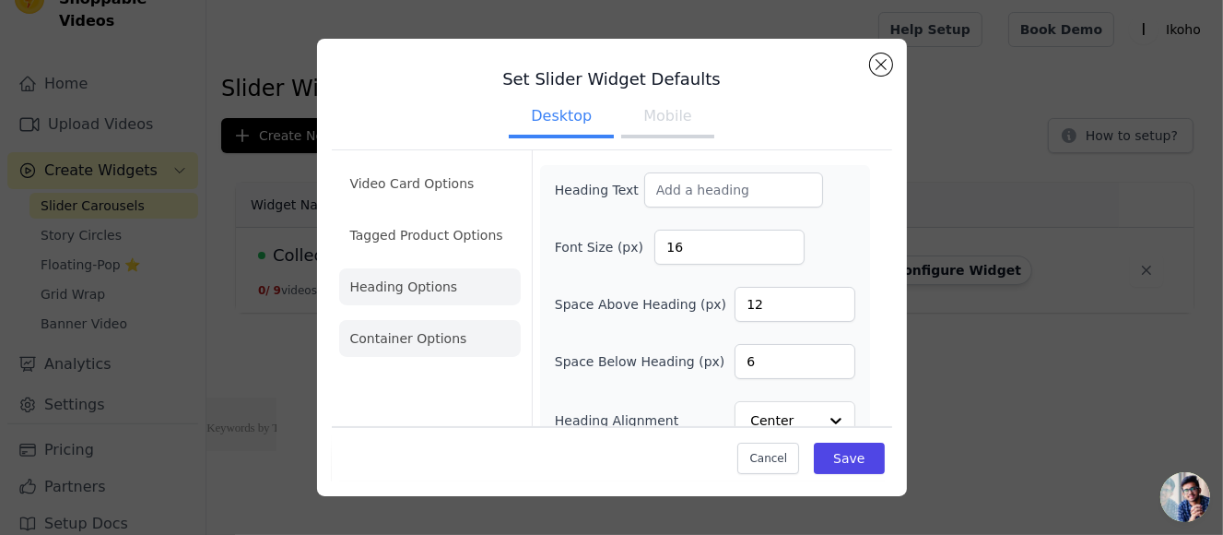
click at [439, 325] on li "Container Options" at bounding box center [430, 338] width 182 height 37
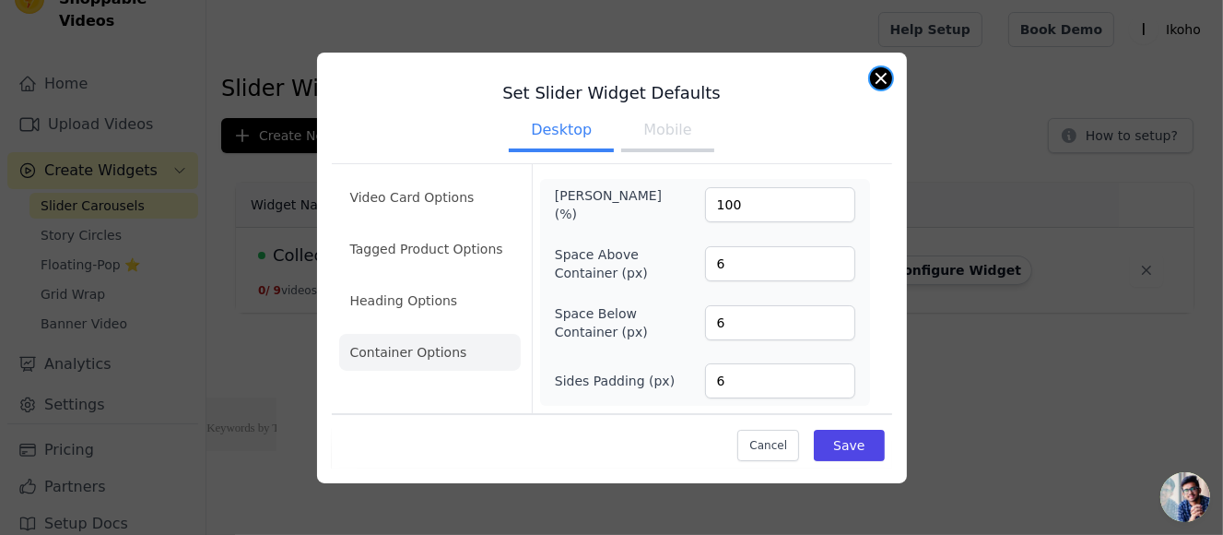
click at [877, 86] on button "Close modal" at bounding box center [881, 78] width 22 height 22
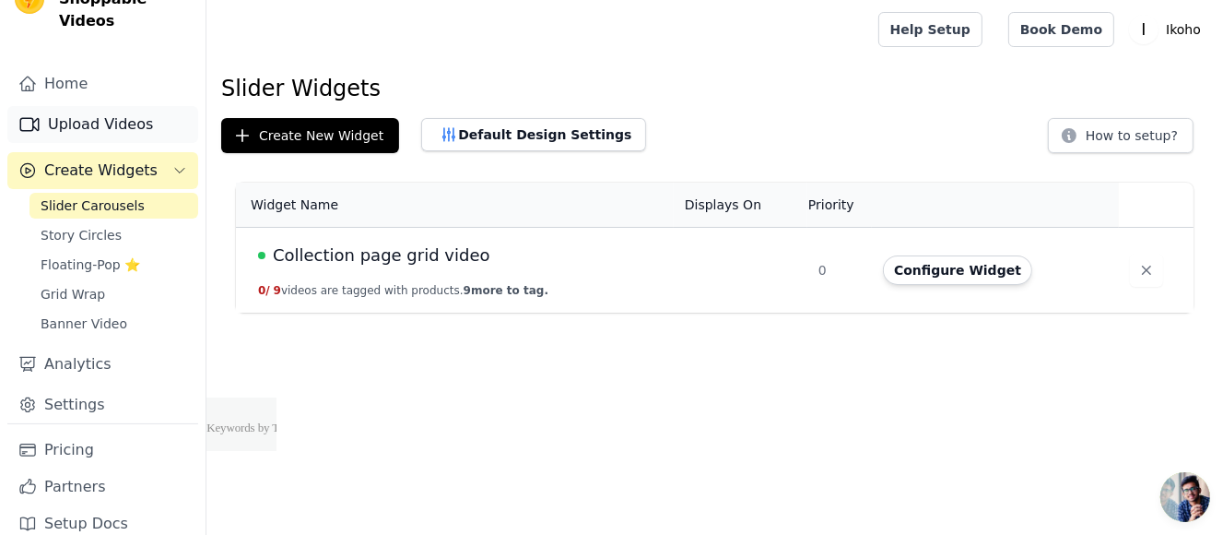
click at [85, 106] on link "Upload Videos" at bounding box center [102, 124] width 191 height 37
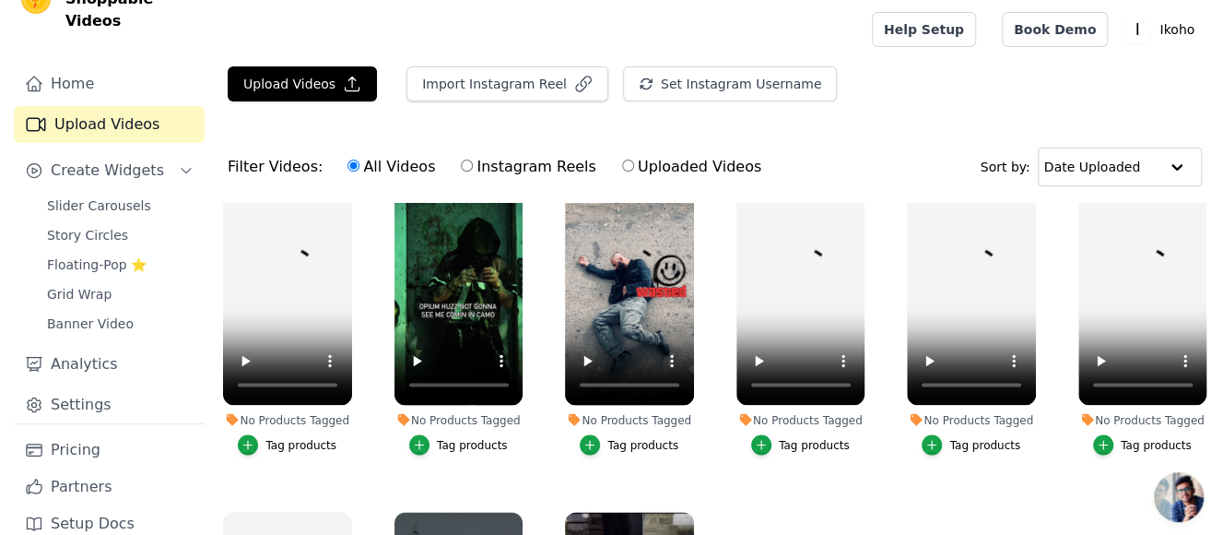
scroll to position [1530, 0]
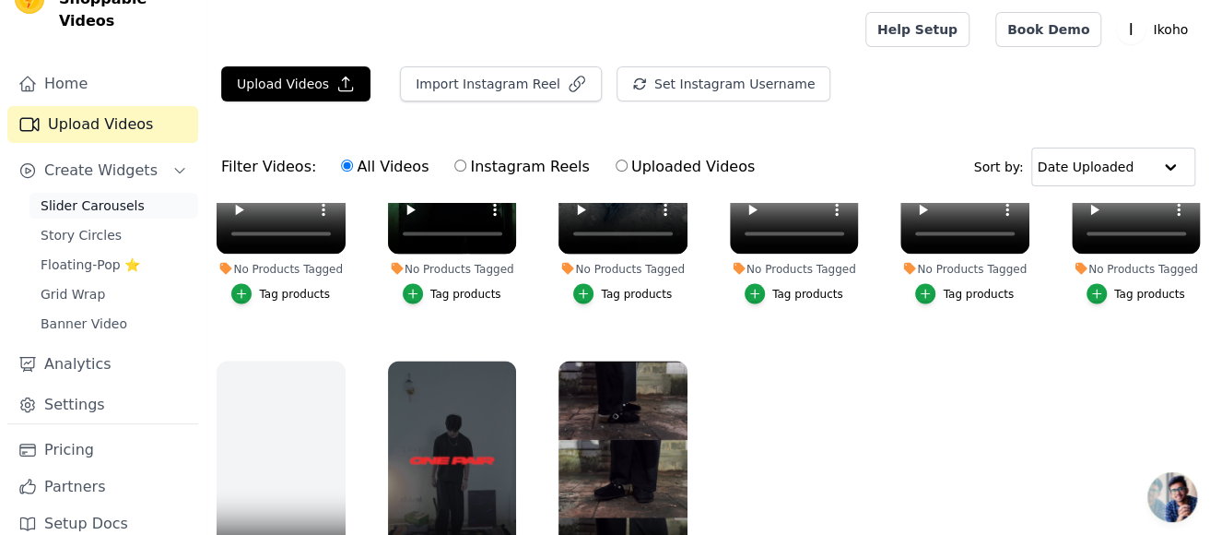
click at [101, 196] on span "Slider Carousels" at bounding box center [93, 205] width 104 height 18
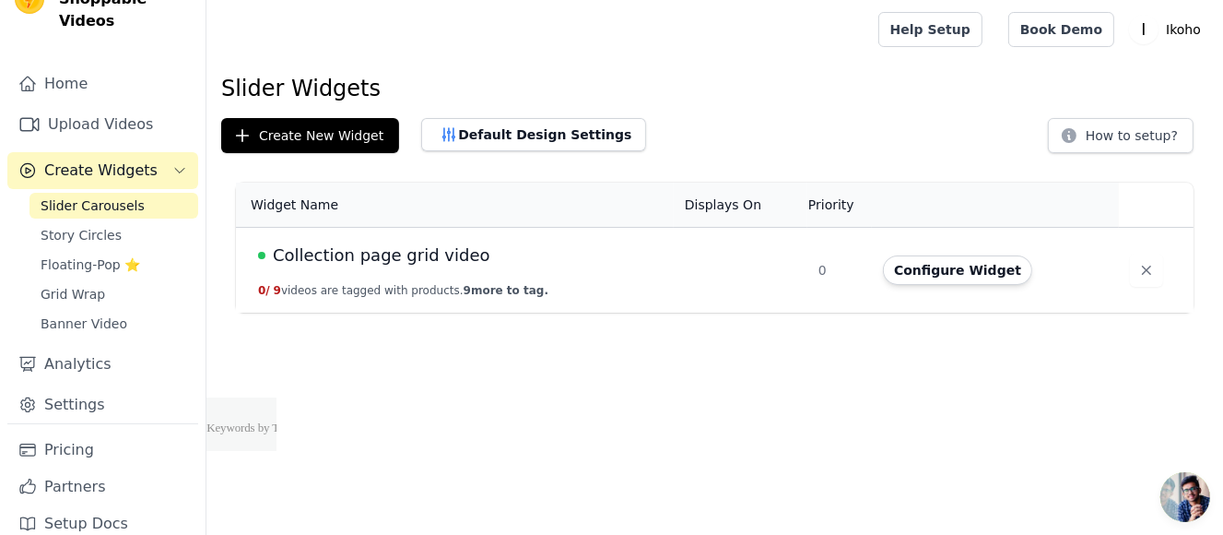
click at [301, 411] on html "Vizup Shoppable Videos Home Upload Videos Create Widgets Slider Carousels Story…" at bounding box center [611, 225] width 1223 height 451
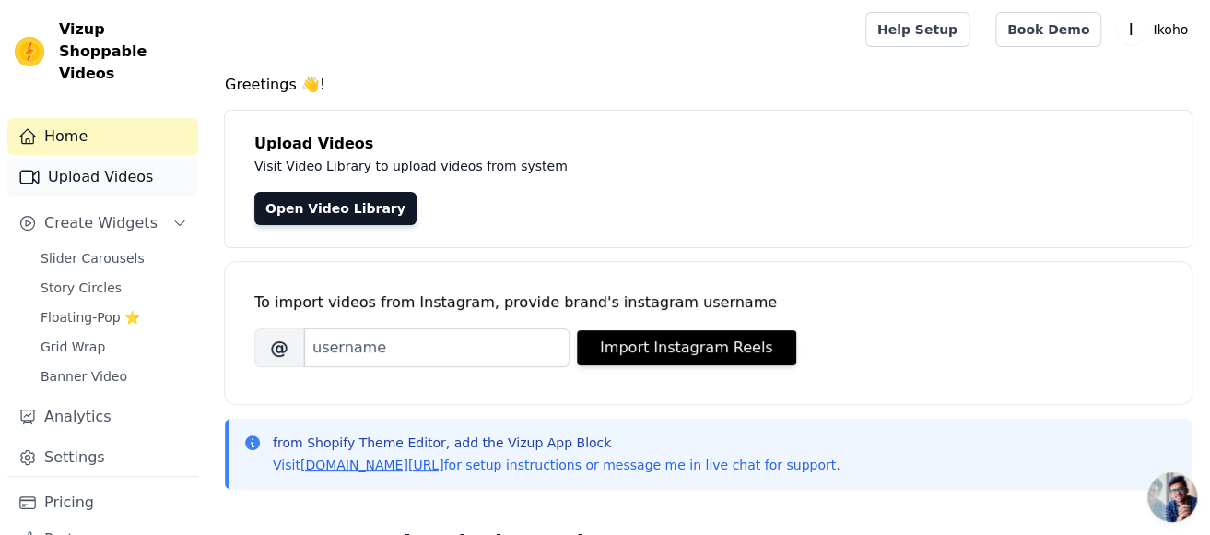
click at [112, 159] on link "Upload Videos" at bounding box center [102, 177] width 191 height 37
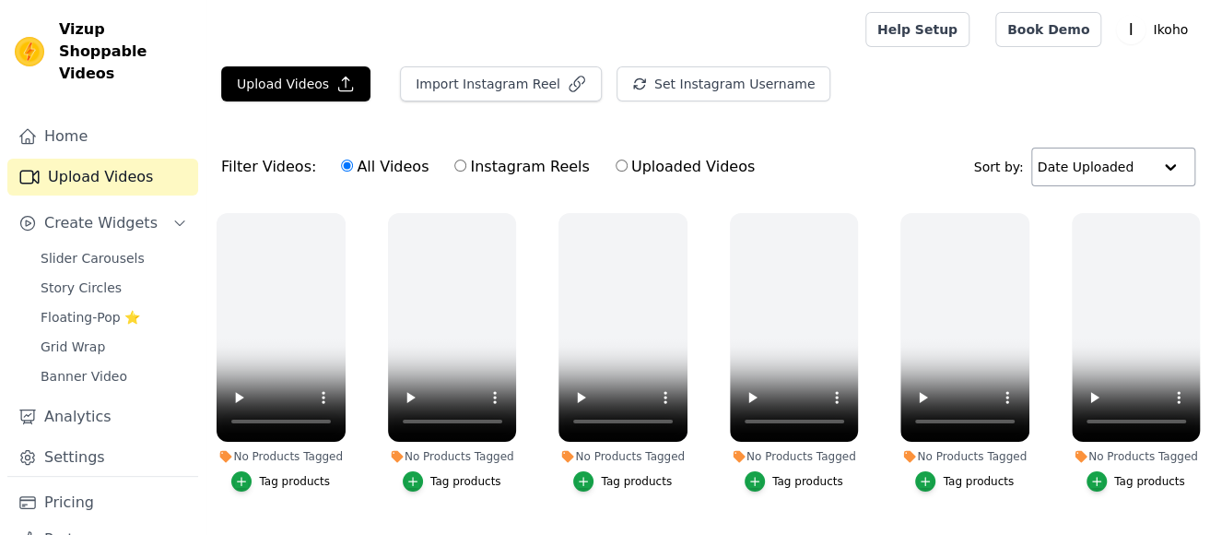
click at [1171, 165] on div at bounding box center [1170, 166] width 37 height 37
click at [928, 151] on div "Filter Videos: All Videos Instagram Reels Uploaded Videos Sort by: Date Uploaded" at bounding box center [708, 167] width 1004 height 72
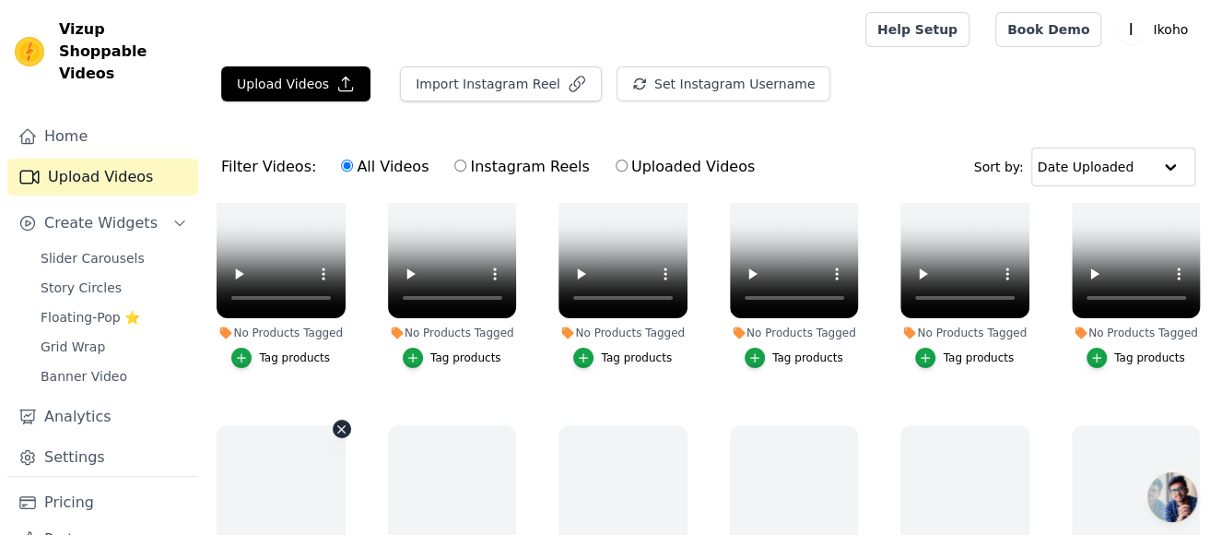
scroll to position [92, 0]
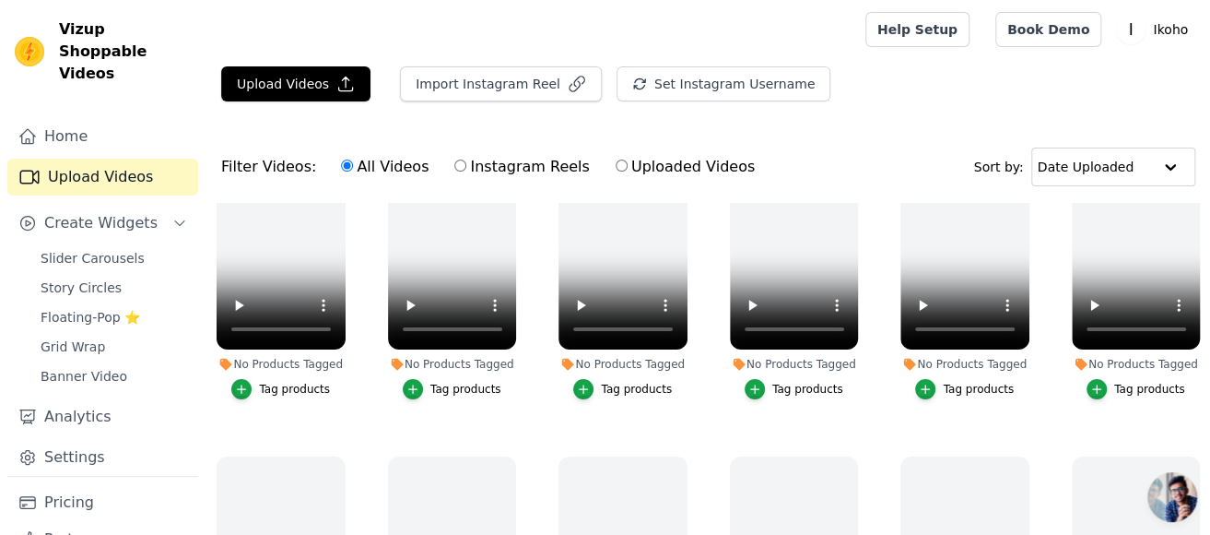
click at [808, 151] on div "Filter Videos: All Videos Instagram Reels Uploaded Videos Sort by: Date Uploaded" at bounding box center [708, 167] width 1004 height 72
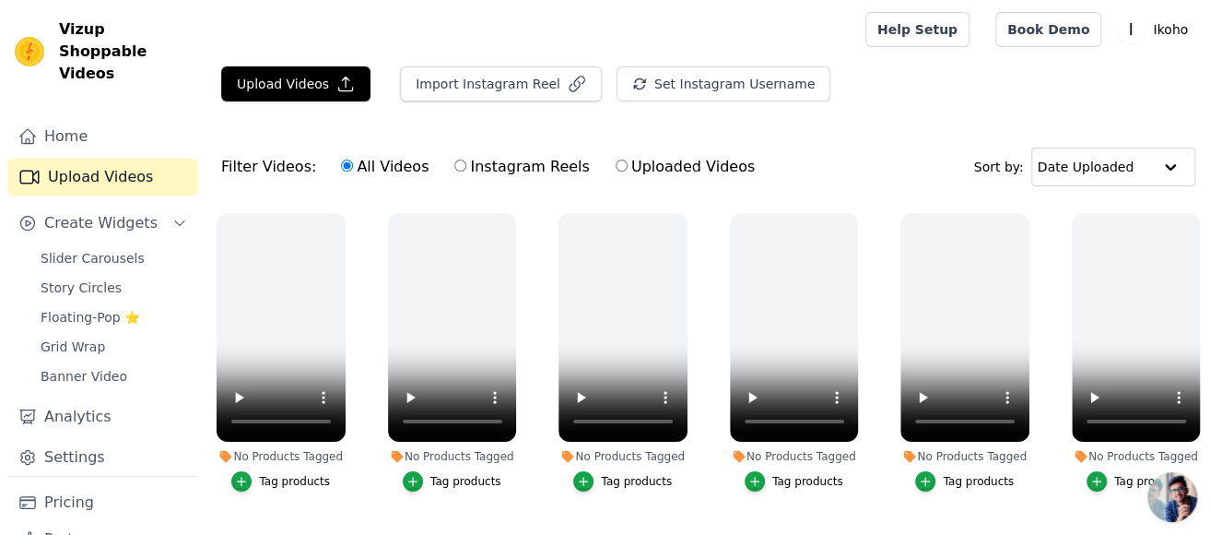
click at [787, 178] on div "Filter Videos: All Videos Instagram Reels Uploaded Videos Sort by: Date Uploaded" at bounding box center [708, 167] width 1004 height 72
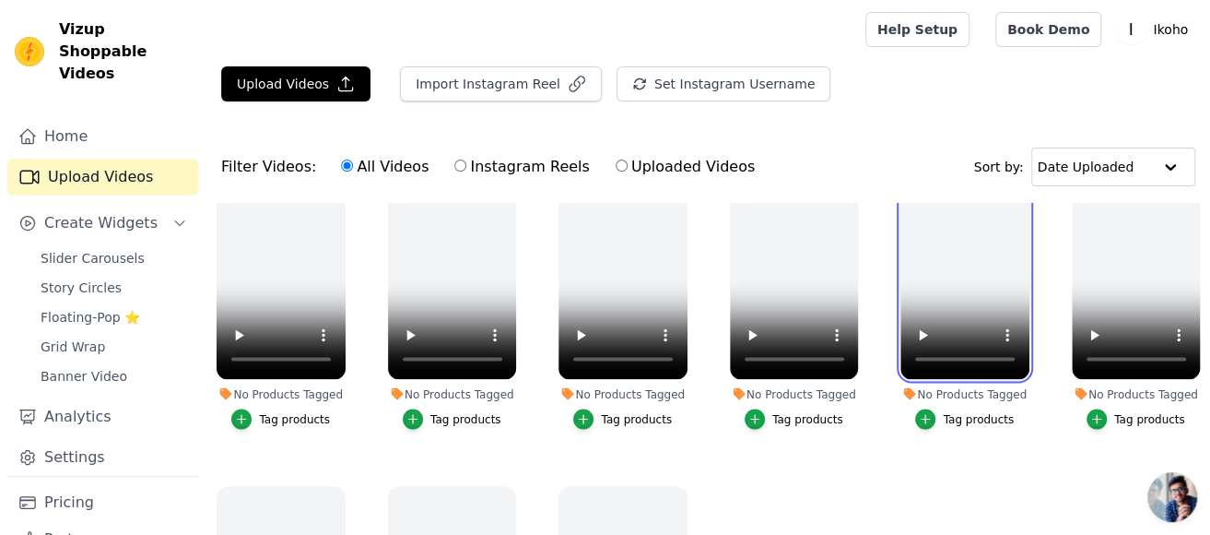
scroll to position [1254, 0]
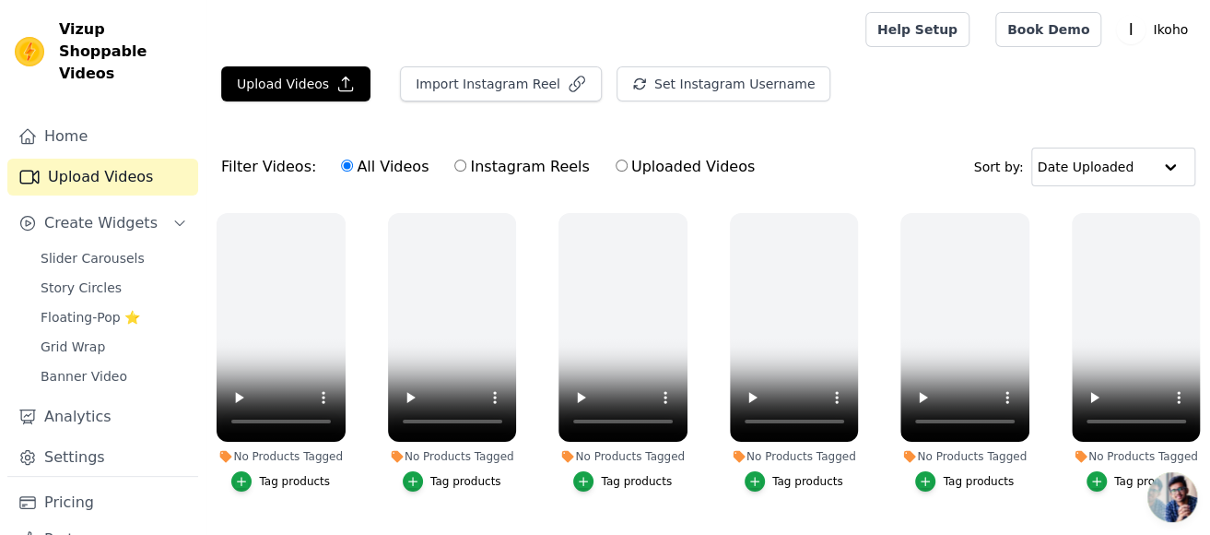
scroll to position [184, 0]
